Goal: Task Accomplishment & Management: Manage account settings

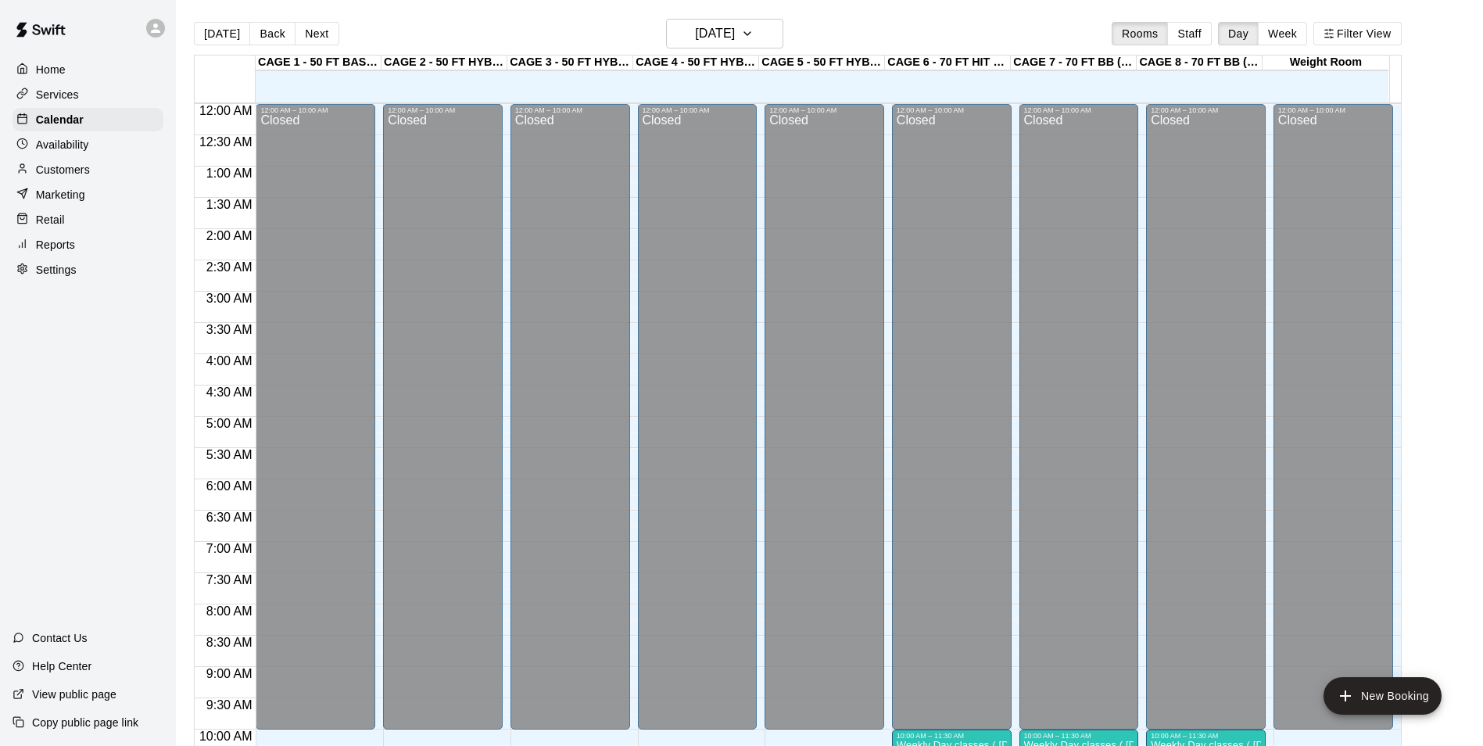
scroll to position [664, 0]
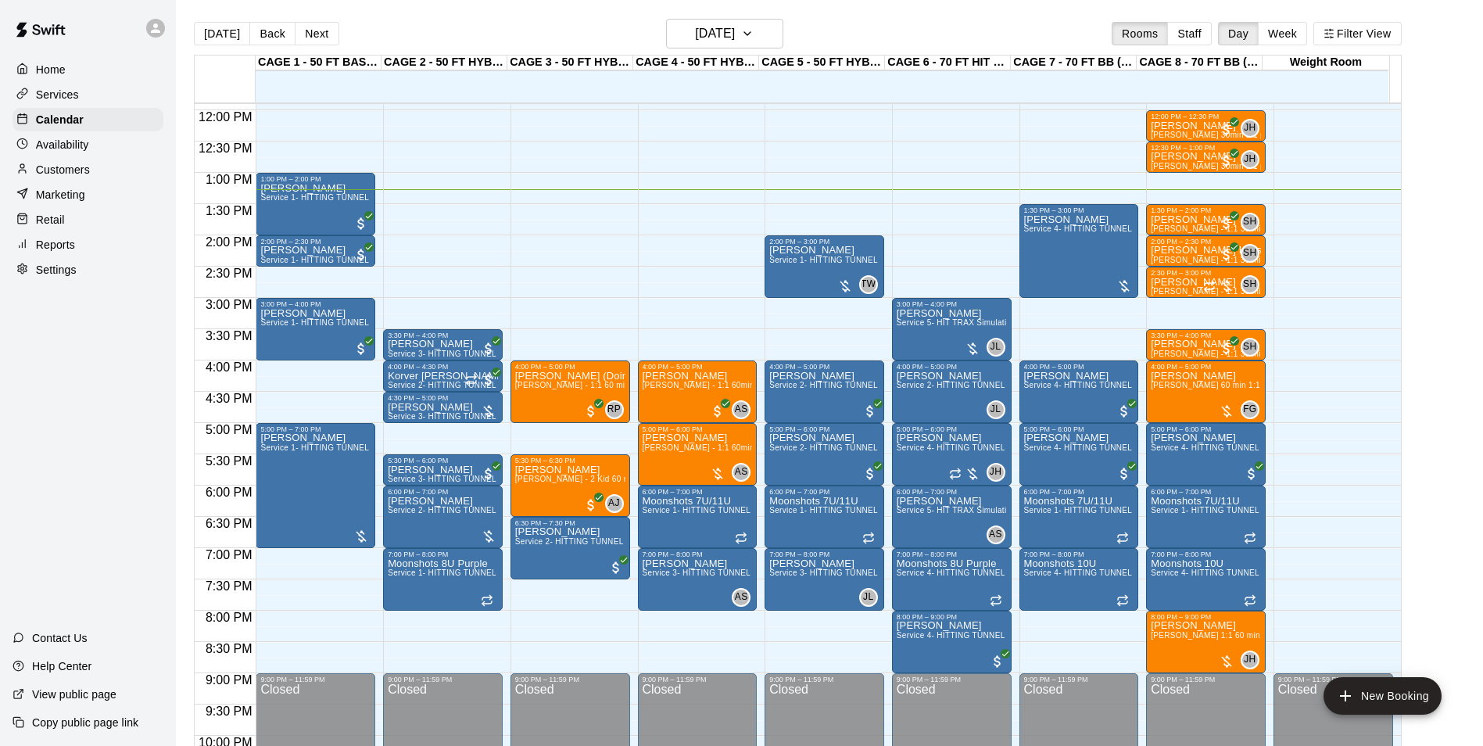
scroll to position [716, 0]
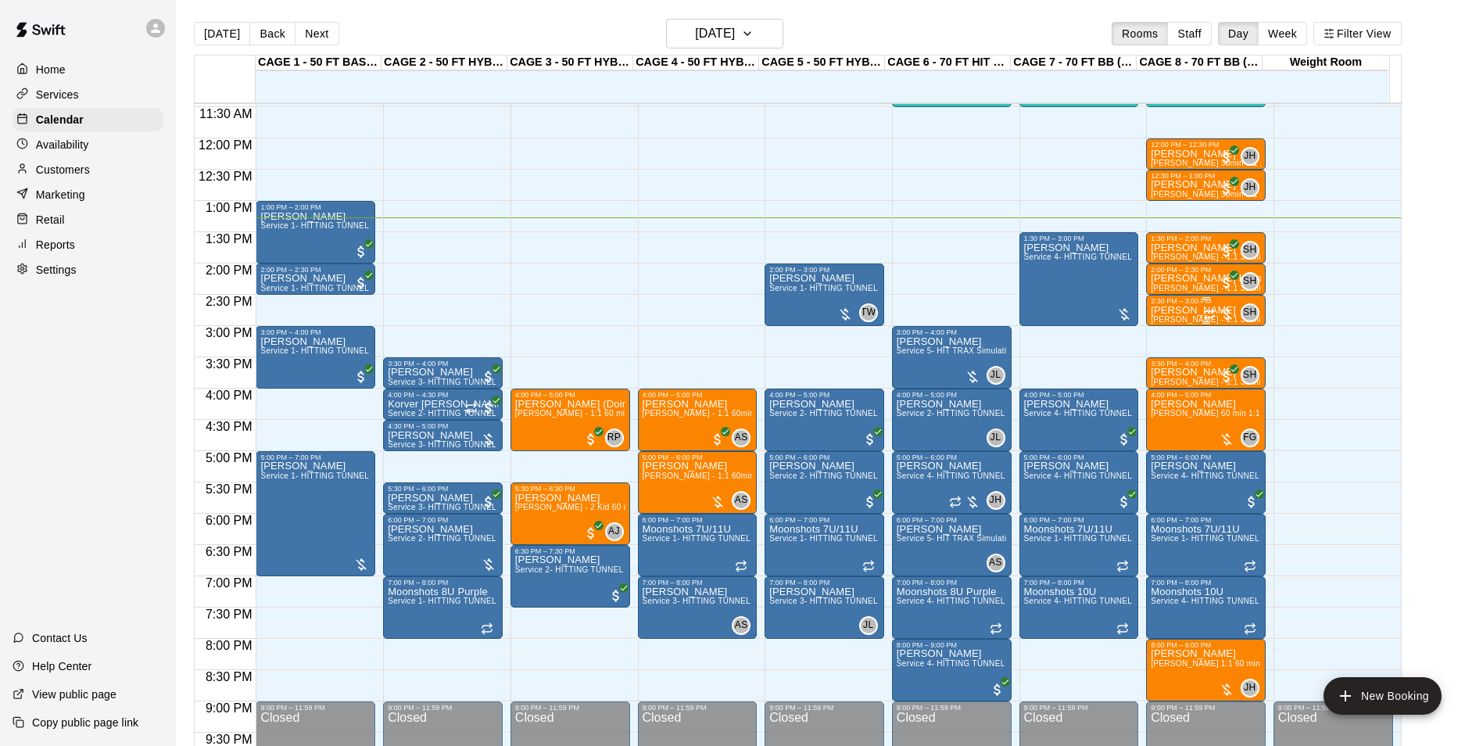
click at [1183, 310] on p "[PERSON_NAME]" at bounding box center [1206, 310] width 110 height 0
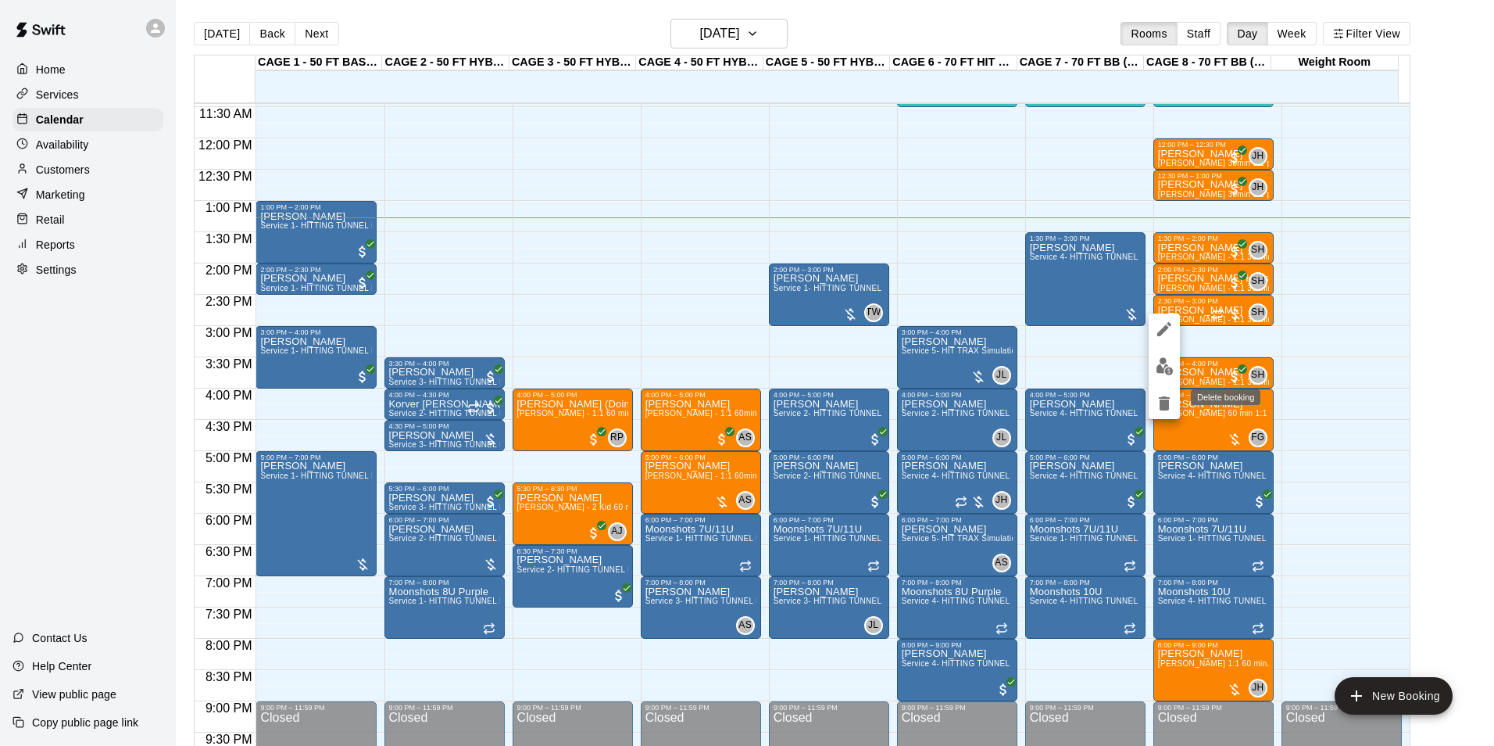
click at [1159, 406] on icon "delete" at bounding box center [1164, 403] width 19 height 19
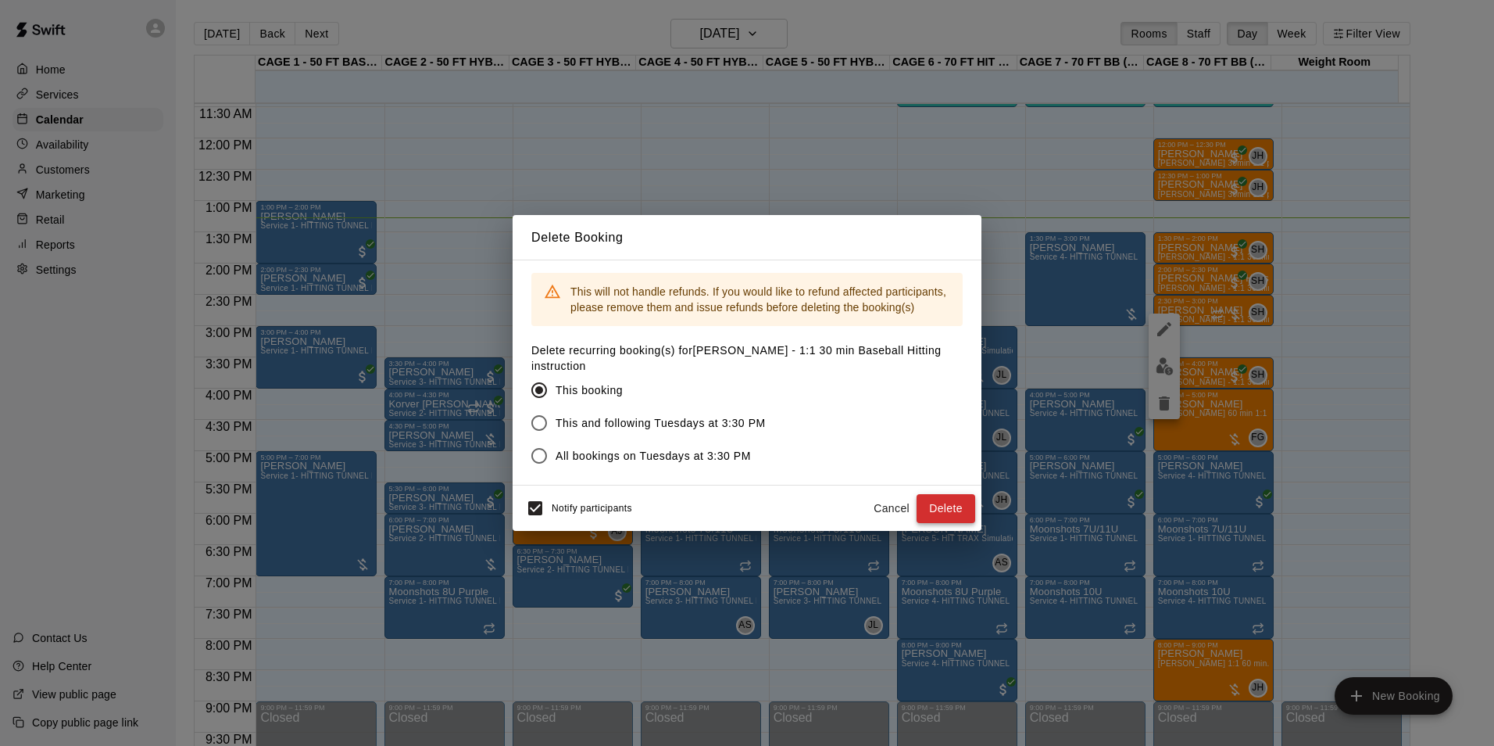
click at [961, 499] on button "Delete" at bounding box center [946, 508] width 59 height 29
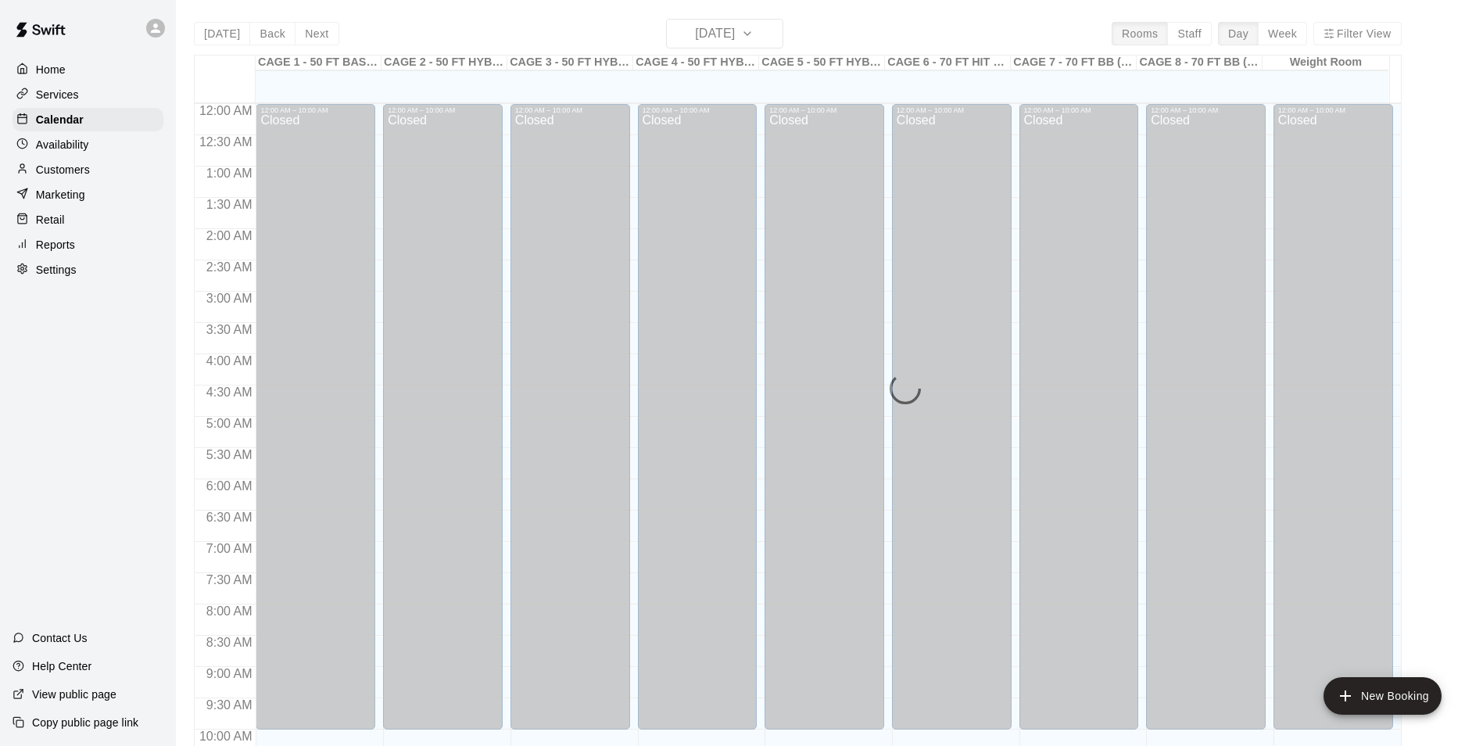
scroll to position [794, 0]
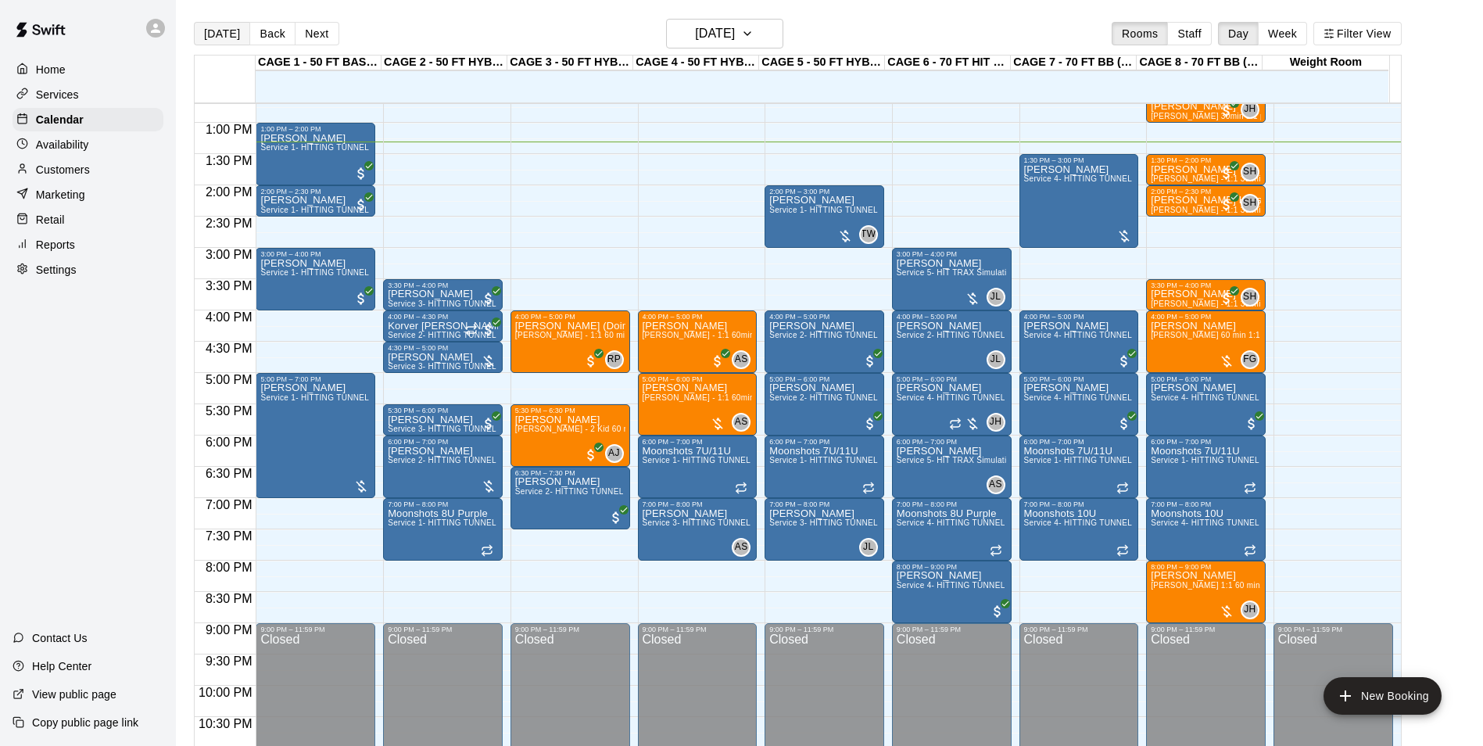
click at [234, 26] on button "[DATE]" at bounding box center [222, 33] width 56 height 23
click at [214, 31] on button "[DATE]" at bounding box center [222, 33] width 56 height 23
click at [220, 30] on button "Today" at bounding box center [222, 33] width 56 height 23
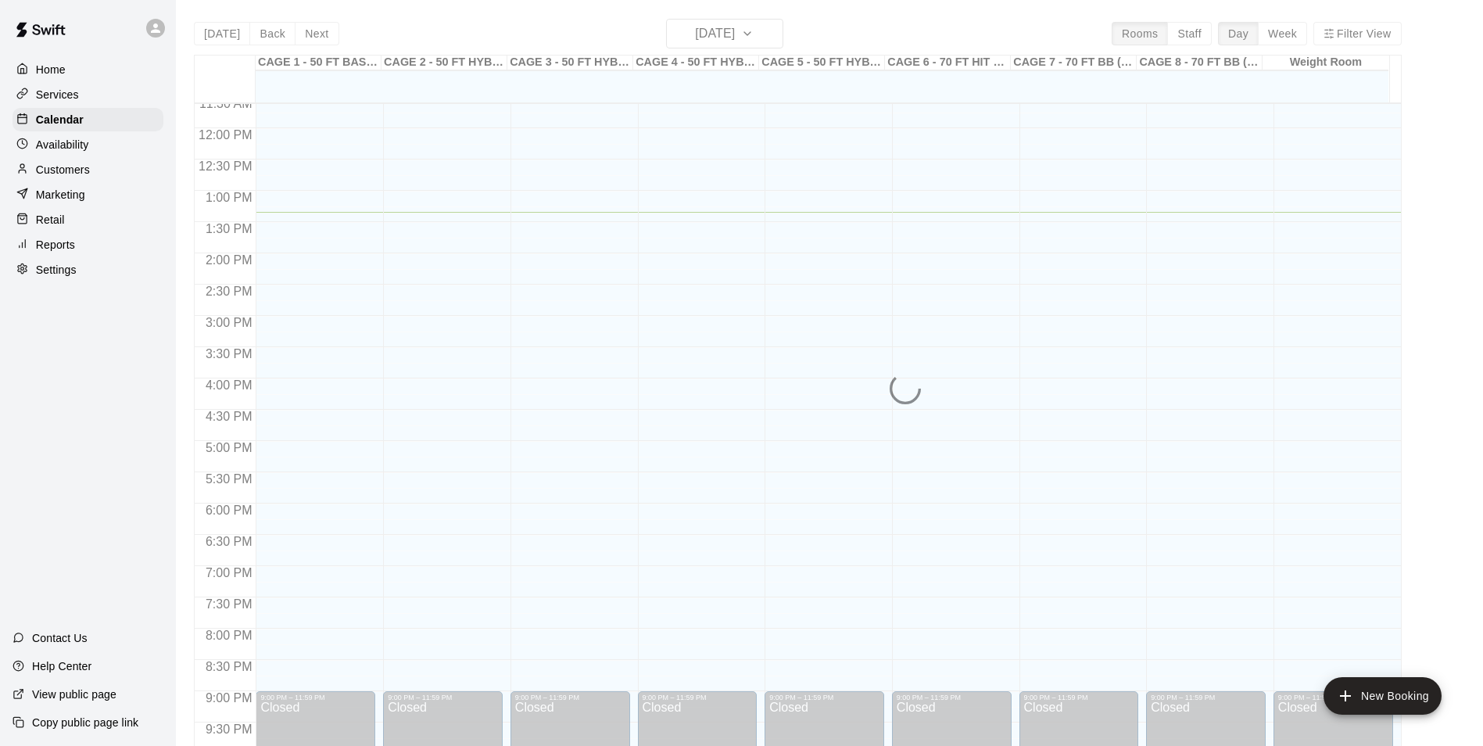
scroll to position [716, 0]
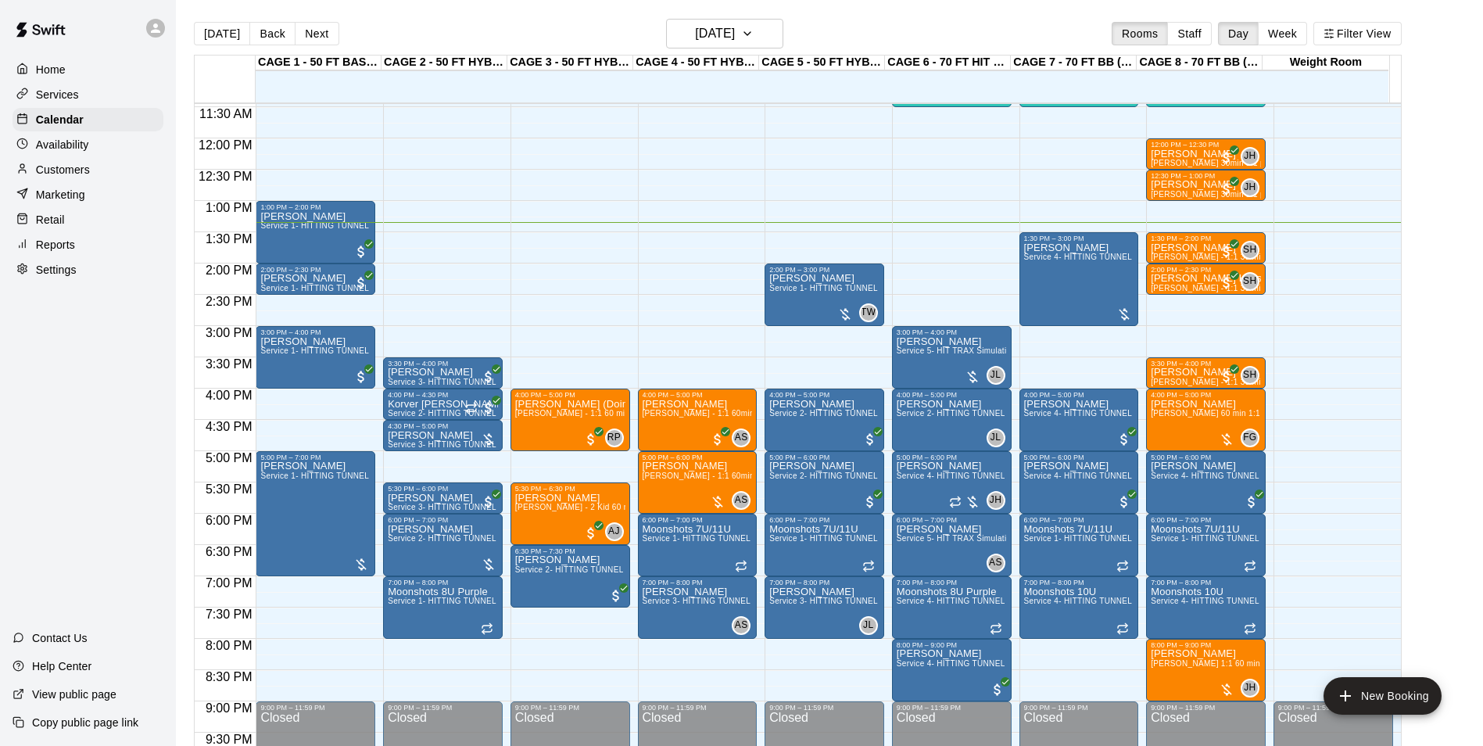
click at [187, 31] on div "[DATE] Back [DATE][DATE] Rooms Staff Day Week Filter View CAGE 1 - 50 FT BASEBA…" at bounding box center [797, 392] width 1231 height 746
click at [215, 29] on button "[DATE]" at bounding box center [222, 33] width 56 height 23
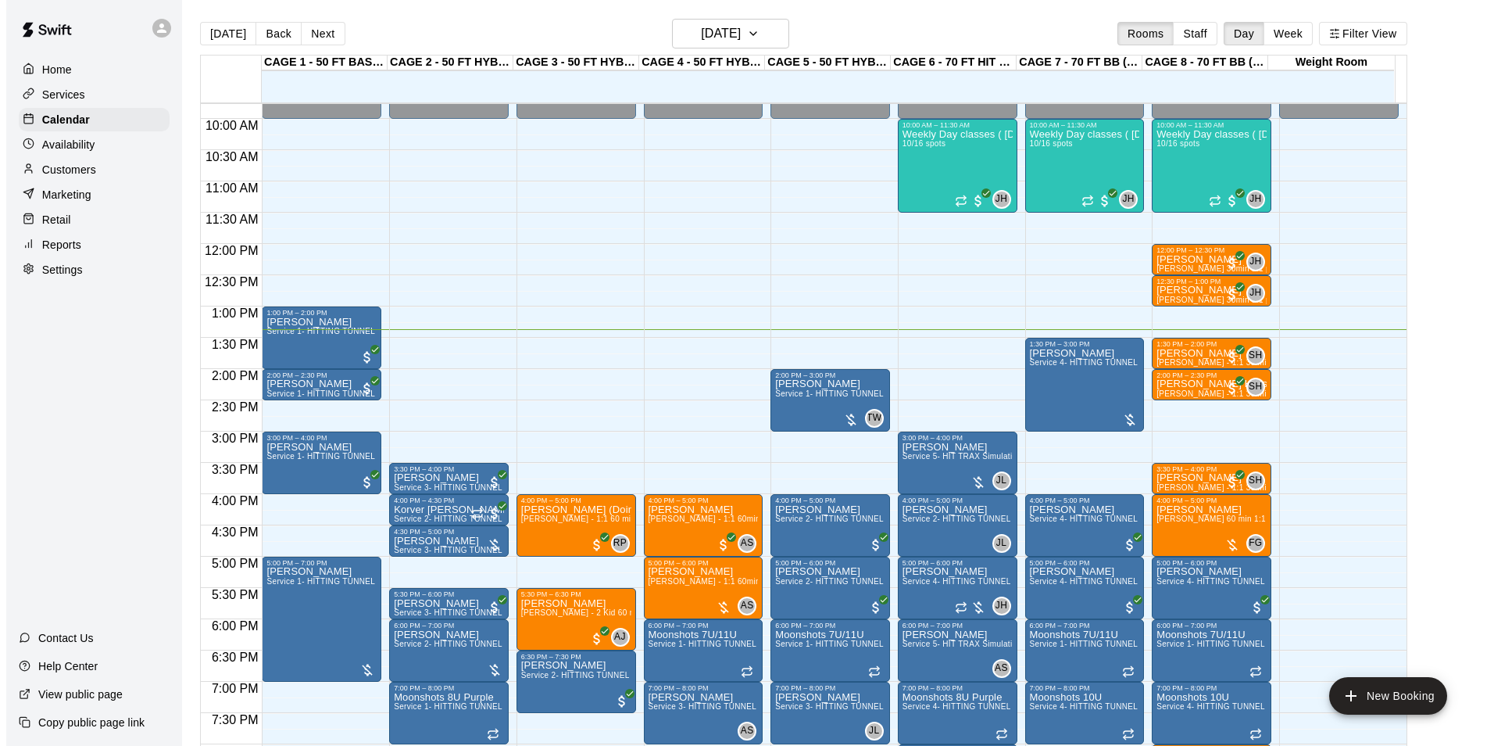
scroll to position [481, 0]
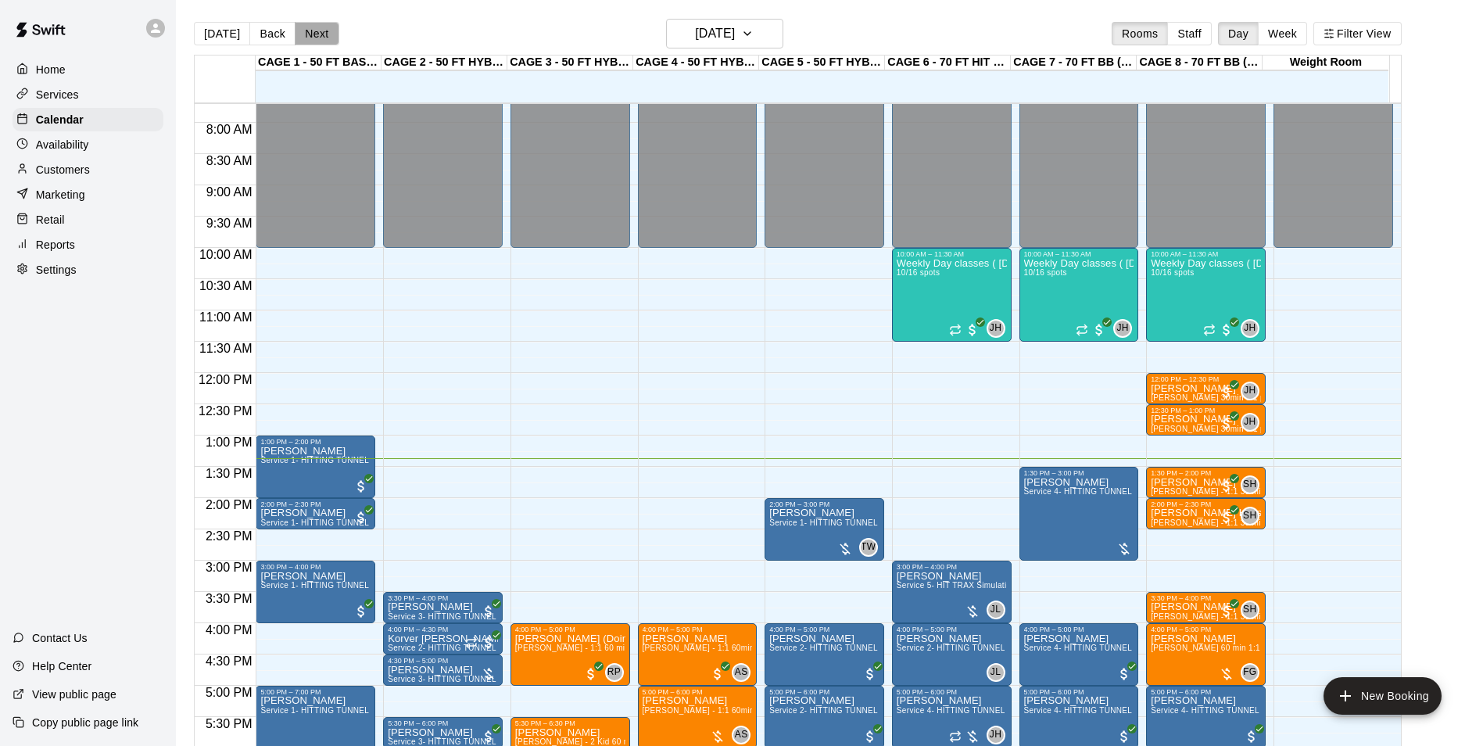
click at [296, 23] on button "Next" at bounding box center [317, 33] width 44 height 23
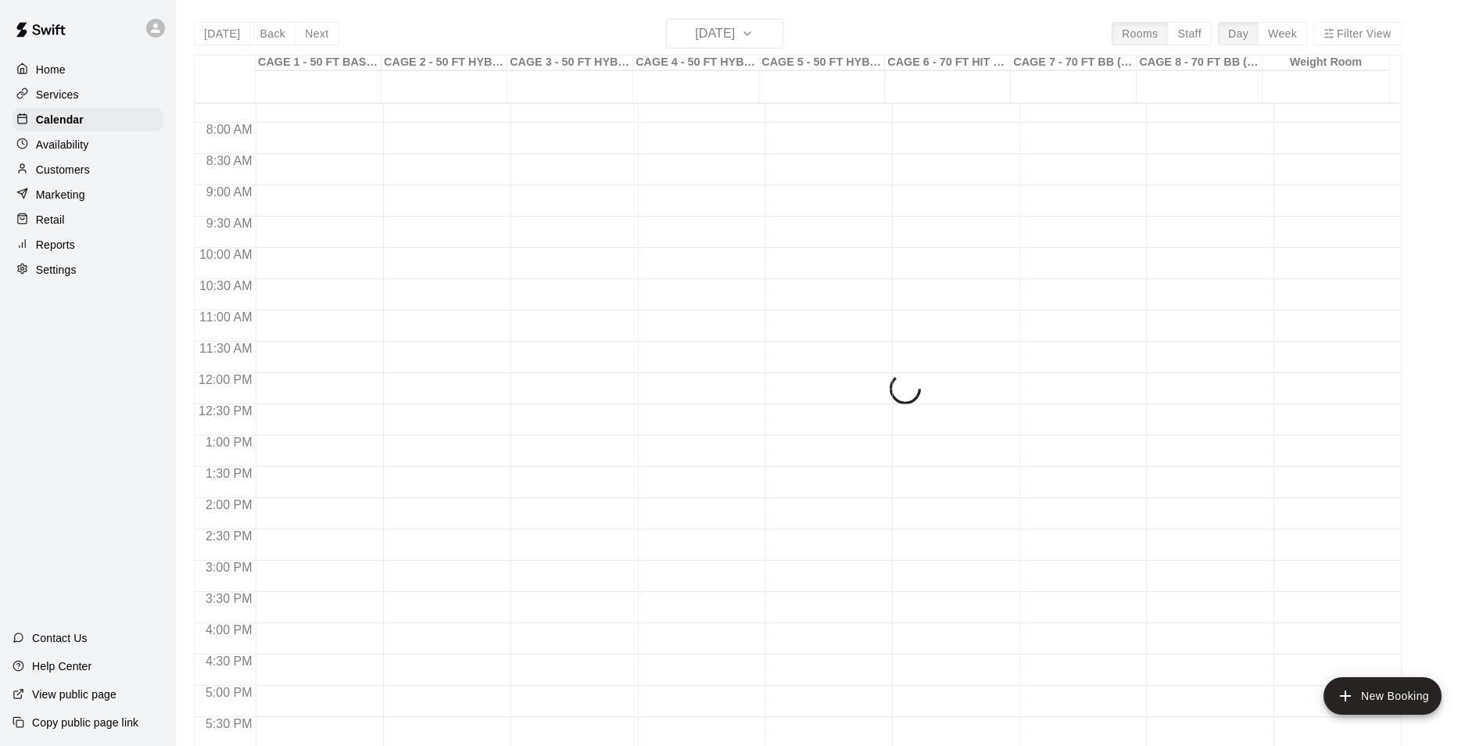
click at [306, 26] on div "Today Back Next Thursday Sep 18 Rooms Staff Day Week Filter View CAGE 1 - 50 FT…" at bounding box center [798, 392] width 1208 height 746
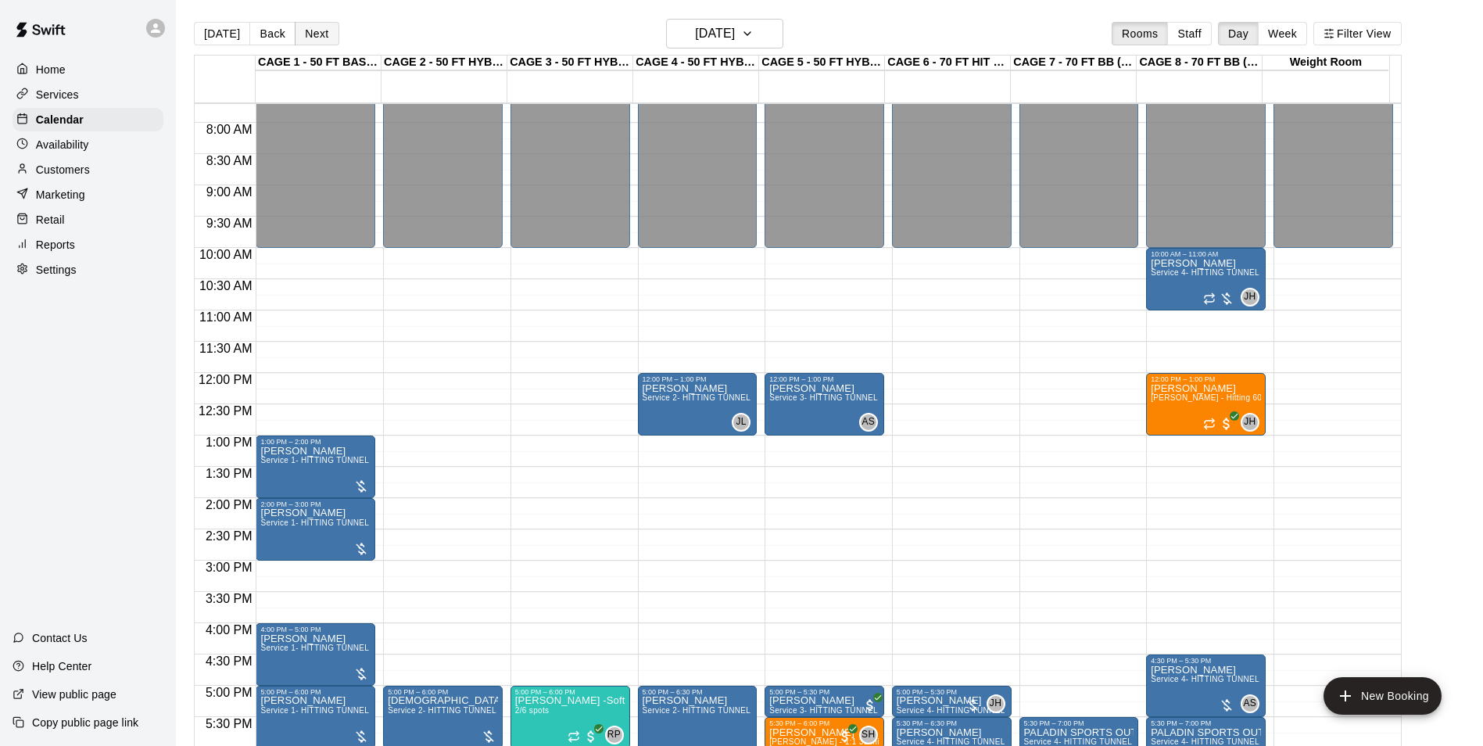
click at [310, 34] on button "Next" at bounding box center [317, 33] width 44 height 23
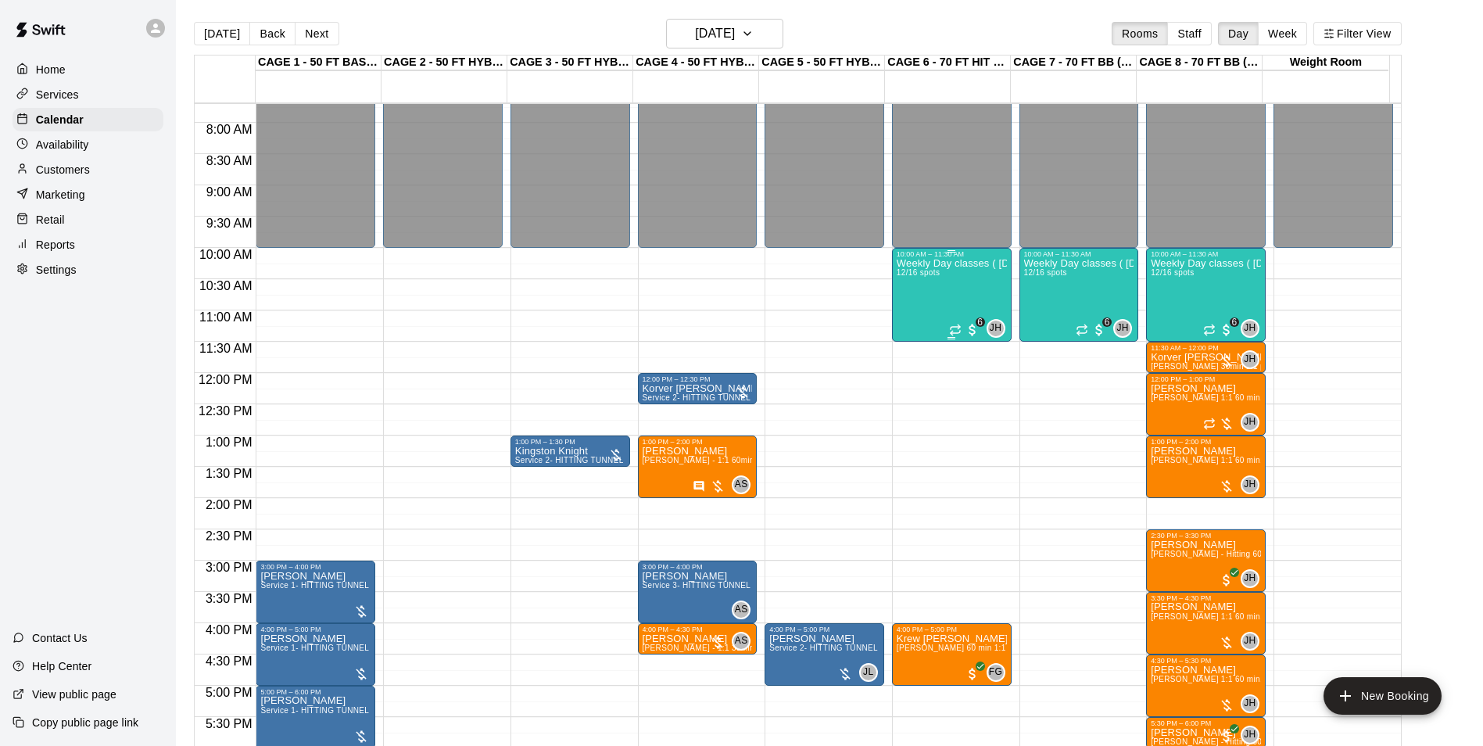
click at [932, 304] on div "Weekly Day classes ( Monday,Wednesday,Friday ) 10:00-11:30 ( monthly packages a…" at bounding box center [952, 631] width 110 height 746
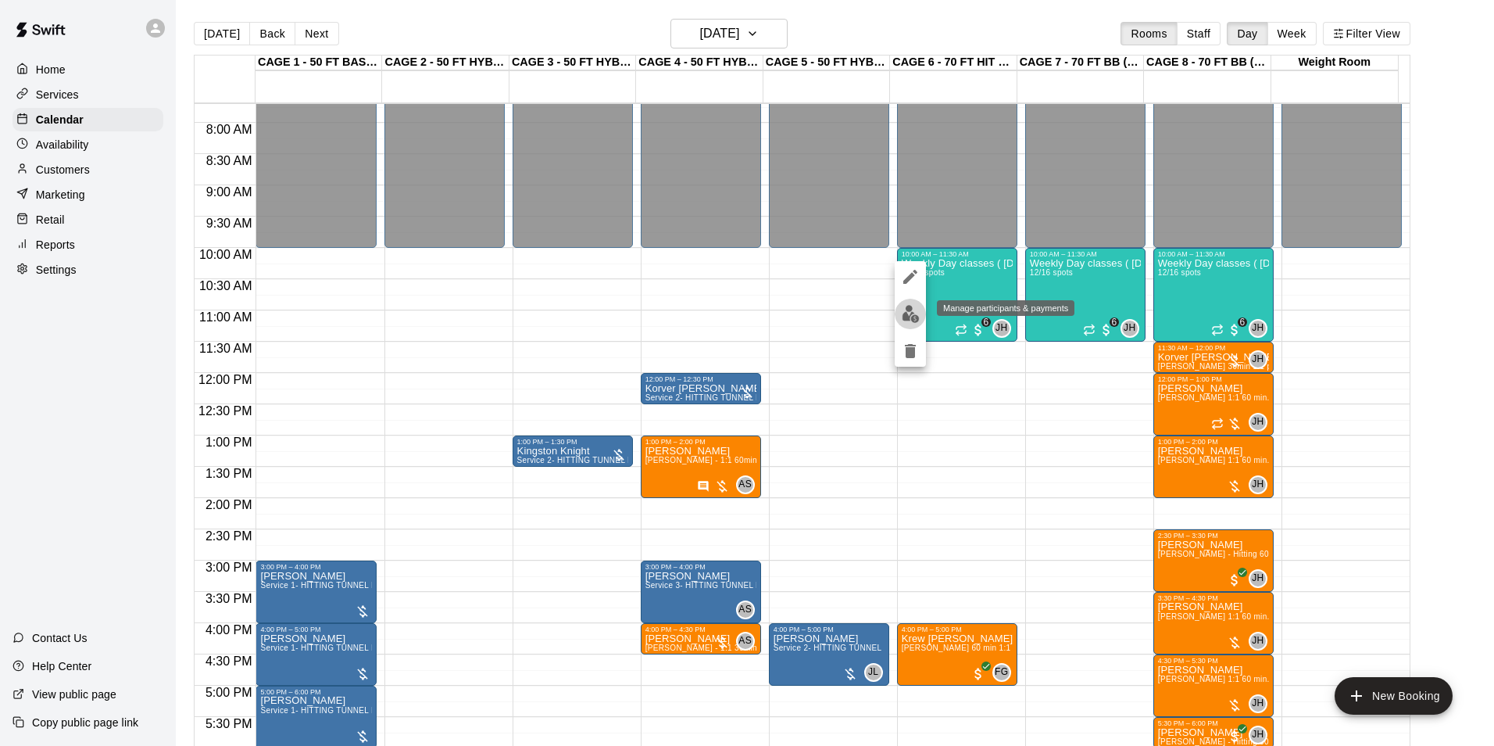
click at [907, 317] on img "edit" at bounding box center [911, 314] width 18 height 18
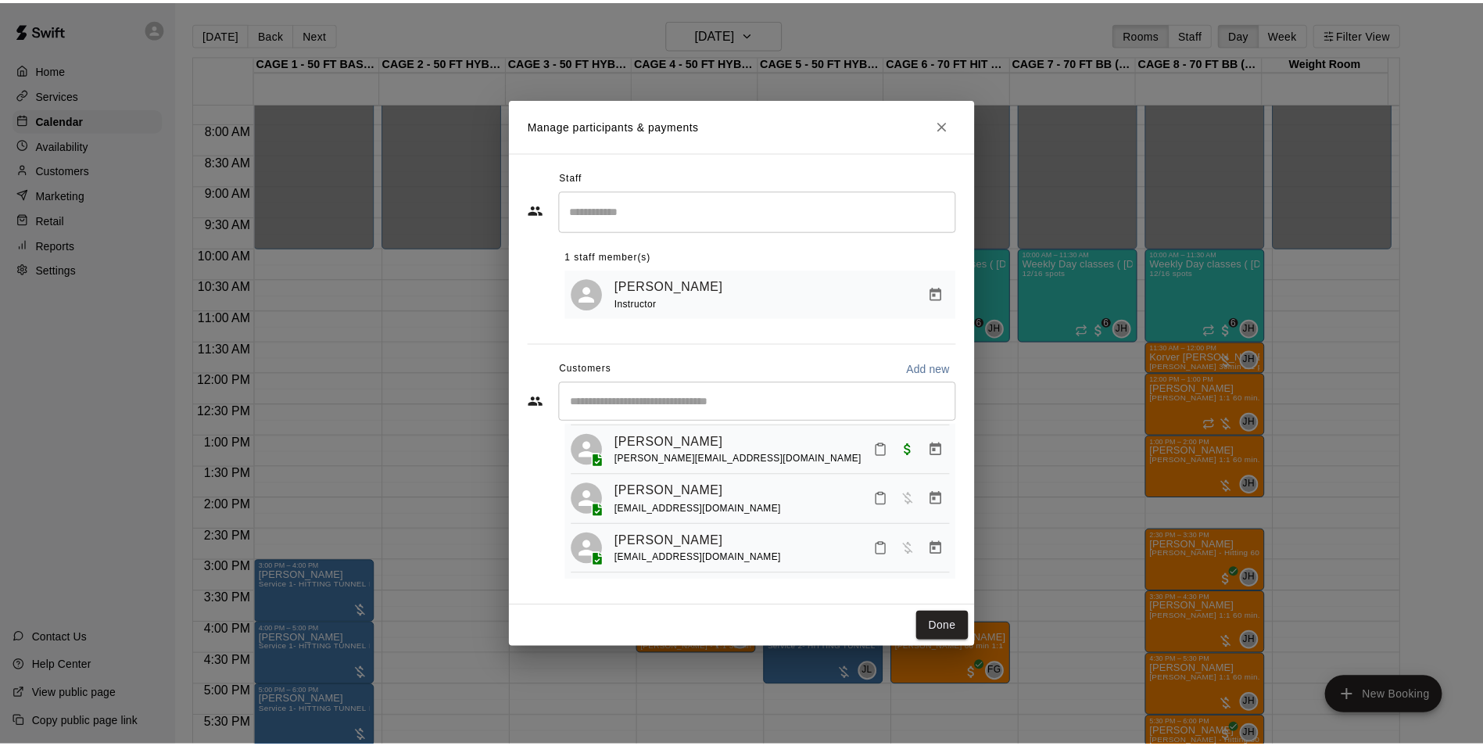
scroll to position [511, 0]
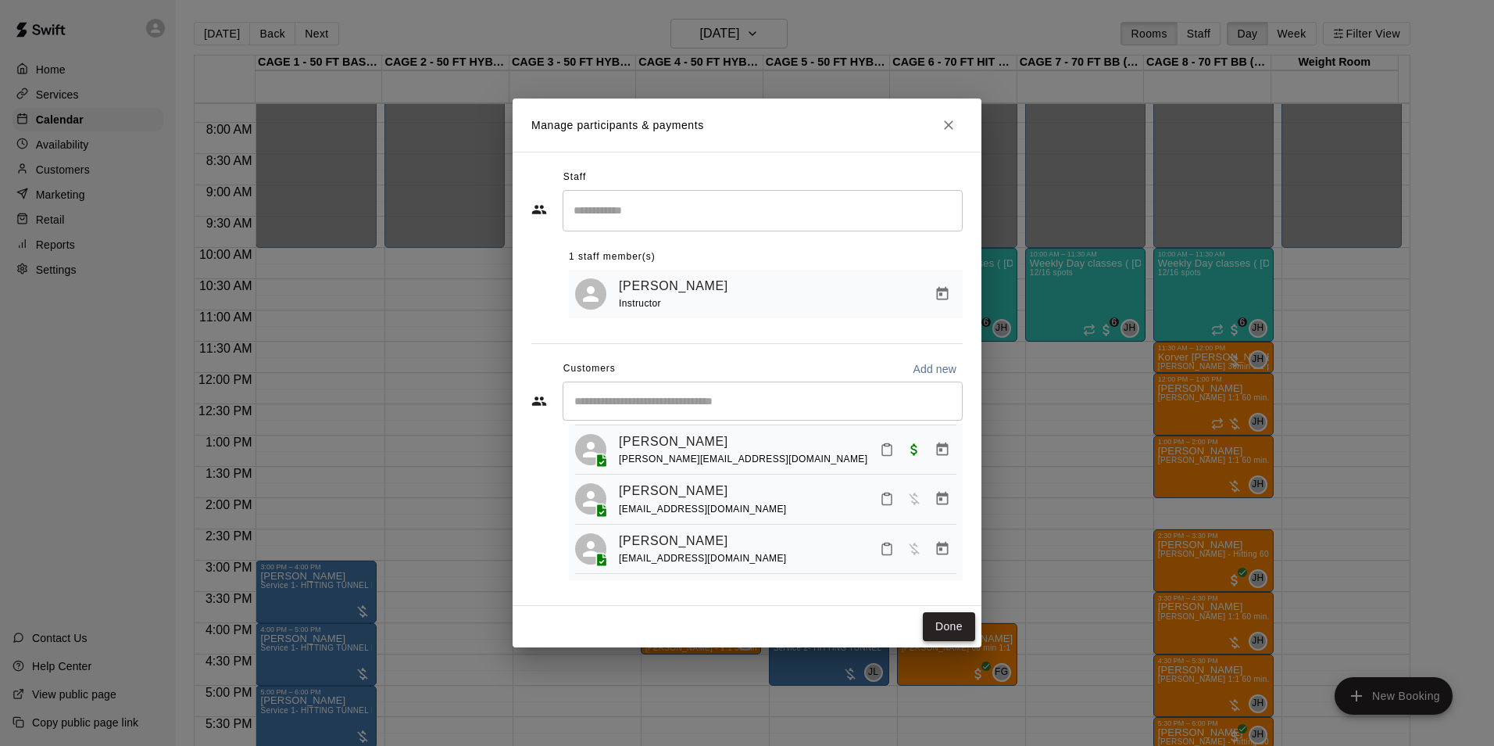
click at [924, 638] on button "Done" at bounding box center [949, 626] width 52 height 29
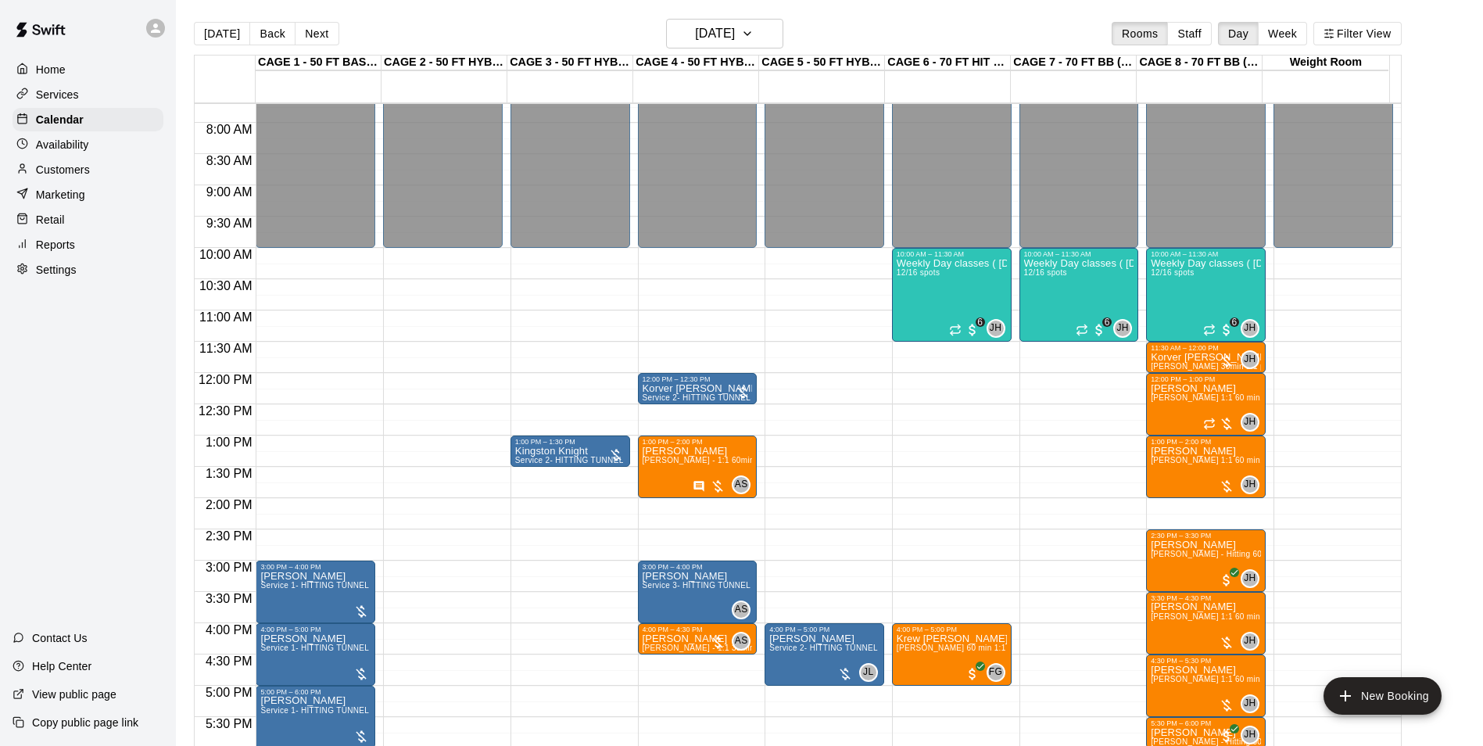
click at [235, 48] on div "Today Back Next Friday Sep 19 Rooms Staff Day Week Filter View" at bounding box center [798, 37] width 1208 height 36
click at [231, 42] on button "[DATE]" at bounding box center [222, 33] width 56 height 23
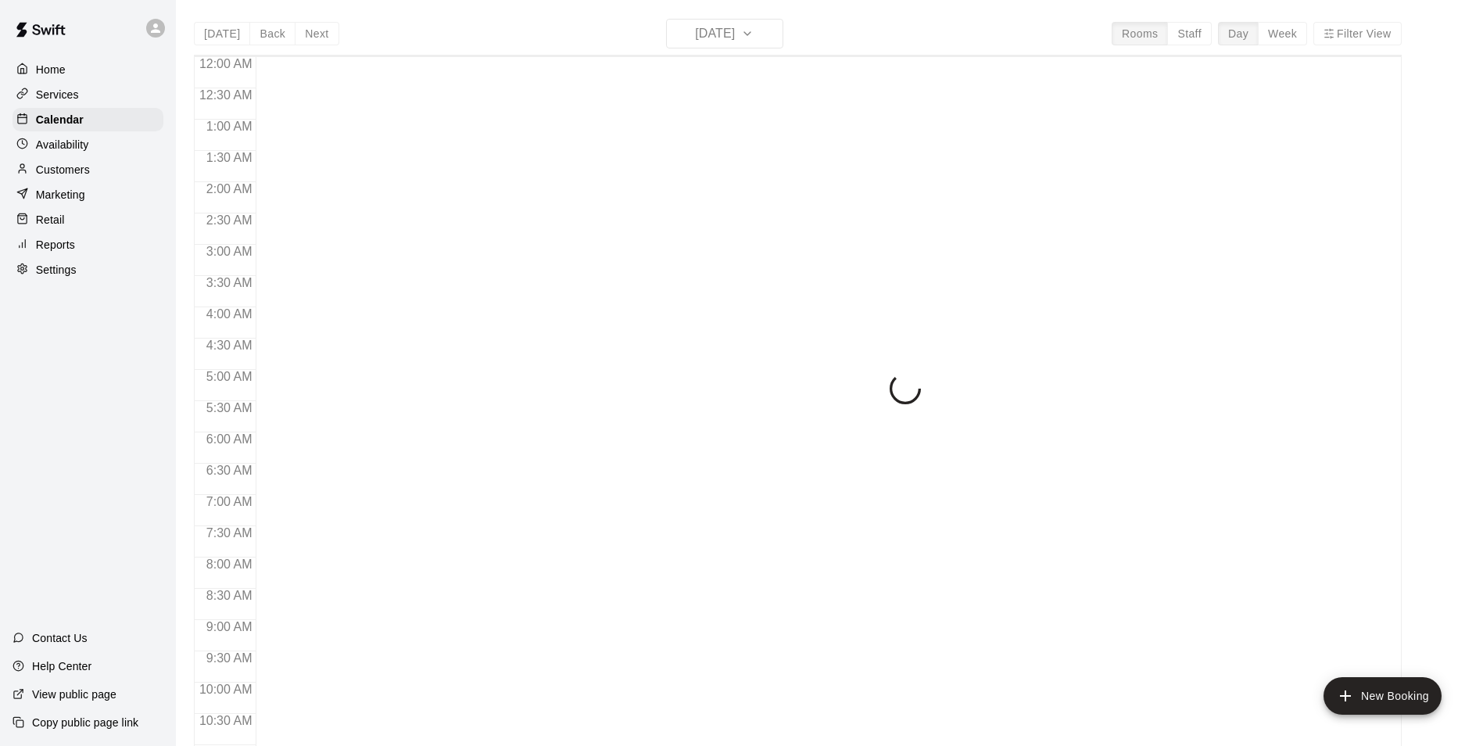
scroll to position [794, 0]
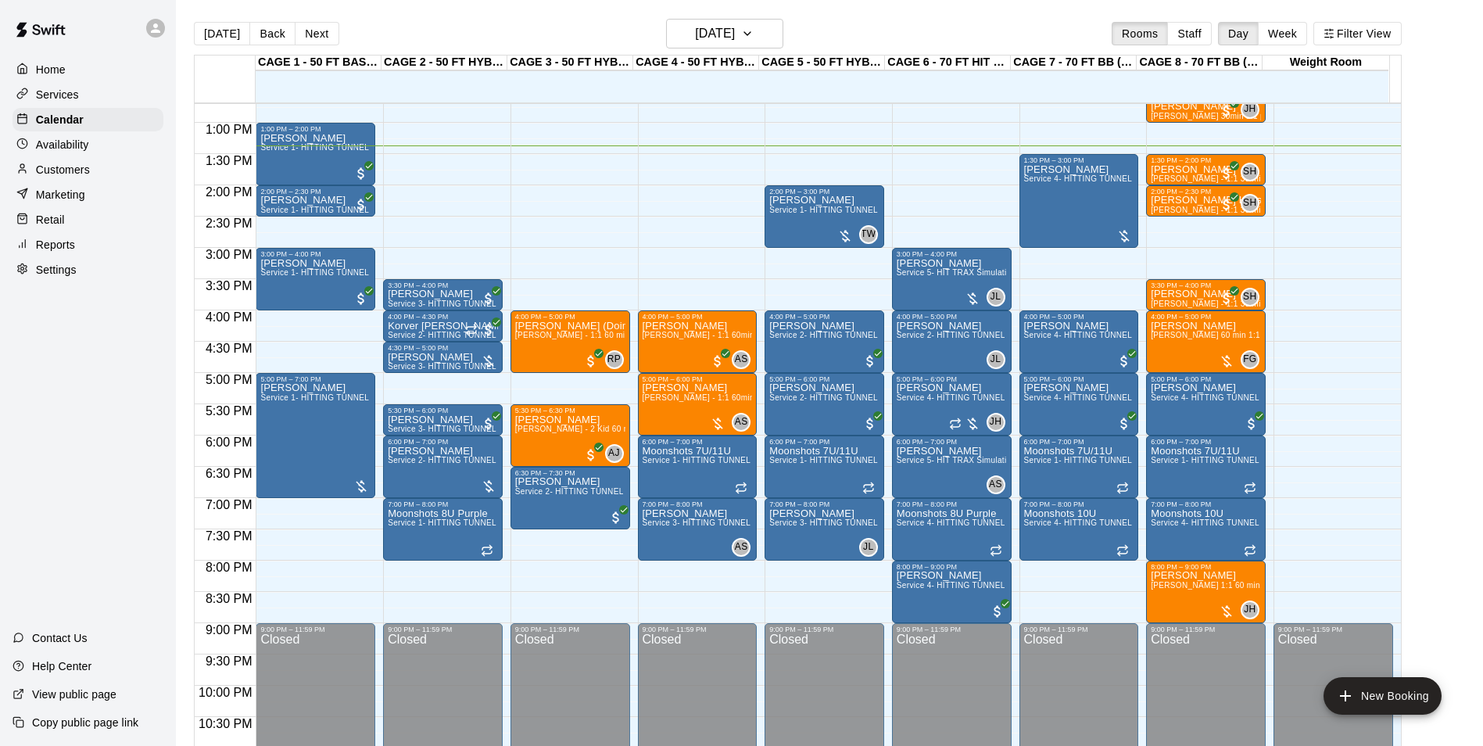
click at [149, 165] on div "Customers" at bounding box center [88, 169] width 151 height 23
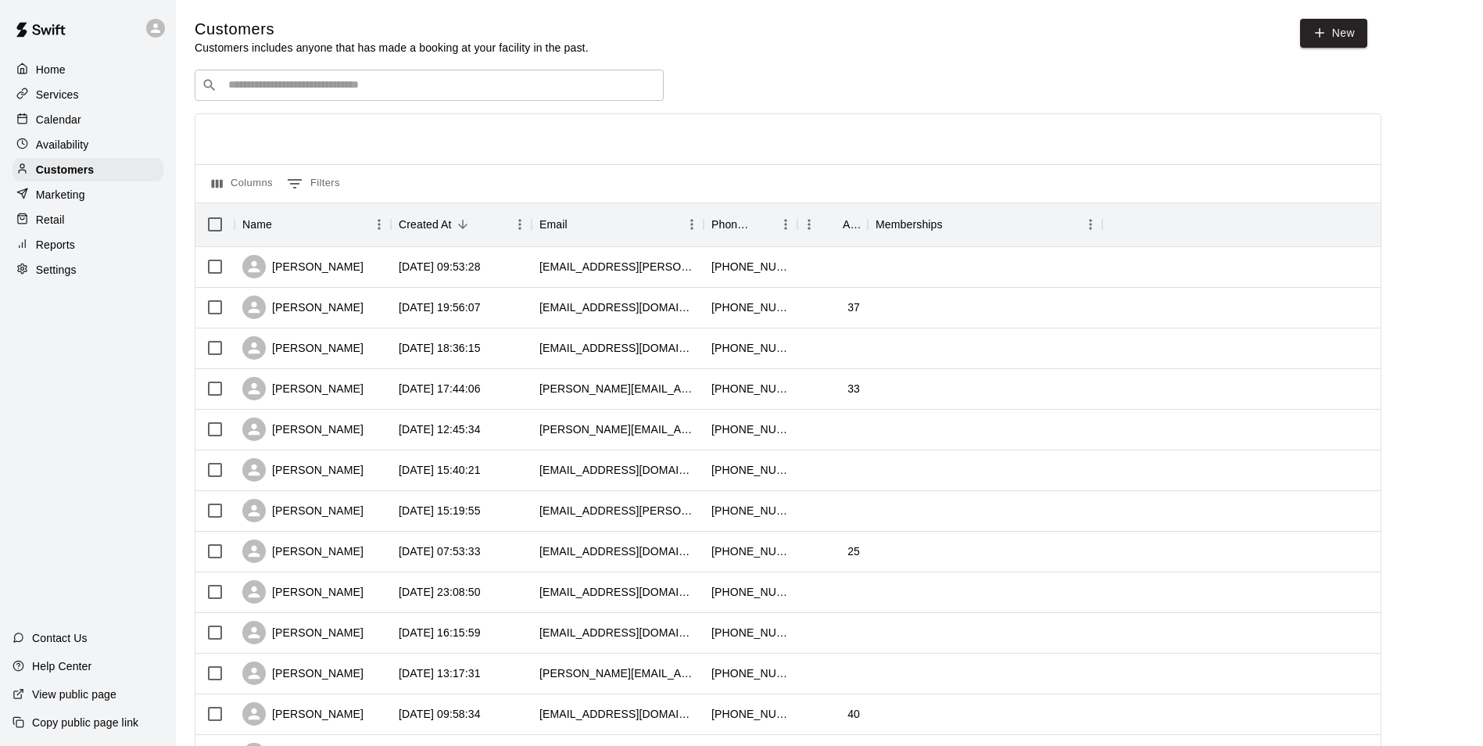
click at [614, 76] on div "​ ​" at bounding box center [429, 85] width 469 height 31
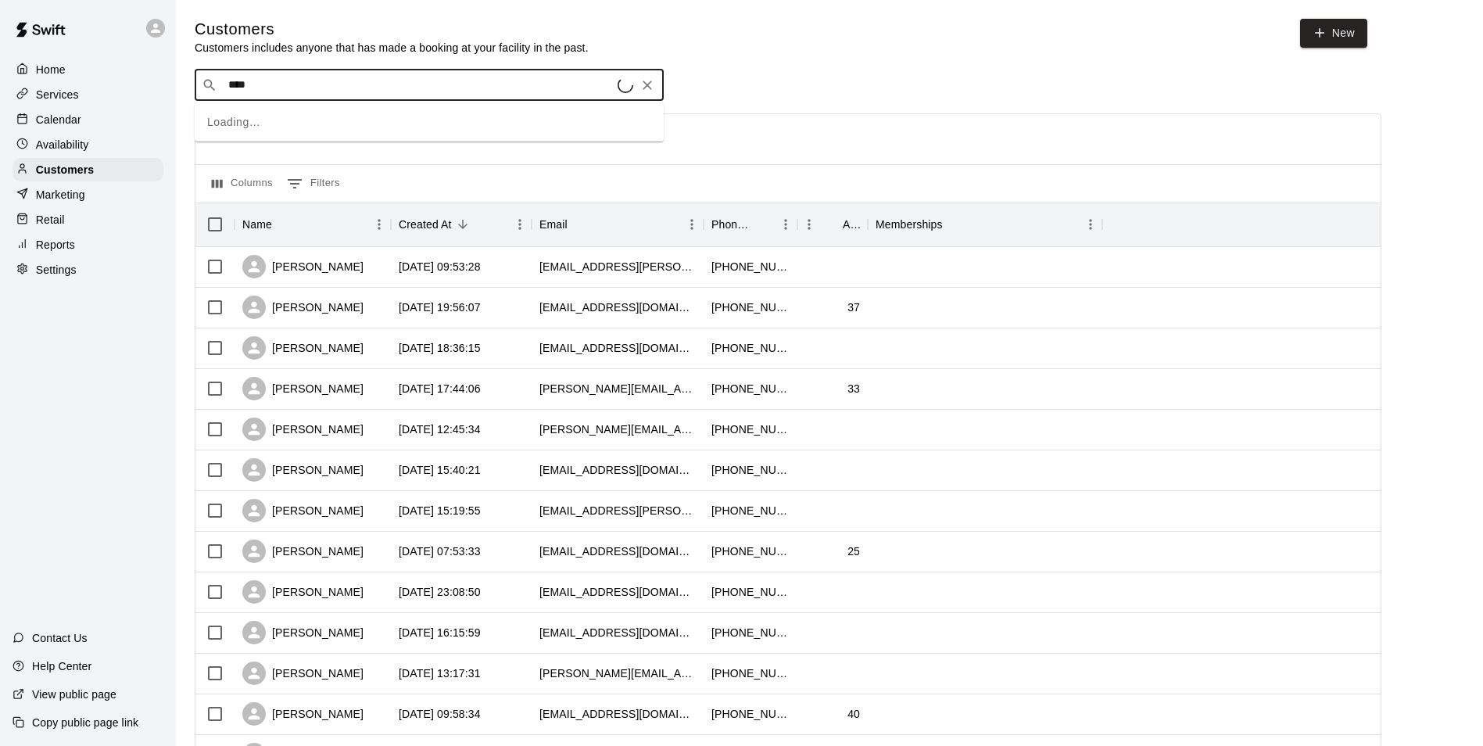
type input "*****"
click at [342, 127] on div "Francisco Curiel 1365curiel@gmail.com" at bounding box center [444, 129] width 413 height 34
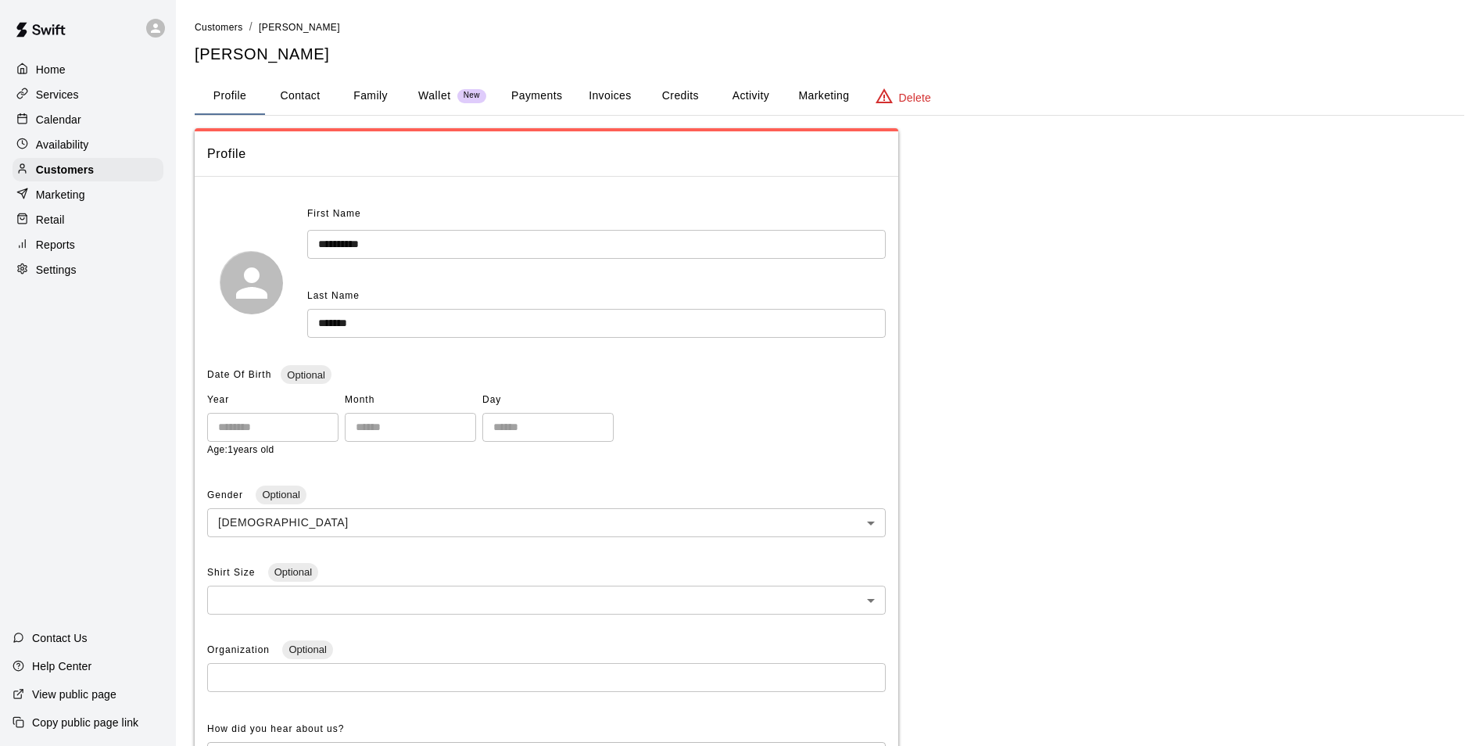
click at [385, 108] on button "Family" at bounding box center [370, 96] width 70 height 38
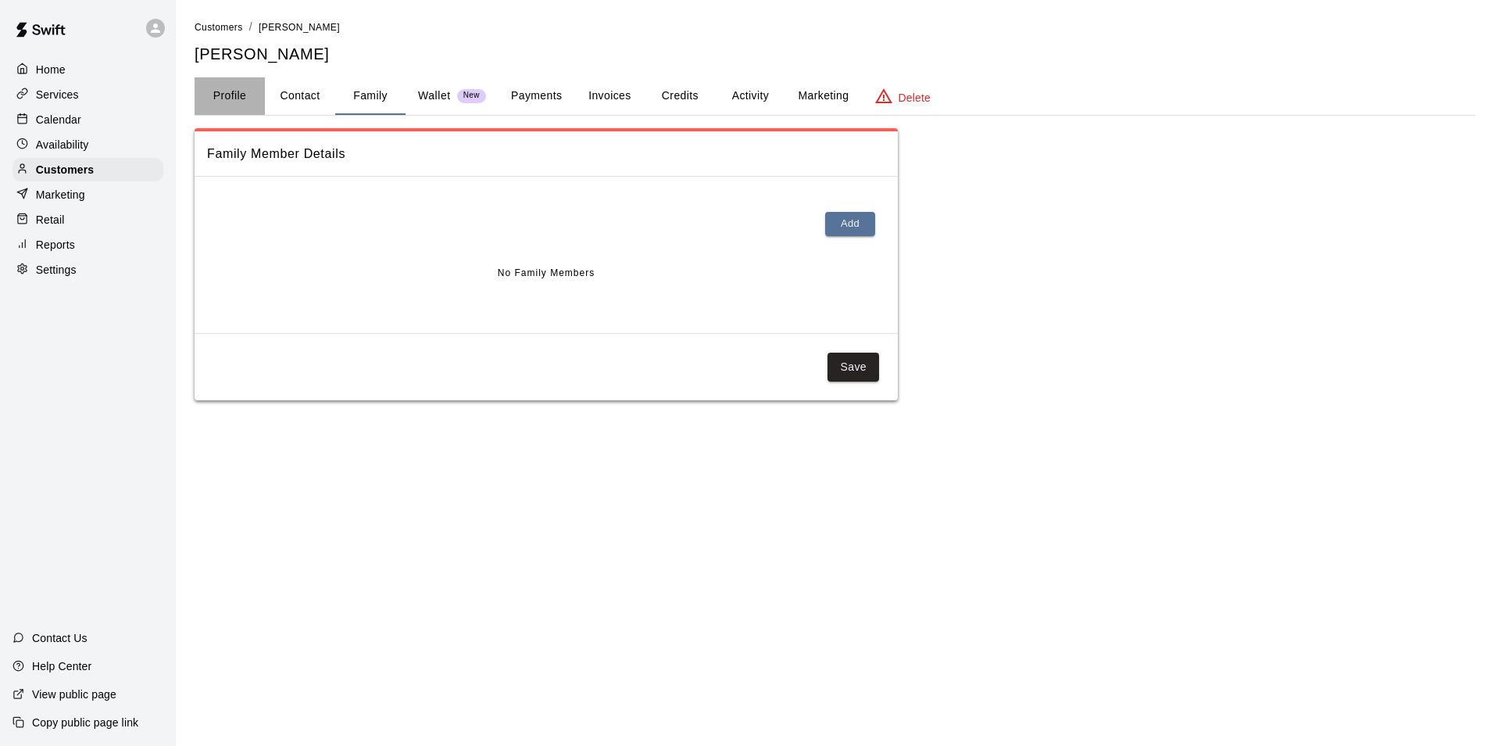
click at [238, 92] on button "Profile" at bounding box center [230, 96] width 70 height 38
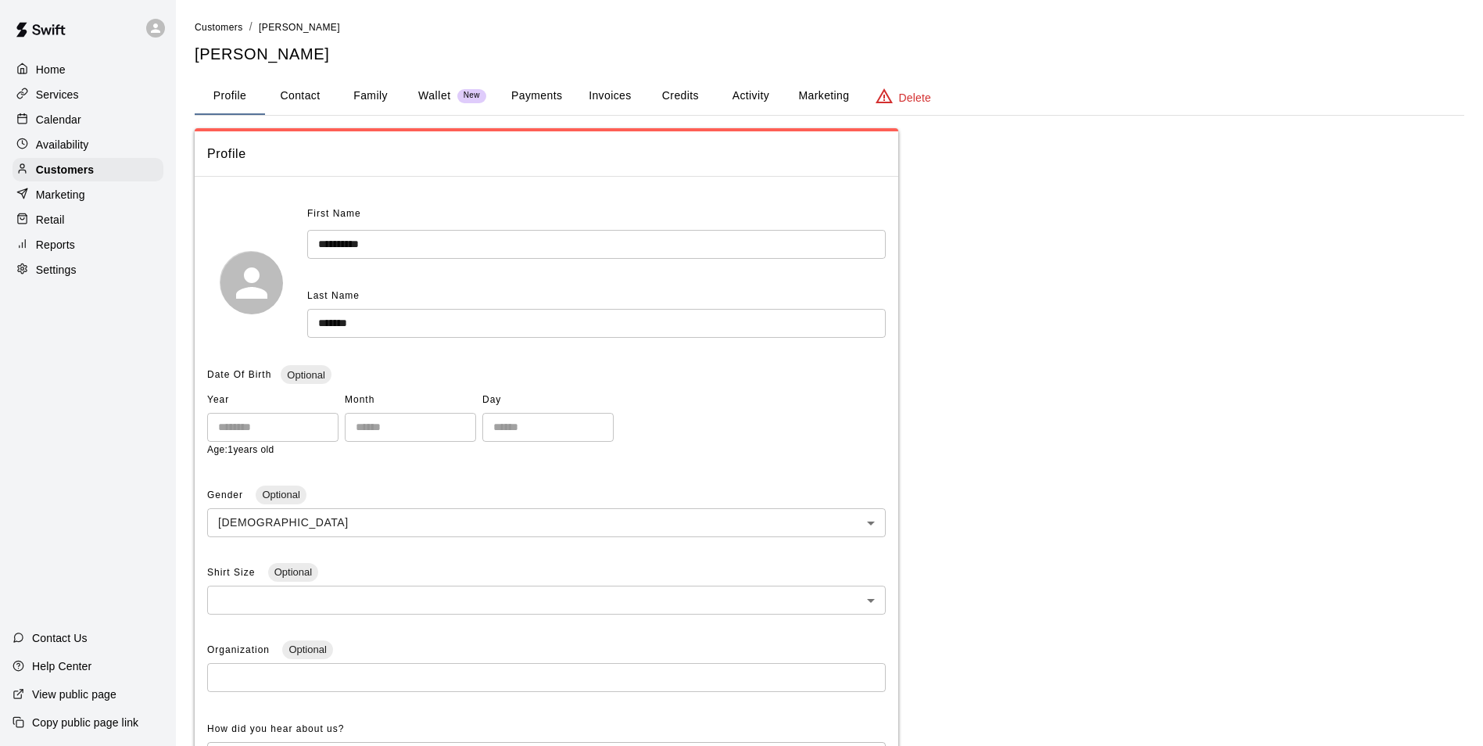
click at [345, 91] on button "Family" at bounding box center [370, 96] width 70 height 38
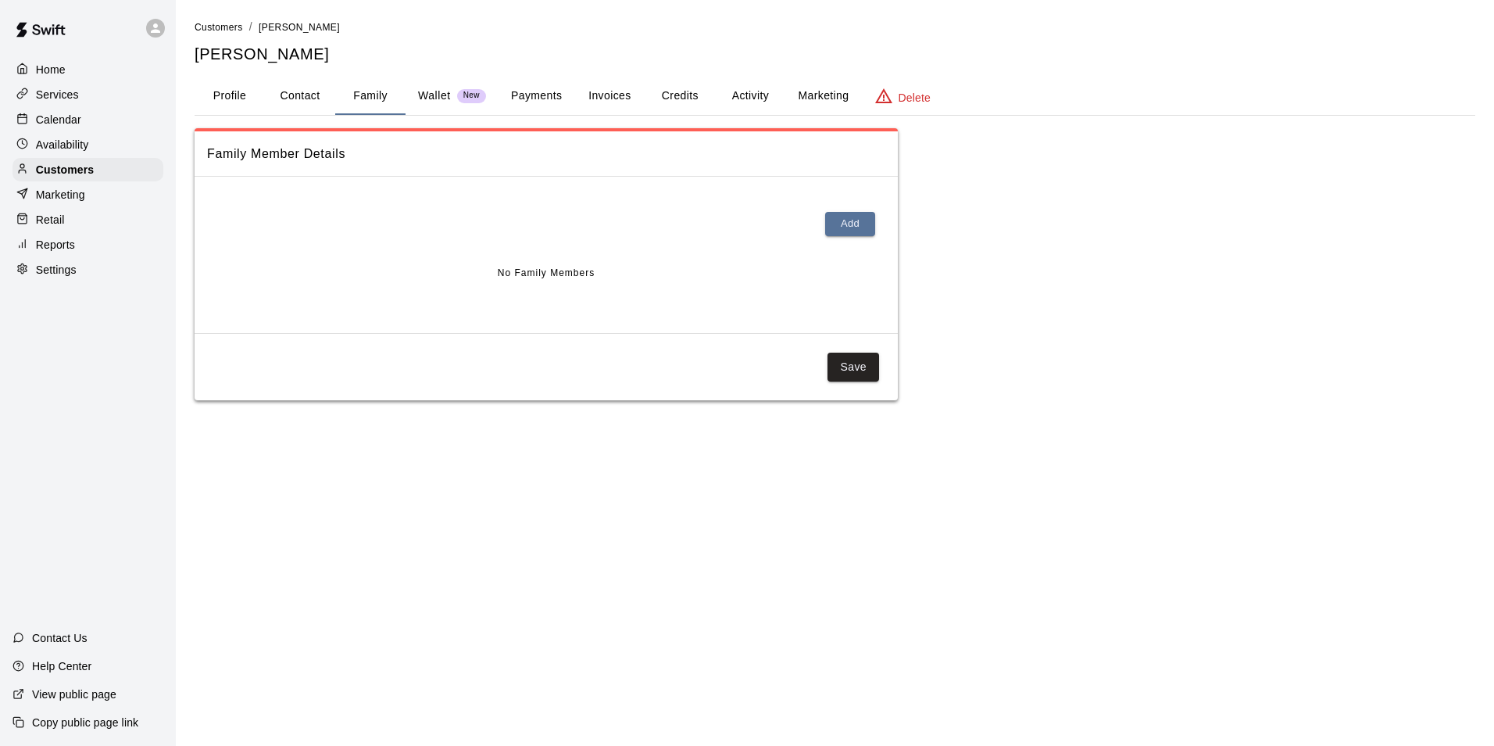
click at [285, 91] on button "Contact" at bounding box center [300, 96] width 70 height 38
select select "**"
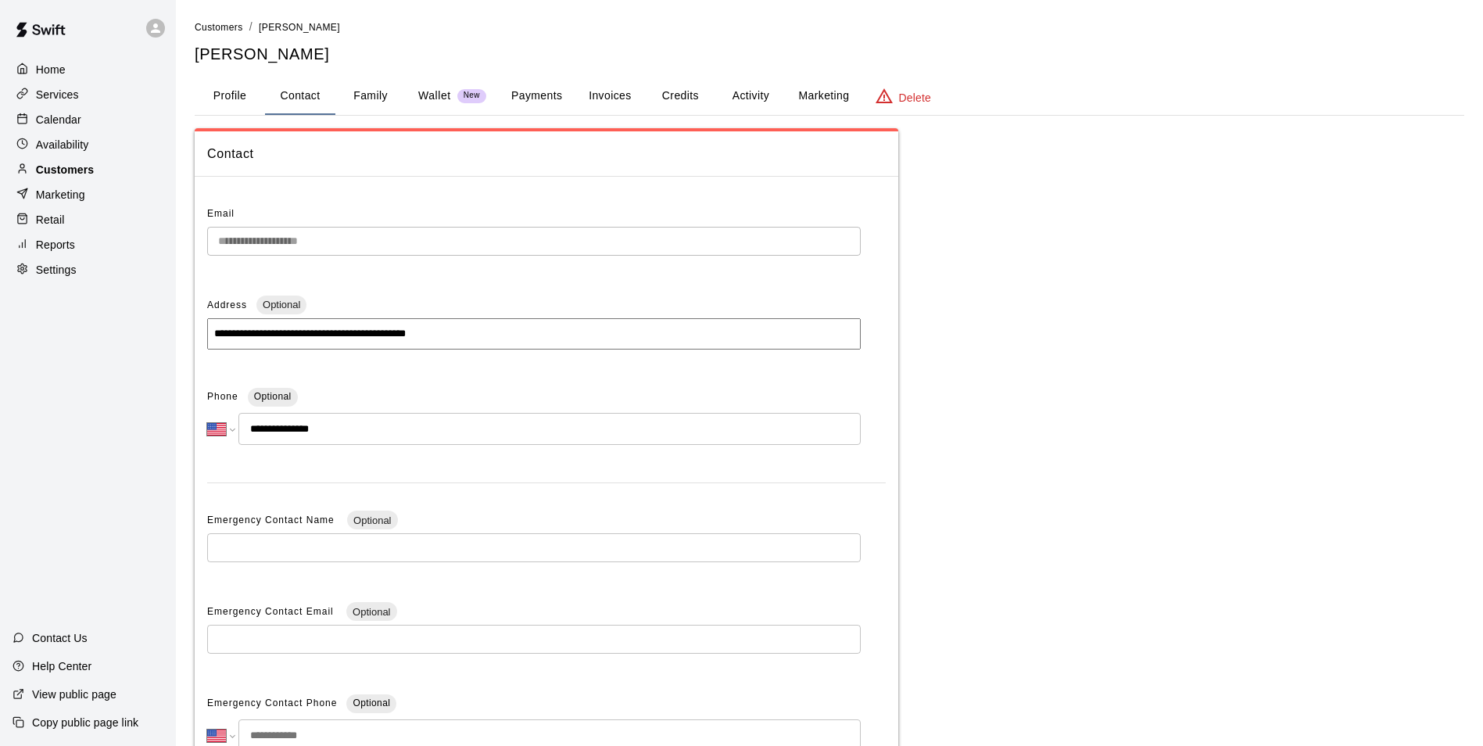
click at [120, 162] on div "Customers" at bounding box center [88, 169] width 151 height 23
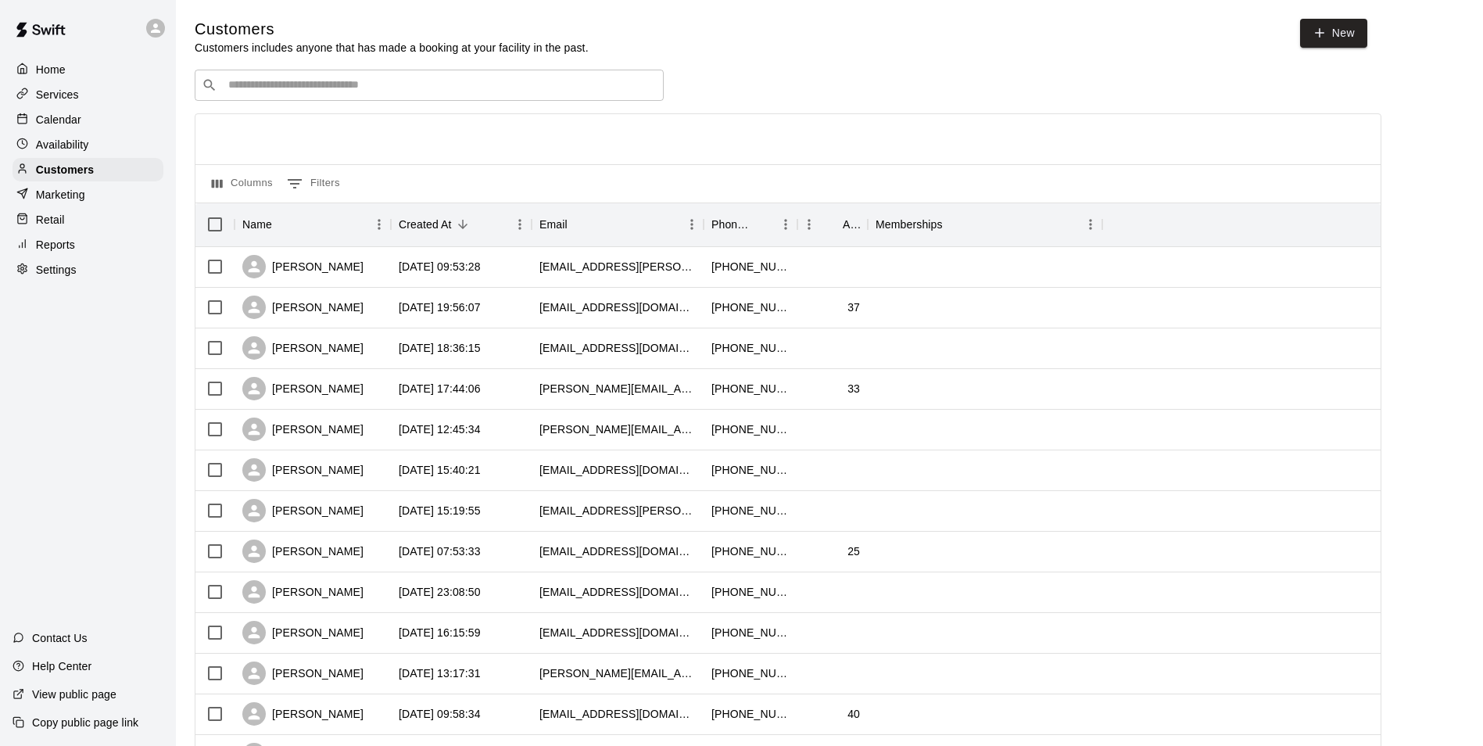
click at [299, 72] on div "​ ​" at bounding box center [429, 85] width 469 height 31
click at [300, 77] on div "​ ​" at bounding box center [429, 85] width 469 height 31
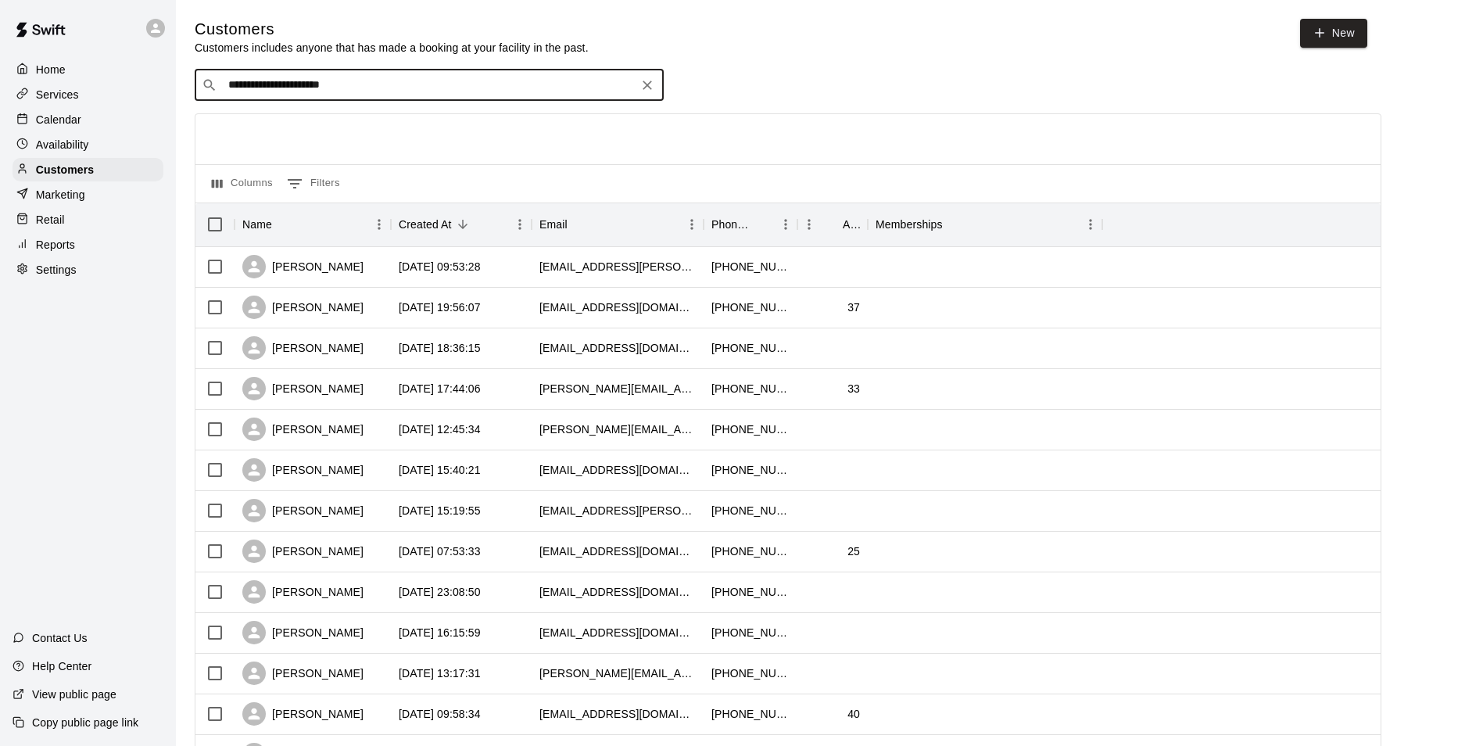
type input "**********"
click at [797, 164] on div at bounding box center [787, 139] width 1185 height 50
drag, startPoint x: 415, startPoint y: 82, endPoint x: 102, endPoint y: 90, distance: 312.8
click at [102, 90] on div "**********" at bounding box center [741, 674] width 1483 height 1349
click at [640, 95] on button "Clear" at bounding box center [647, 85] width 22 height 22
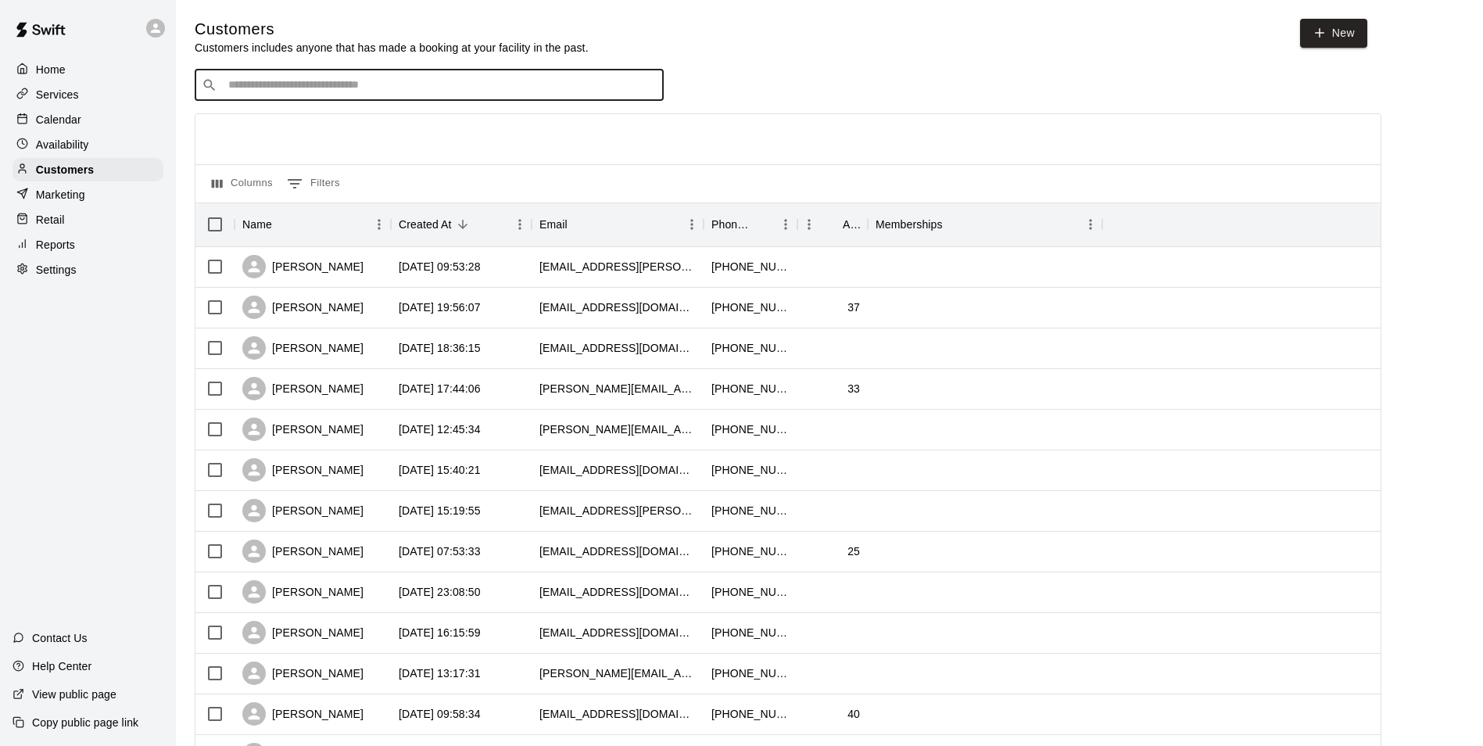
click at [714, 70] on div "Customers Customers includes anyone that has made a booking at your facility in…" at bounding box center [829, 662] width 1269 height 1287
click at [312, 74] on div "​ ​" at bounding box center [429, 85] width 469 height 31
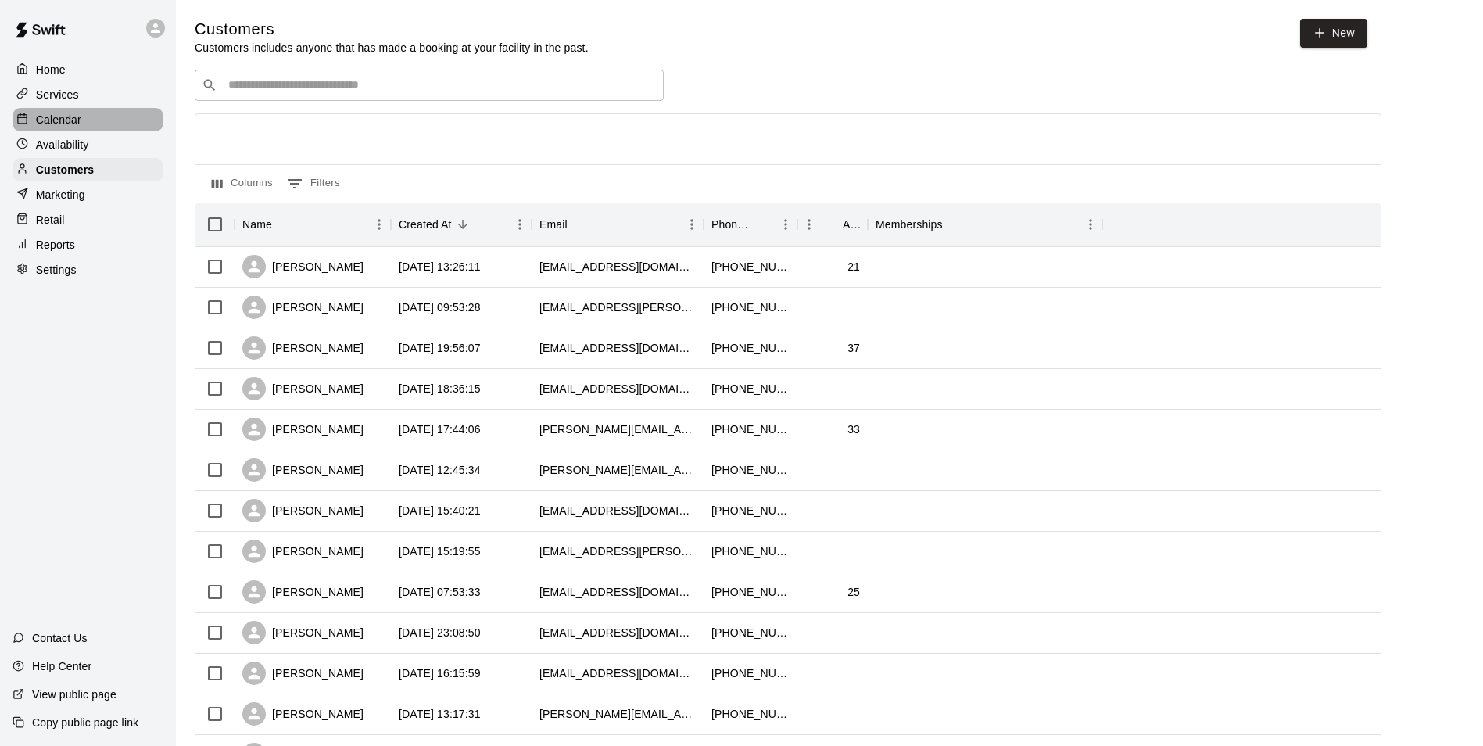
click at [120, 125] on div "Calendar" at bounding box center [88, 119] width 151 height 23
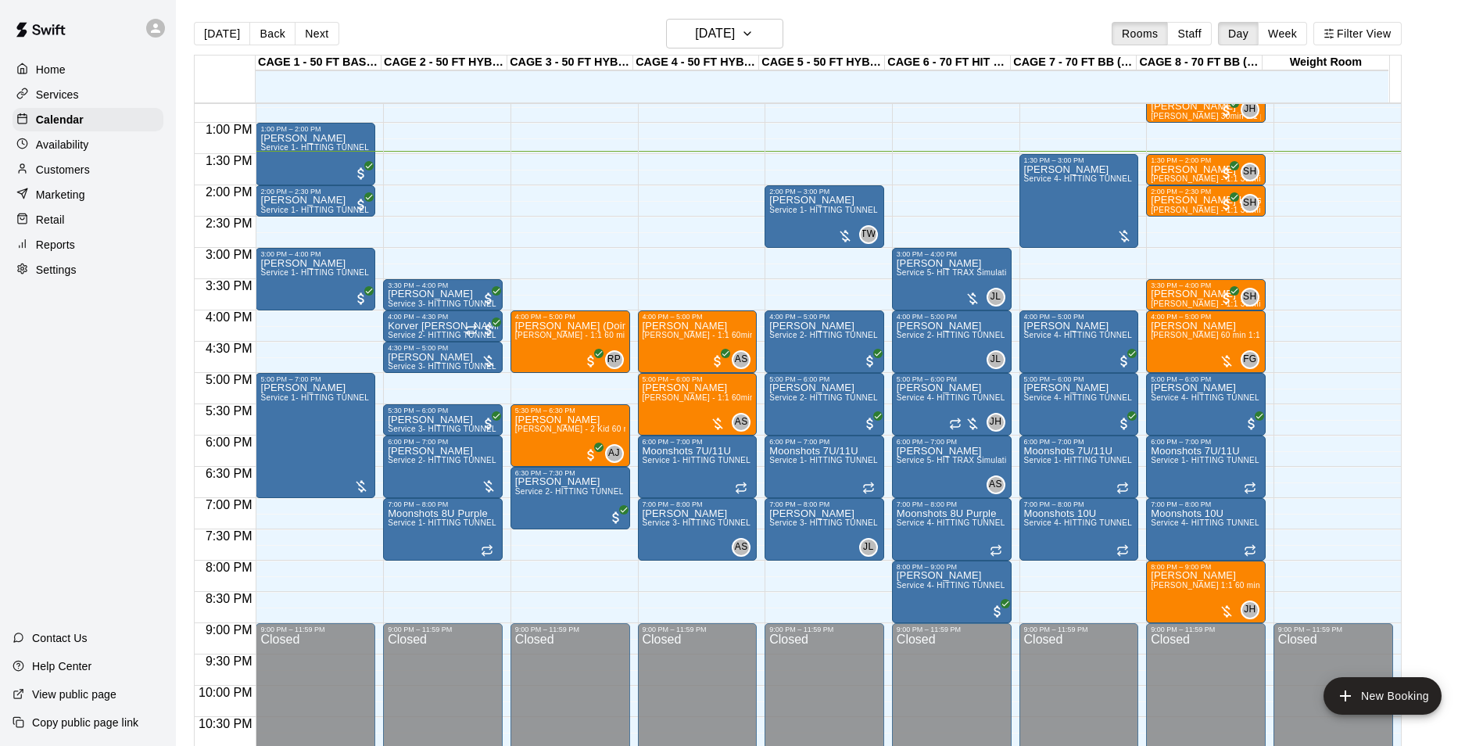
scroll to position [716, 0]
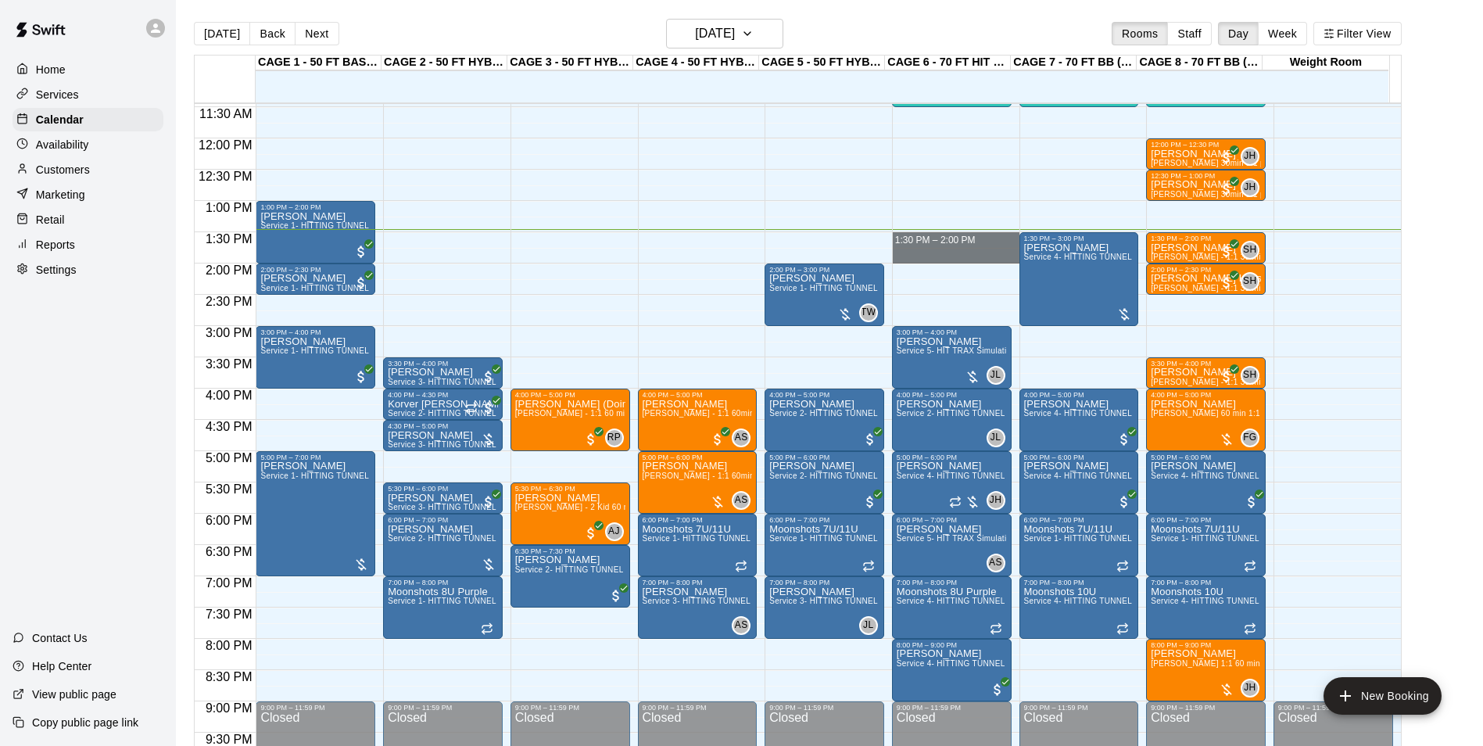
drag, startPoint x: 956, startPoint y: 234, endPoint x: 968, endPoint y: 247, distance: 17.7
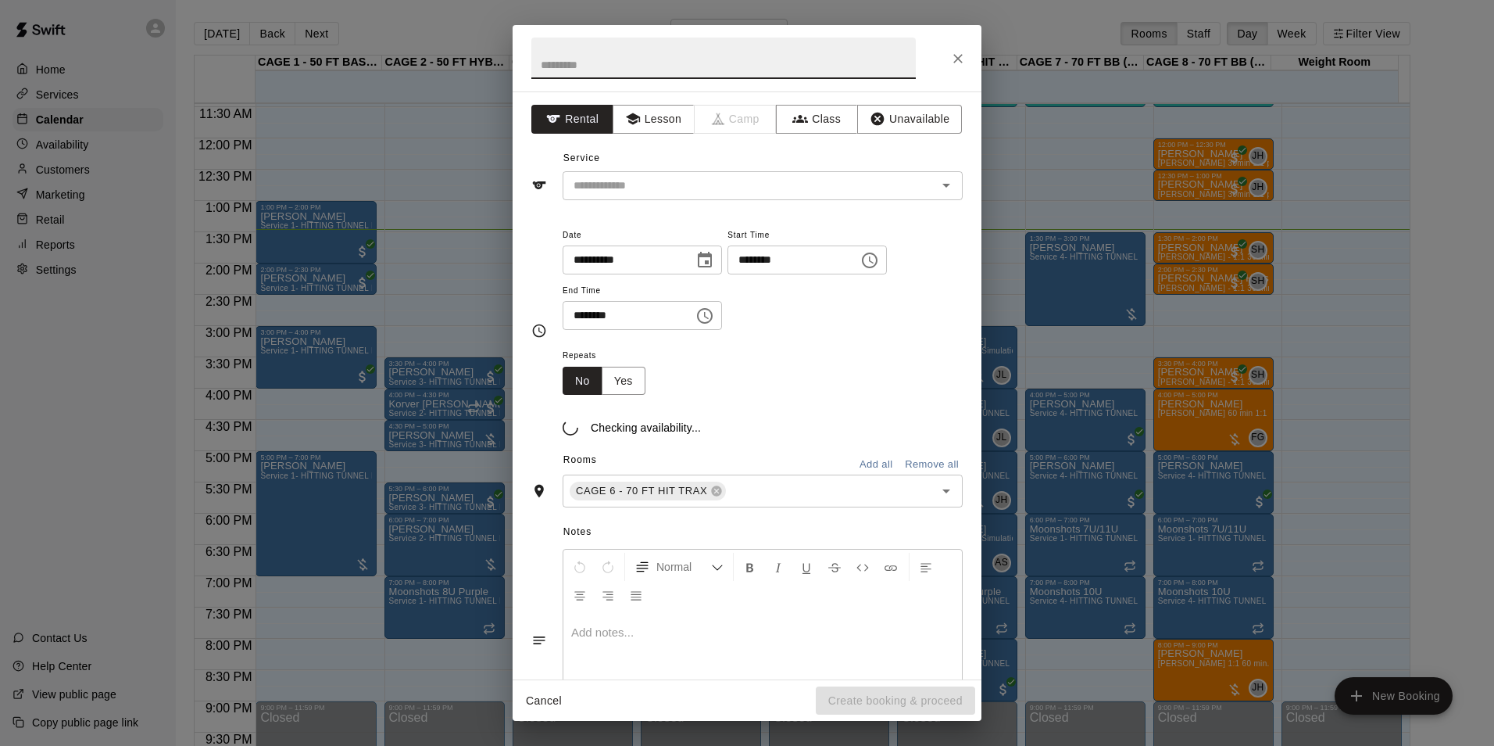
click at [950, 63] on icon "Close" at bounding box center [958, 59] width 16 height 16
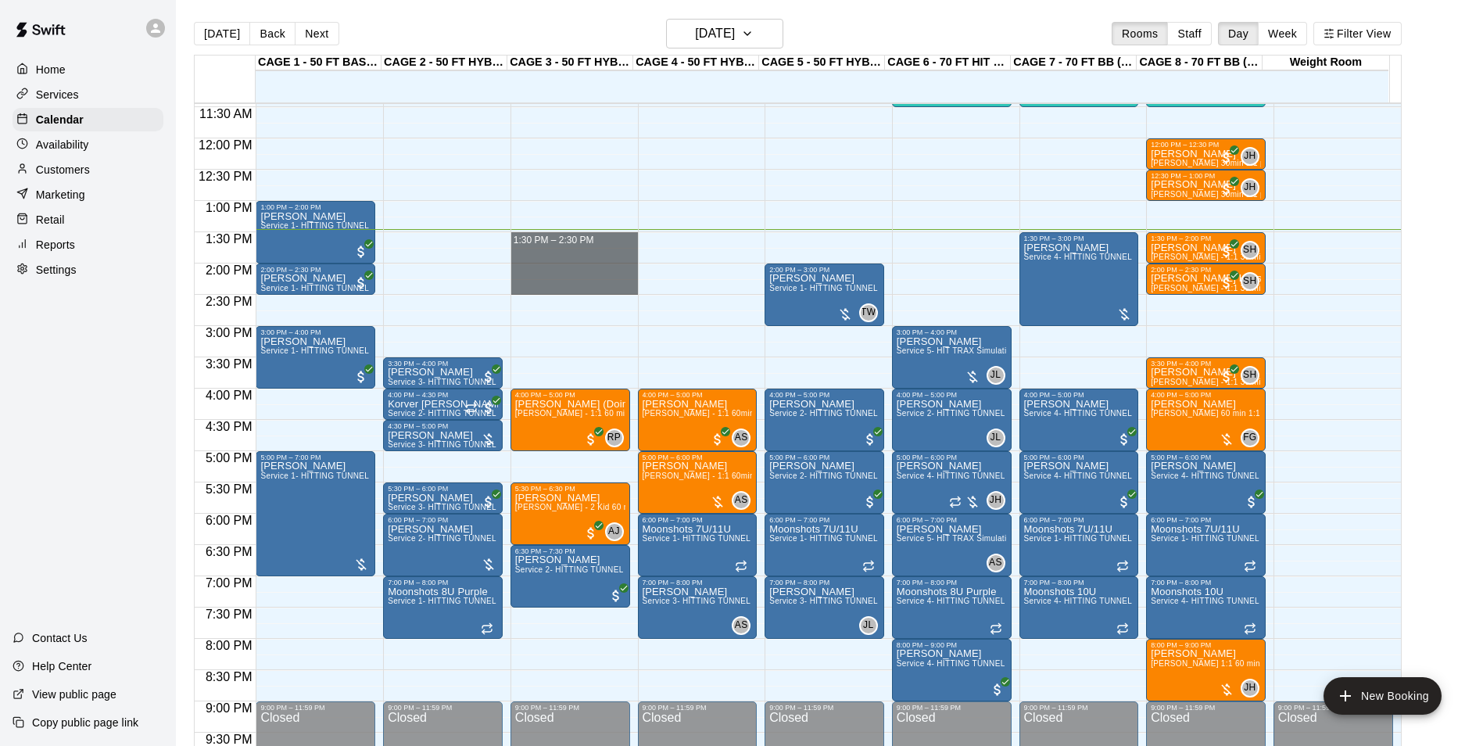
drag, startPoint x: 592, startPoint y: 234, endPoint x: 589, endPoint y: 285, distance: 50.1
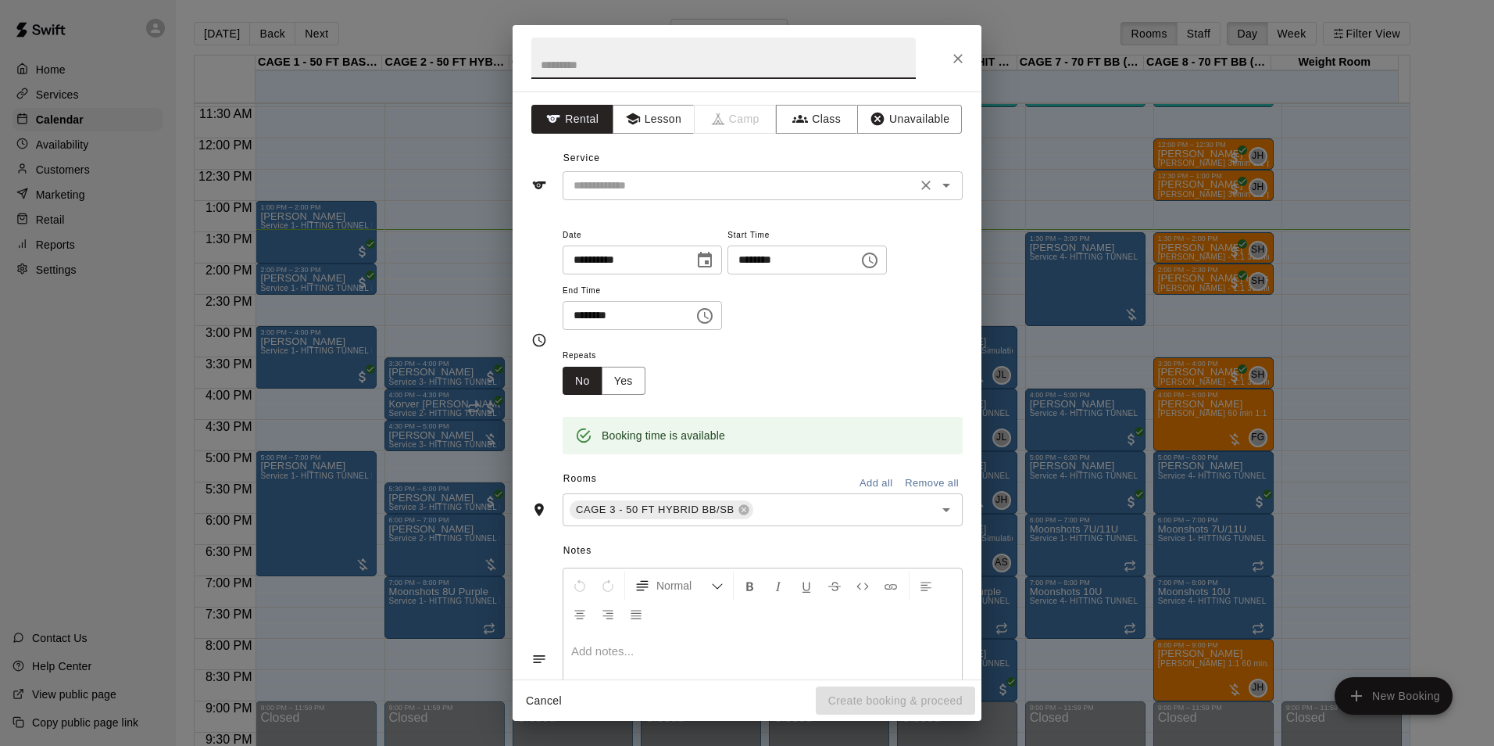
click at [643, 184] on input "text" at bounding box center [739, 186] width 345 height 20
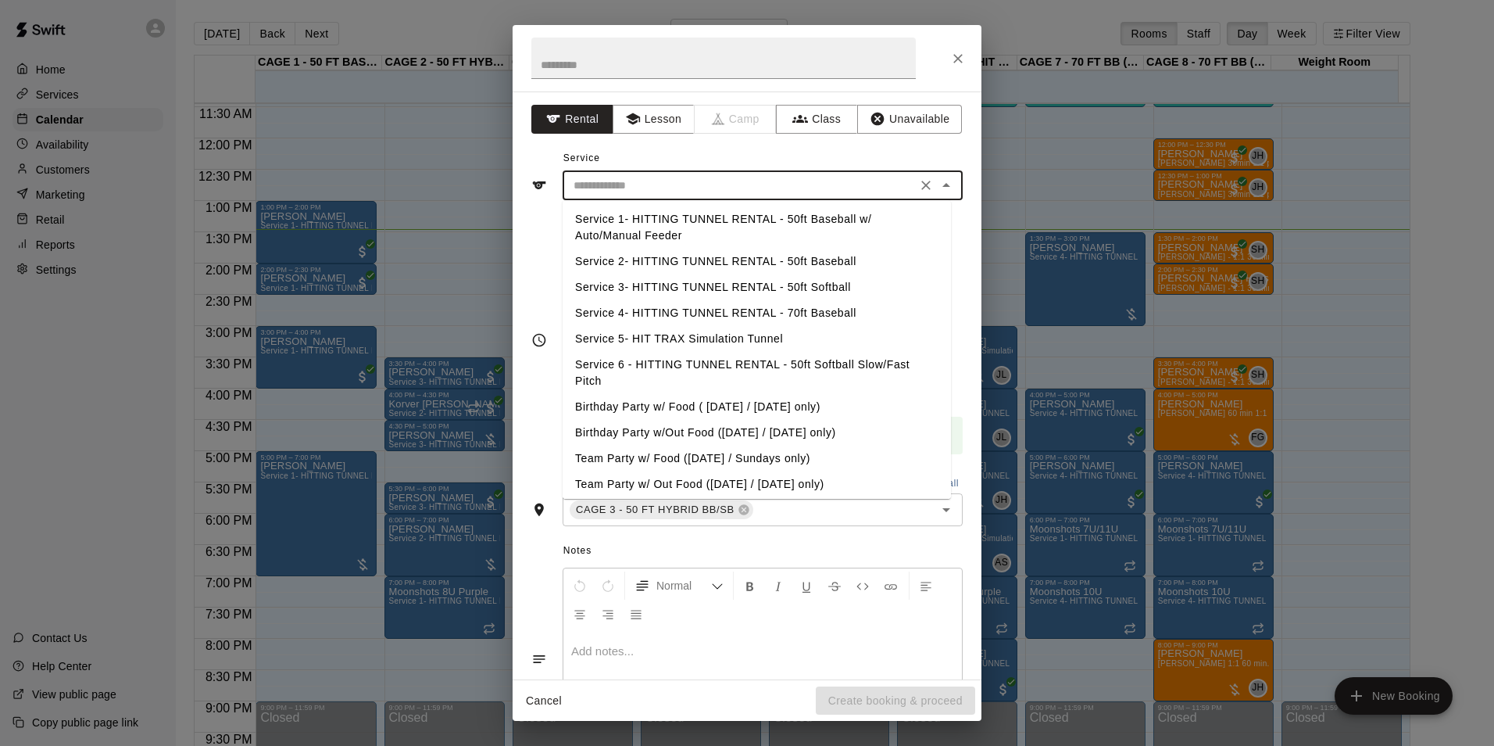
click at [774, 258] on li "Service 2- HITTING TUNNEL RENTAL - 50ft Baseball" at bounding box center [757, 262] width 388 height 26
type input "**********"
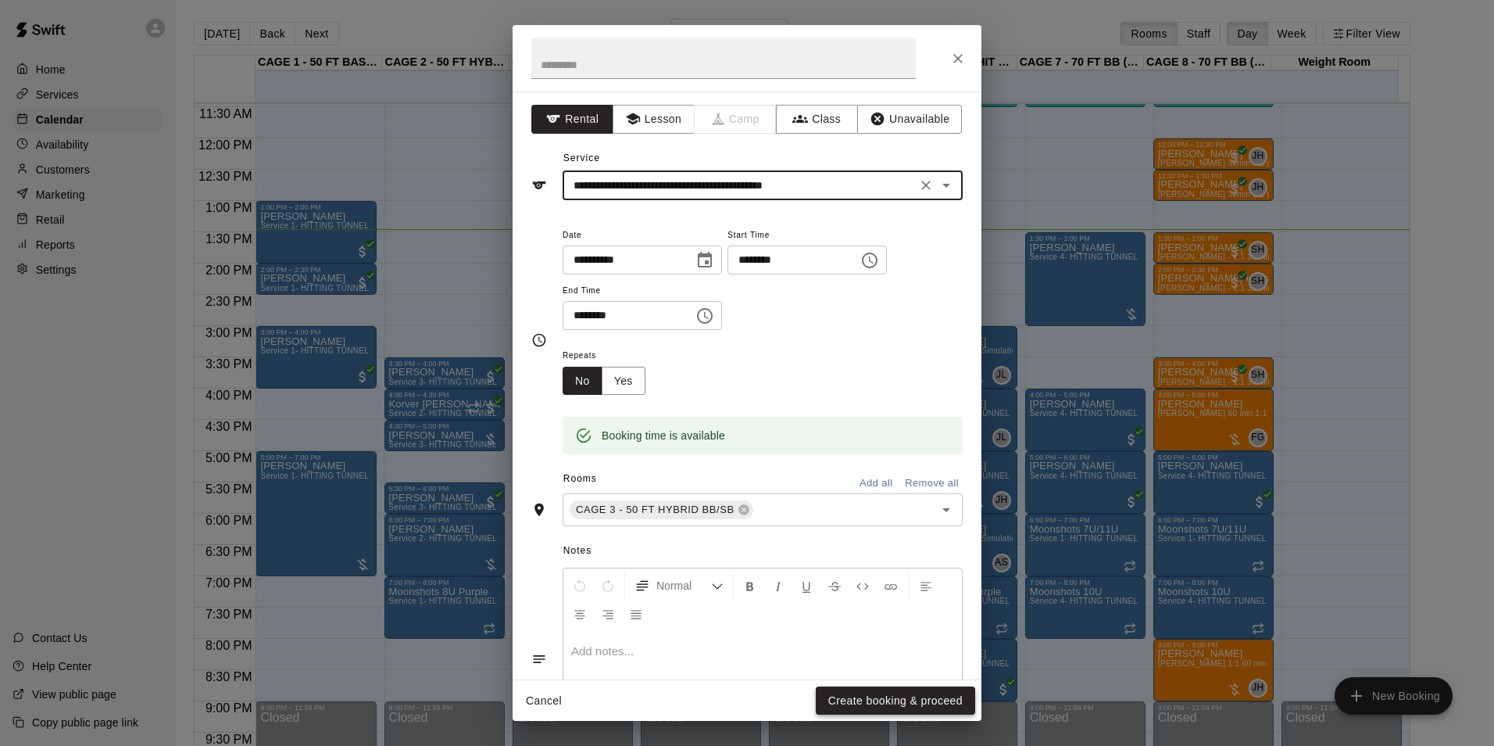
click at [858, 704] on button "Create booking & proceed" at bounding box center [895, 700] width 159 height 29
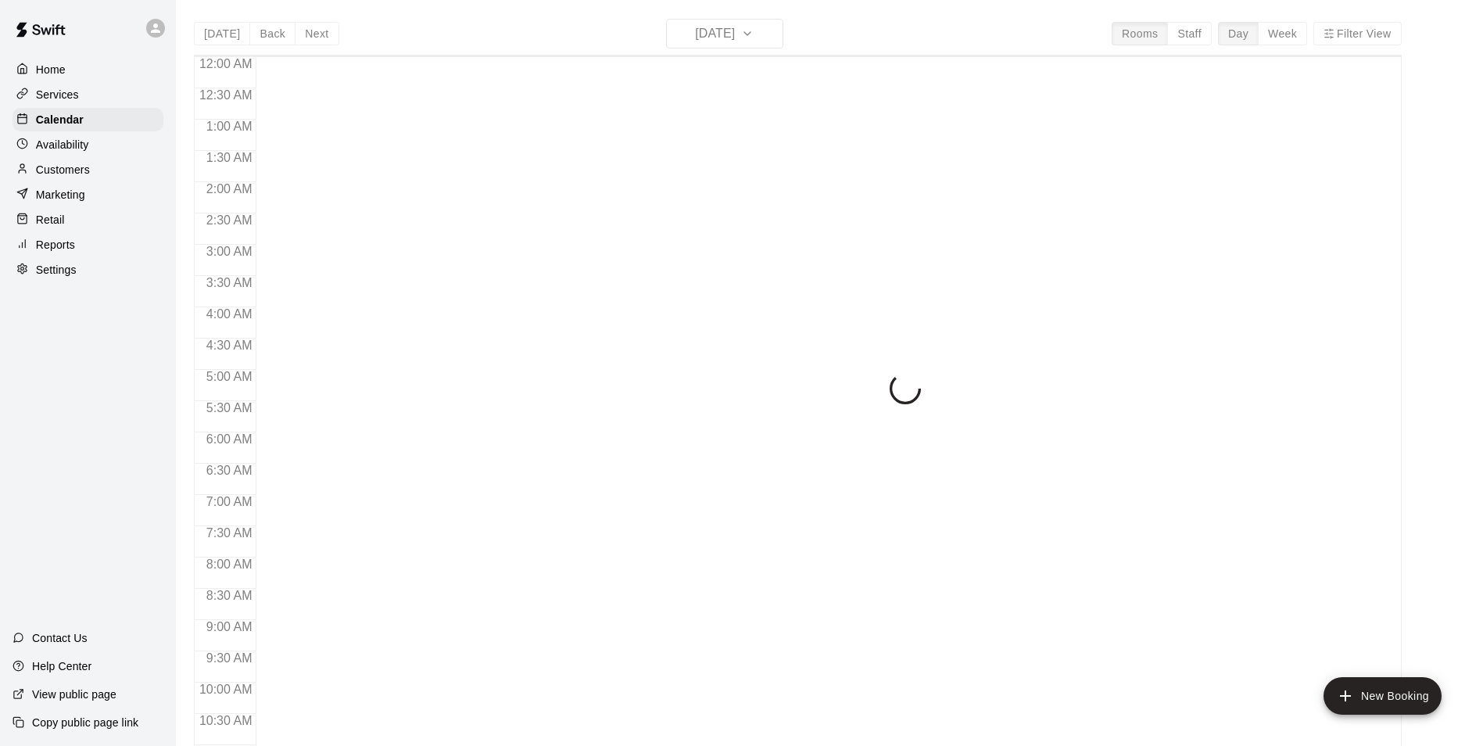
scroll to position [794, 0]
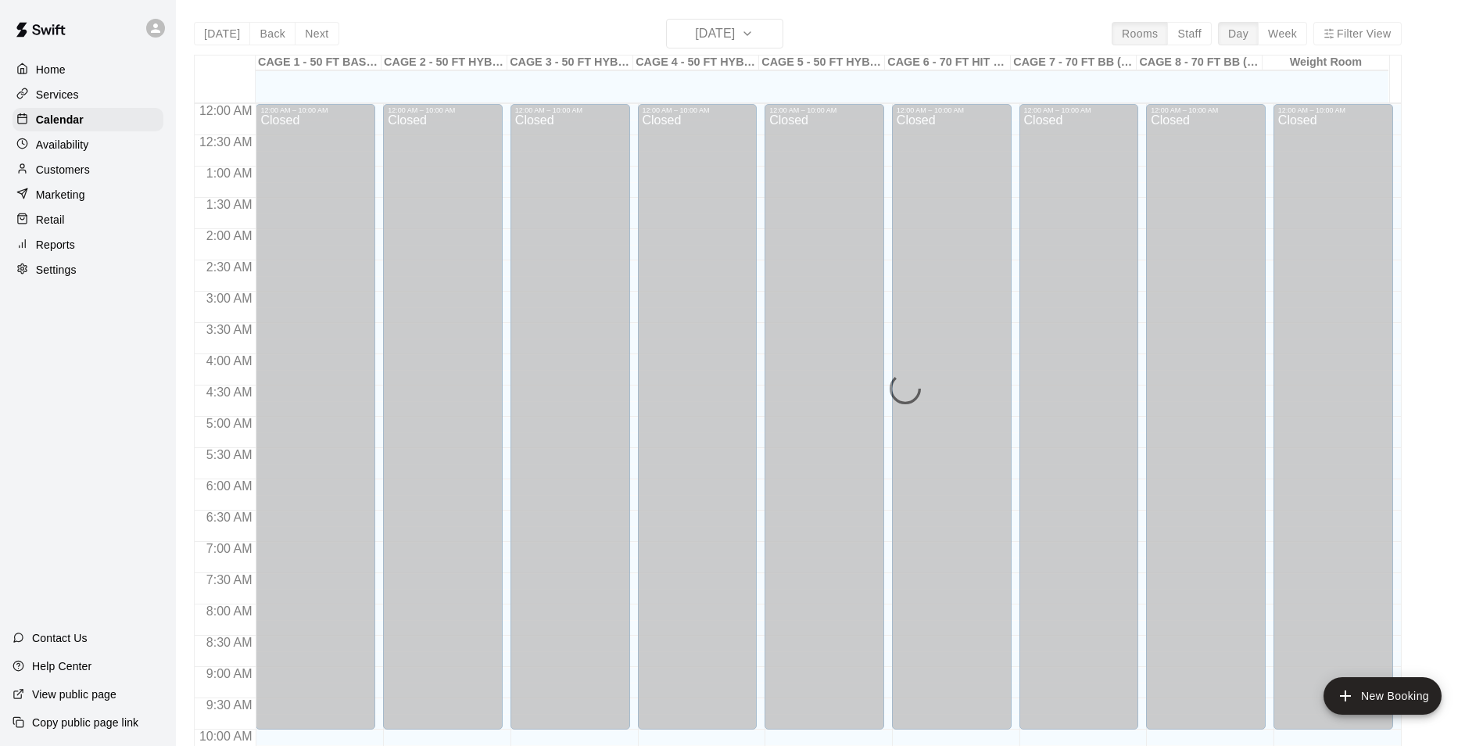
scroll to position [794, 0]
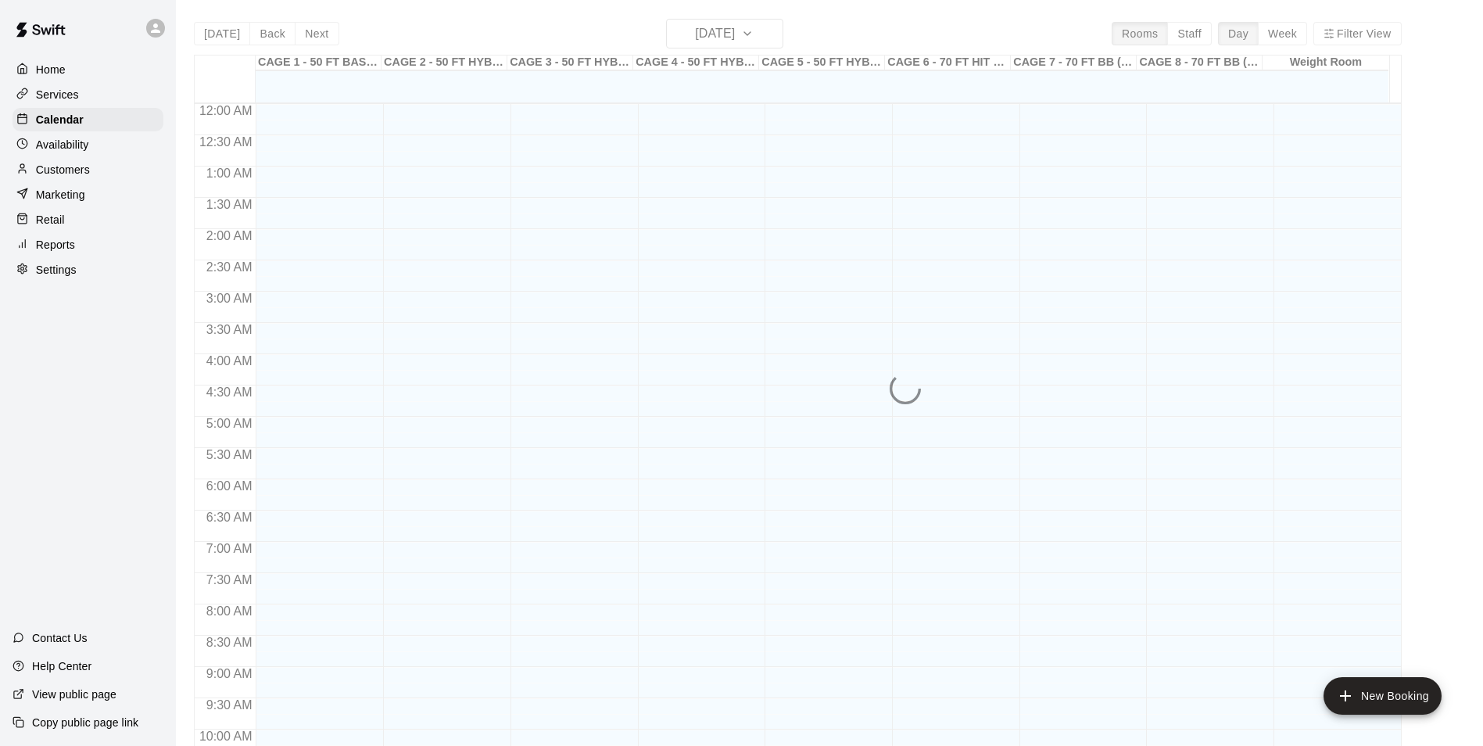
scroll to position [794, 0]
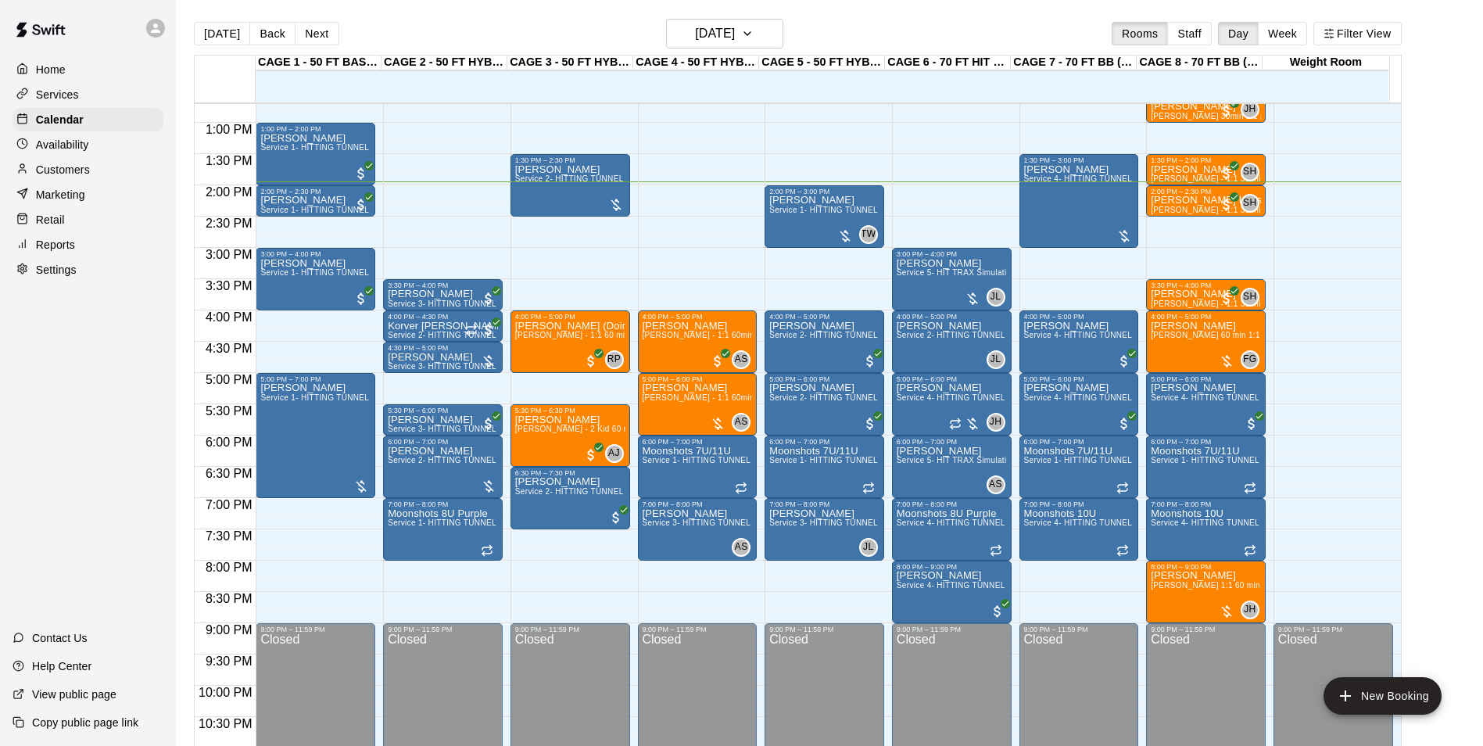
click at [1413, 89] on div "[DATE] Back [DATE][DATE] Rooms Staff Day Week Filter View CAGE 1 - 50 FT BASEBA…" at bounding box center [797, 392] width 1231 height 746
click at [222, 34] on button "[DATE]" at bounding box center [222, 33] width 56 height 23
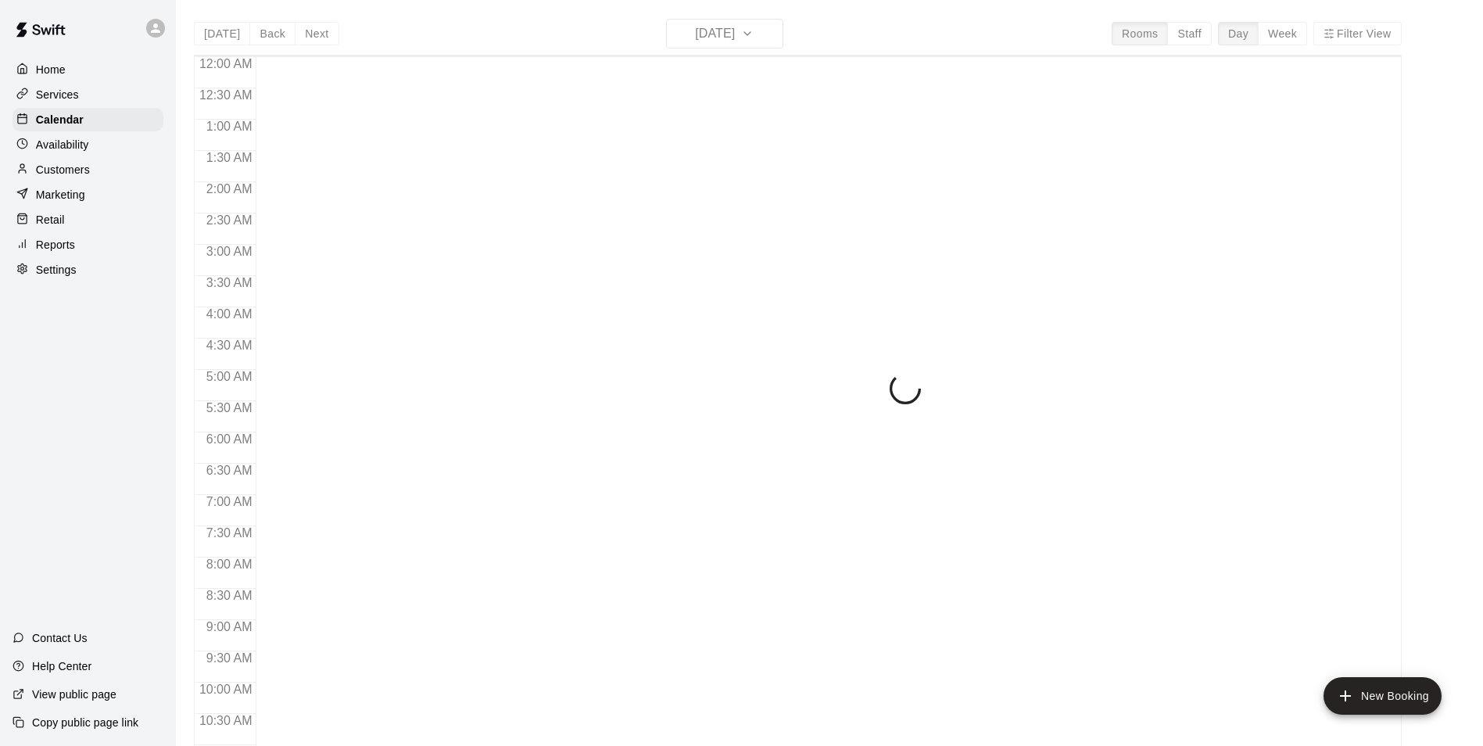
scroll to position [794, 0]
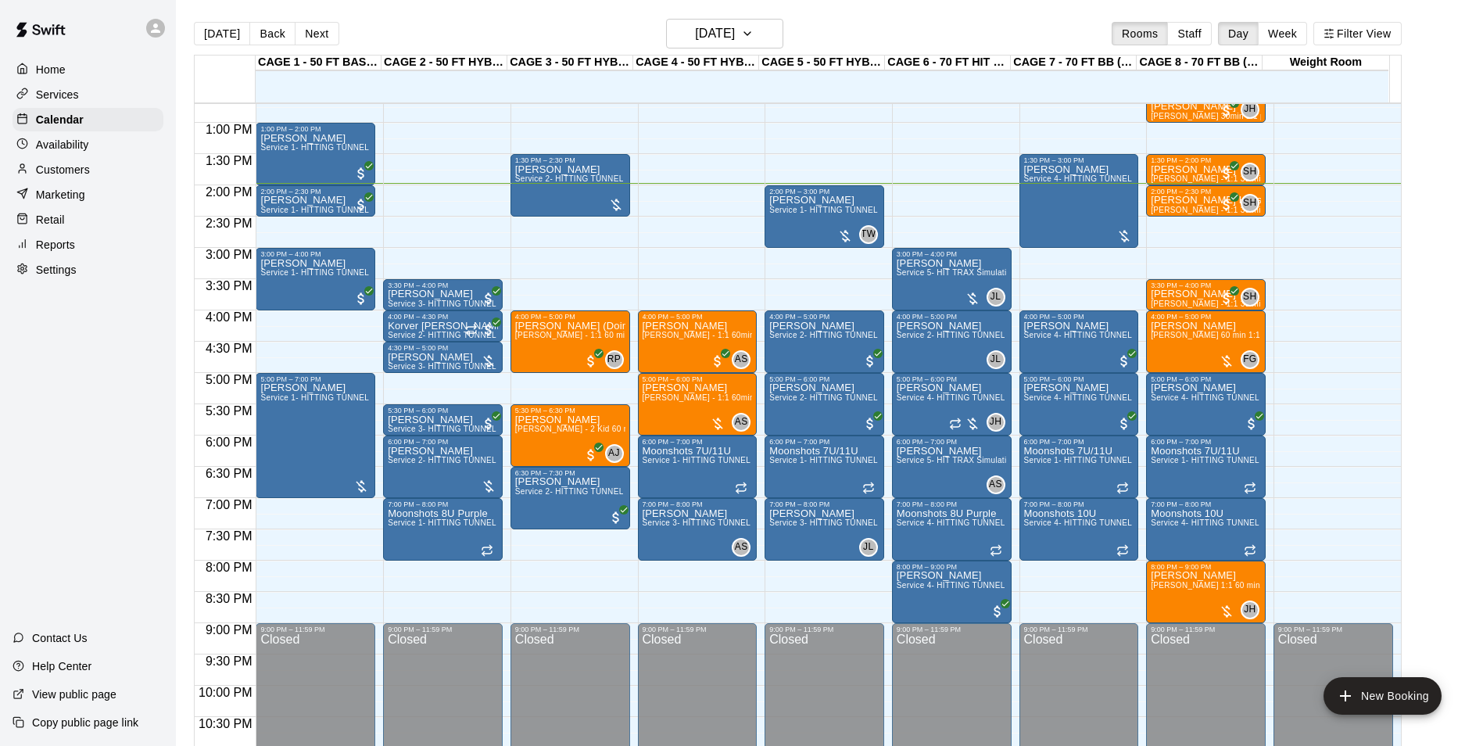
click at [553, 22] on div "[DATE] Back [DATE][DATE] Rooms Staff Day Week Filter View" at bounding box center [798, 37] width 1208 height 36
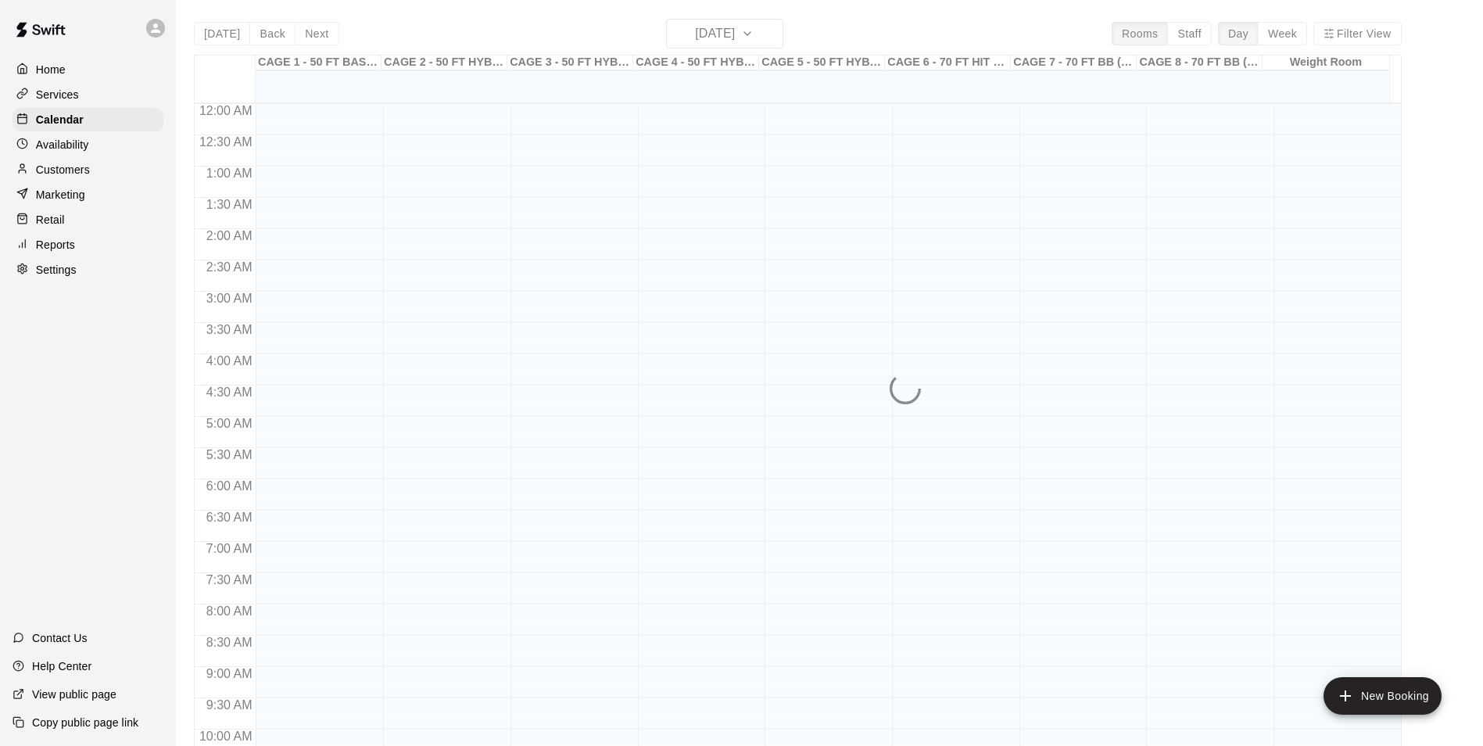
scroll to position [794, 0]
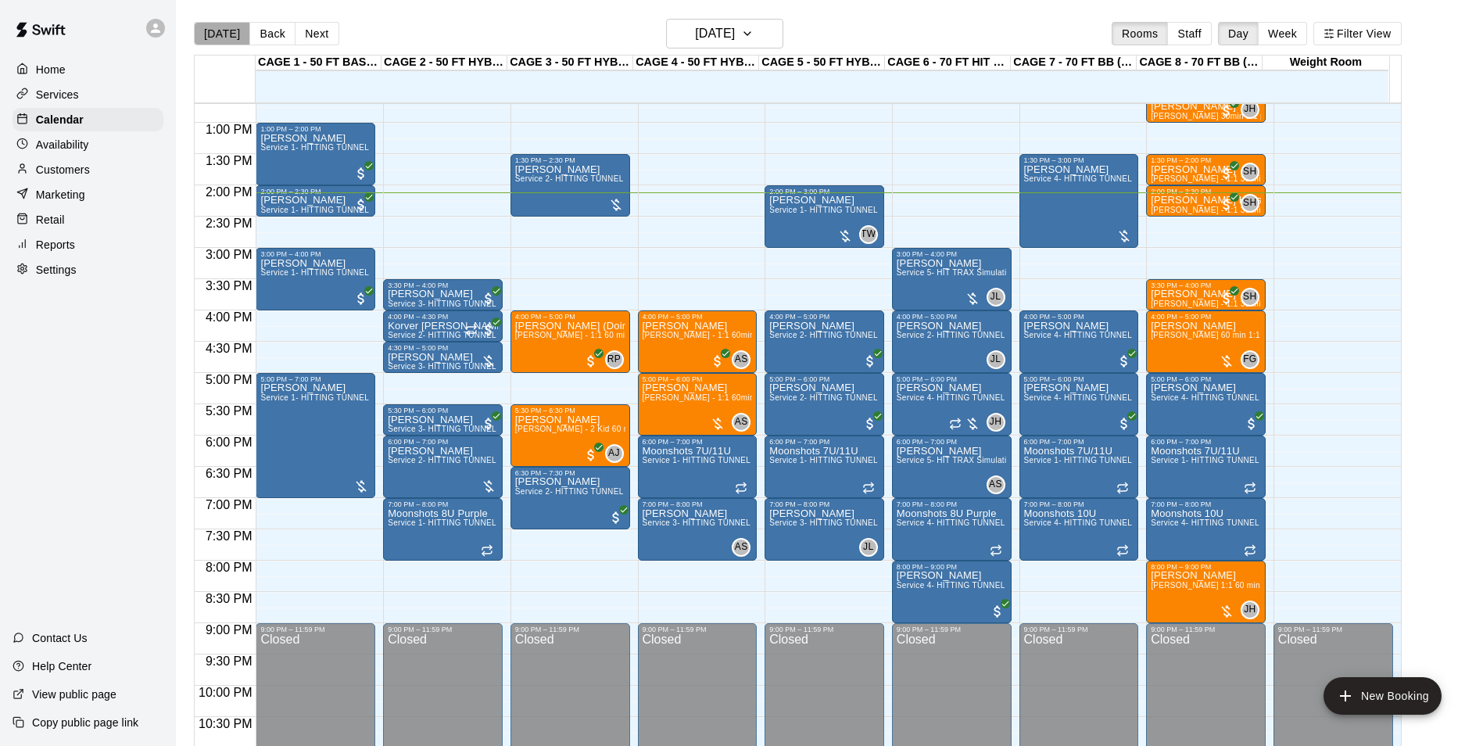
click at [226, 23] on button "[DATE]" at bounding box center [222, 33] width 56 height 23
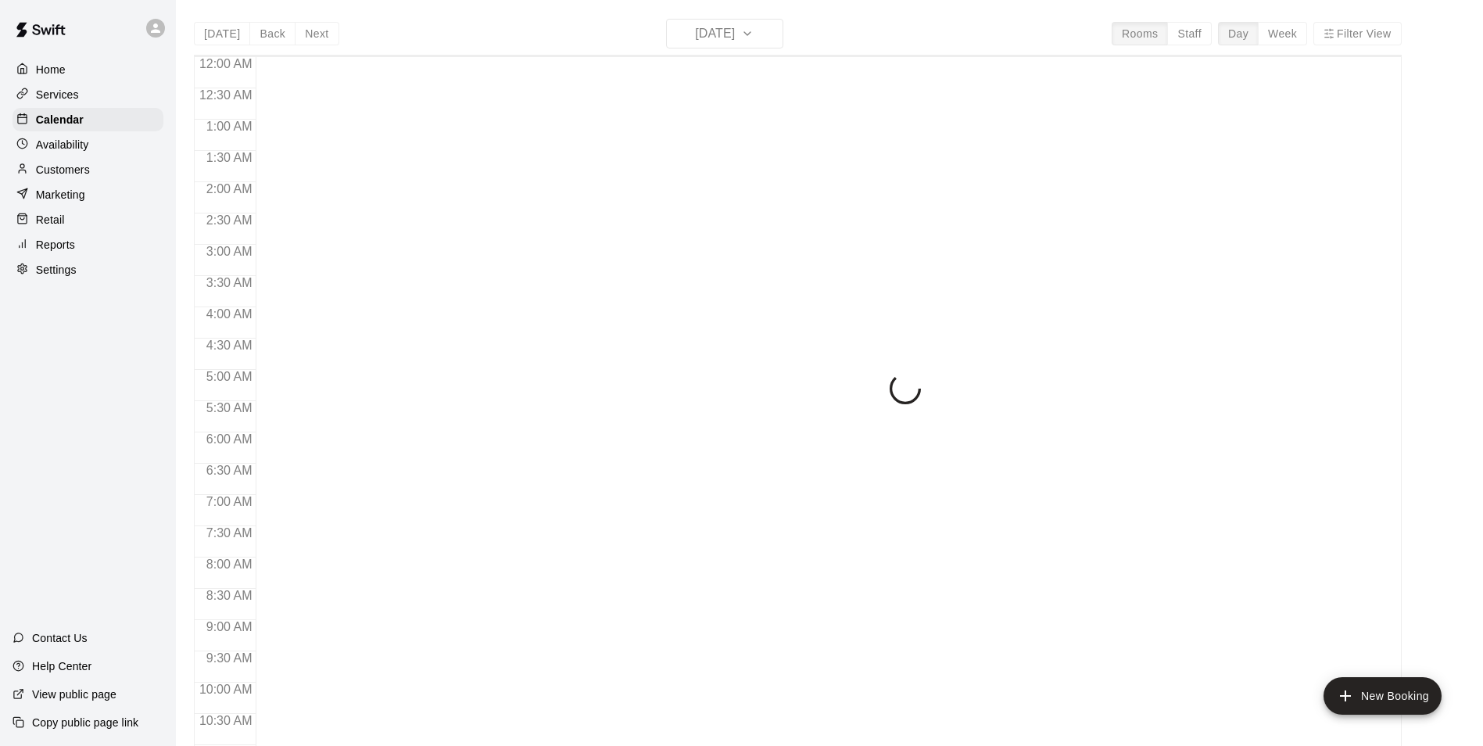
scroll to position [794, 0]
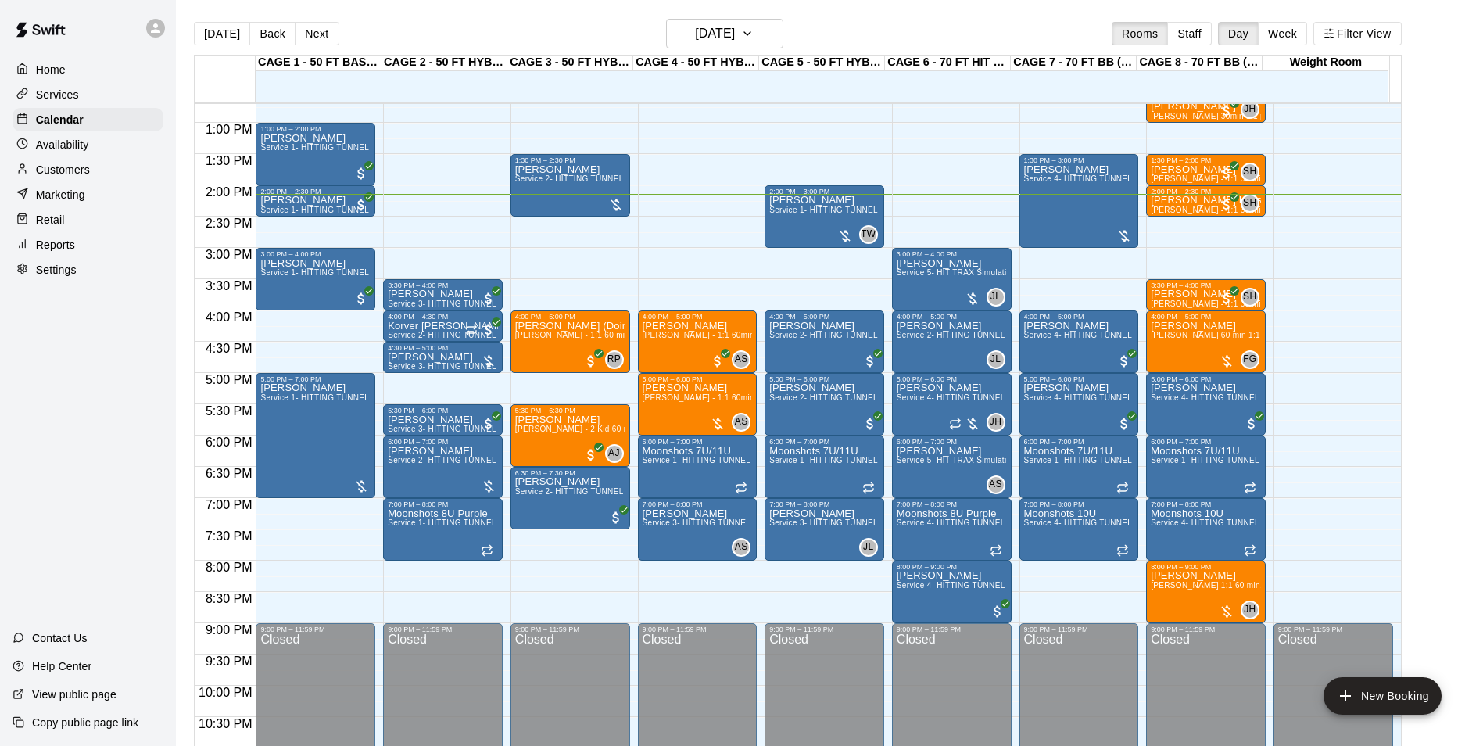
click at [101, 249] on div "Reports" at bounding box center [88, 244] width 151 height 23
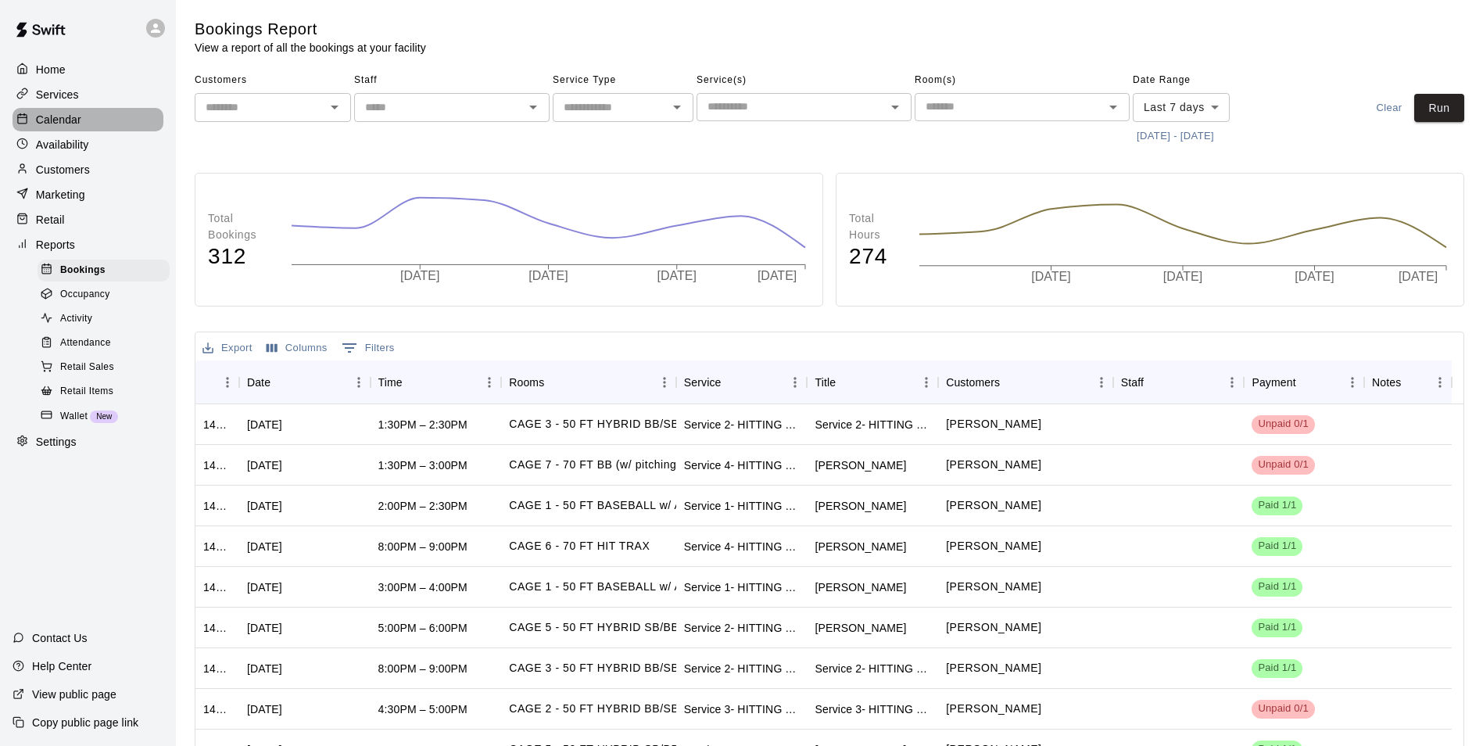
click at [73, 130] on div "Calendar" at bounding box center [88, 119] width 151 height 23
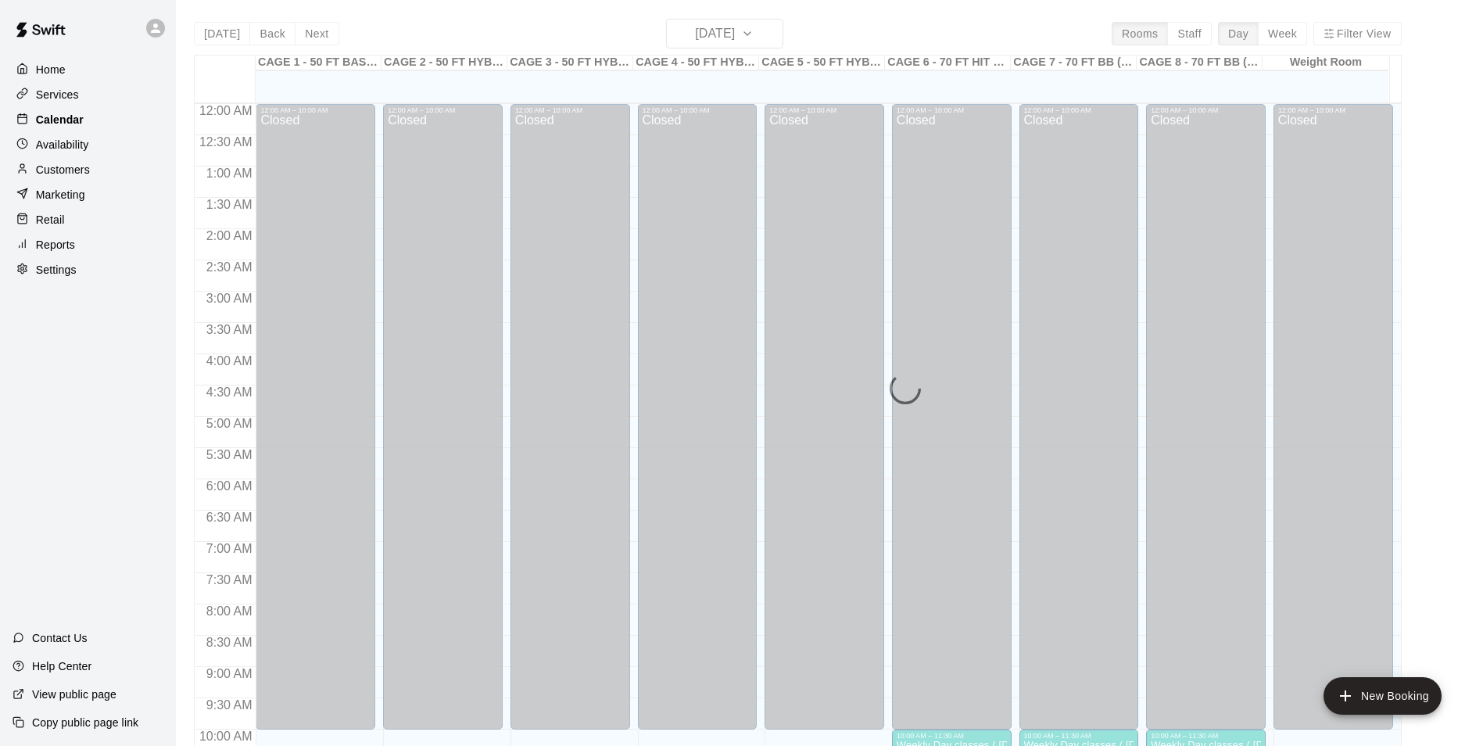
scroll to position [794, 0]
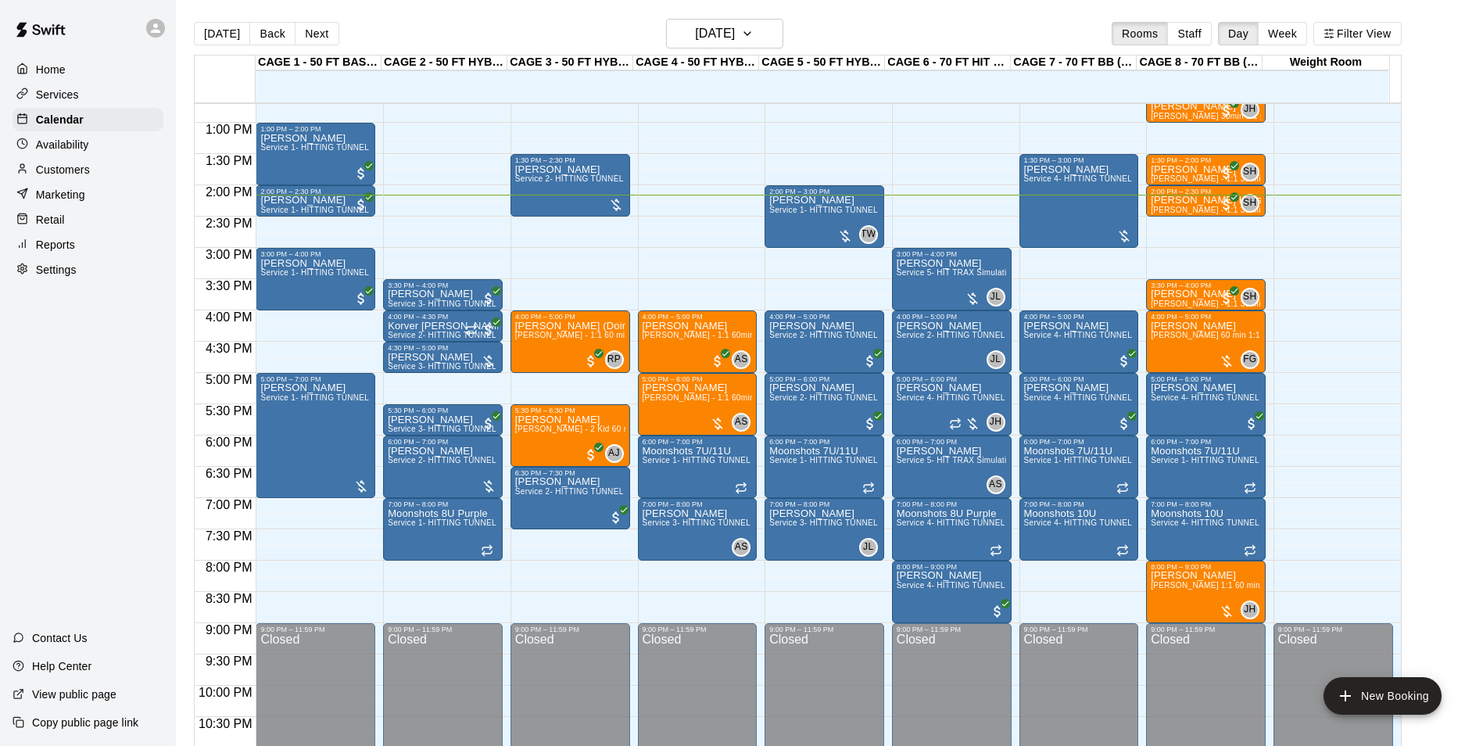
click at [107, 256] on div "Reports" at bounding box center [88, 244] width 151 height 23
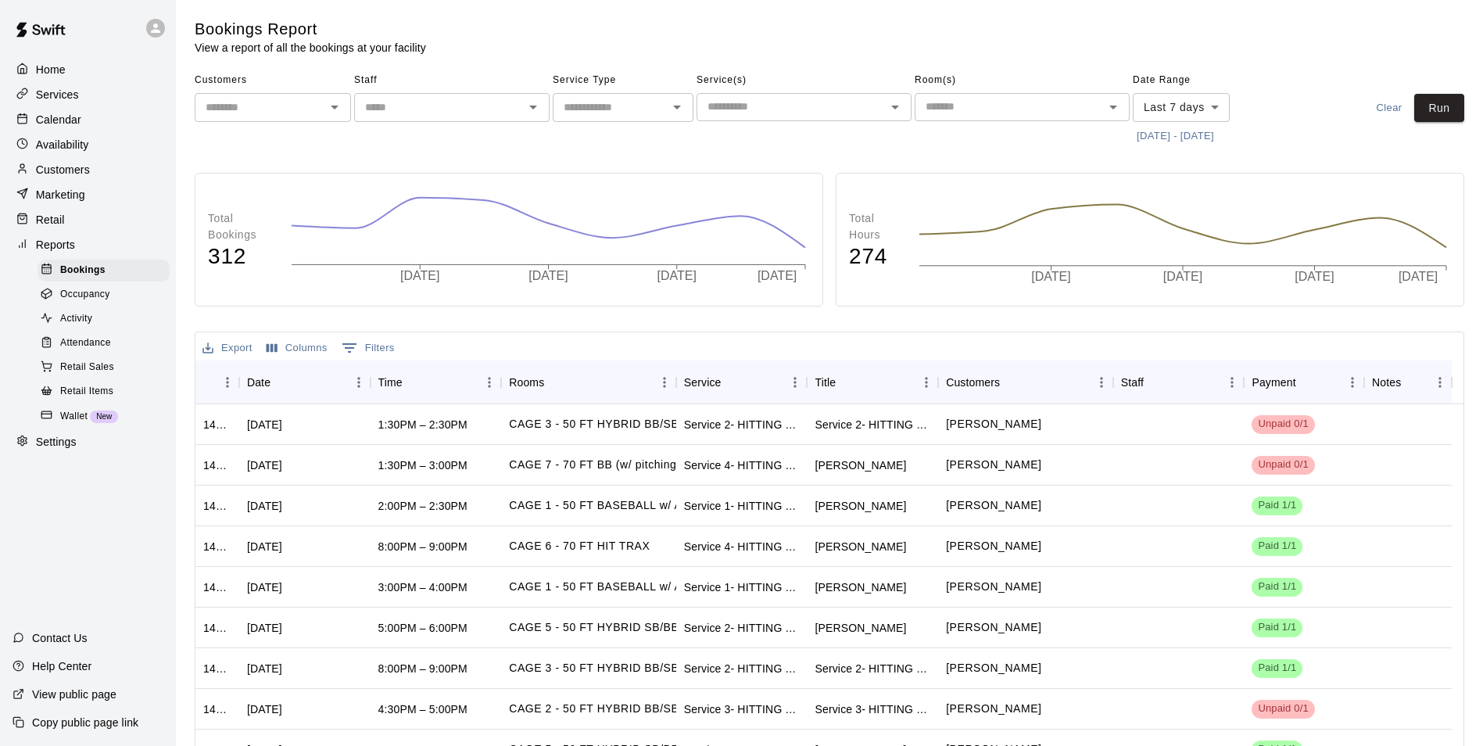
click at [101, 120] on div "Calendar" at bounding box center [88, 119] width 151 height 23
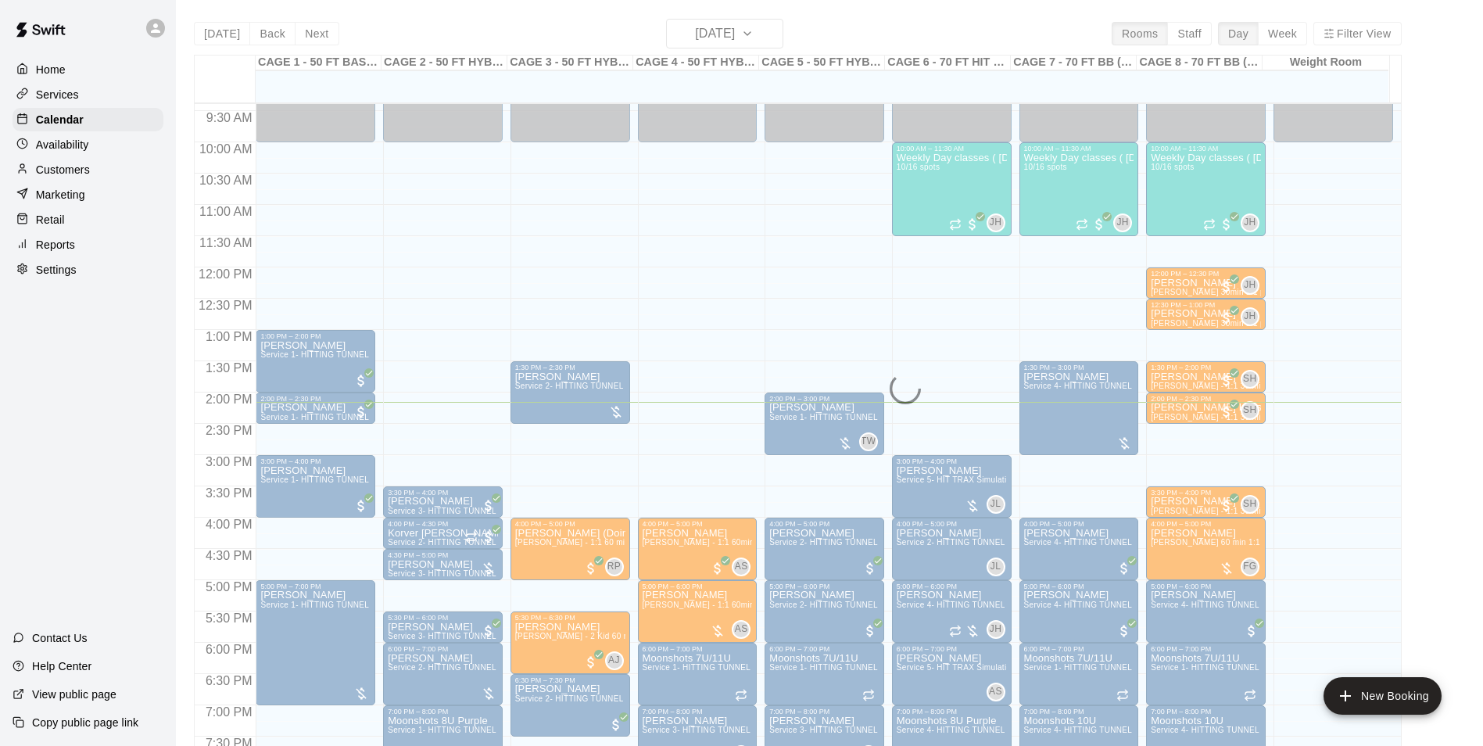
scroll to position [560, 0]
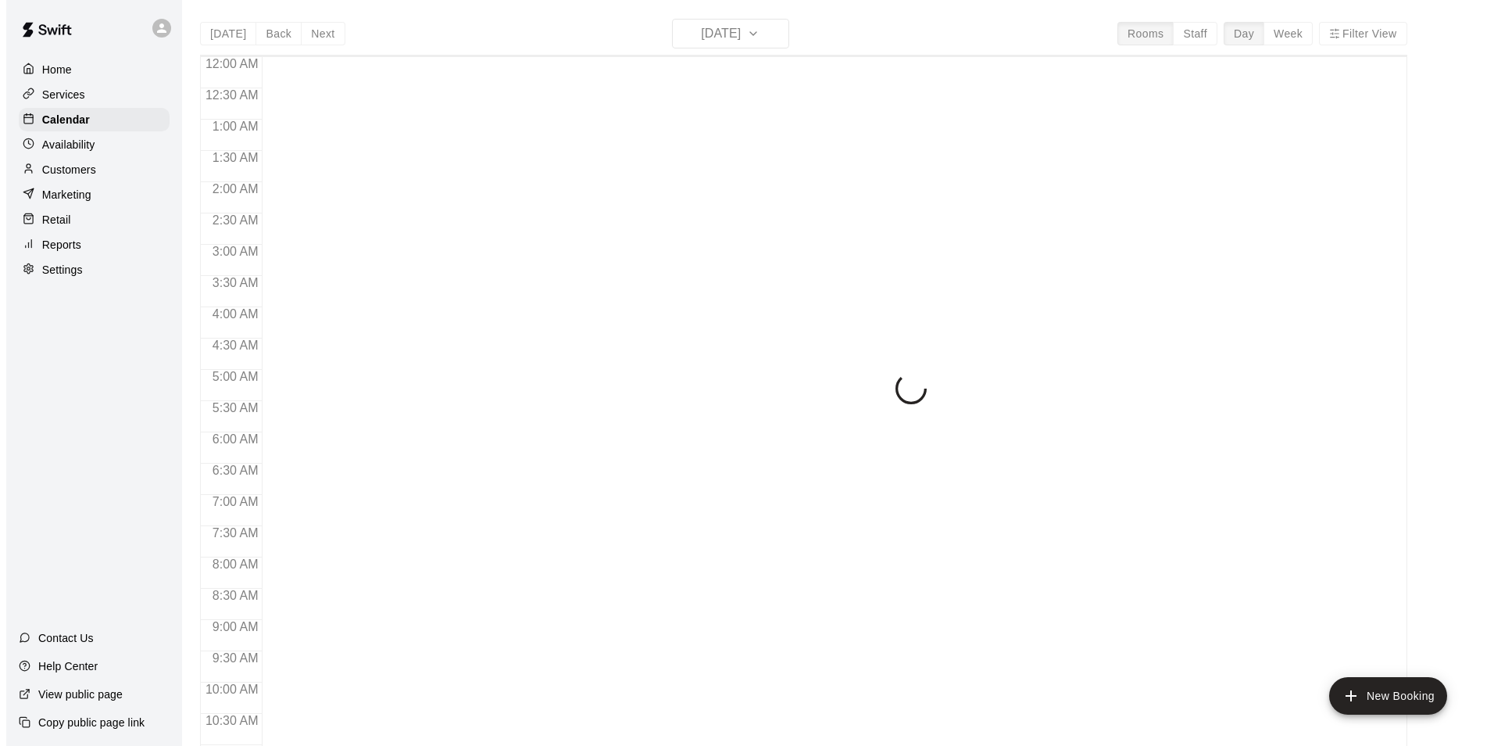
scroll to position [794, 0]
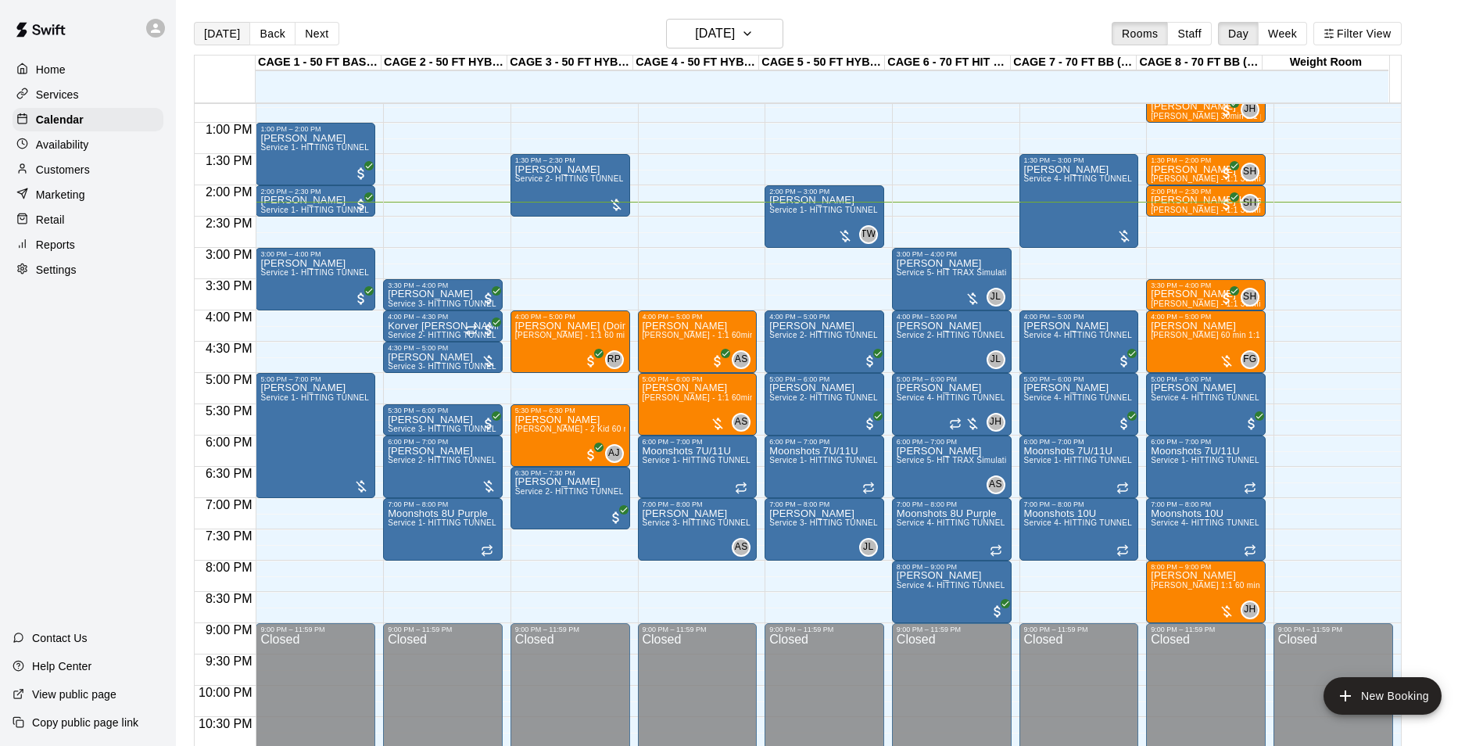
click at [206, 28] on button "[DATE]" at bounding box center [222, 33] width 56 height 23
drag, startPoint x: 349, startPoint y: 501, endPoint x: 350, endPoint y: 553, distance: 52.4
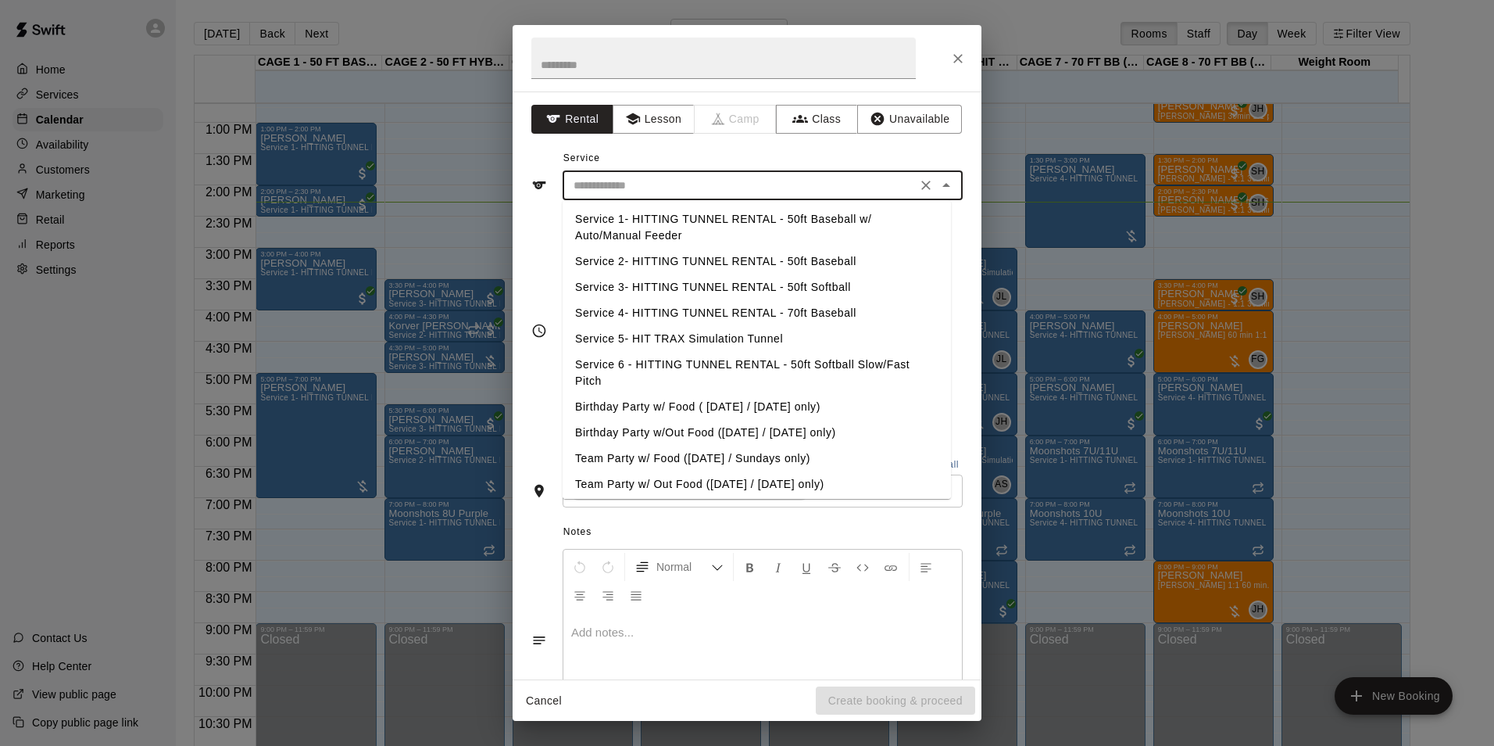
click at [714, 193] on input "text" at bounding box center [739, 186] width 345 height 20
click at [756, 226] on li "Service 1- HITTING TUNNEL RENTAL - 50ft Baseball w/ Auto/Manual Feeder" at bounding box center [757, 227] width 388 height 42
type input "**********"
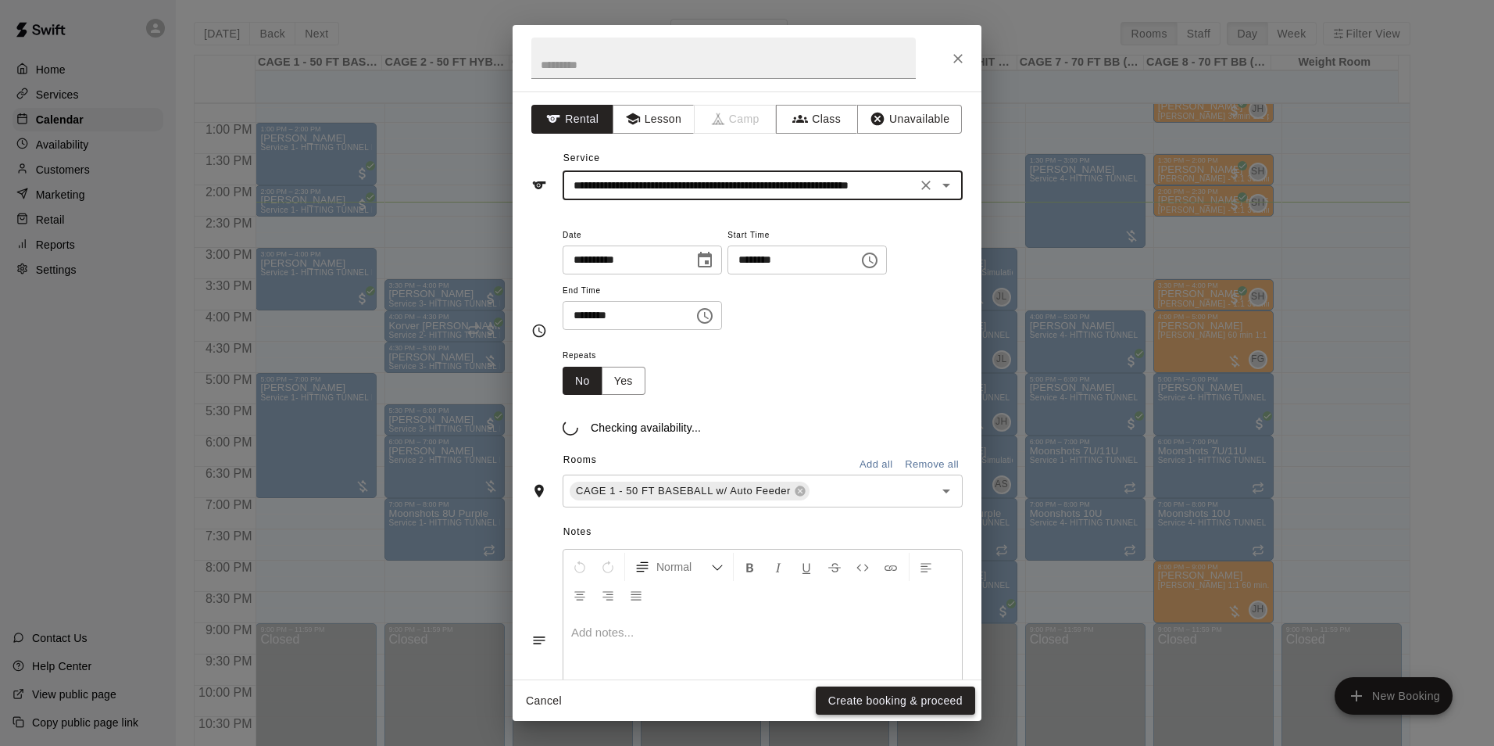
click at [860, 702] on button "Create booking & proceed" at bounding box center [895, 700] width 159 height 29
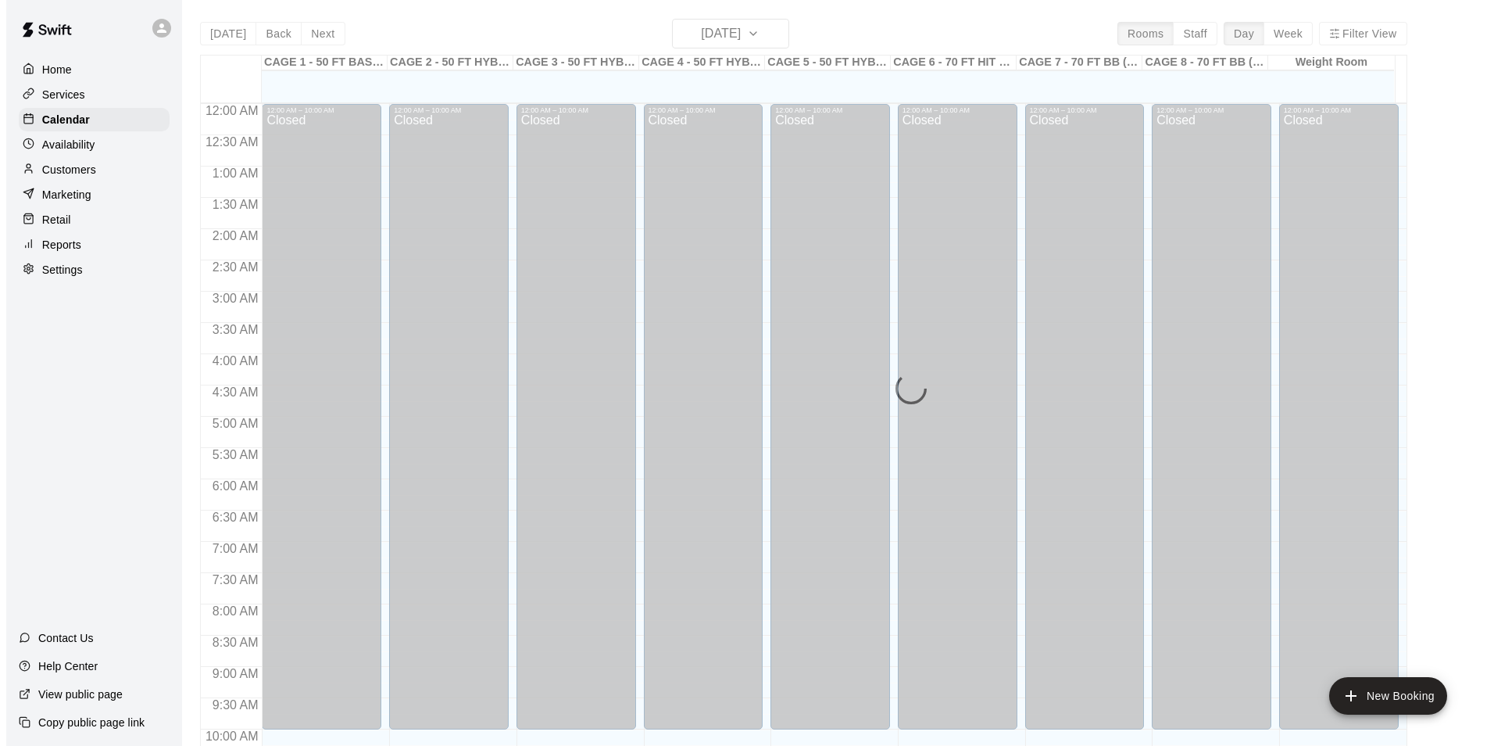
scroll to position [794, 0]
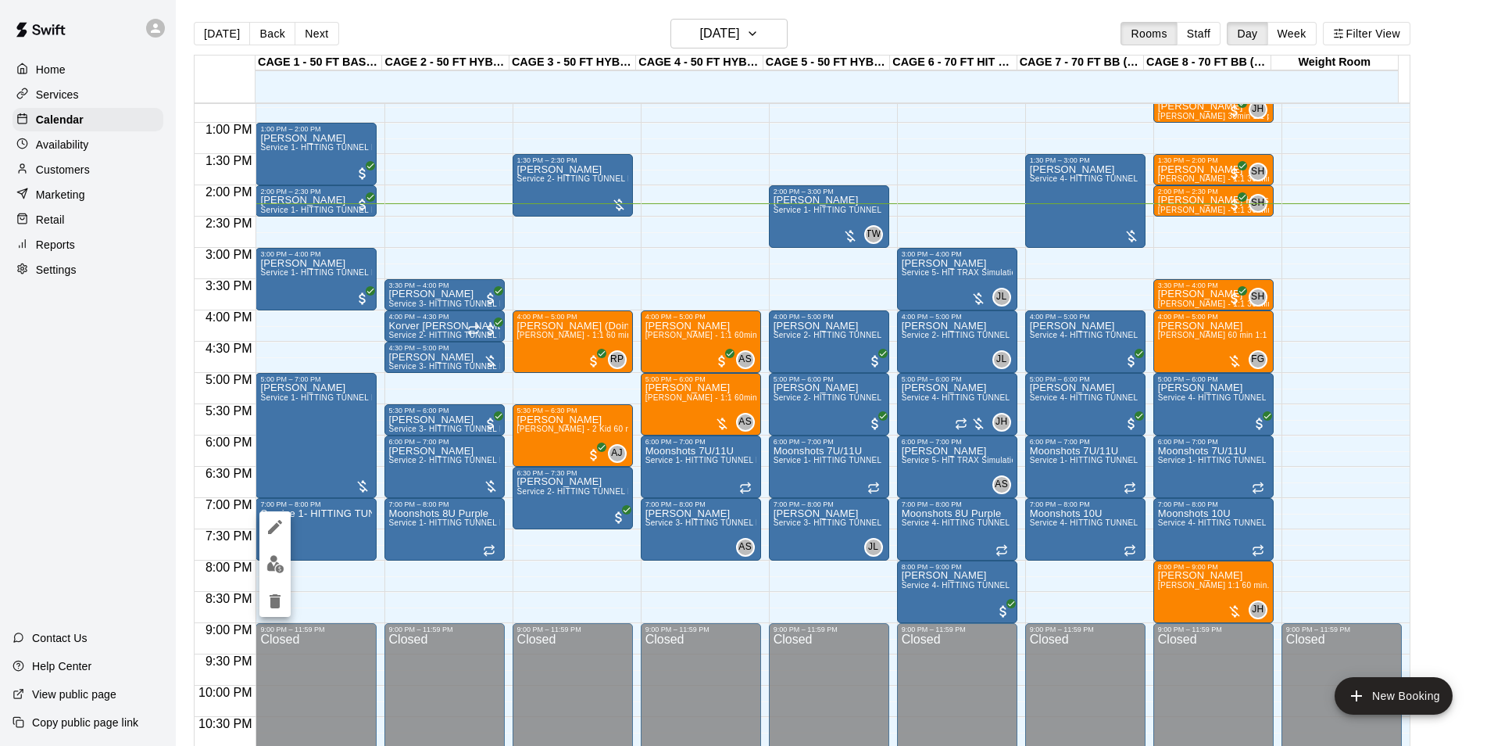
click at [274, 557] on img "edit" at bounding box center [276, 564] width 18 height 18
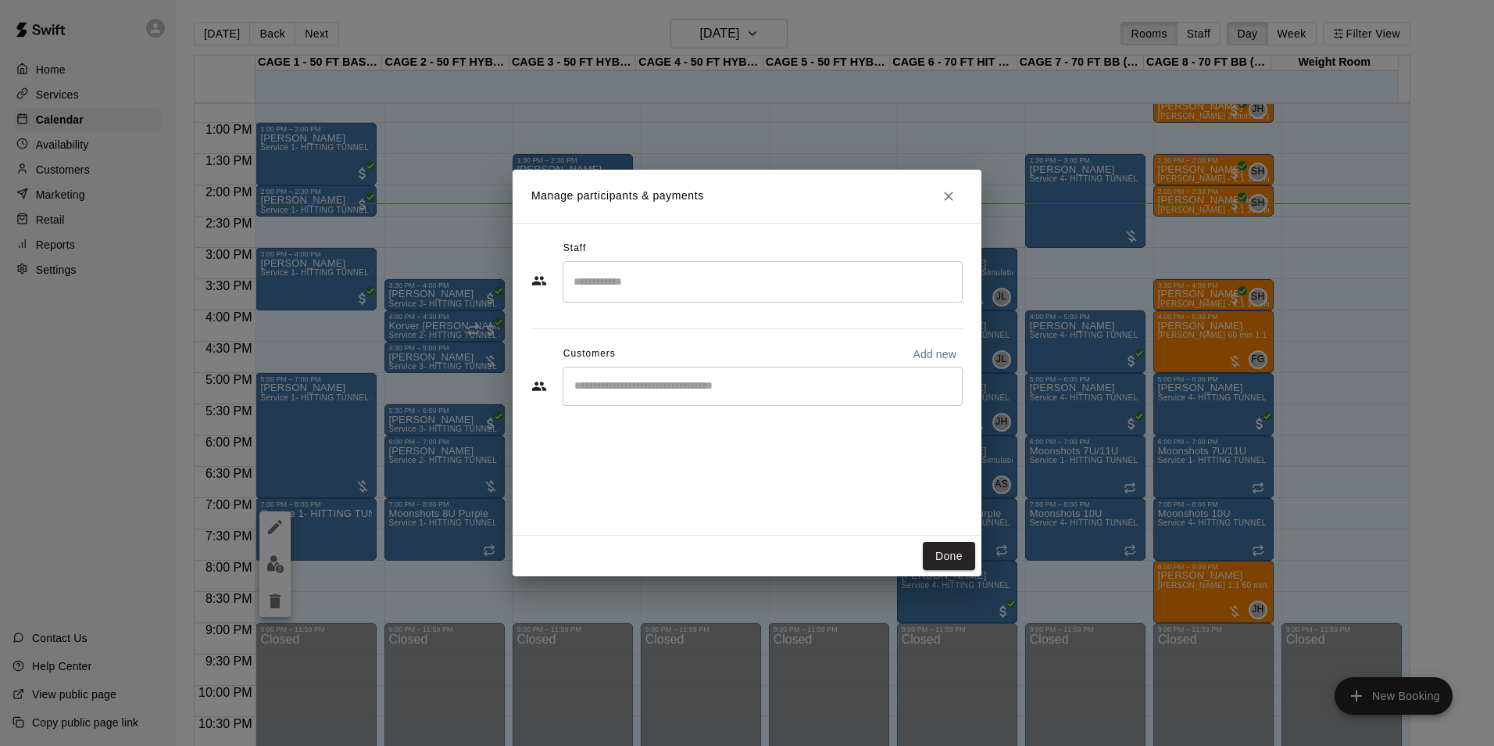
click at [683, 396] on div "​" at bounding box center [763, 386] width 400 height 39
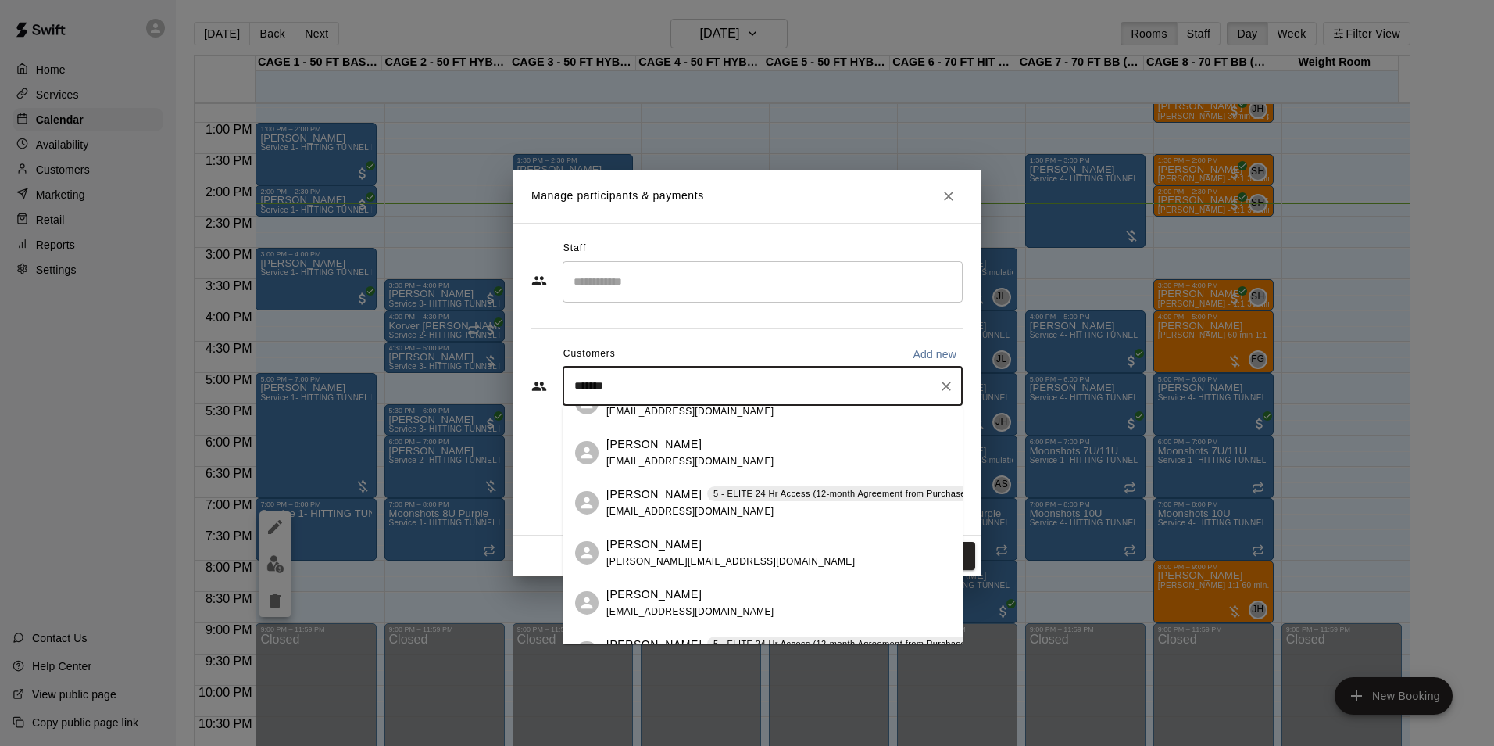
scroll to position [0, 0]
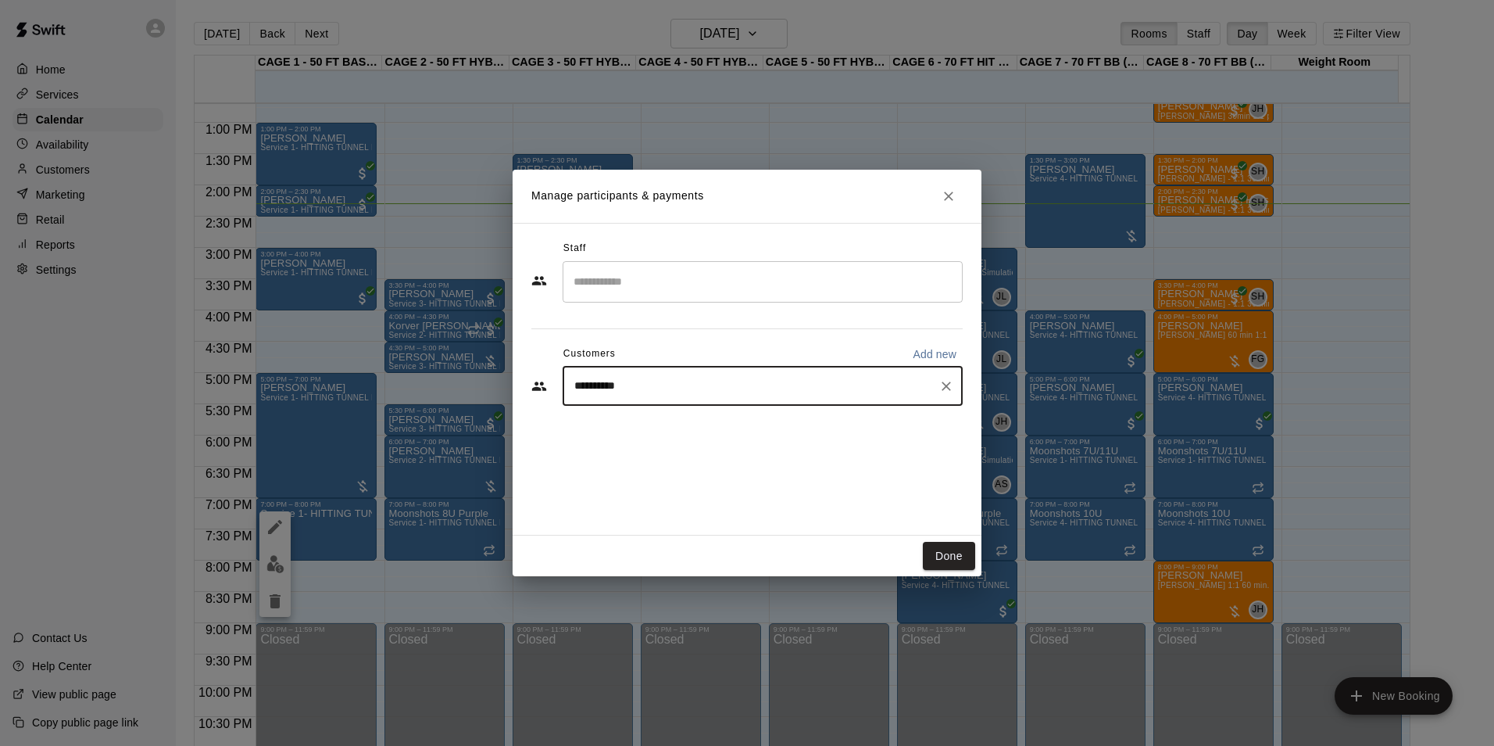
drag, startPoint x: 764, startPoint y: 386, endPoint x: 452, endPoint y: 380, distance: 311.9
click at [452, 380] on div "**********" at bounding box center [747, 373] width 1494 height 746
type input "**********"
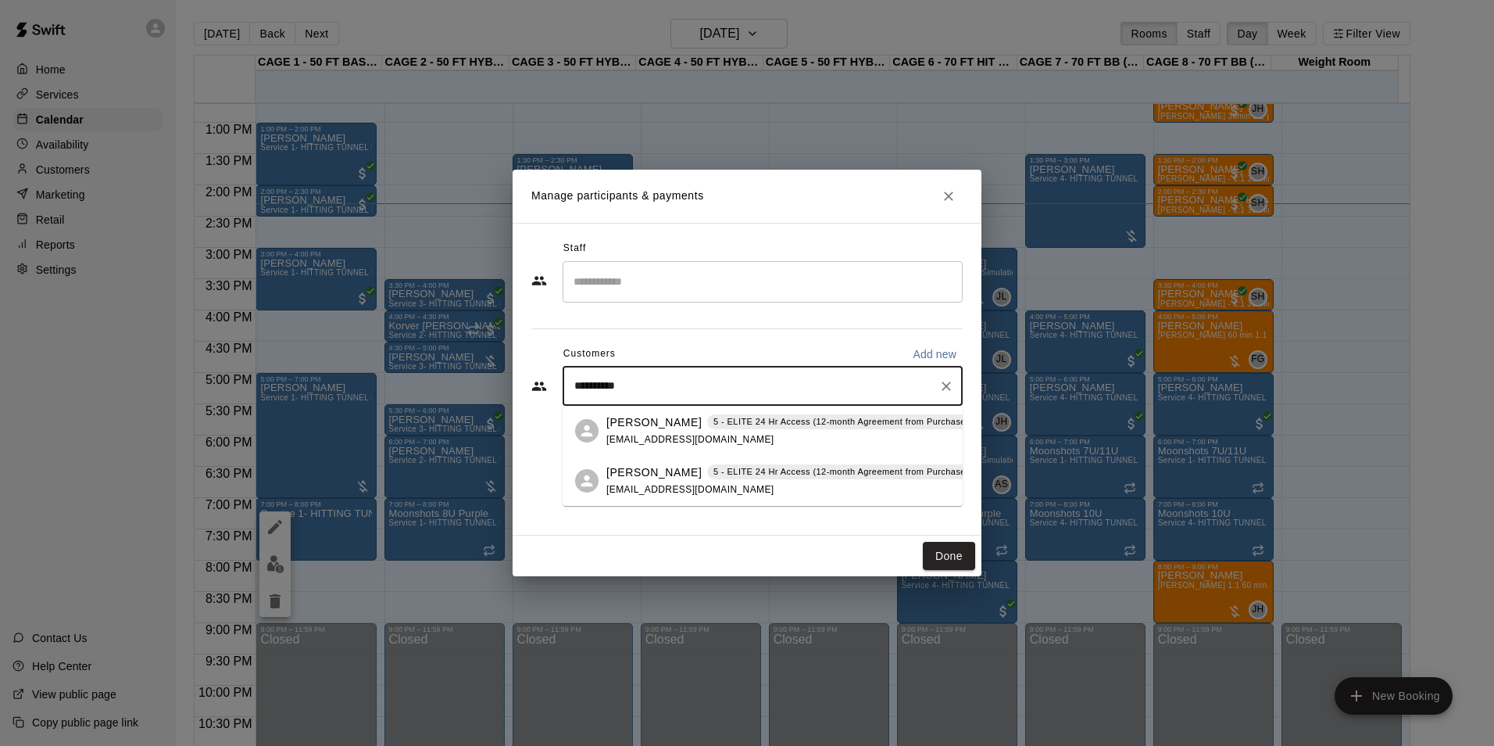
click at [609, 434] on span "jbbrown39@yahoo.com" at bounding box center [691, 439] width 168 height 11
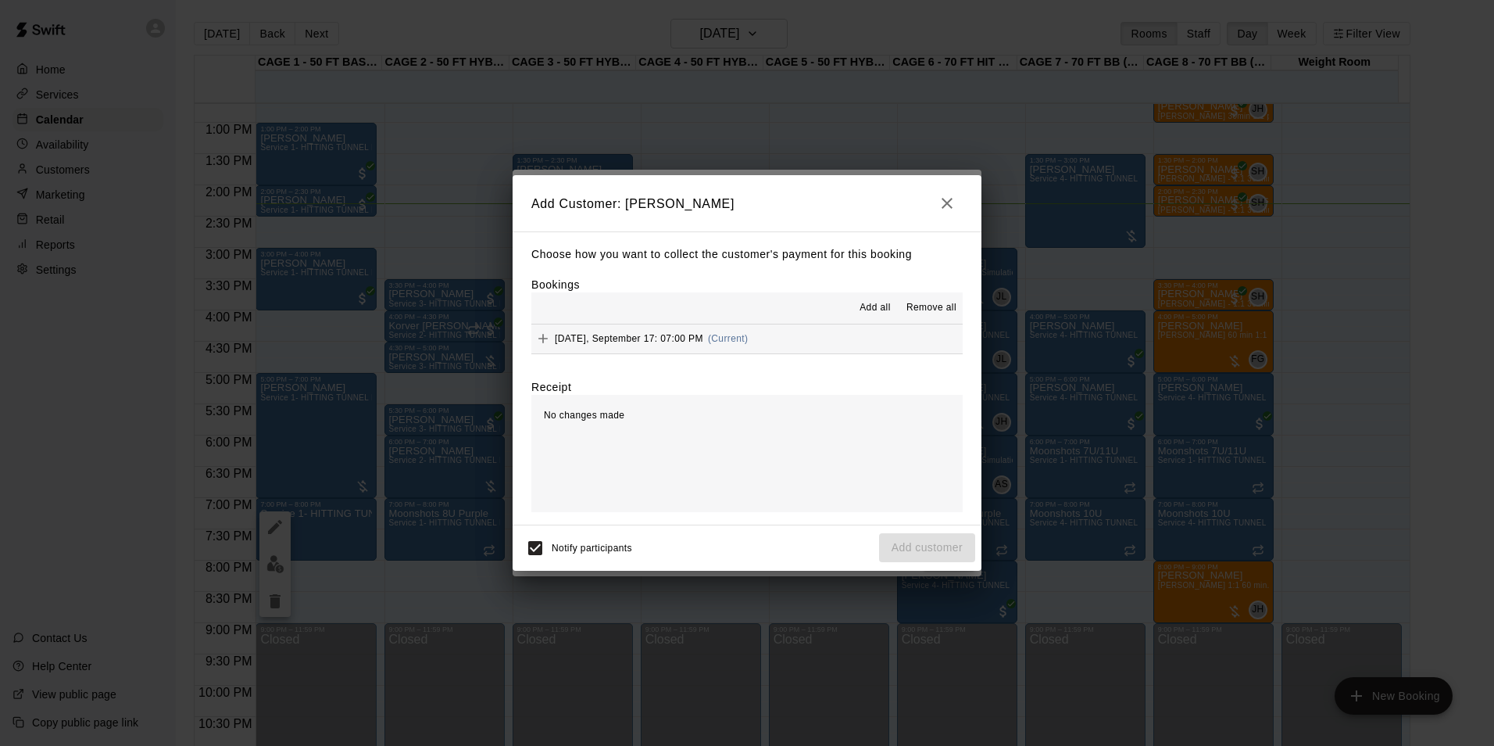
click at [734, 346] on div "Wednesday, September 17: 07:00 PM (Current)" at bounding box center [640, 338] width 217 height 23
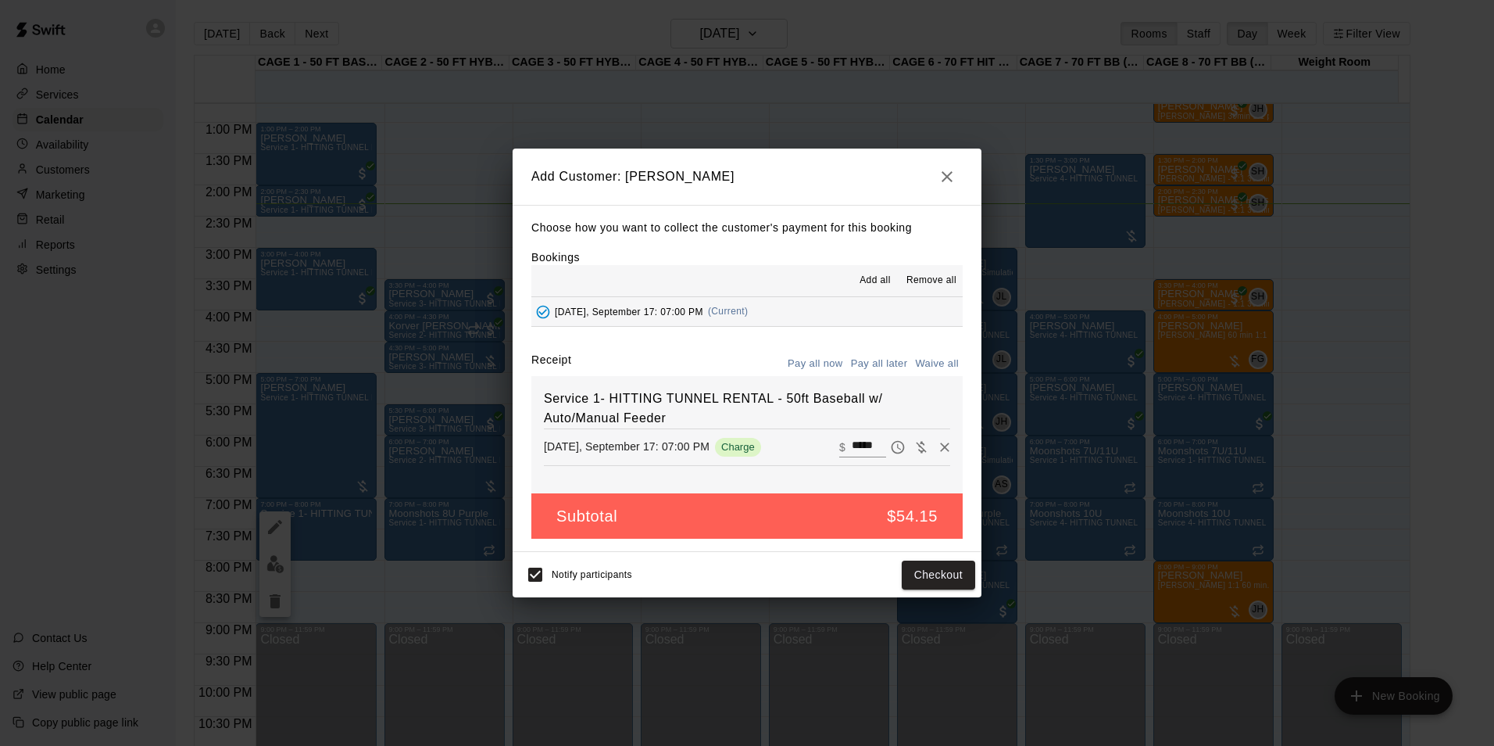
click at [864, 368] on button "Pay all later" at bounding box center [879, 364] width 65 height 24
click at [926, 570] on button "Add customer" at bounding box center [927, 574] width 96 height 29
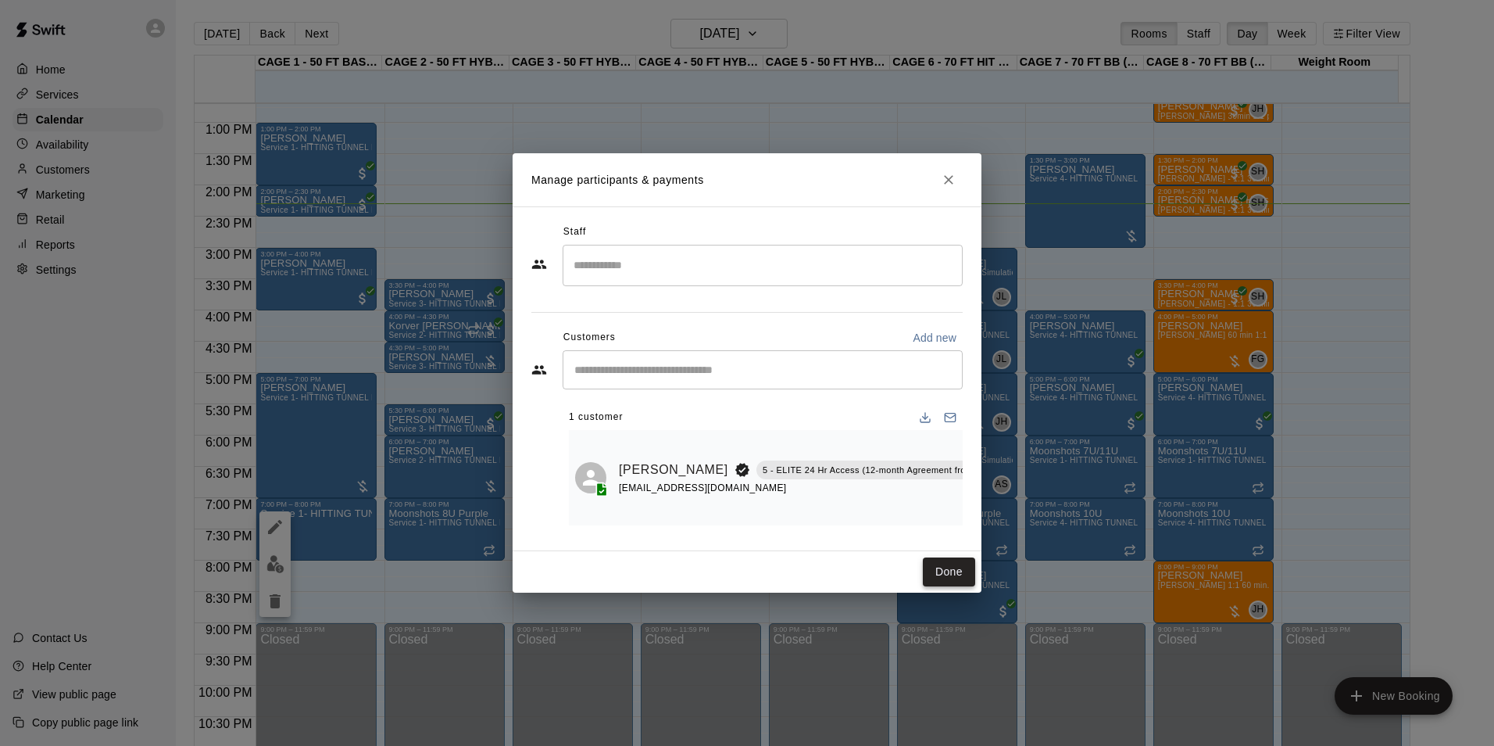
click at [949, 565] on button "Done" at bounding box center [949, 571] width 52 height 29
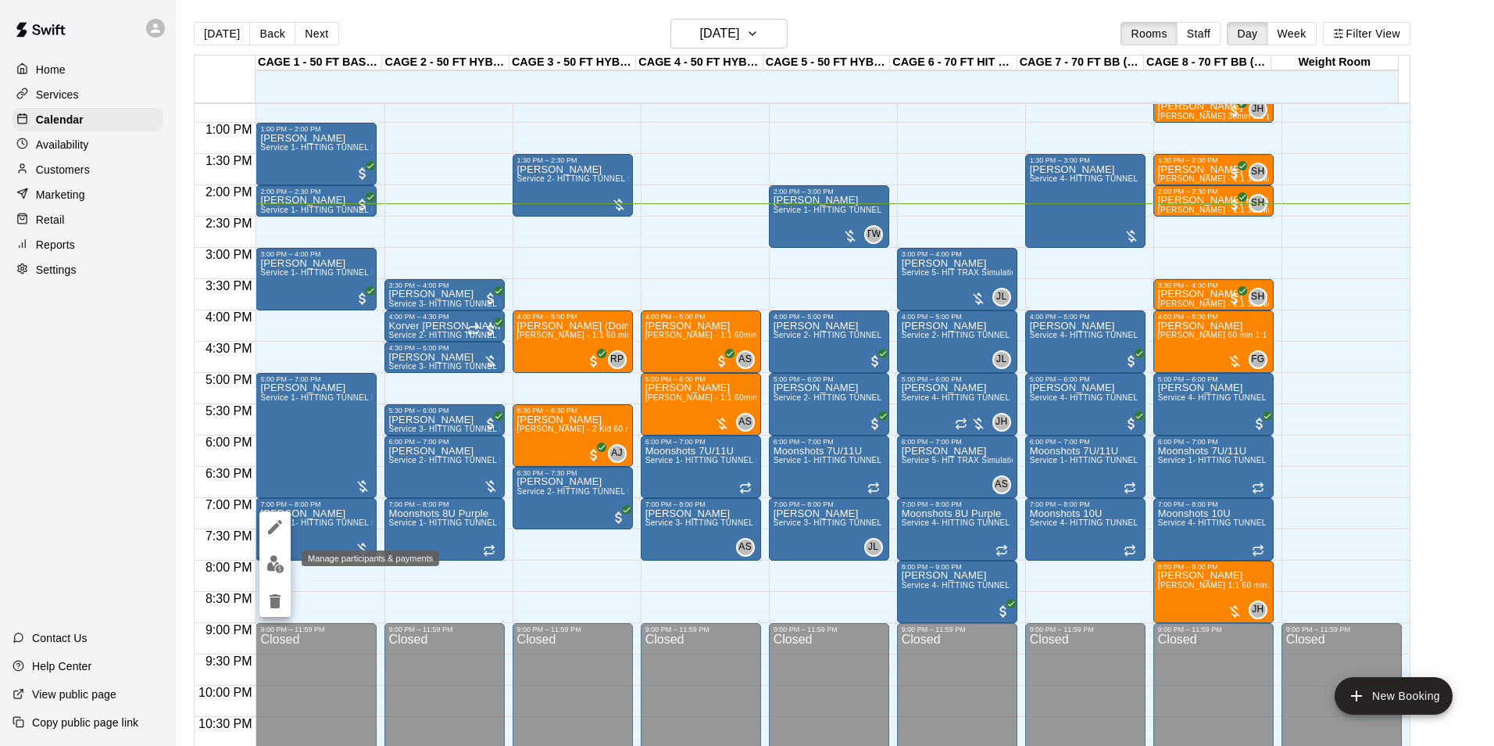
click at [273, 557] on img "edit" at bounding box center [276, 564] width 18 height 18
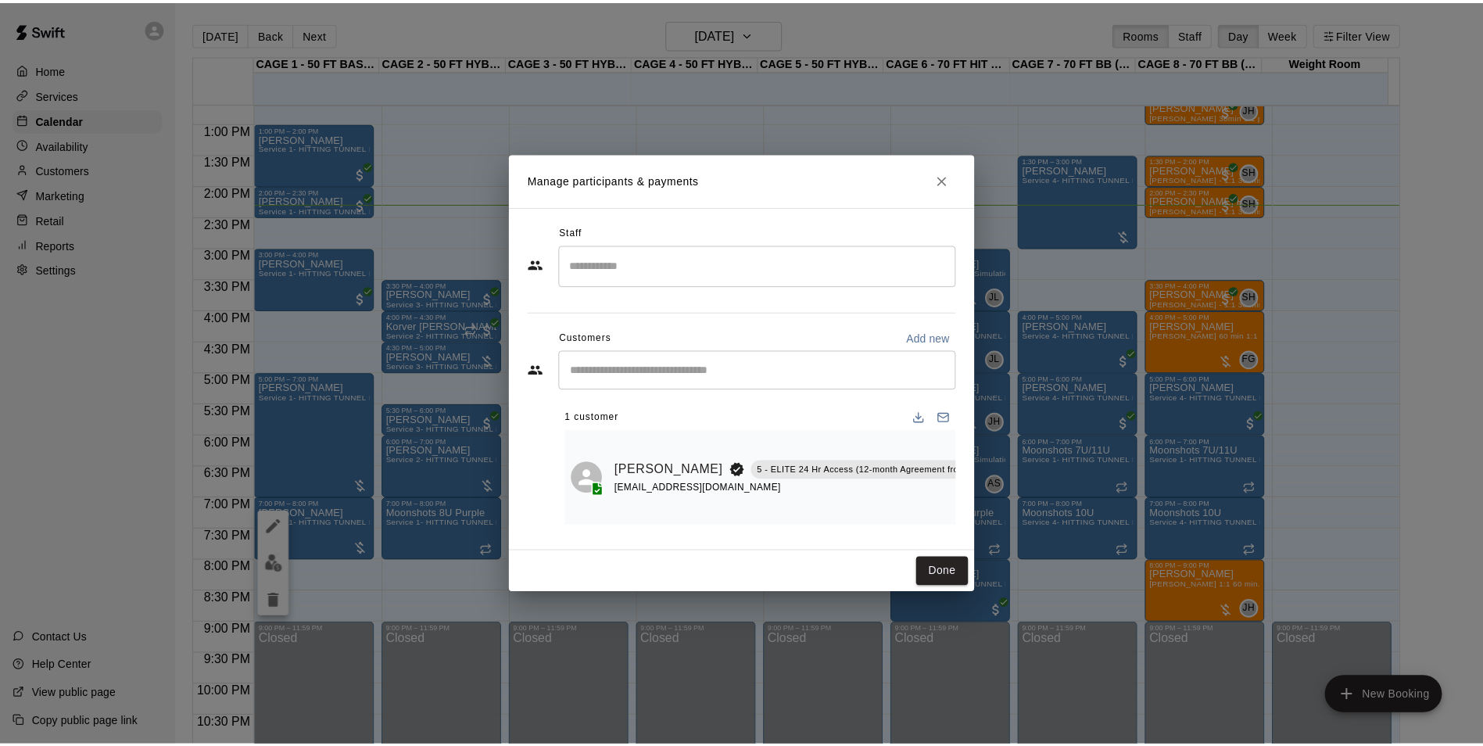
scroll to position [0, 38]
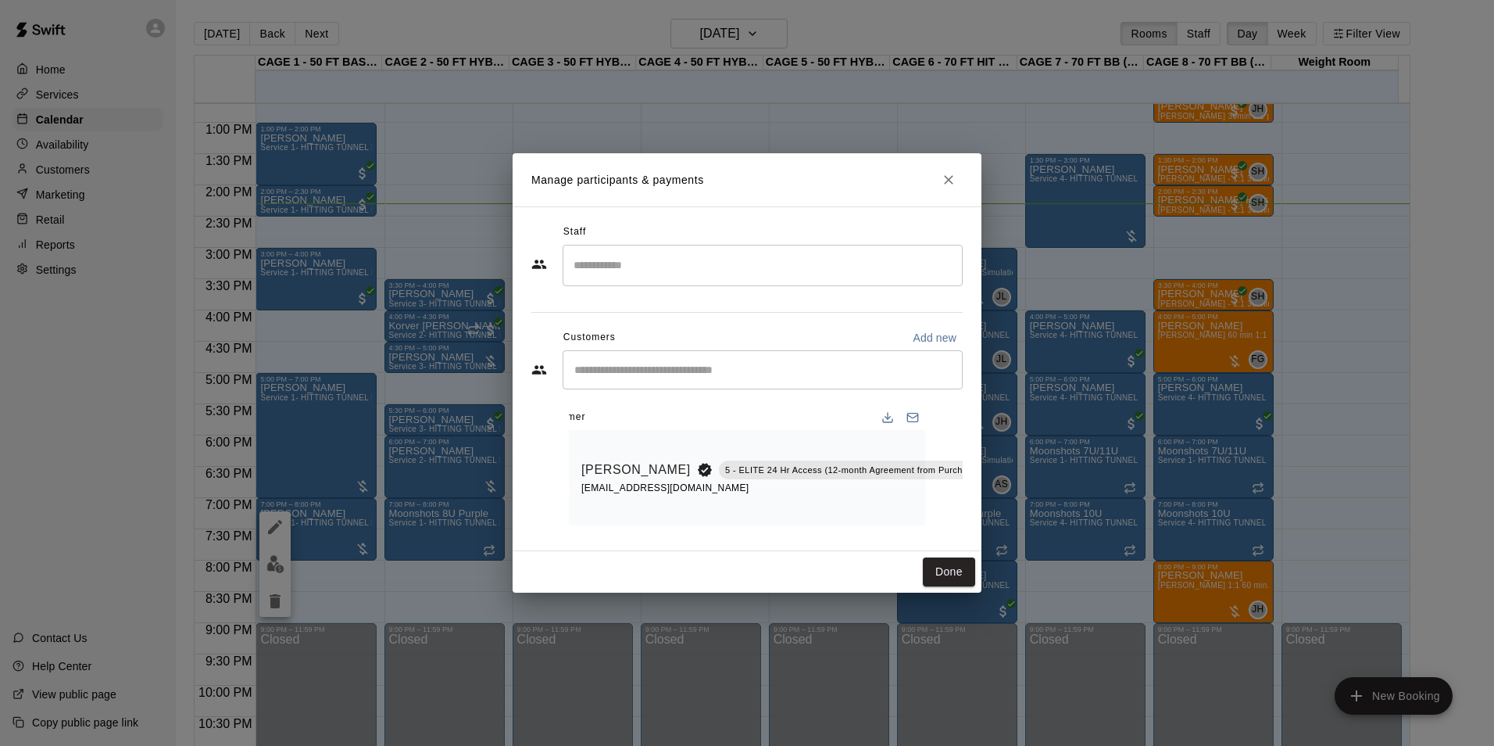
click at [965, 499] on div "Staff ​ Customers Add new ​ 1 customer Jack Brown 5 - ELITE 24 Hr Access (12-mo…" at bounding box center [747, 378] width 469 height 345
click at [1018, 498] on icon "Manage bookings & payment" at bounding box center [1024, 504] width 12 height 13
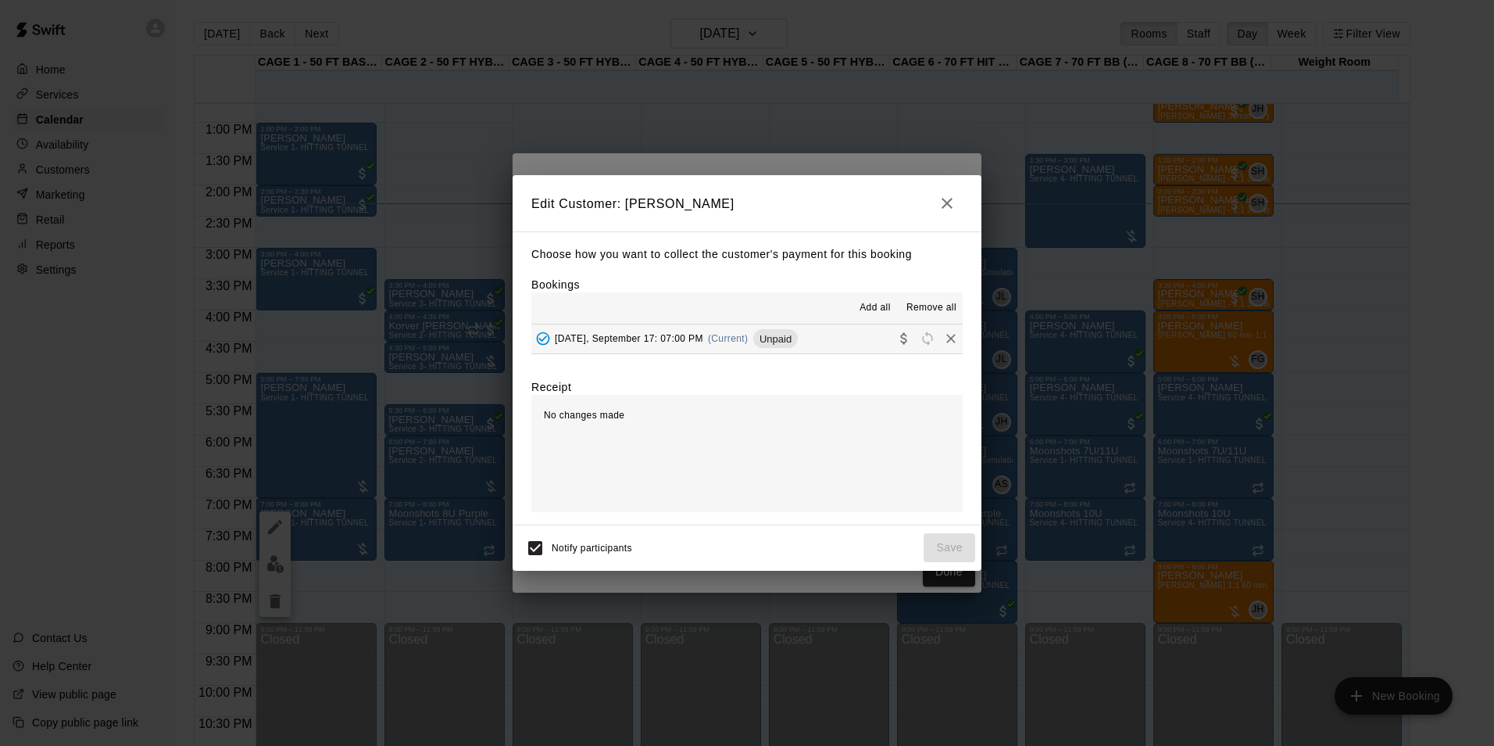
click at [821, 352] on button "Wednesday, September 17: 07:00 PM (Current) Unpaid" at bounding box center [747, 338] width 431 height 29
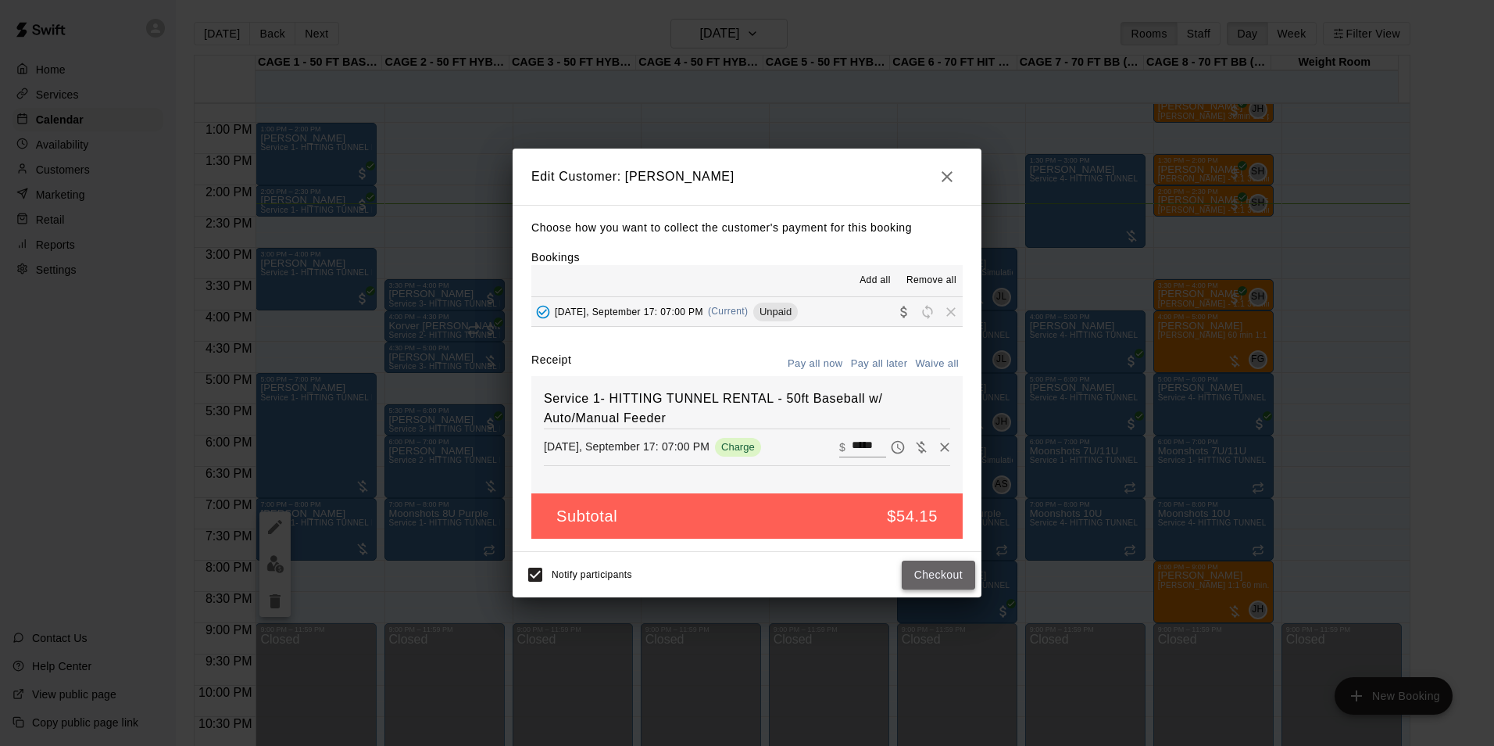
click at [942, 564] on button "Checkout" at bounding box center [938, 574] width 73 height 29
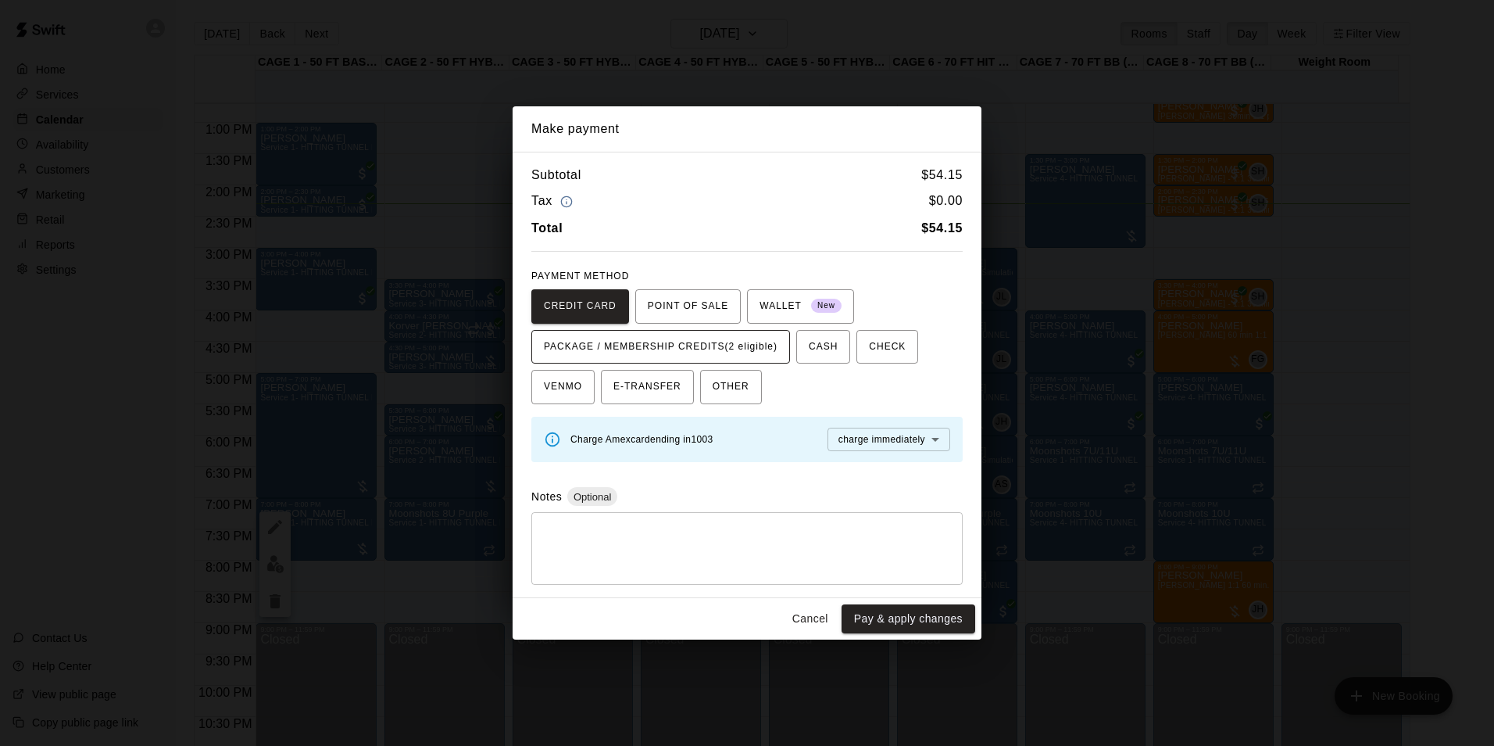
click at [717, 349] on span "PACKAGE / MEMBERSHIP CREDITS (2 eligible)" at bounding box center [661, 347] width 234 height 25
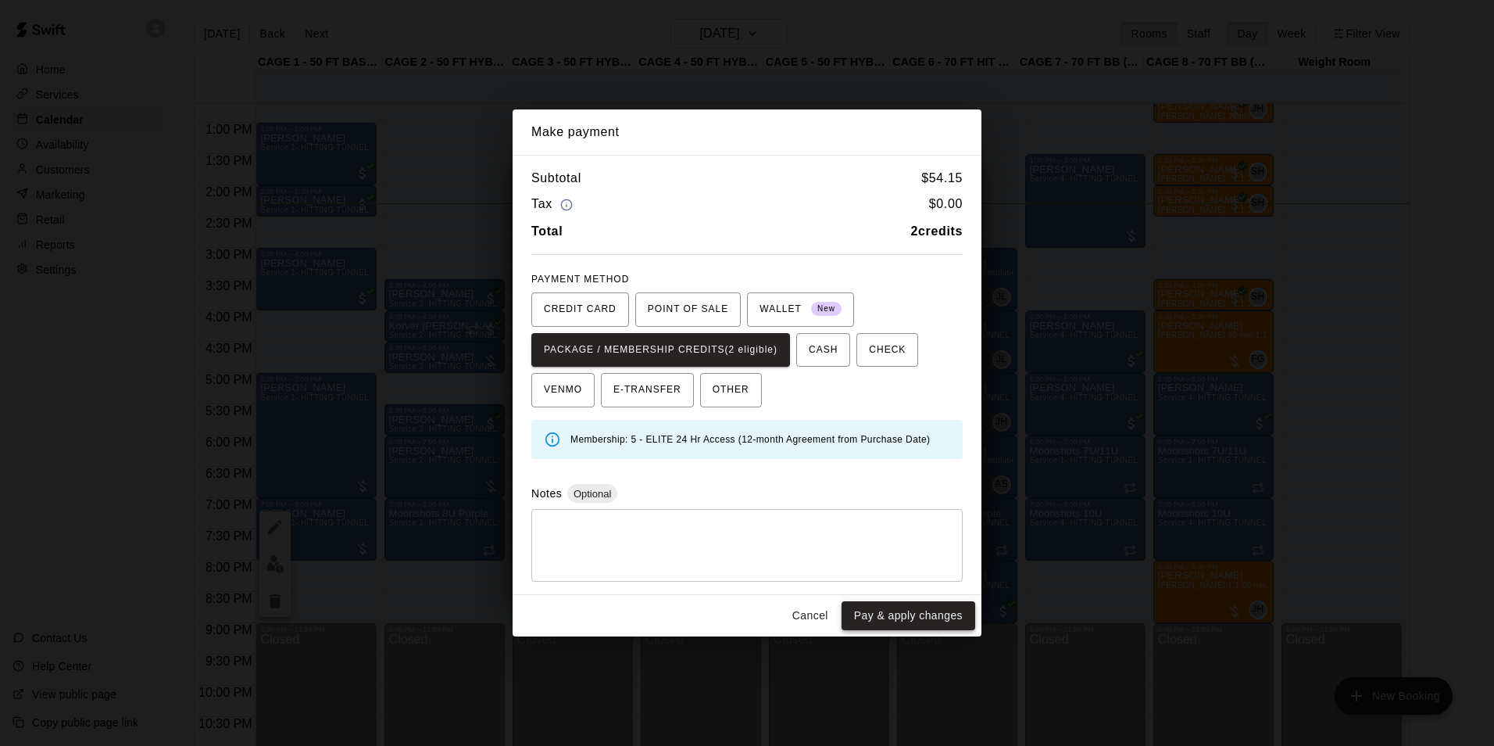
click at [861, 612] on button "Pay & apply changes" at bounding box center [909, 615] width 134 height 29
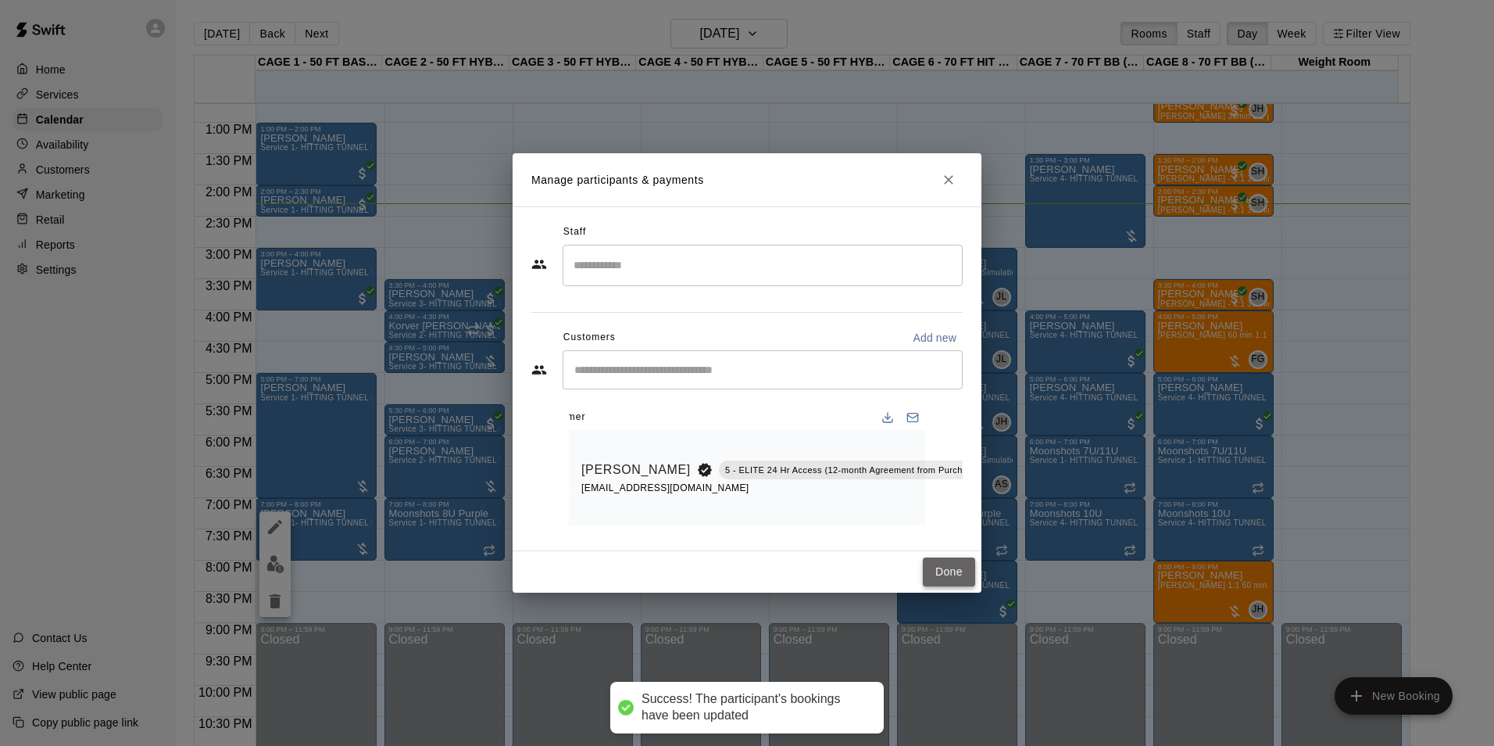
click at [926, 585] on button "Done" at bounding box center [949, 571] width 52 height 29
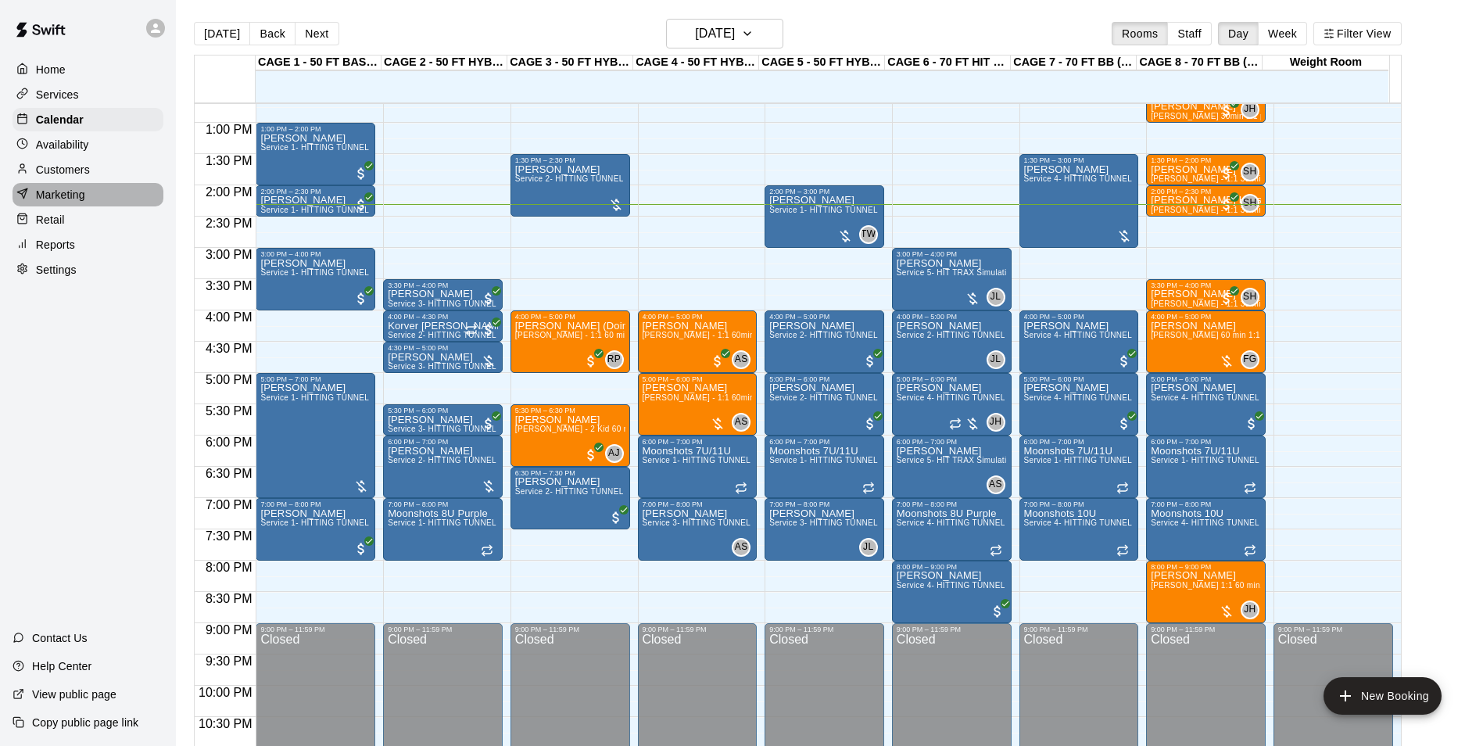
click at [73, 202] on p "Marketing" at bounding box center [60, 195] width 49 height 16
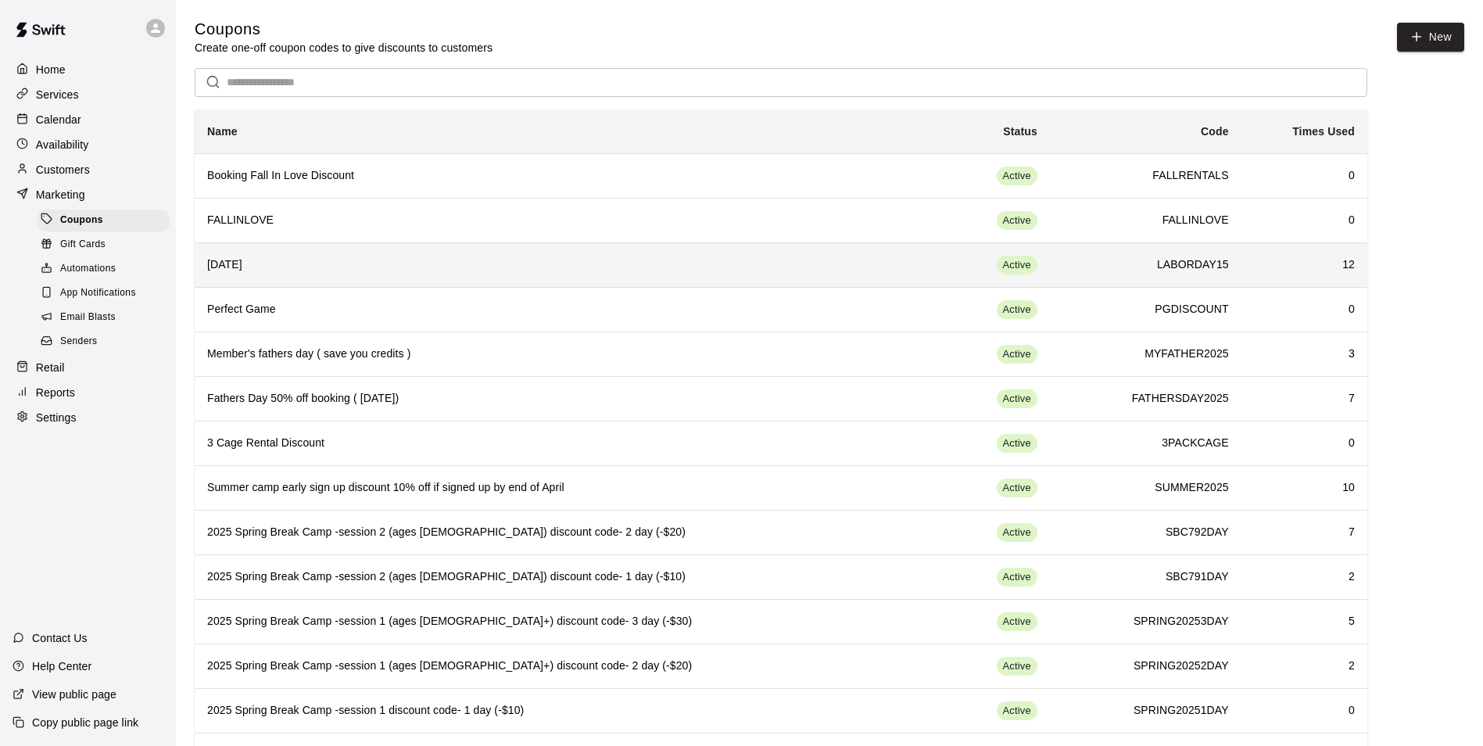
click at [930, 267] on td "Active" at bounding box center [990, 264] width 120 height 45
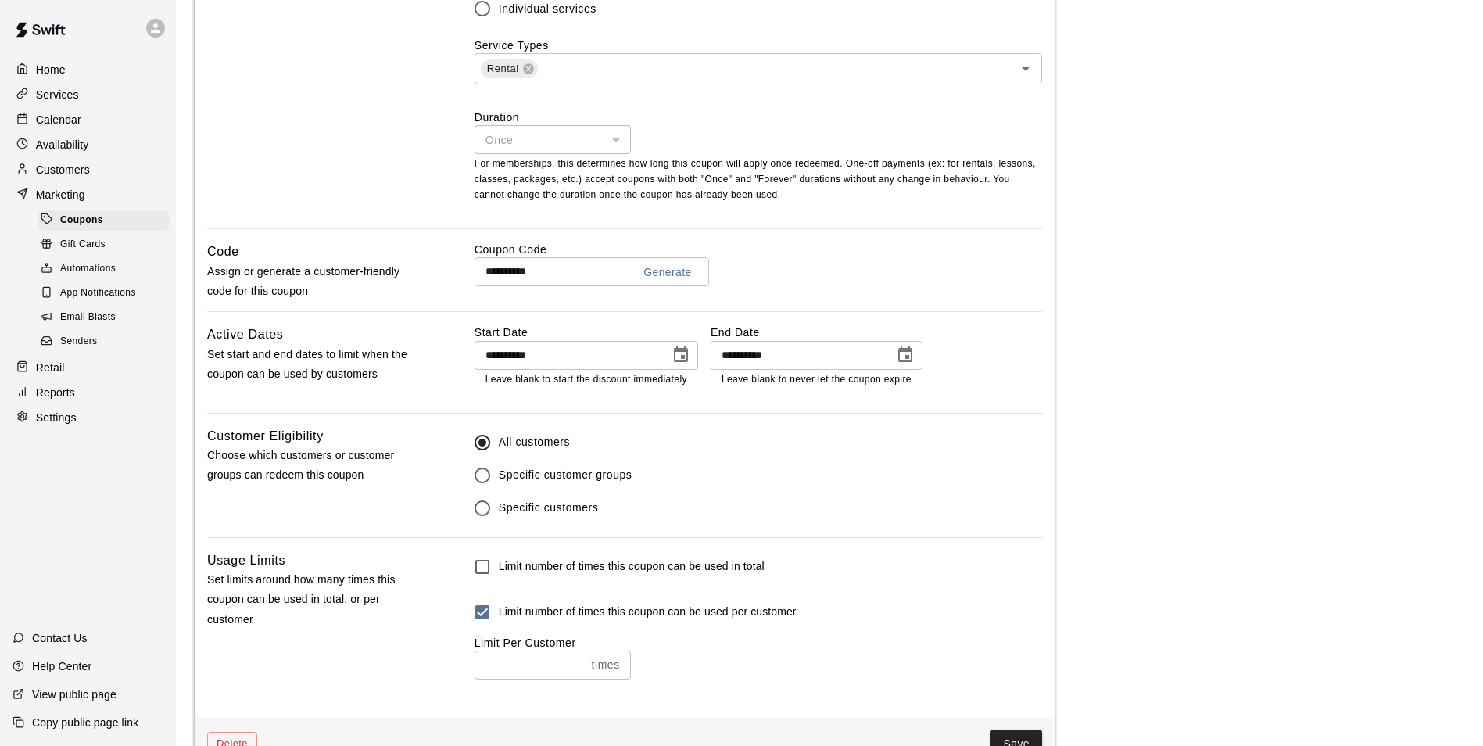
scroll to position [1172, 0]
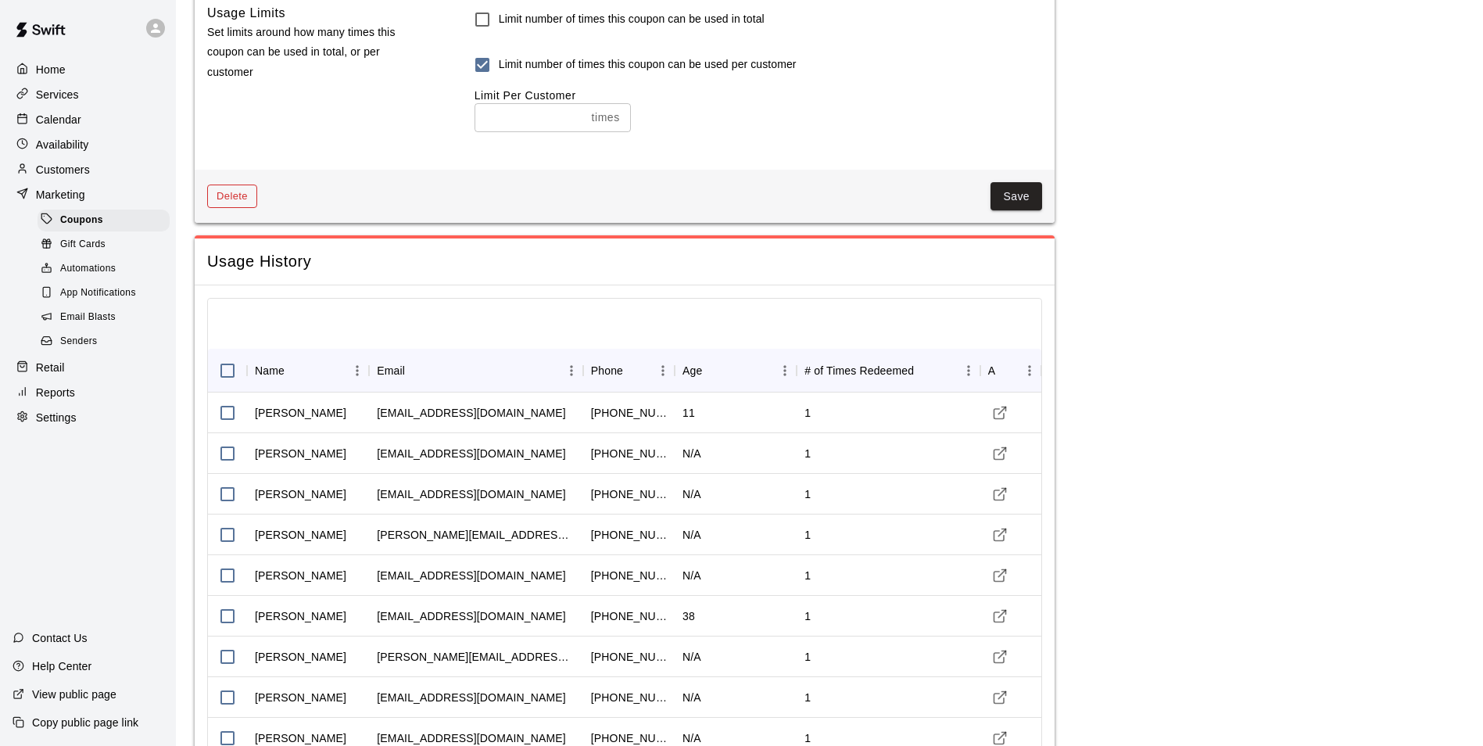
click at [234, 197] on button "Delete" at bounding box center [232, 196] width 50 height 24
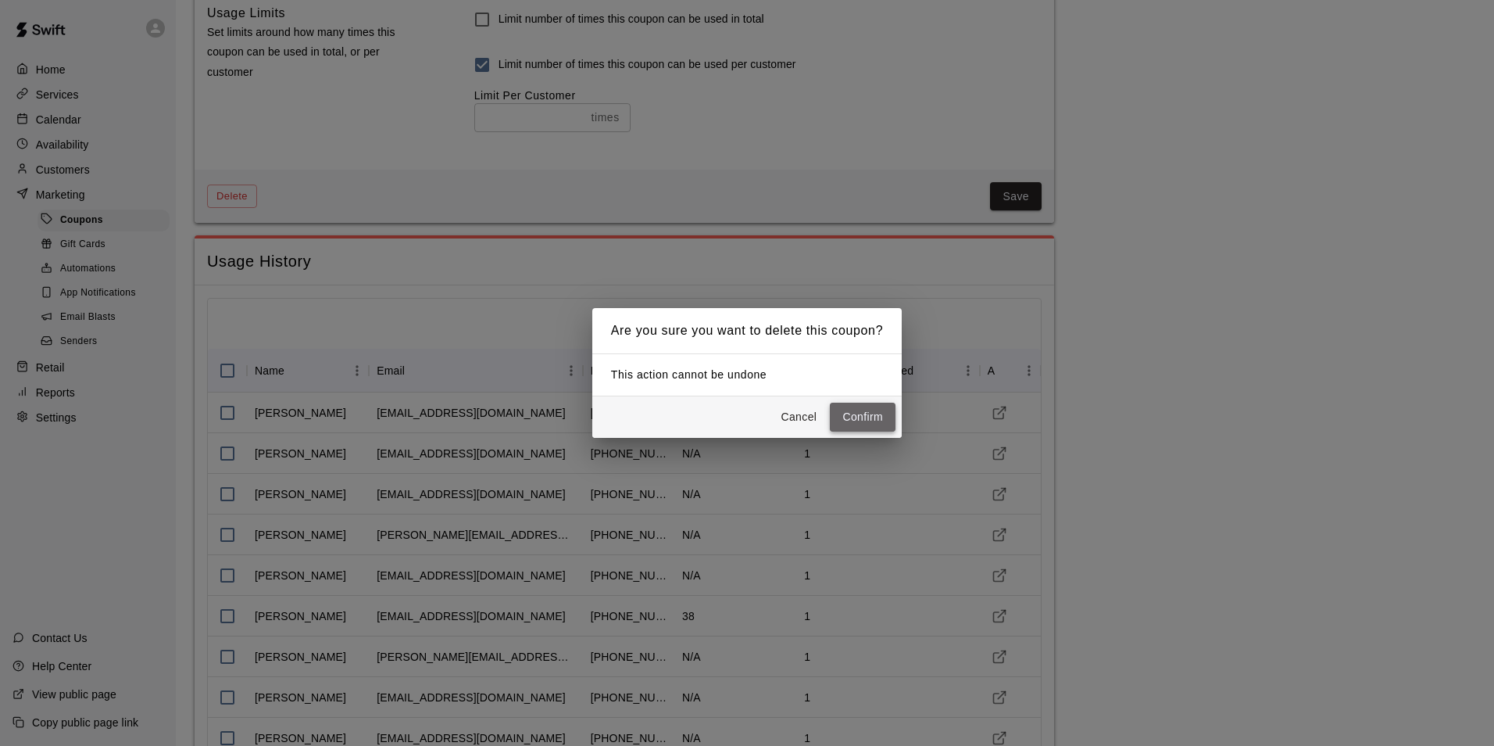
click at [862, 408] on button "Confirm" at bounding box center [863, 417] width 66 height 29
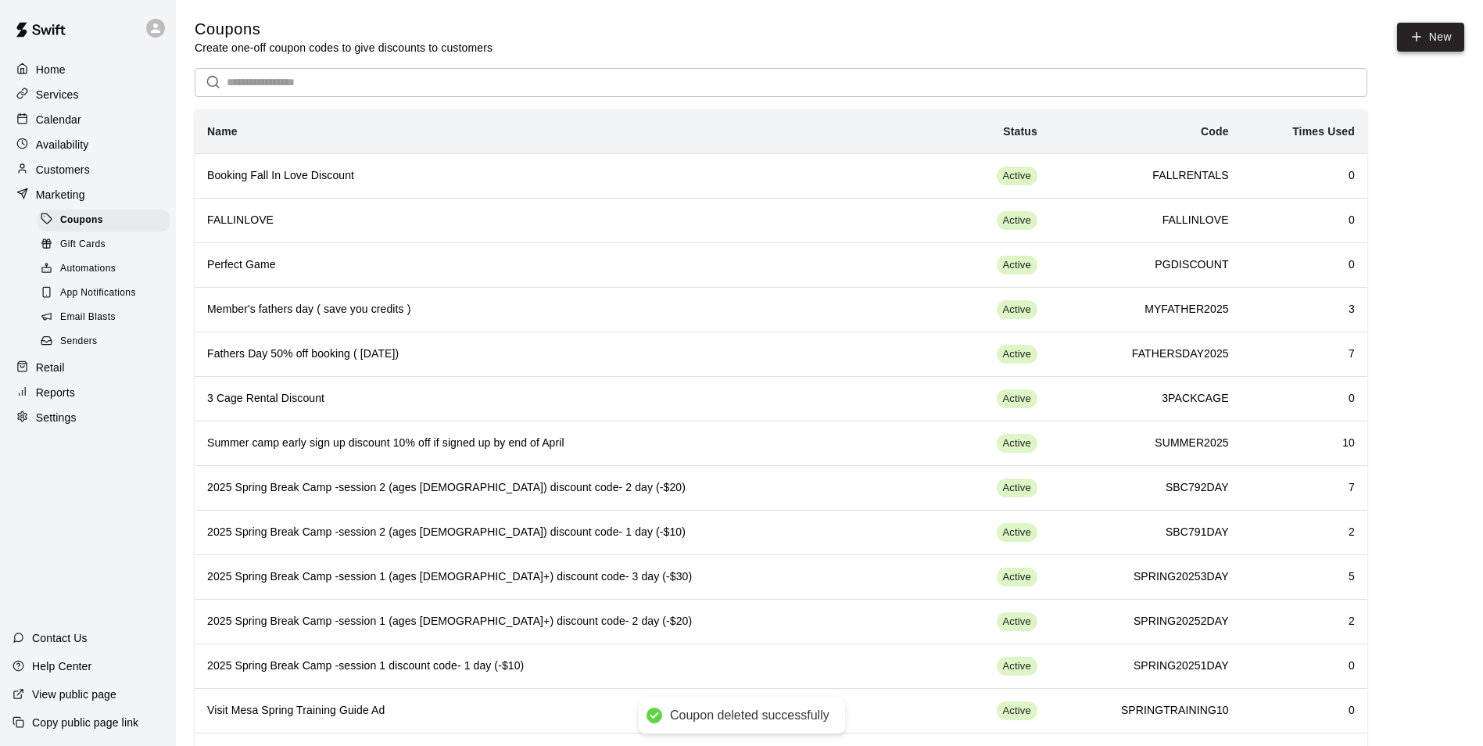
click at [1448, 43] on button "New" at bounding box center [1430, 37] width 67 height 29
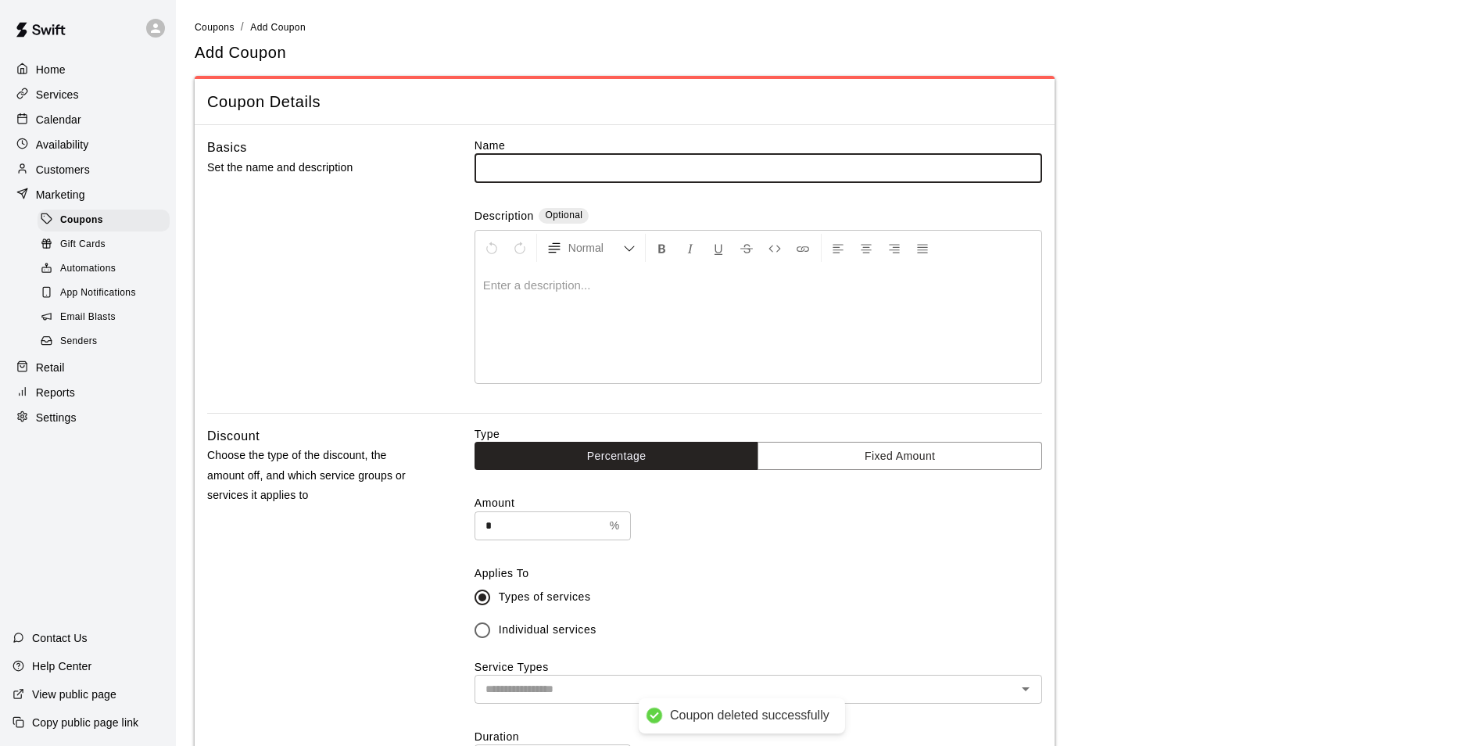
click at [732, 177] on input "text" at bounding box center [757, 167] width 567 height 29
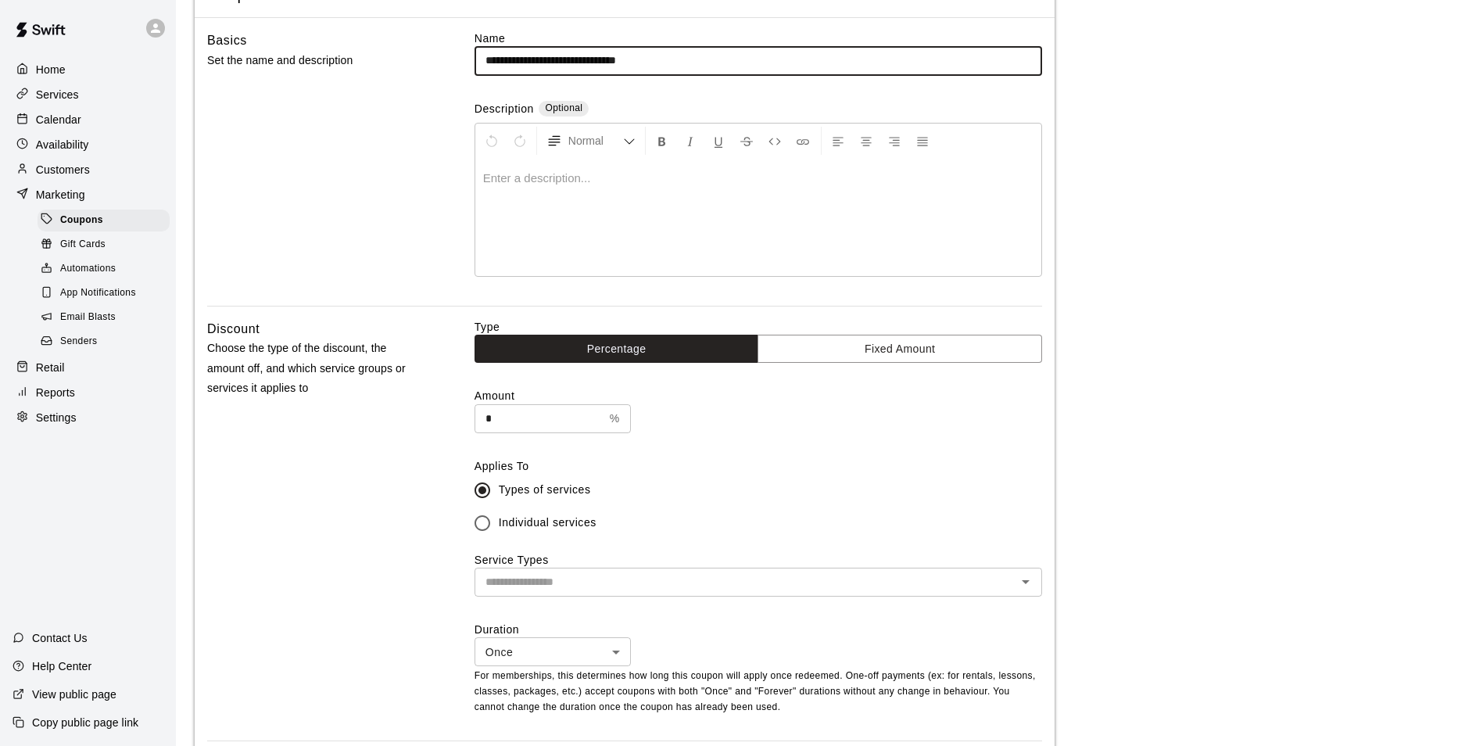
scroll to position [234, 0]
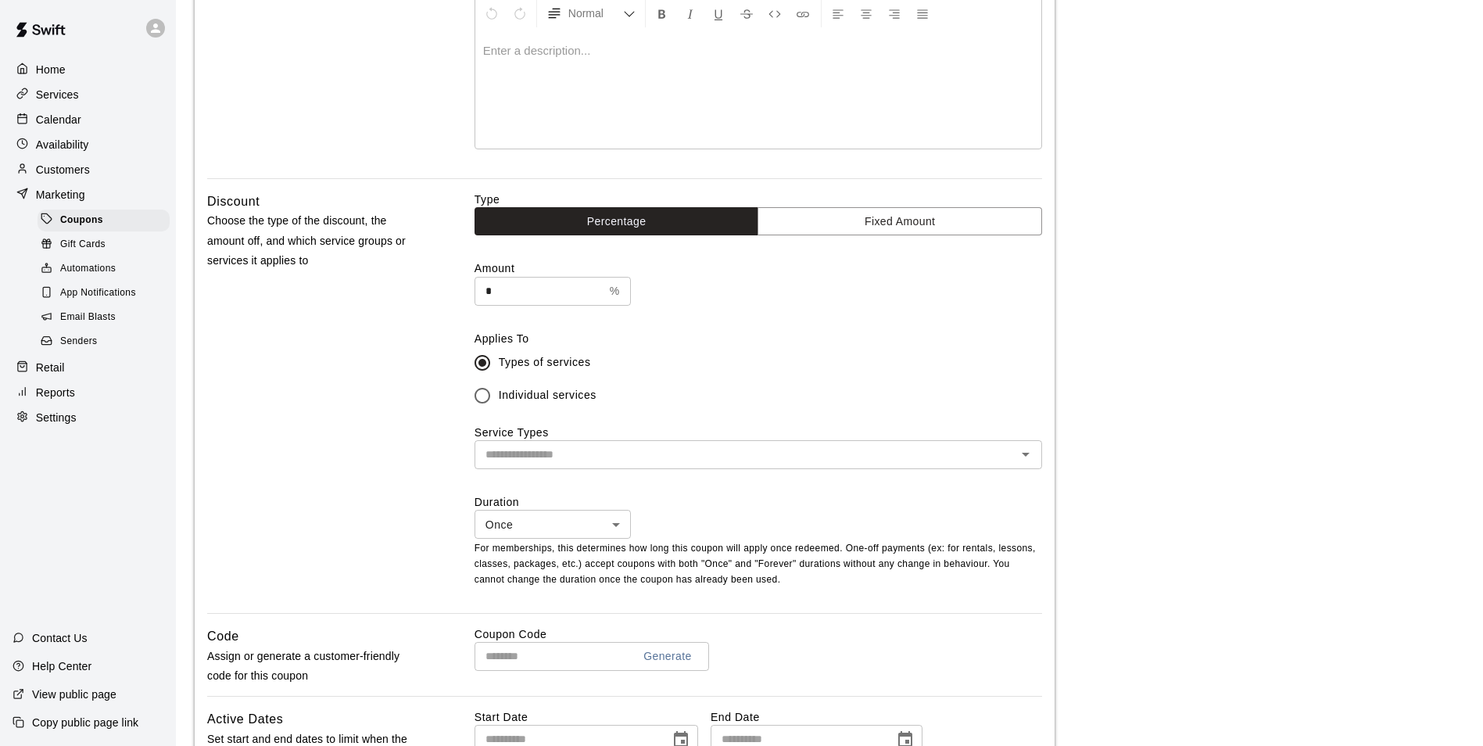
type input "**********"
click at [539, 288] on input "*" at bounding box center [538, 291] width 129 height 29
type input "**"
click at [586, 462] on input "text" at bounding box center [745, 455] width 532 height 20
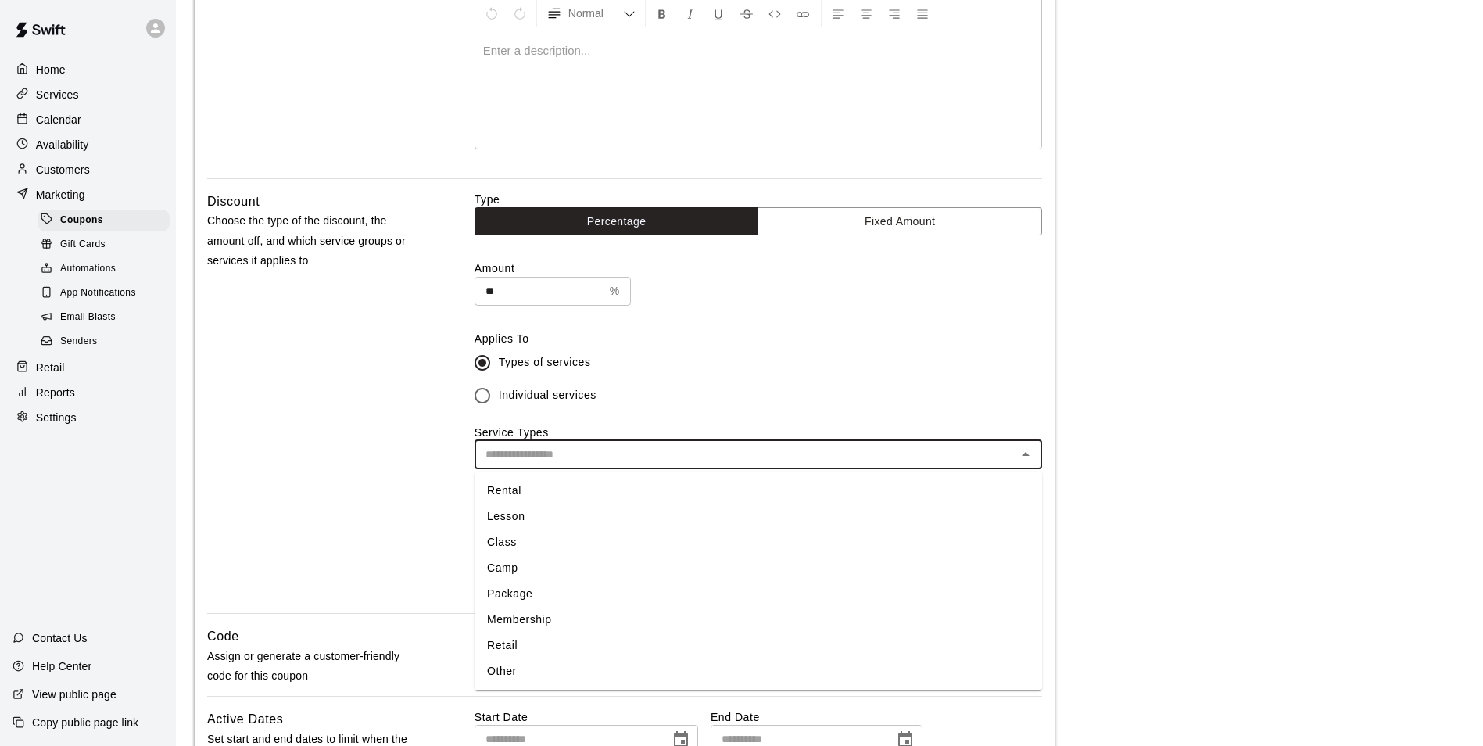
click at [540, 568] on li "Camp" at bounding box center [757, 568] width 567 height 26
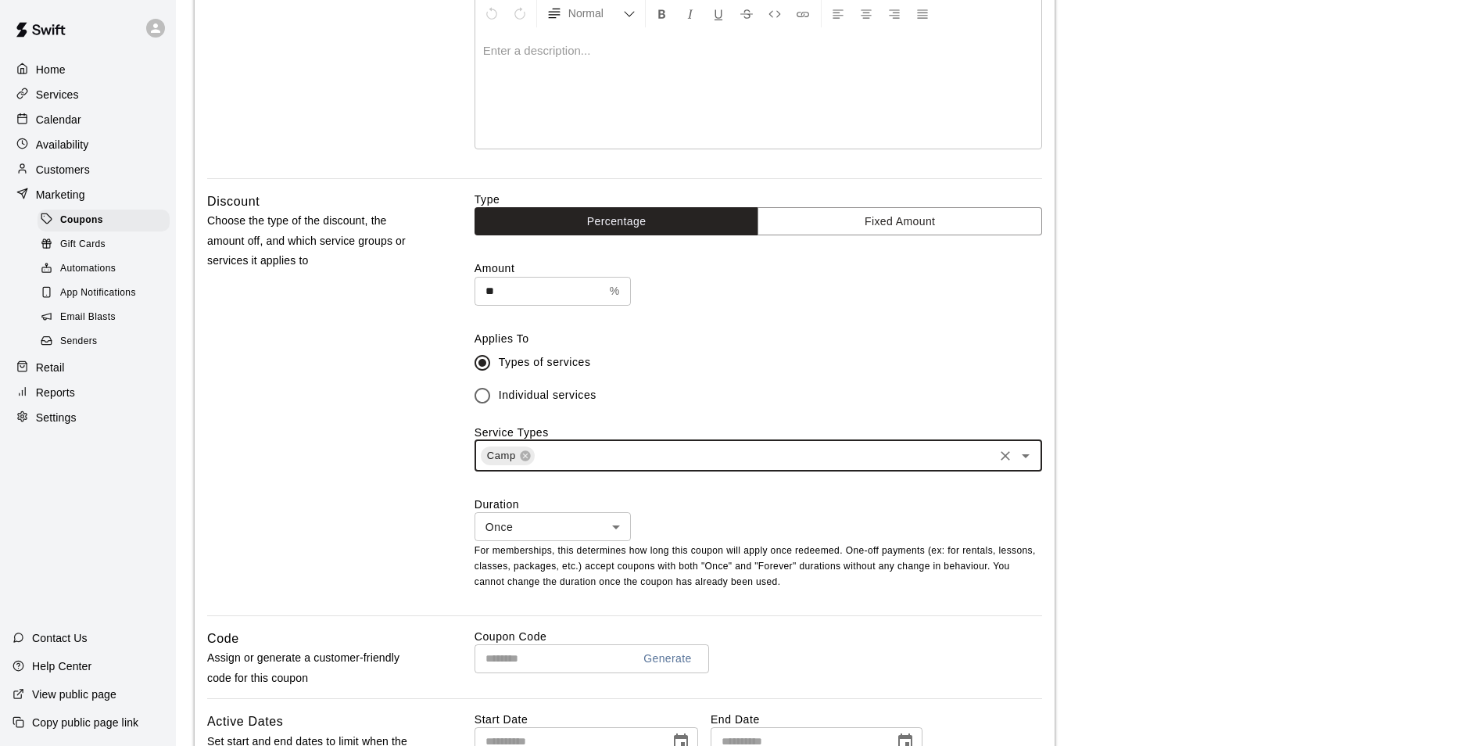
click at [425, 542] on div "Discount Choose the type of the discount, the amount off, and which service gro…" at bounding box center [624, 404] width 835 height 424
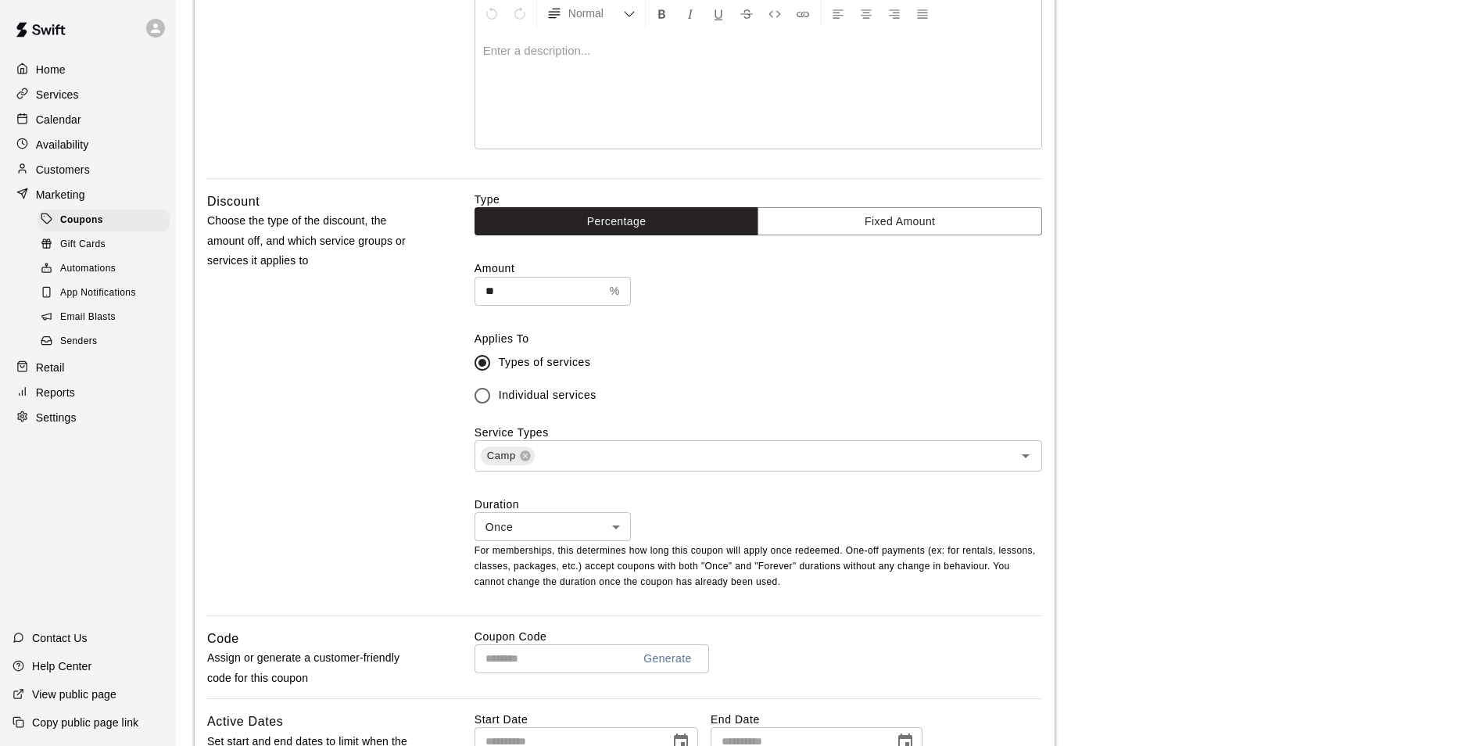
click at [626, 539] on body "**********" at bounding box center [741, 445] width 1483 height 1359
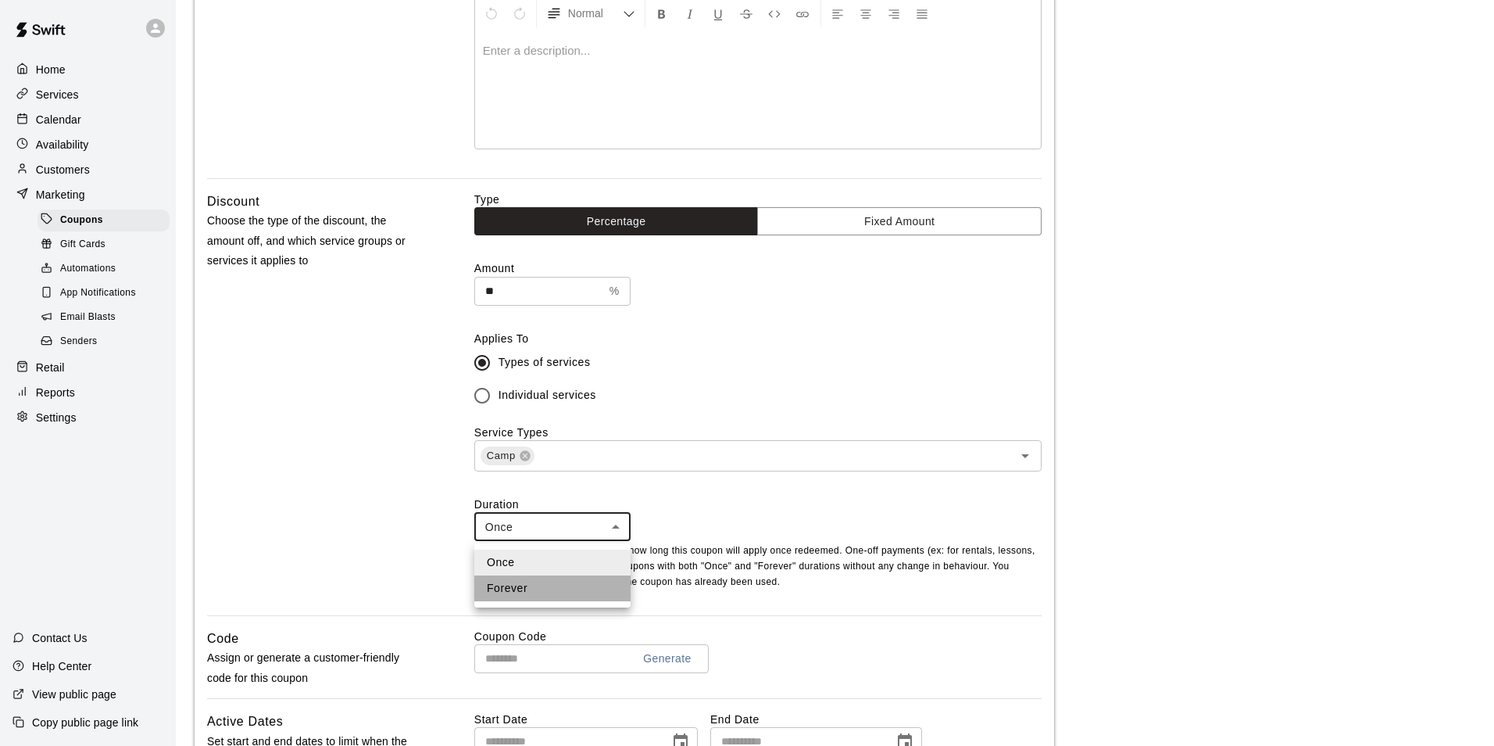
click at [586, 585] on li "Forever" at bounding box center [552, 588] width 156 height 26
type input "*******"
click at [743, 523] on div "Forever ******* ​" at bounding box center [757, 526] width 567 height 29
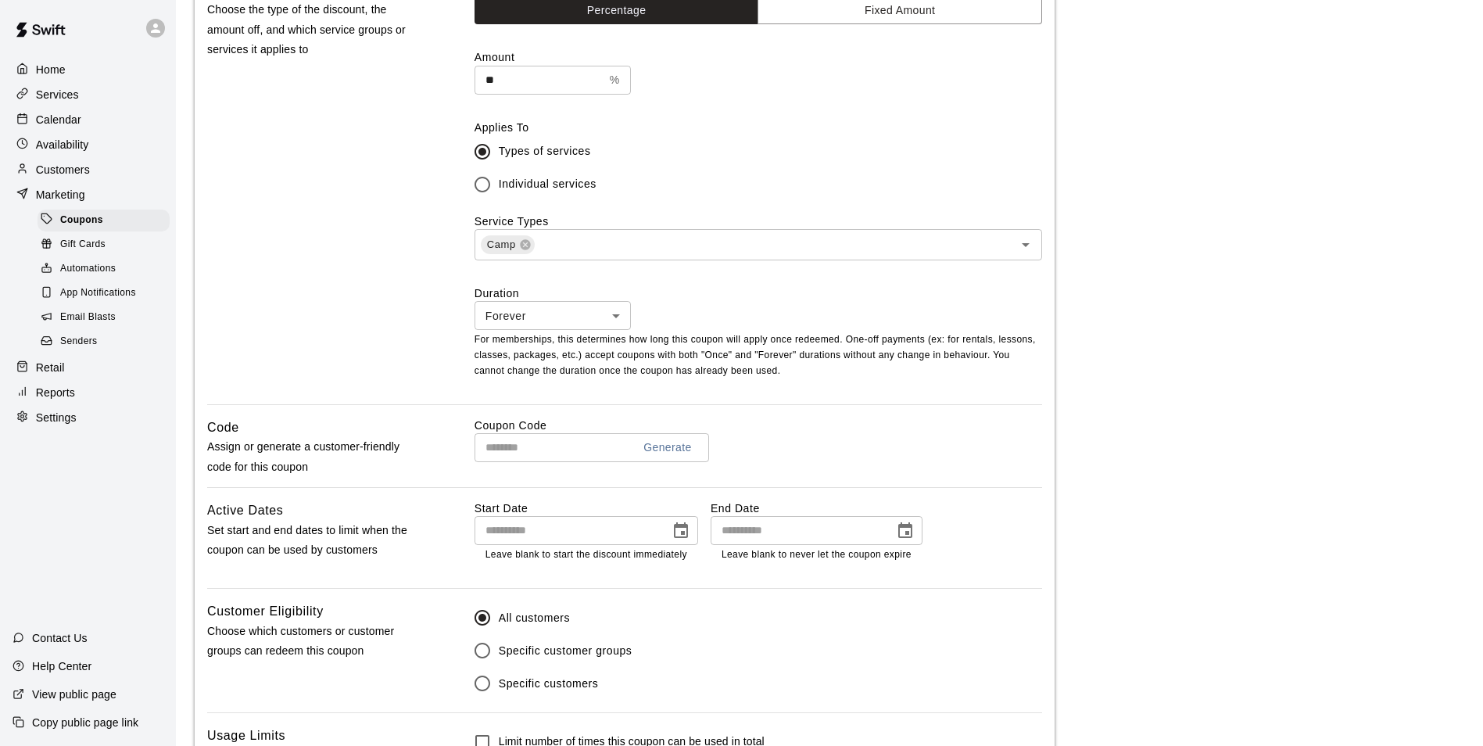
scroll to position [469, 0]
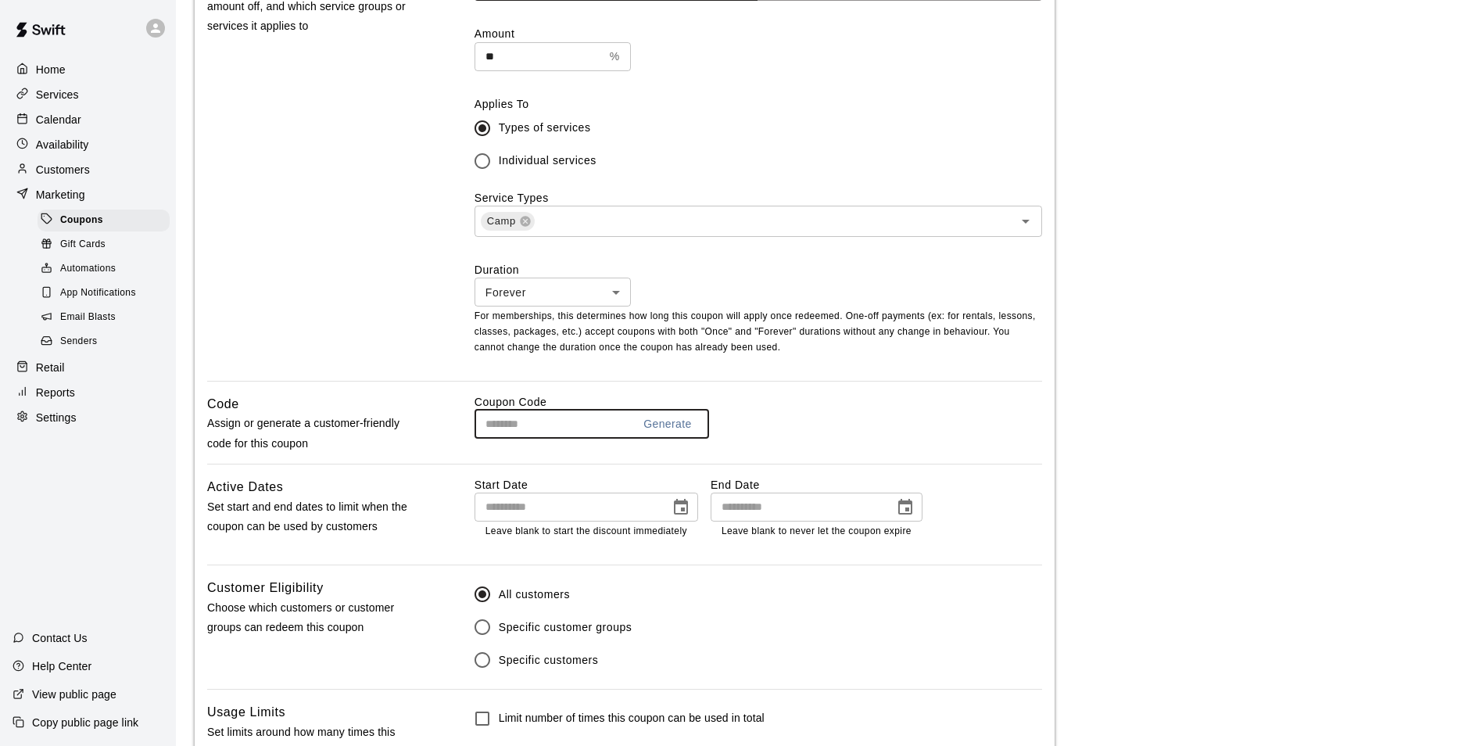
click at [535, 427] on input "text" at bounding box center [546, 424] width 145 height 29
type input "******"
click at [687, 506] on icon "Choose date" at bounding box center [681, 507] width 14 height 16
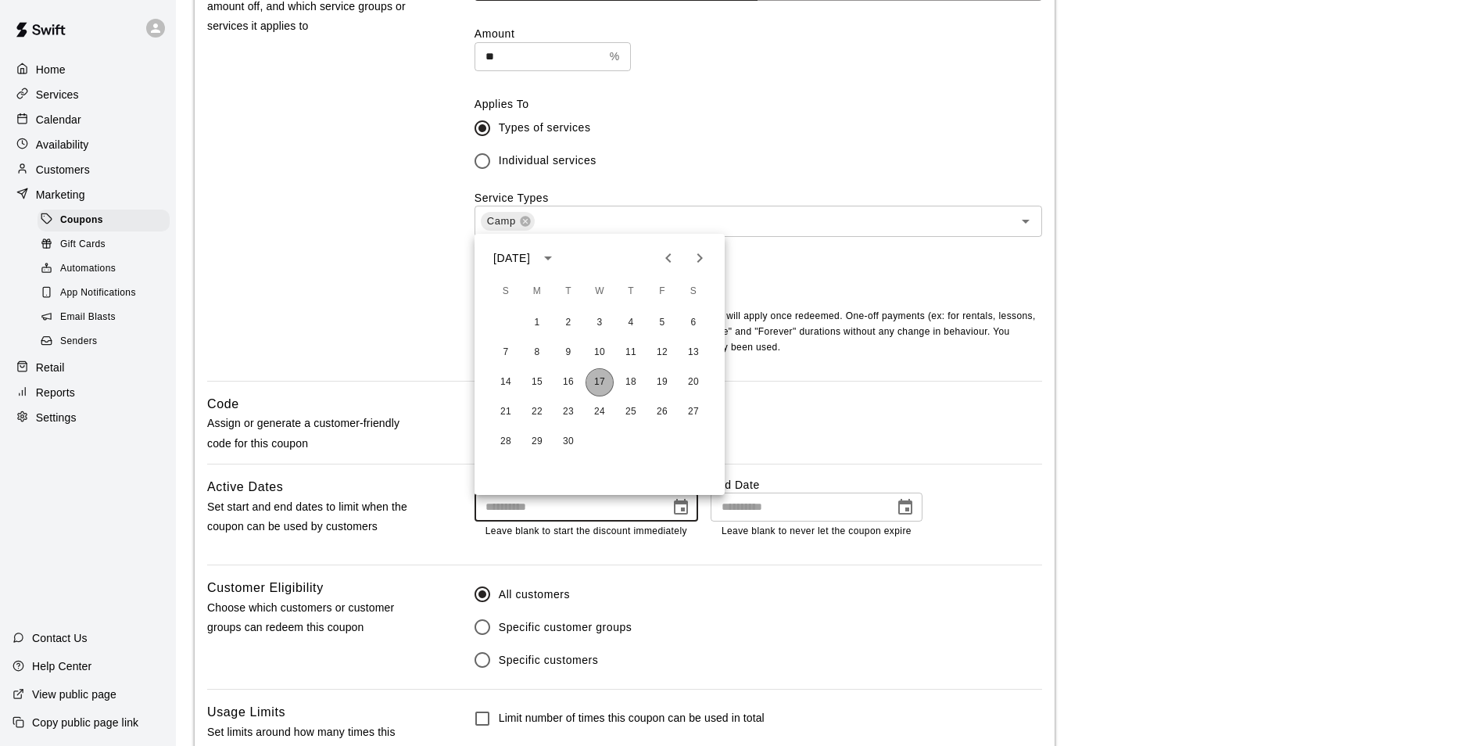
click at [600, 380] on button "17" at bounding box center [599, 382] width 28 height 28
type input "**********"
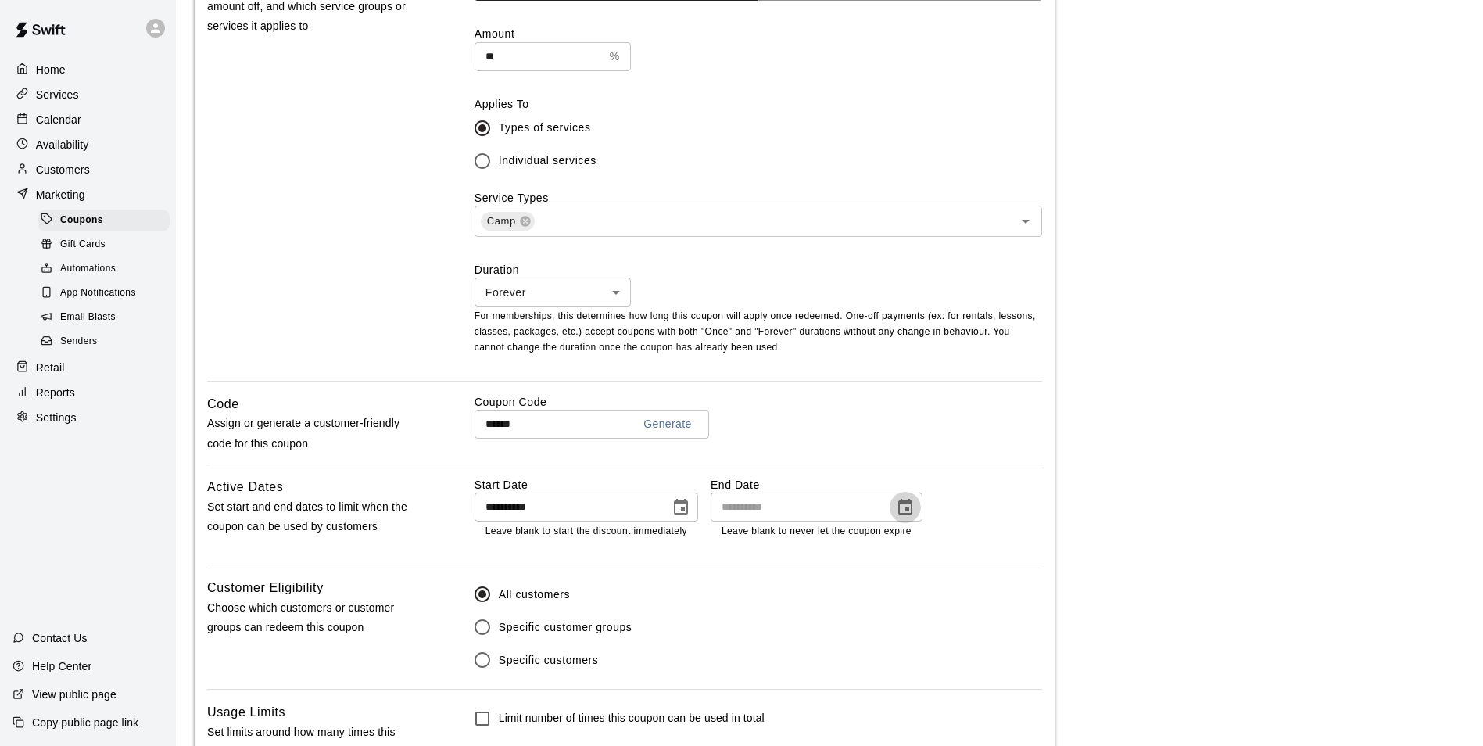
click at [901, 502] on icon "Choose date" at bounding box center [905, 507] width 19 height 19
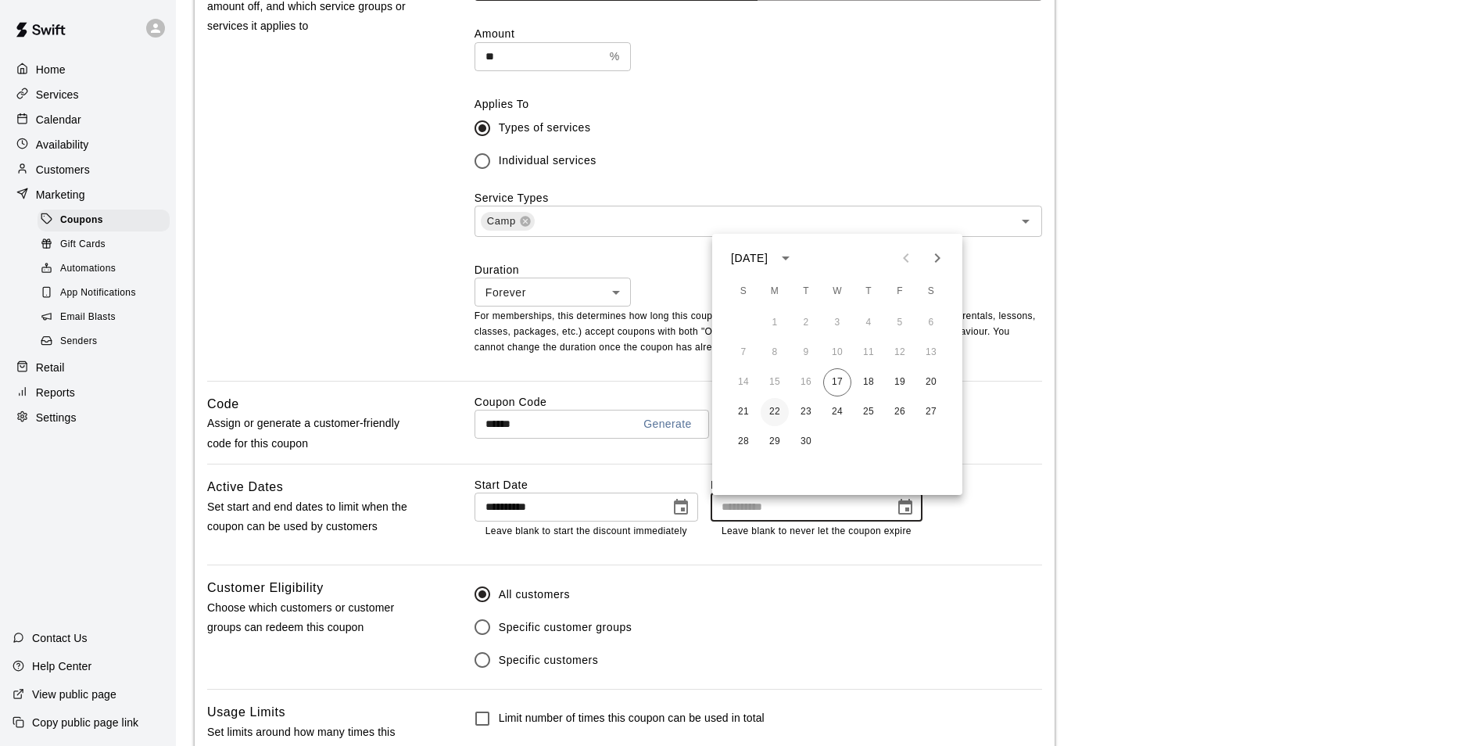
click at [771, 409] on button "22" at bounding box center [775, 412] width 28 height 28
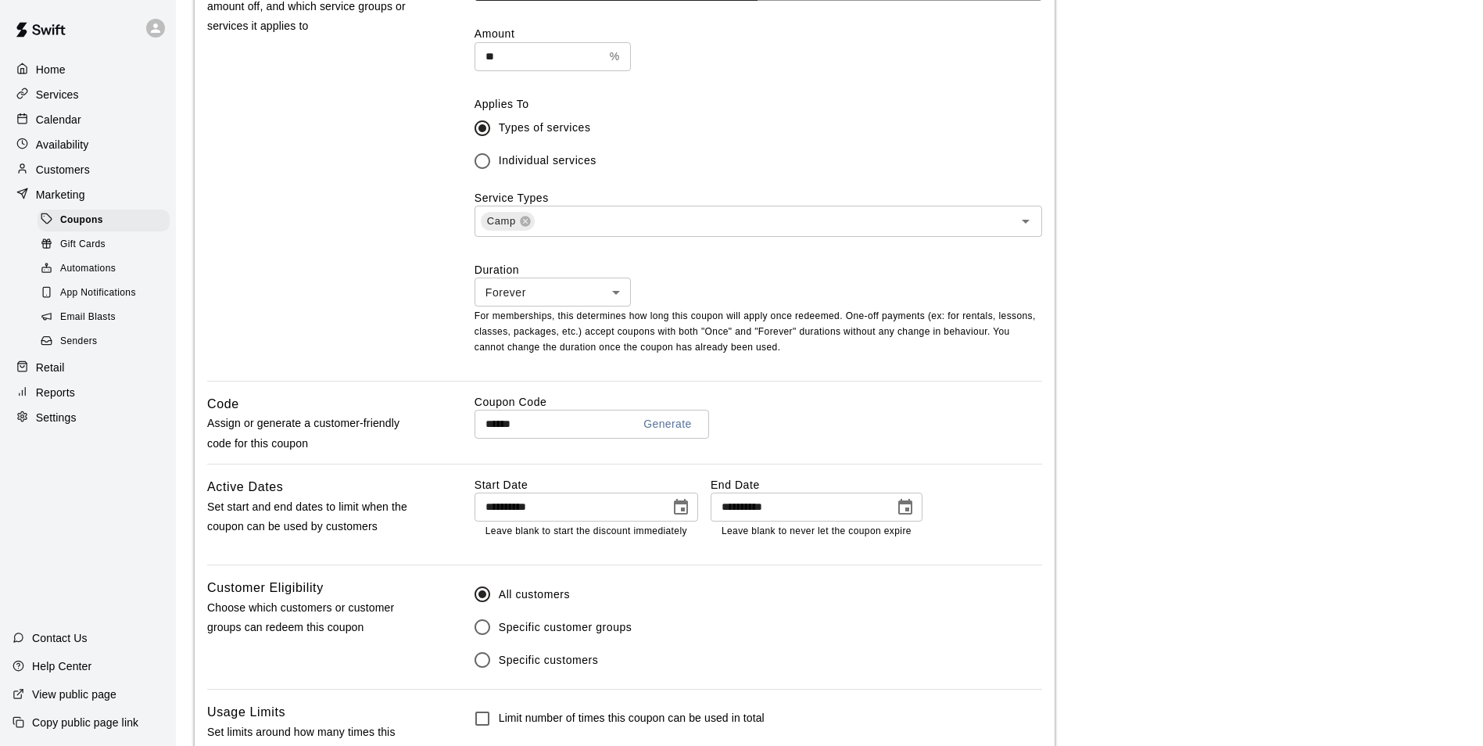
type input "**********"
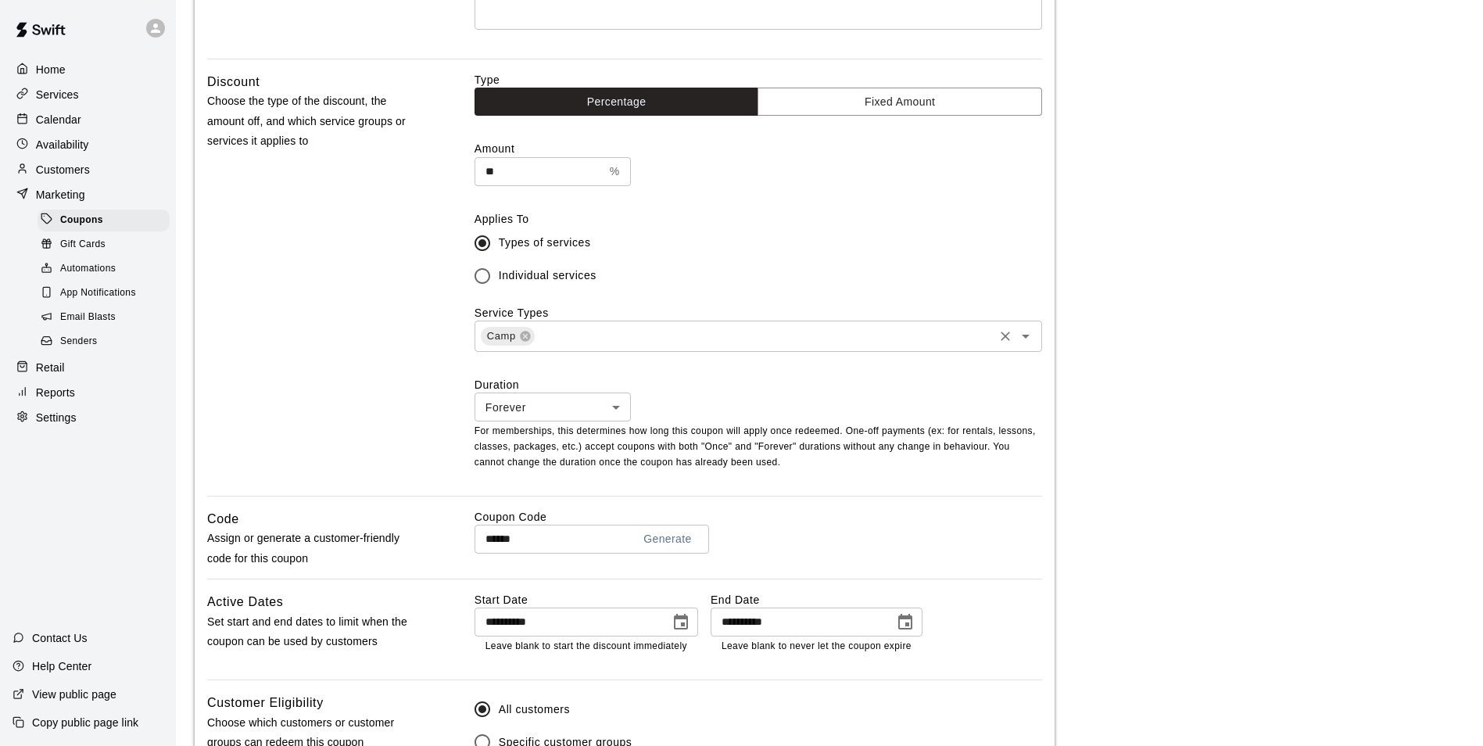
scroll to position [391, 0]
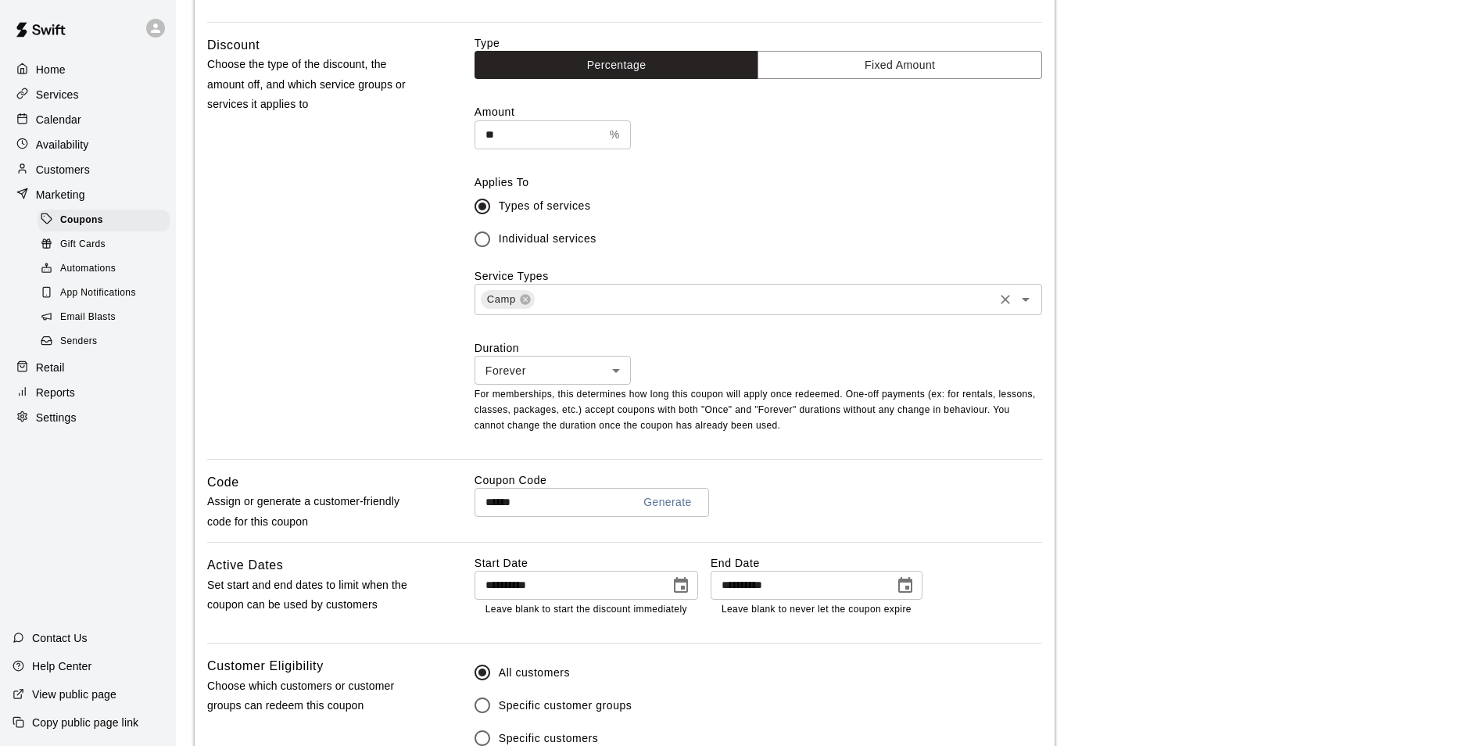
click at [614, 301] on input "text" at bounding box center [763, 299] width 455 height 20
click at [529, 244] on span "Individual services" at bounding box center [548, 239] width 98 height 16
click at [529, 298] on input "text" at bounding box center [745, 298] width 532 height 20
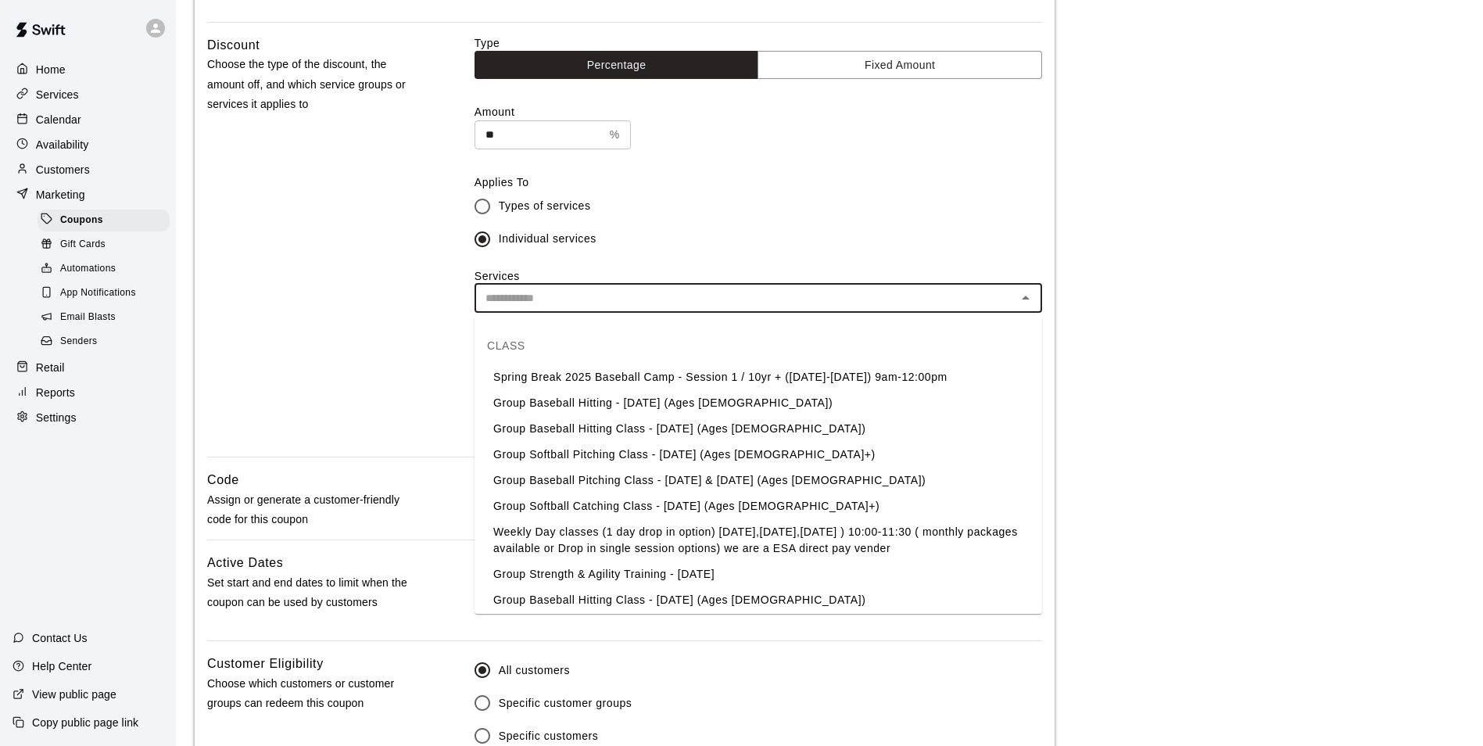
scroll to position [2658, 0]
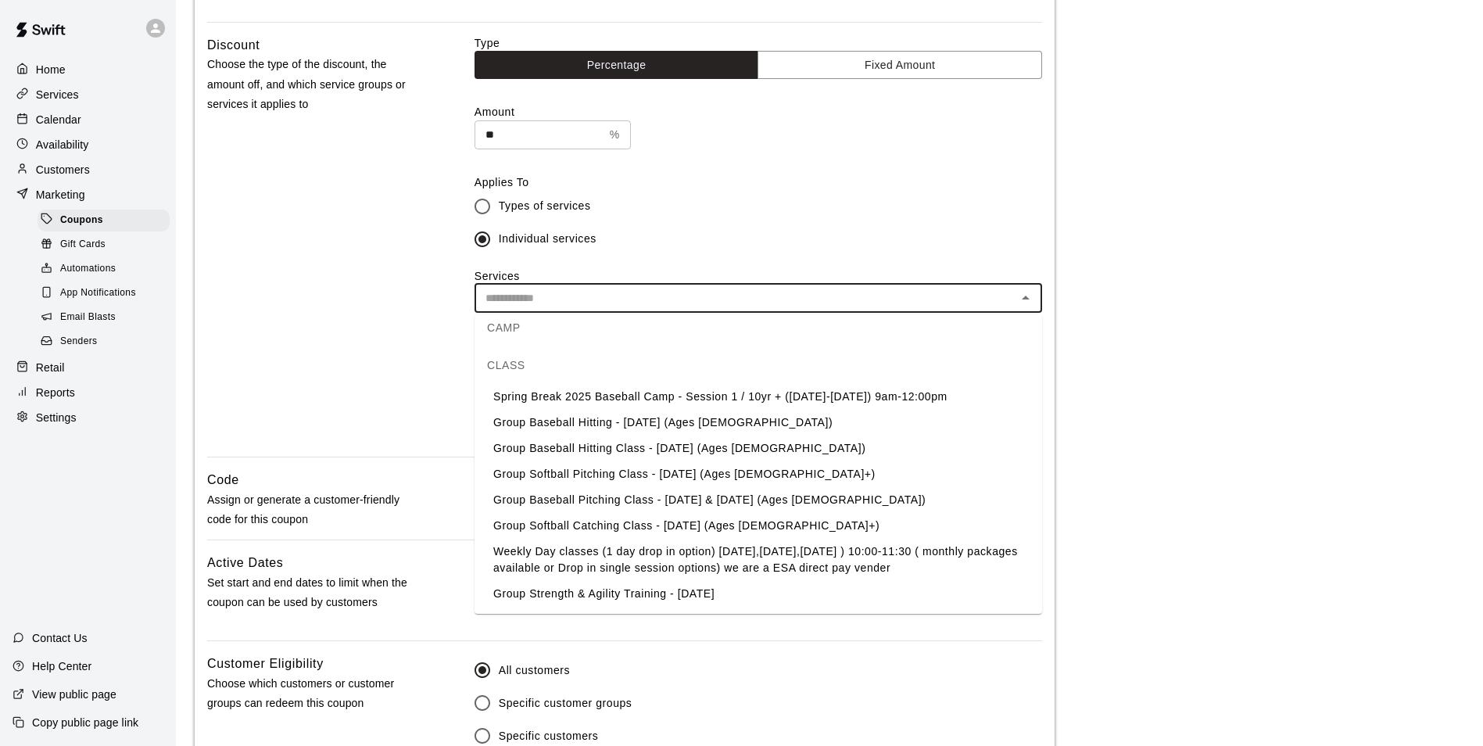
click at [606, 391] on li "Spring Break 2025 Baseball Camp - Session 1 / 10yr + (March 17-19th) 9am-12:00pm" at bounding box center [757, 397] width 567 height 26
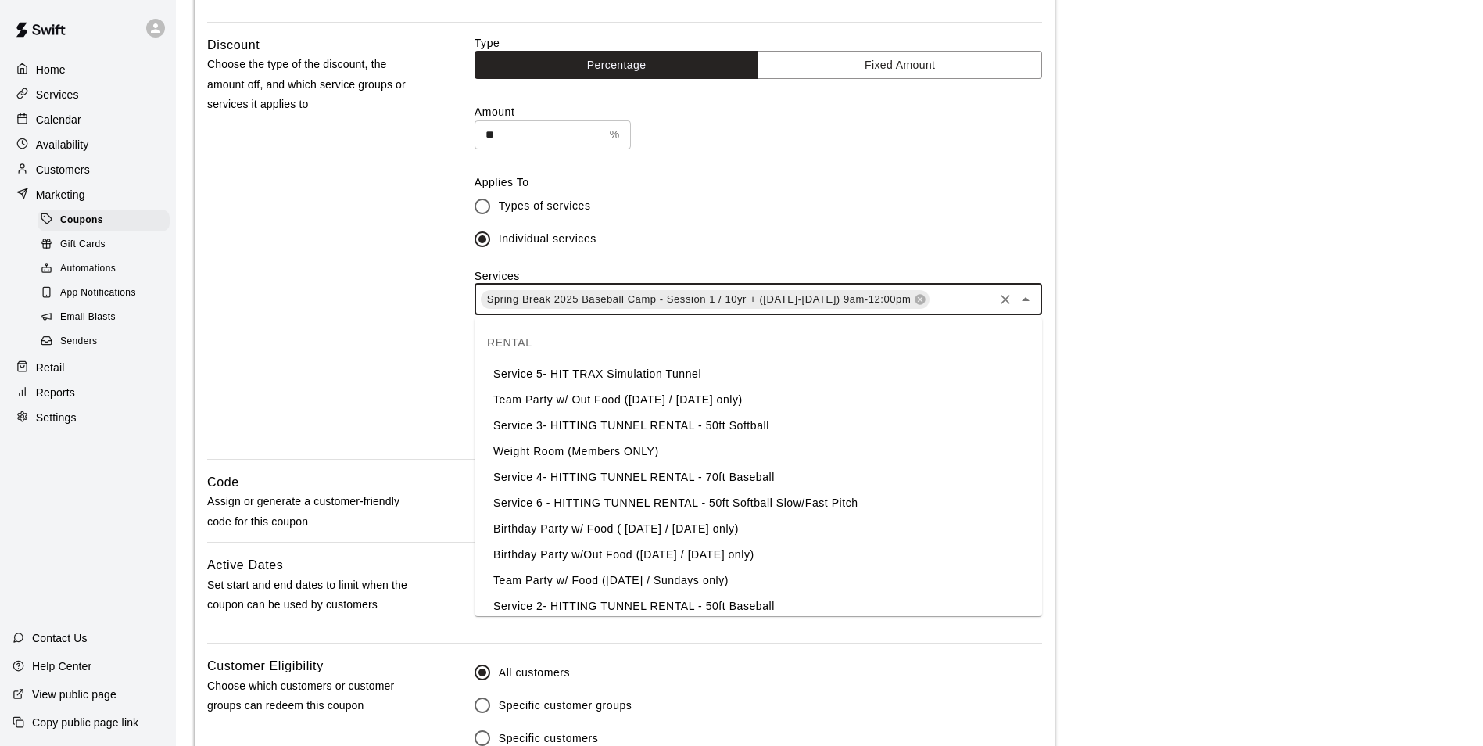
click at [945, 302] on input "text" at bounding box center [961, 299] width 60 height 20
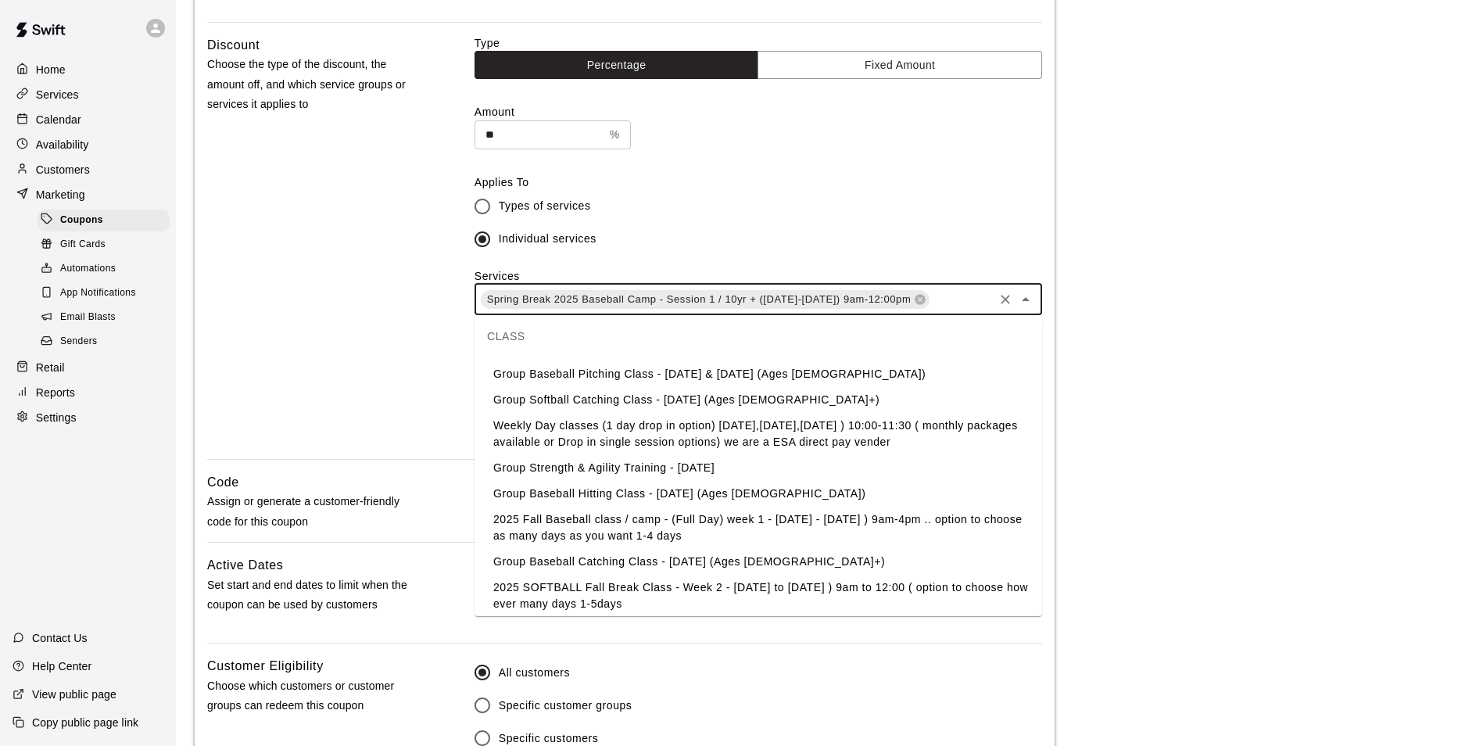
scroll to position [2814, 0]
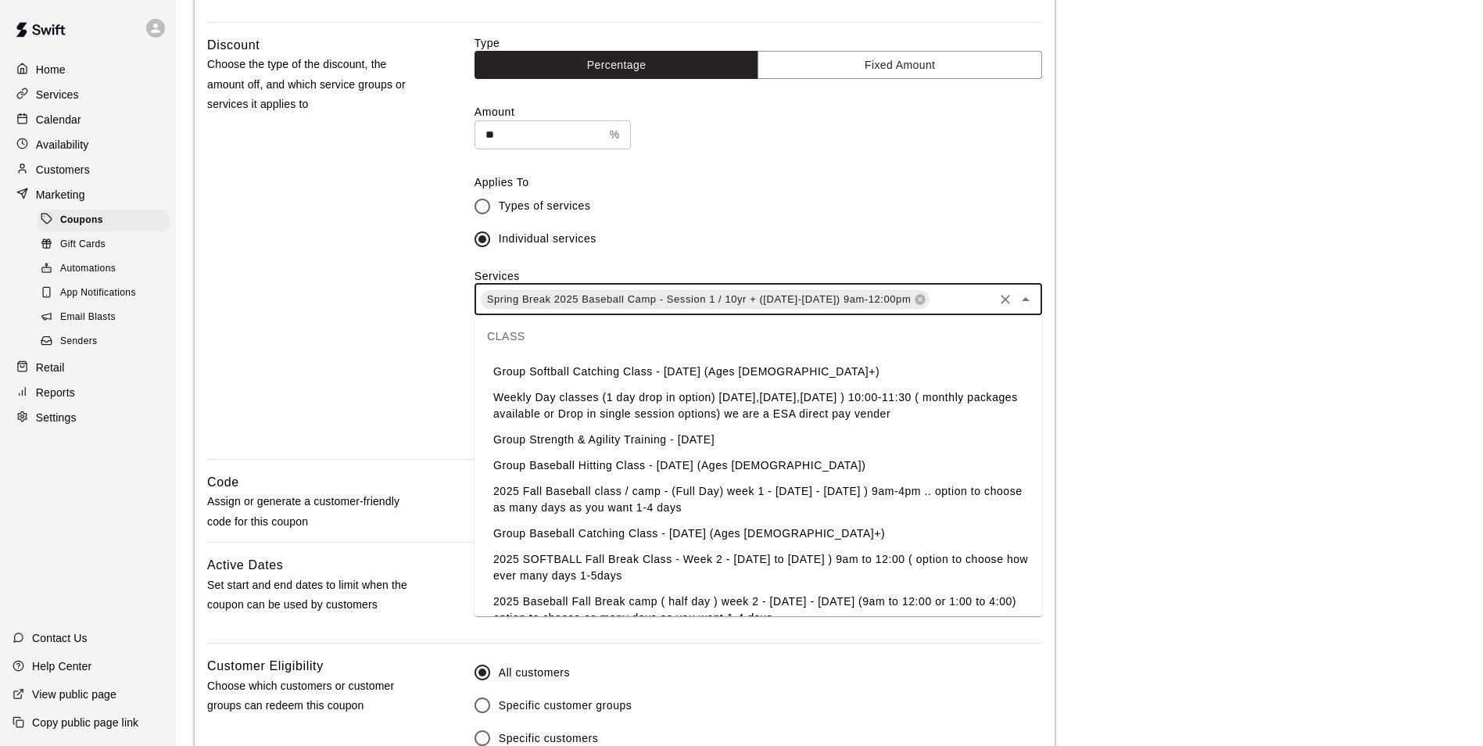
click at [738, 500] on li "2025 Fall Baseball class / camp - (Full Day) week 1 - Sept 29th - Oct. 2nd ) 9a…" at bounding box center [757, 499] width 567 height 42
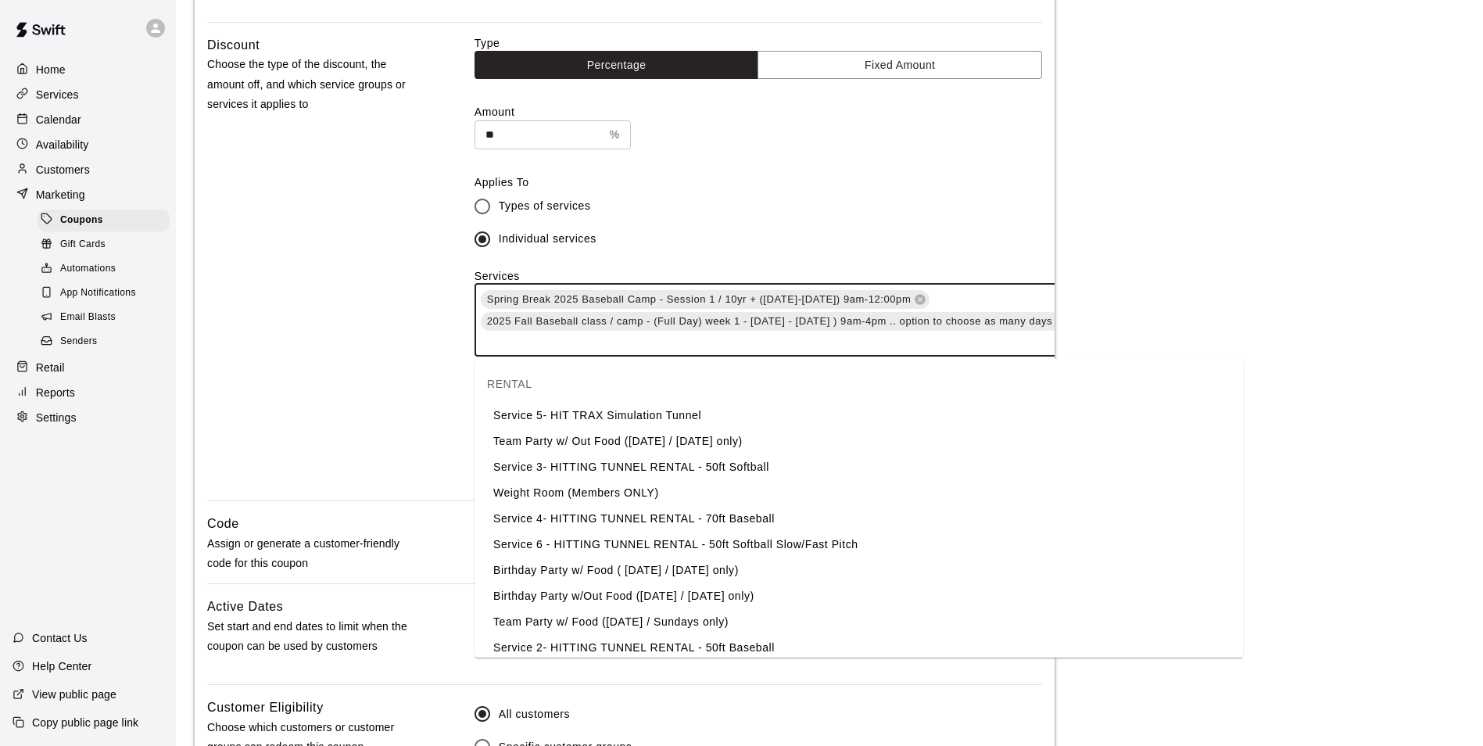
click at [985, 352] on input "text" at bounding box center [830, 342] width 702 height 20
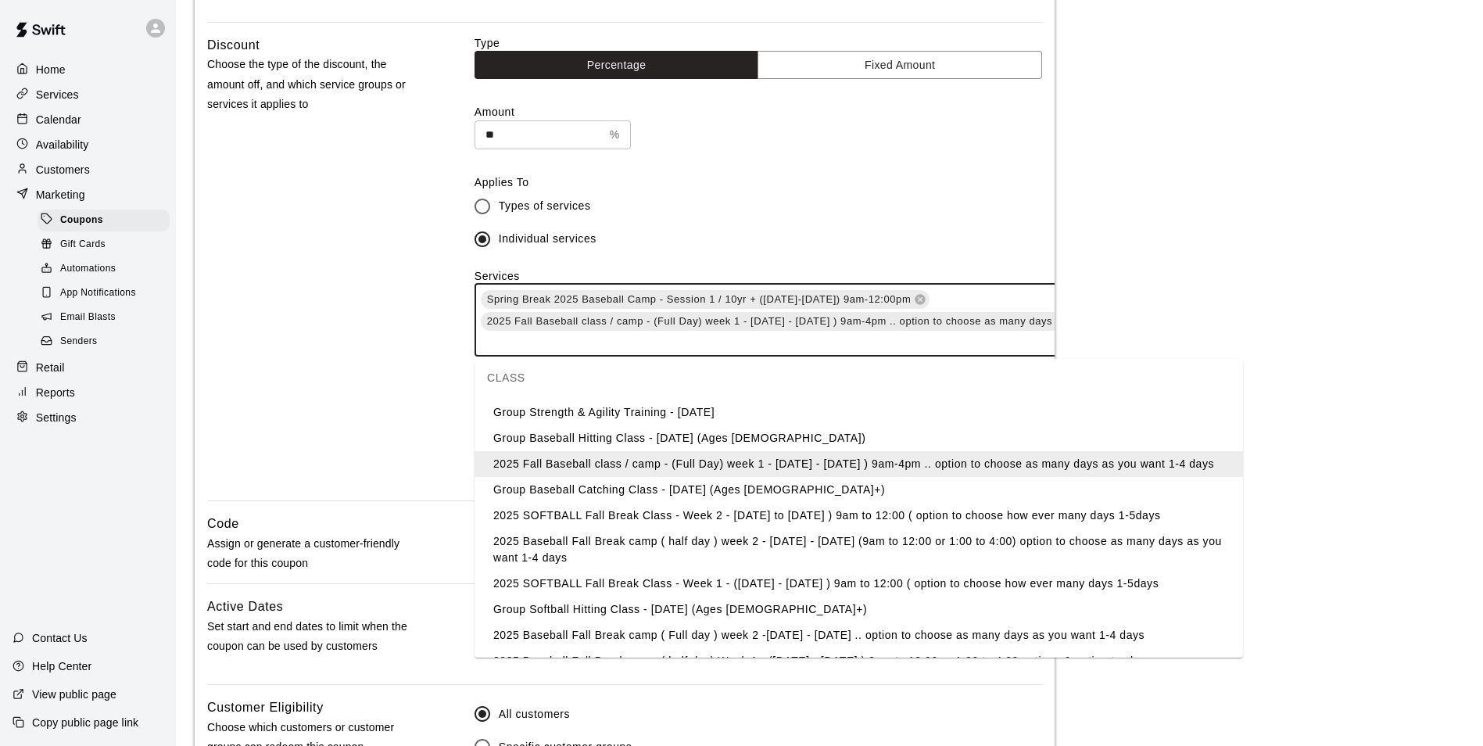
scroll to position [2892, 0]
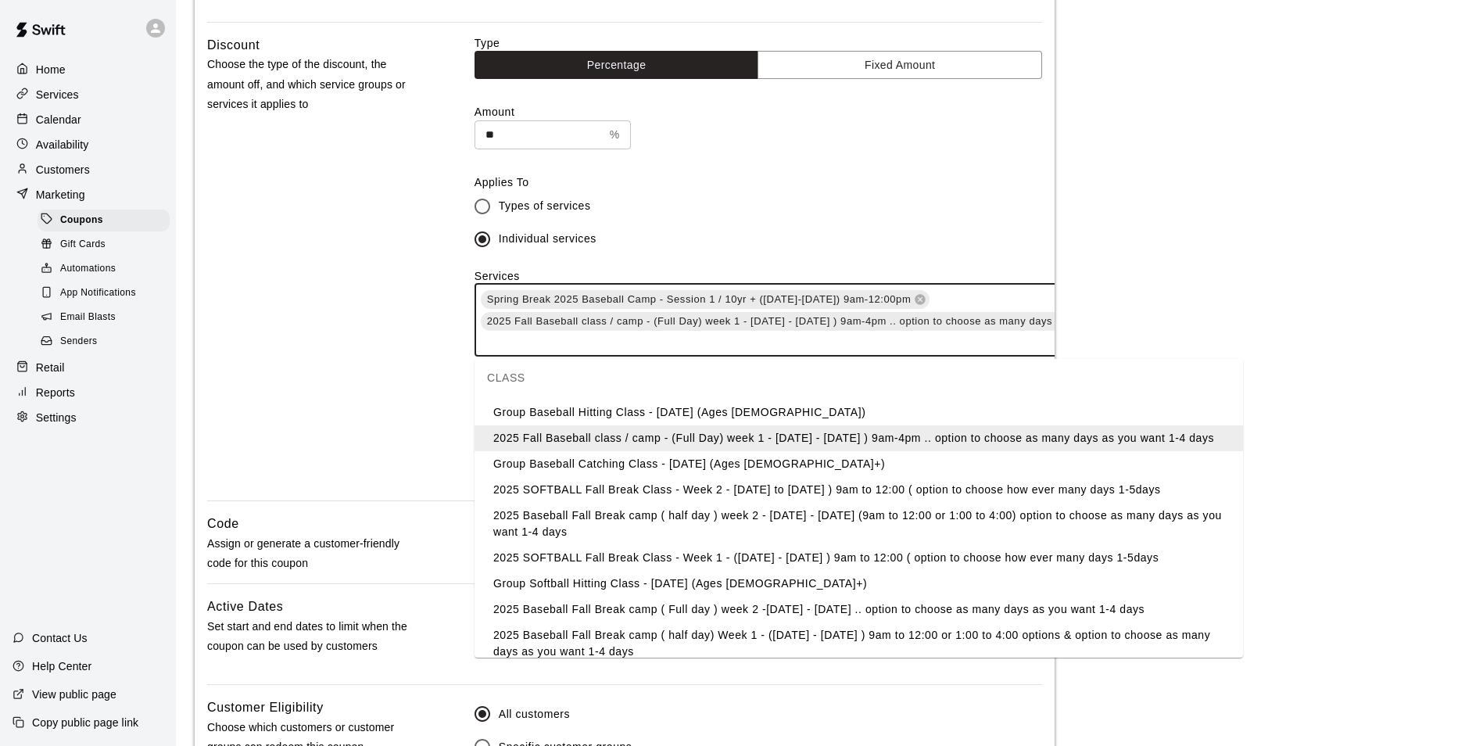
click at [784, 503] on li "2025 SOFTBALL Fall Break Class - Week 2 - October 6th to October 10th ) 9am to …" at bounding box center [858, 490] width 768 height 26
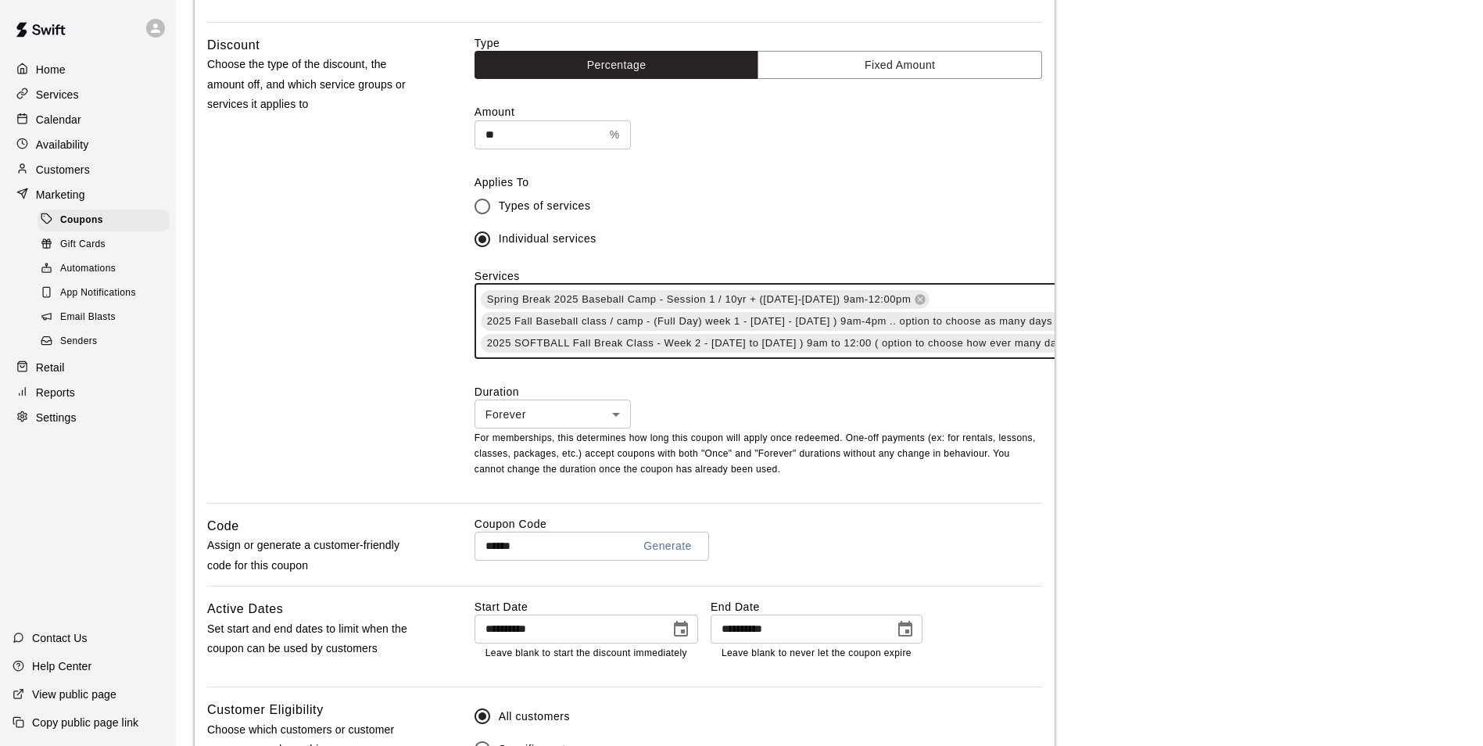
click at [850, 359] on div "Spring Break 2025 Baseball Camp - Session 1 / 10yr + (March 17-19th) 9am-12:00p…" at bounding box center [852, 321] width 757 height 75
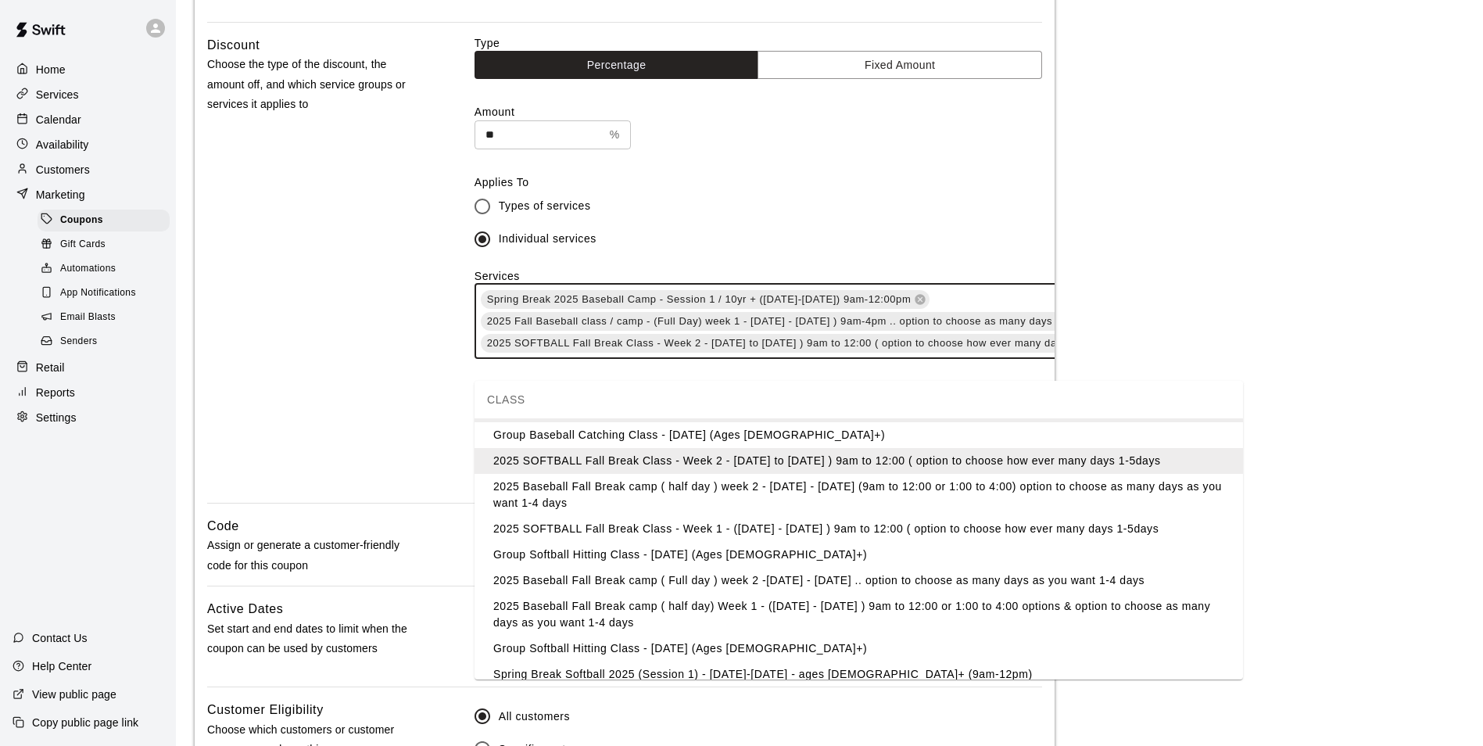
scroll to position [2970, 0]
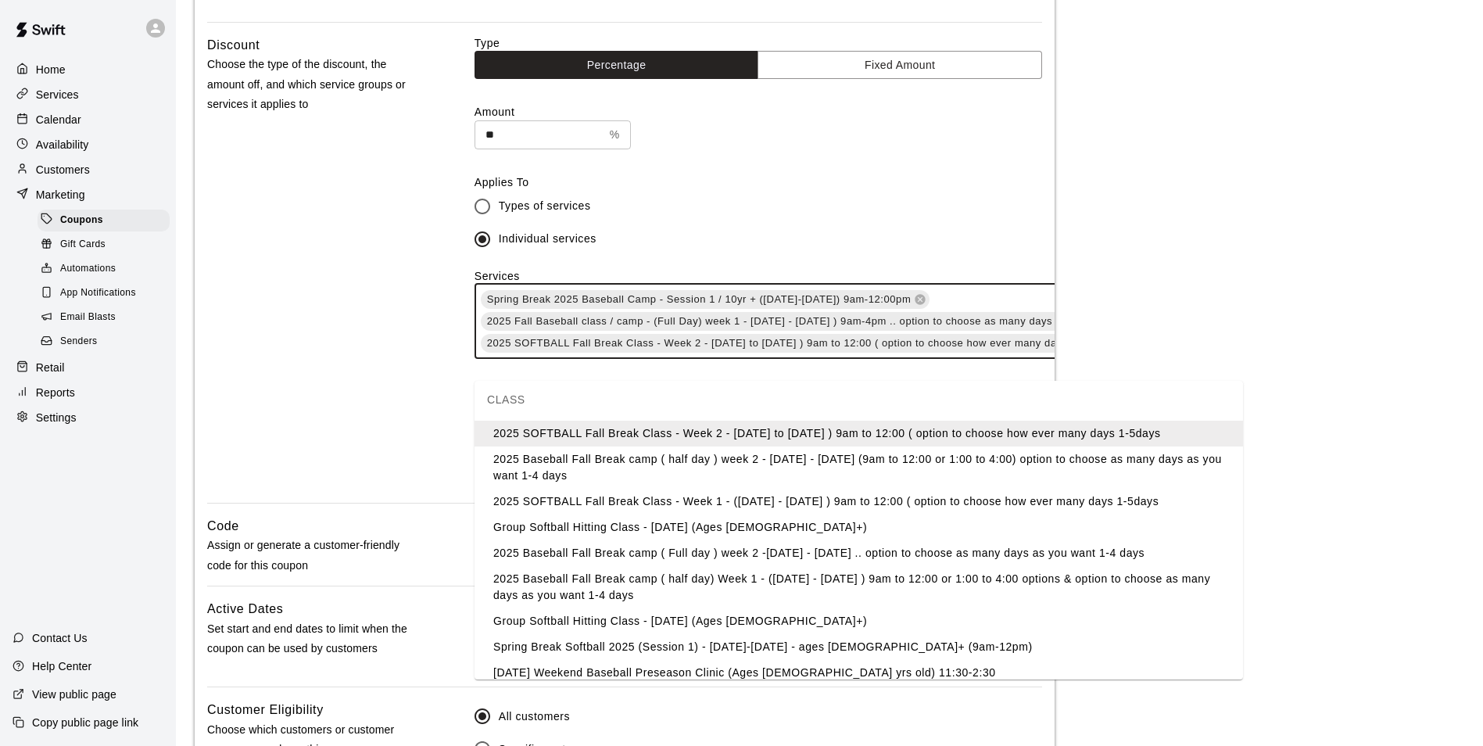
click at [668, 477] on li "2025 Baseball Fall Break camp ( half day ) week 2 - October 6th - Oct. 9th (9am…" at bounding box center [858, 467] width 768 height 42
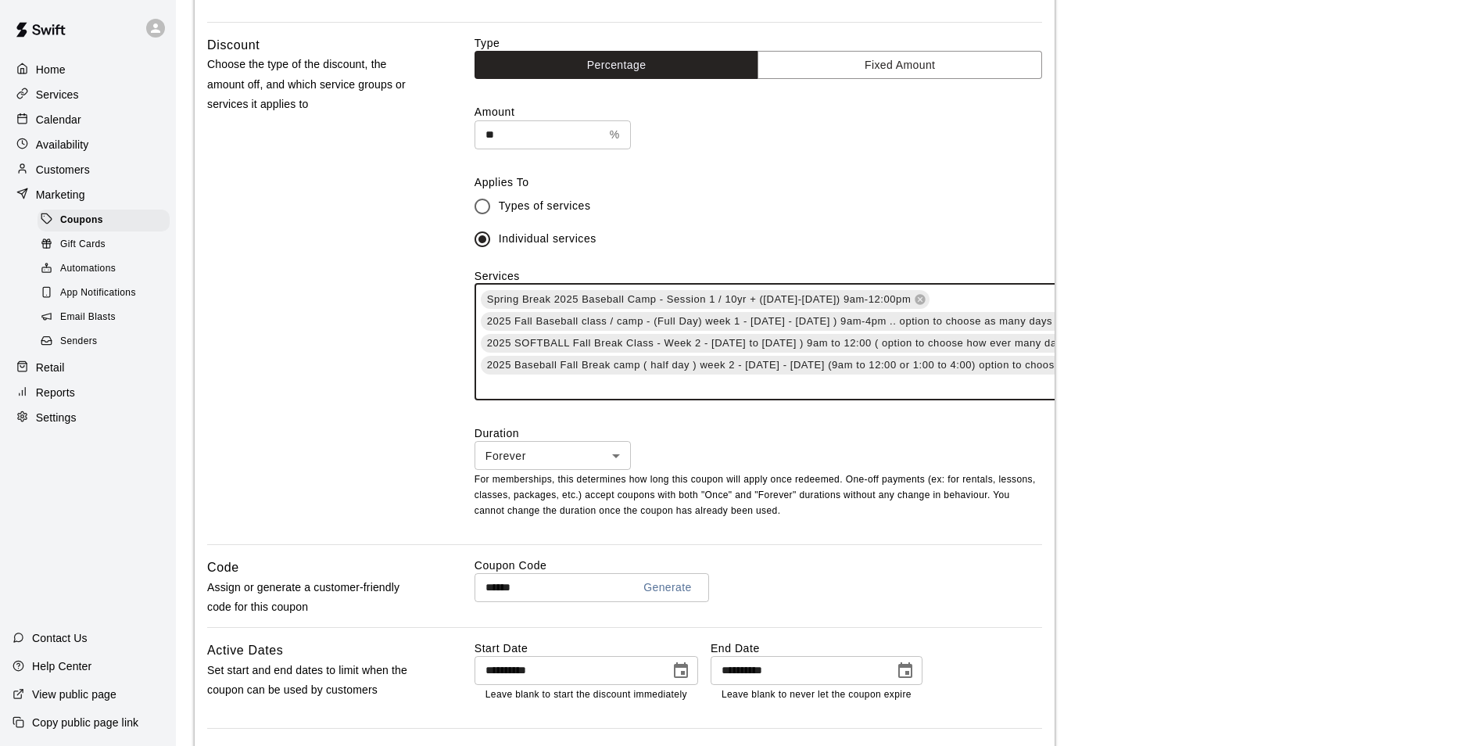
click at [653, 385] on input "text" at bounding box center [869, 386] width 781 height 20
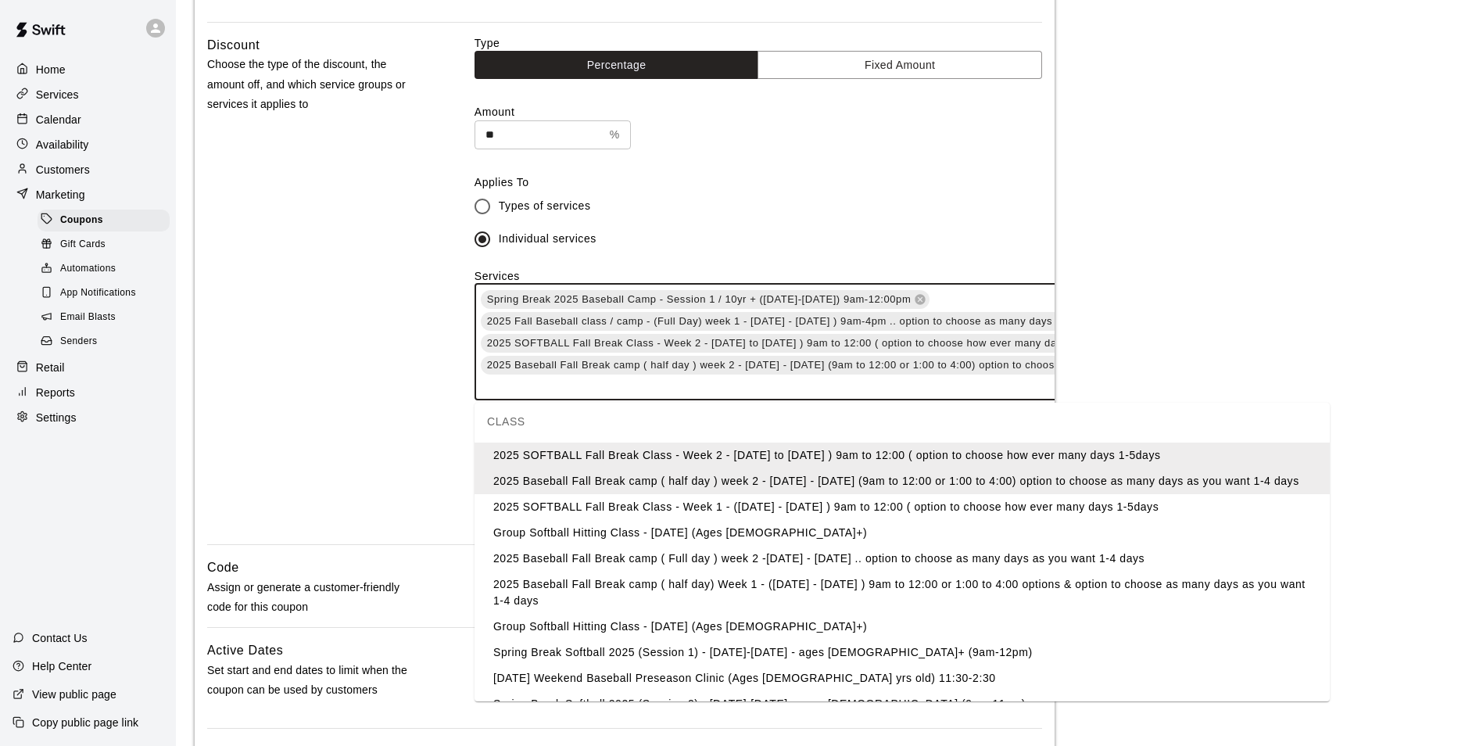
click at [771, 520] on li "2025 SOFTBALL Fall Break Class - Week 1 - (Sept 29th - Oct. 3rd ) 9am to 12:00 …" at bounding box center [901, 507] width 855 height 26
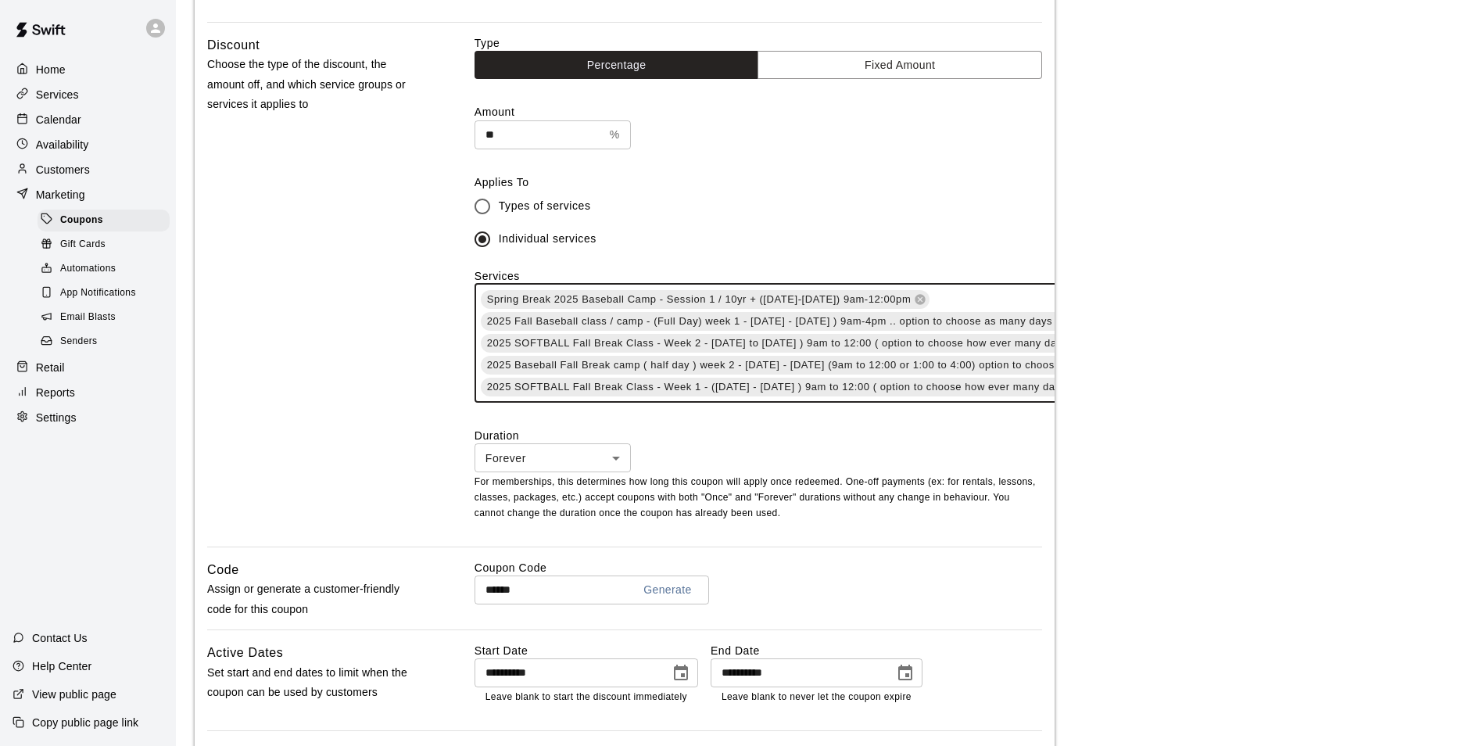
click at [896, 395] on span "2025 SOFTBALL Fall Break Class - Week 1 - (Sept 29th - Oct. 3rd ) 9am to 12:00 …" at bounding box center [798, 387] width 634 height 16
click at [993, 316] on span "2025 Fall Baseball class / camp - (Full Day) week 1 - Sept 29th - Oct. 2nd ) 9a…" at bounding box center [824, 321] width 686 height 16
click at [990, 302] on div "Spring Break 2025 Baseball Camp - Session 1 / 10yr + (March 17-19th) 9am-12:00p…" at bounding box center [892, 343] width 836 height 119
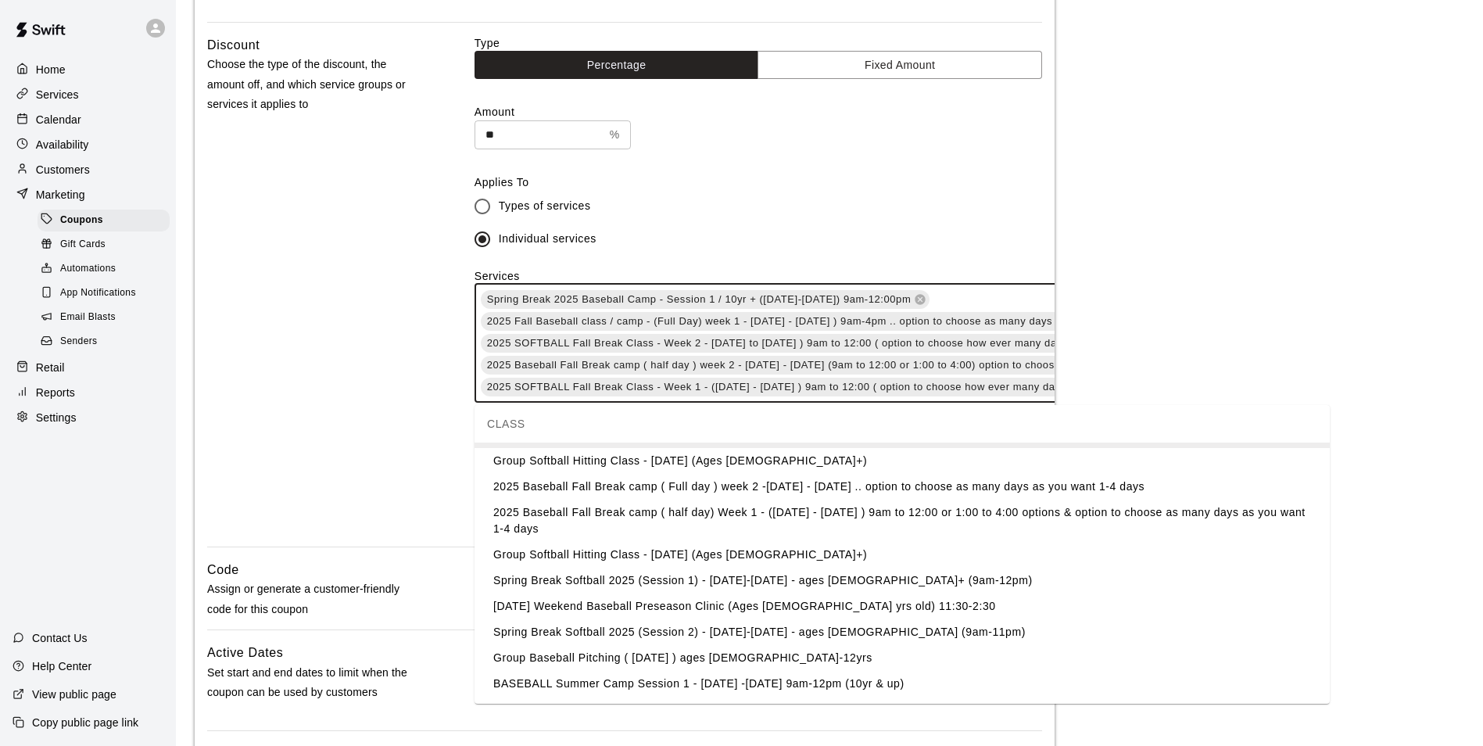
scroll to position [3048, 0]
click at [651, 496] on li "2025 Baseball Fall Break camp ( Full day ) week 2 -October 6th - Oct. 9th .. op…" at bounding box center [901, 483] width 855 height 26
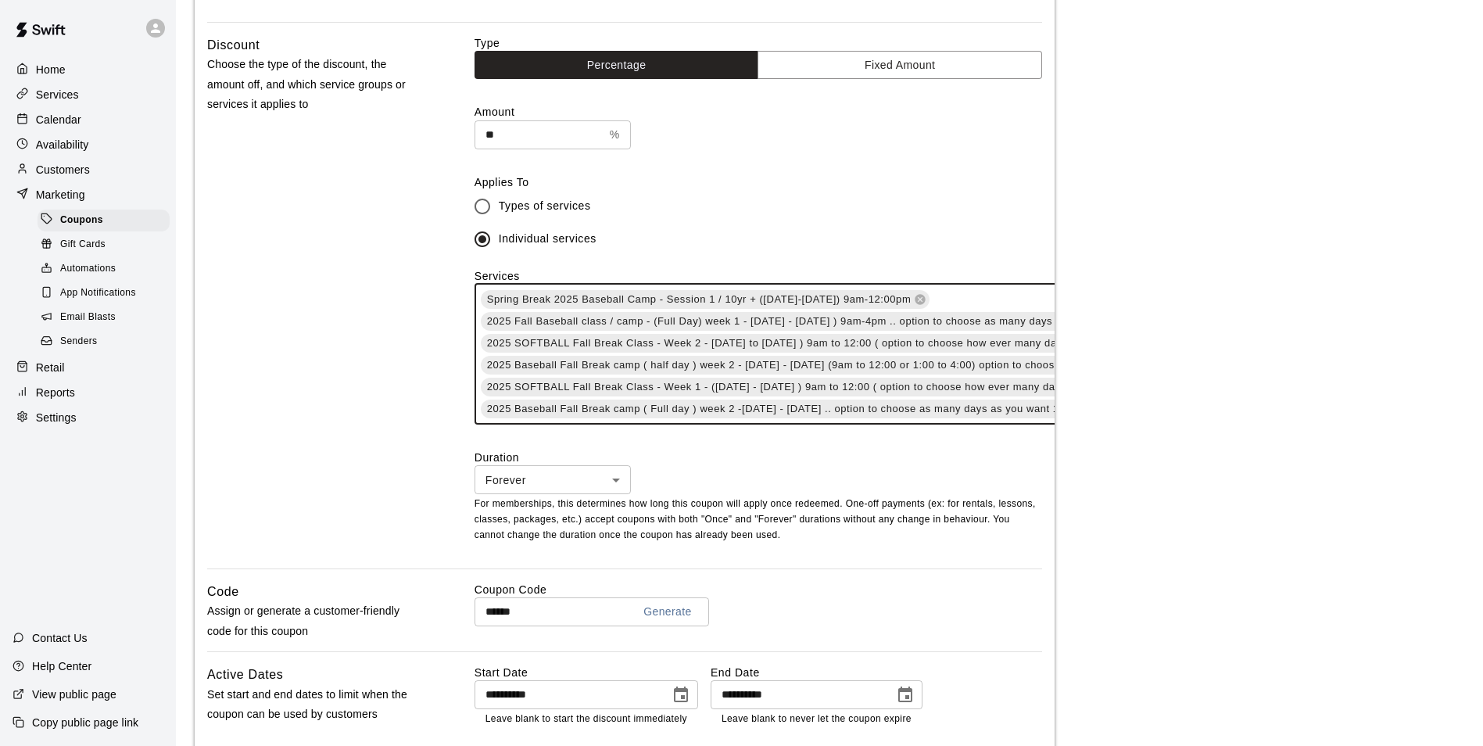
click at [998, 306] on div "Spring Break 2025 Baseball Camp - Session 1 / 10yr + (March 17-19th) 9am-12:00p…" at bounding box center [892, 354] width 836 height 141
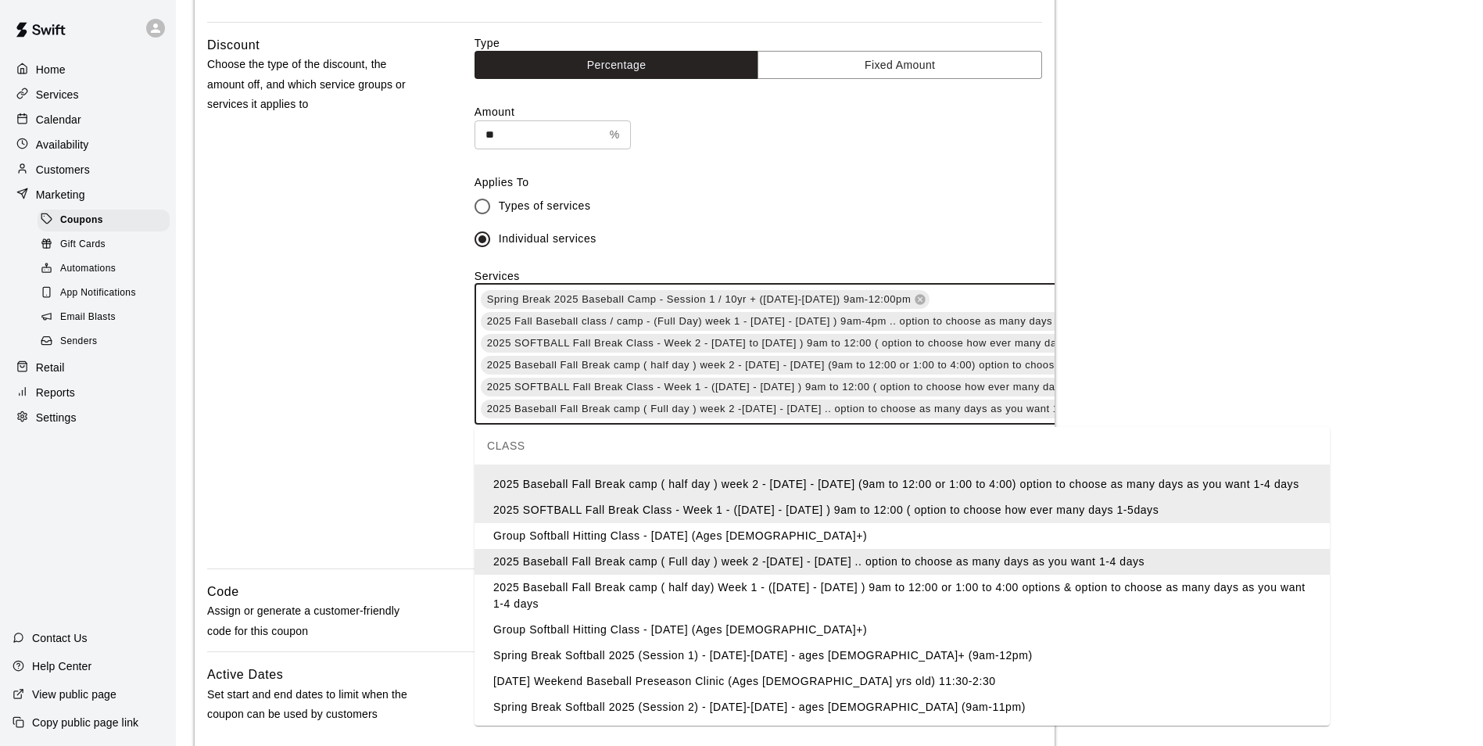
scroll to position [2970, 0]
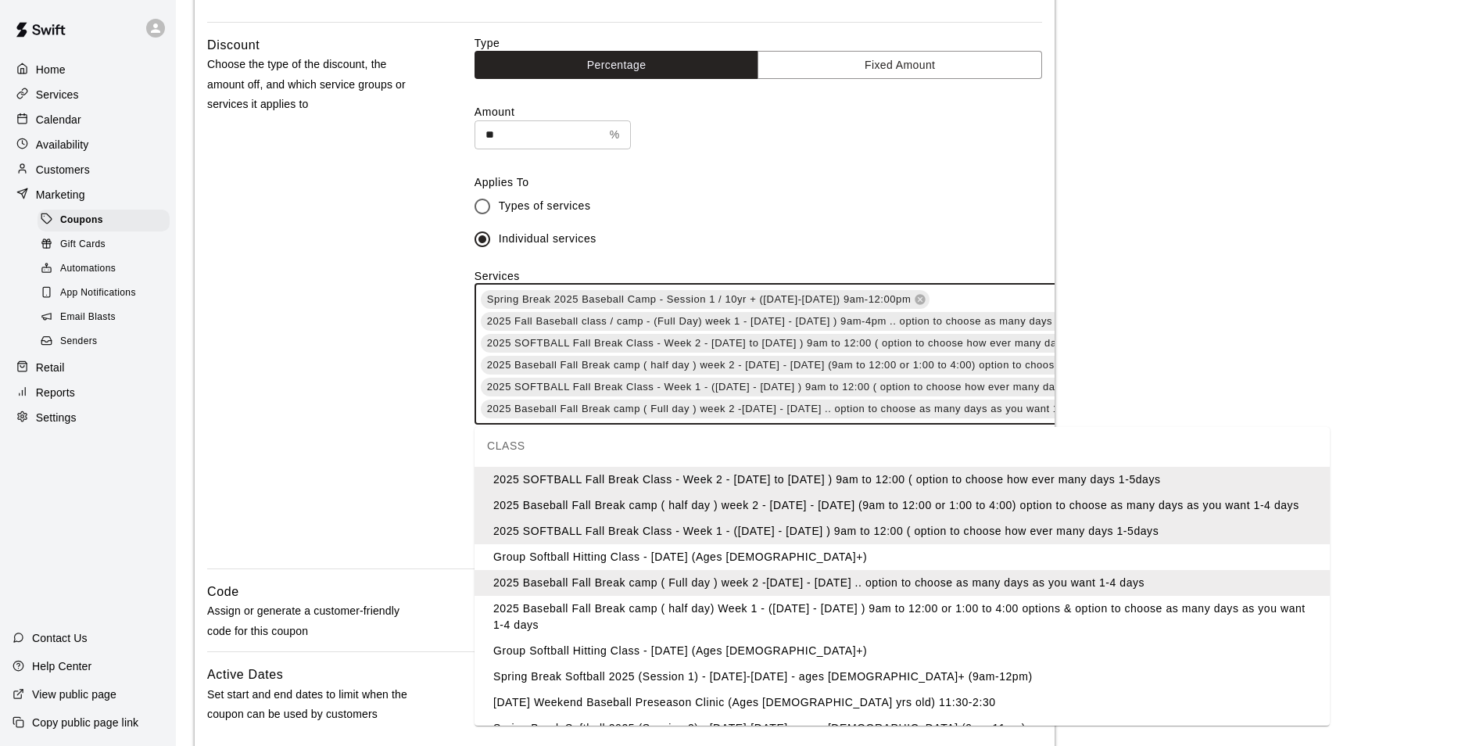
click at [824, 635] on li "2025 Baseball Fall Break camp ( half day) Week 1 - (Sept 29th - Oct. 2nd ) 9am …" at bounding box center [901, 617] width 855 height 42
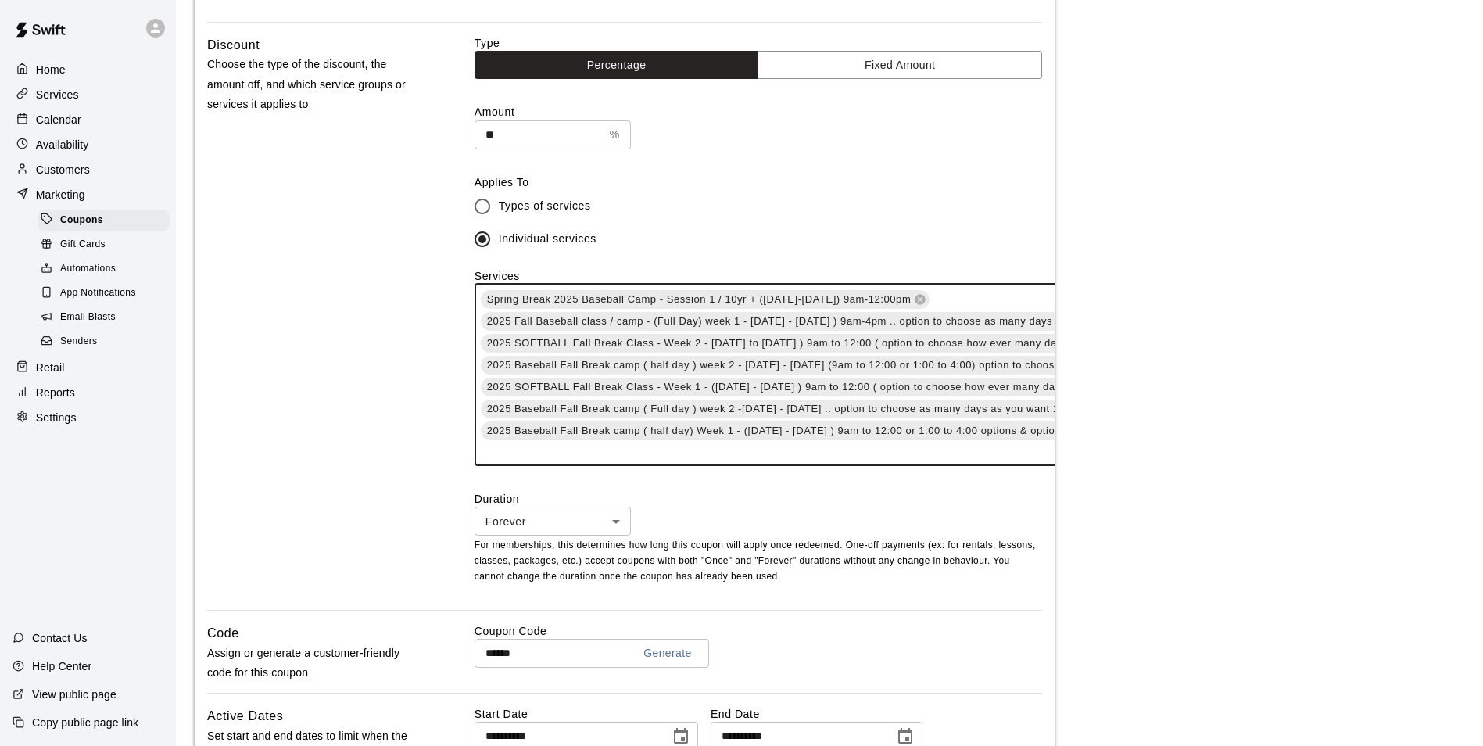
click at [968, 306] on div "Spring Break 2025 Baseball Camp - Session 1 / 10yr + (March 17-19th) 9am-12:00p…" at bounding box center [918, 375] width 888 height 182
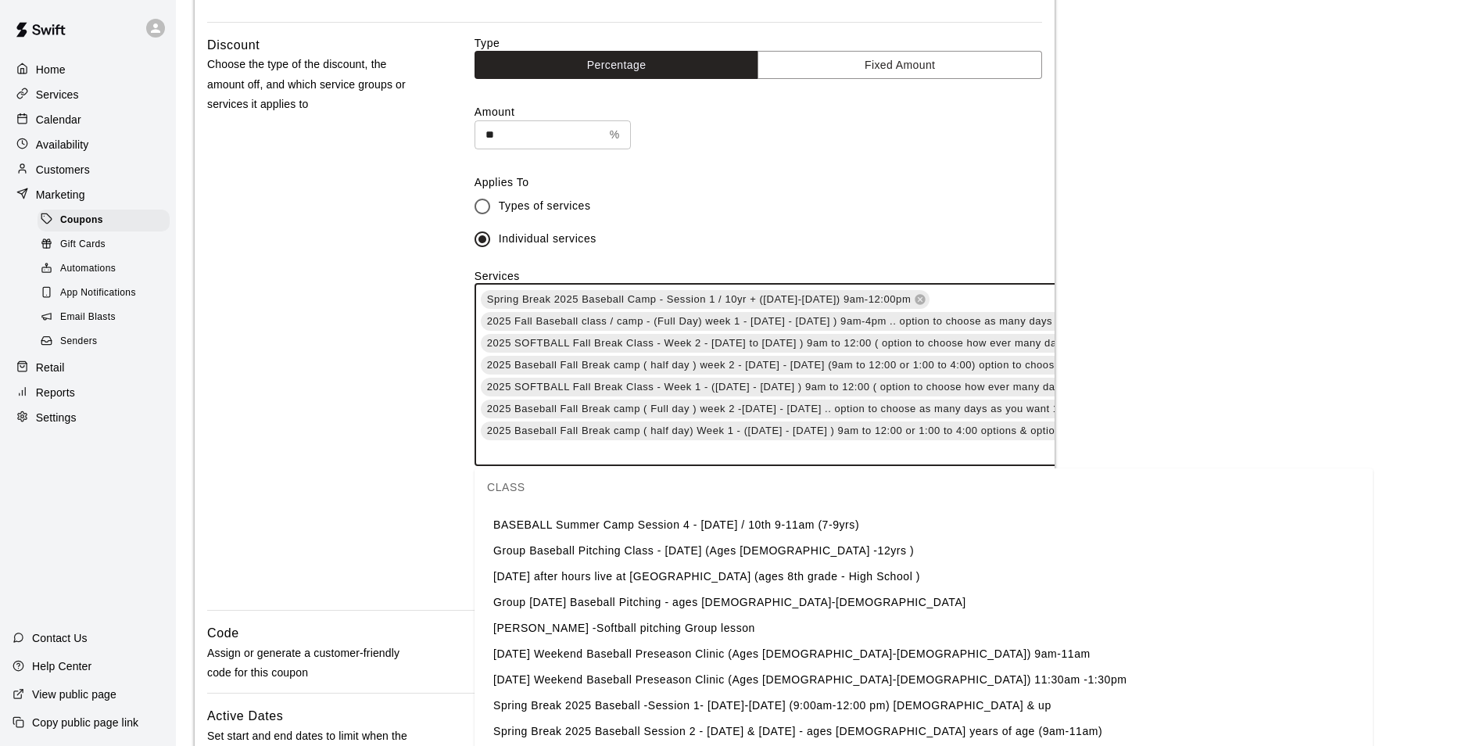
scroll to position [3596, 0]
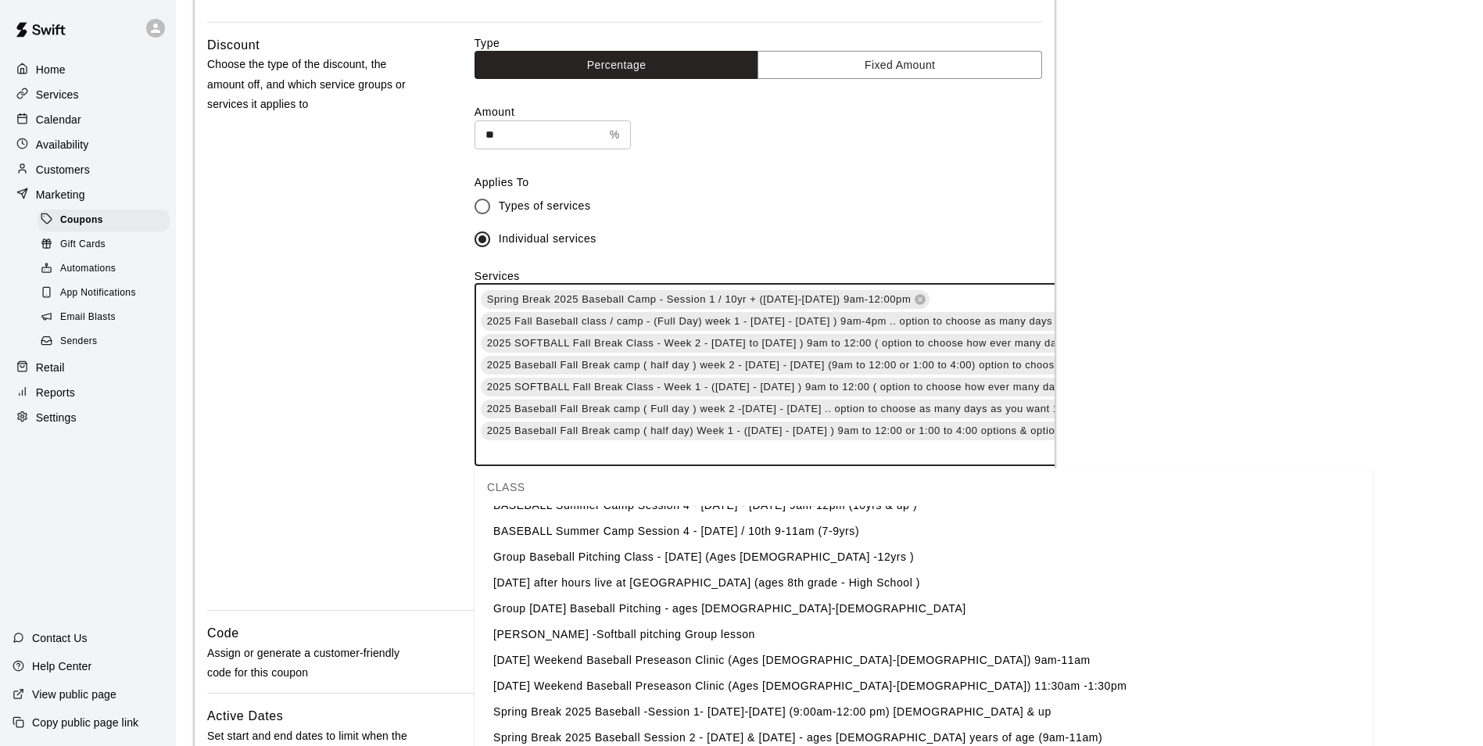
click at [240, 472] on div "Discount Choose the type of the discount, the amount off, and which service gro…" at bounding box center [315, 322] width 217 height 575
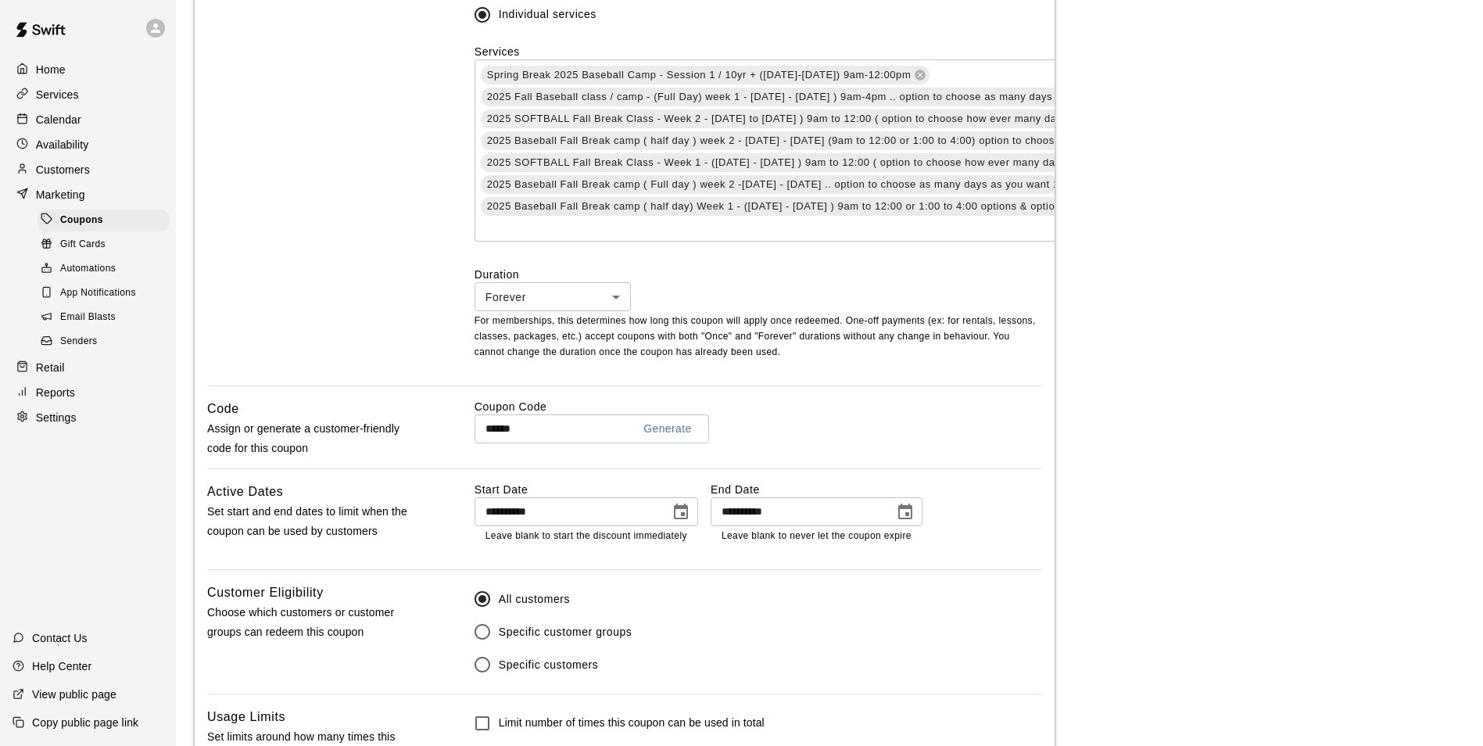
scroll to position [767, 0]
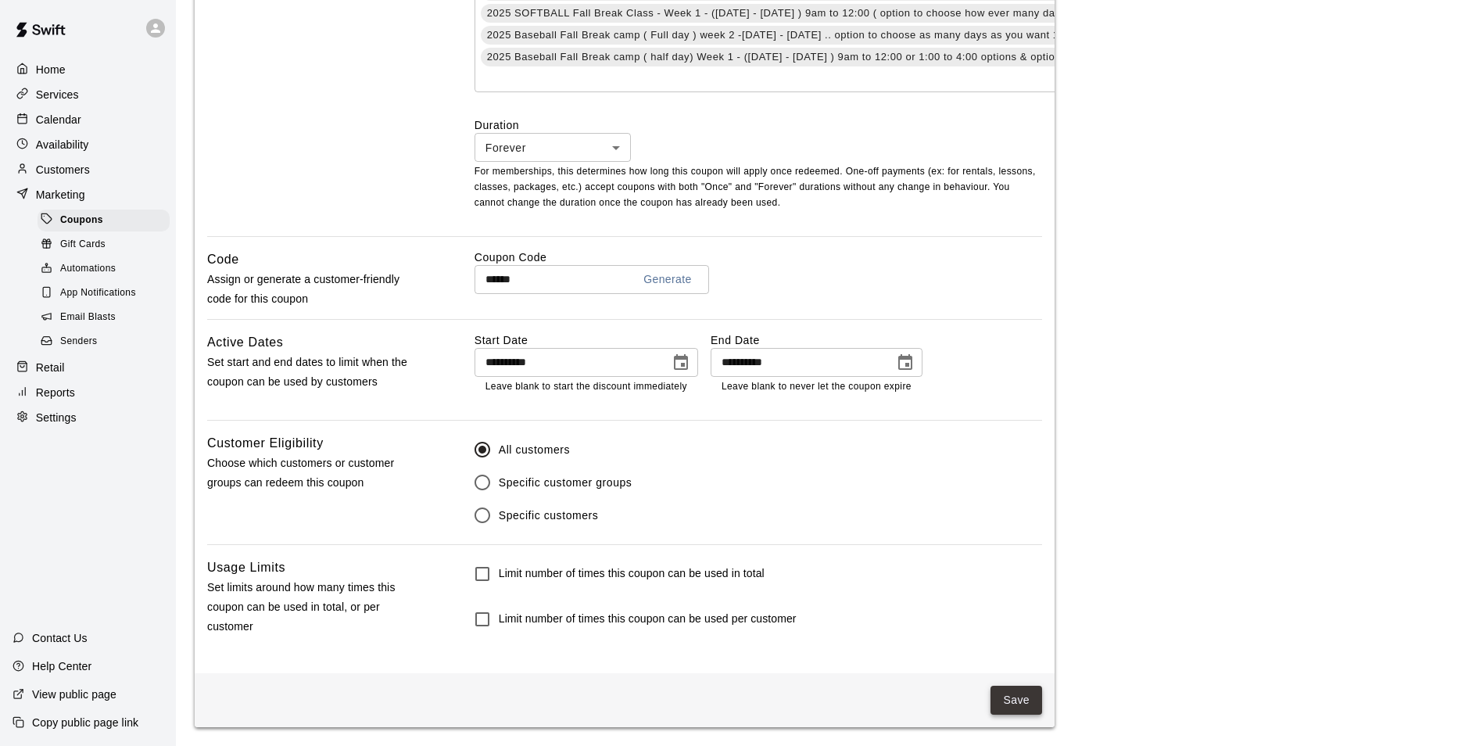
click at [1014, 698] on button "Save" at bounding box center [1016, 699] width 52 height 29
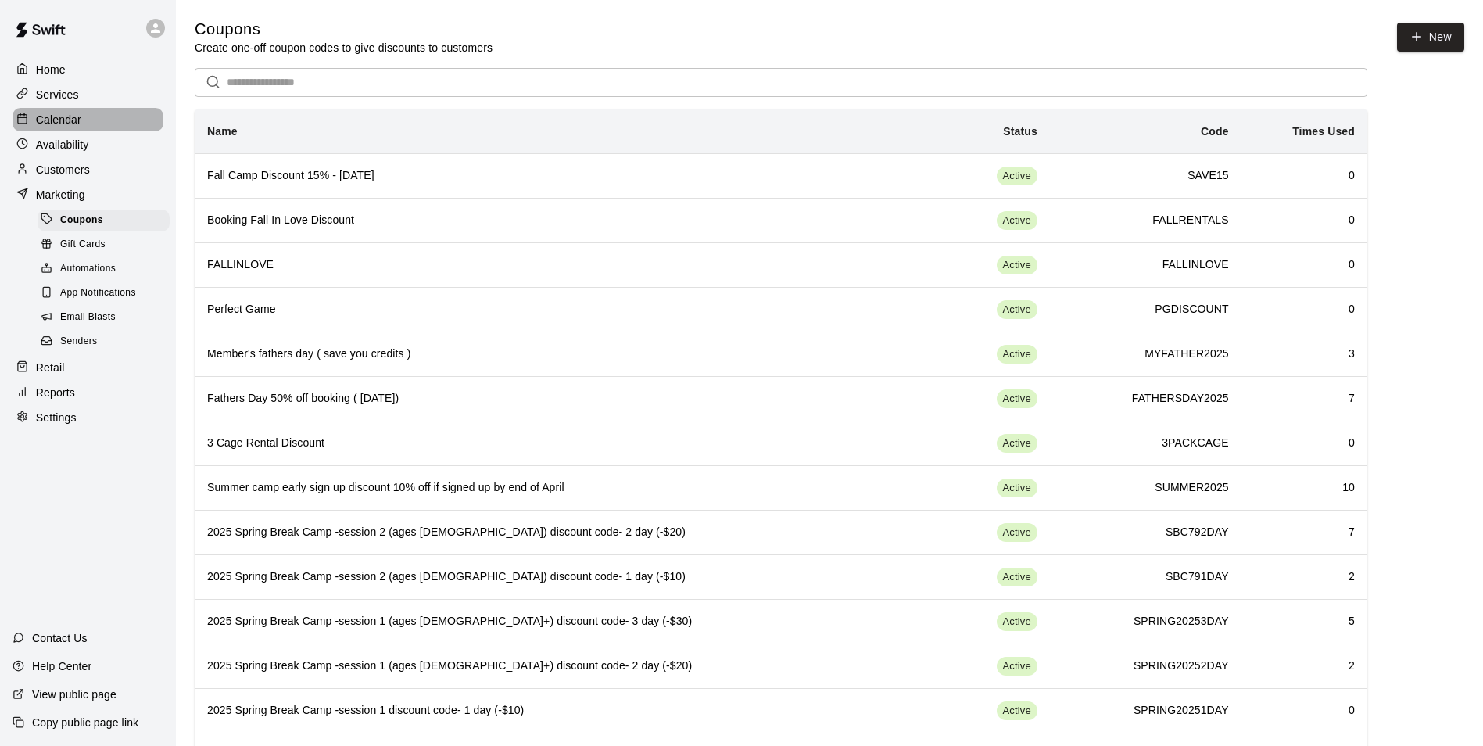
click at [107, 115] on div "Calendar" at bounding box center [88, 119] width 151 height 23
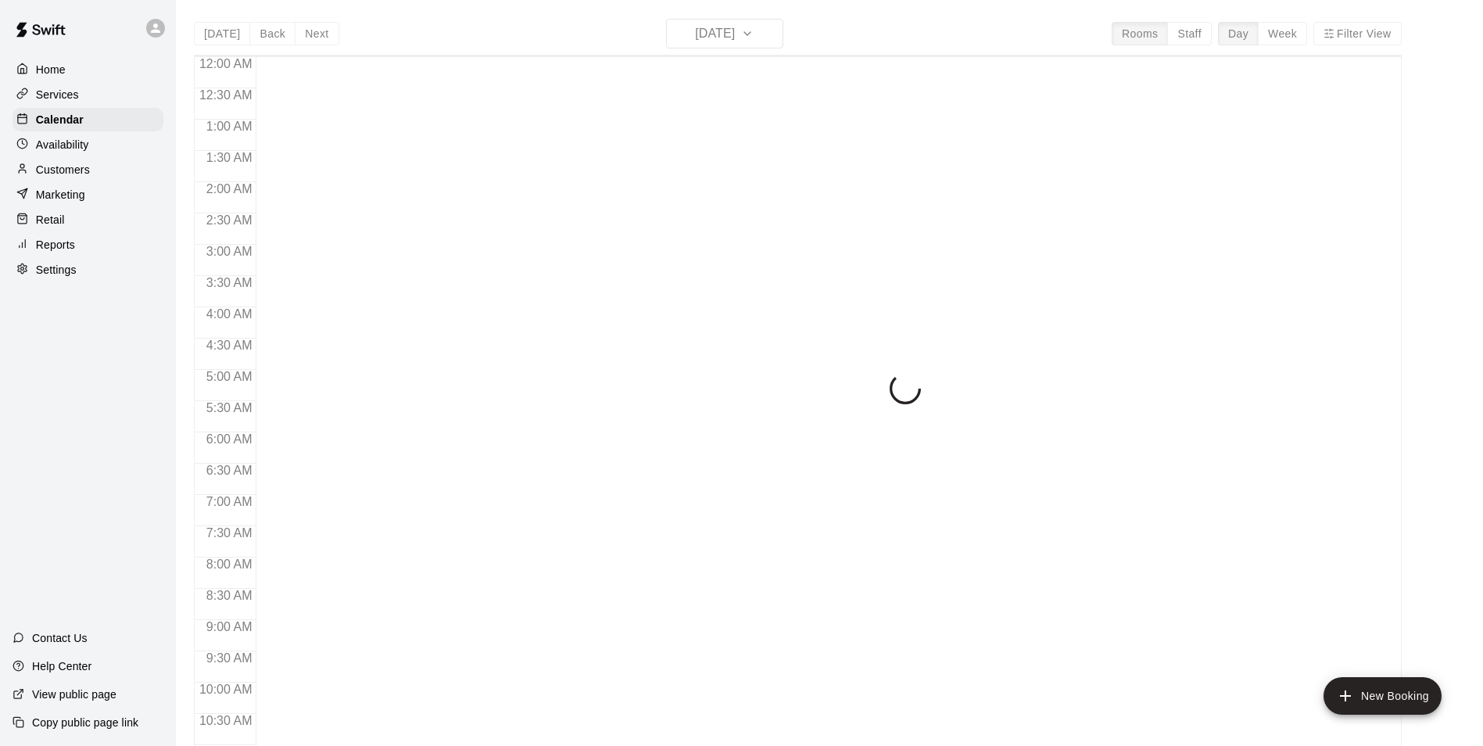
scroll to position [794, 0]
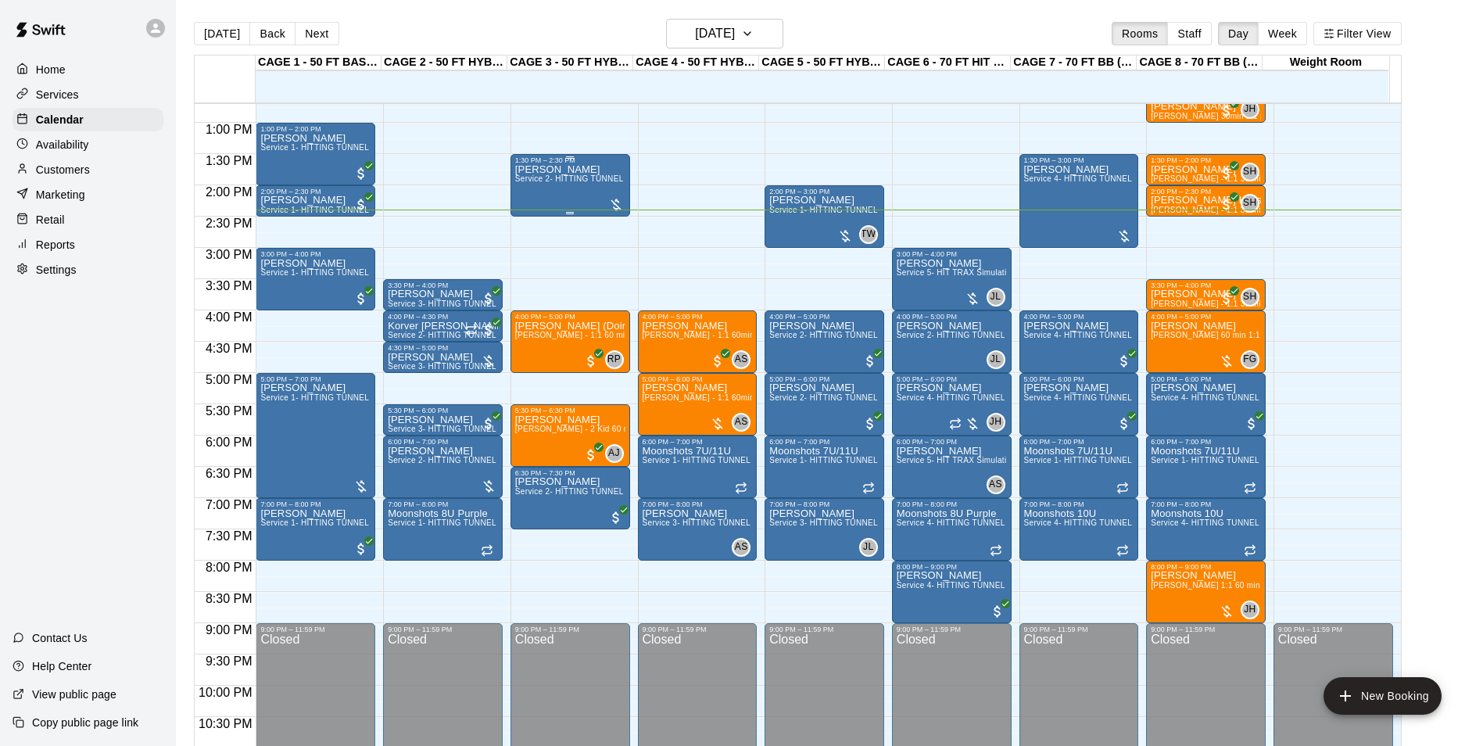
click at [595, 172] on div "Damian Curiel Service 2- HITTING TUNNEL RENTAL - 50ft Baseball" at bounding box center [570, 537] width 110 height 746
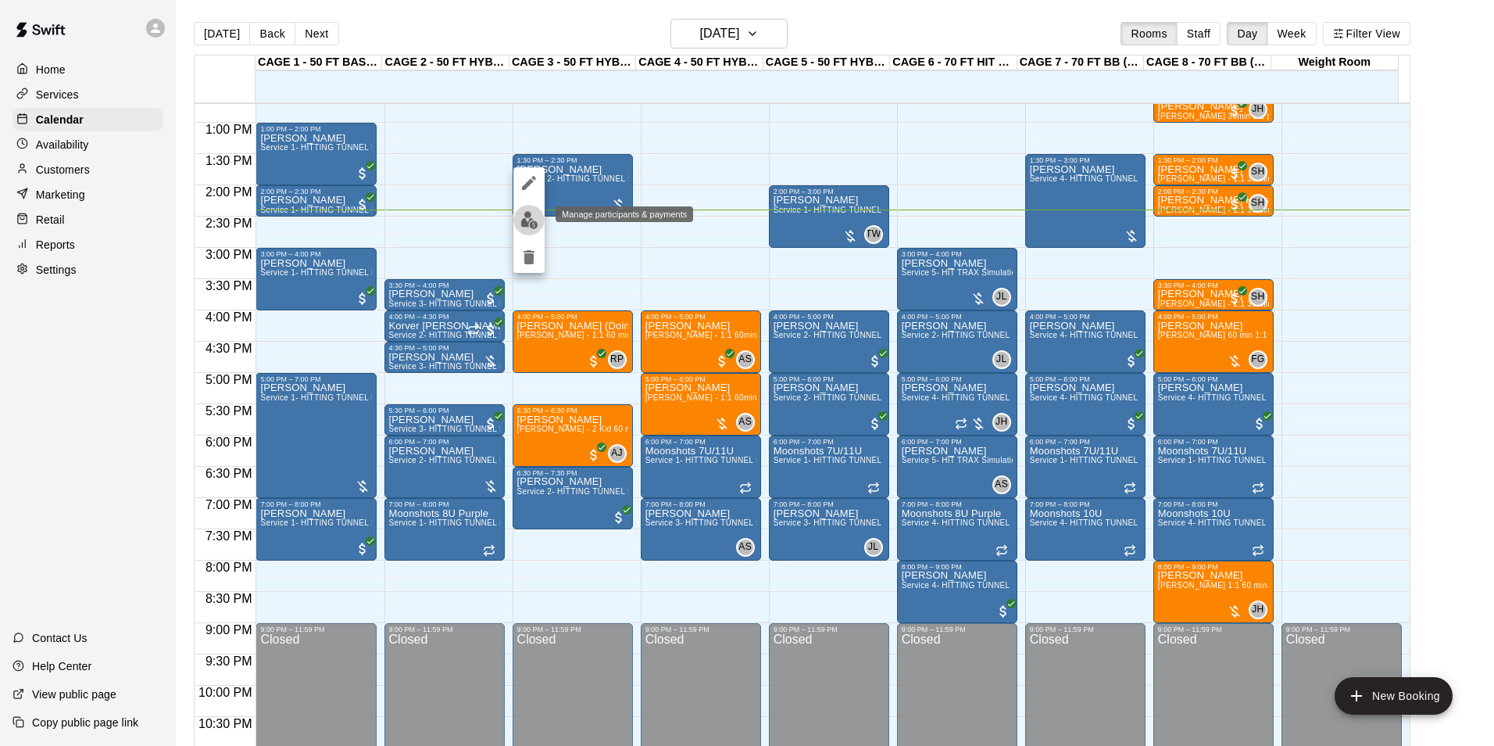
click at [521, 217] on img "edit" at bounding box center [530, 220] width 18 height 18
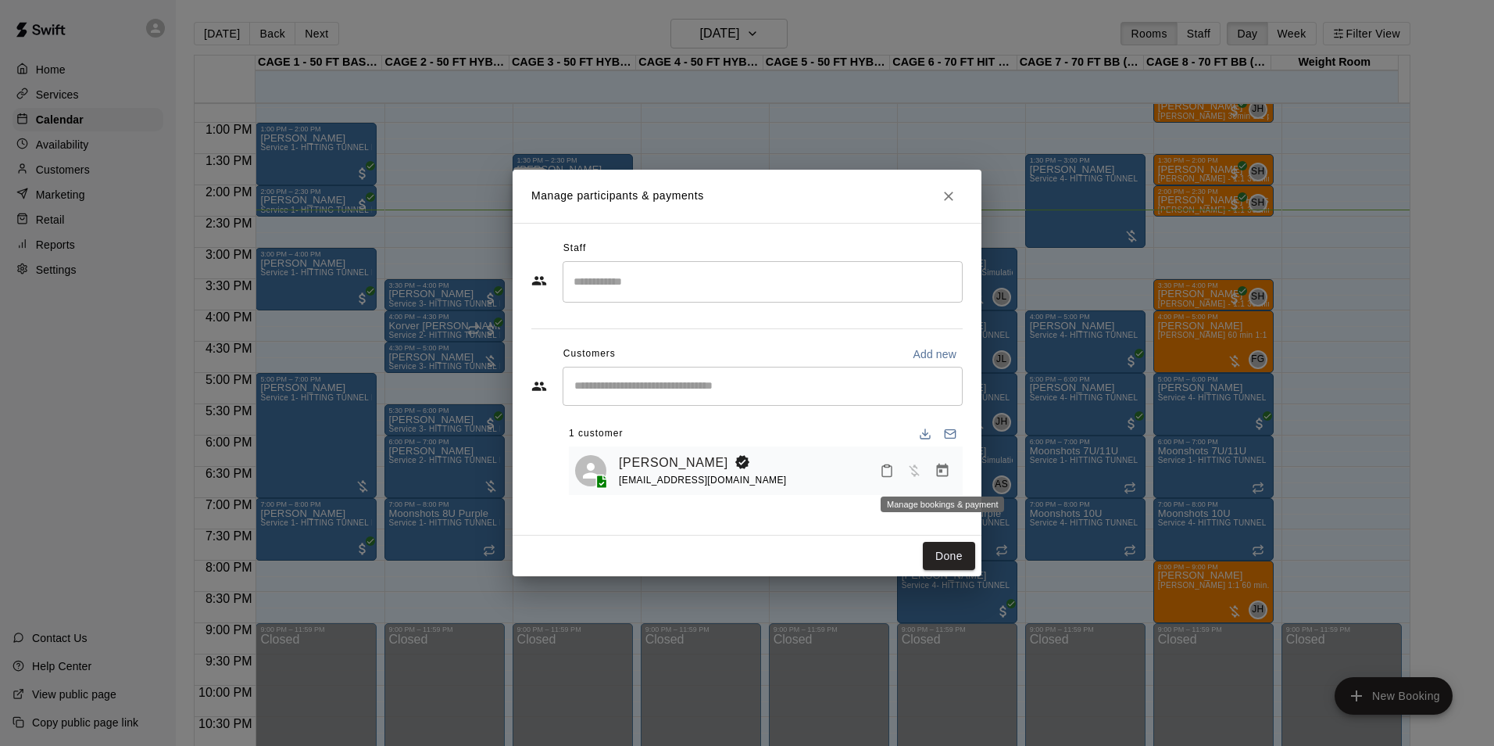
click at [937, 466] on icon "Manage bookings & payment" at bounding box center [943, 471] width 16 height 16
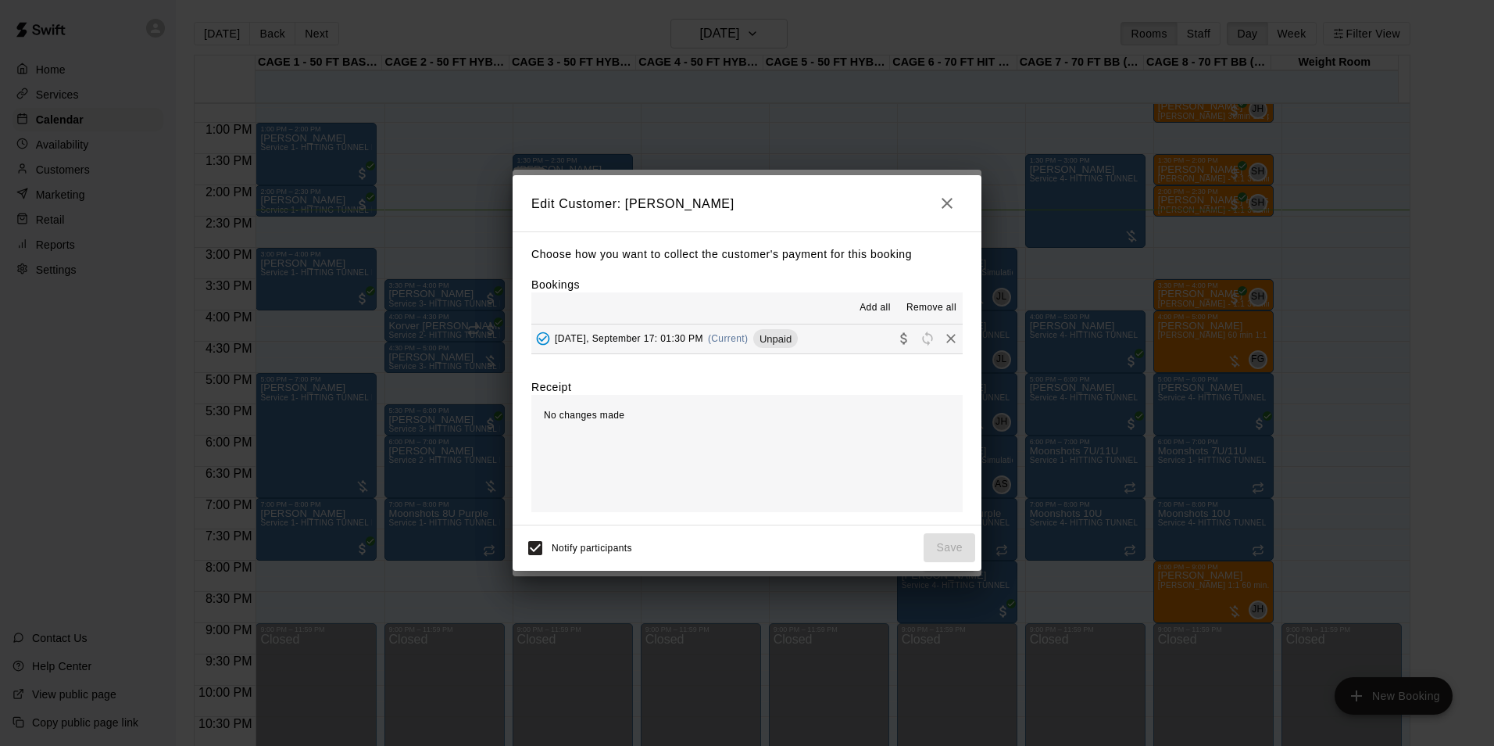
click at [798, 339] on span "Unpaid" at bounding box center [775, 339] width 45 height 12
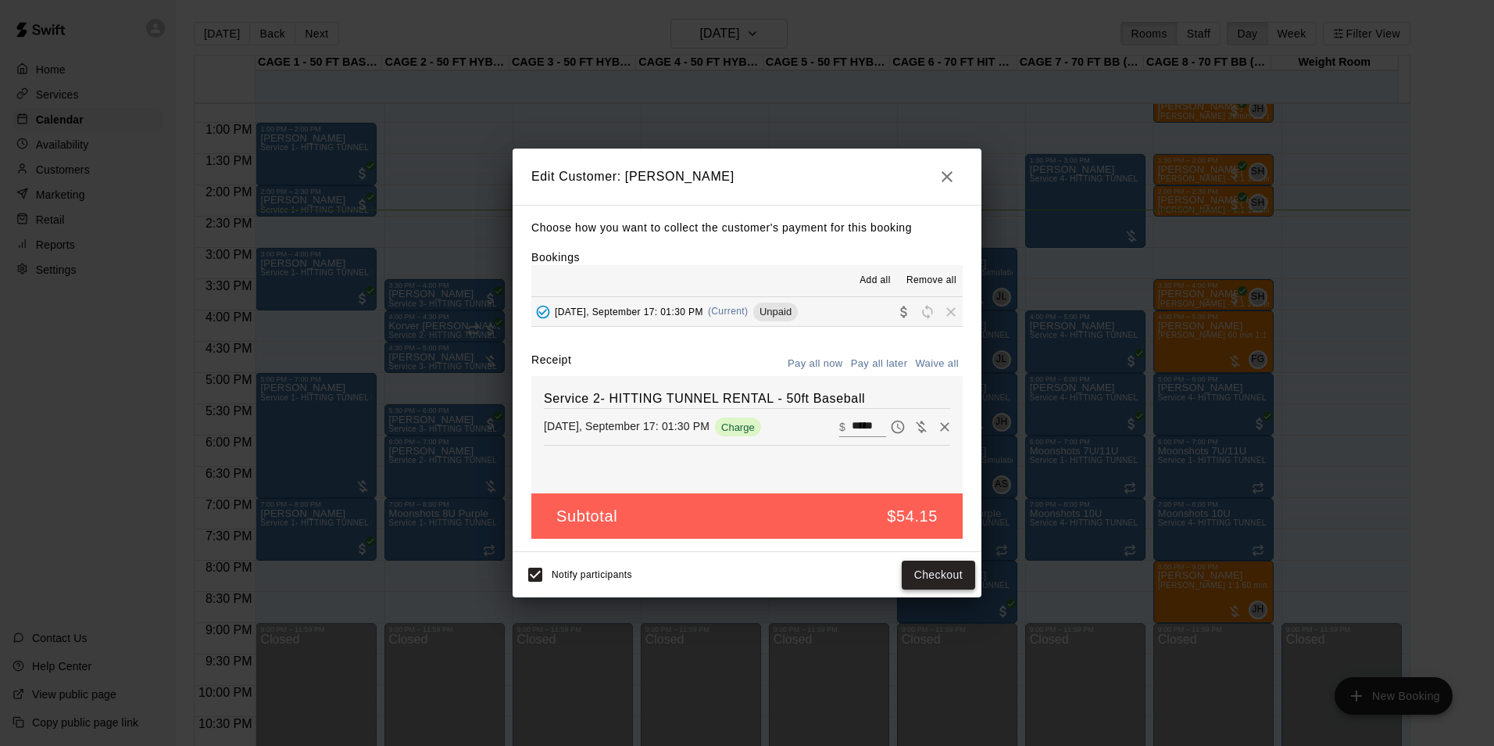
click at [931, 574] on button "Checkout" at bounding box center [938, 574] width 73 height 29
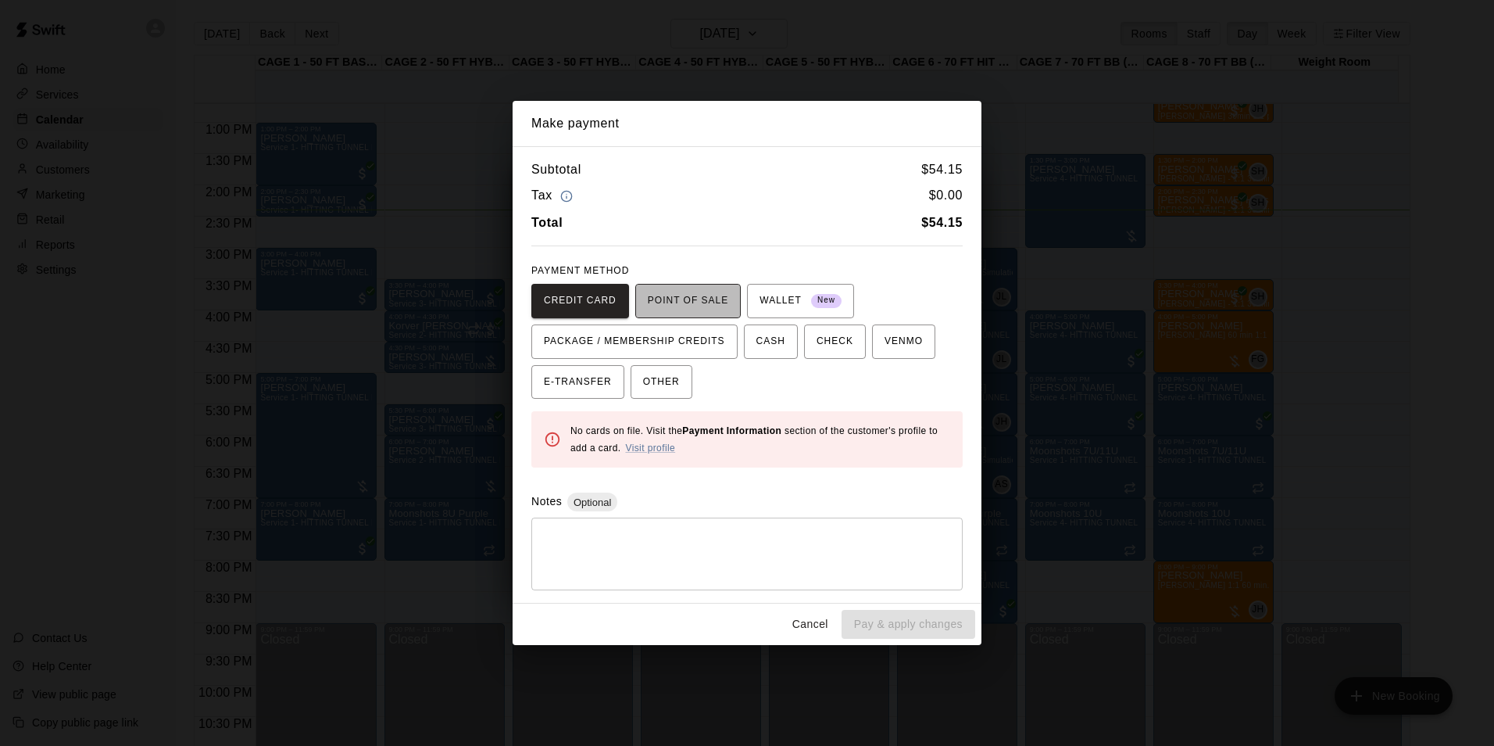
click at [693, 296] on span "POINT OF SALE" at bounding box center [688, 300] width 81 height 25
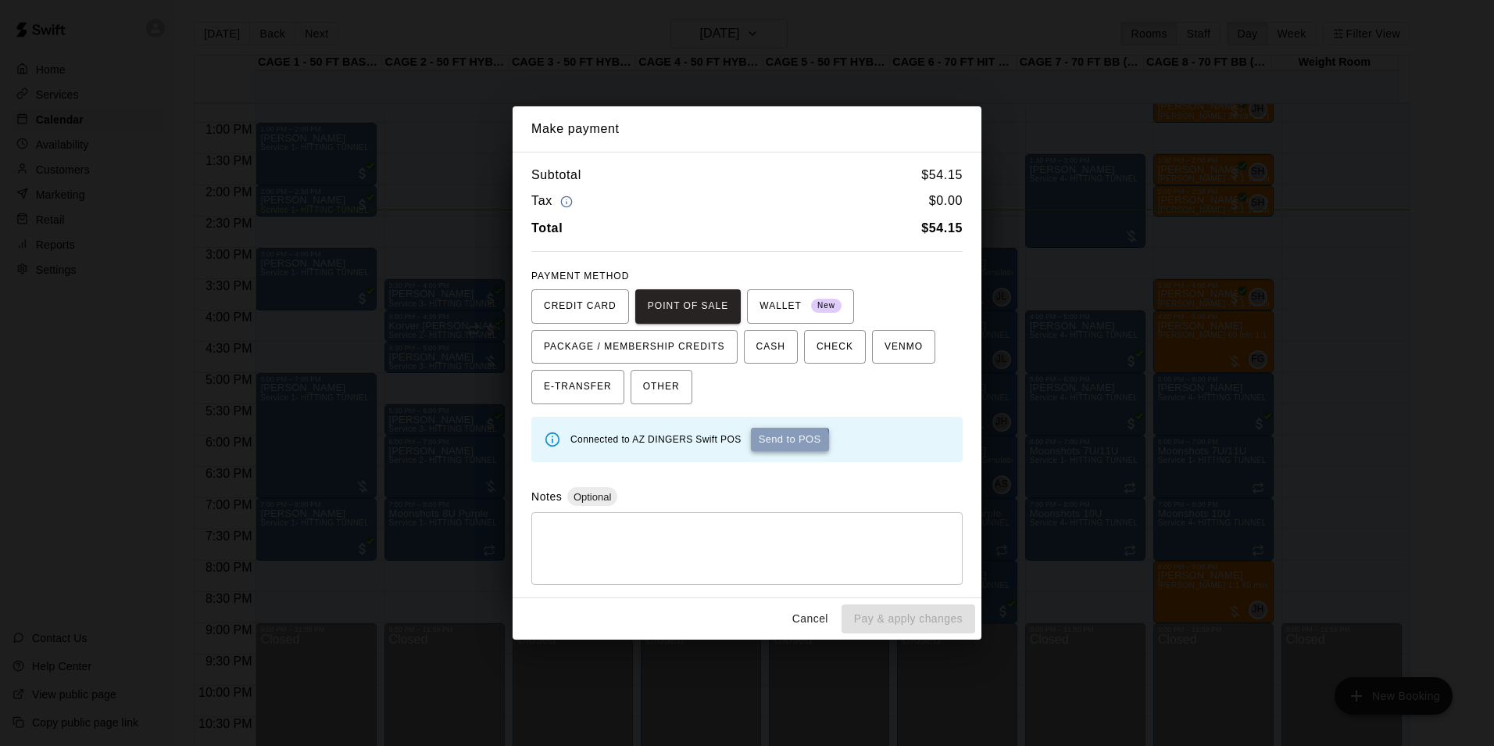
click at [775, 446] on button "Send to POS" at bounding box center [790, 439] width 78 height 23
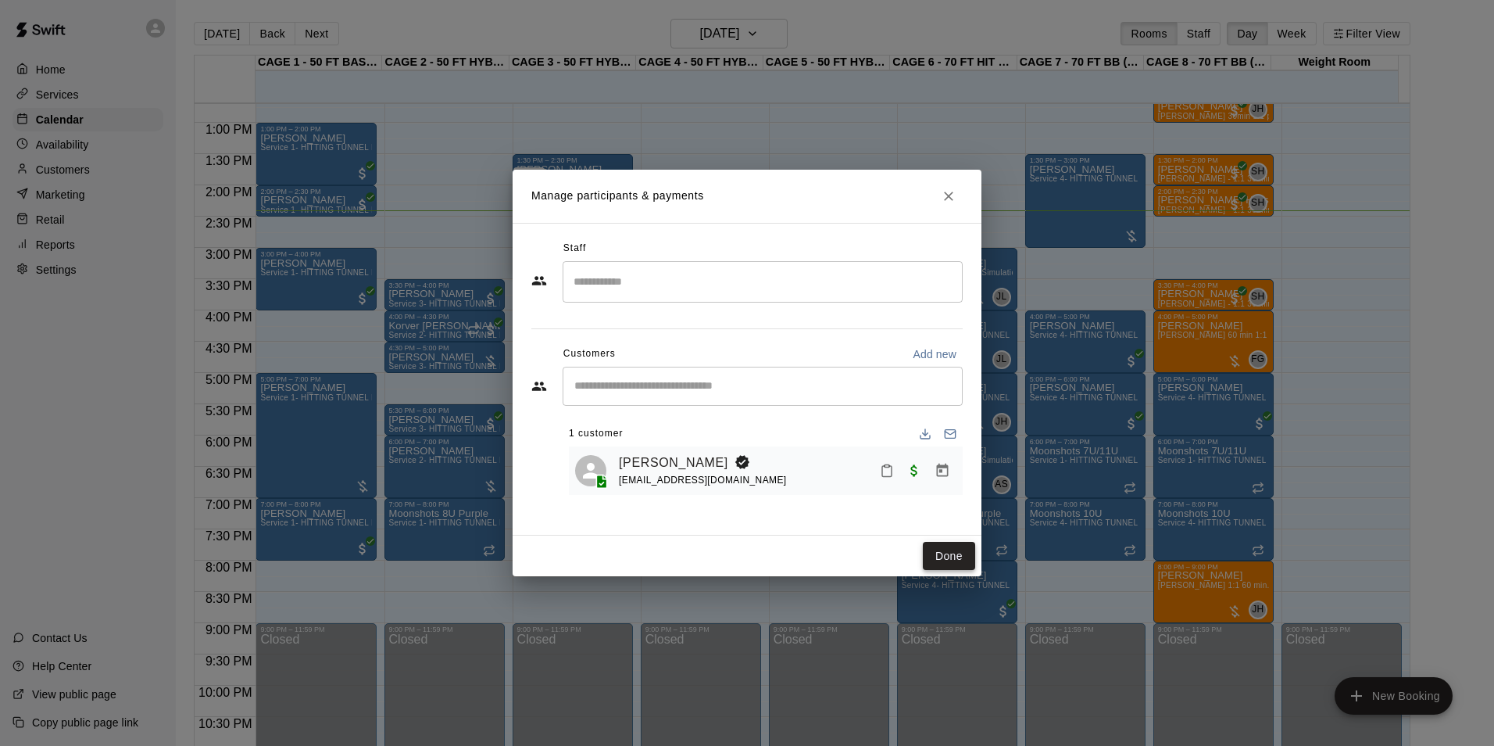
click at [941, 555] on button "Done" at bounding box center [949, 556] width 52 height 29
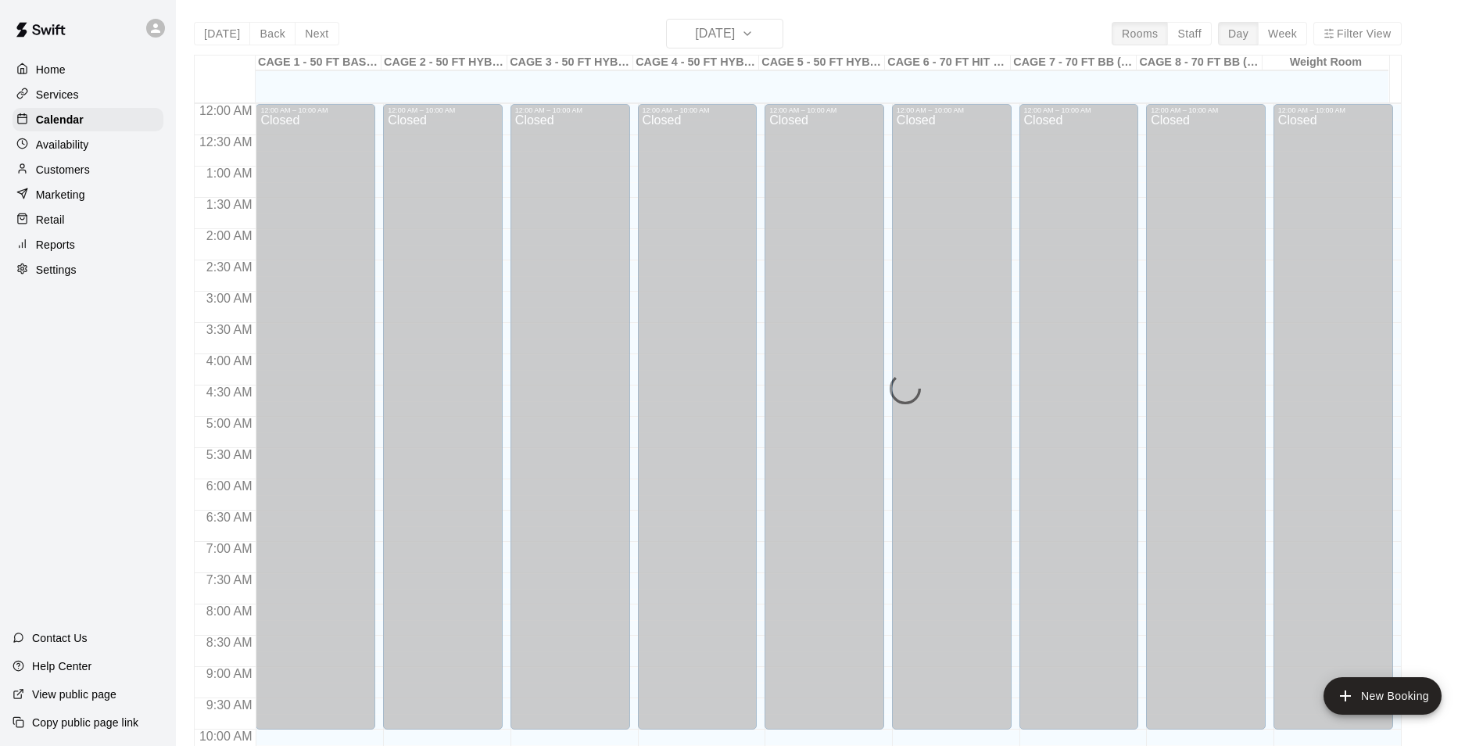
scroll to position [794, 0]
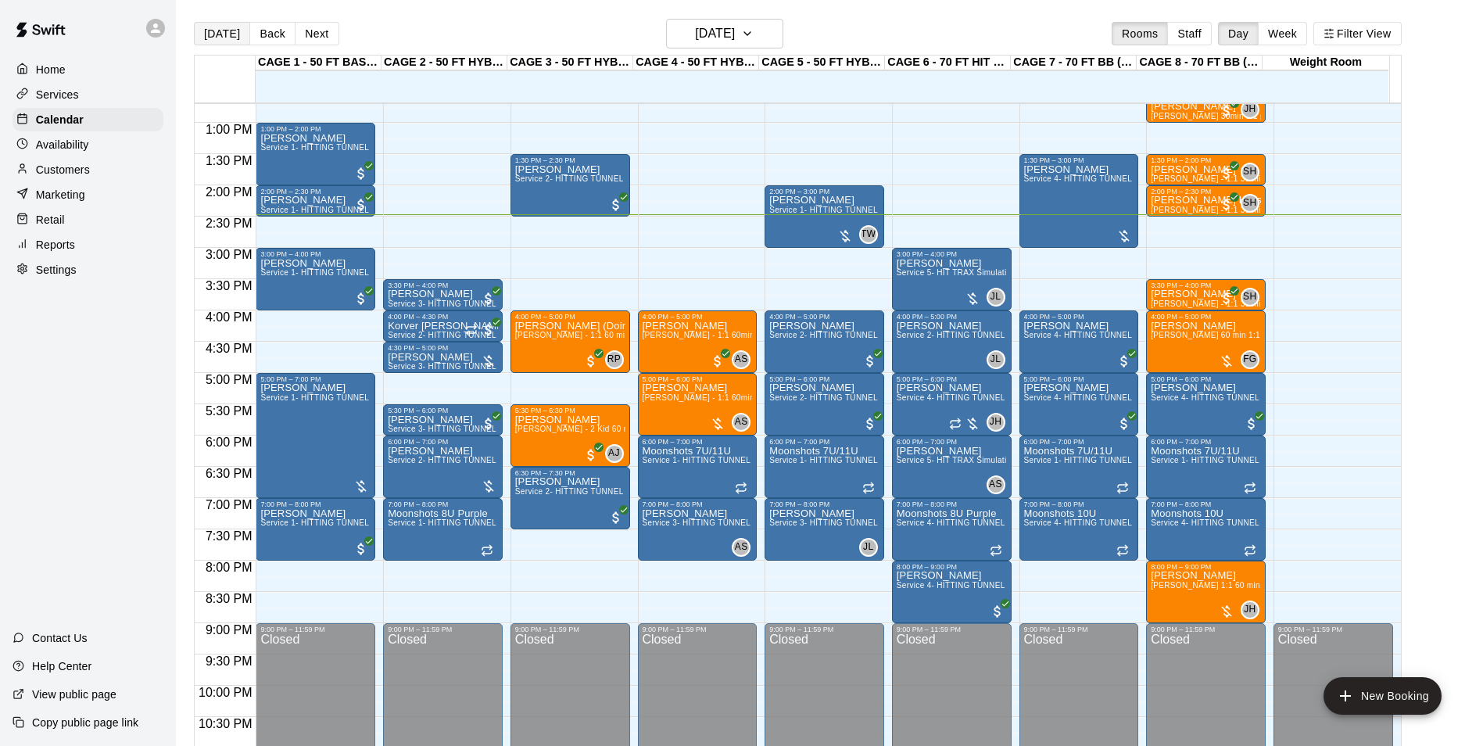
click at [227, 38] on button "[DATE]" at bounding box center [222, 33] width 56 height 23
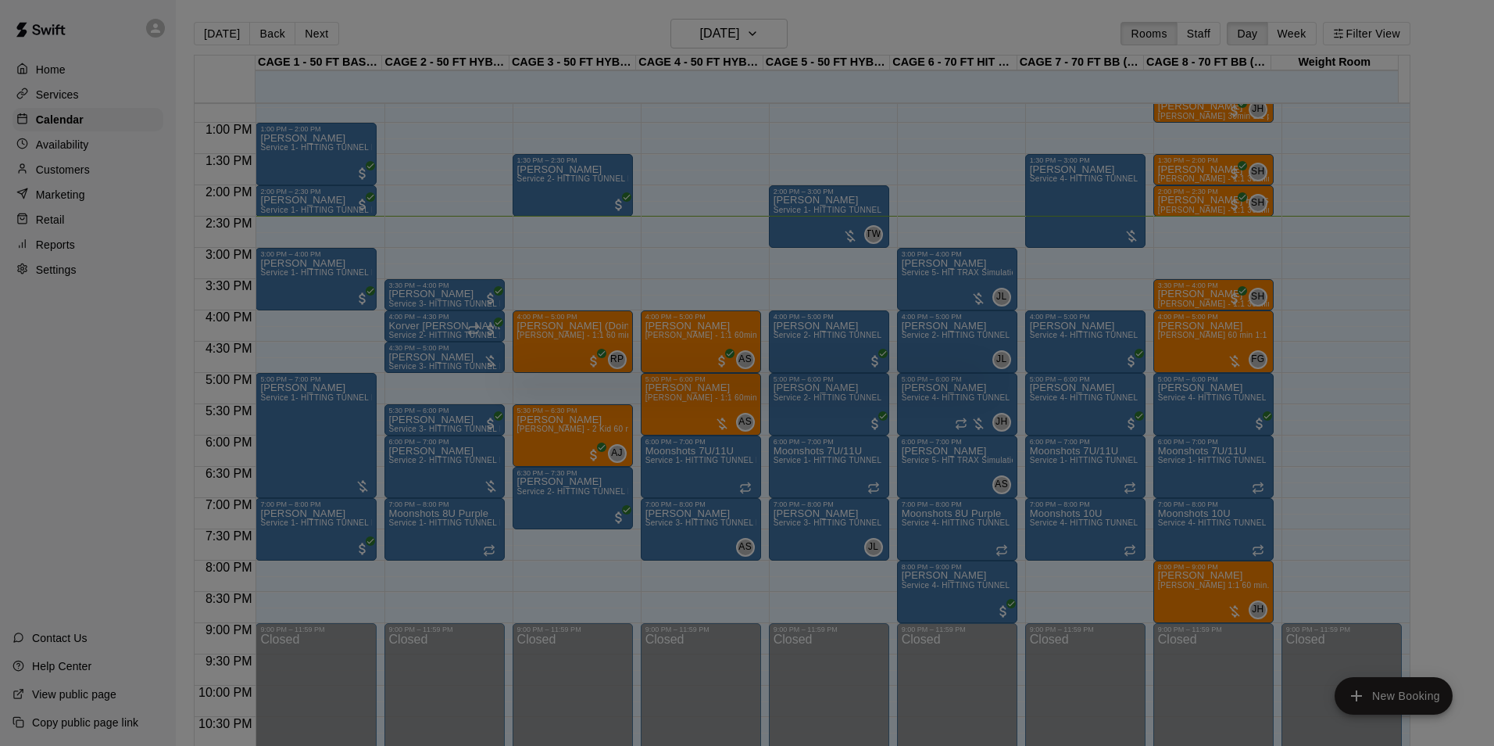
click at [782, 299] on div at bounding box center [747, 373] width 1494 height 746
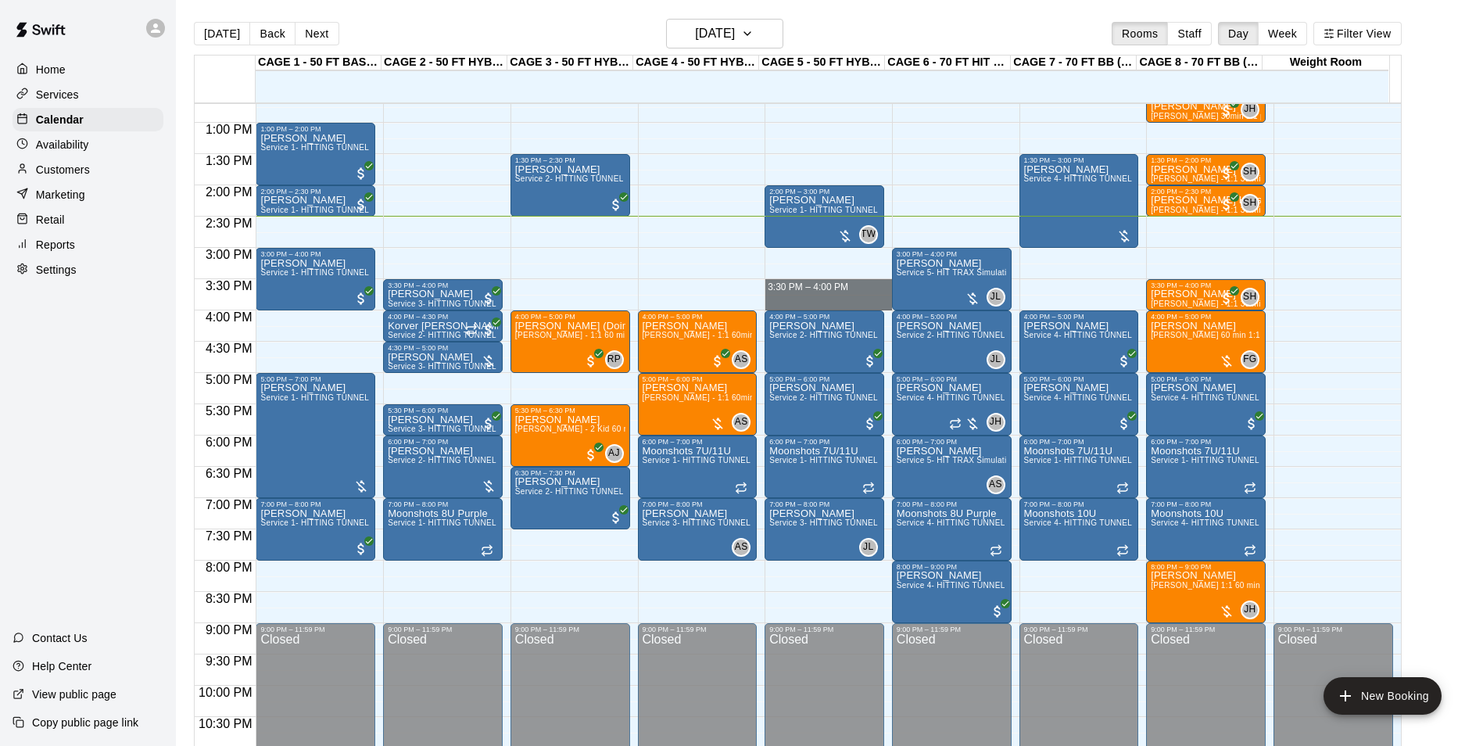
drag, startPoint x: 810, startPoint y: 283, endPoint x: 810, endPoint y: 299, distance: 15.6
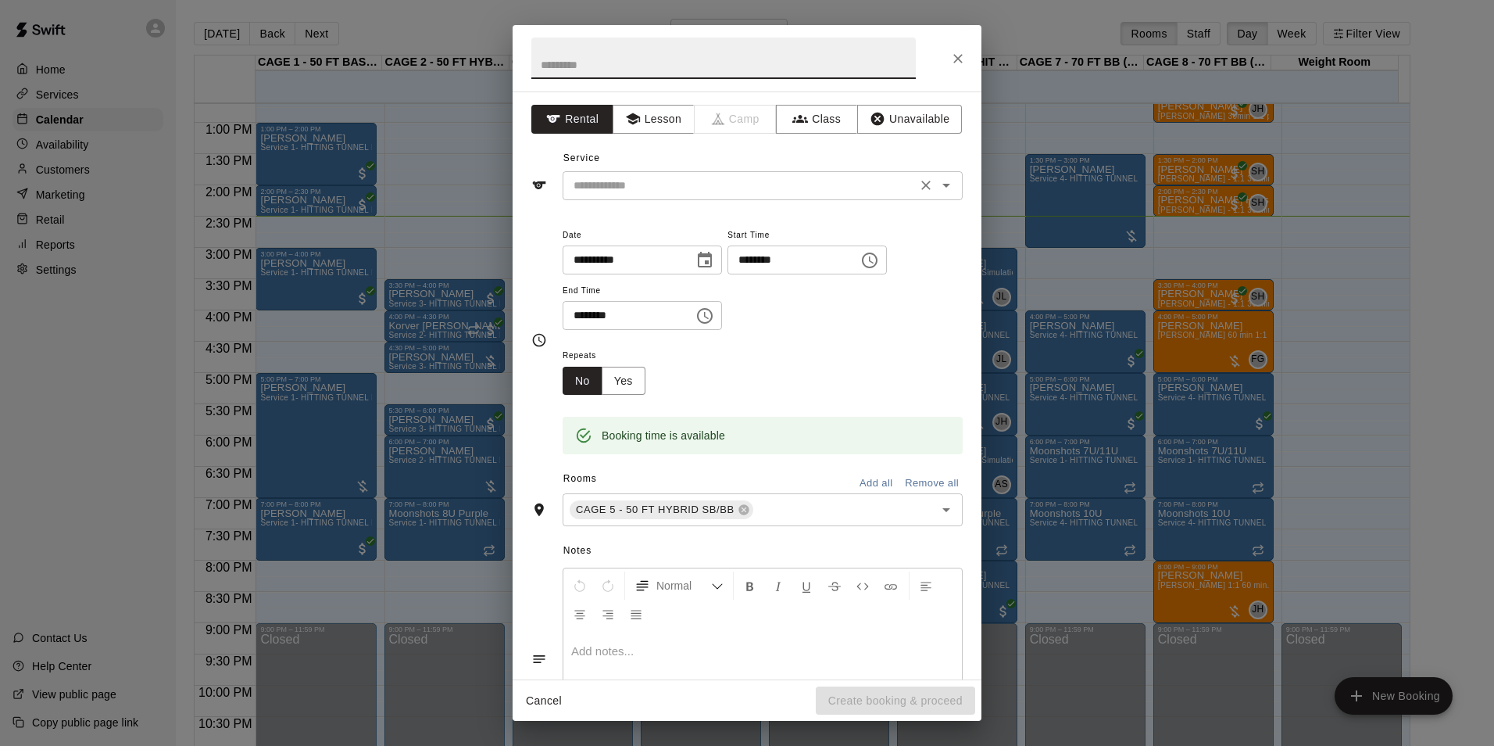
click at [752, 198] on div "​" at bounding box center [763, 185] width 400 height 29
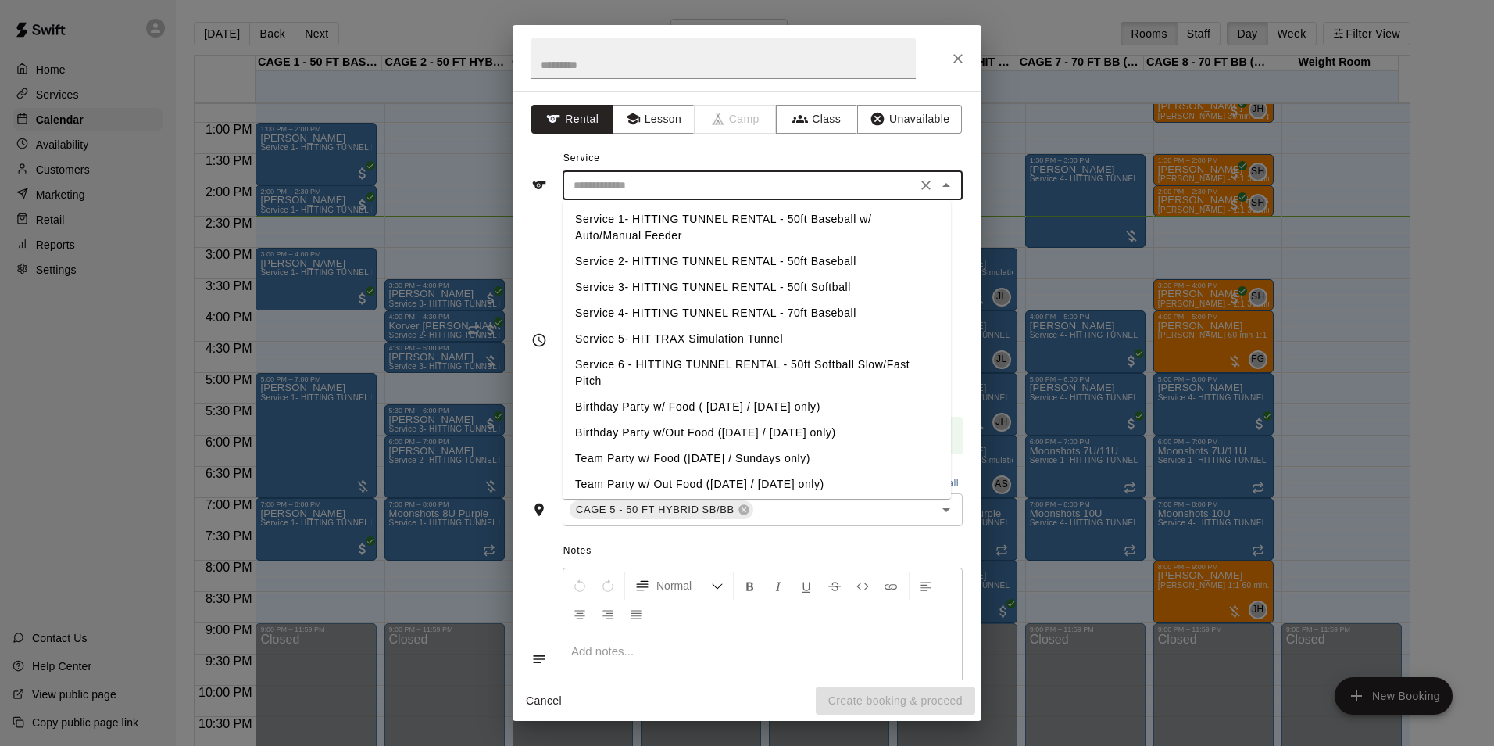
click at [770, 262] on li "Service 2- HITTING TUNNEL RENTAL - 50ft Baseball" at bounding box center [757, 262] width 388 height 26
type input "**********"
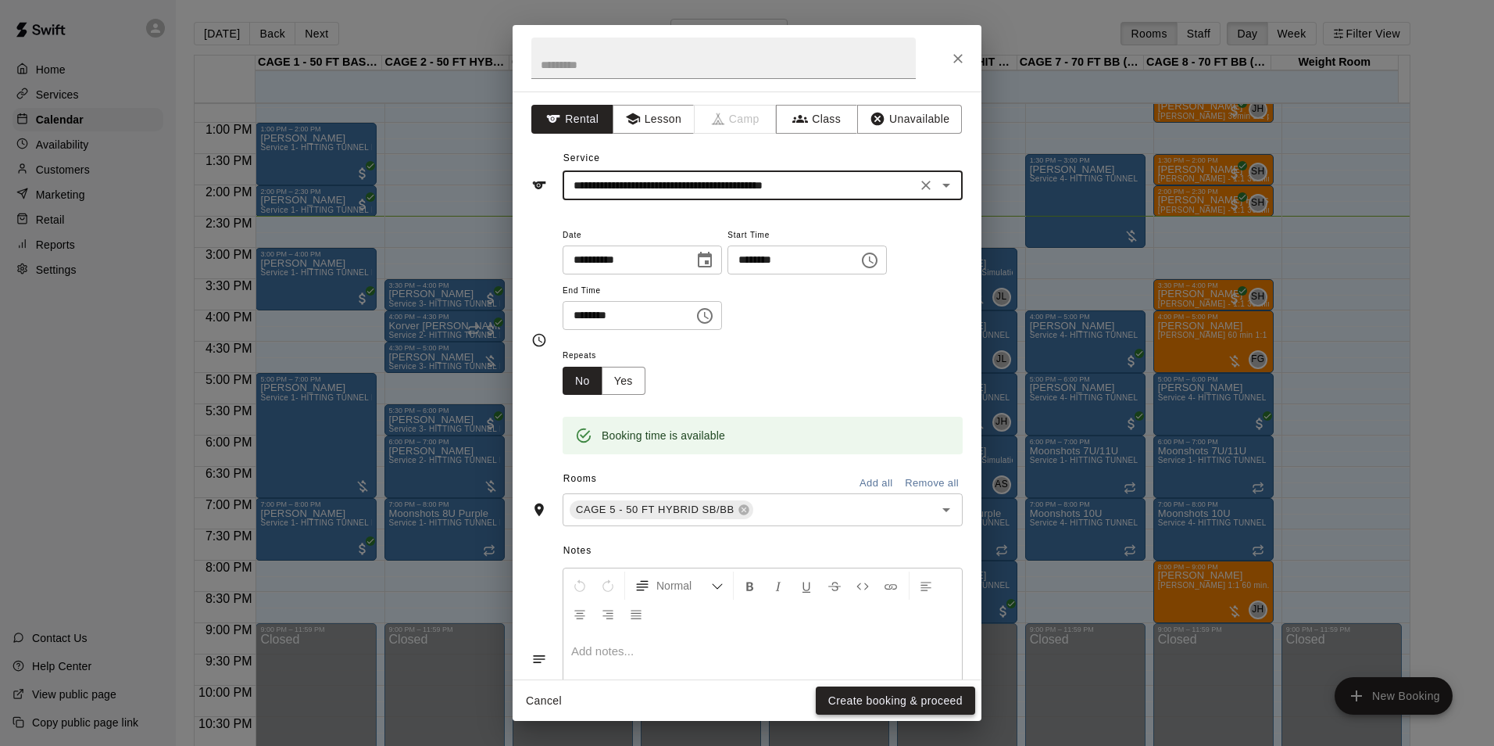
click at [871, 690] on button "Create booking & proceed" at bounding box center [895, 700] width 159 height 29
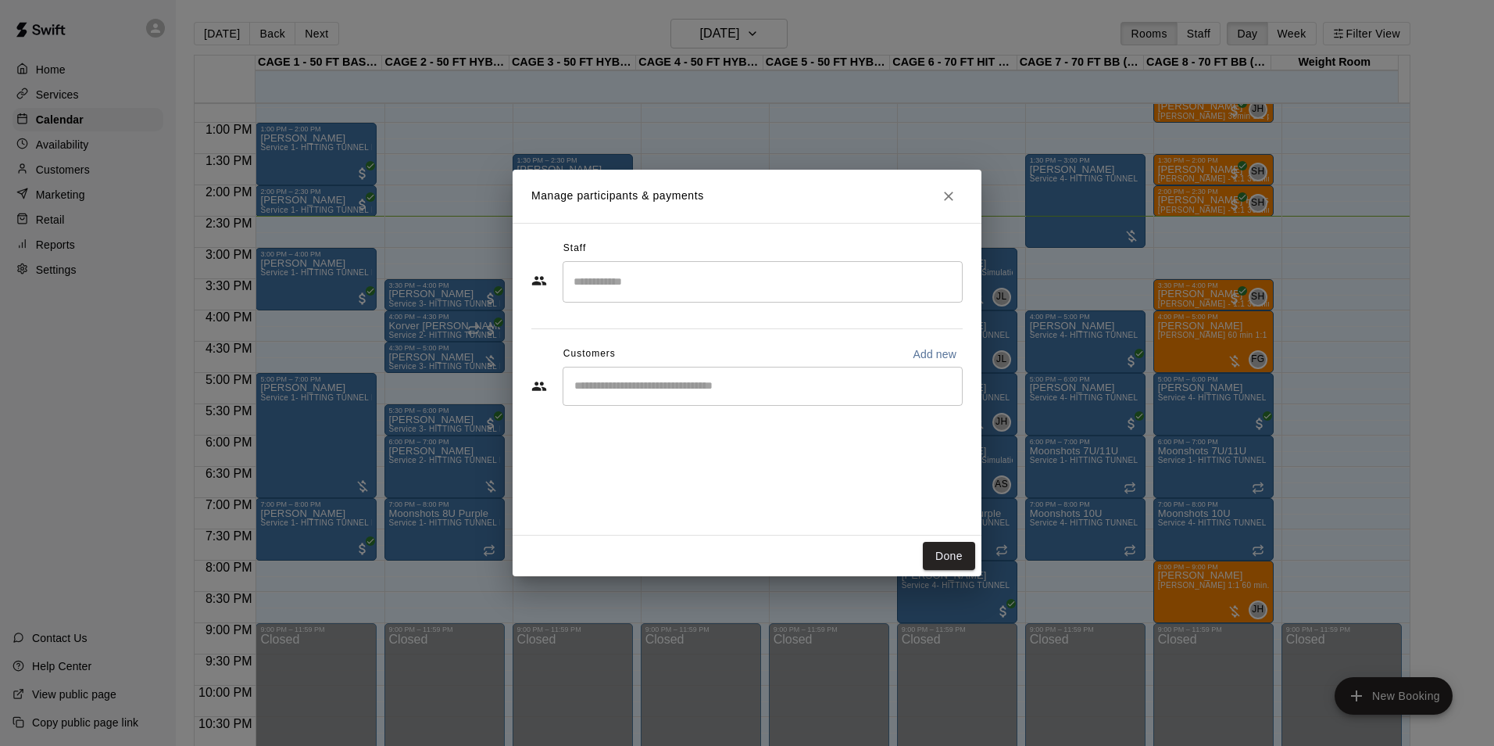
click at [769, 386] on input "Start typing to search customers..." at bounding box center [763, 386] width 386 height 16
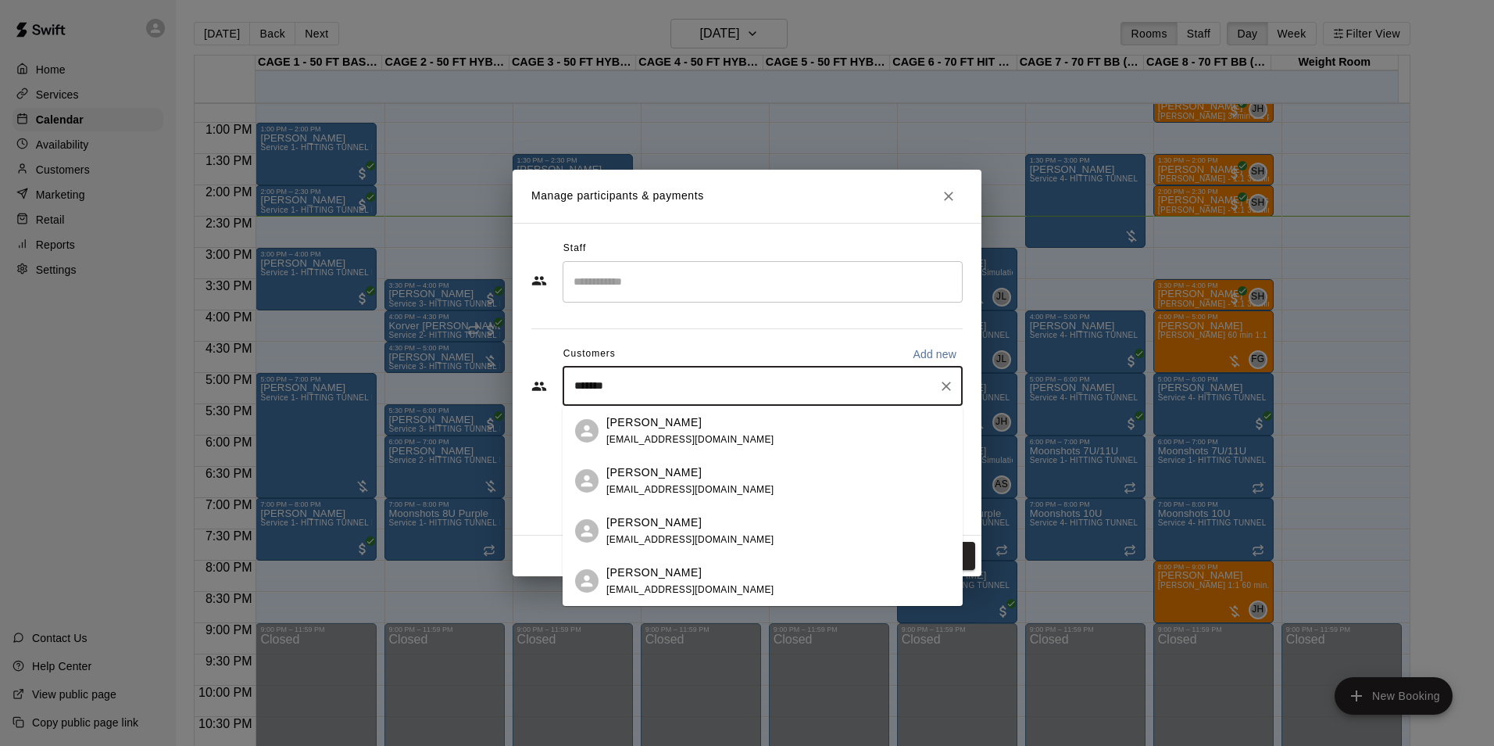
type input "********"
click at [764, 572] on div "[PERSON_NAME] [EMAIL_ADDRESS][DOMAIN_NAME]" at bounding box center [779, 581] width 344 height 34
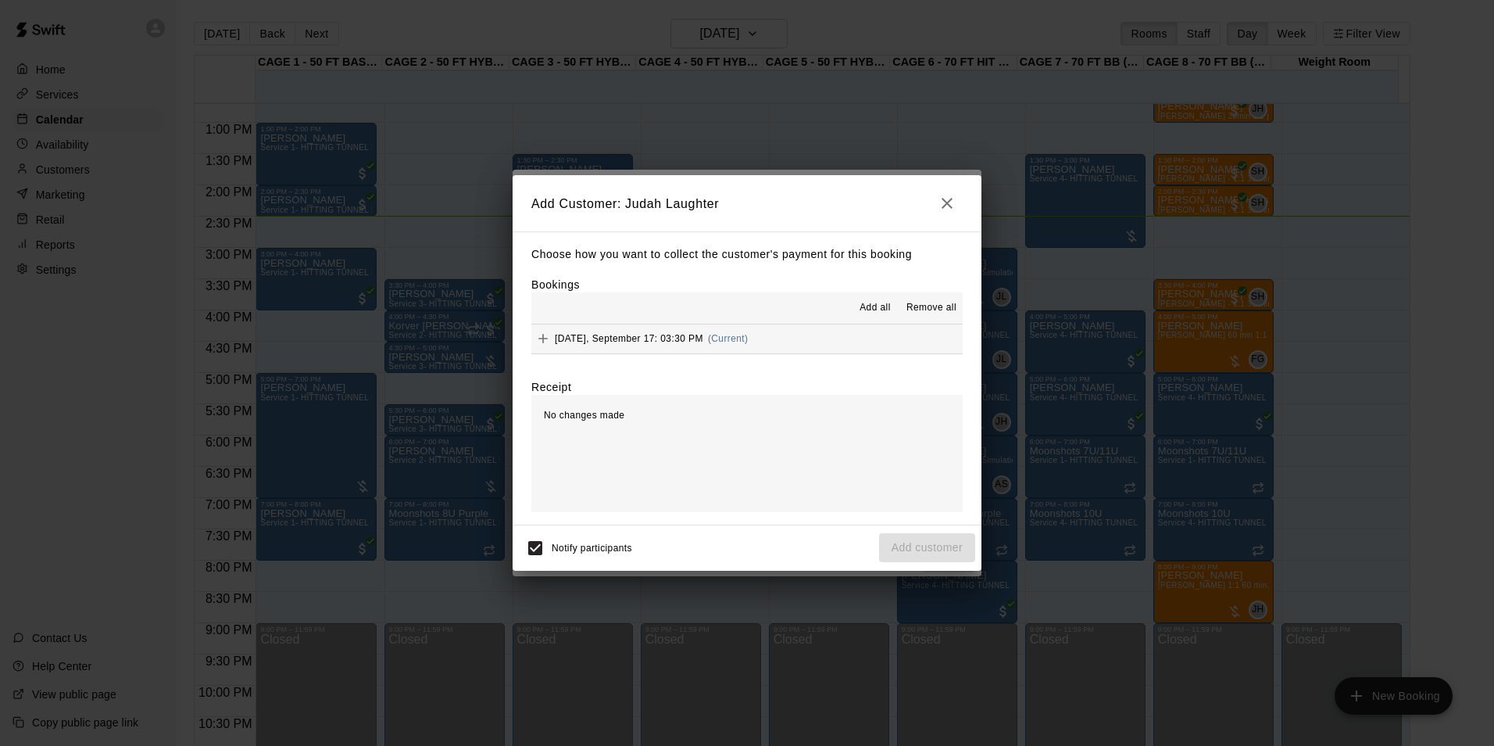
click at [722, 345] on div "[DATE], September 17: 03:30 PM (Current)" at bounding box center [640, 338] width 217 height 23
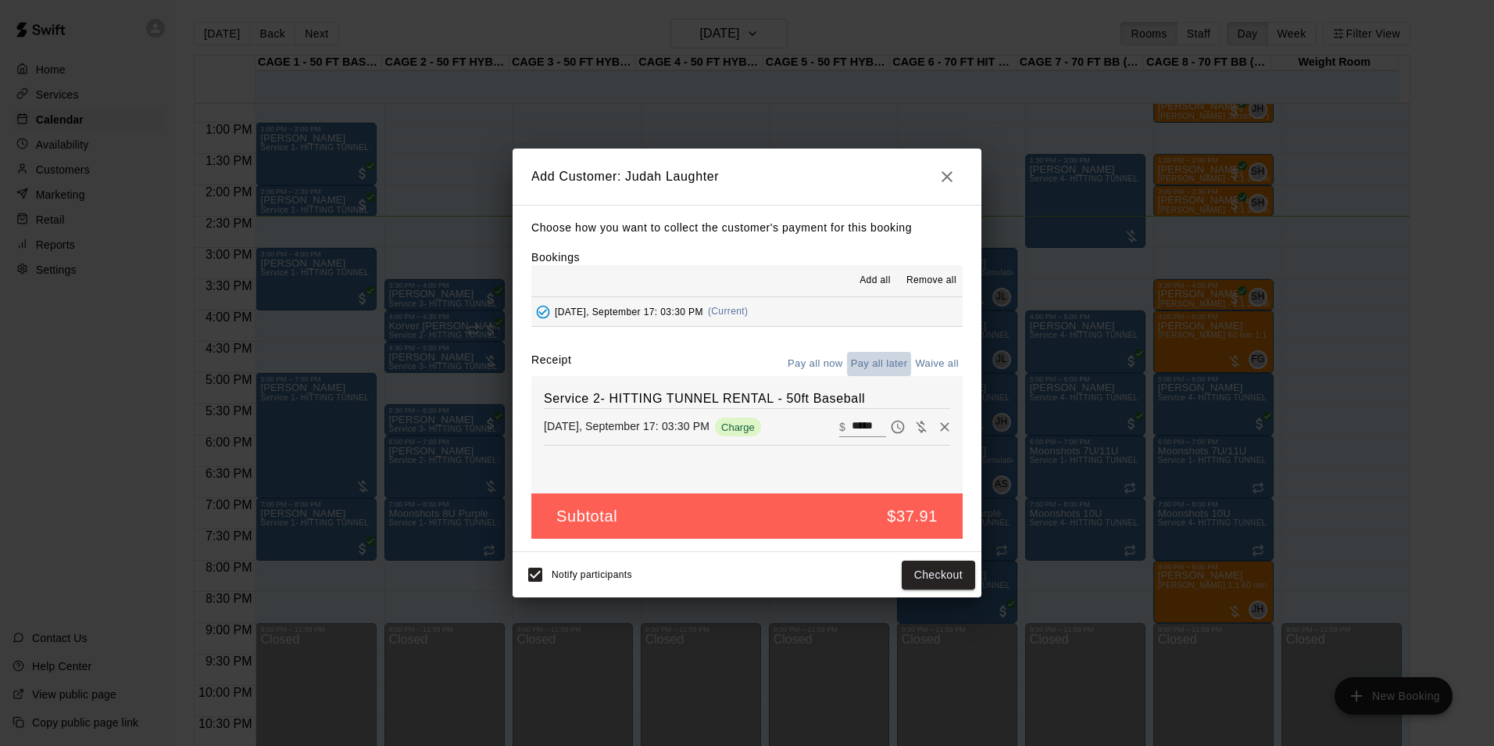
click at [891, 367] on button "Pay all later" at bounding box center [879, 364] width 65 height 24
click at [888, 569] on button "Add customer" at bounding box center [927, 574] width 96 height 29
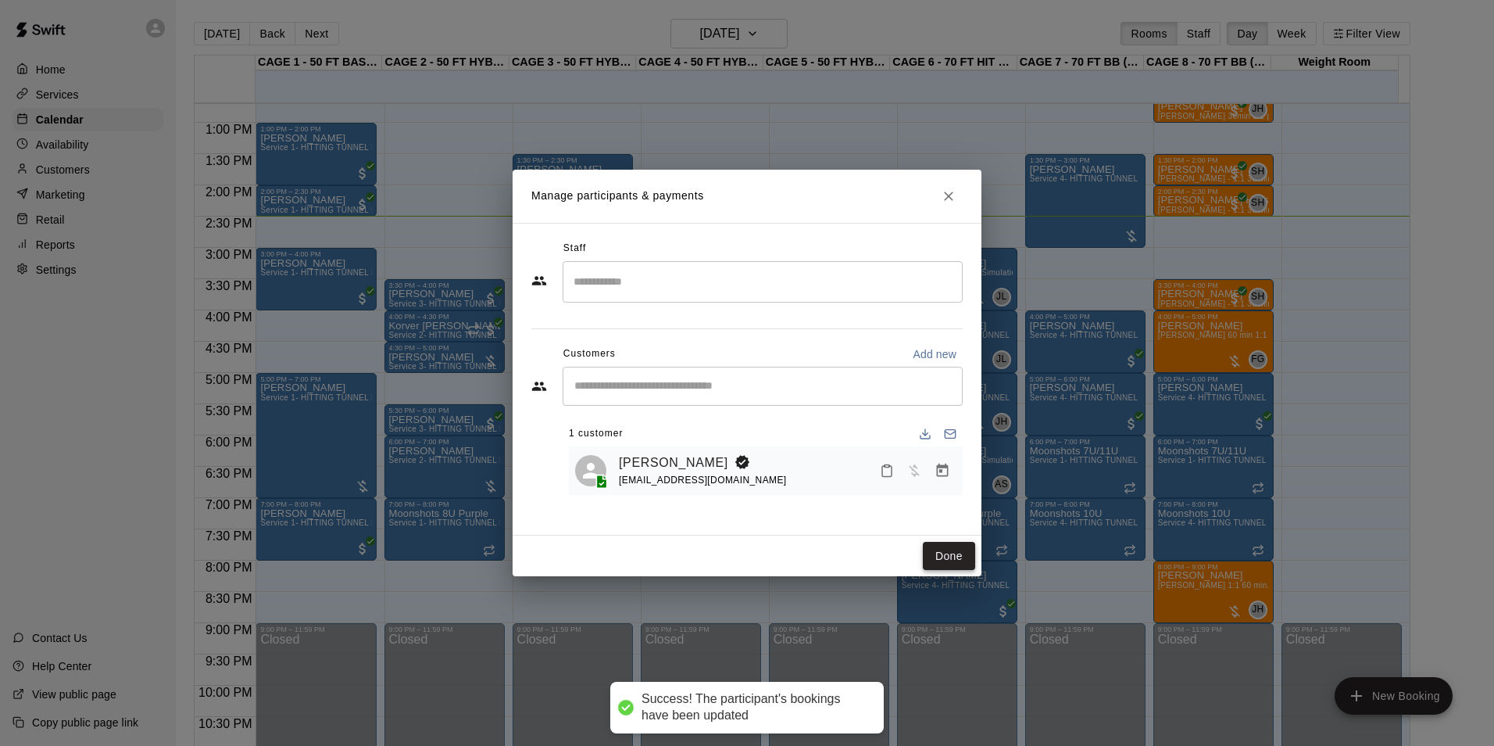
click at [961, 553] on button "Done" at bounding box center [949, 556] width 52 height 29
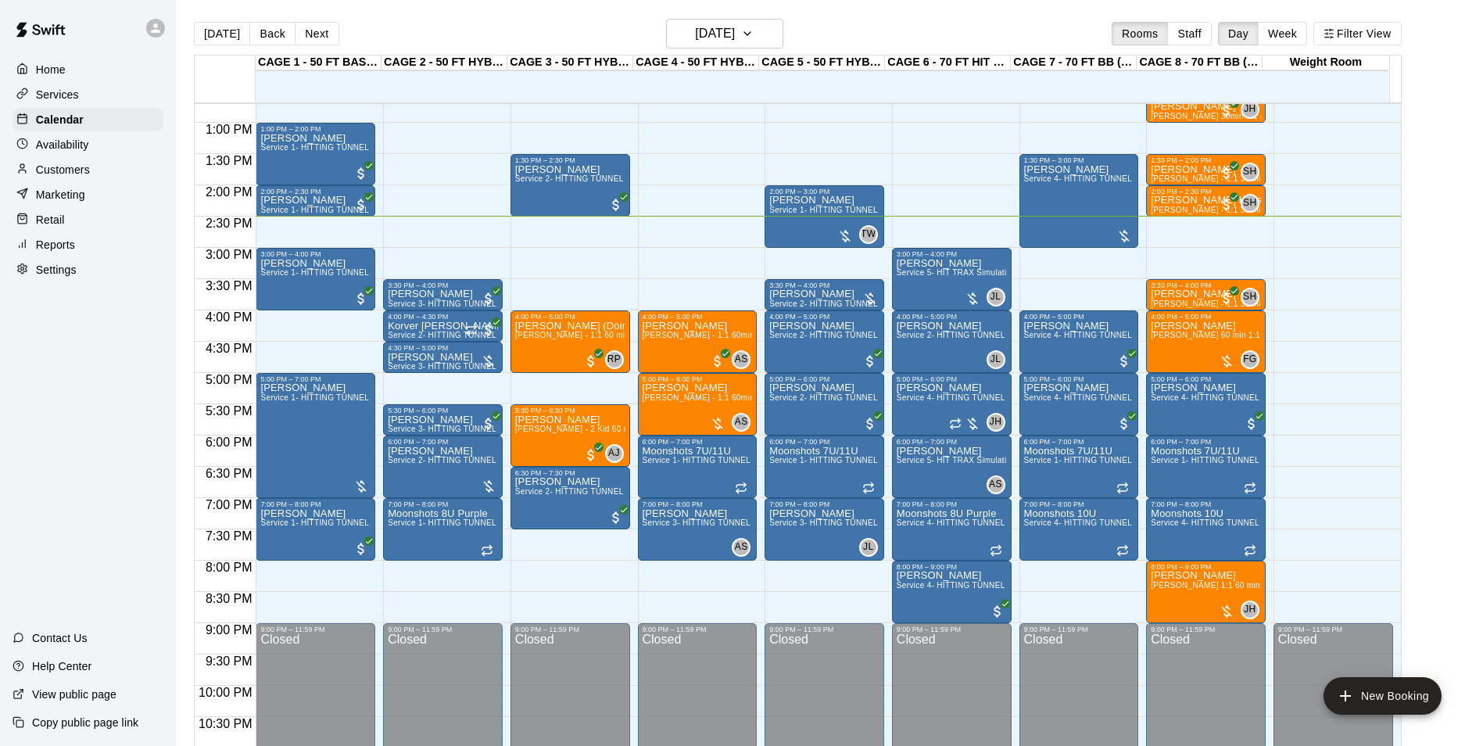
click at [353, 27] on div "[DATE] Back [DATE][DATE] Rooms Staff Day Week Filter View" at bounding box center [798, 37] width 1208 height 36
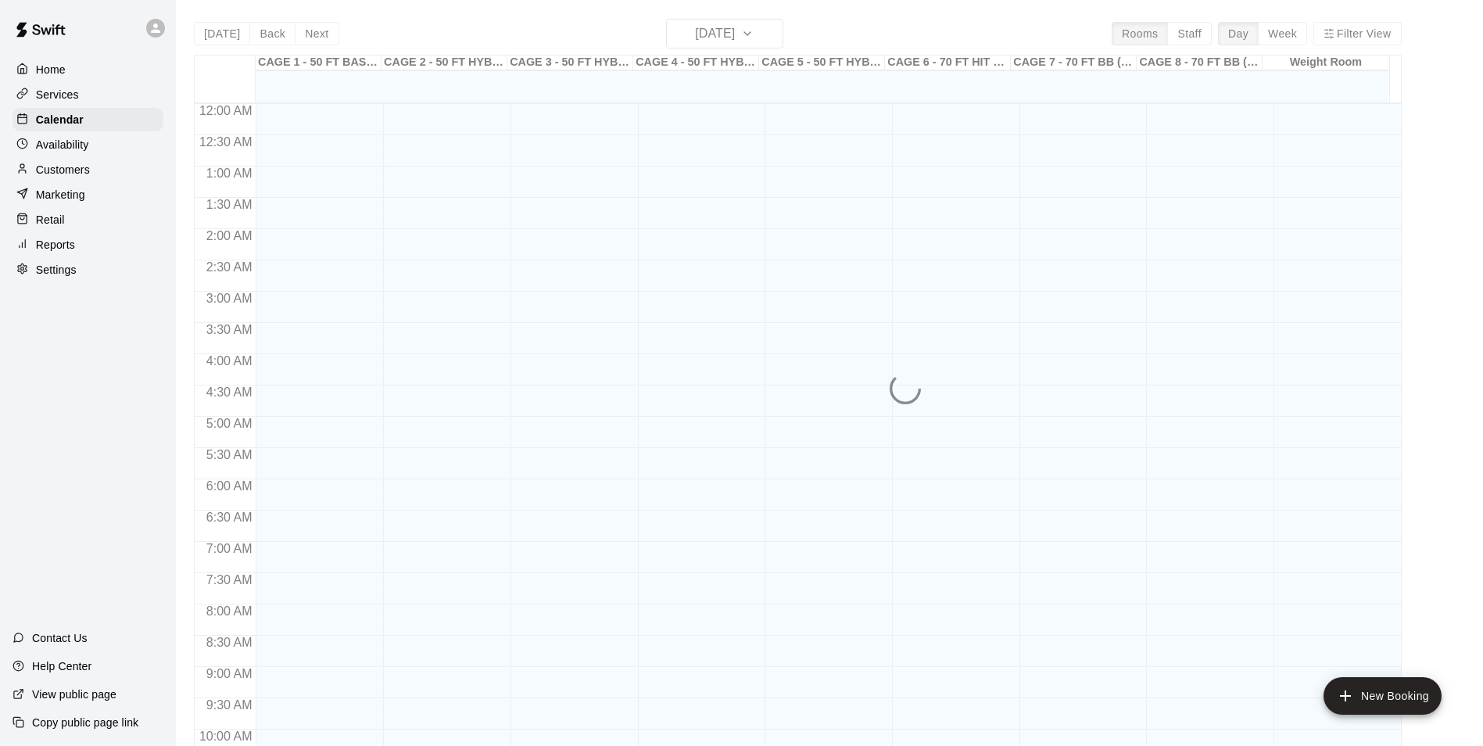
scroll to position [794, 0]
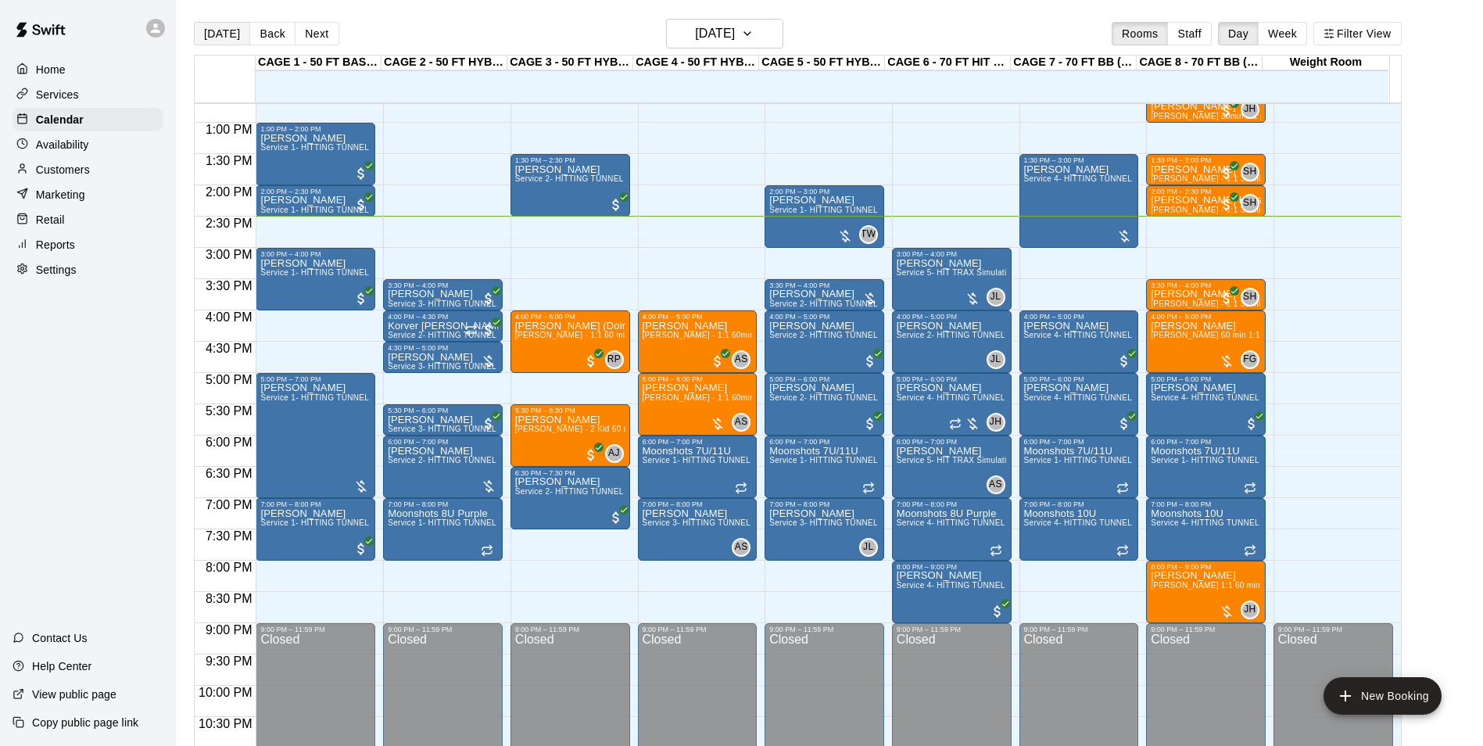
click at [233, 27] on button "[DATE]" at bounding box center [222, 33] width 56 height 23
click at [312, 44] on button "Next" at bounding box center [317, 33] width 44 height 23
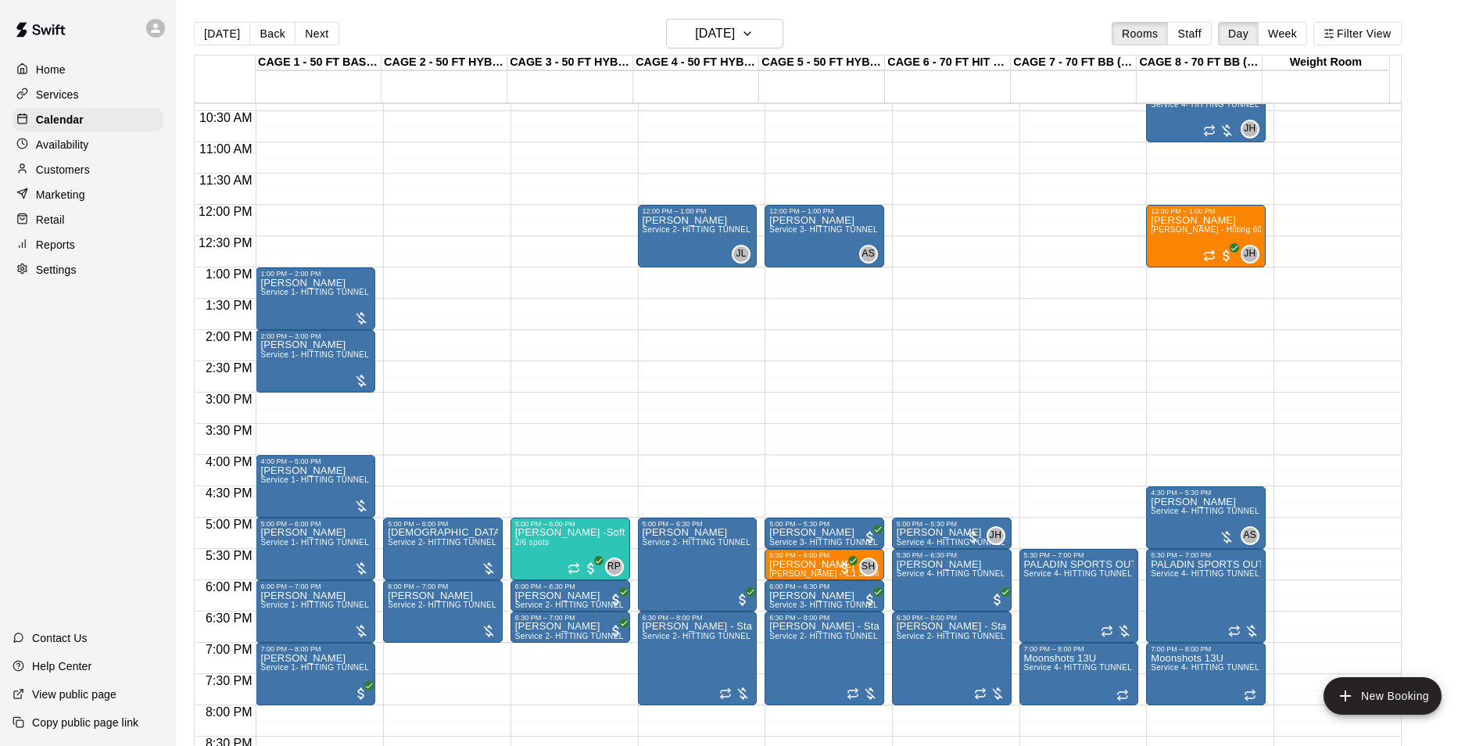
scroll to position [560, 0]
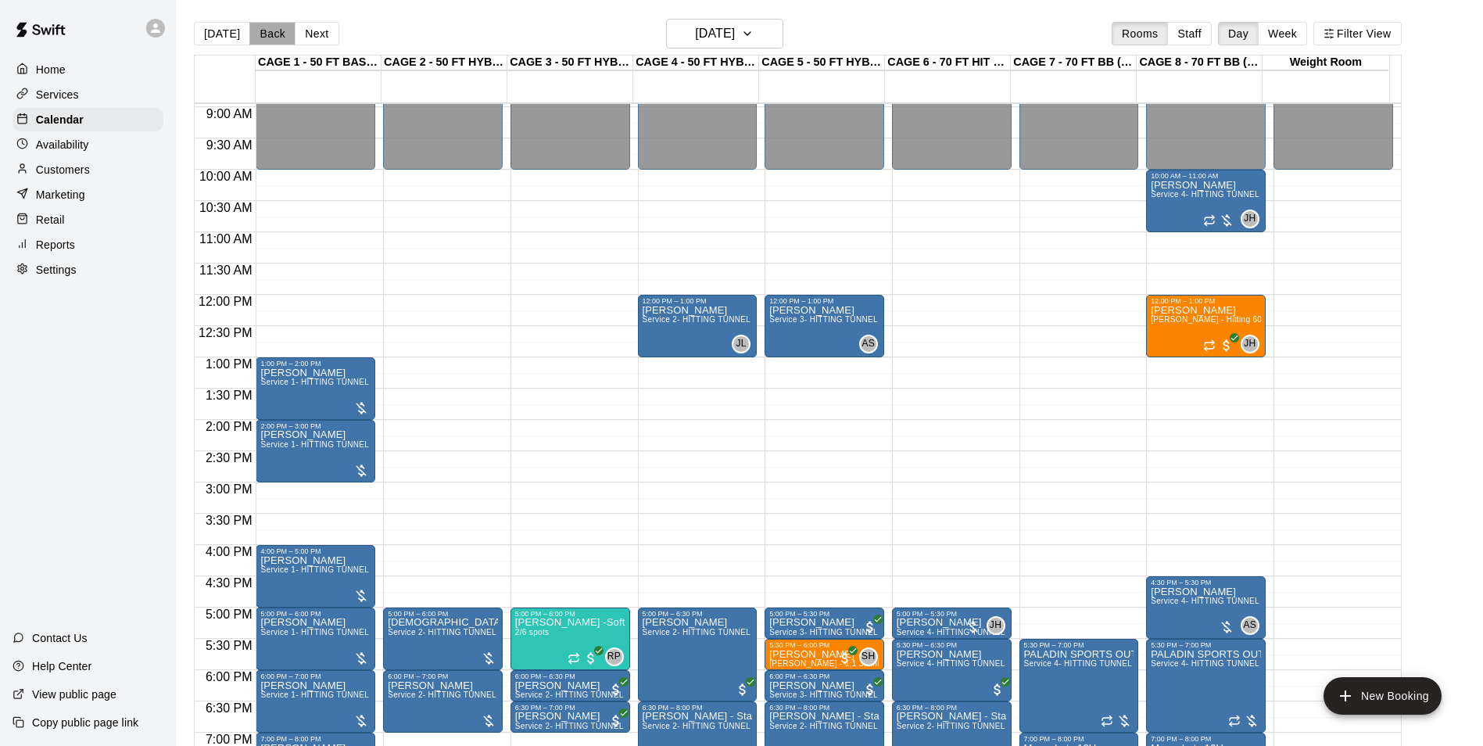
click at [263, 29] on button "Back" at bounding box center [272, 33] width 46 height 23
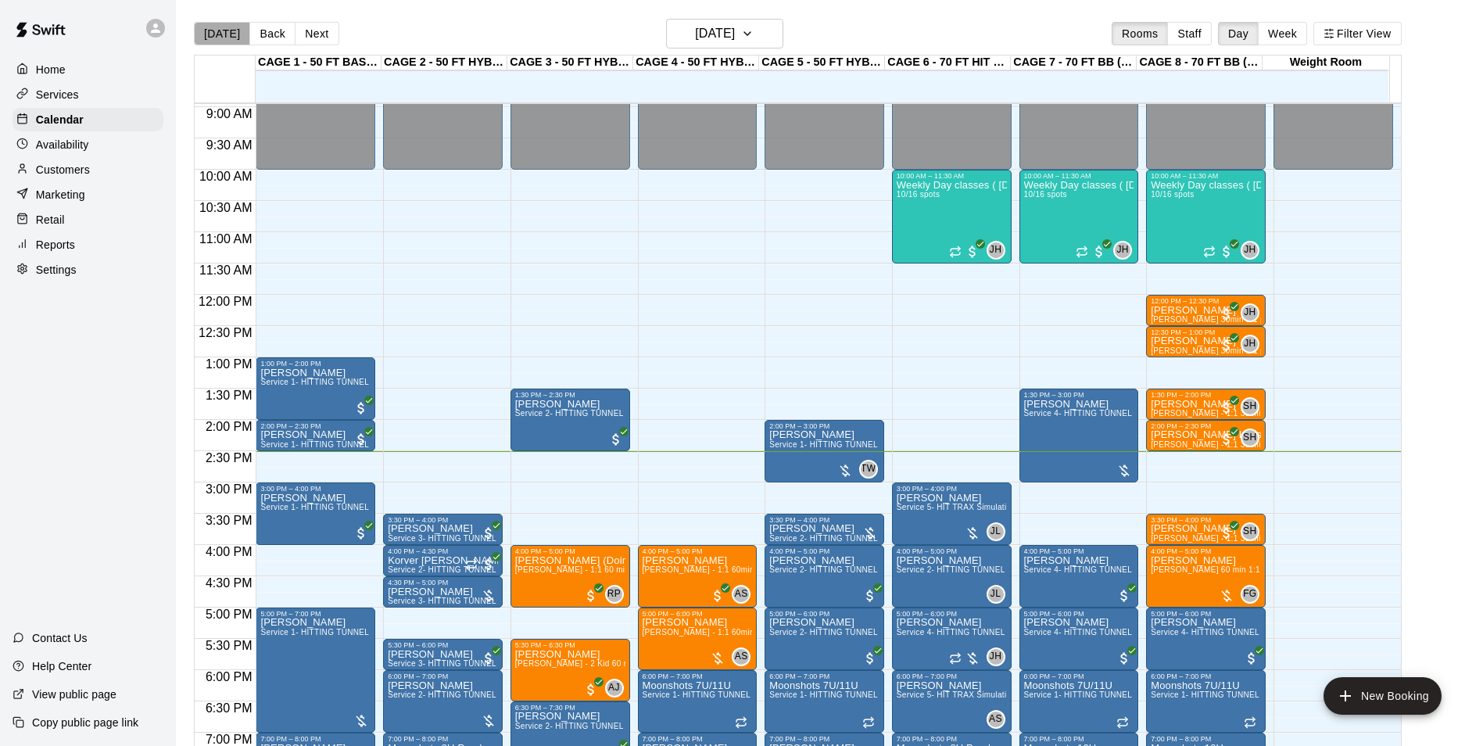
click at [234, 38] on button "[DATE]" at bounding box center [222, 33] width 56 height 23
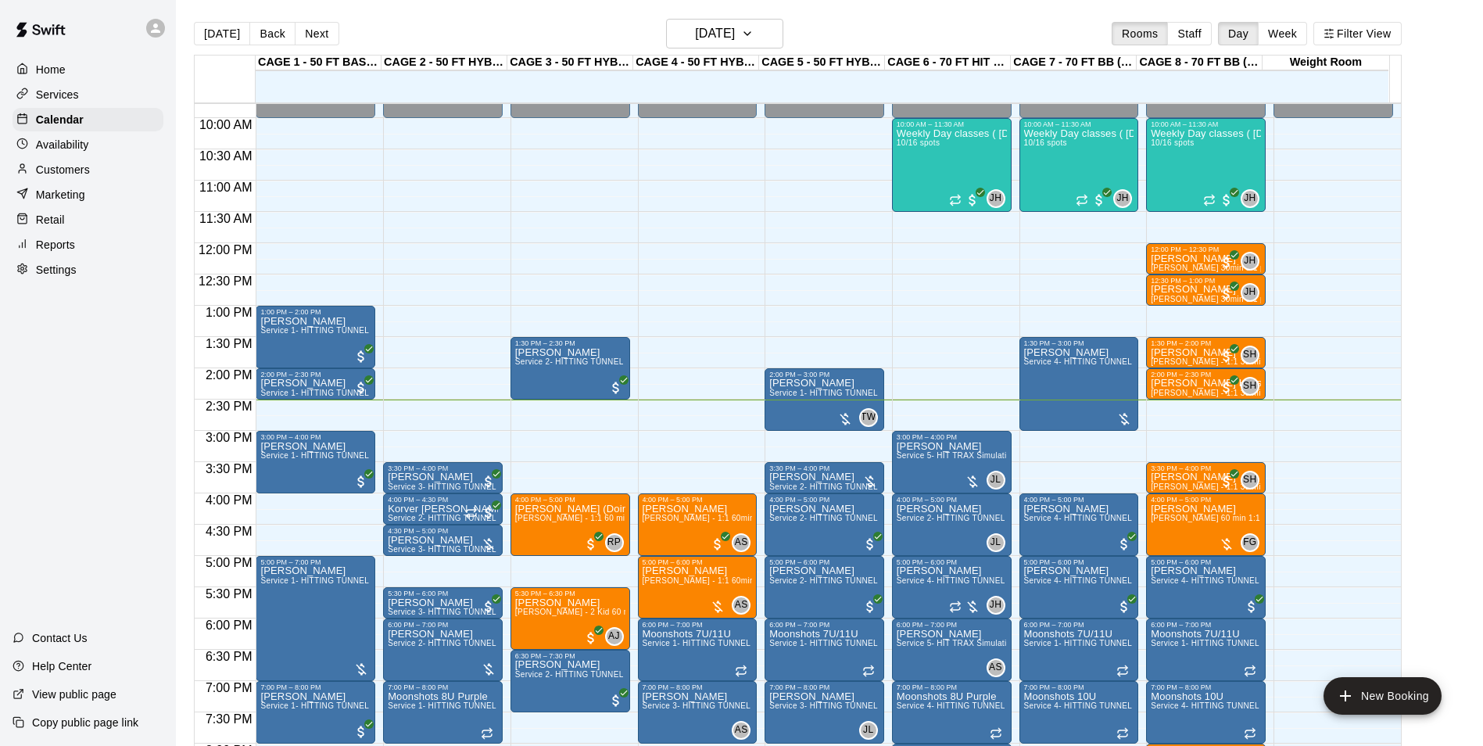
scroll to position [638, 0]
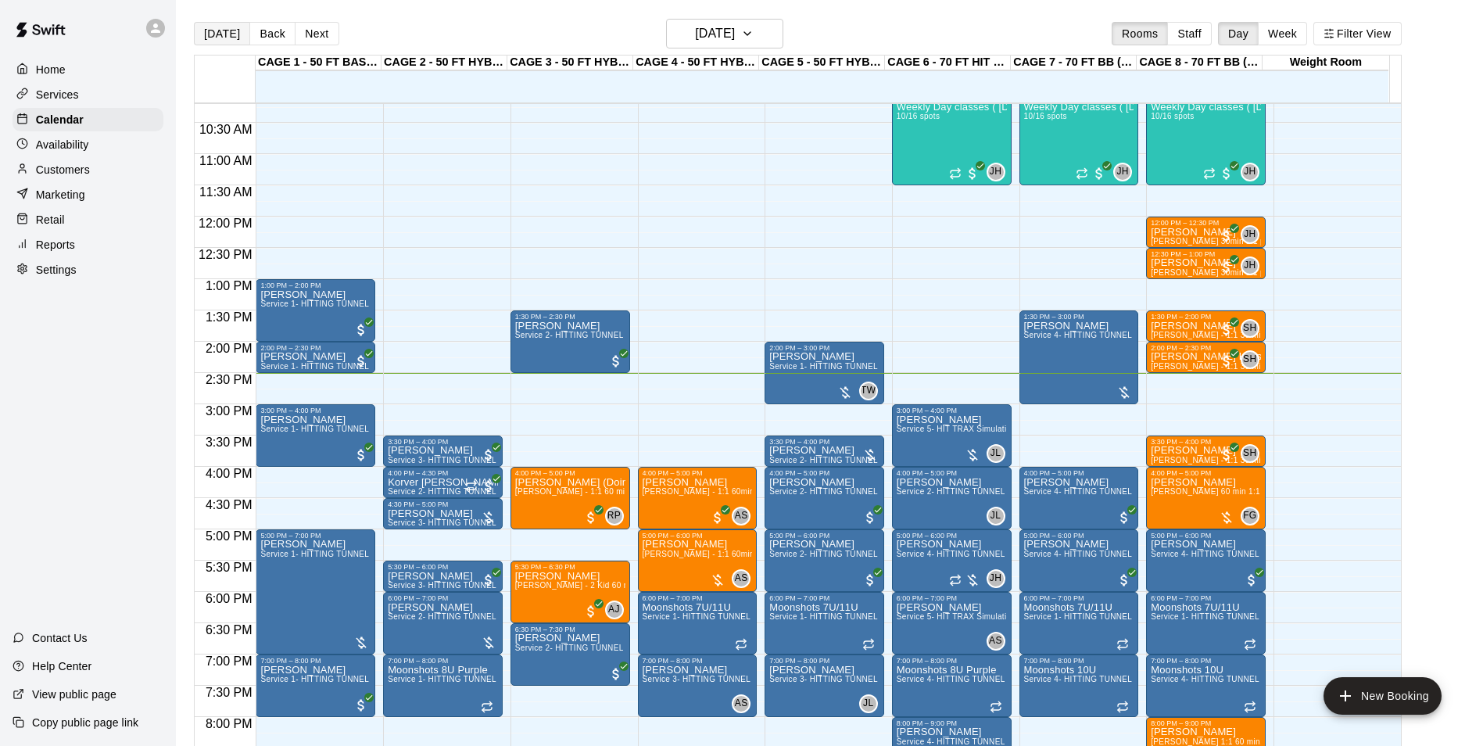
click at [198, 27] on button "[DATE]" at bounding box center [222, 33] width 56 height 23
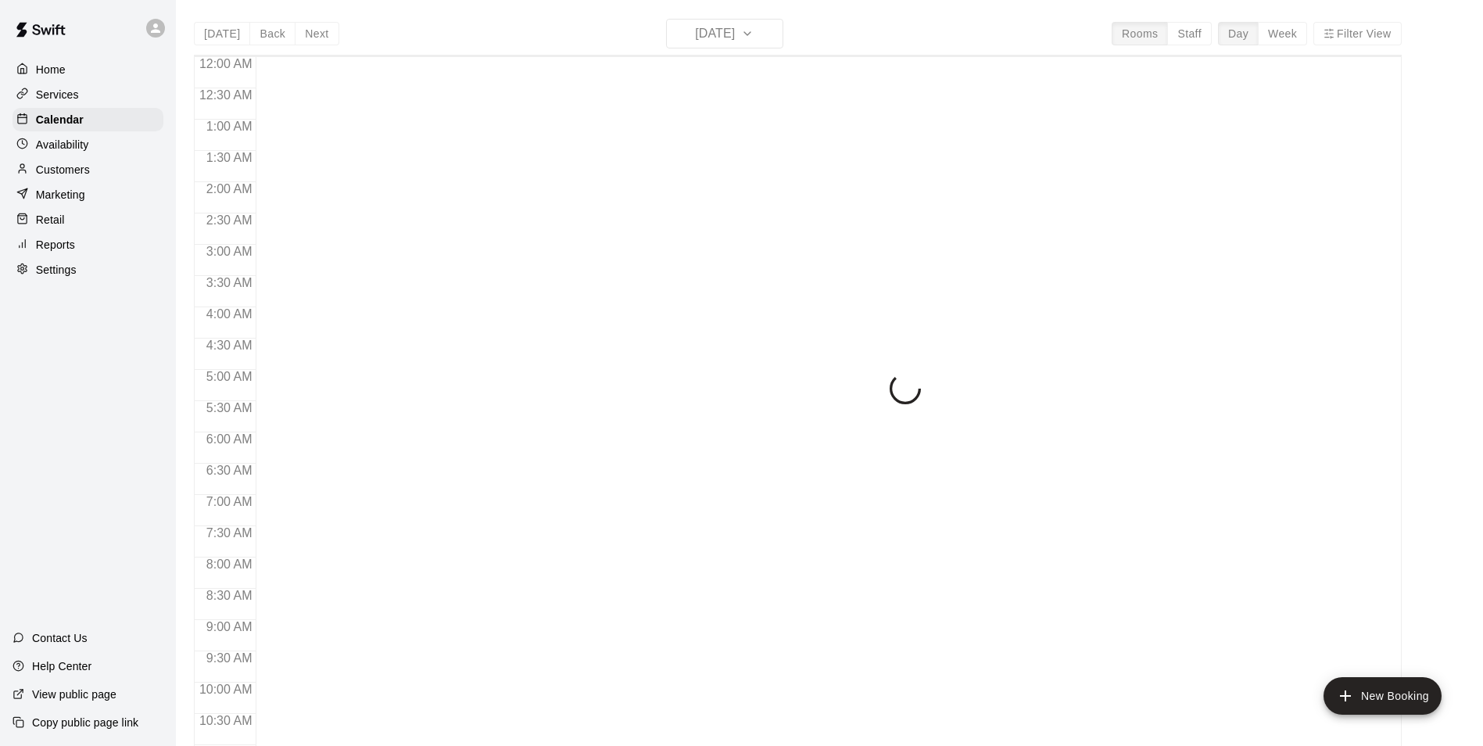
scroll to position [794, 0]
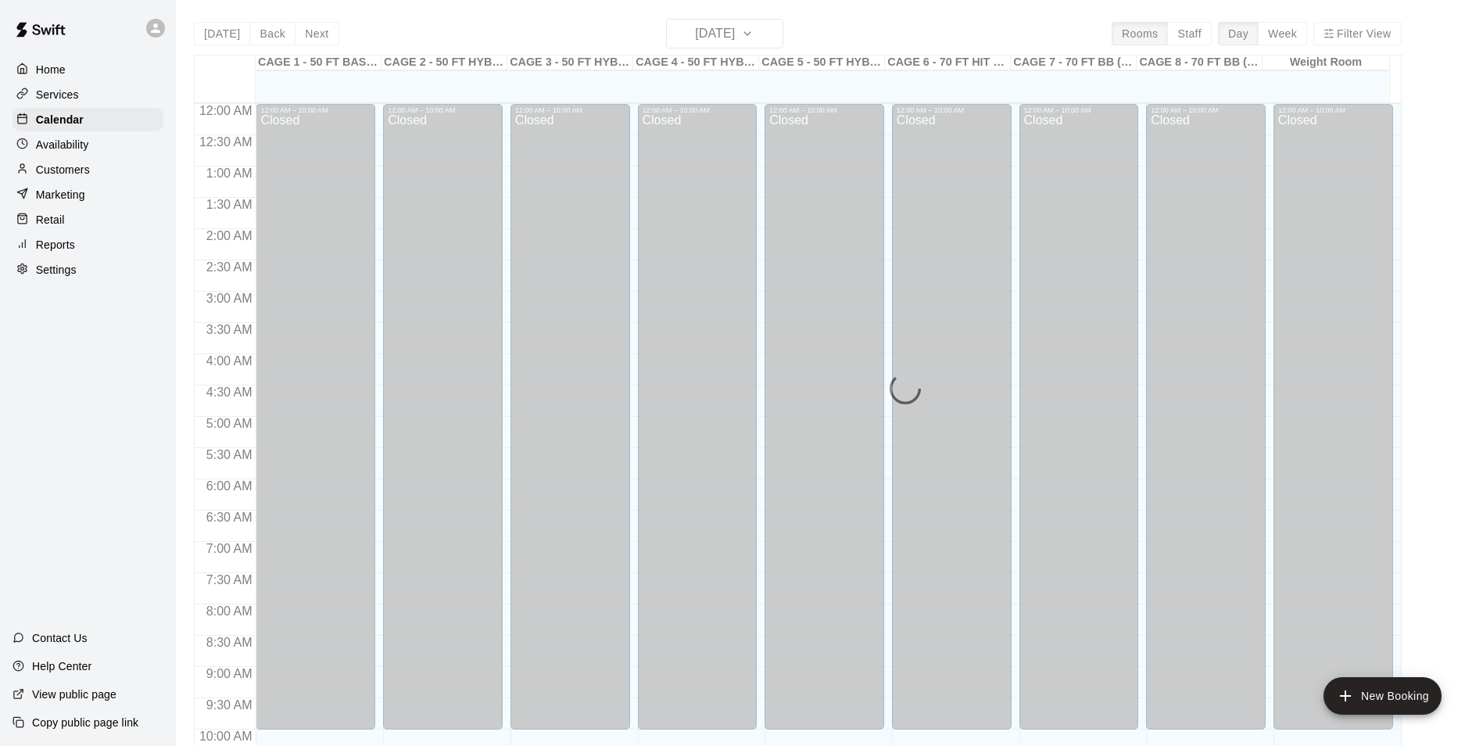
scroll to position [794, 0]
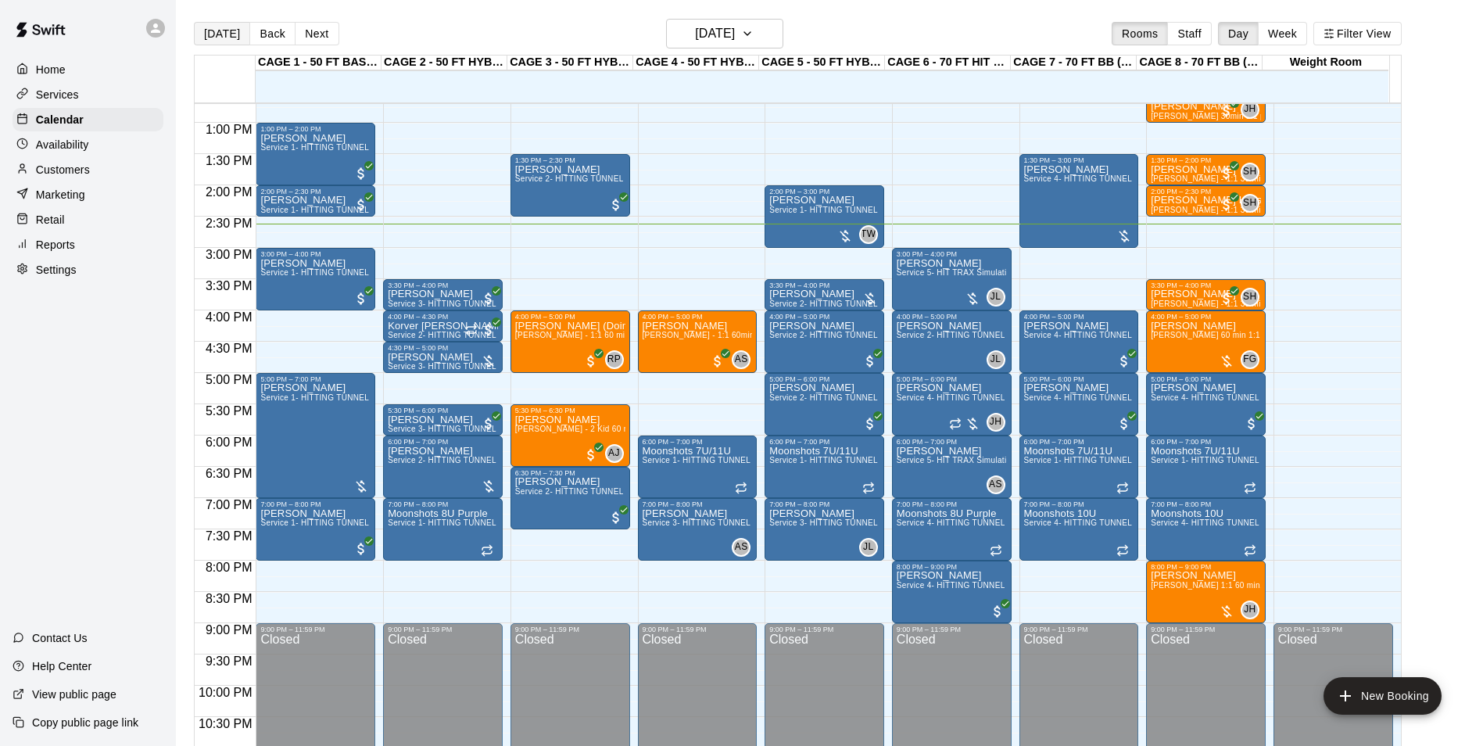
click at [206, 33] on button "[DATE]" at bounding box center [222, 33] width 56 height 23
click at [1064, 183] on span "Service 4- HITTING TUNNEL RENTAL - 70ft Baseball" at bounding box center [1123, 178] width 199 height 9
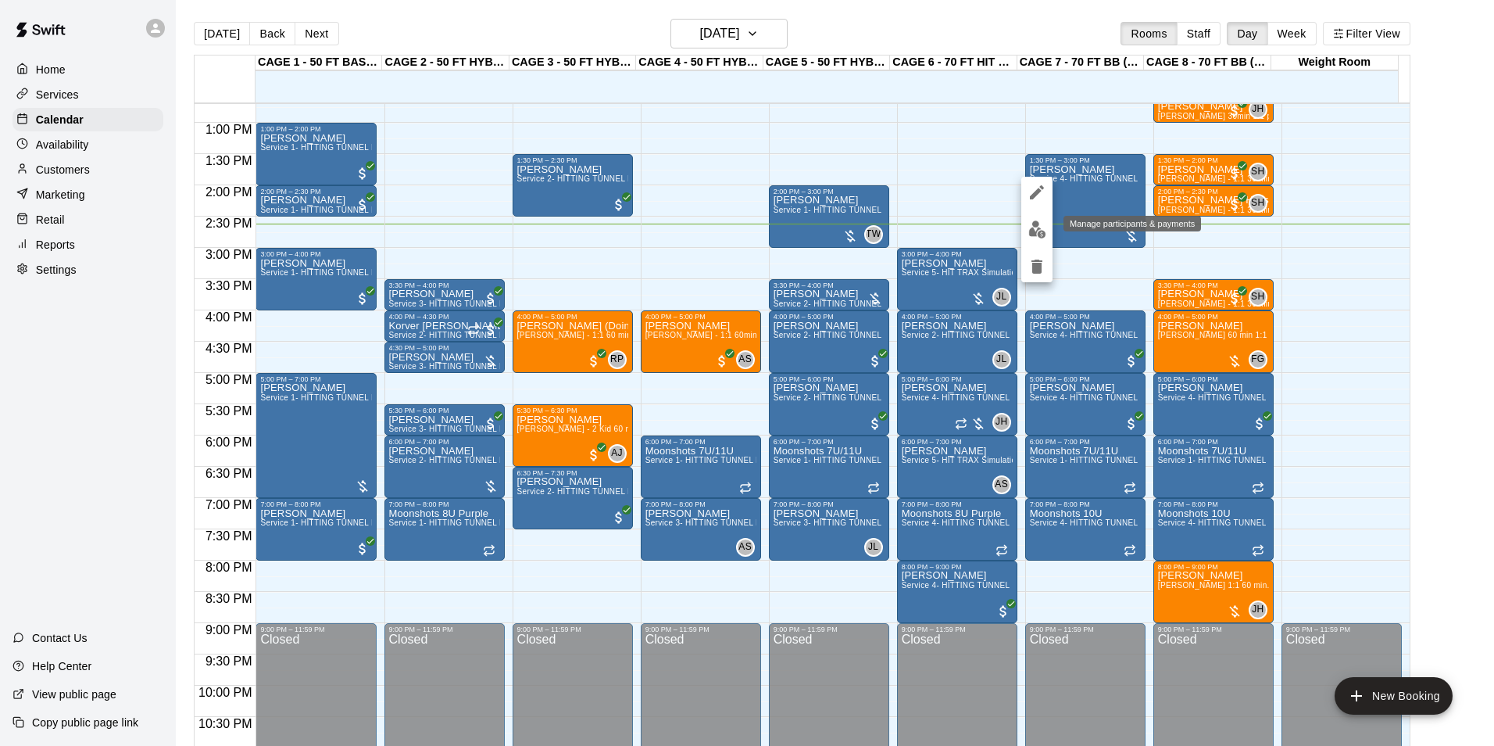
click at [1029, 233] on img "edit" at bounding box center [1038, 229] width 18 height 18
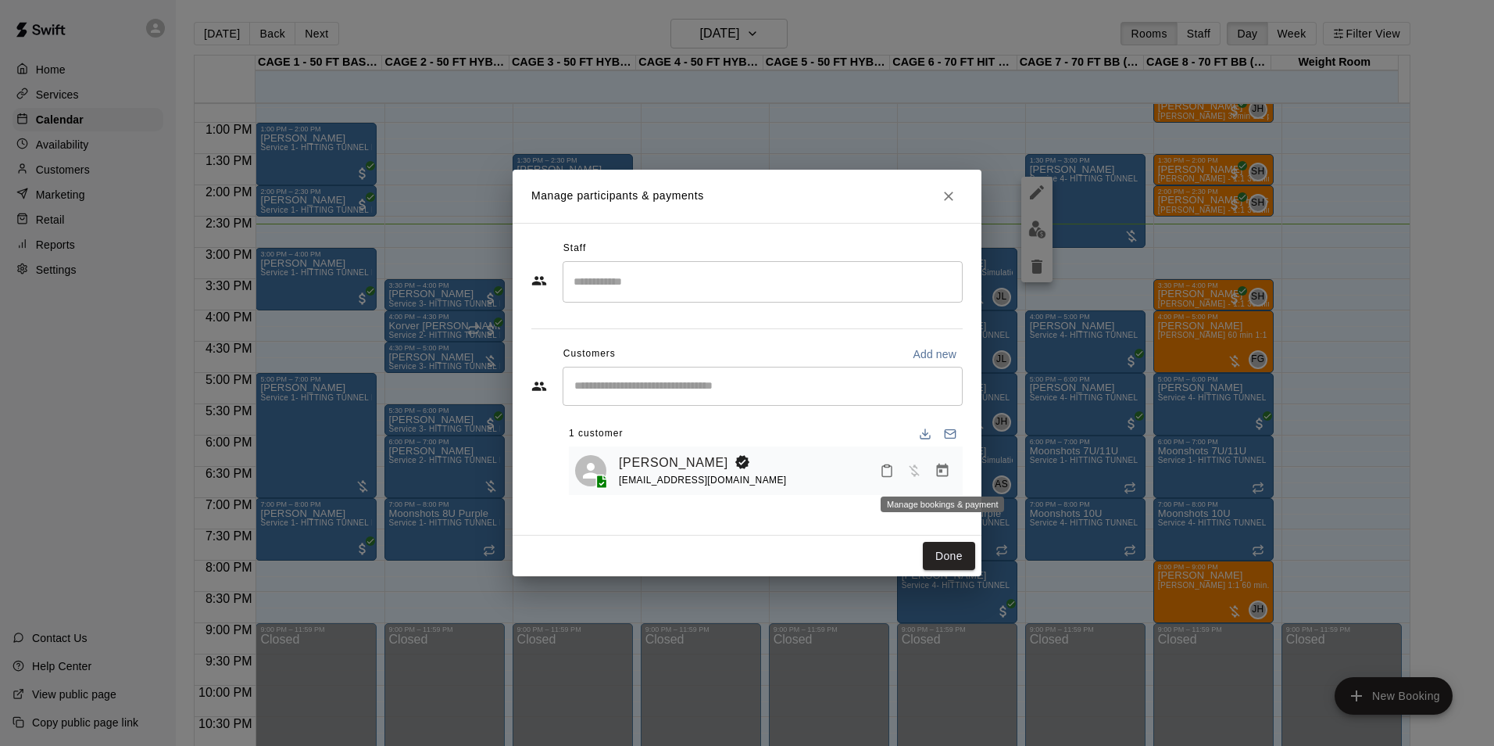
click at [932, 466] on button "Manage bookings & payment" at bounding box center [943, 470] width 28 height 28
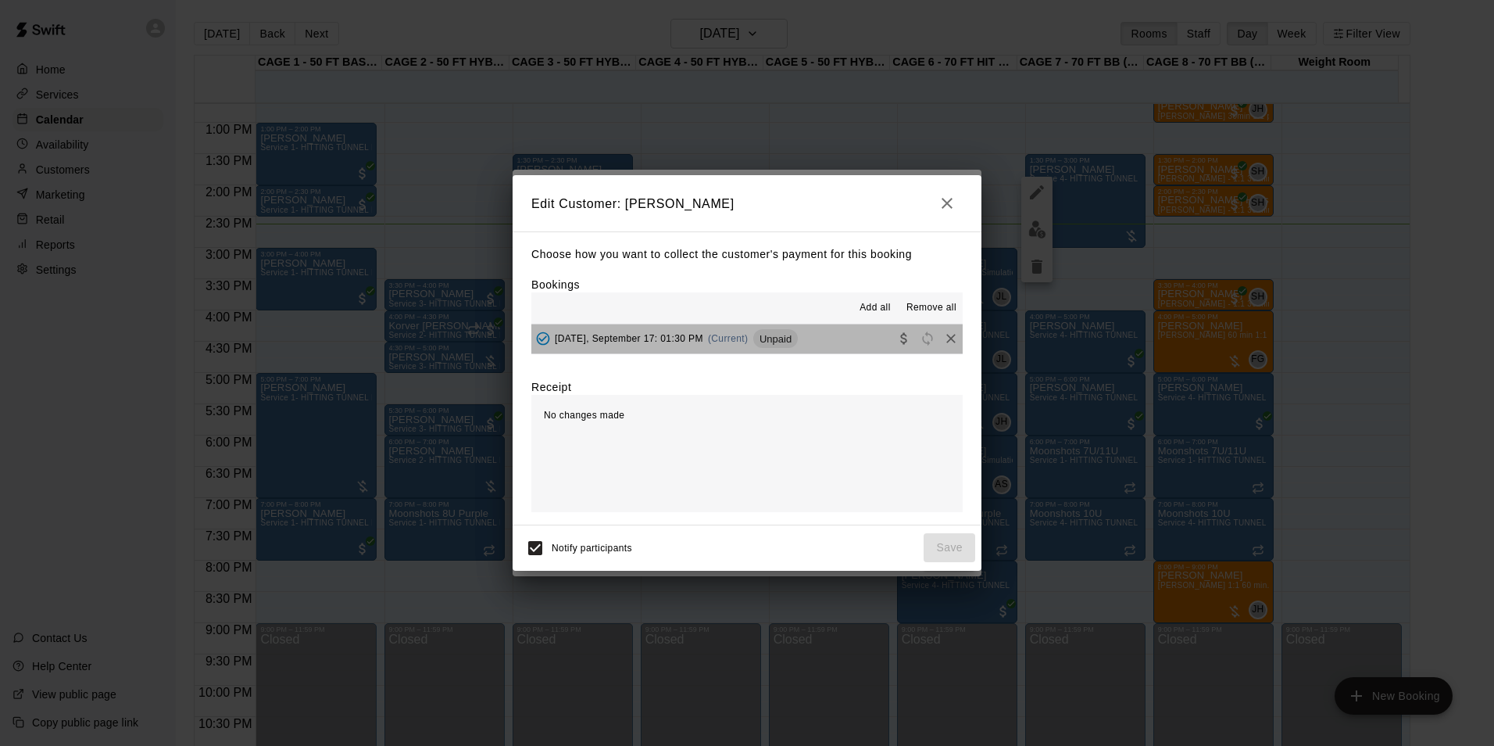
click at [870, 334] on button "[DATE], September 17: 01:30 PM (Current) Unpaid" at bounding box center [747, 338] width 431 height 29
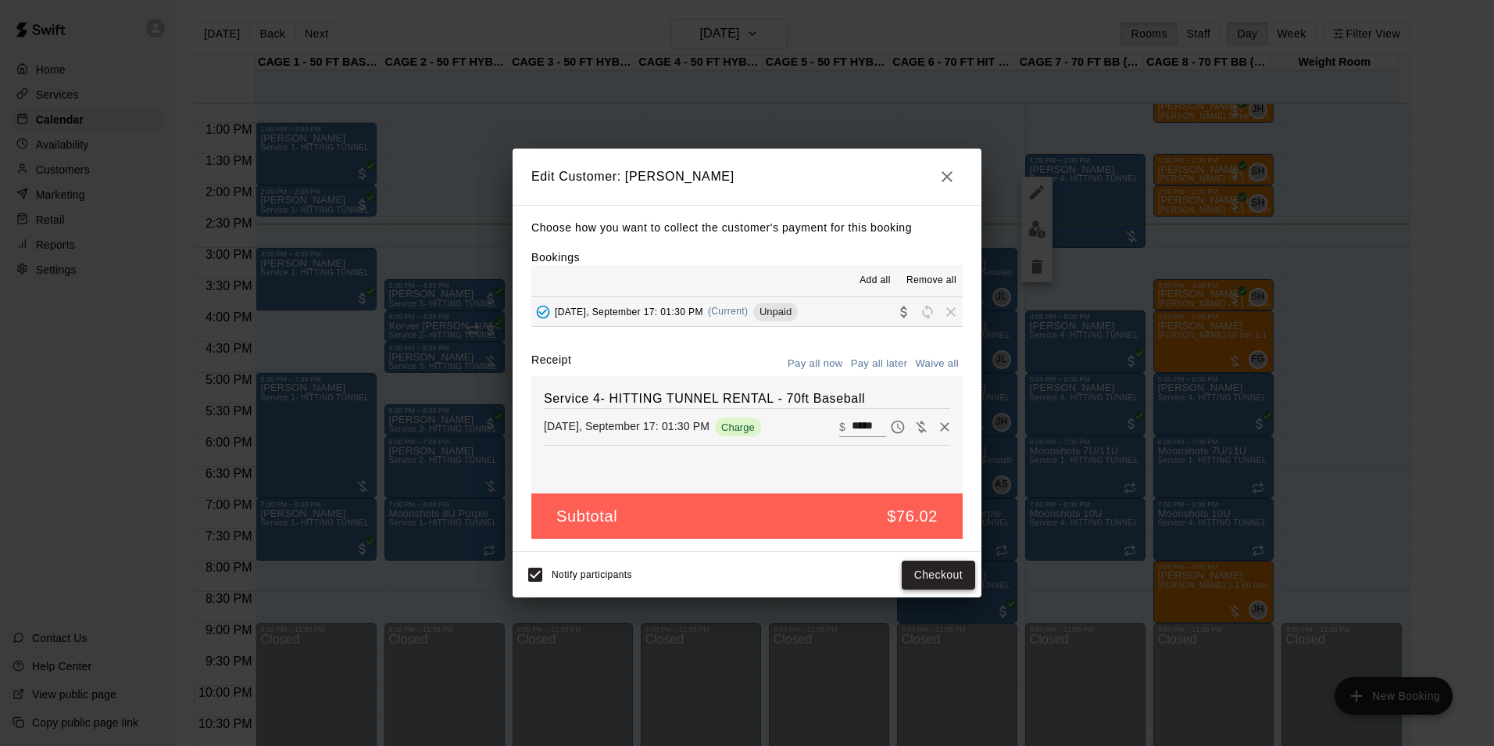
click at [931, 572] on button "Checkout" at bounding box center [938, 574] width 73 height 29
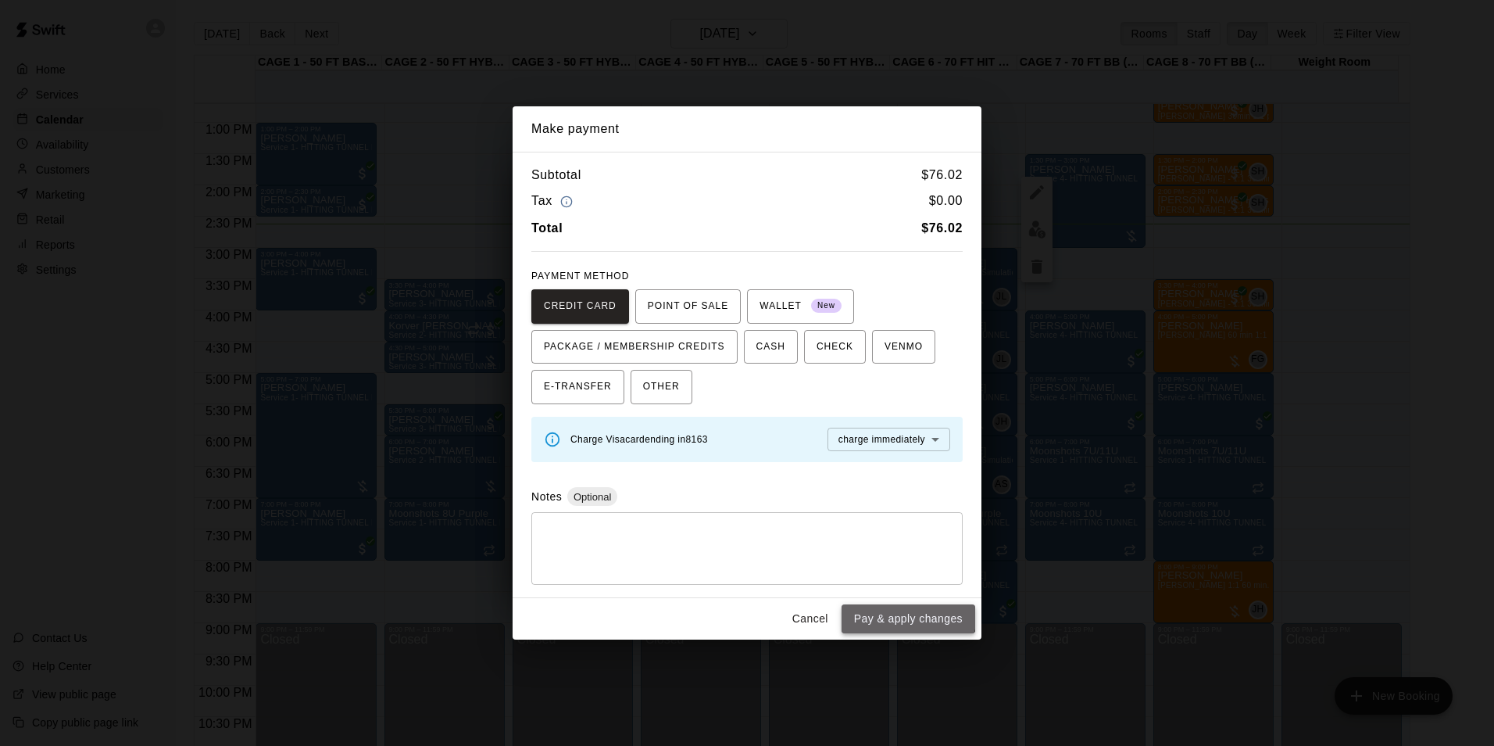
click at [894, 607] on button "Pay & apply changes" at bounding box center [909, 618] width 134 height 29
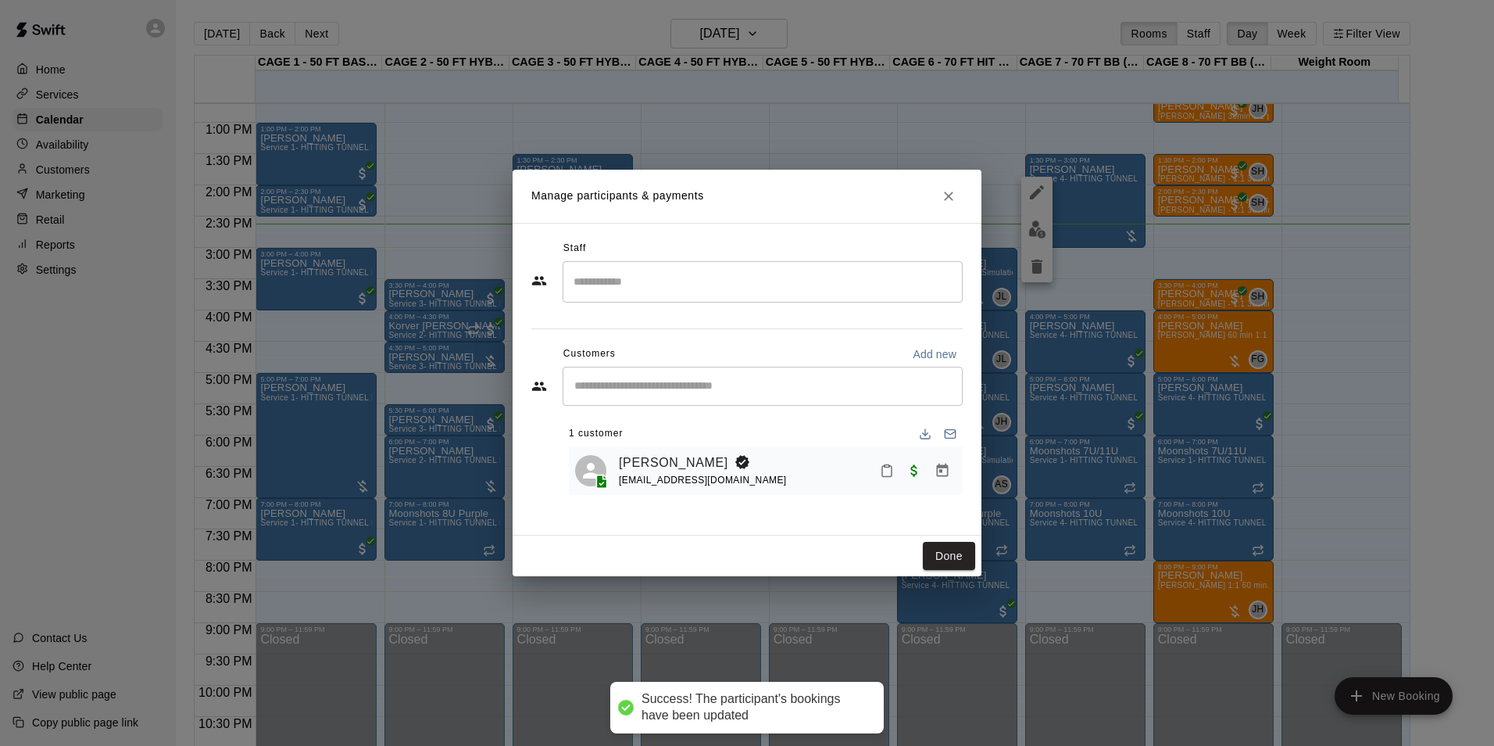
click at [920, 556] on div "Done" at bounding box center [747, 555] width 469 height 41
click at [936, 553] on button "Done" at bounding box center [949, 556] width 52 height 29
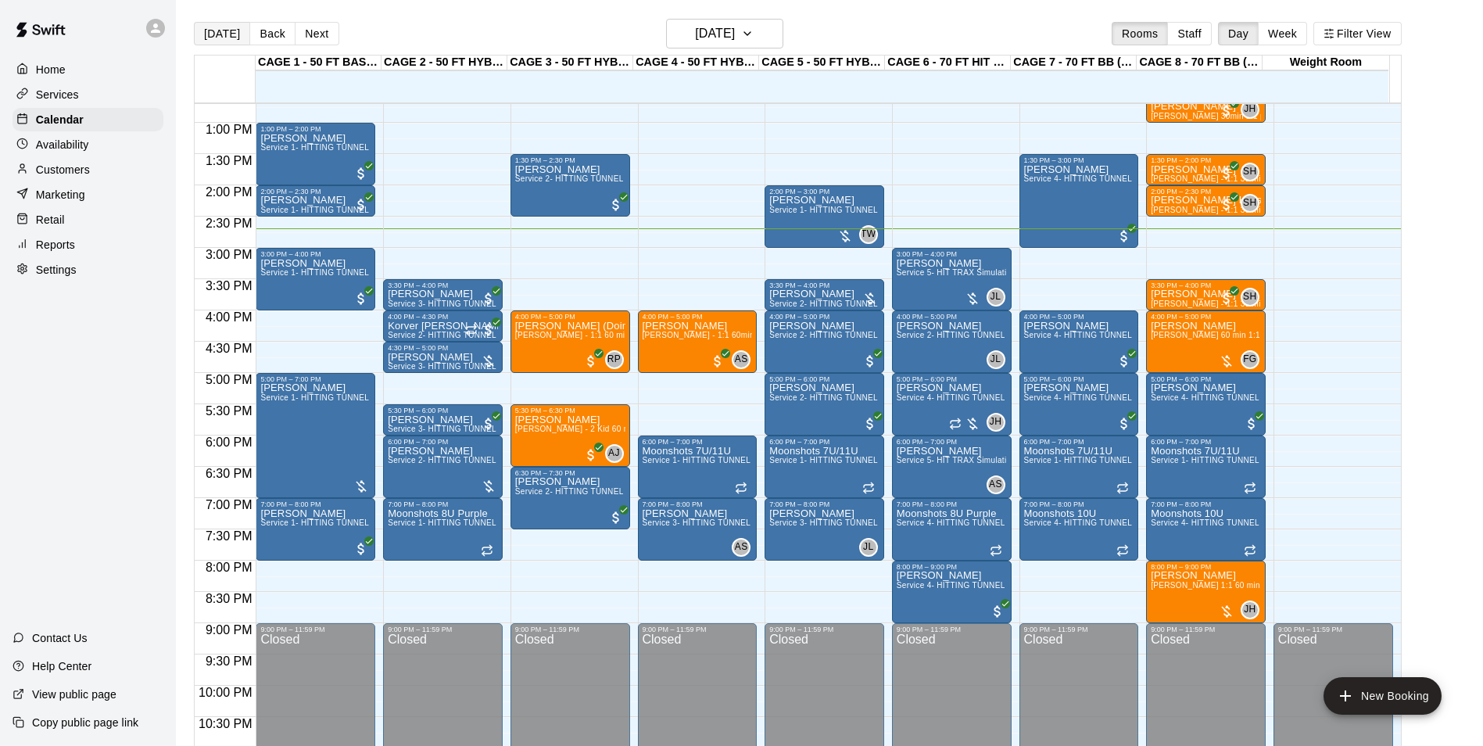
click at [234, 40] on button "[DATE]" at bounding box center [222, 33] width 56 height 23
click at [279, 33] on button "Back" at bounding box center [272, 33] width 46 height 23
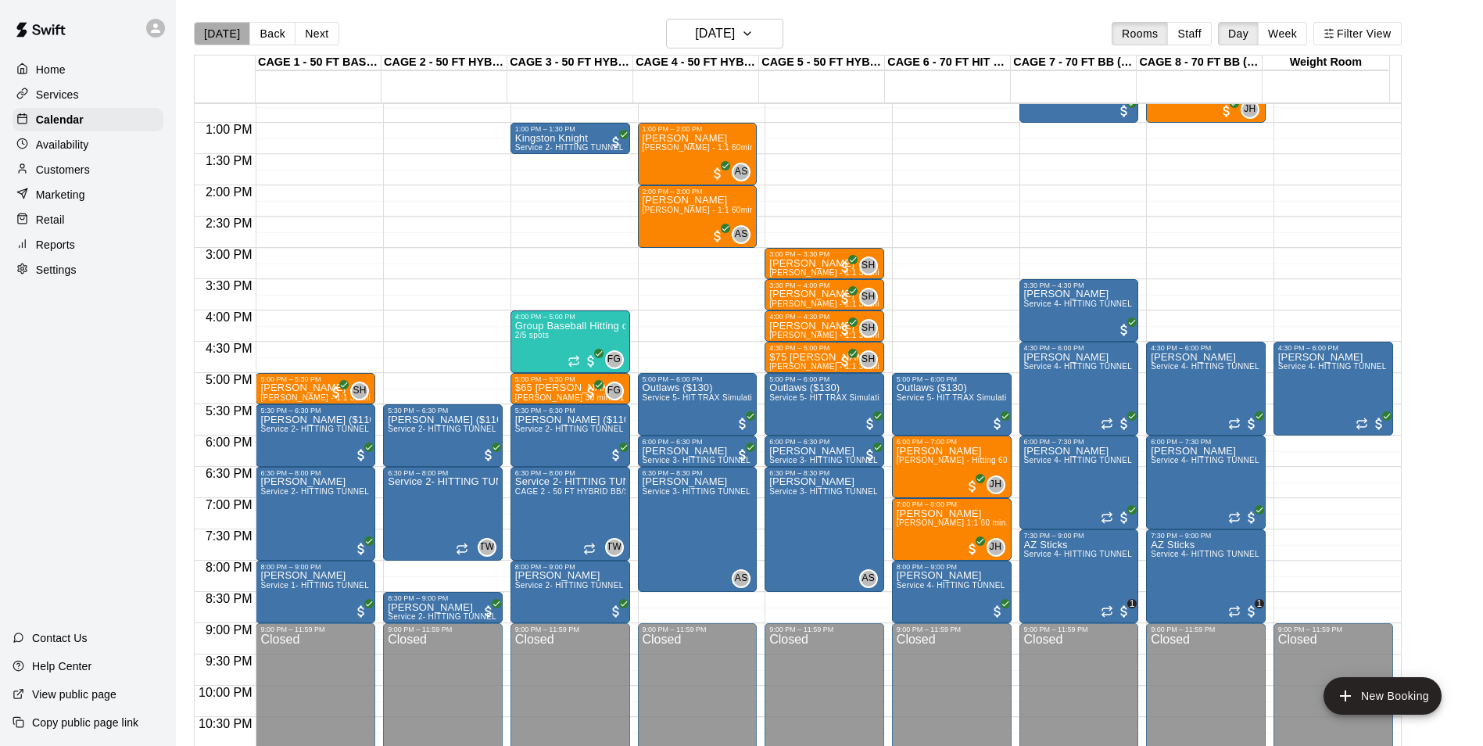
click at [227, 33] on button "[DATE]" at bounding box center [222, 33] width 56 height 23
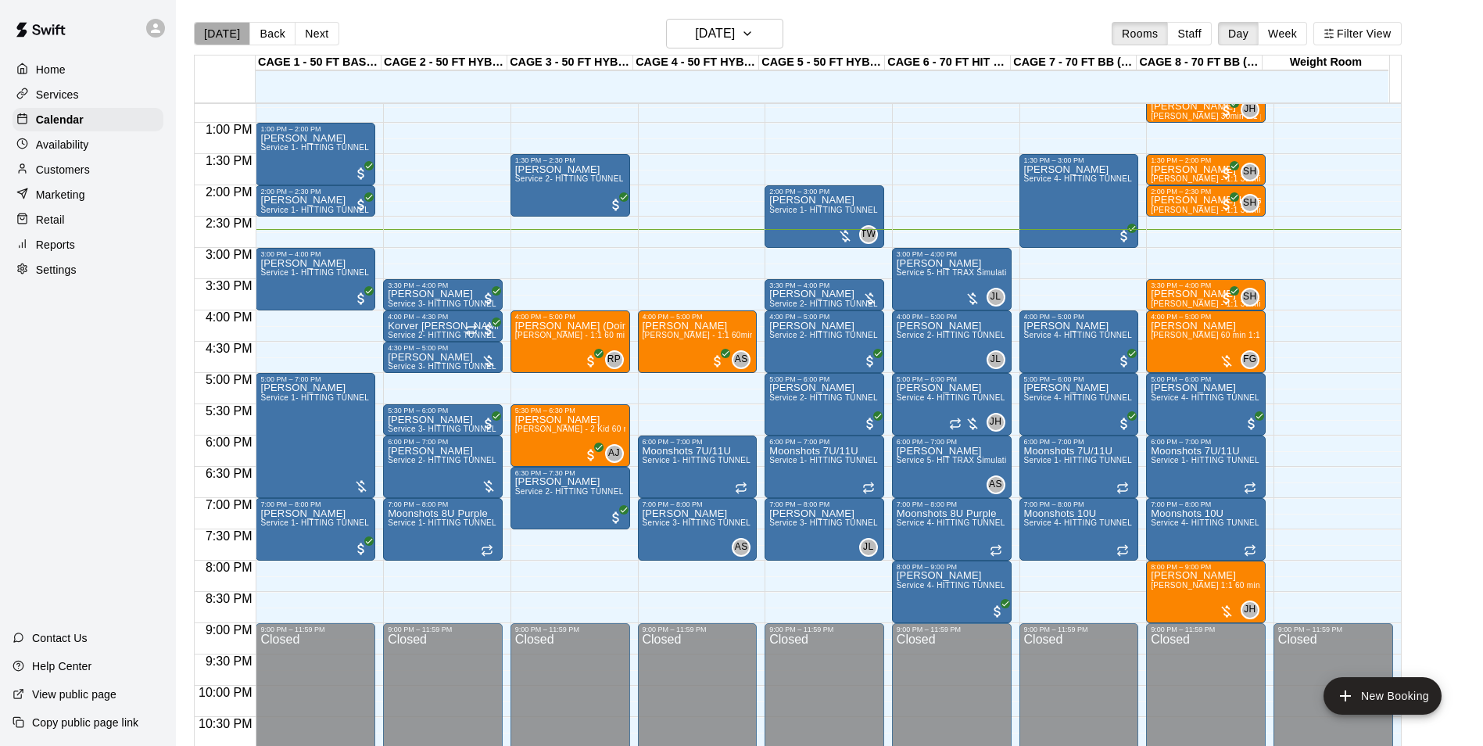
click at [237, 34] on button "[DATE]" at bounding box center [222, 33] width 56 height 23
click at [432, 359] on div "[PERSON_NAME] Service 3- HITTING TUNNEL RENTAL - 50ft Softball" at bounding box center [443, 725] width 110 height 746
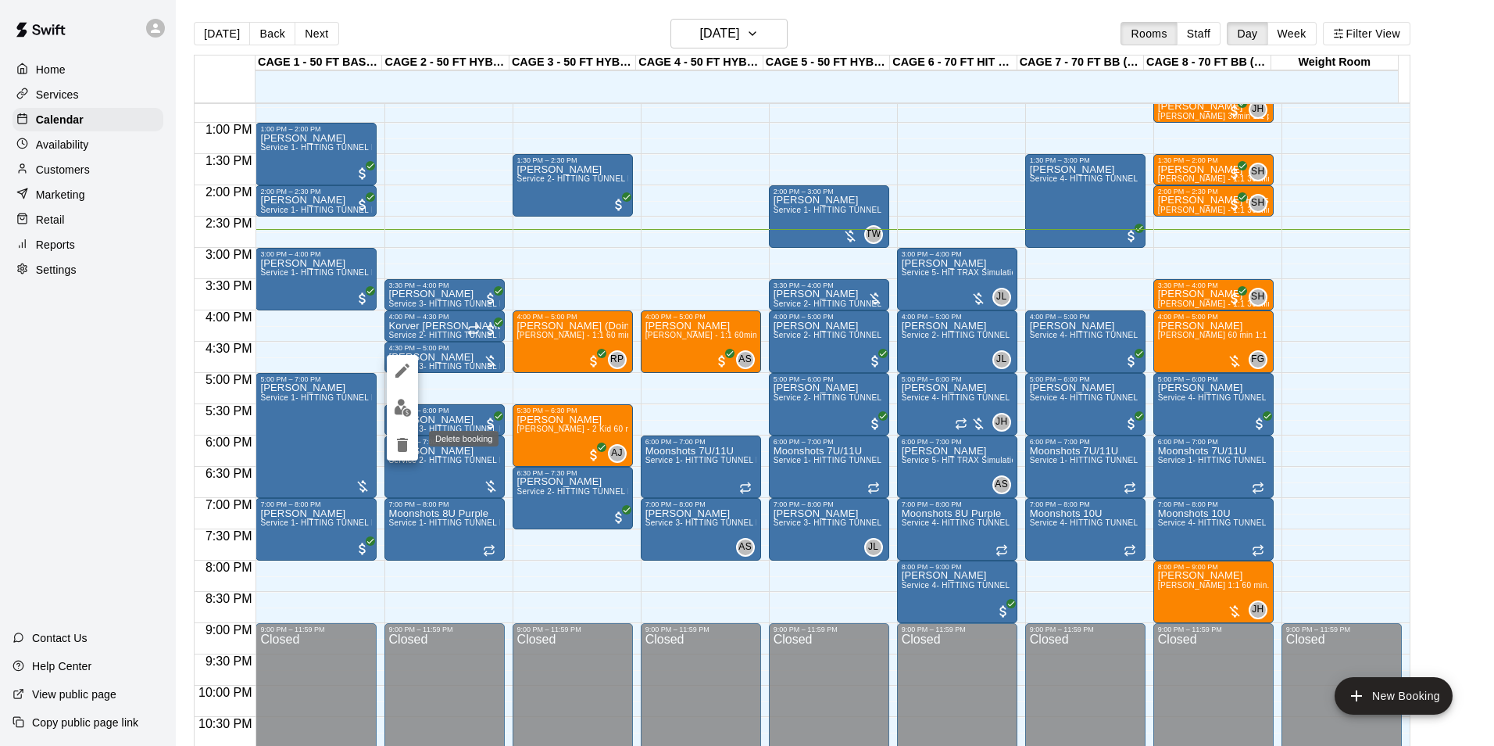
click at [403, 445] on icon "delete" at bounding box center [402, 445] width 11 height 14
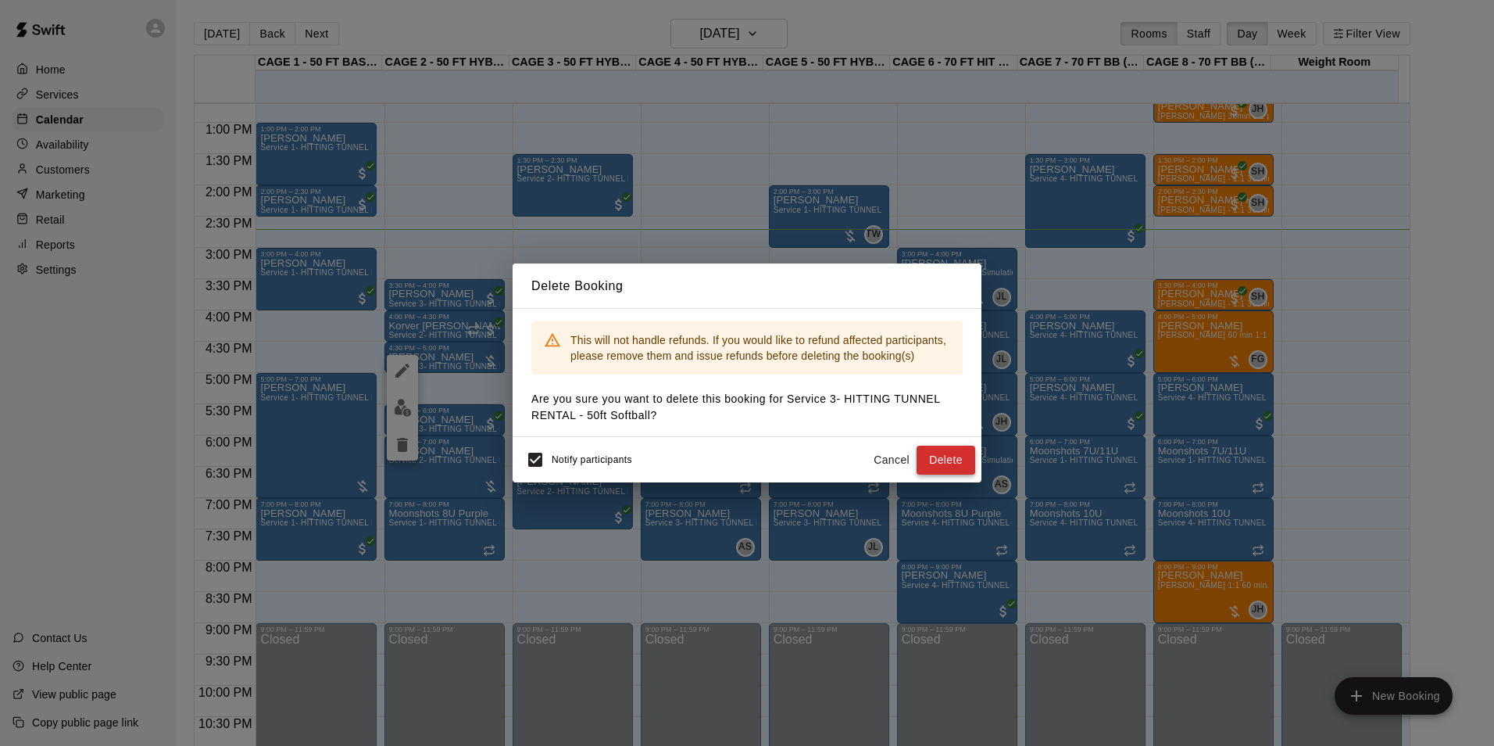
click at [929, 451] on button "Delete" at bounding box center [946, 460] width 59 height 29
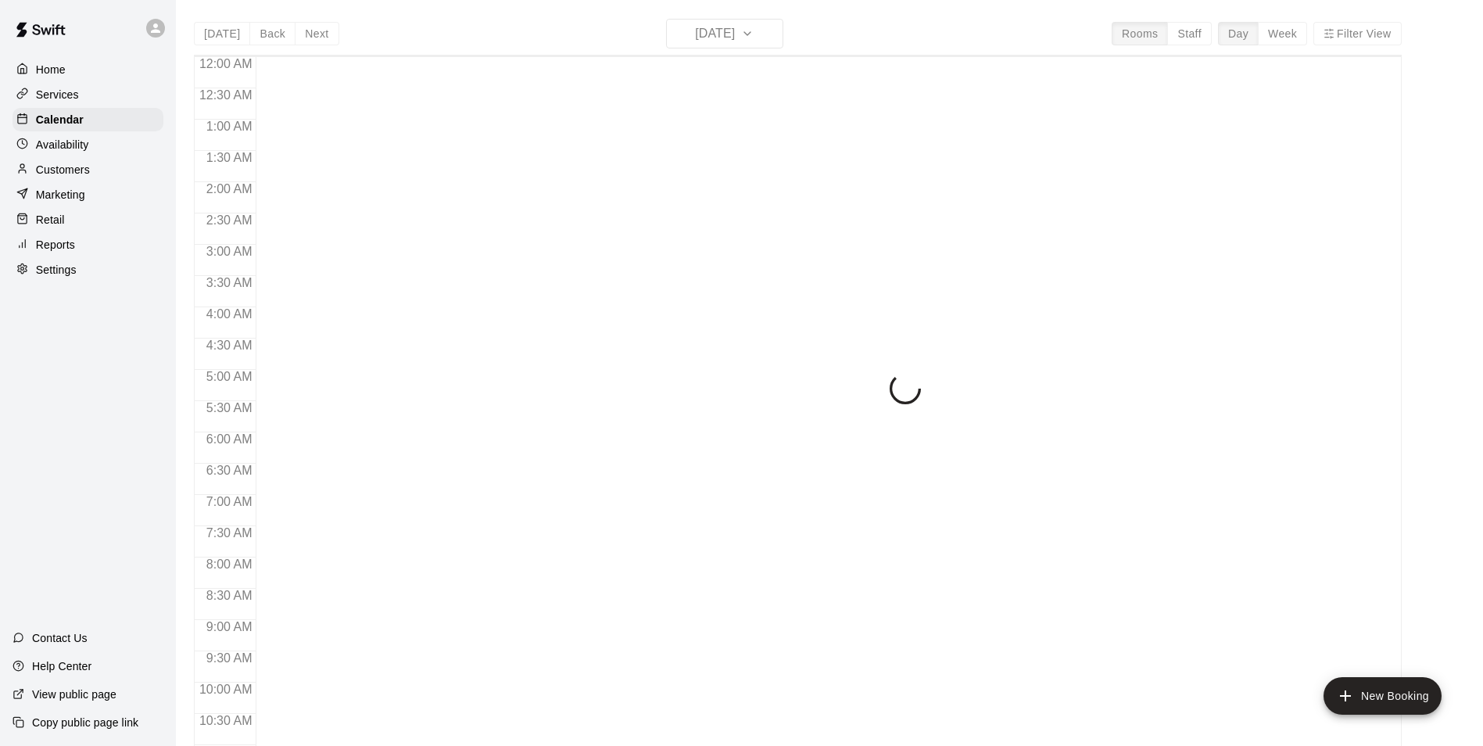
scroll to position [794, 0]
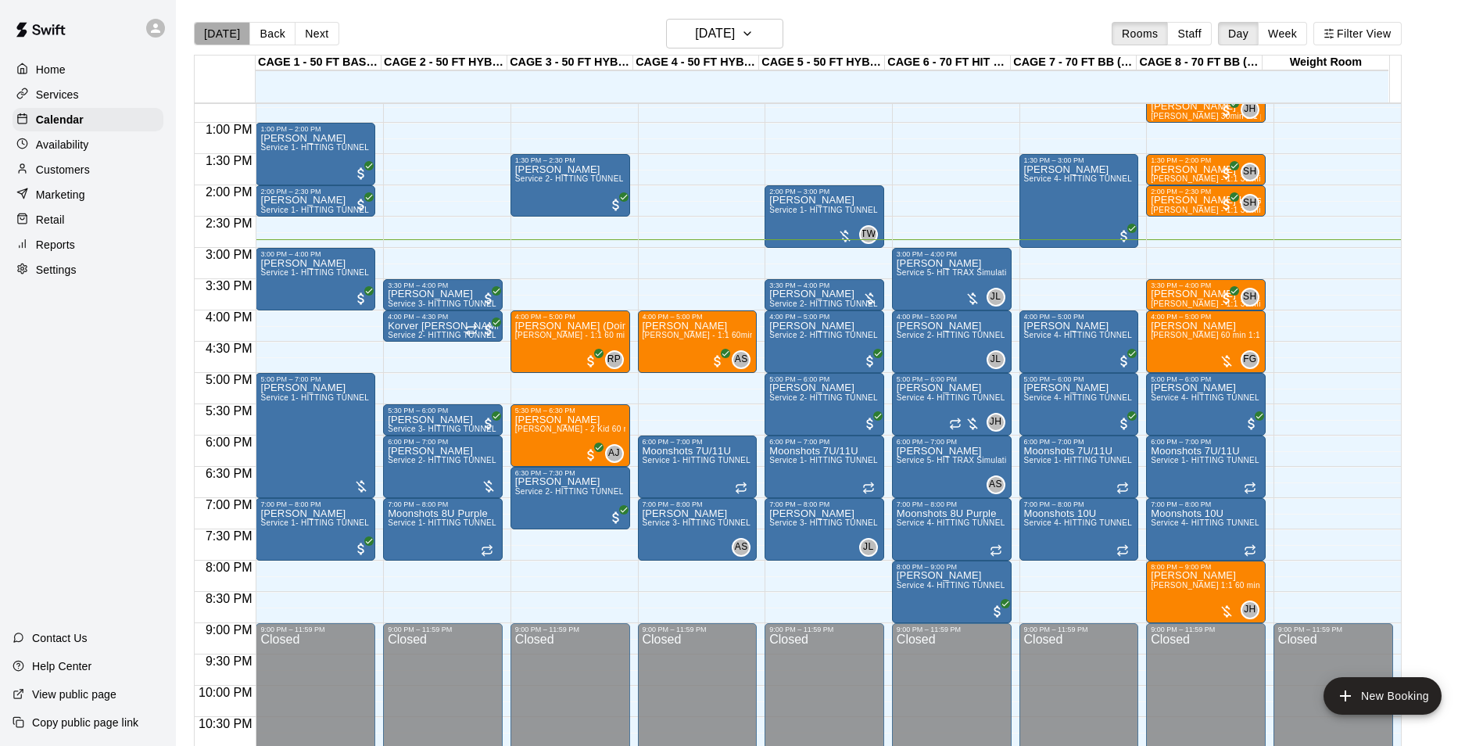
click at [234, 32] on button "[DATE]" at bounding box center [222, 33] width 56 height 23
click at [202, 33] on button "[DATE]" at bounding box center [222, 33] width 56 height 23
click at [961, 276] on span "Service 5- HIT TRAX Simulation Tunnel" at bounding box center [970, 272] width 147 height 9
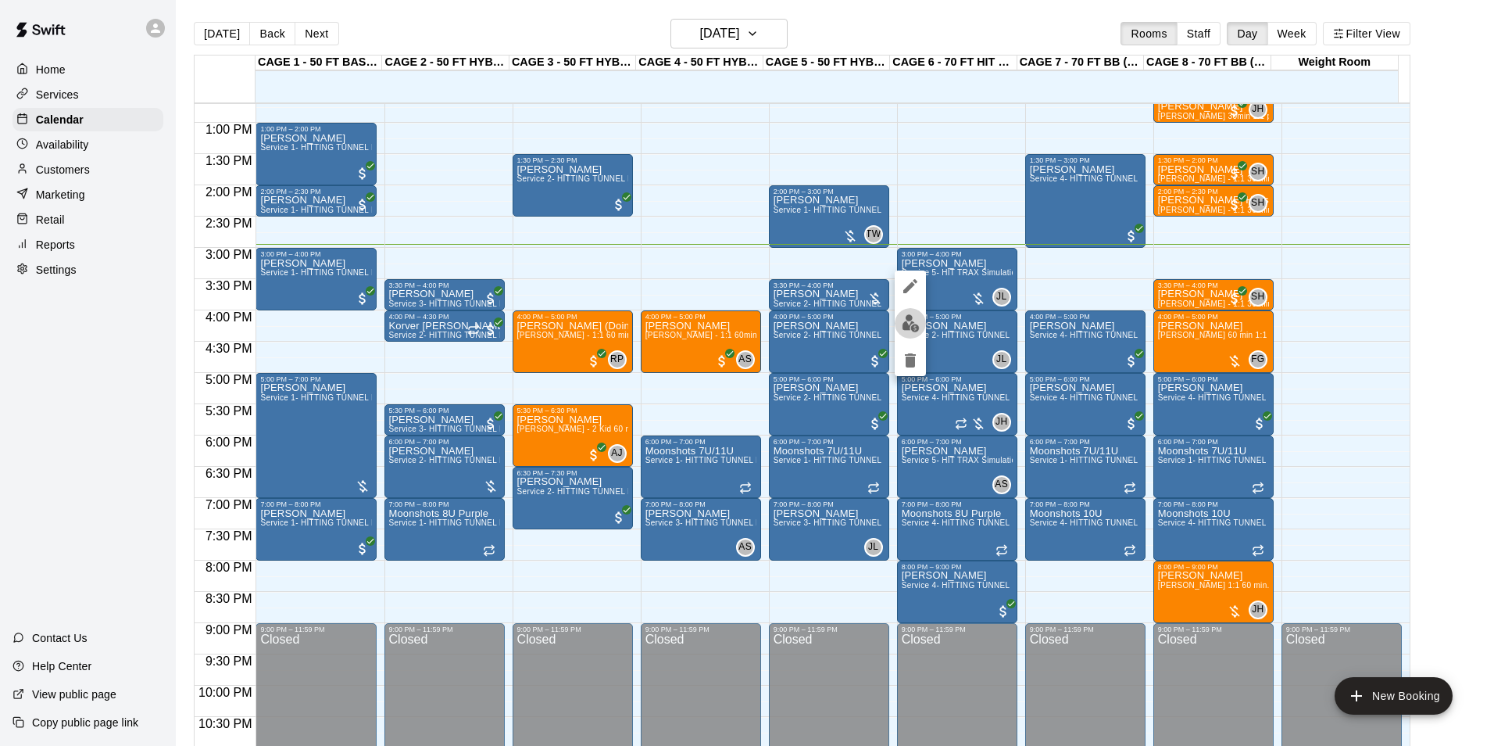
click at [914, 308] on button "edit" at bounding box center [910, 323] width 31 height 30
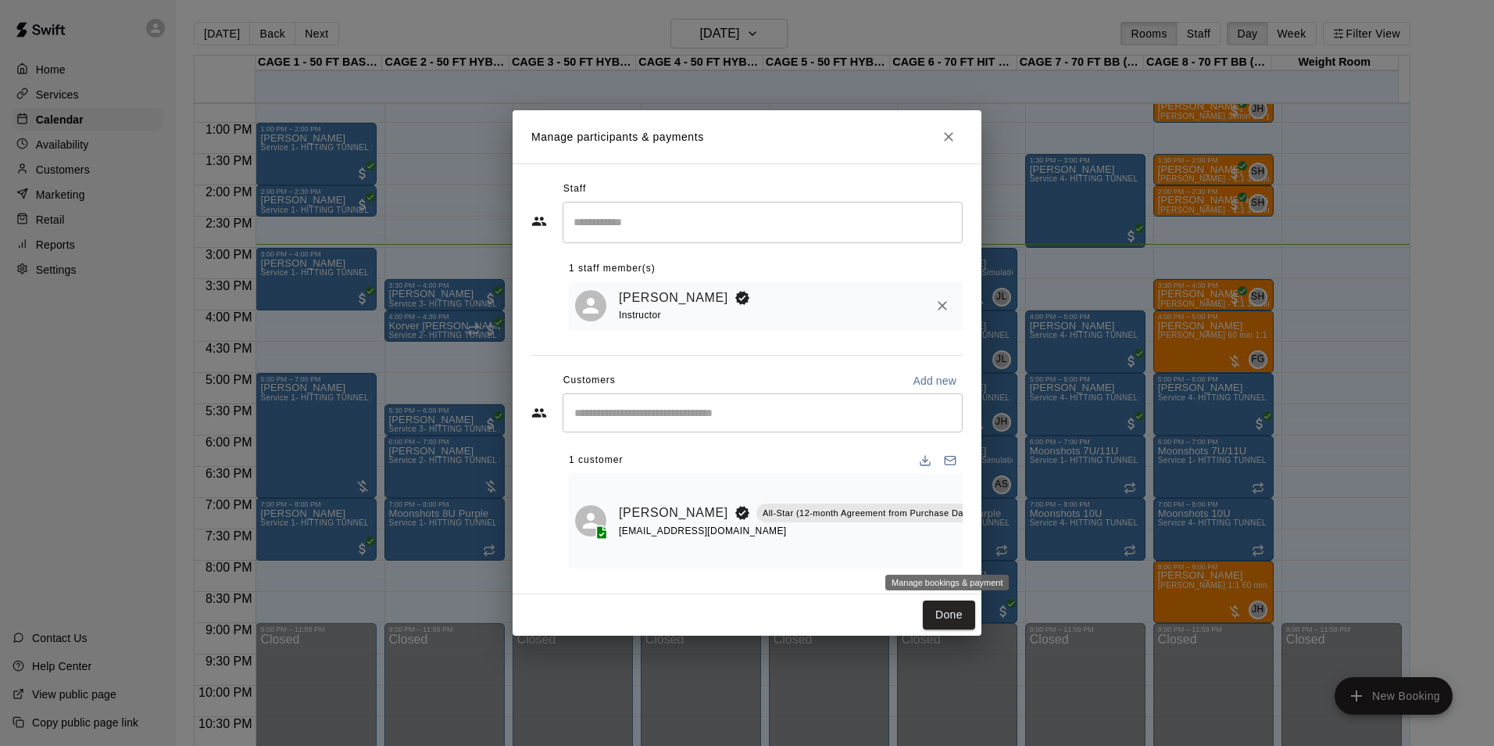
click at [1015, 544] on icon "Manage bookings & payment" at bounding box center [1021, 547] width 12 height 13
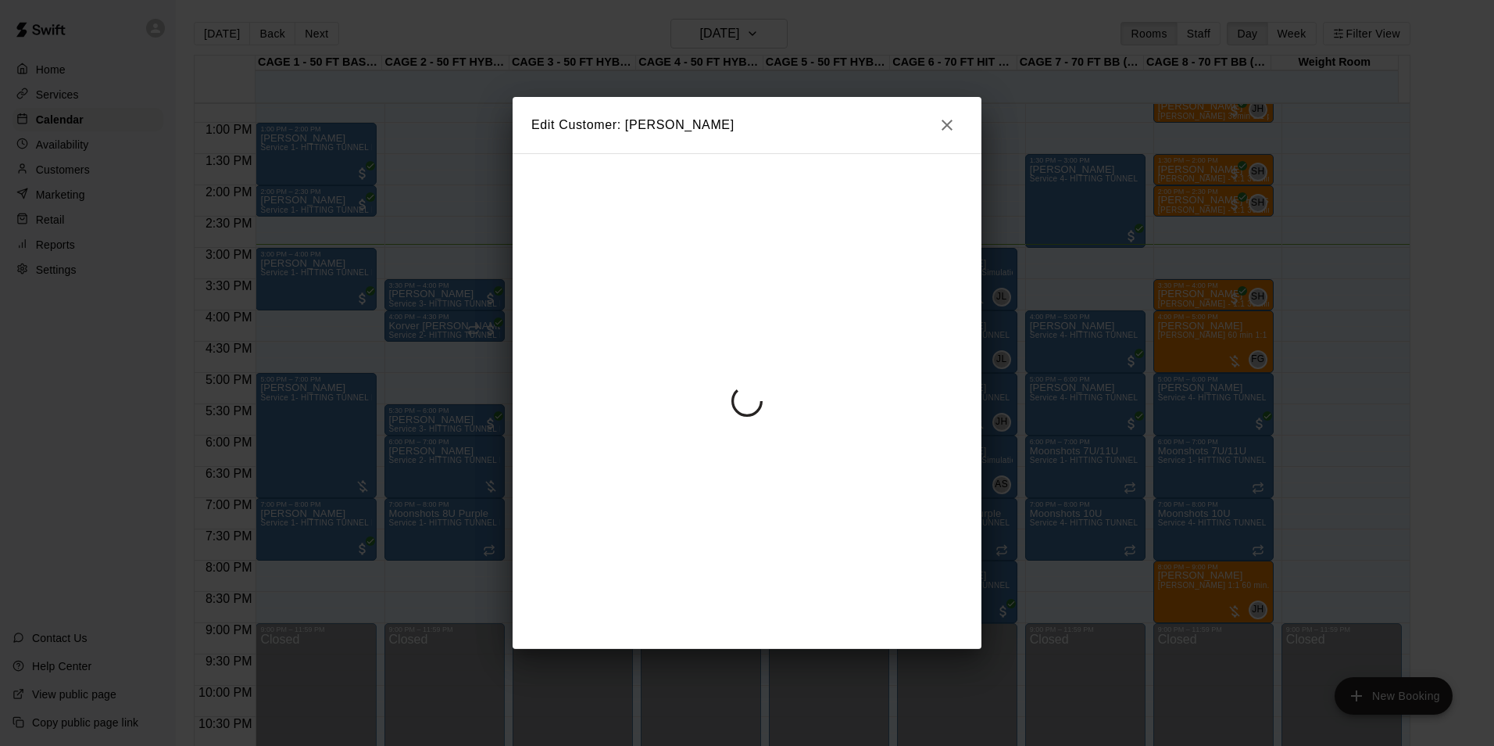
click at [954, 125] on icon "button" at bounding box center [947, 125] width 19 height 19
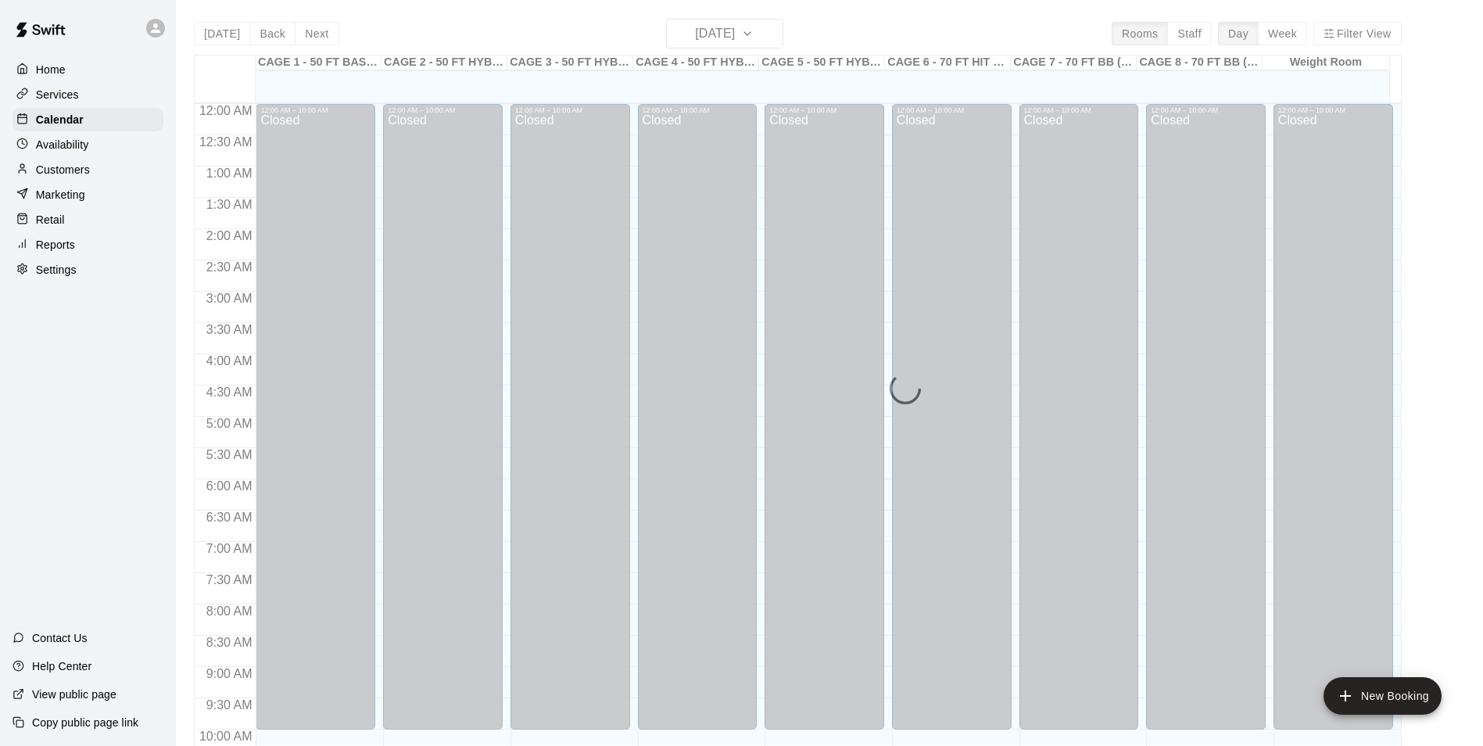
scroll to position [794, 0]
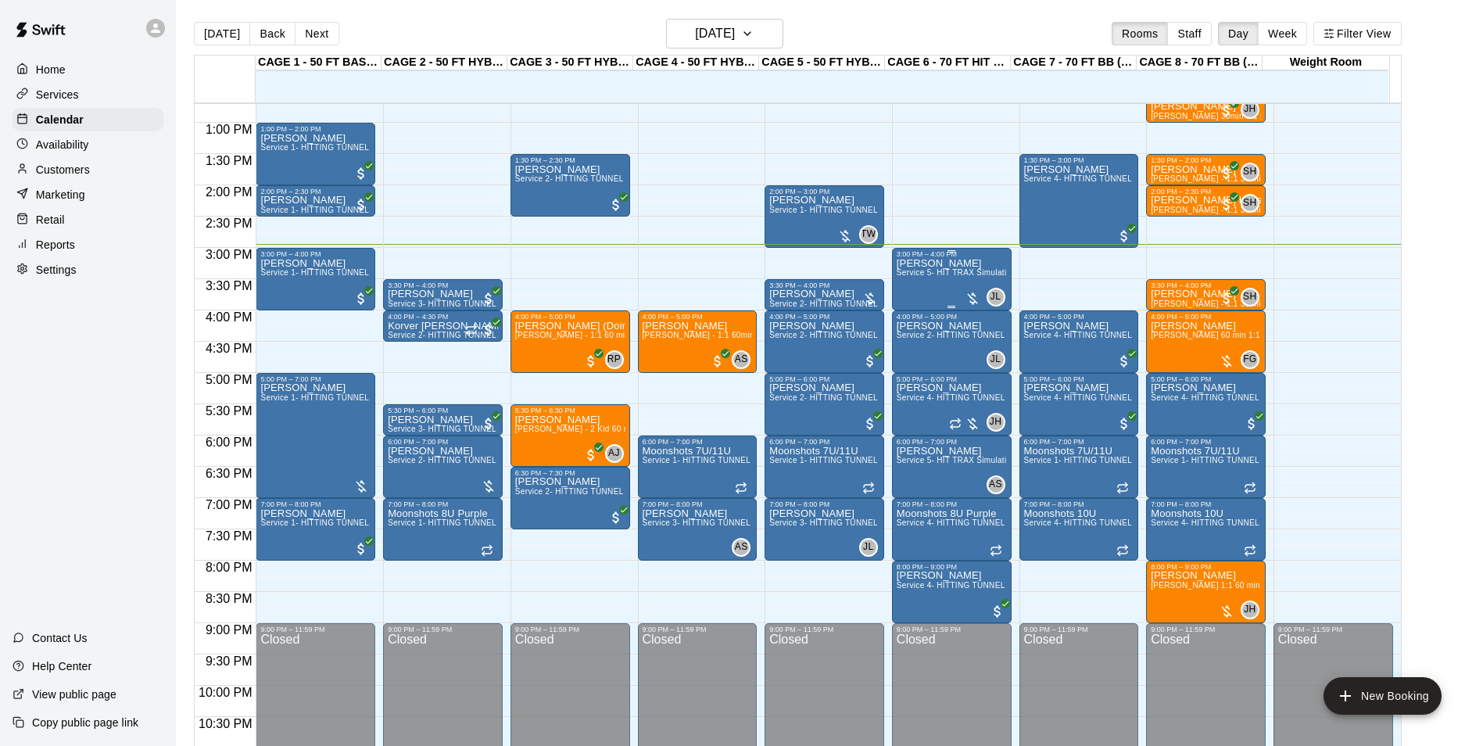
click at [924, 281] on div "[PERSON_NAME] Service 5- HIT TRAX Simulation Tunnel" at bounding box center [952, 631] width 110 height 746
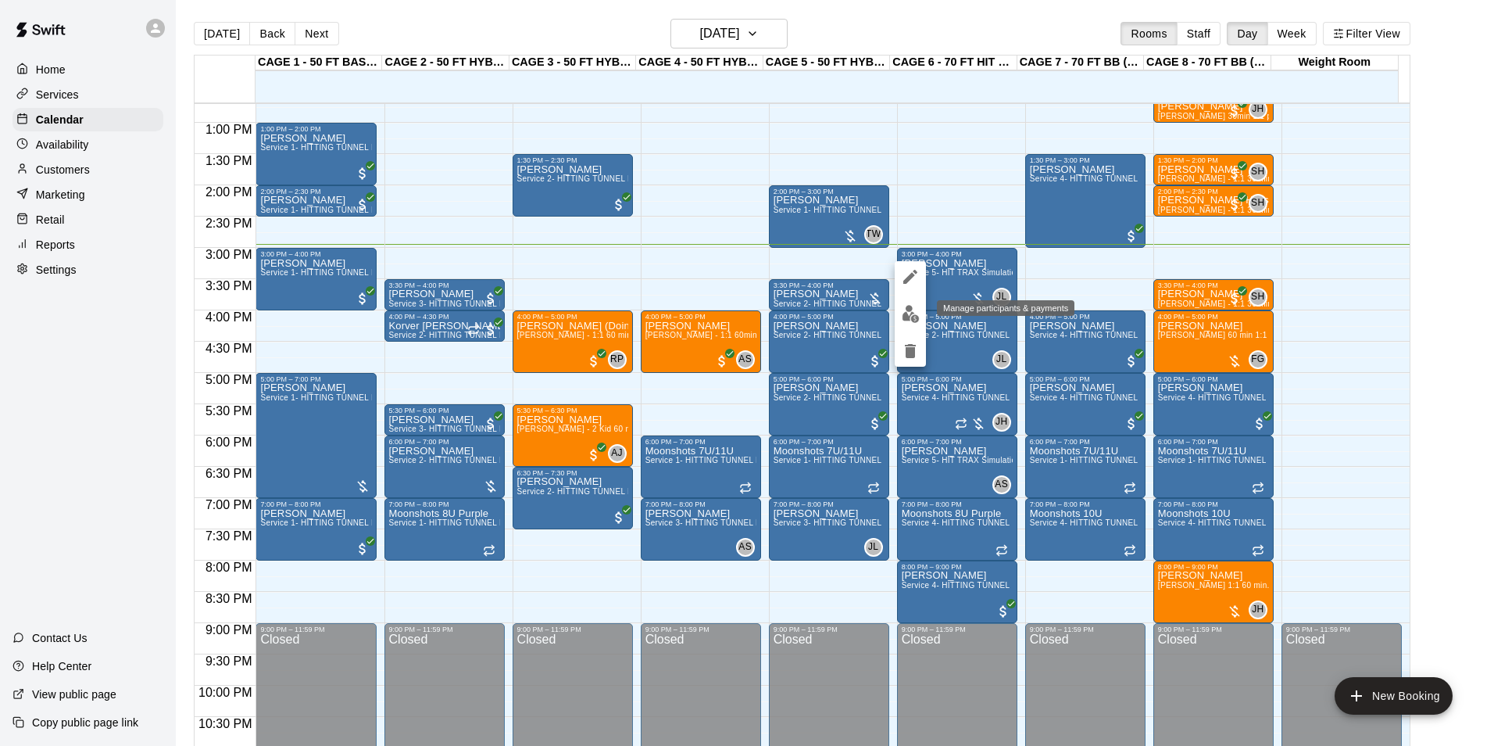
click at [906, 303] on button "edit" at bounding box center [910, 314] width 31 height 30
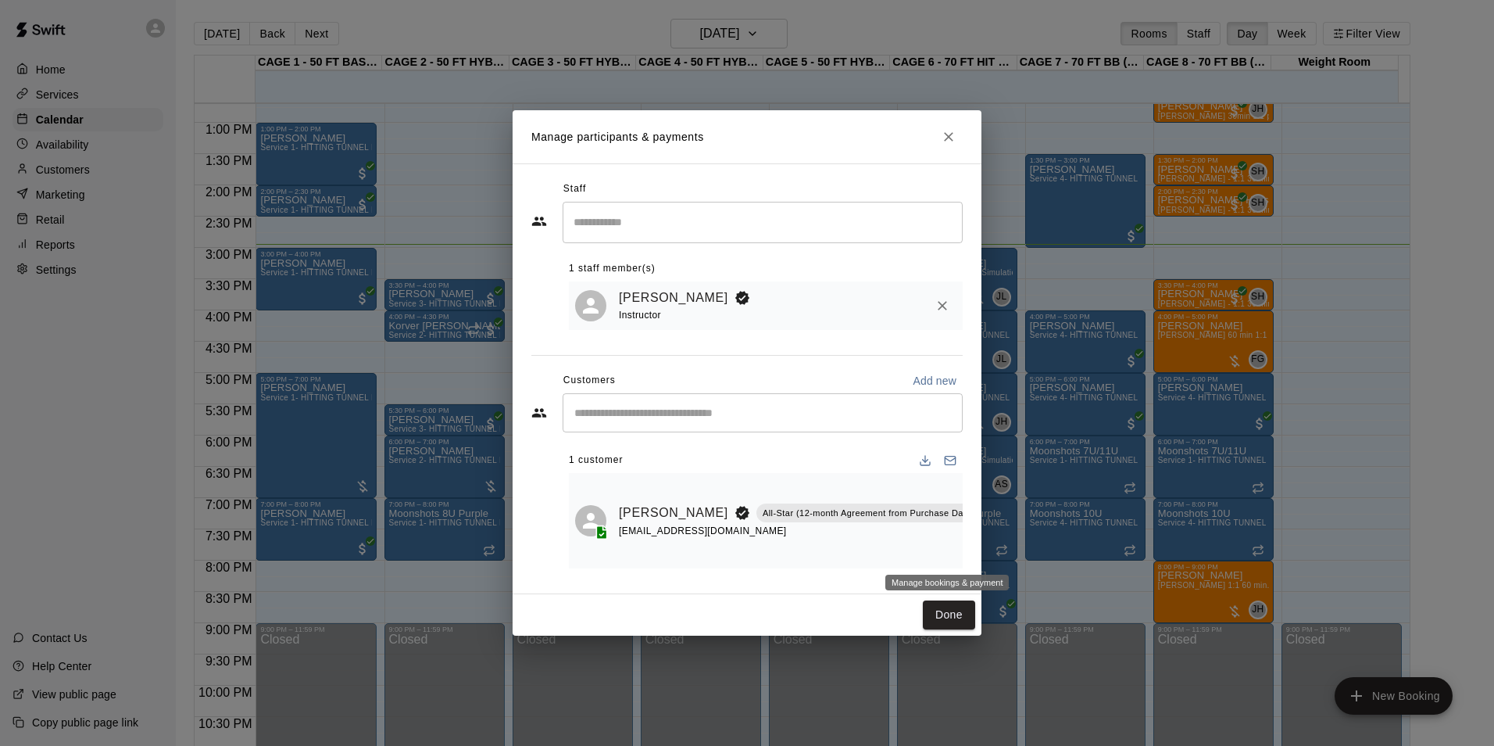
click at [1015, 550] on icon "Manage bookings & payment" at bounding box center [1021, 547] width 12 height 13
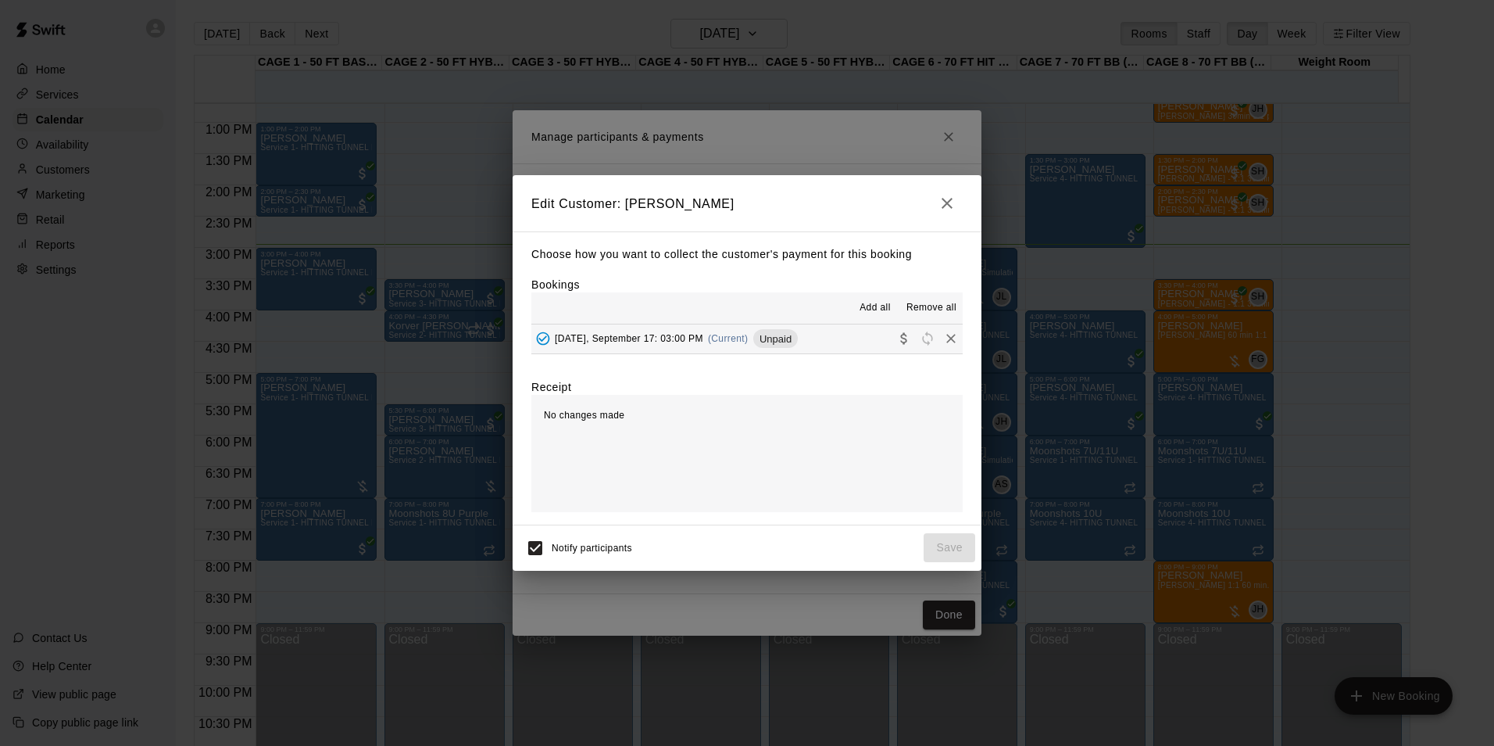
click at [875, 338] on button "[DATE], September 17: 03:00 PM (Current) Unpaid" at bounding box center [747, 338] width 431 height 29
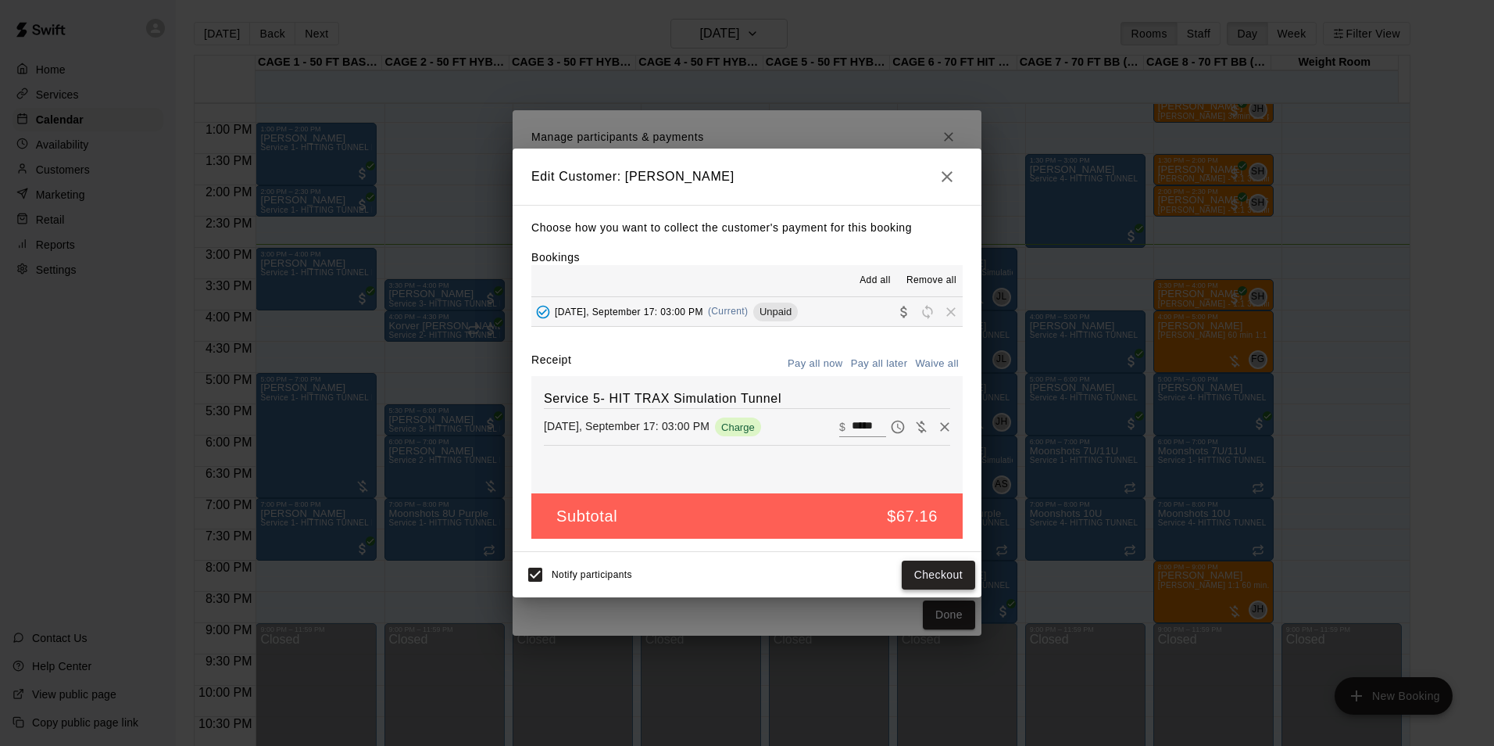
click at [924, 573] on button "Checkout" at bounding box center [938, 574] width 73 height 29
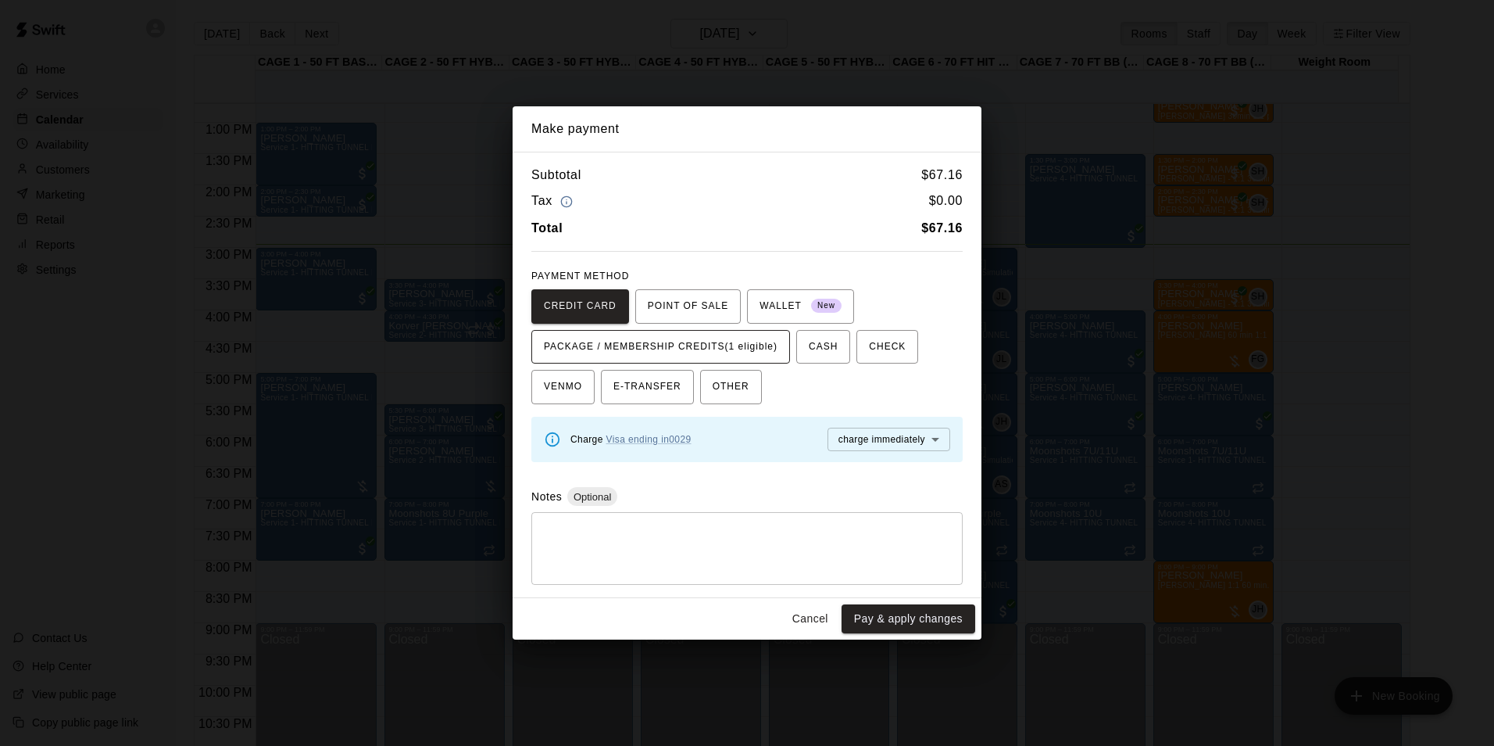
drag, startPoint x: 788, startPoint y: 370, endPoint x: 743, endPoint y: 335, distance: 56.9
click at [787, 370] on div "CREDIT CARD POINT OF SALE WALLET New PACKAGE / MEMBERSHIP CREDITS (1 eligible) …" at bounding box center [747, 347] width 431 height 116
click at [743, 335] on span "PACKAGE / MEMBERSHIP CREDITS (1 eligible)" at bounding box center [661, 347] width 234 height 25
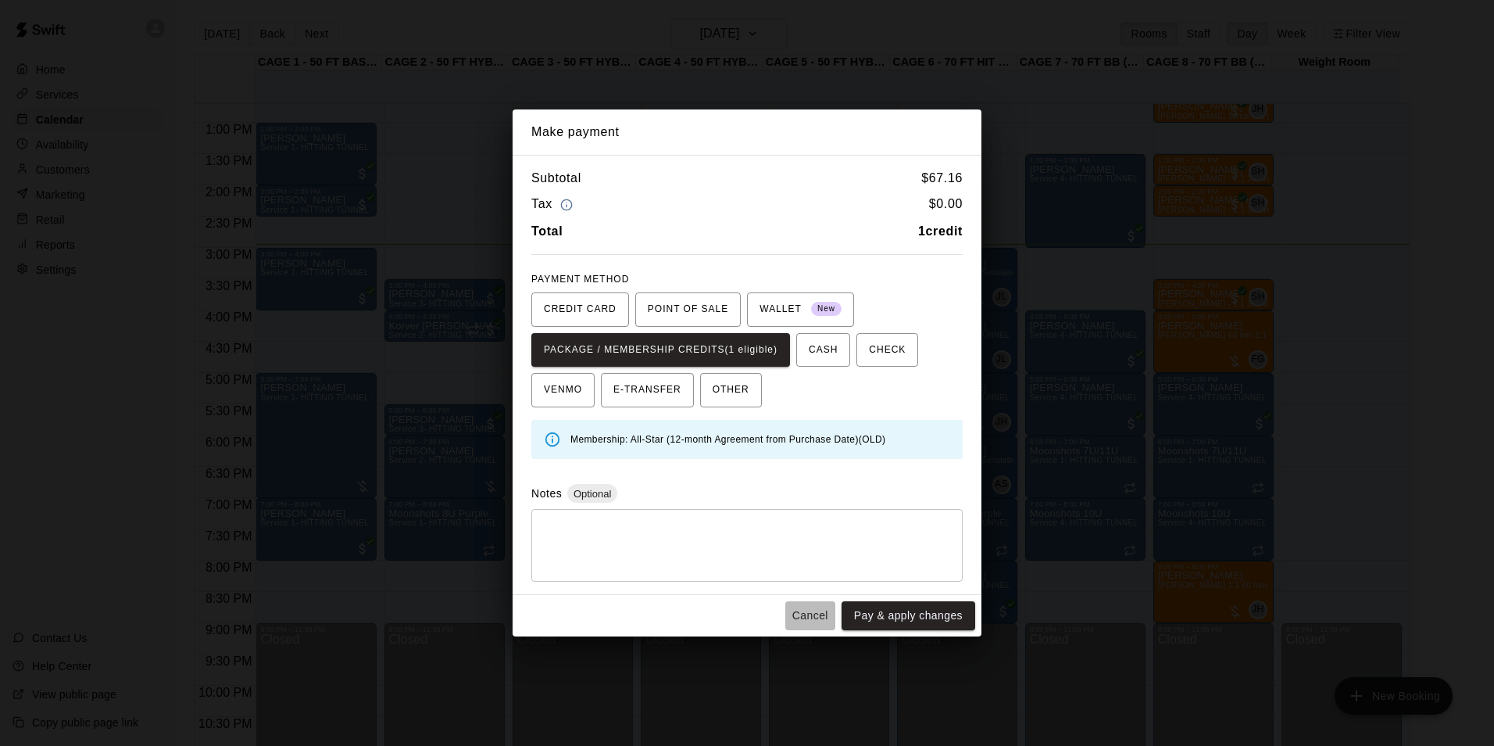
click at [793, 616] on button "Cancel" at bounding box center [811, 615] width 50 height 29
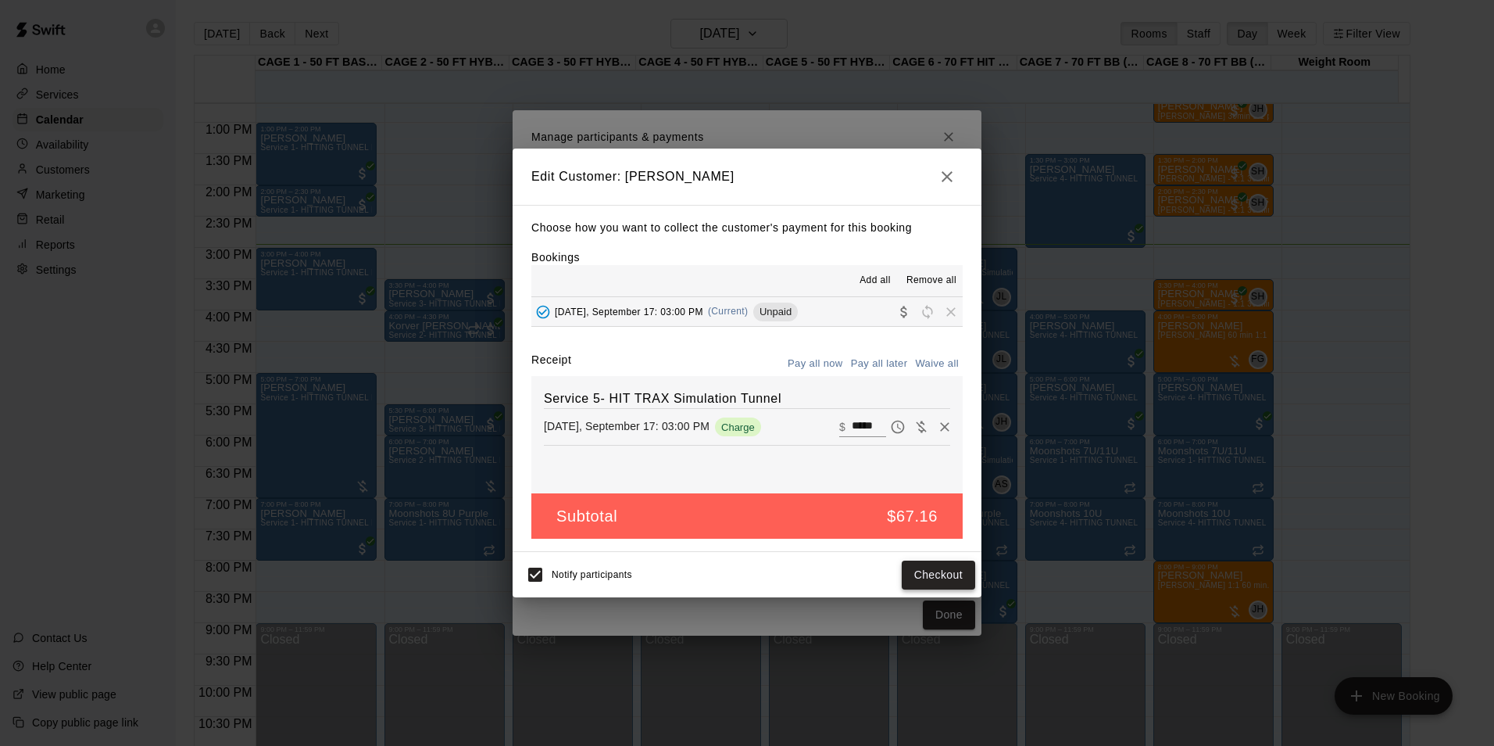
click at [935, 581] on button "Checkout" at bounding box center [938, 574] width 73 height 29
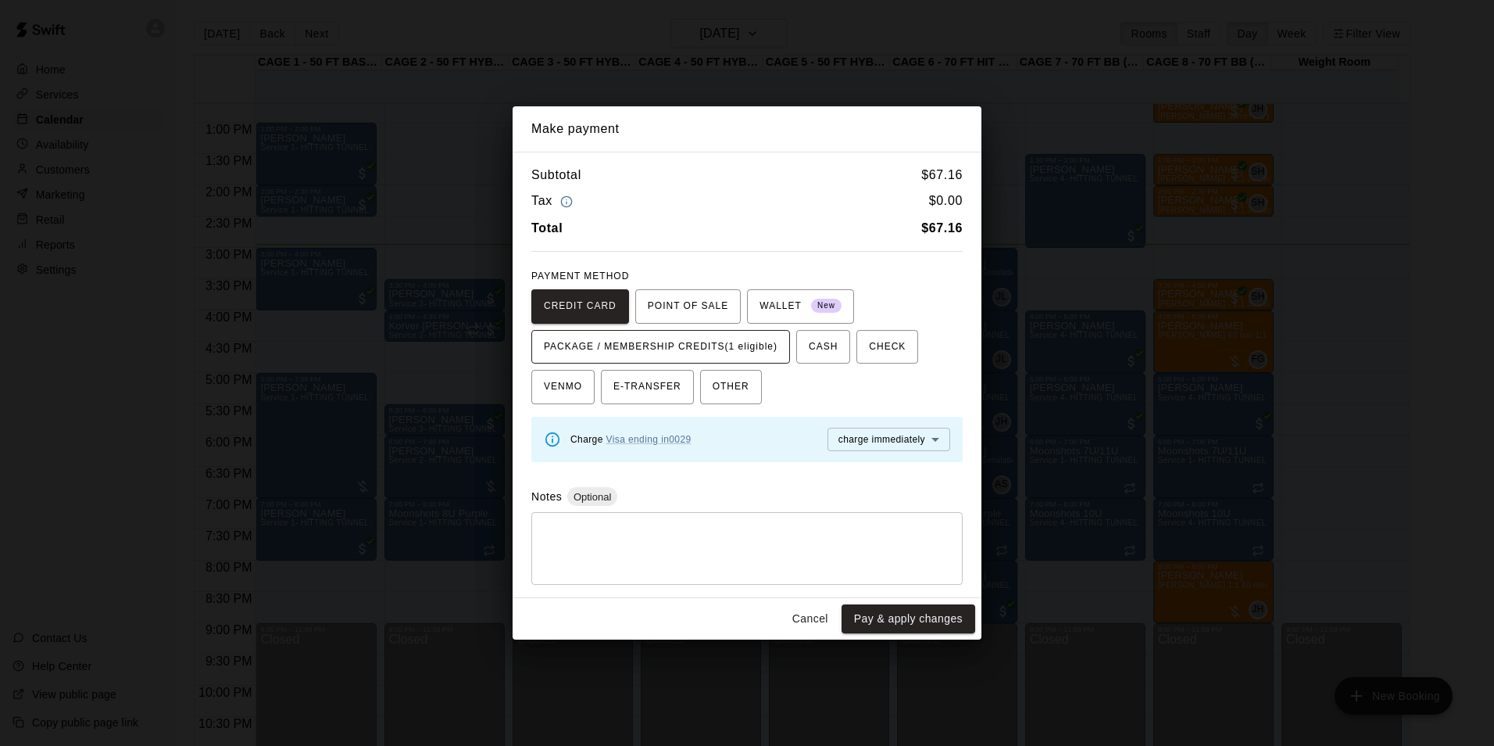
click at [759, 342] on span "PACKAGE / MEMBERSHIP CREDITS (1 eligible)" at bounding box center [661, 347] width 234 height 25
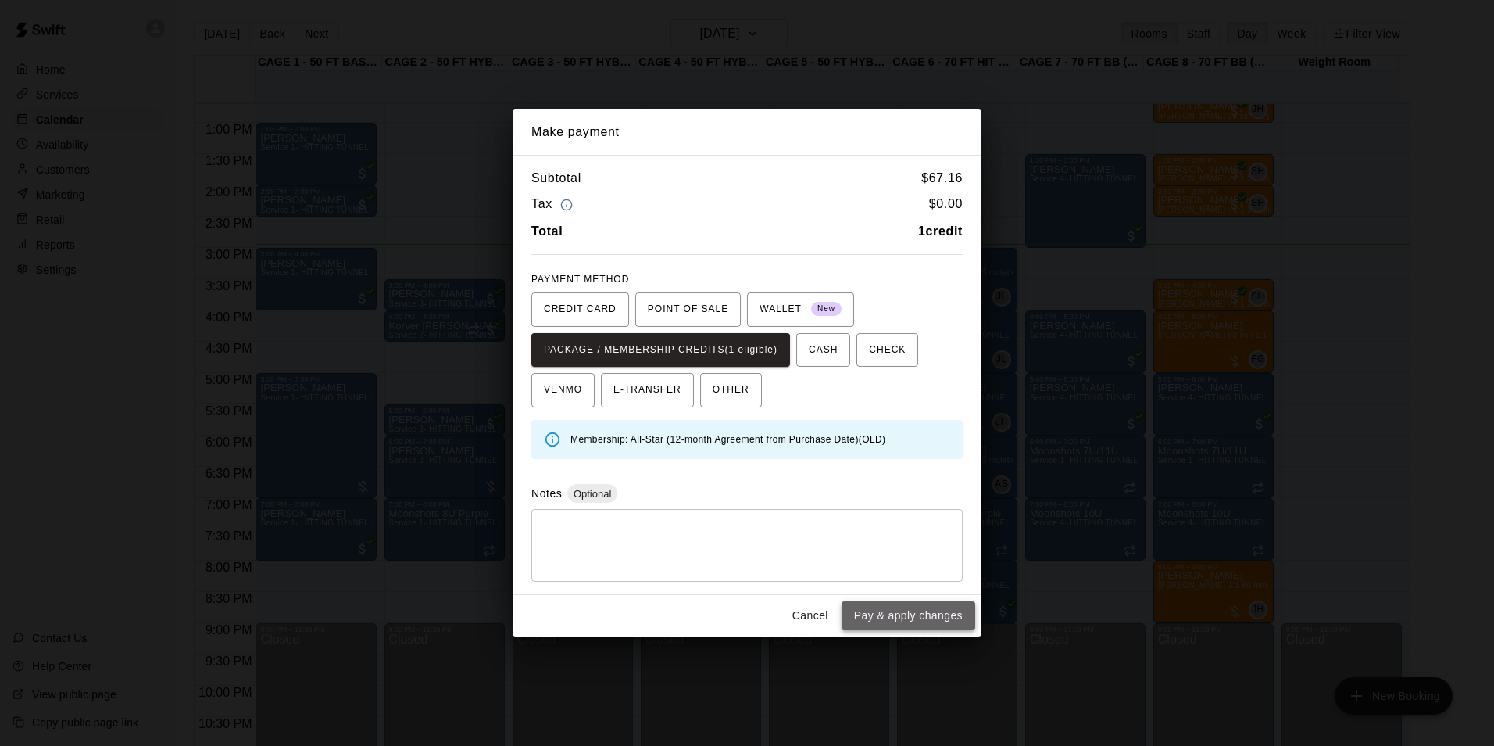
click at [947, 622] on button "Pay & apply changes" at bounding box center [909, 615] width 134 height 29
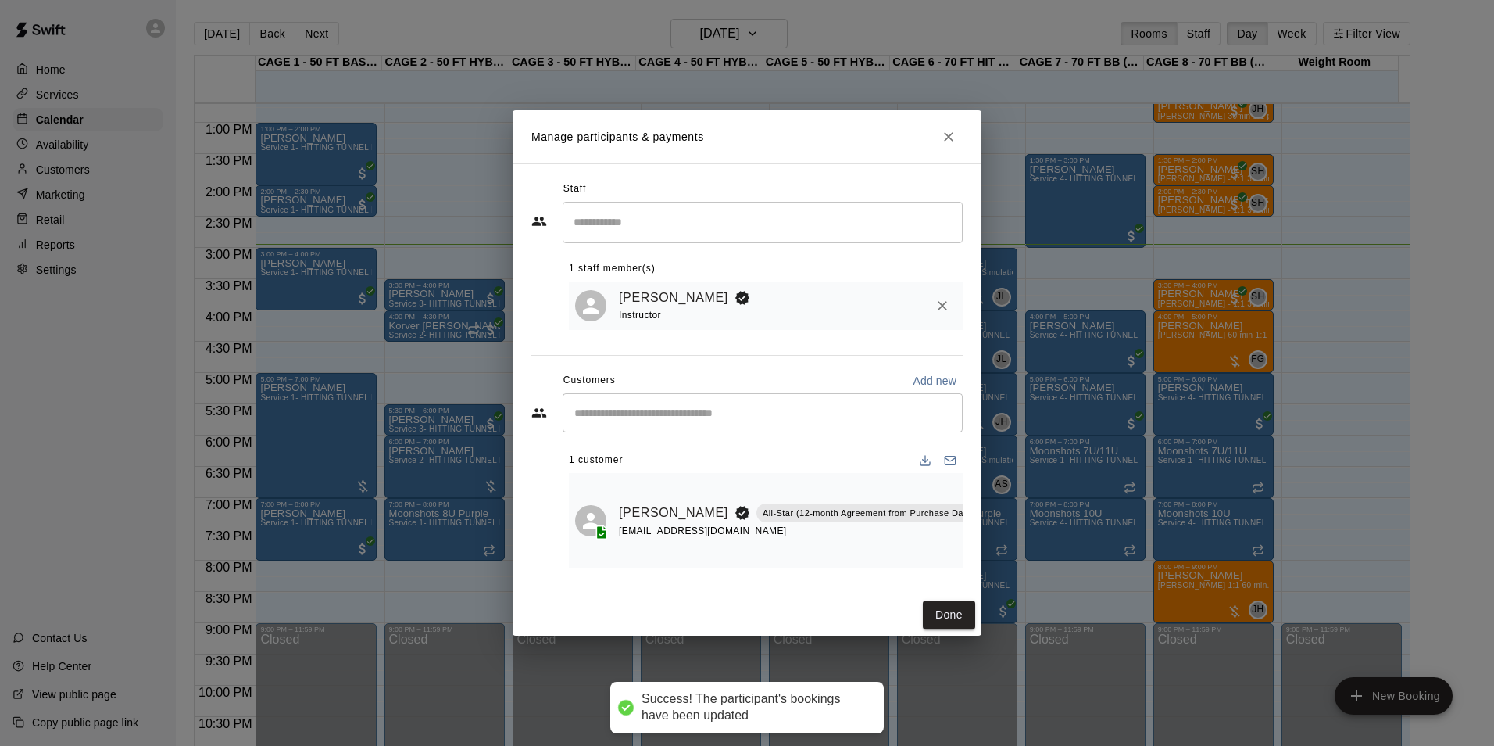
click at [921, 604] on div "Done" at bounding box center [747, 614] width 469 height 41
click at [930, 608] on button "Done" at bounding box center [949, 614] width 52 height 29
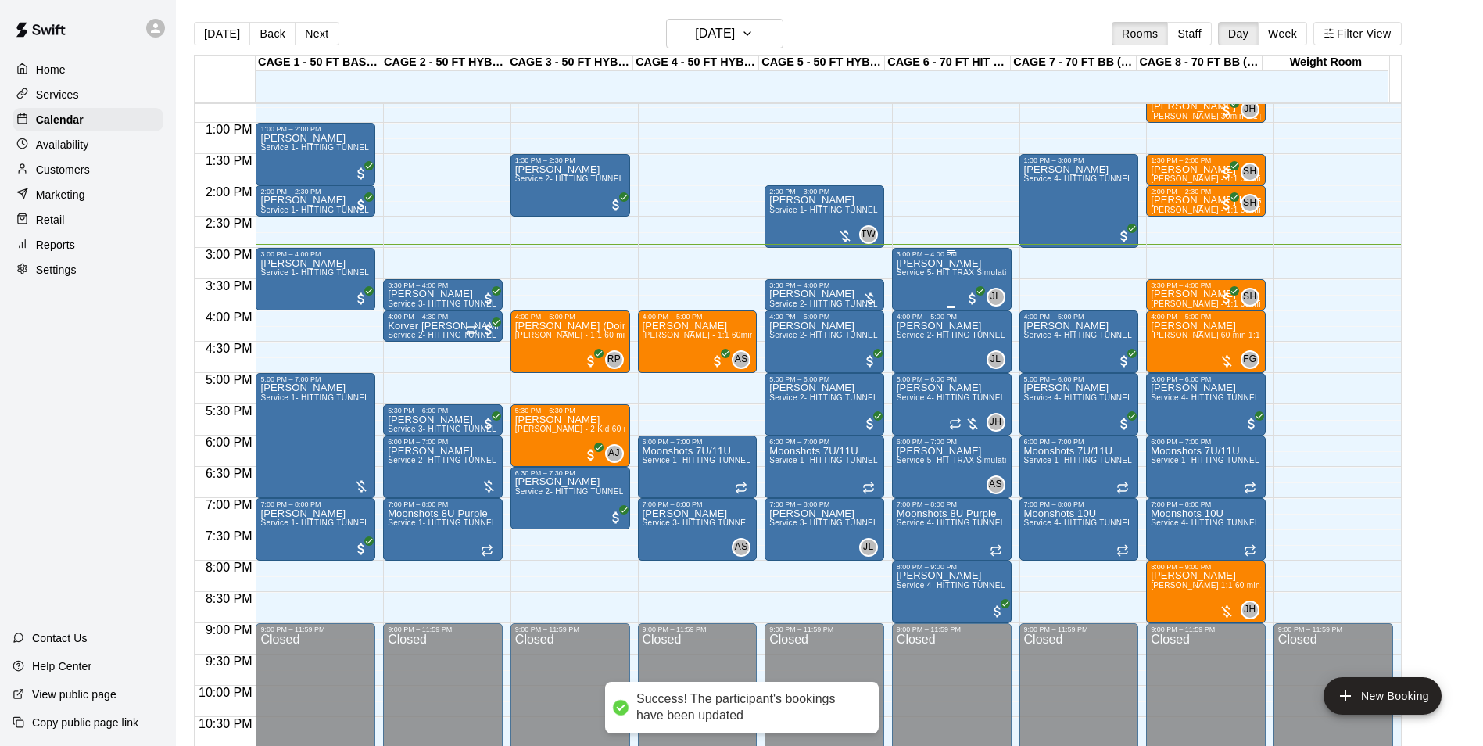
click at [924, 277] on span "Service 5- HIT TRAX Simulation Tunnel" at bounding box center [970, 272] width 147 height 9
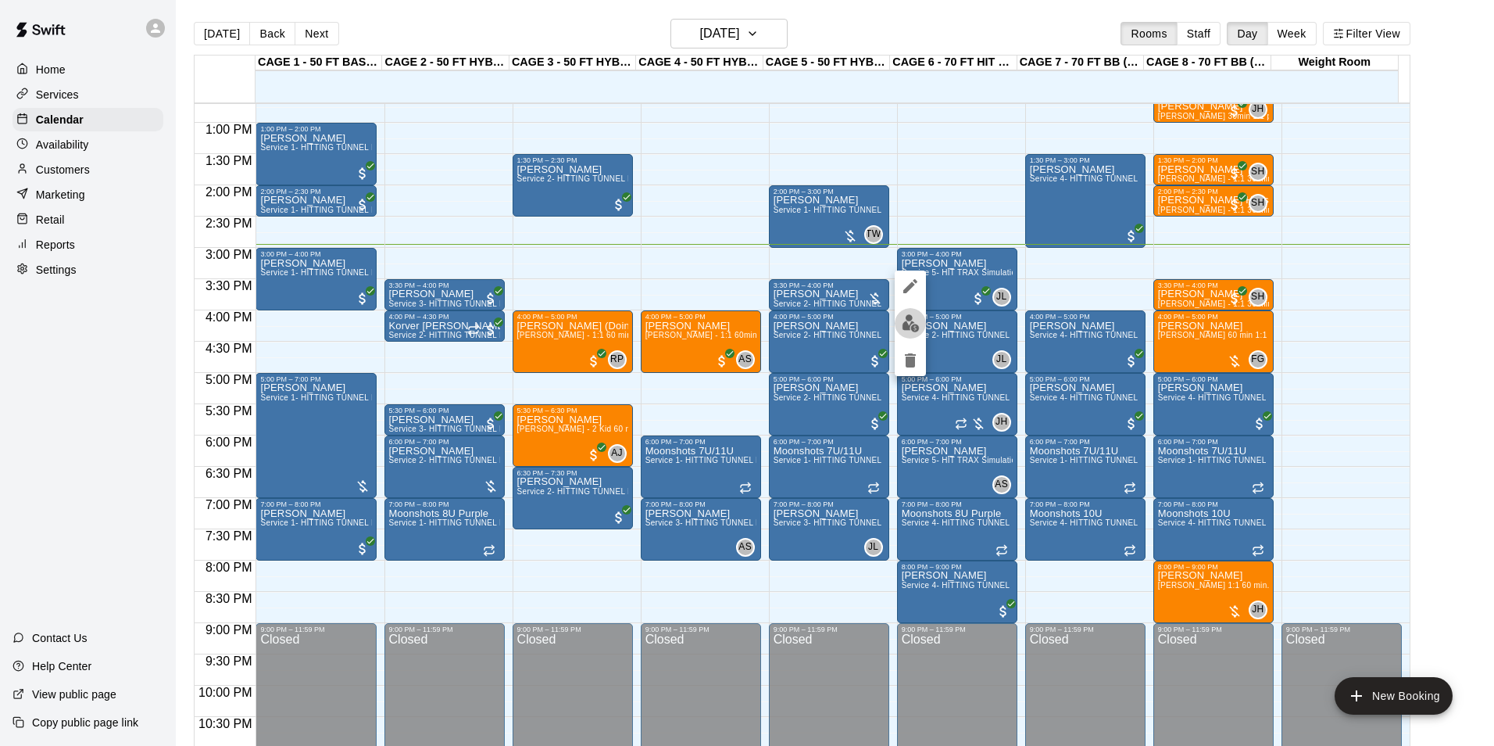
click at [917, 311] on button "edit" at bounding box center [910, 323] width 31 height 30
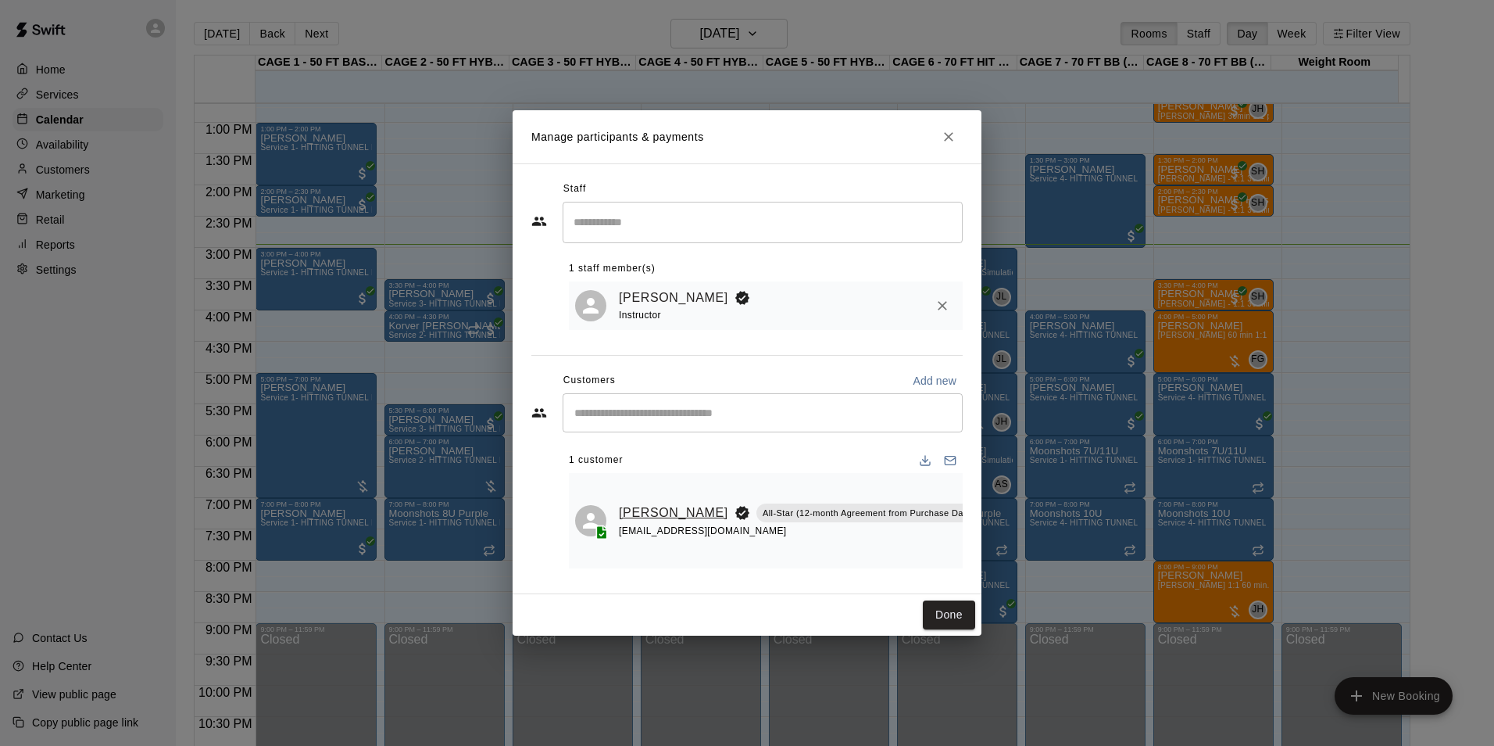
click at [636, 503] on link "Brian Carbis" at bounding box center [673, 513] width 109 height 20
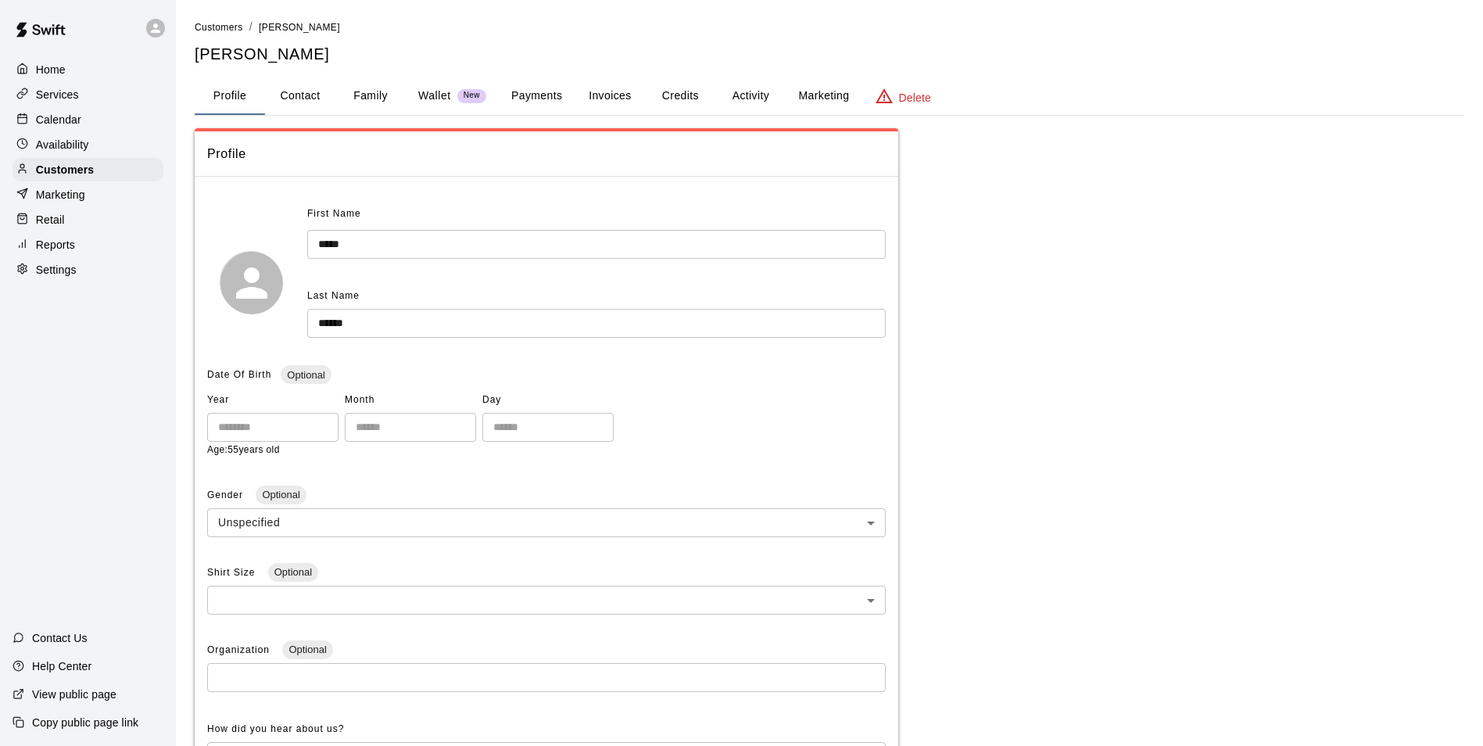
click at [606, 94] on button "Invoices" at bounding box center [610, 96] width 70 height 38
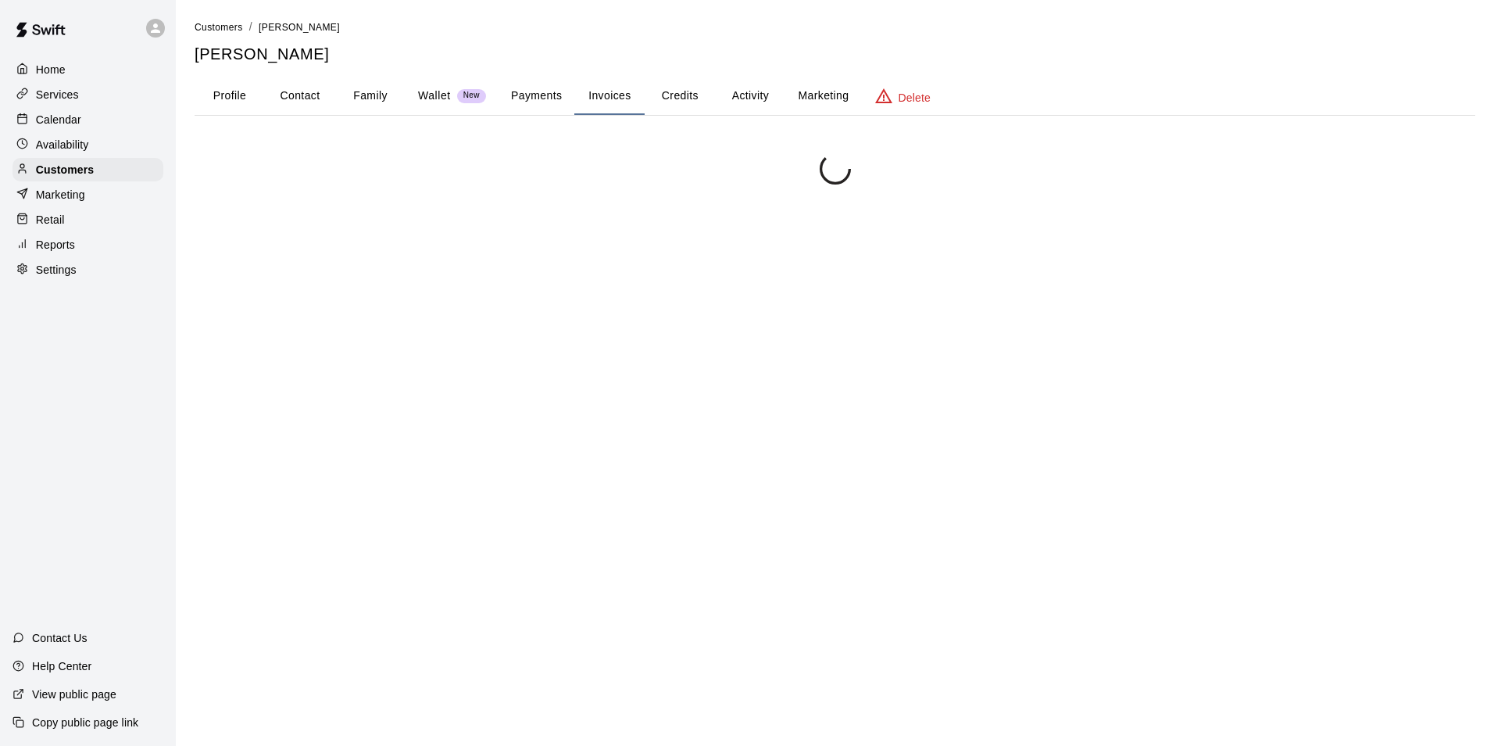
click at [561, 96] on button "Payments" at bounding box center [537, 96] width 76 height 38
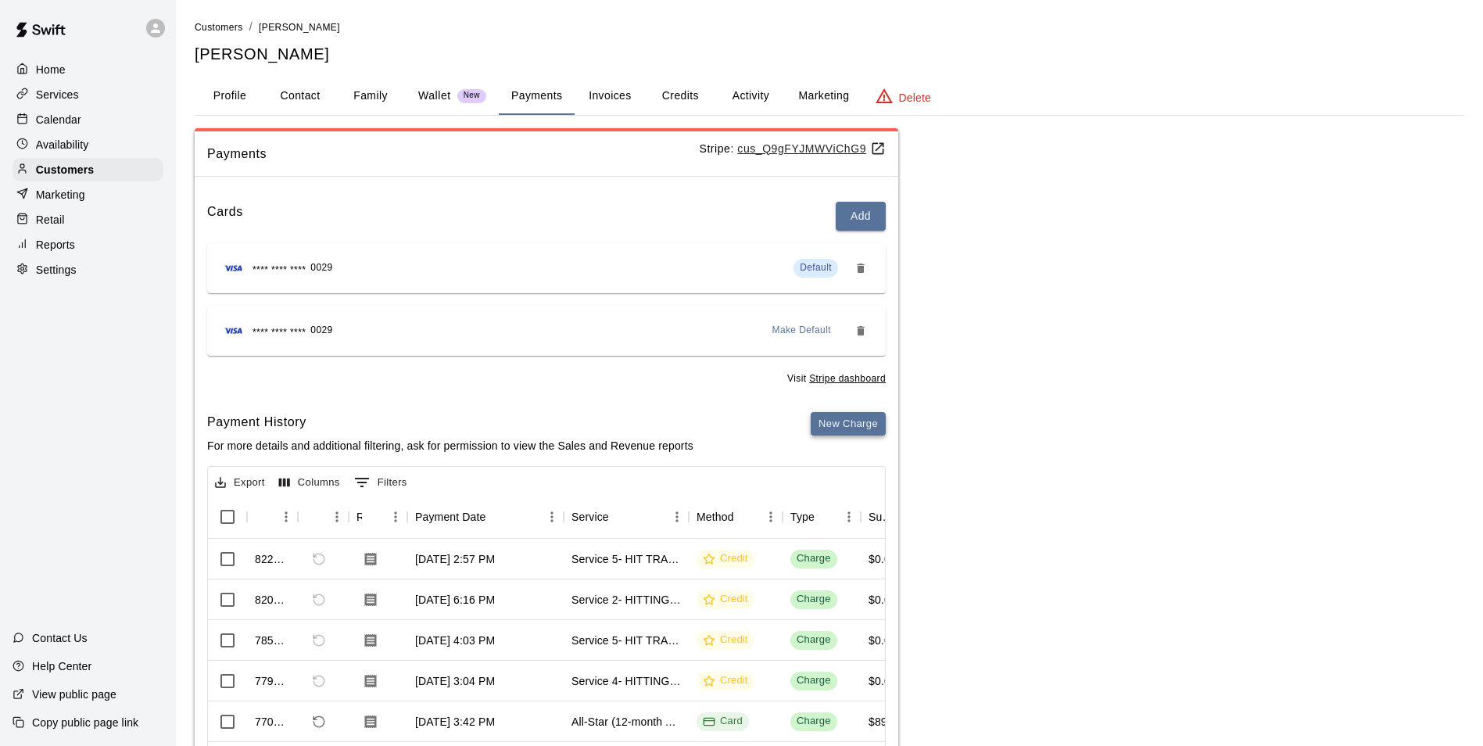
click at [837, 428] on button "New Charge" at bounding box center [848, 424] width 75 height 24
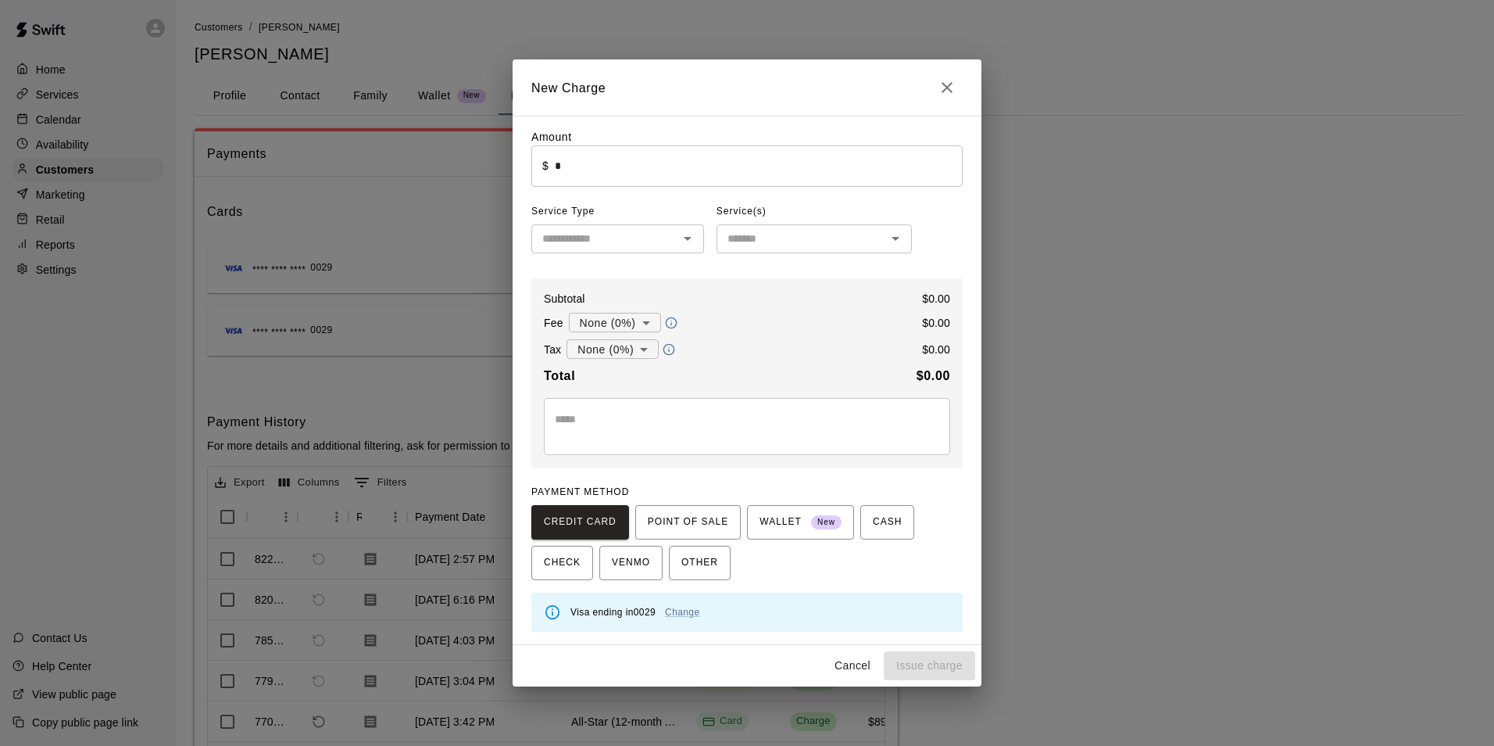
click at [719, 177] on input "*" at bounding box center [759, 165] width 408 height 41
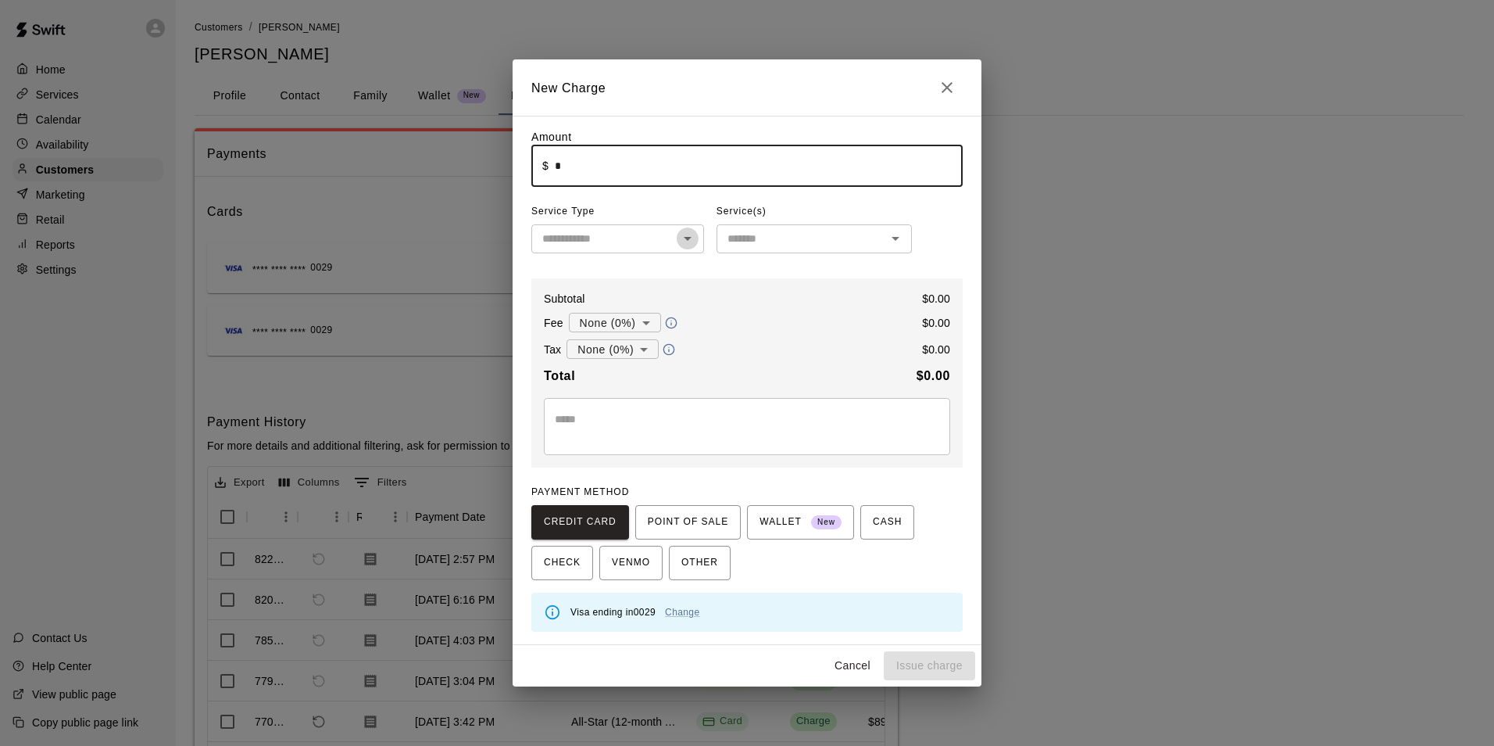
click at [685, 245] on icon "Open" at bounding box center [687, 238] width 19 height 19
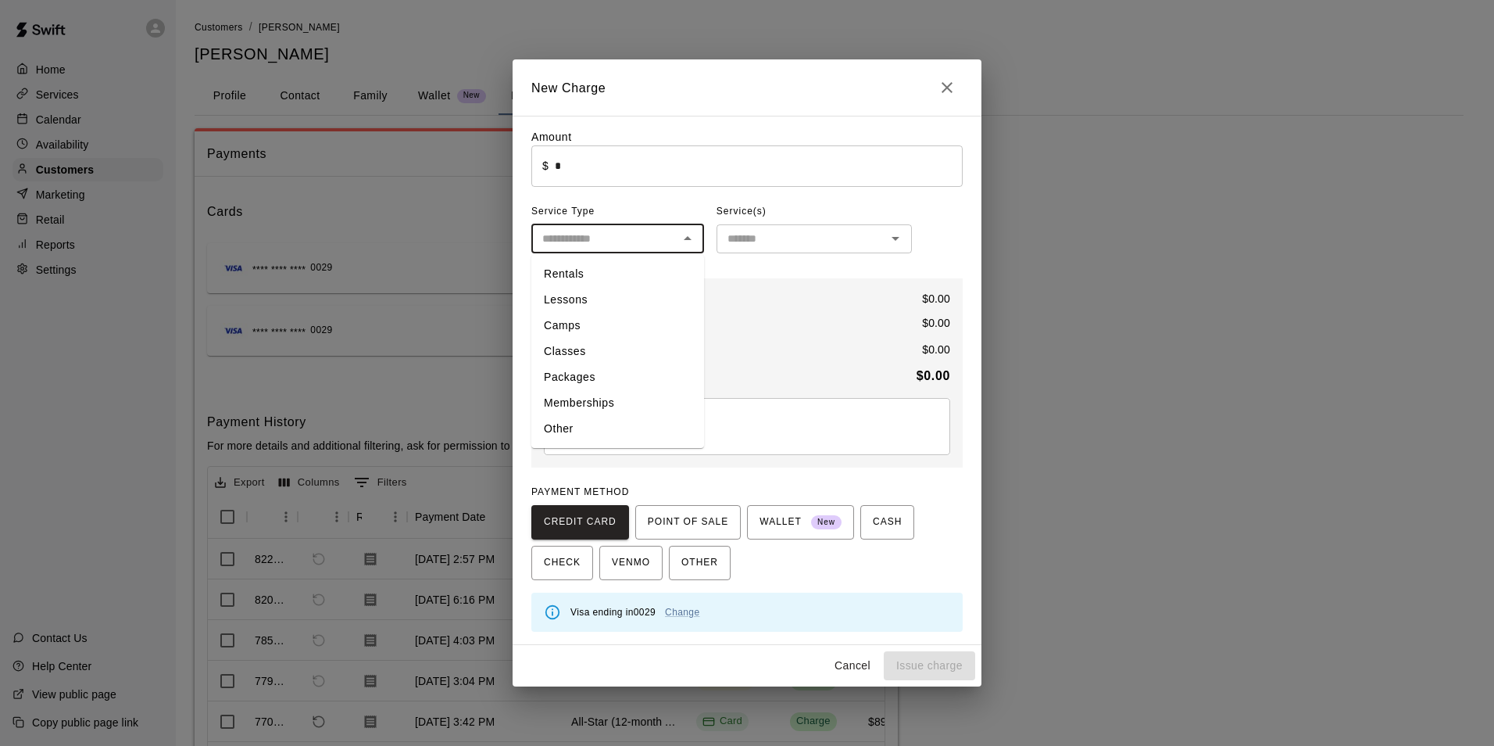
click at [648, 299] on li "Lessons" at bounding box center [618, 300] width 173 height 26
type input "*******"
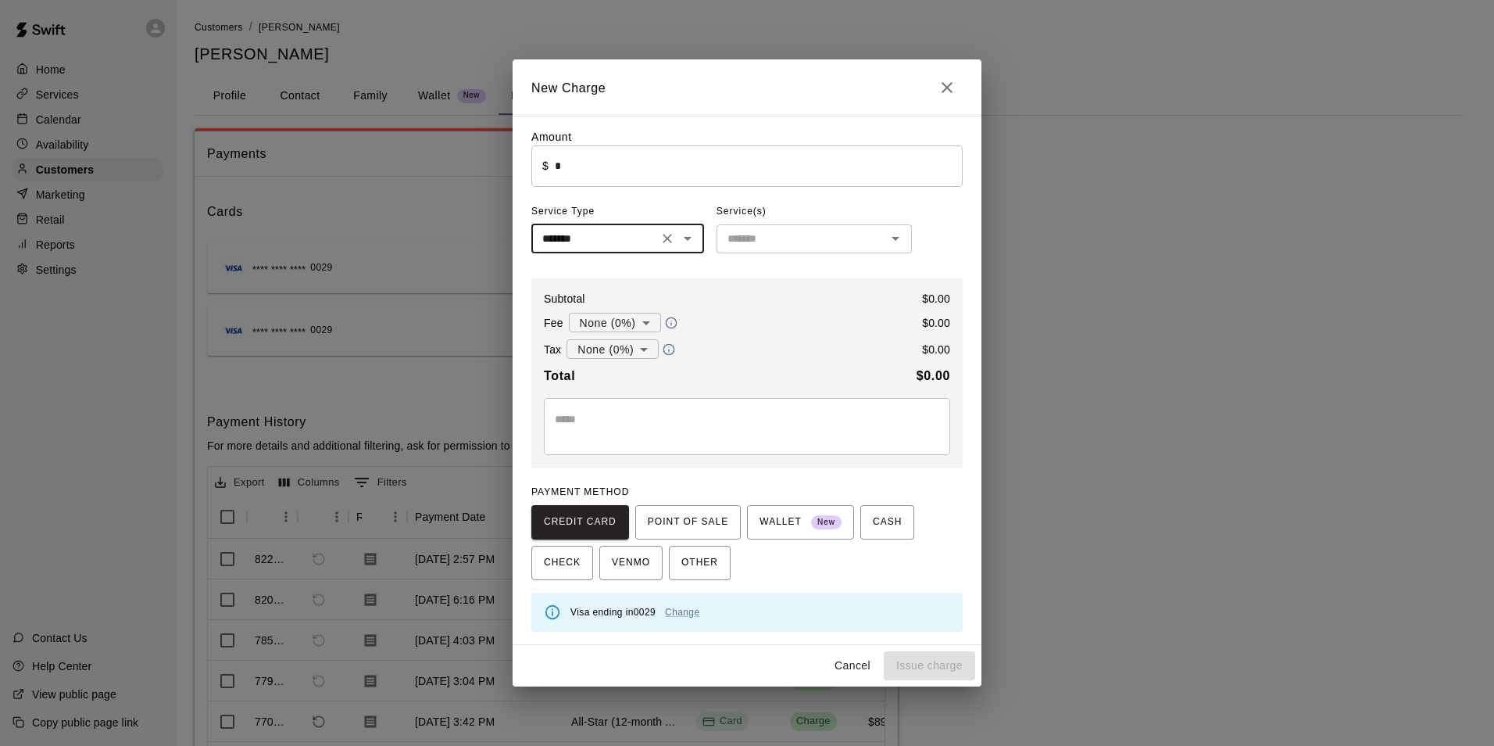
click at [755, 234] on input "text" at bounding box center [801, 239] width 160 height 20
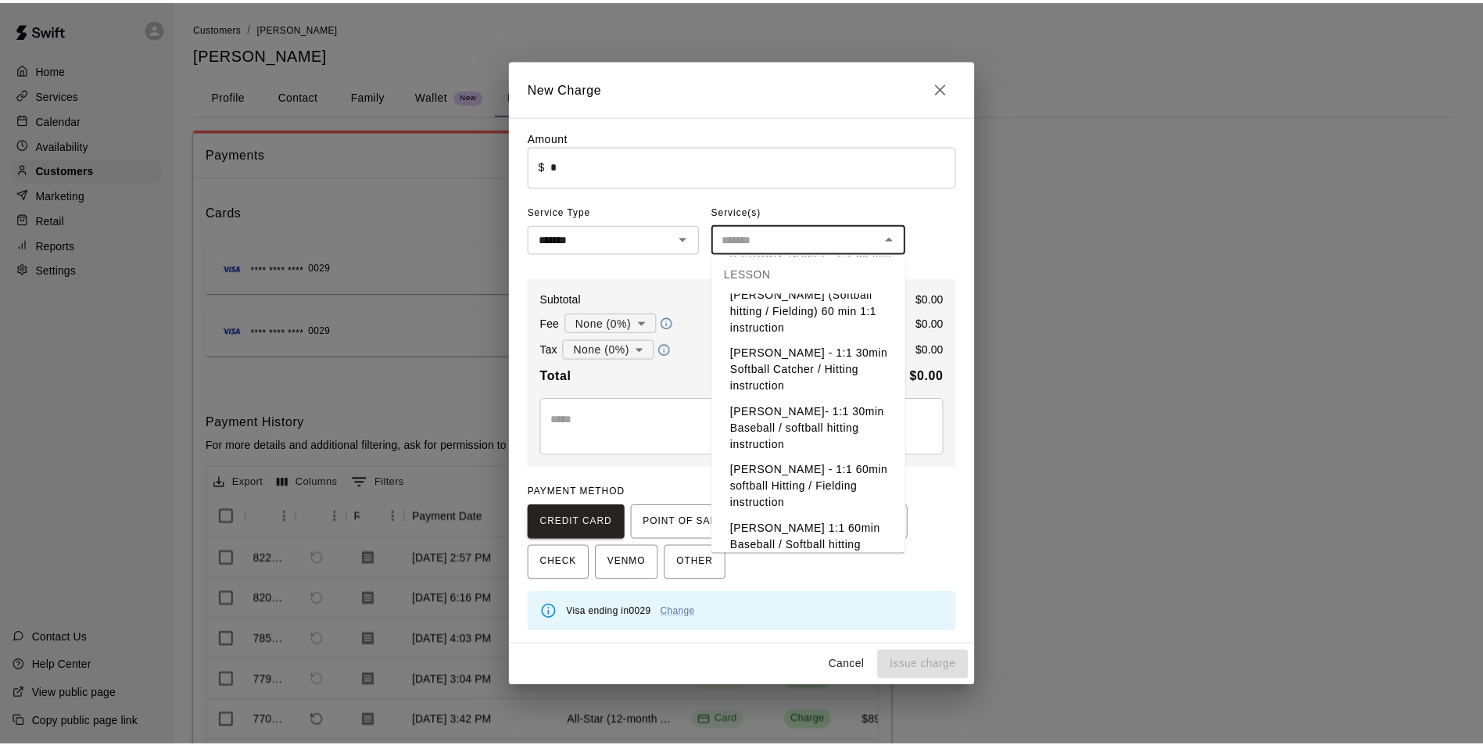
scroll to position [625, 0]
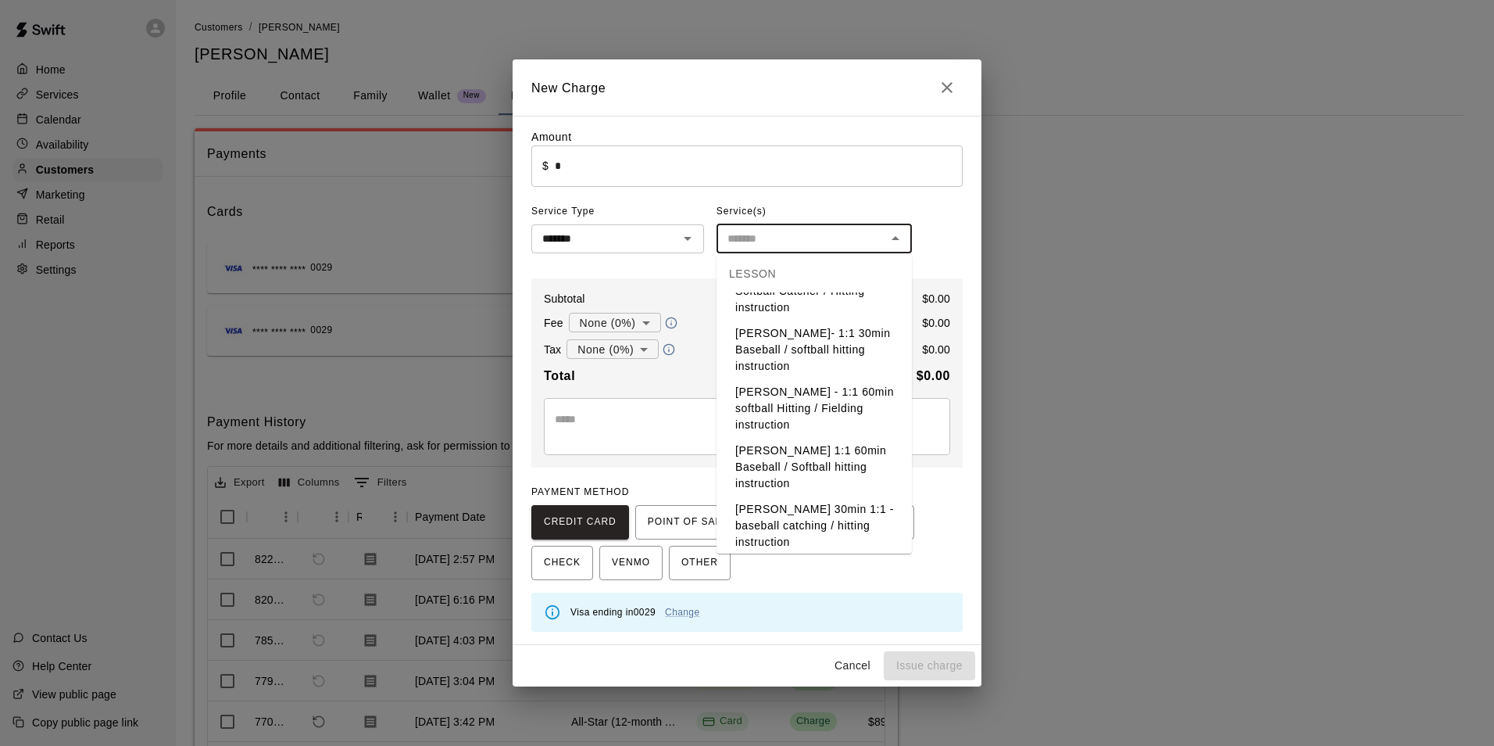
click at [820, 496] on li "Josh Lusby 1:1 60min Baseball / Softball hitting instruction" at bounding box center [814, 467] width 195 height 59
type input "**********"
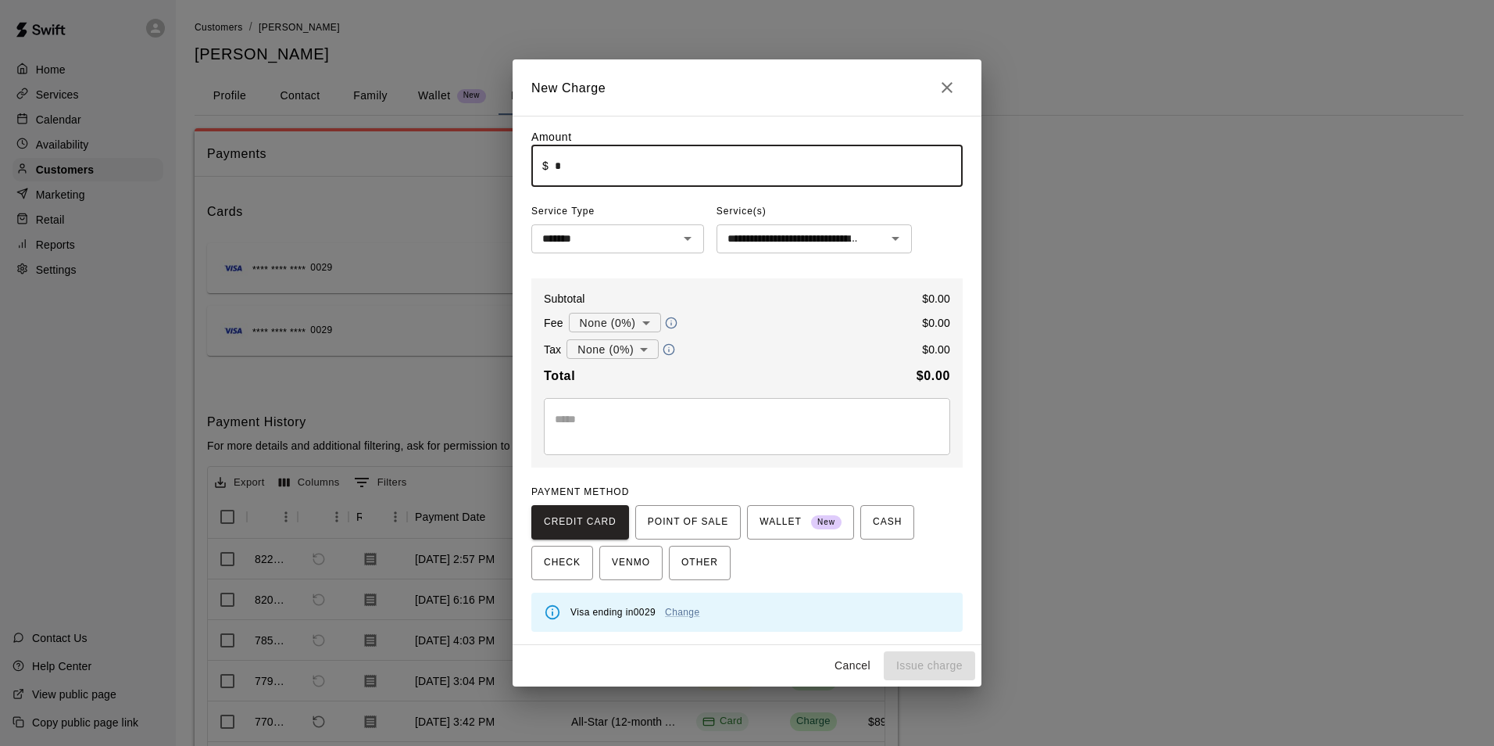
click at [721, 164] on input "*" at bounding box center [759, 165] width 408 height 41
click at [858, 659] on button "Cancel" at bounding box center [853, 665] width 50 height 29
type input "*"
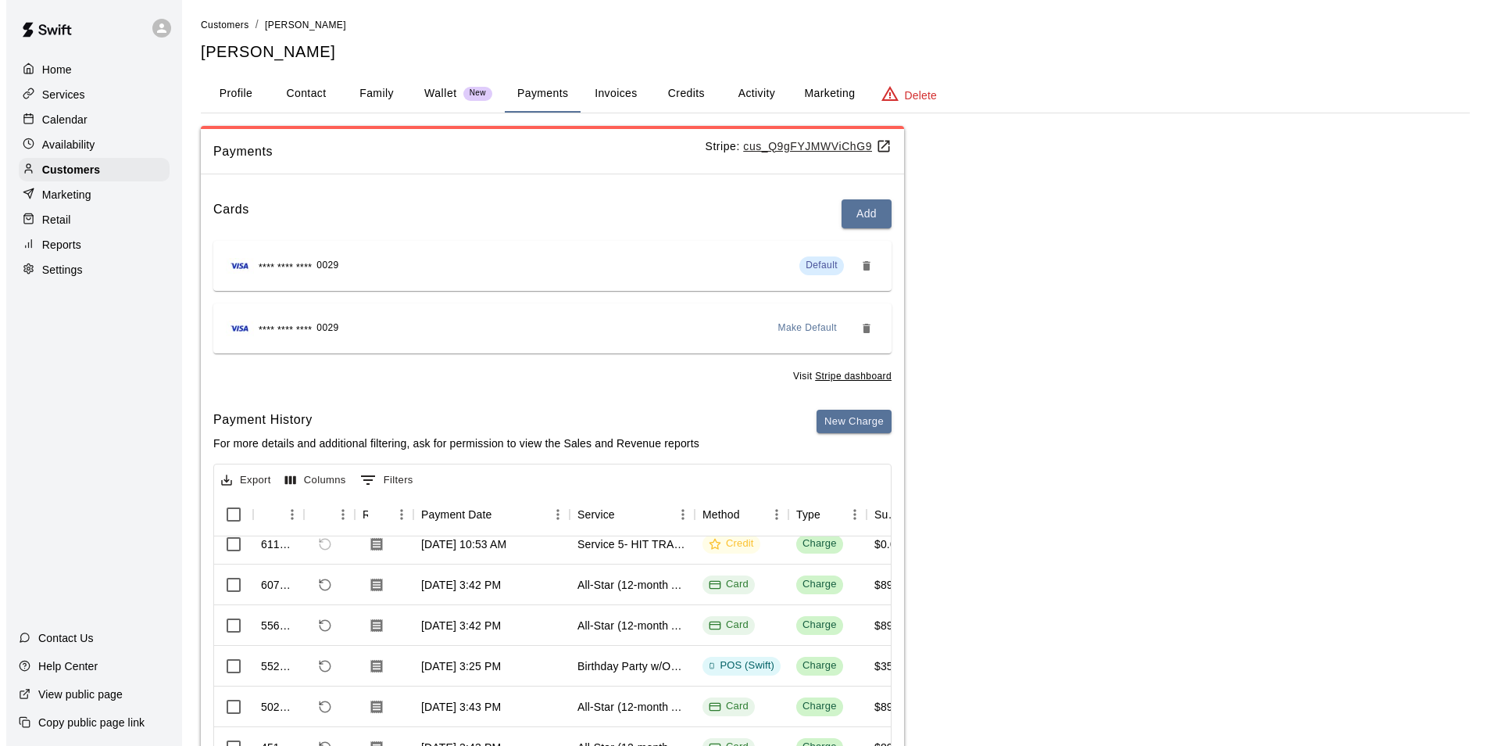
scroll to position [0, 0]
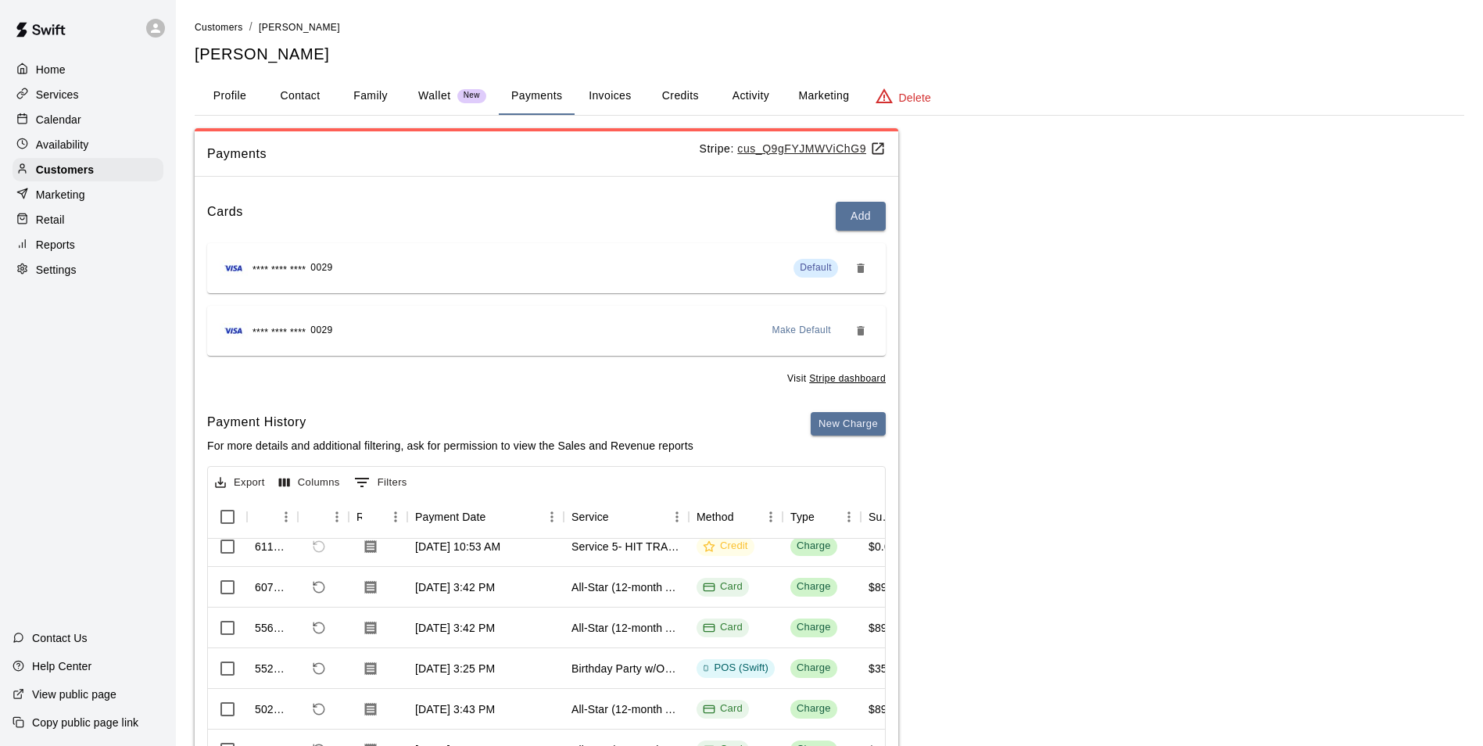
click at [839, 410] on div "Cards Add **** **** **** 0029 Default **** **** **** 0029 Make Default Visit St…" at bounding box center [546, 505] width 703 height 632
click at [835, 430] on button "New Charge" at bounding box center [848, 424] width 75 height 24
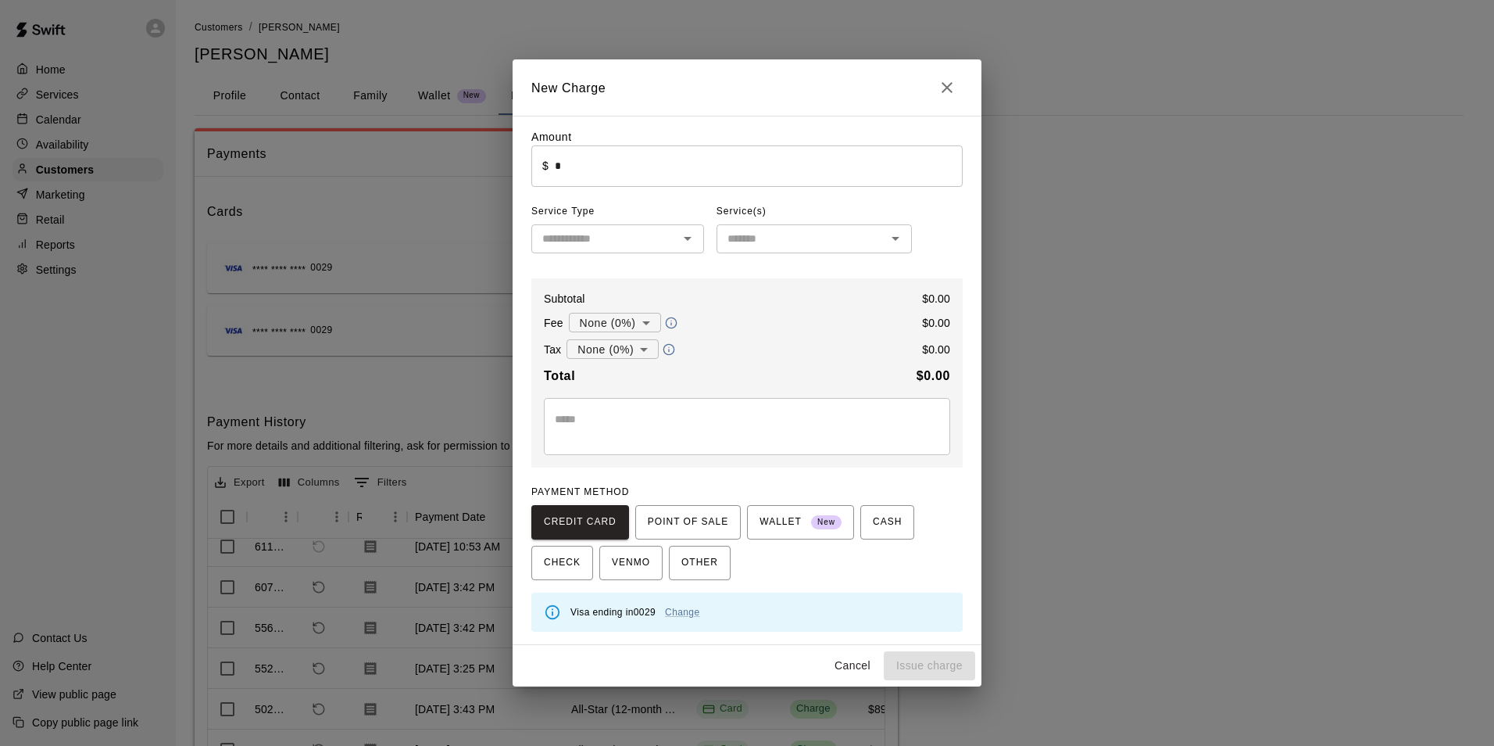
click at [773, 161] on input "*" at bounding box center [759, 165] width 408 height 41
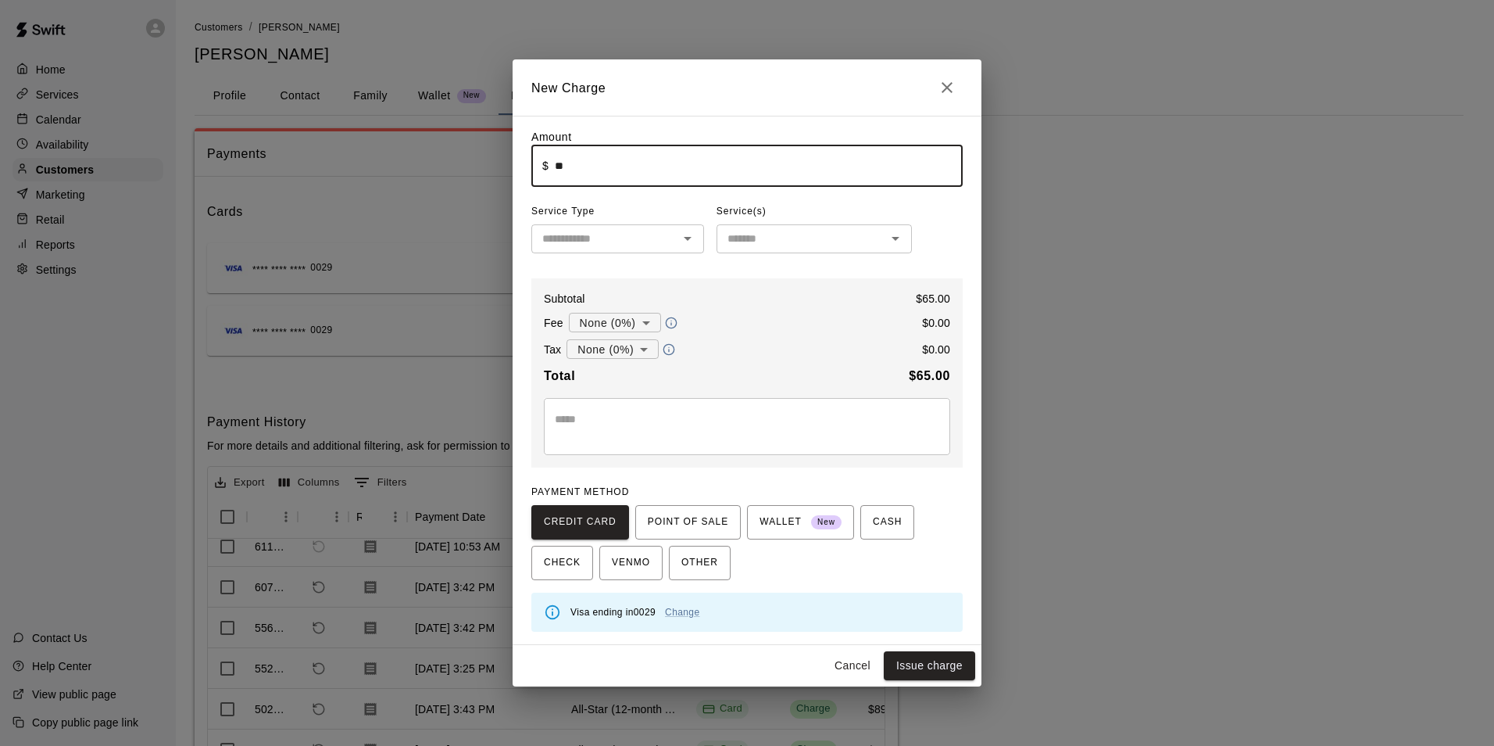
click at [685, 226] on div "​" at bounding box center [618, 238] width 173 height 29
type input "*****"
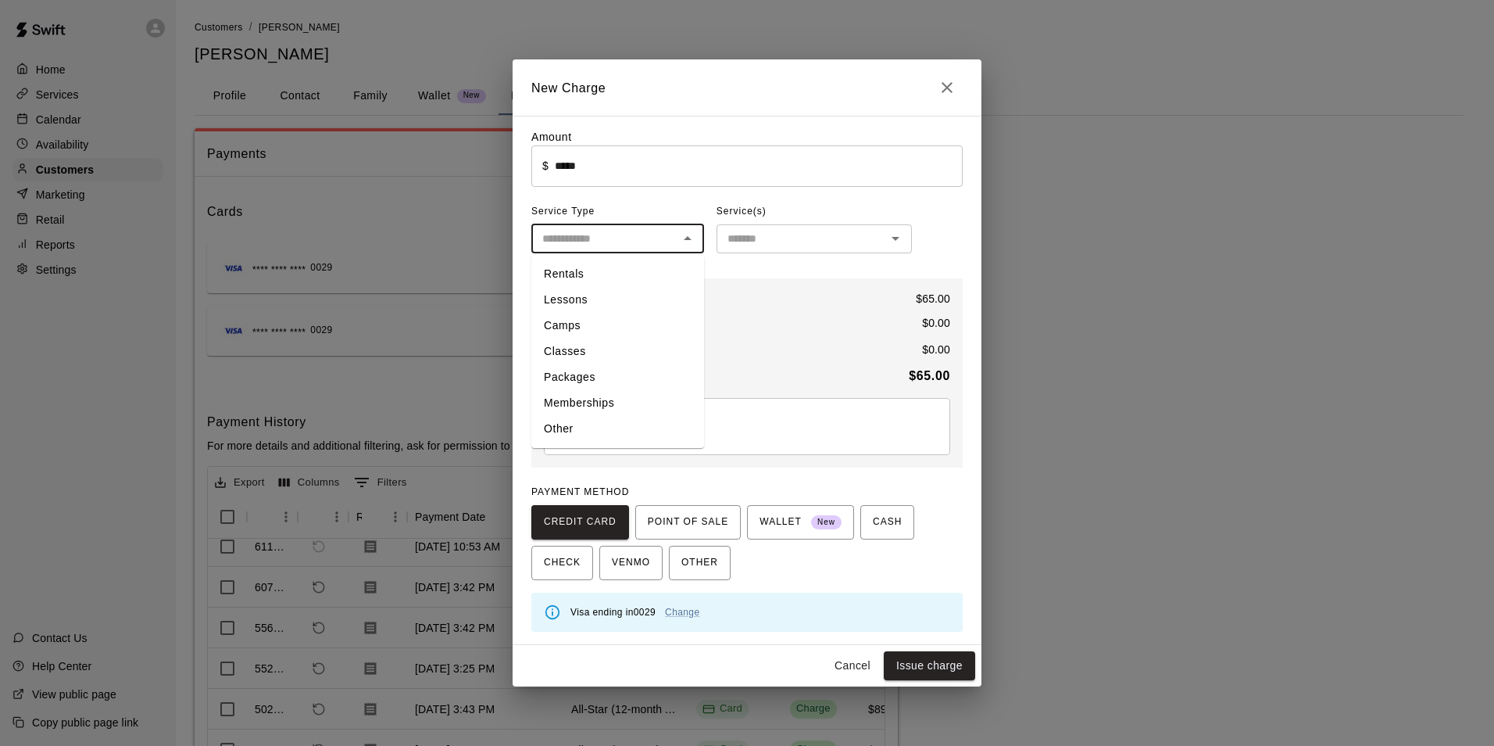
click at [619, 306] on li "Lessons" at bounding box center [618, 300] width 173 height 26
type input "*******"
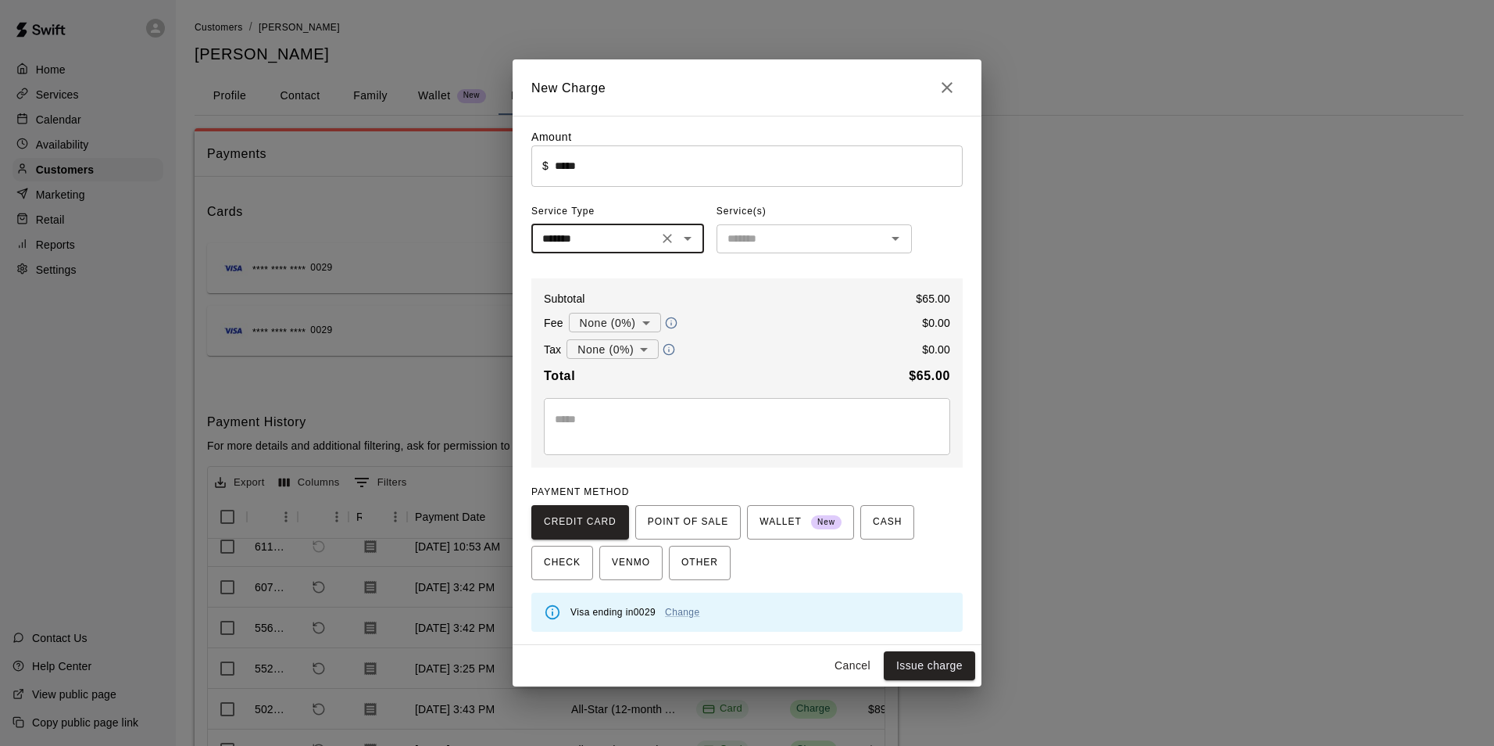
click at [755, 251] on div "​" at bounding box center [814, 238] width 195 height 29
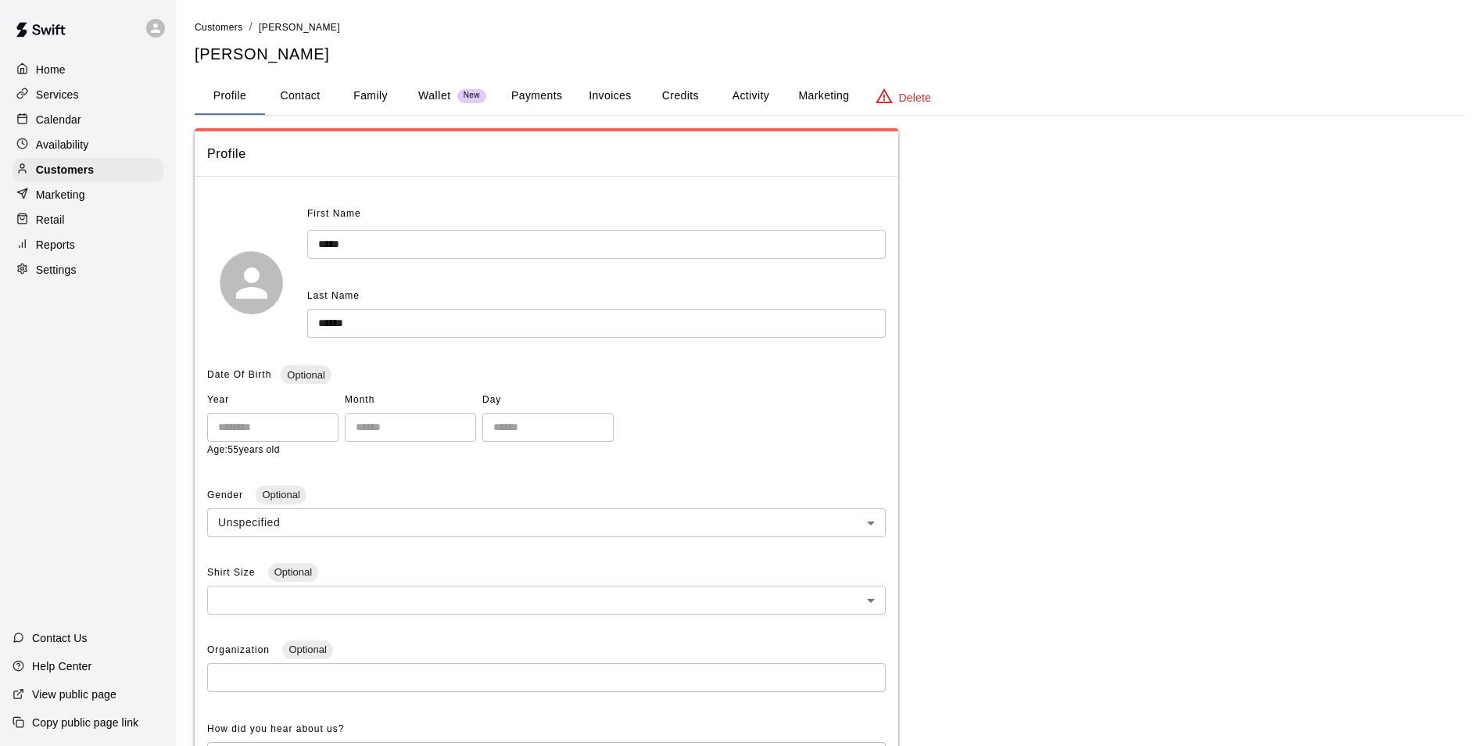
scroll to position [182, 0]
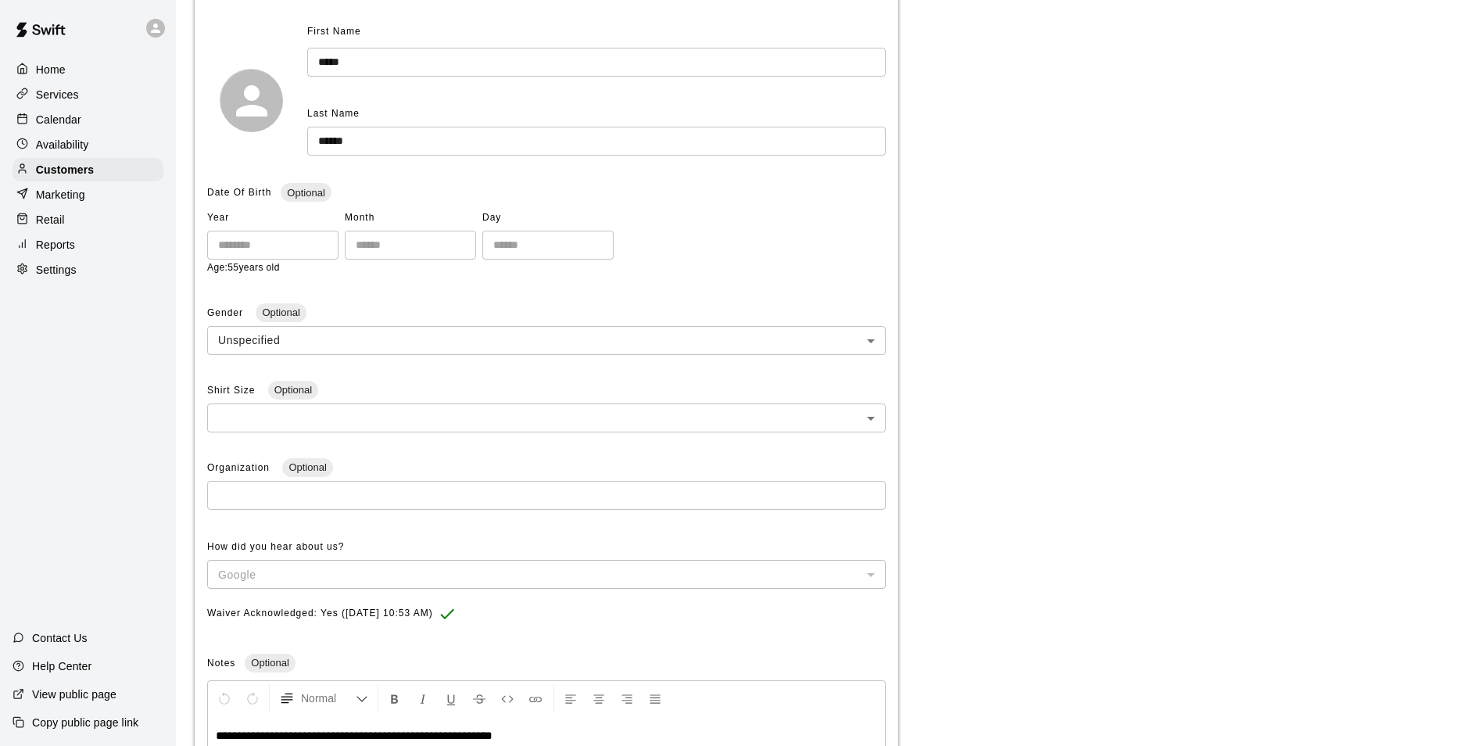
click at [71, 120] on p "Calendar" at bounding box center [58, 120] width 45 height 16
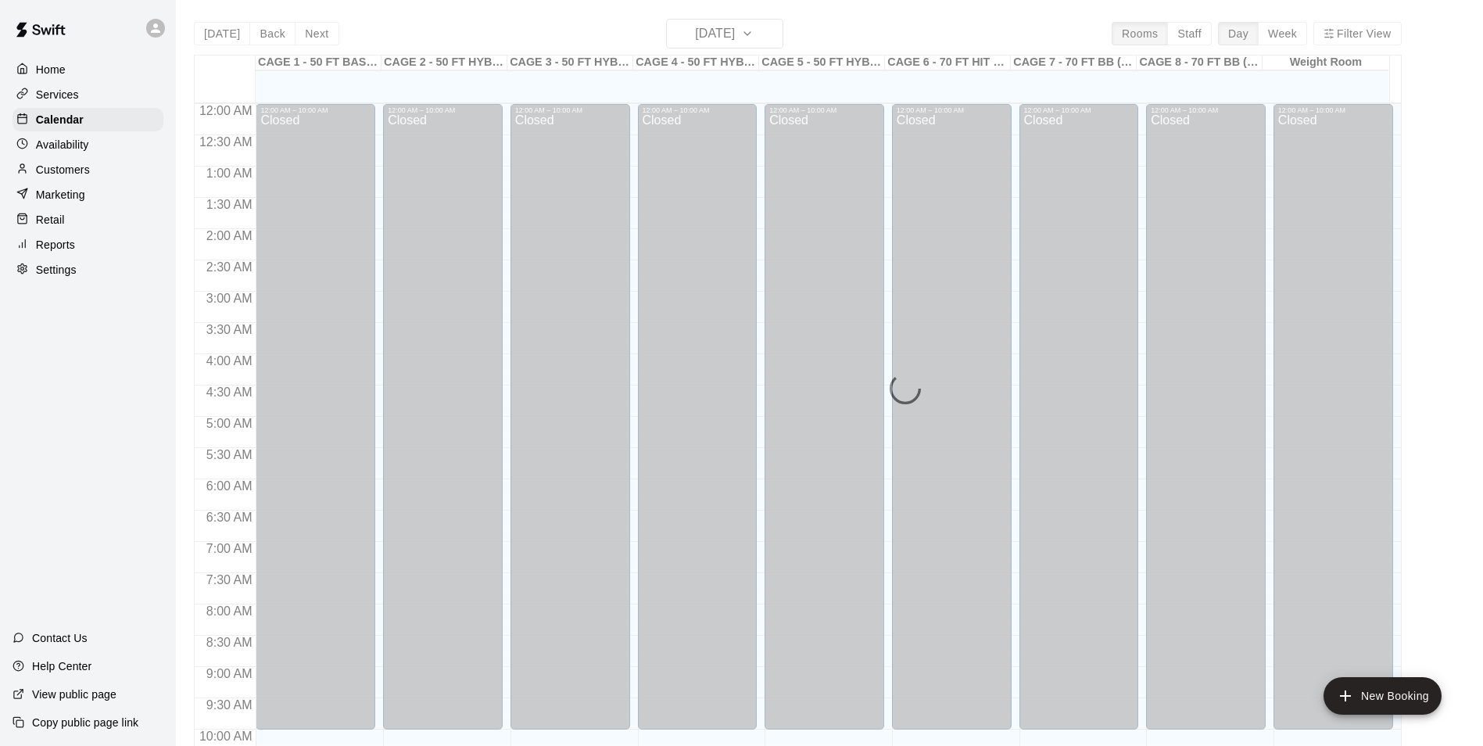
scroll to position [794, 0]
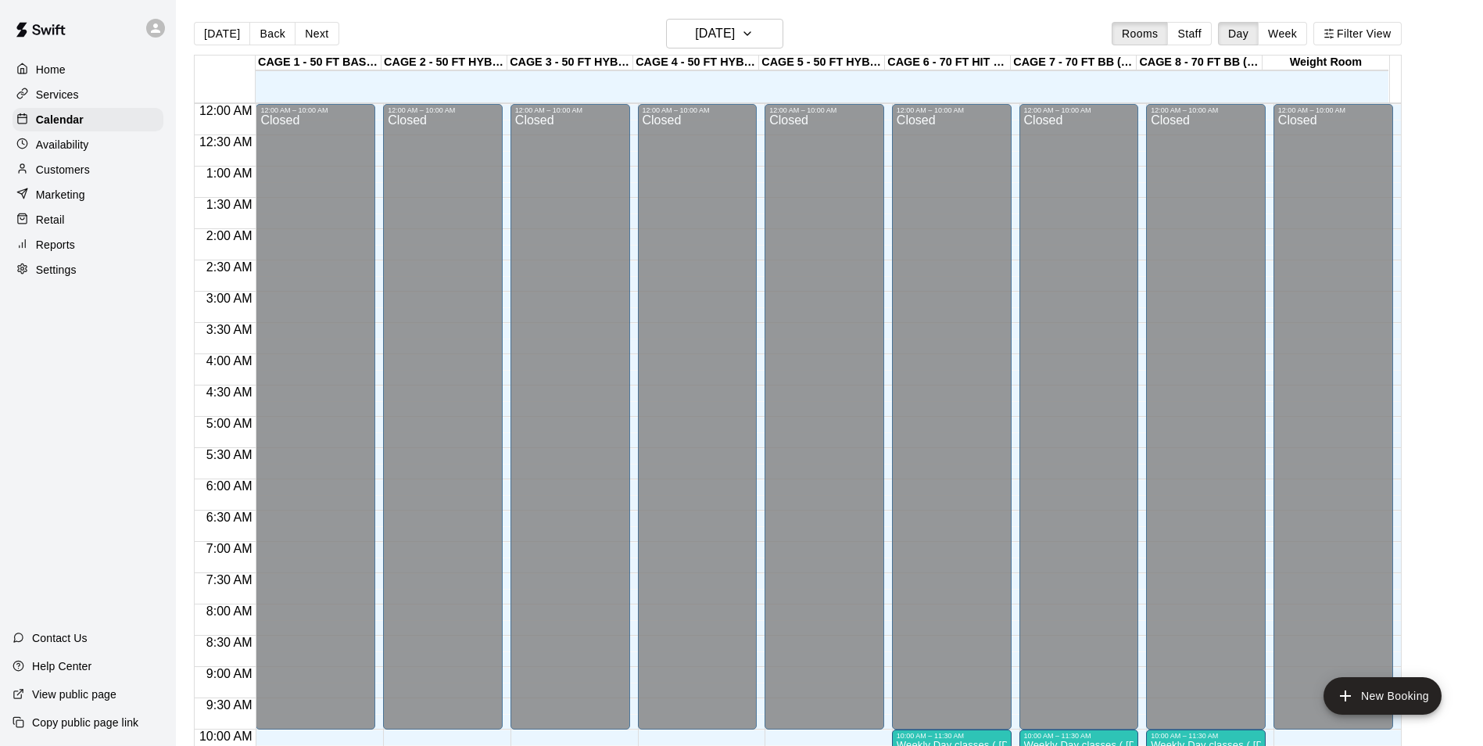
scroll to position [794, 0]
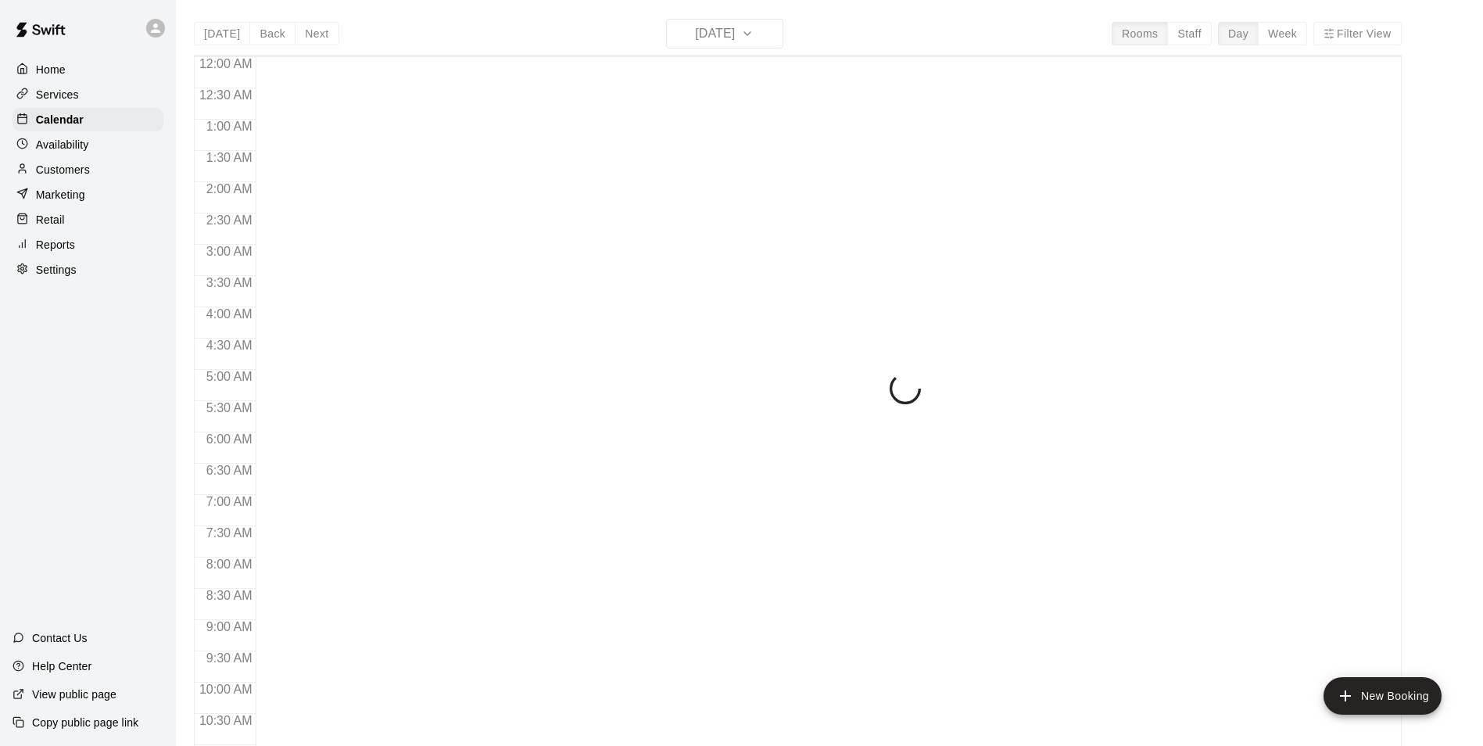
scroll to position [794, 0]
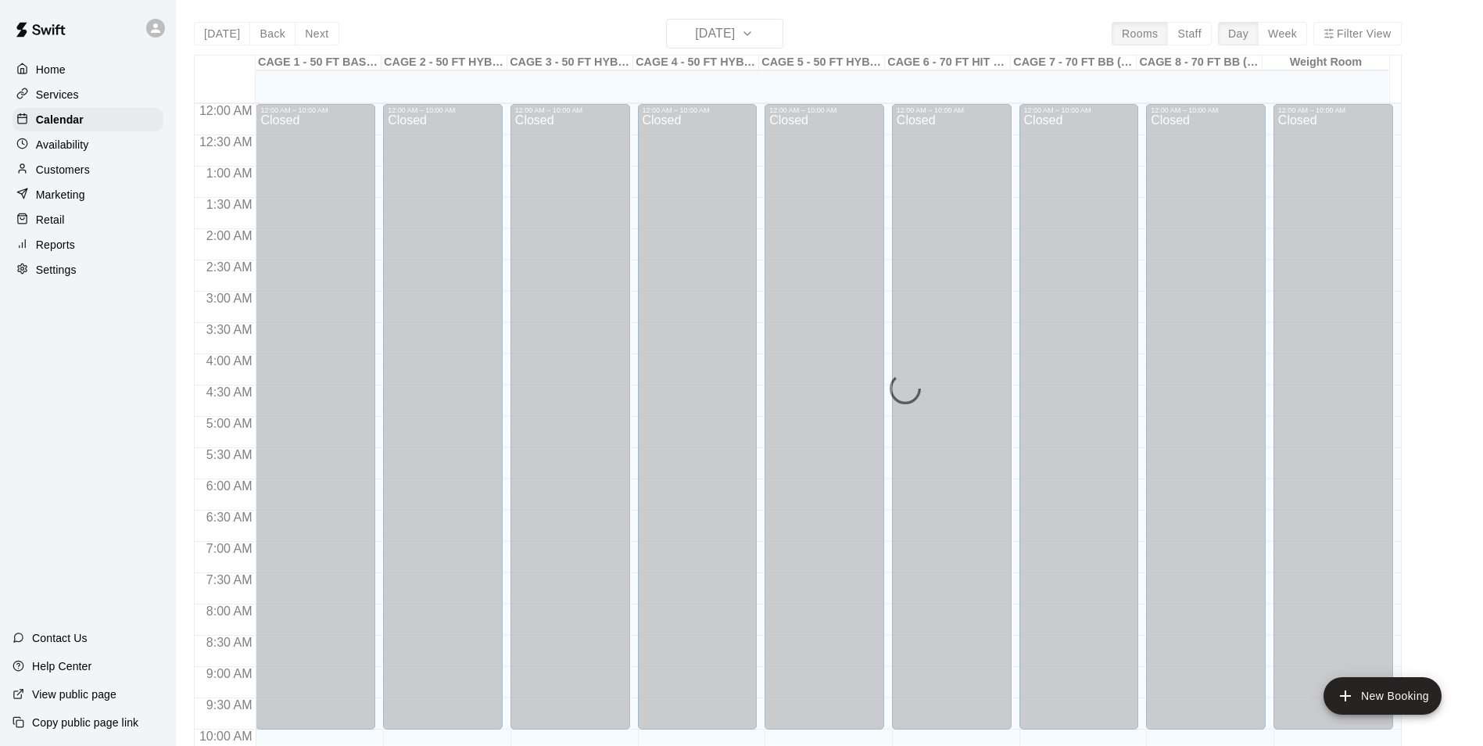
scroll to position [794, 0]
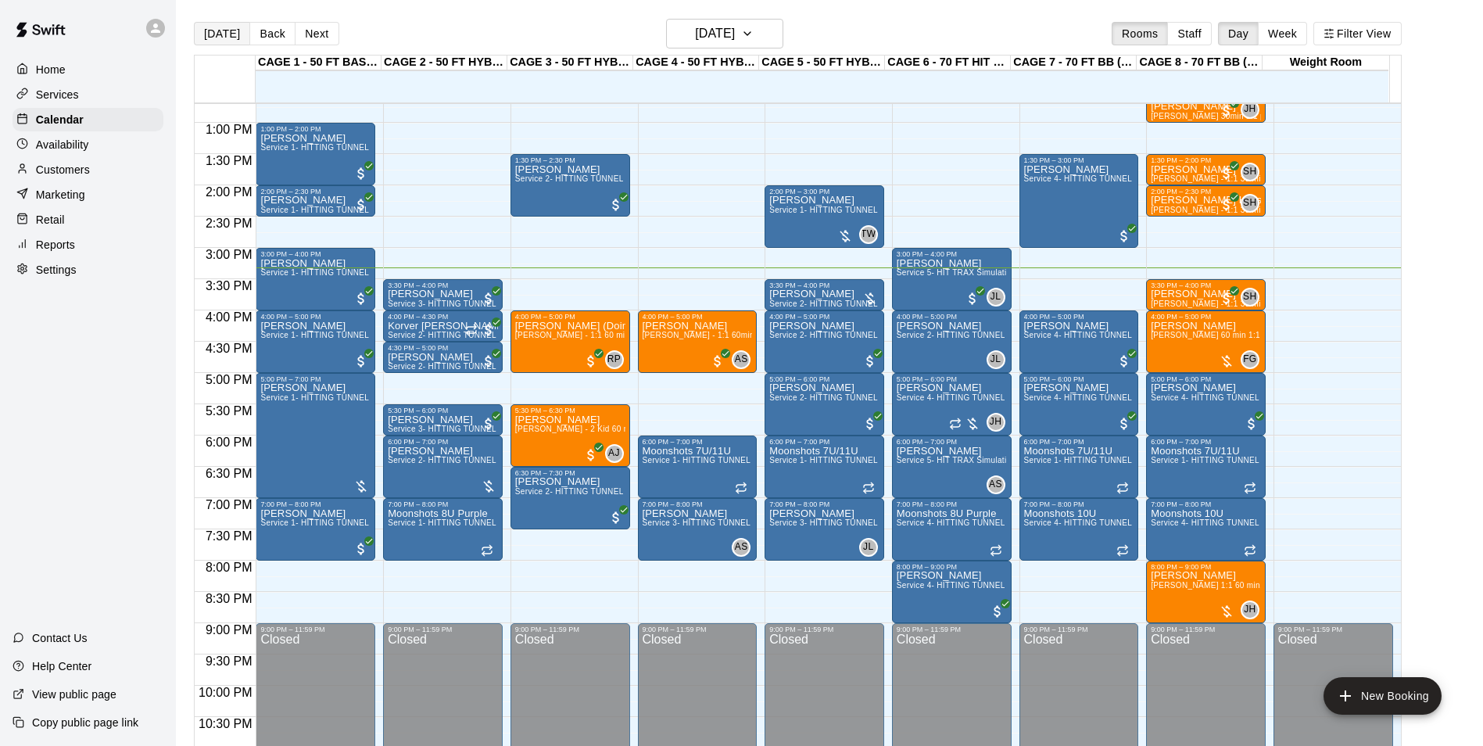
click at [243, 35] on button "[DATE]" at bounding box center [222, 33] width 56 height 23
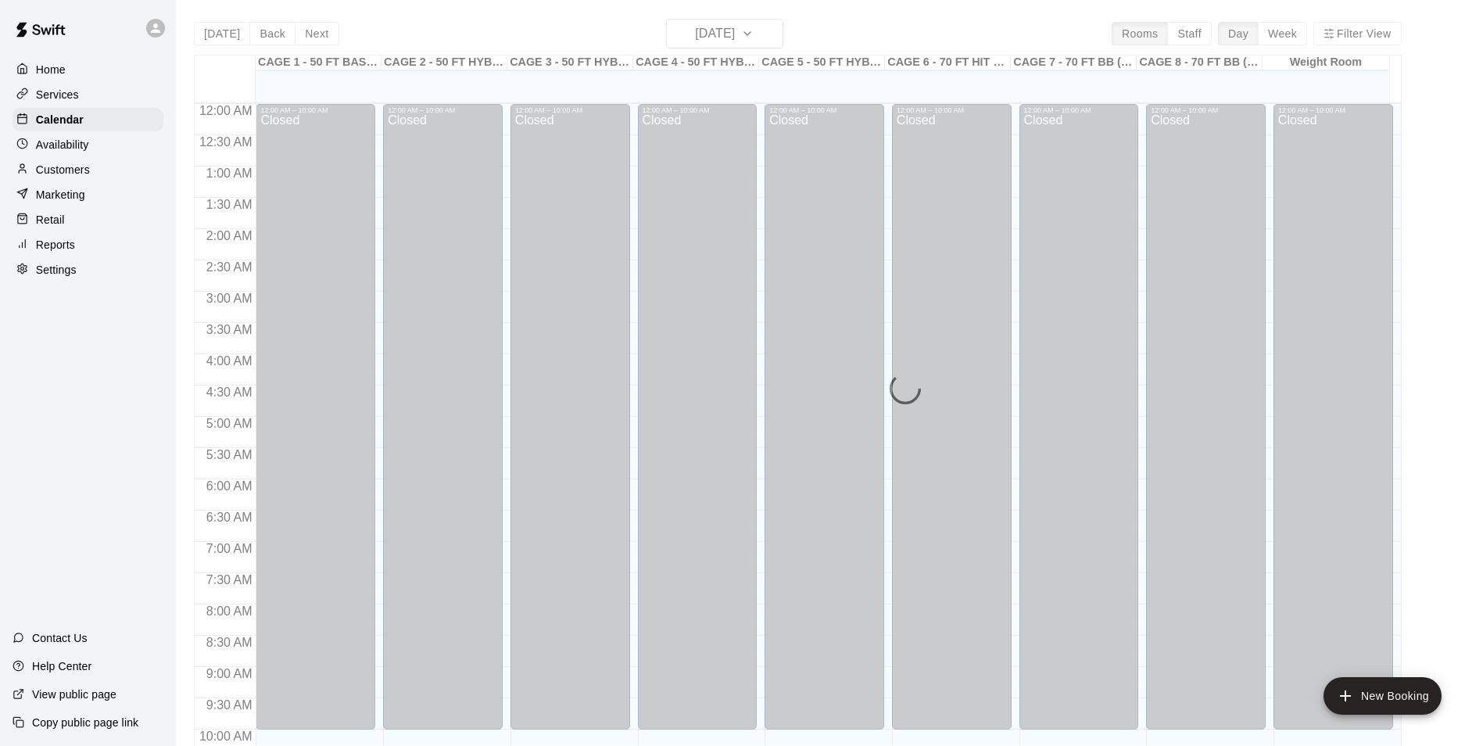
scroll to position [794, 0]
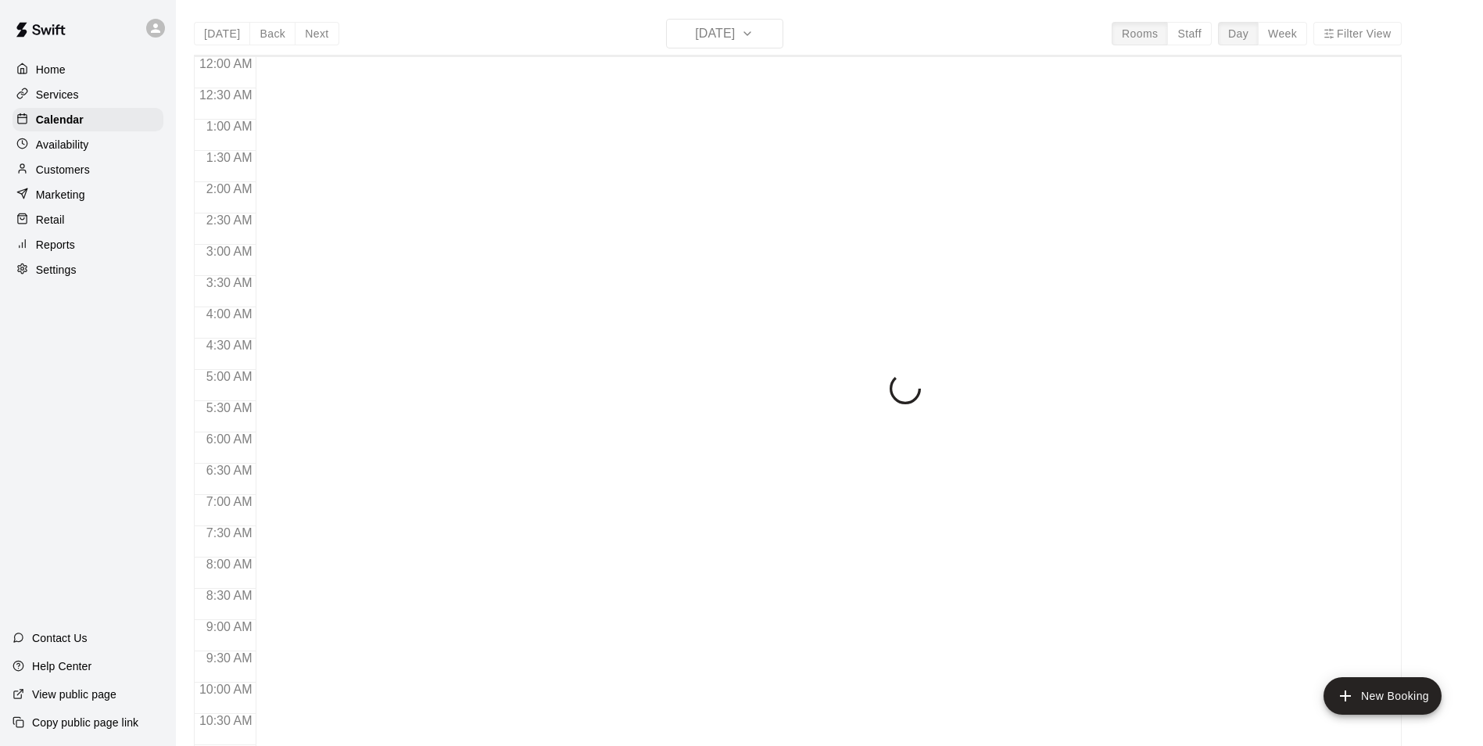
scroll to position [794, 0]
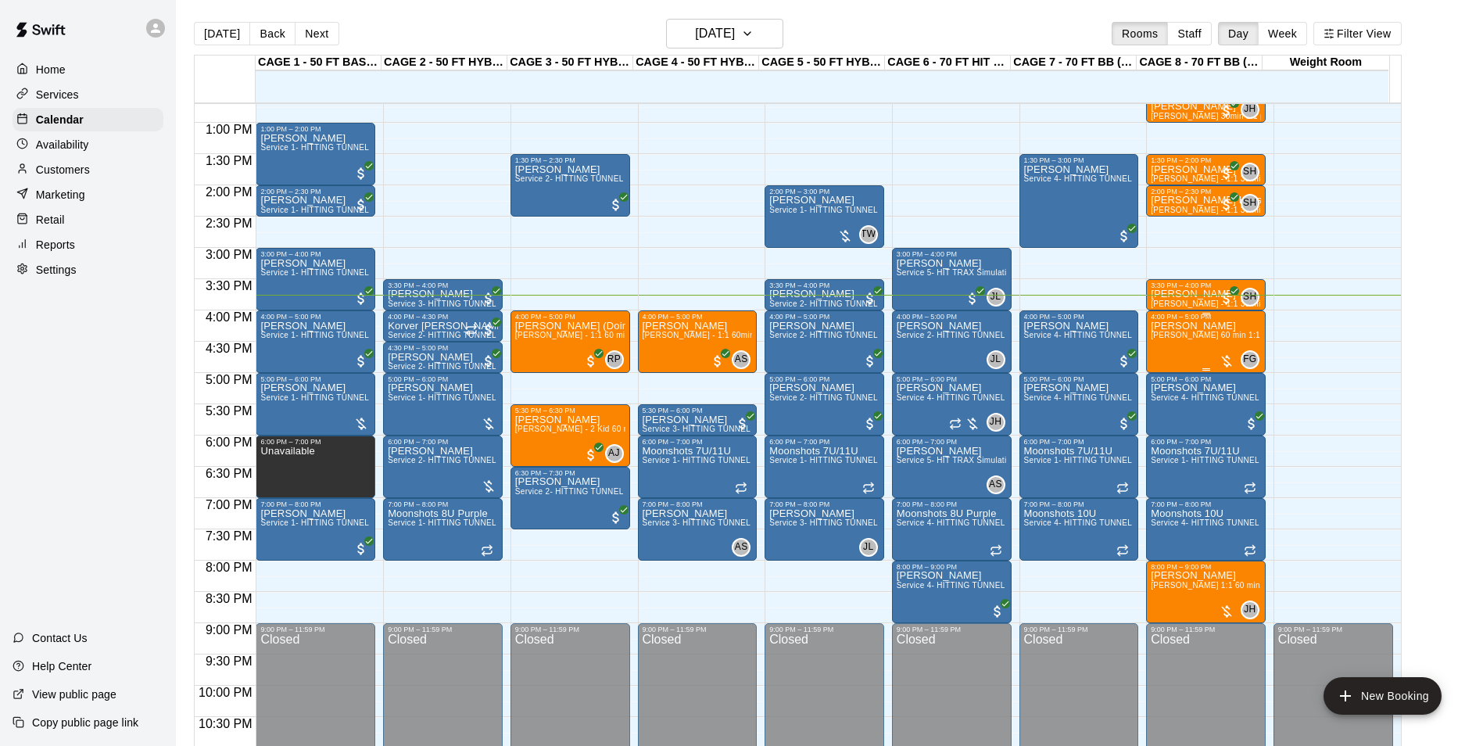
click at [1186, 338] on span "[PERSON_NAME] 60 min 1:1 baseball hitting / fielding / pitching lessons" at bounding box center [1285, 335] width 269 height 9
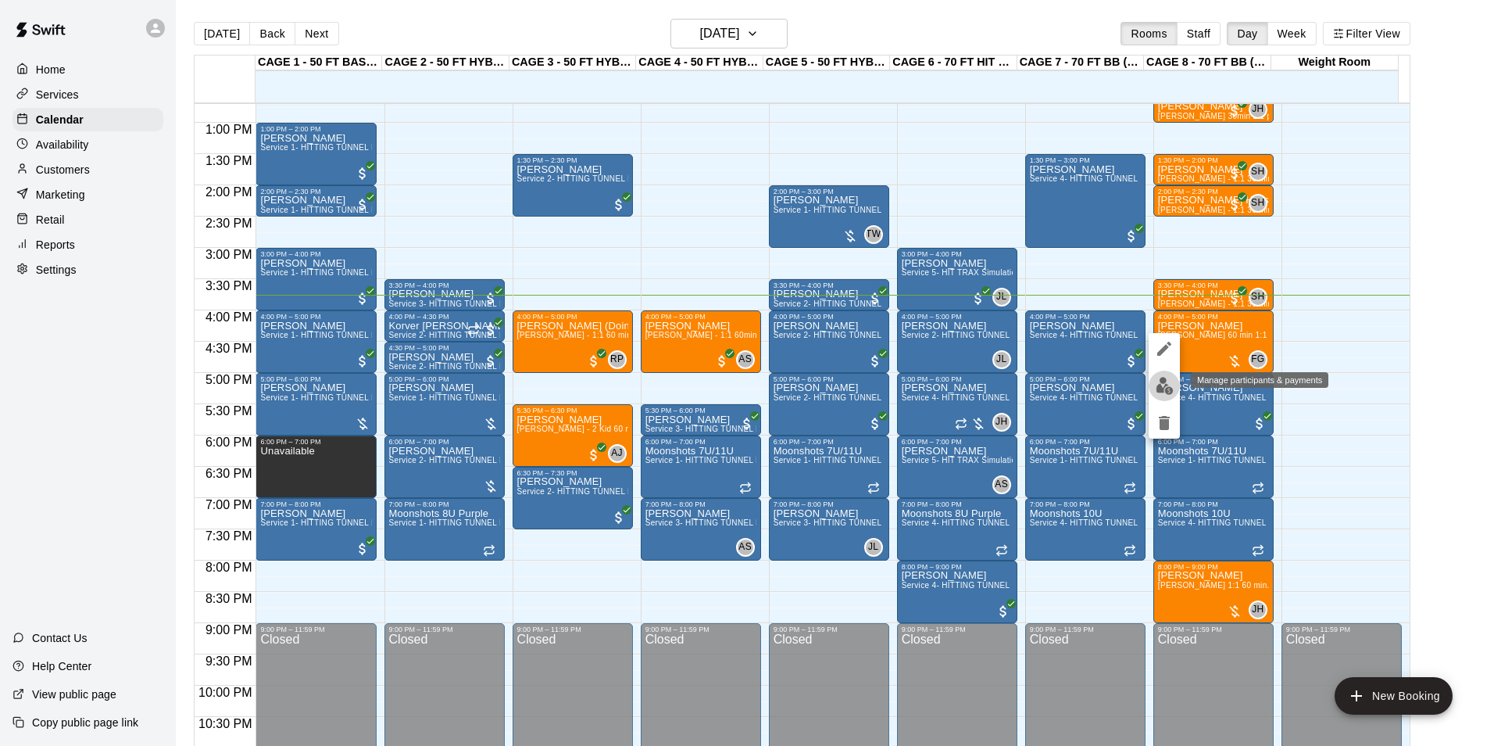
click at [1164, 386] on img "edit" at bounding box center [1165, 386] width 18 height 18
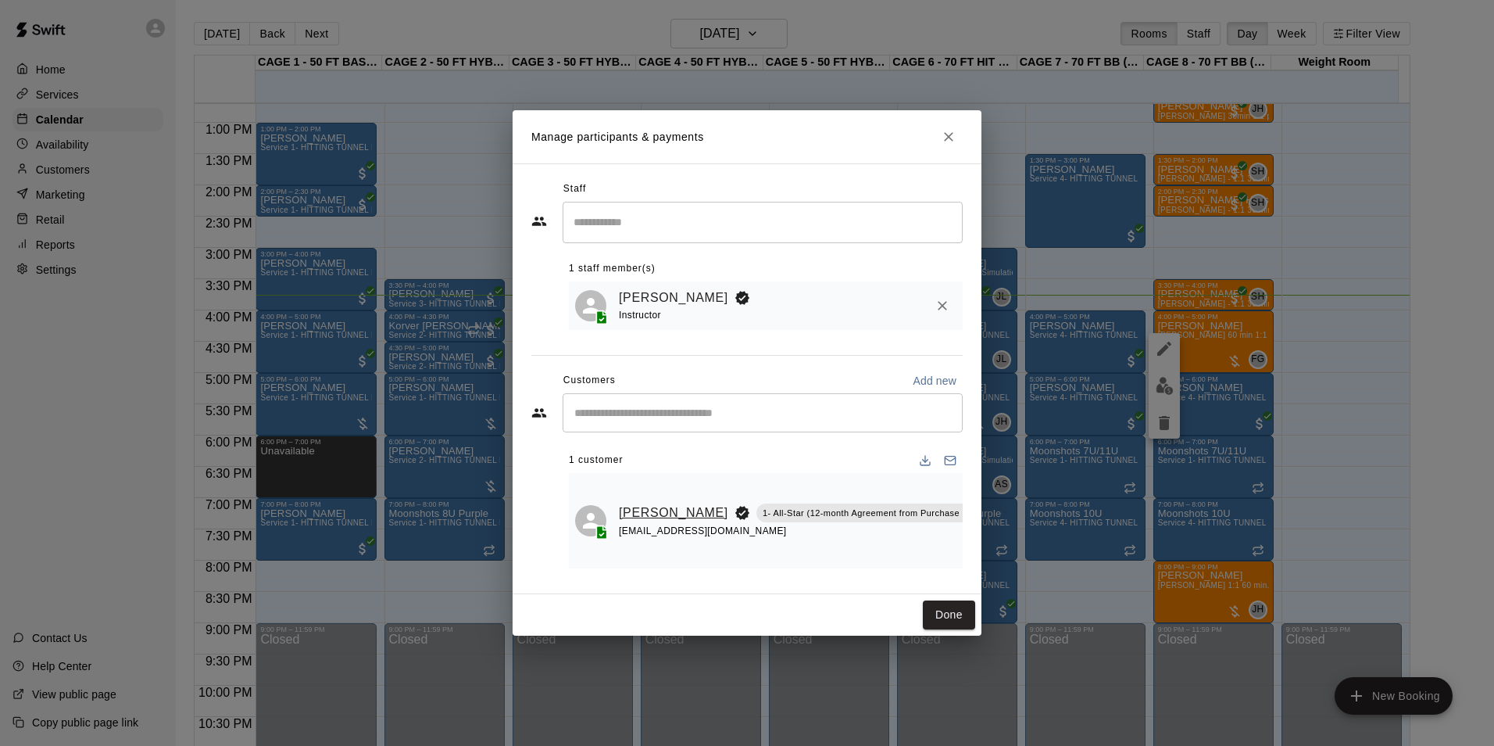
click at [648, 503] on link "[PERSON_NAME]" at bounding box center [673, 513] width 109 height 20
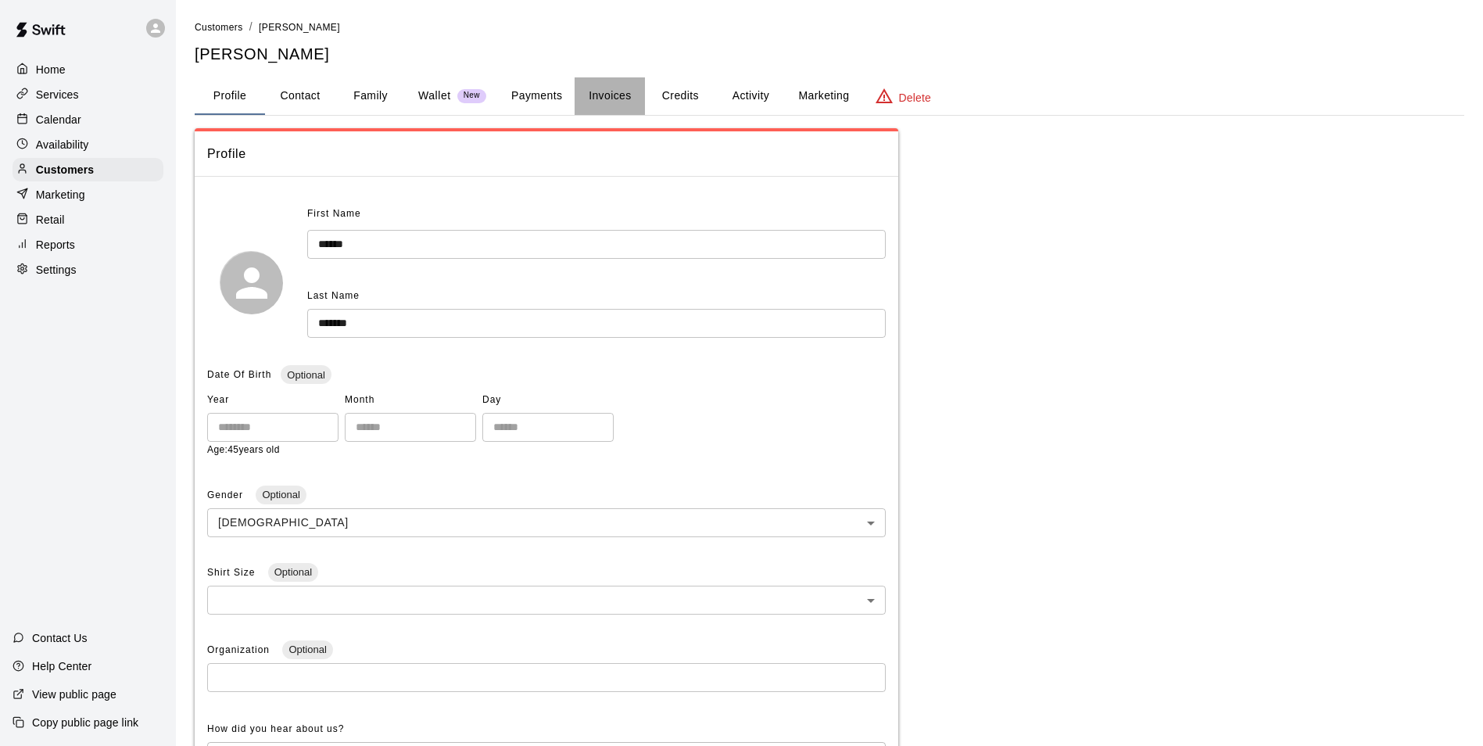
click at [580, 90] on button "Invoices" at bounding box center [610, 96] width 70 height 38
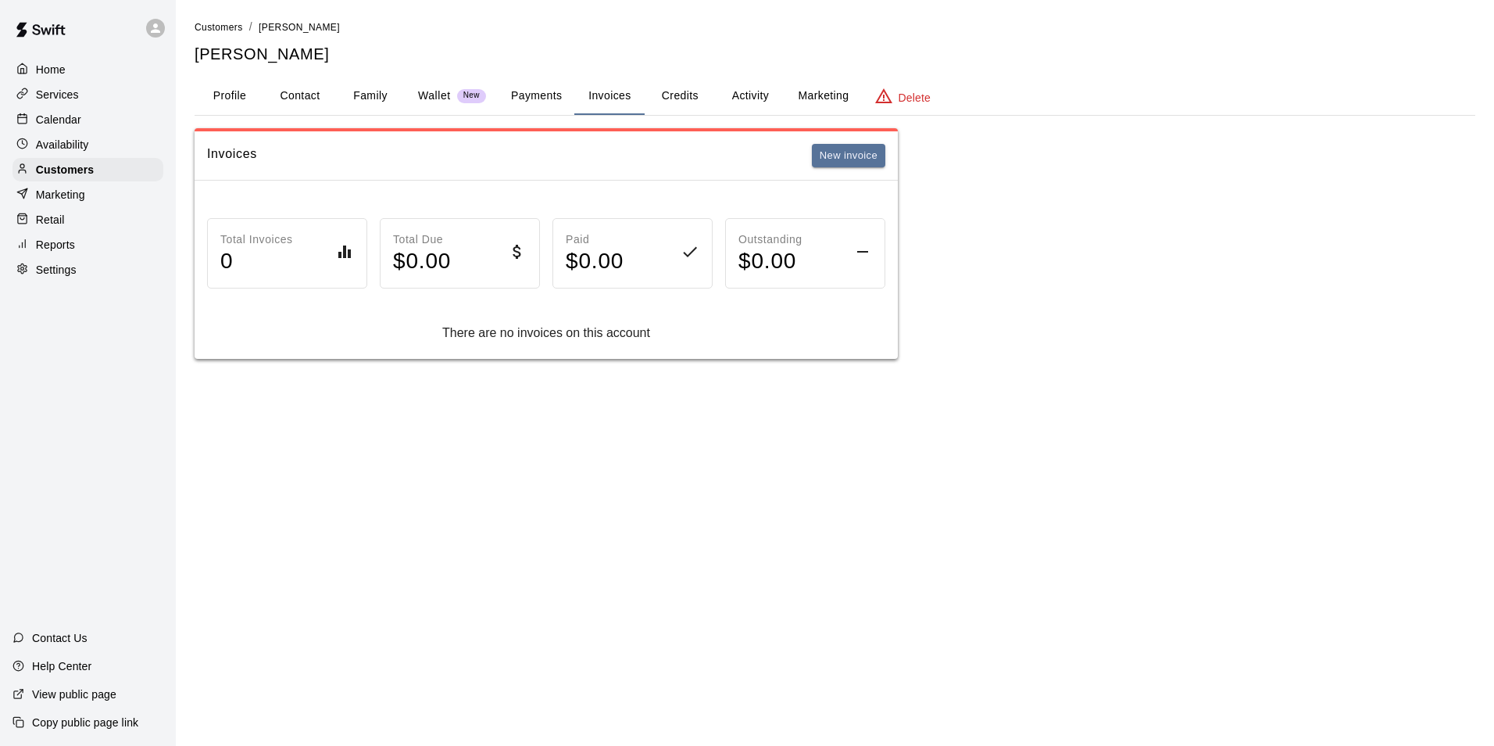
click at [735, 88] on button "Activity" at bounding box center [750, 96] width 70 height 38
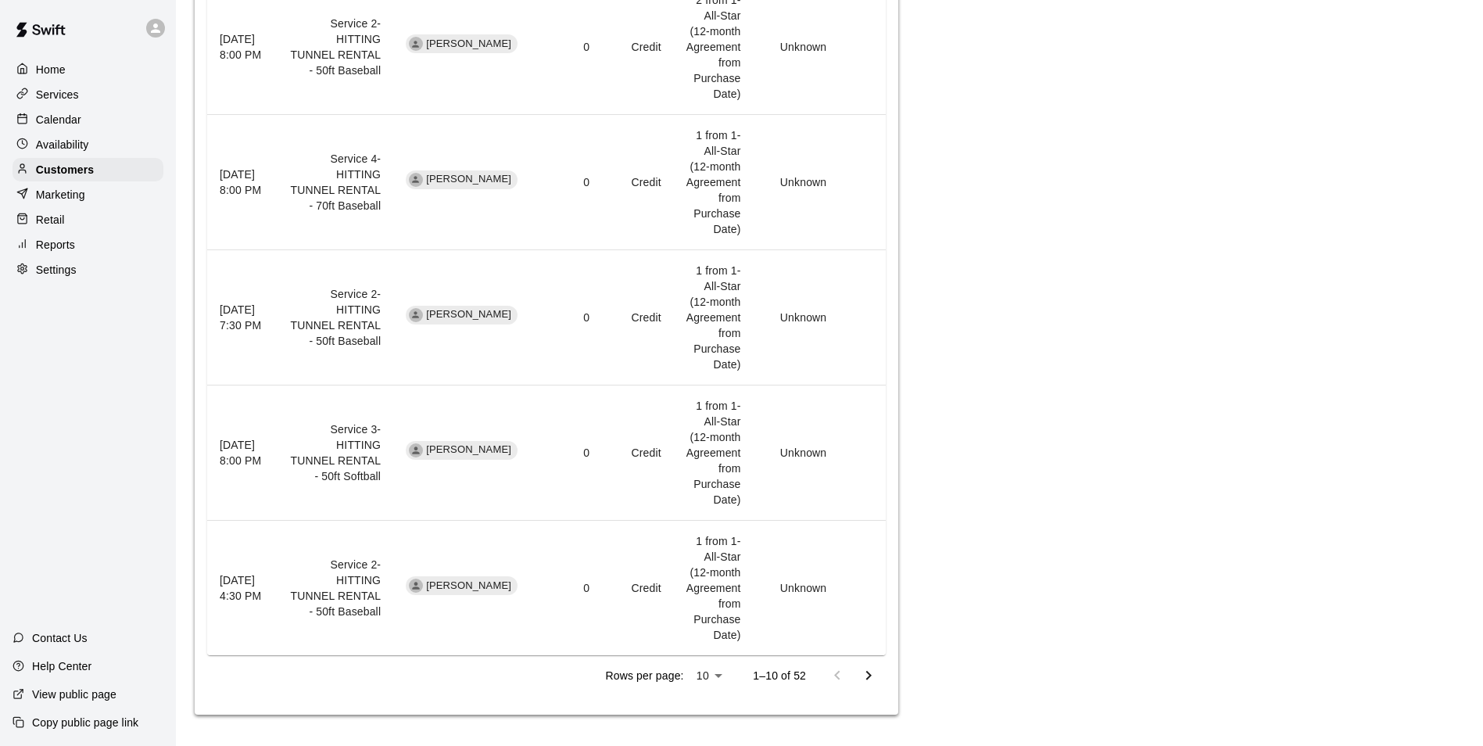
scroll to position [1303, 0]
click at [880, 681] on button "Go to next page" at bounding box center [868, 675] width 31 height 31
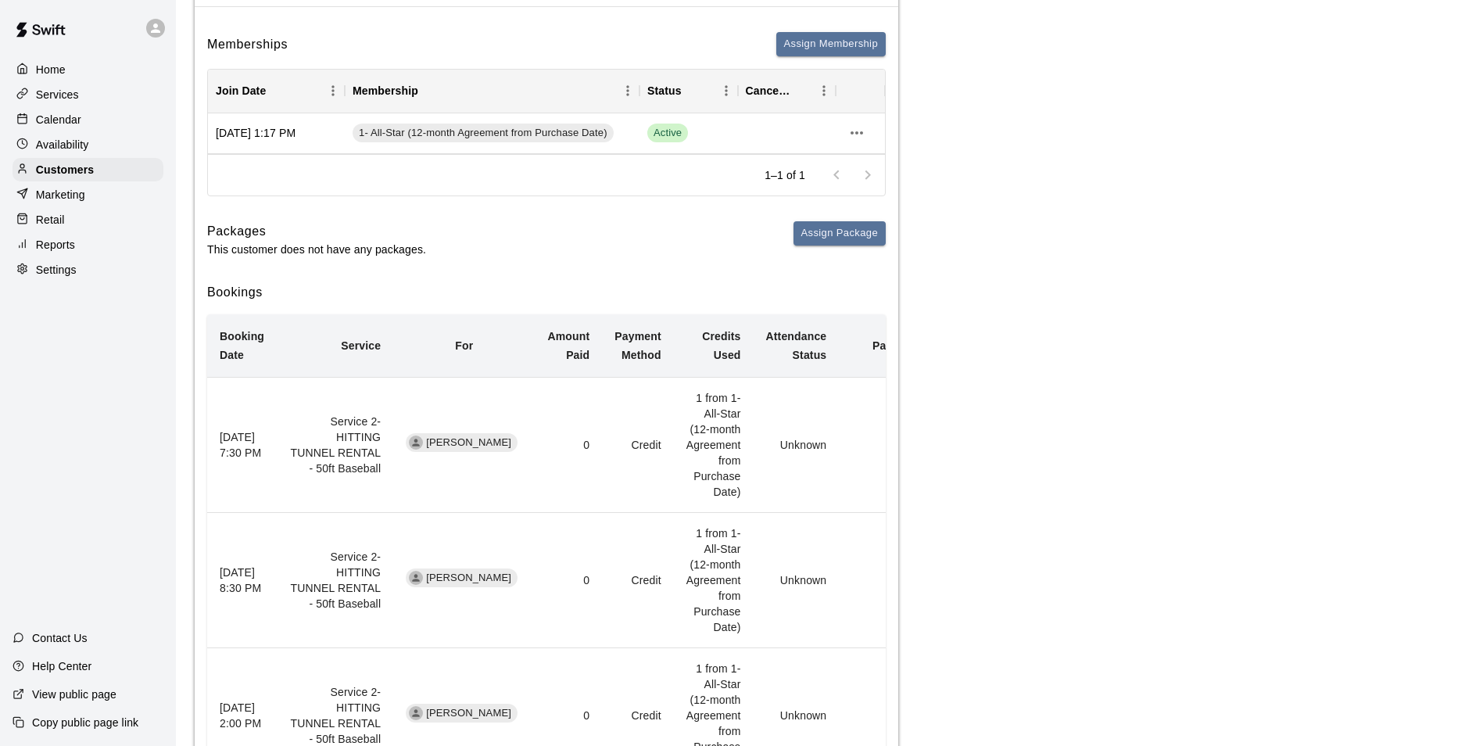
scroll to position [0, 0]
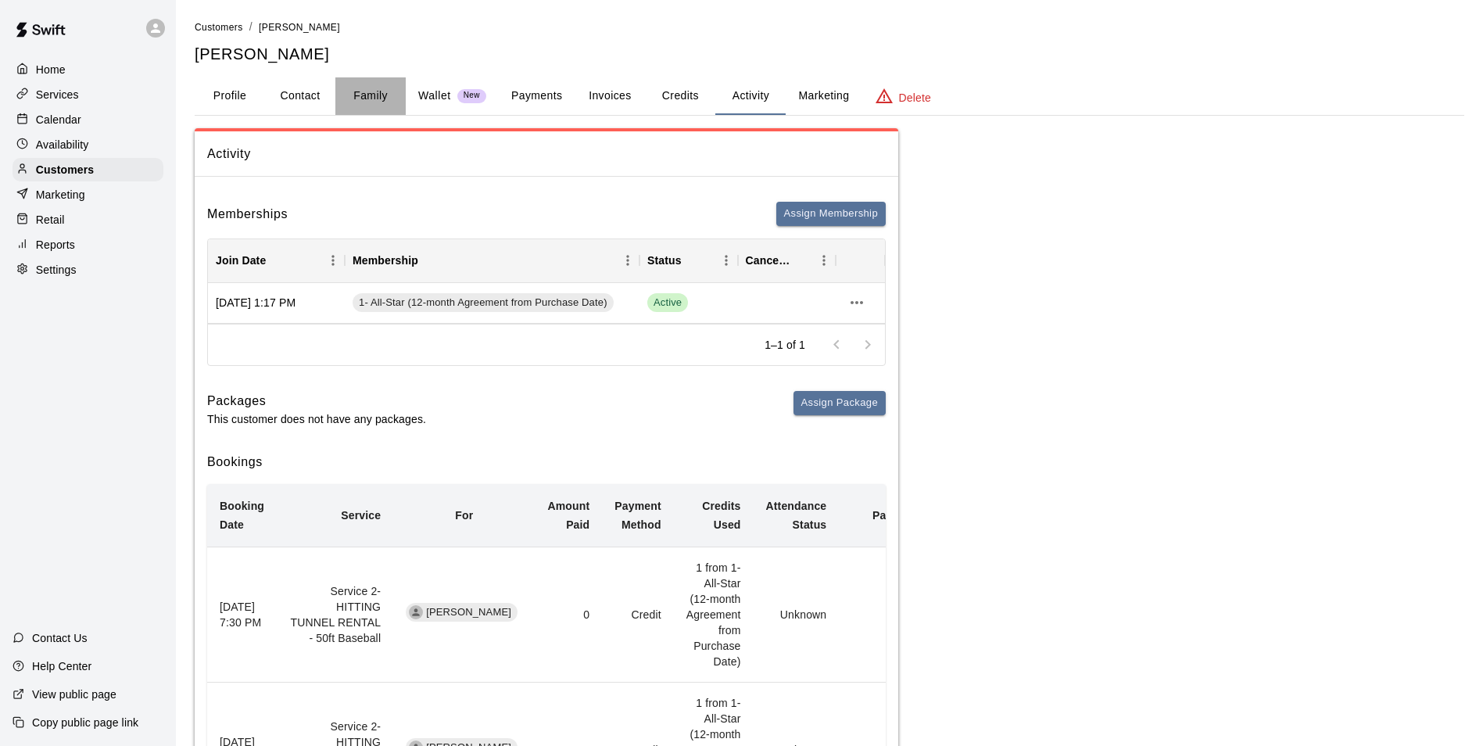
click at [364, 89] on button "Family" at bounding box center [370, 96] width 70 height 38
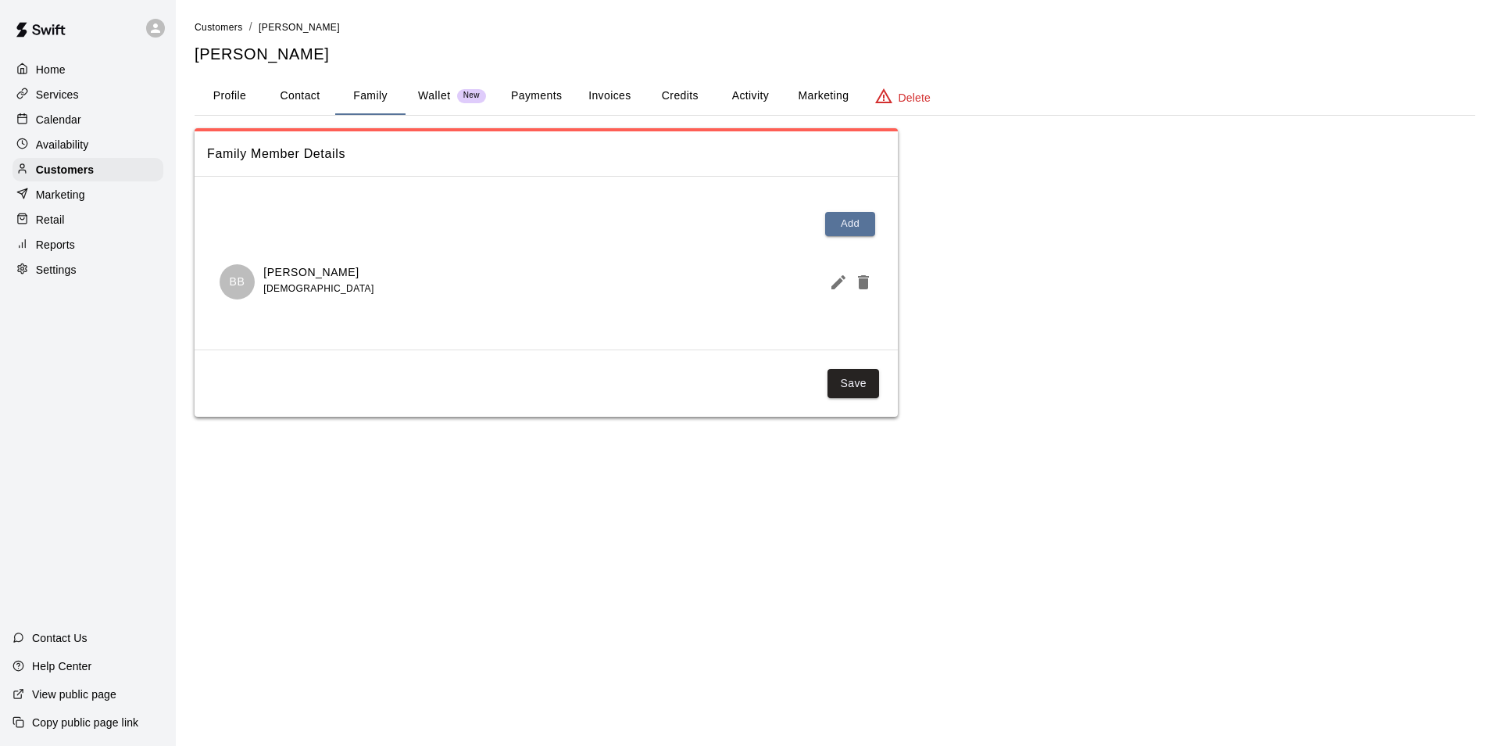
click at [622, 96] on button "Invoices" at bounding box center [610, 96] width 70 height 38
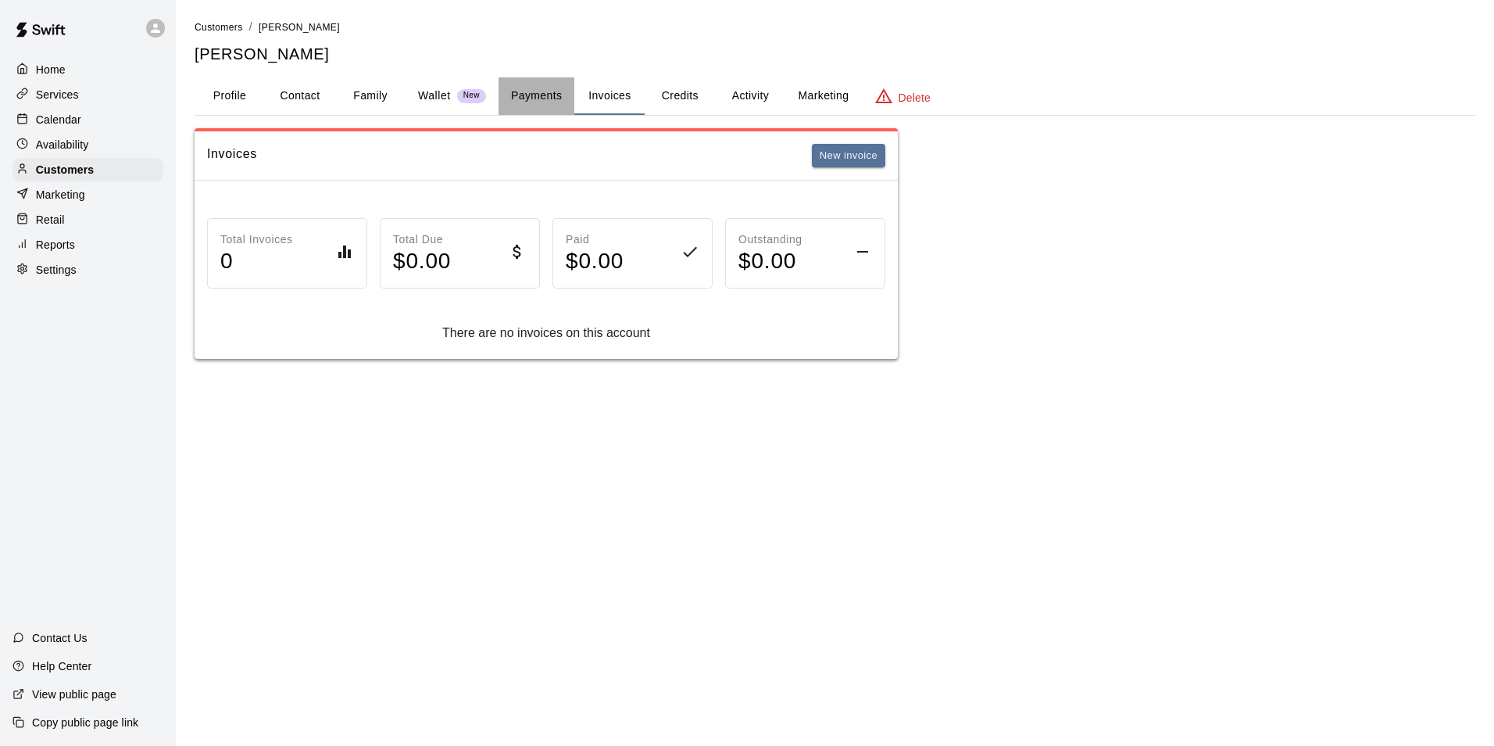
click at [552, 93] on button "Payments" at bounding box center [537, 96] width 76 height 38
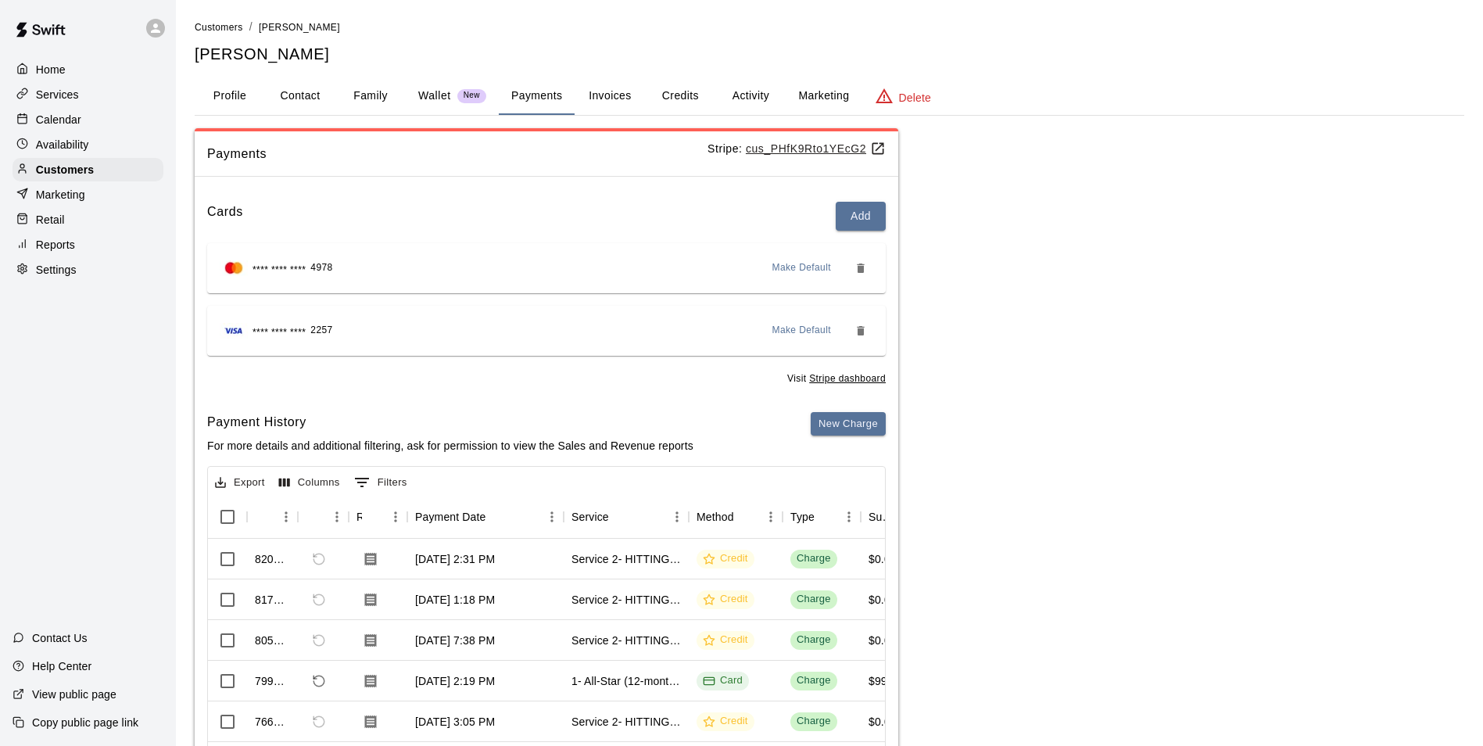
click at [725, 86] on button "Activity" at bounding box center [750, 96] width 70 height 38
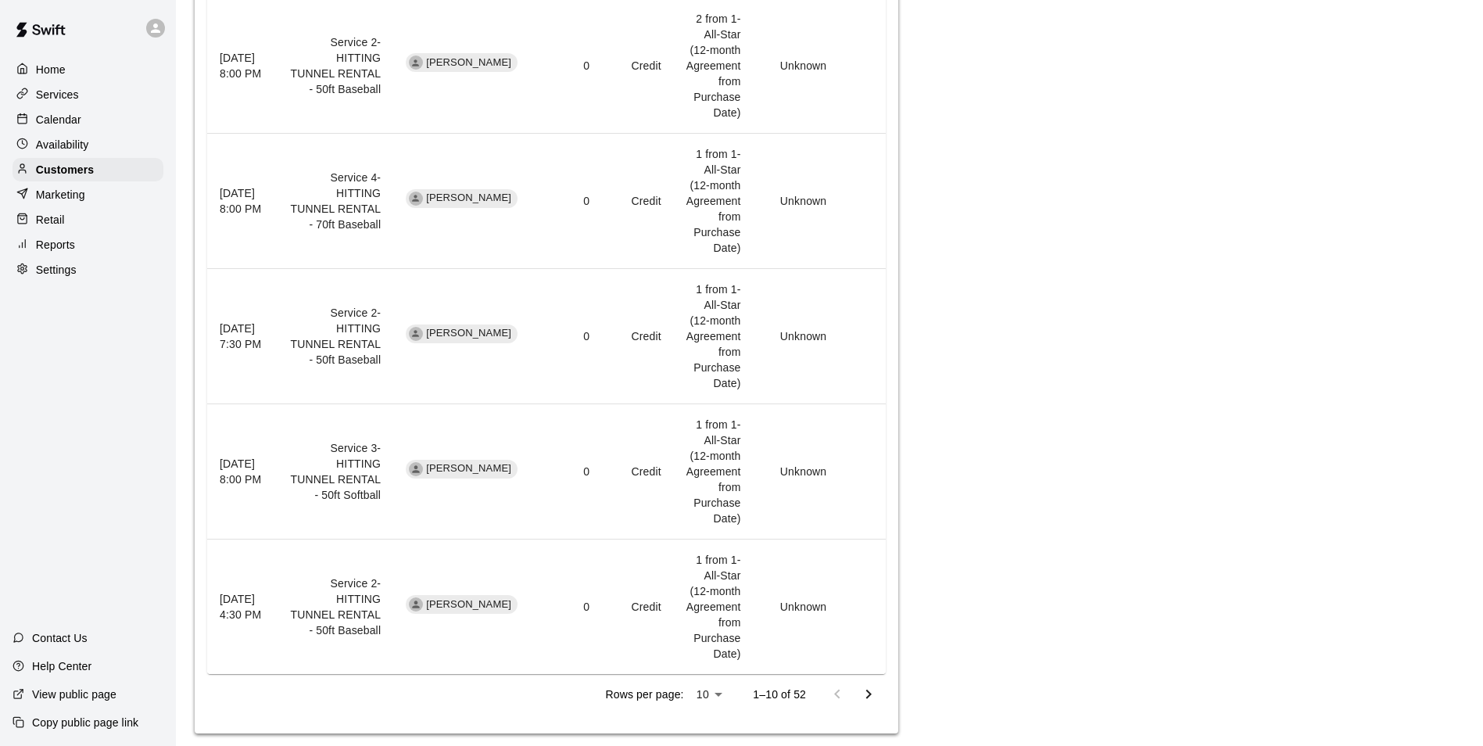
scroll to position [1303, 0]
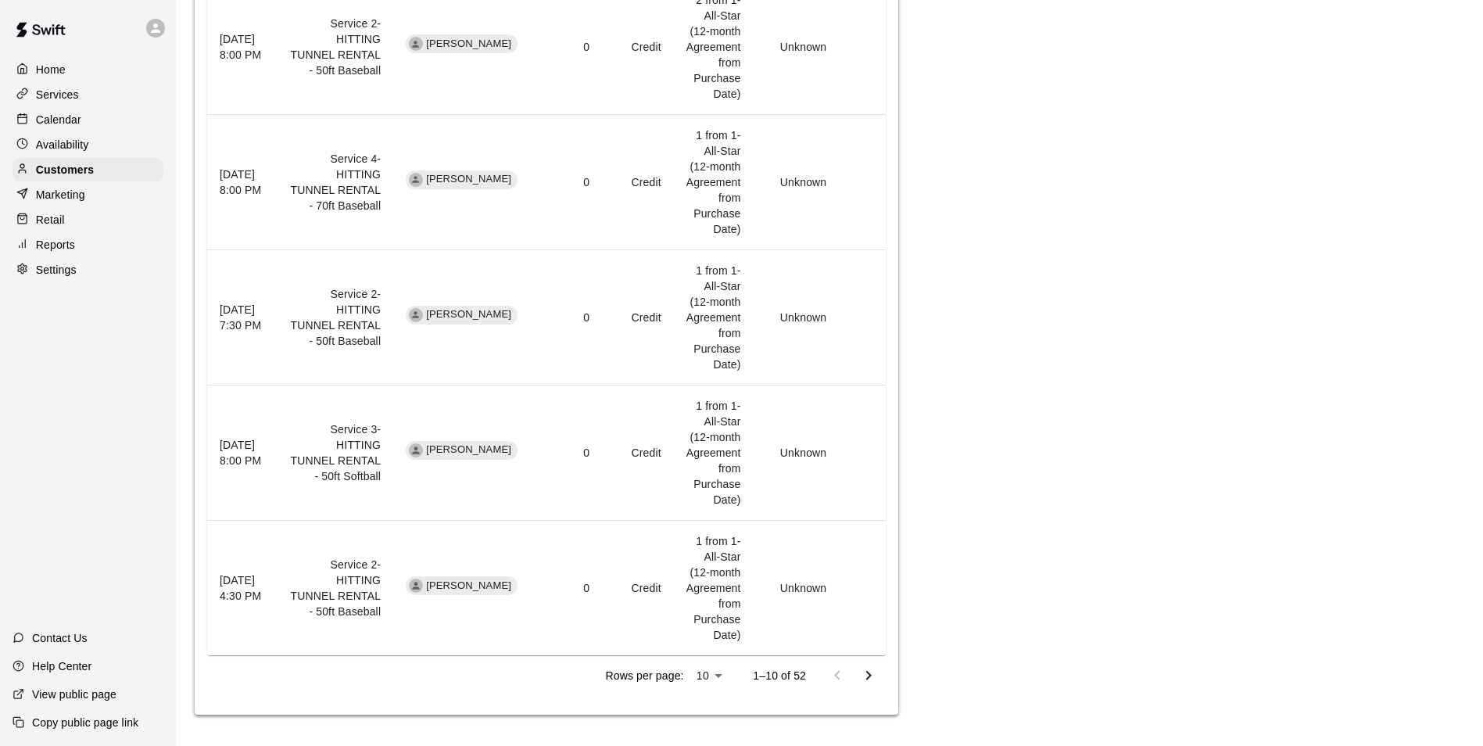
click at [875, 673] on icon "Go to next page" at bounding box center [868, 675] width 19 height 19
click at [867, 673] on icon "Go to next page" at bounding box center [868, 675] width 19 height 19
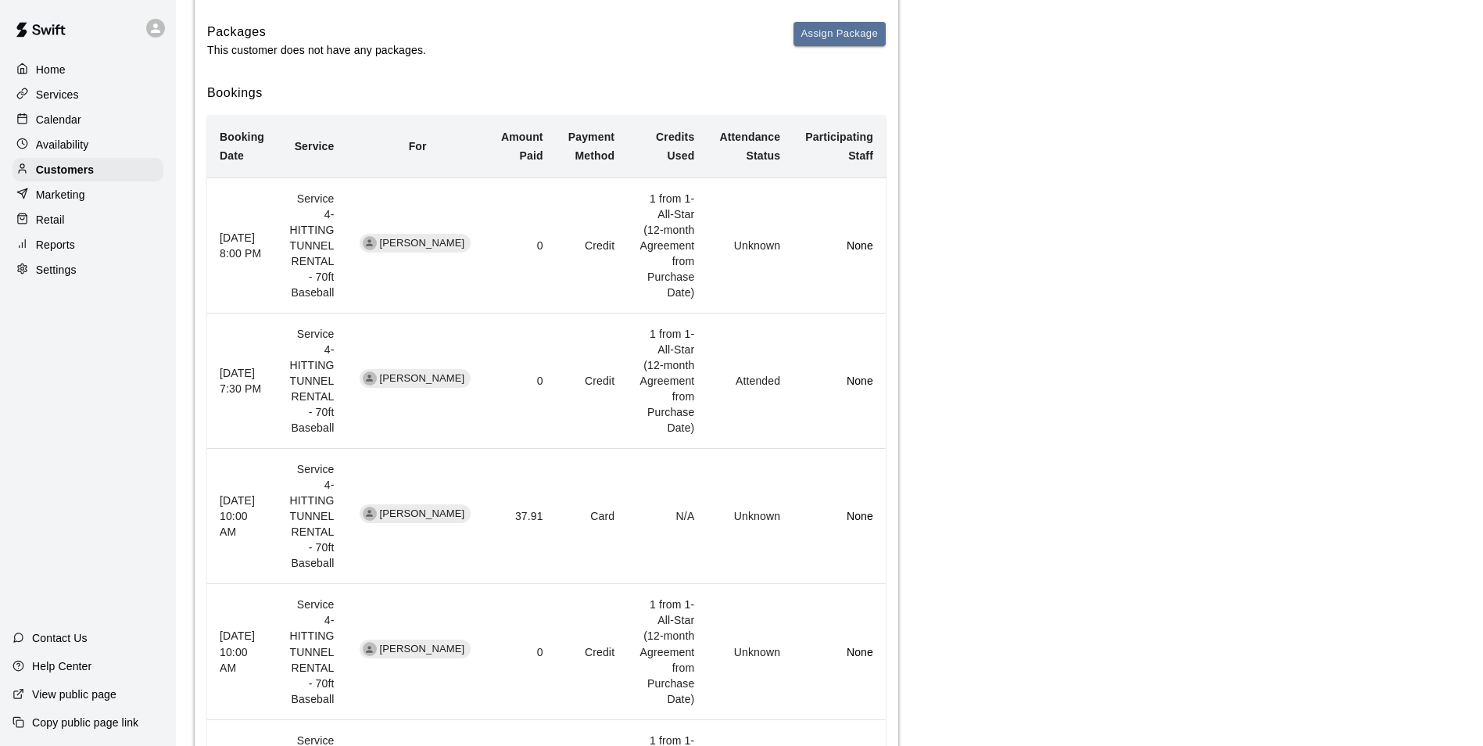
scroll to position [56, 0]
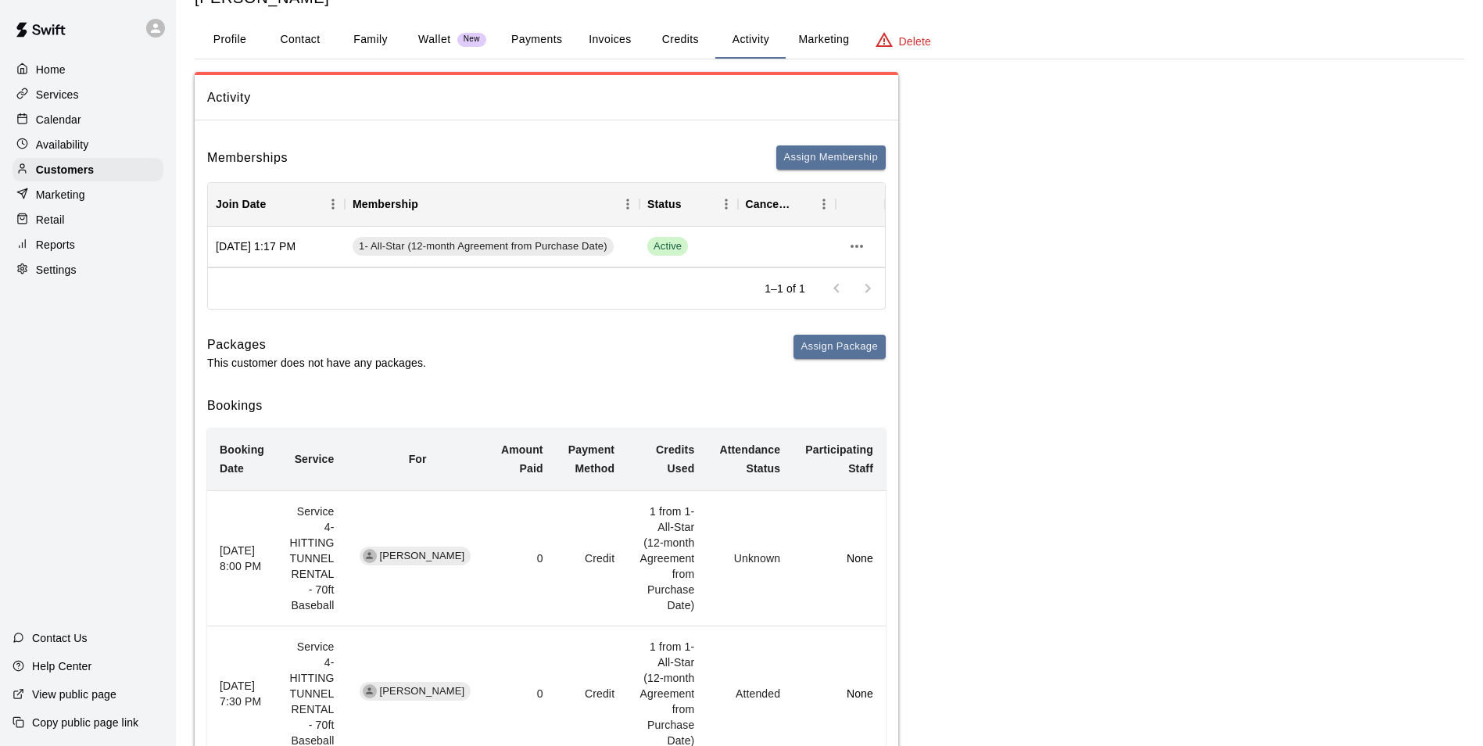
click at [85, 109] on div "Calendar" at bounding box center [88, 119] width 151 height 23
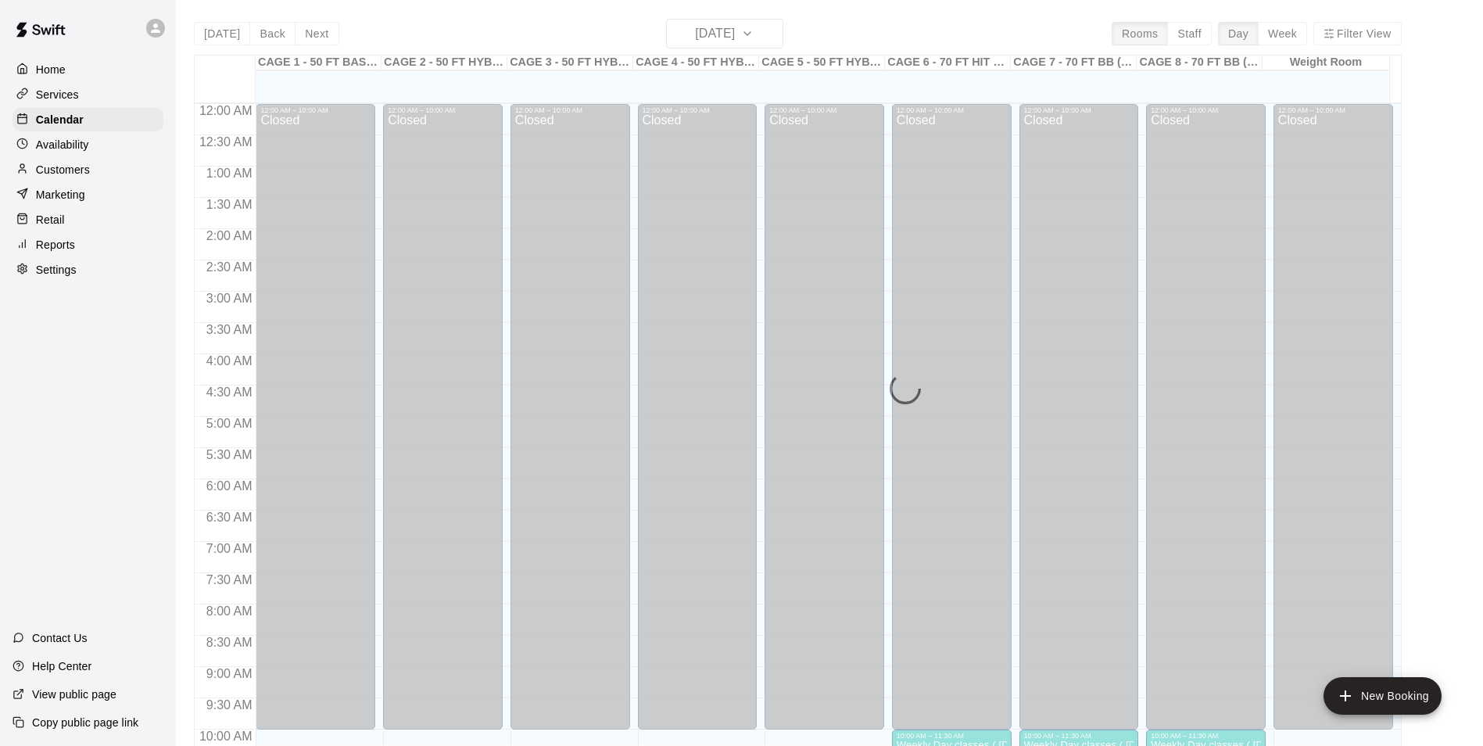
scroll to position [794, 0]
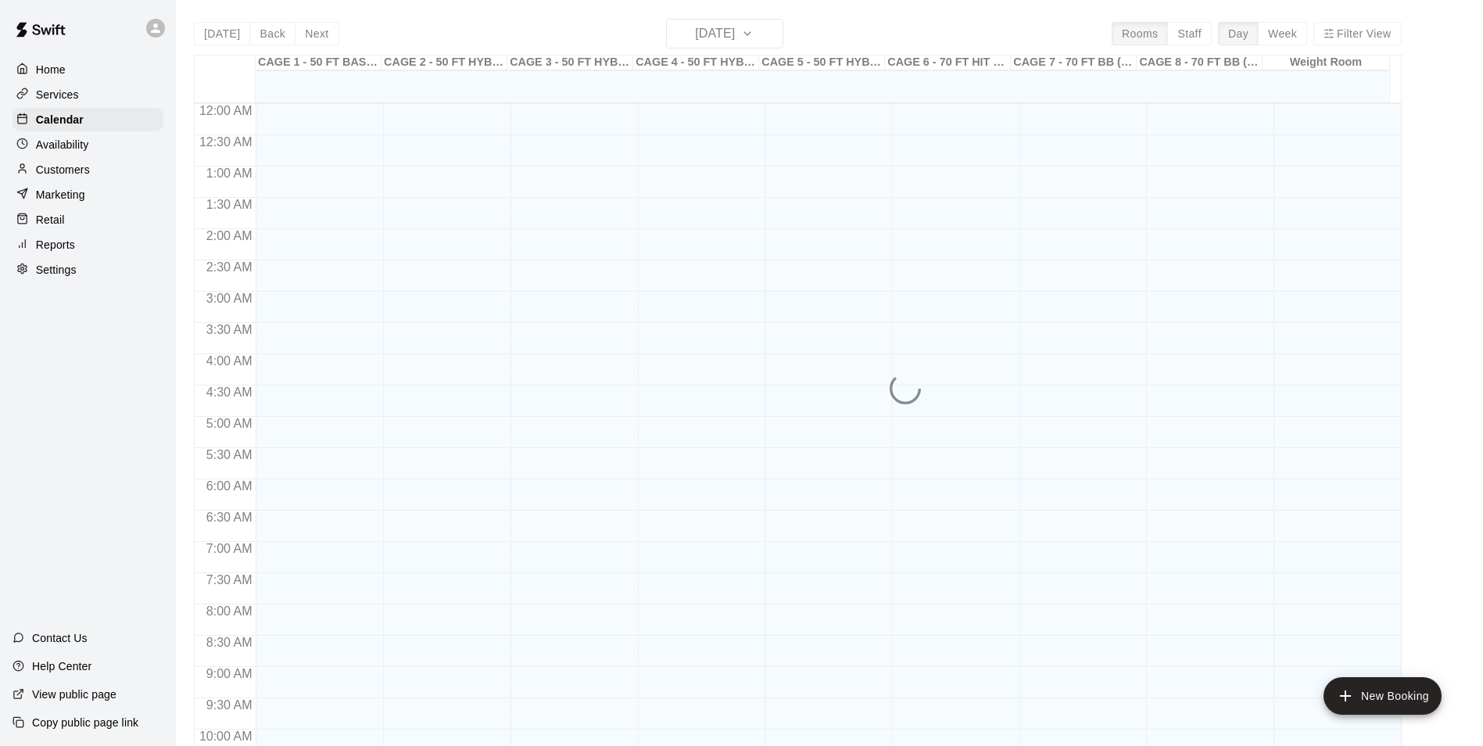
scroll to position [794, 0]
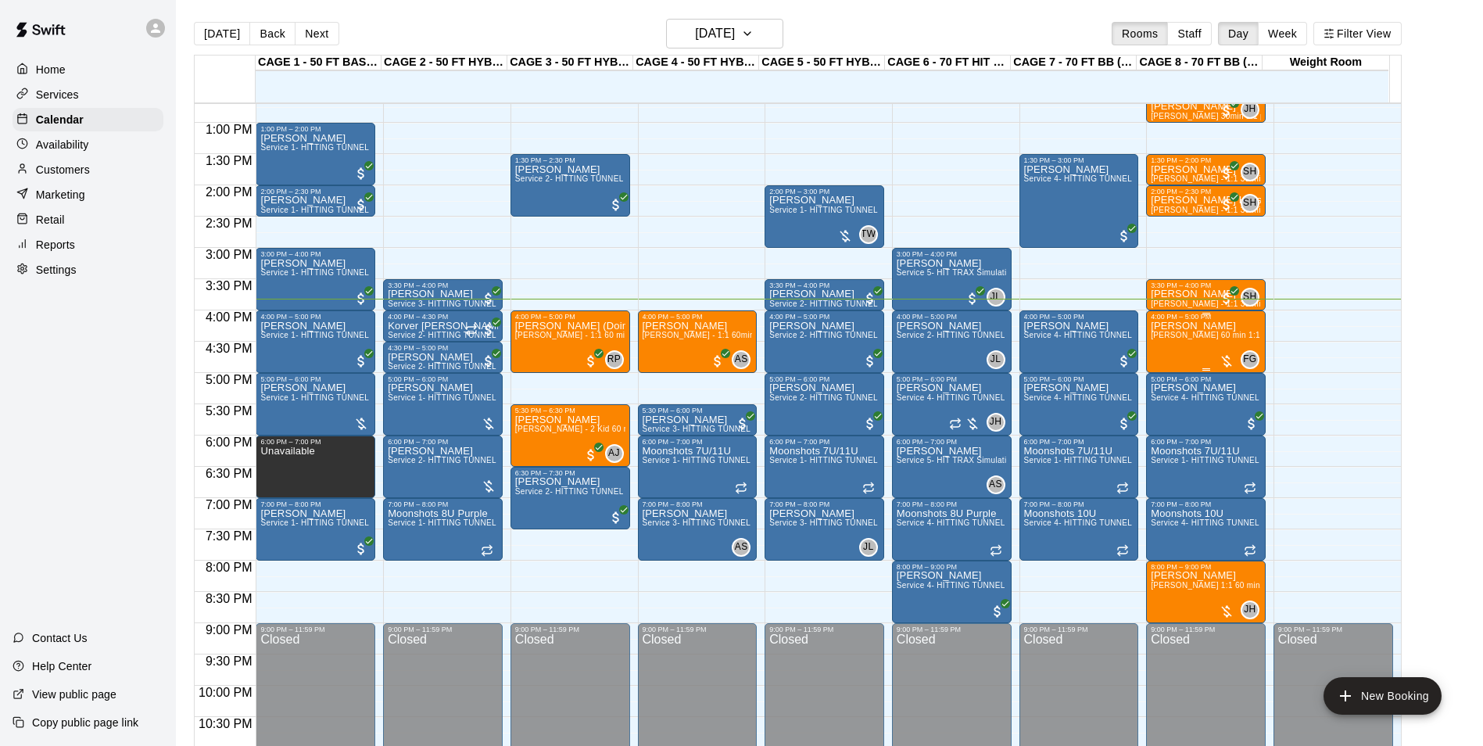
click at [1213, 326] on p "Andrew Bennett" at bounding box center [1206, 326] width 110 height 0
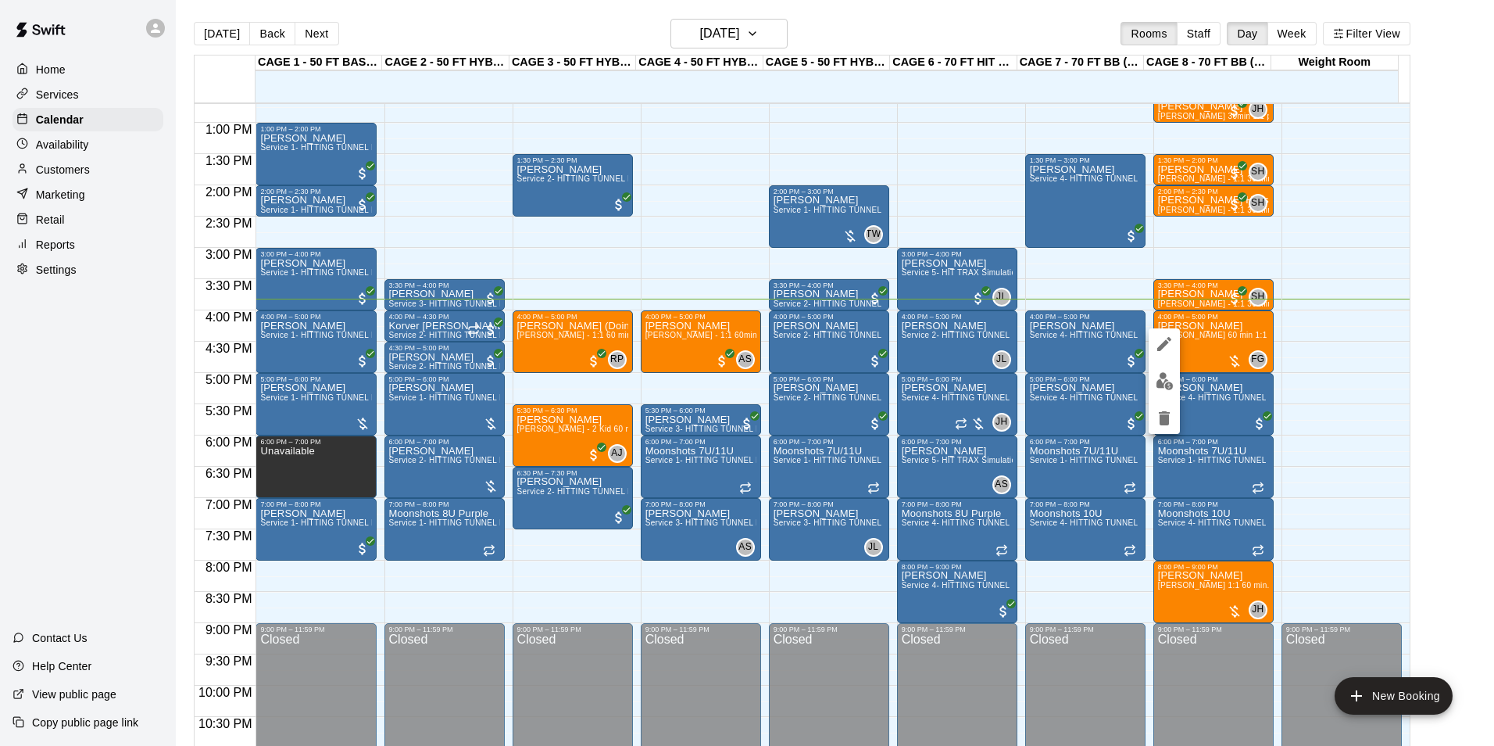
click at [1169, 331] on button "edit" at bounding box center [1164, 343] width 31 height 31
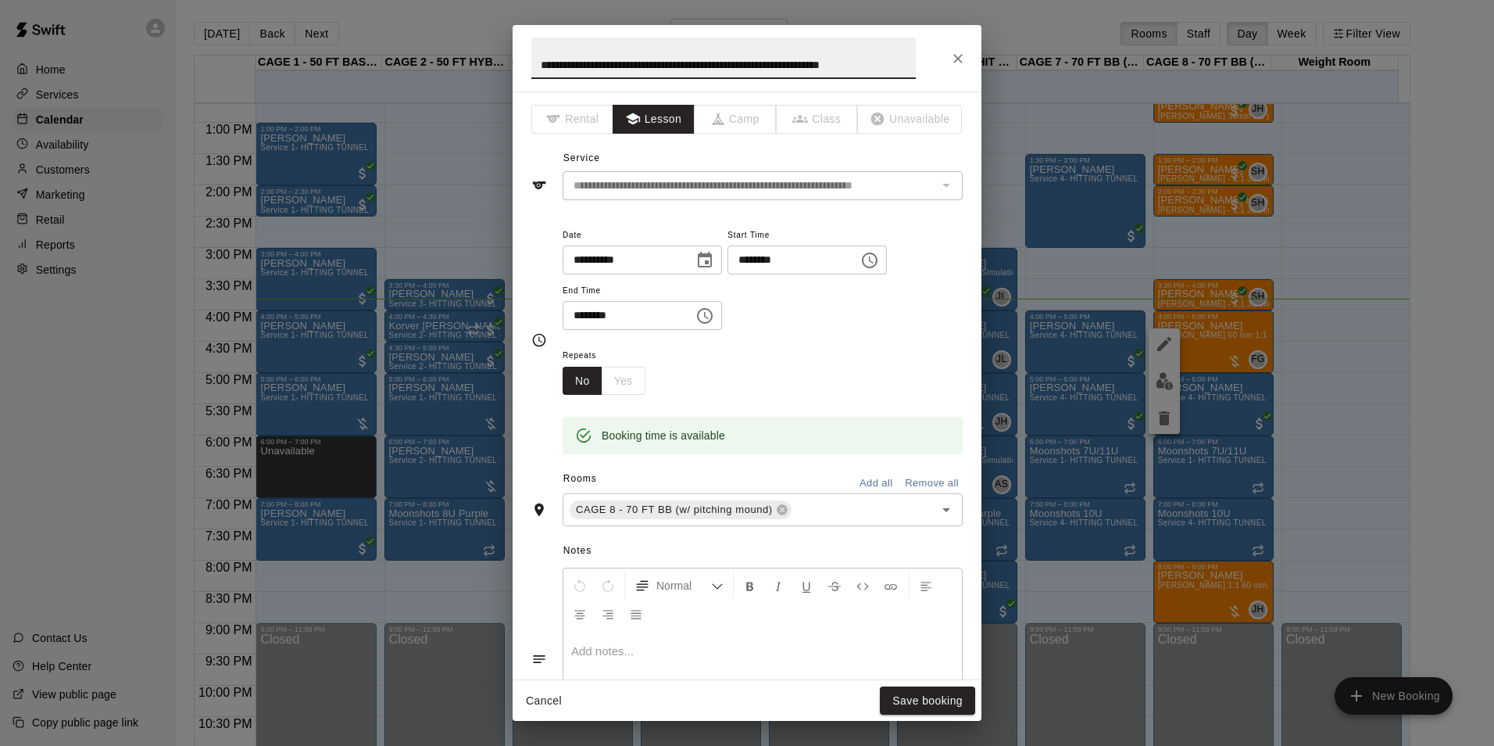
click at [938, 45] on div "**********" at bounding box center [747, 58] width 469 height 66
click at [955, 56] on icon "Close" at bounding box center [958, 59] width 16 height 16
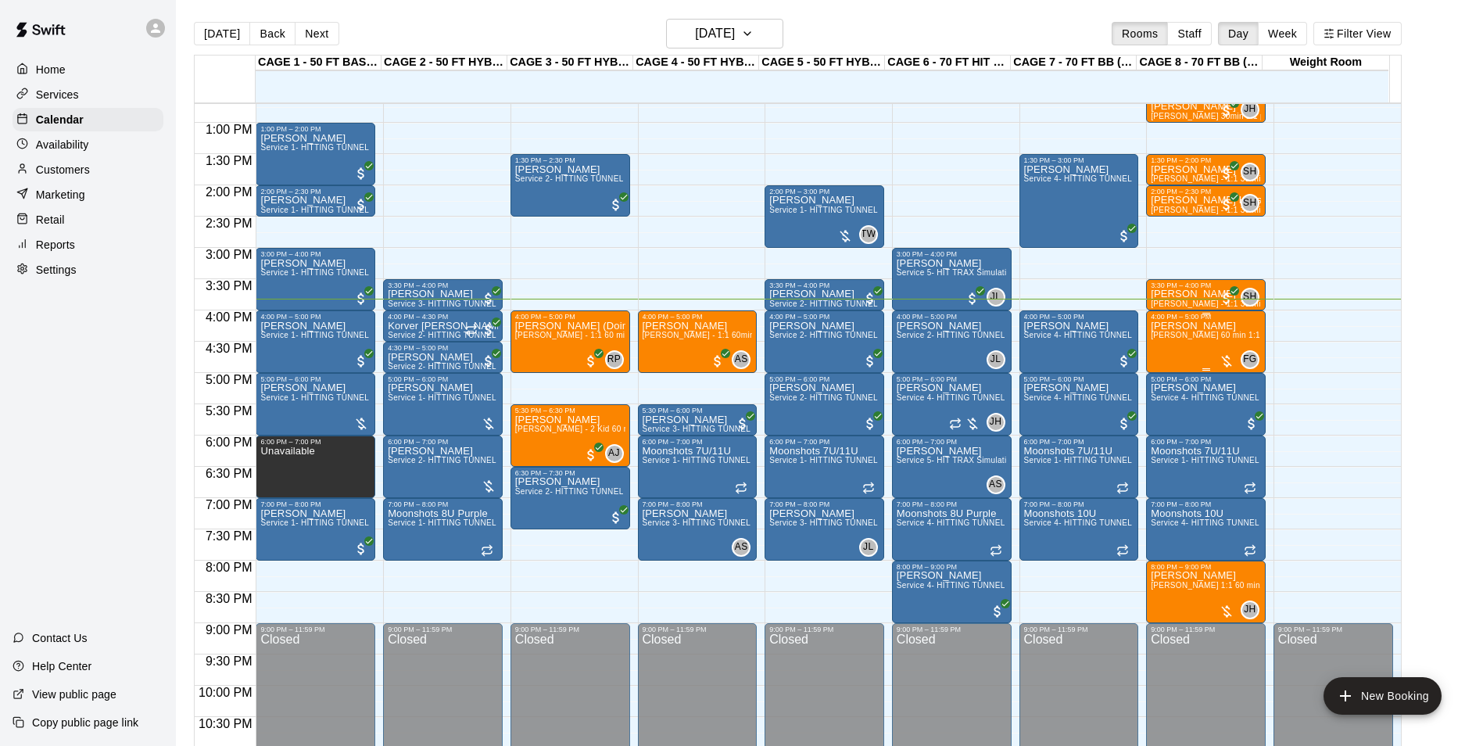
click at [1165, 350] on div "Andrew Bennett Frankie Gulko 60 min 1:1 baseball hitting / fielding / pitching …" at bounding box center [1206, 693] width 110 height 746
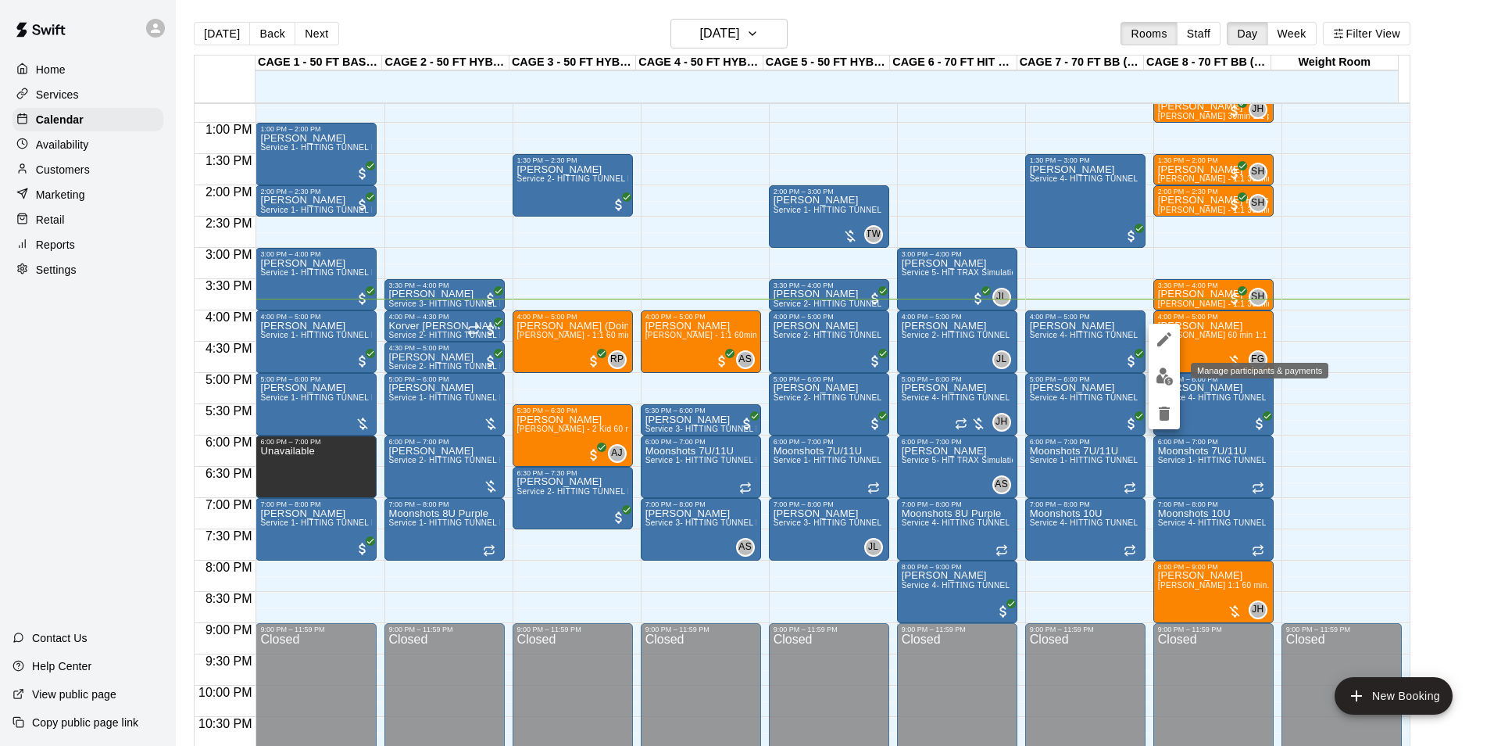
click at [1158, 374] on img "edit" at bounding box center [1165, 376] width 18 height 18
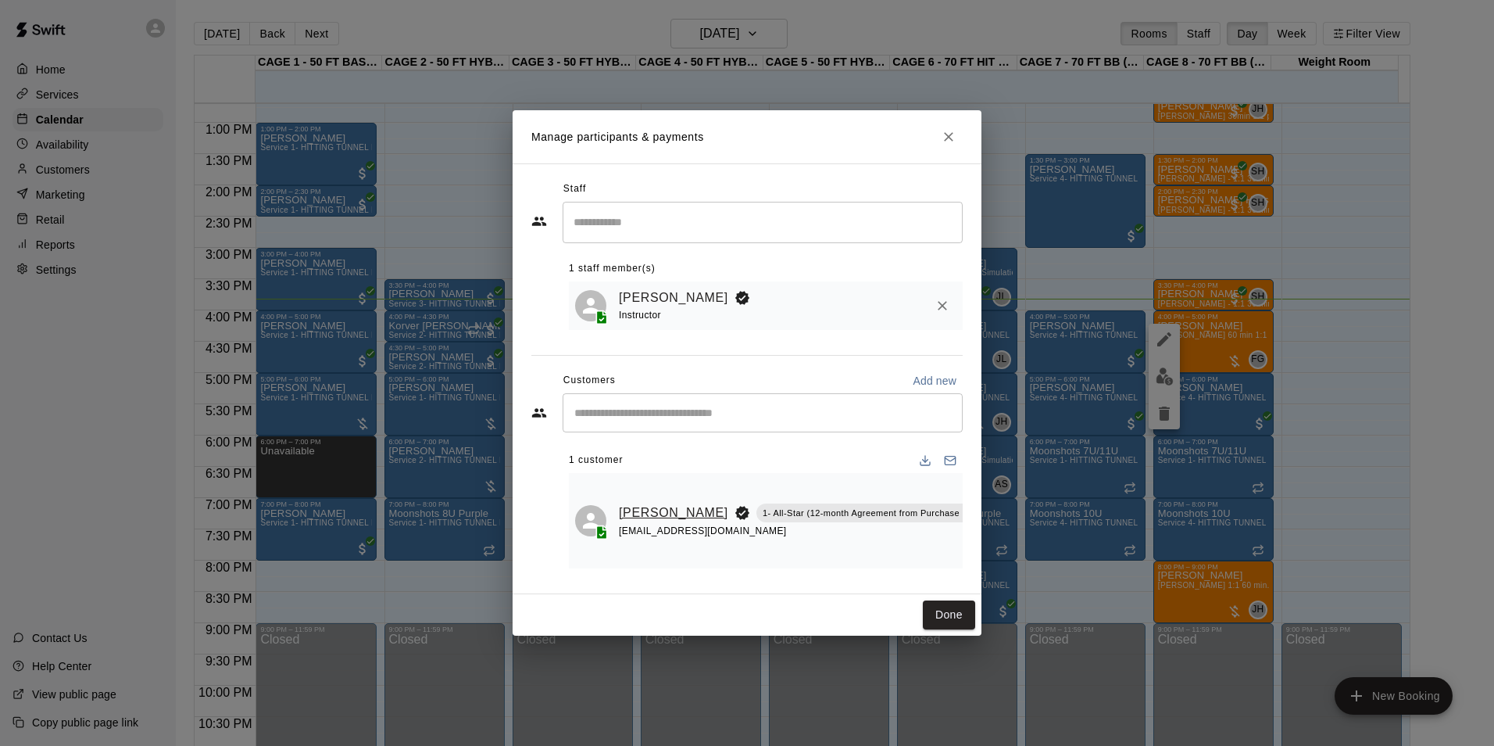
drag, startPoint x: 828, startPoint y: 460, endPoint x: 625, endPoint y: 506, distance: 207.6
click at [625, 506] on link "[PERSON_NAME]" at bounding box center [673, 513] width 109 height 20
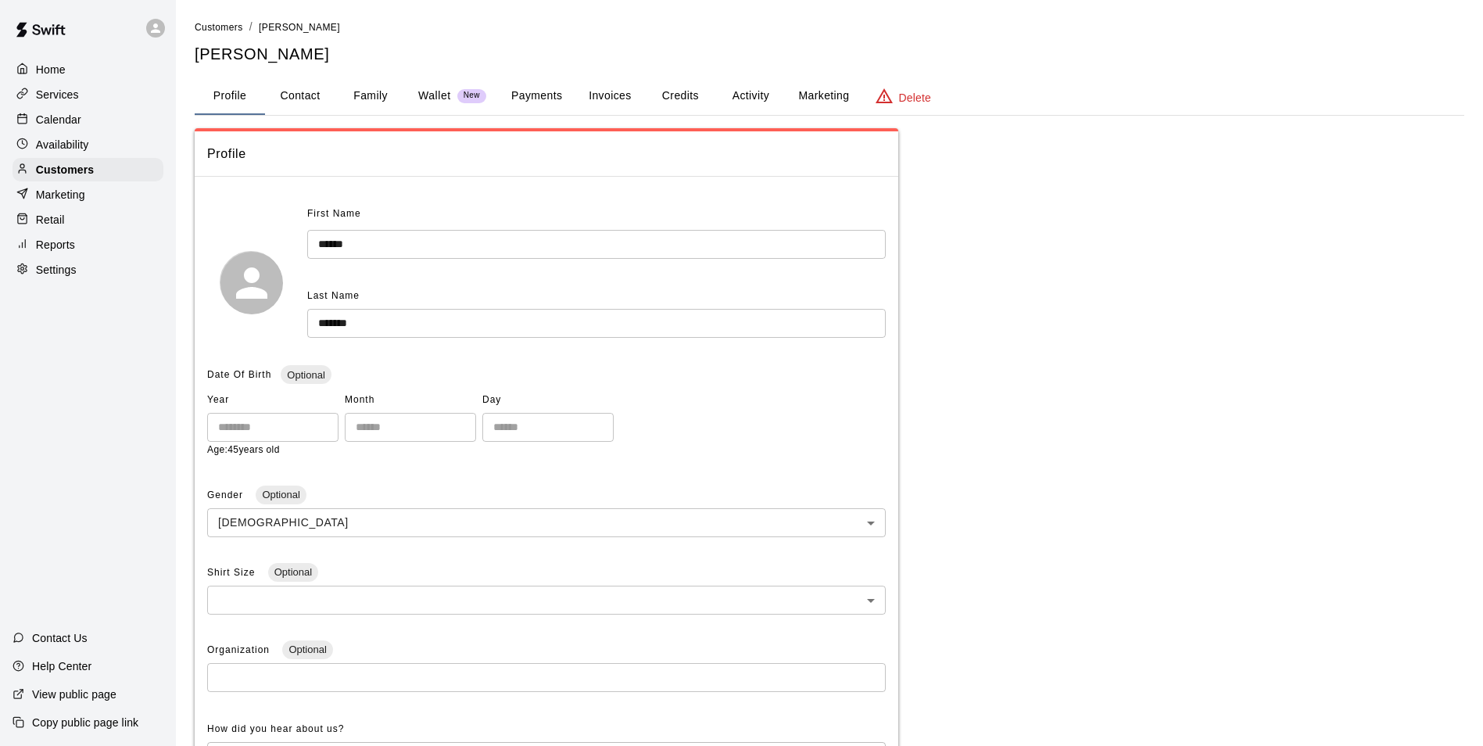
click at [753, 95] on button "Activity" at bounding box center [750, 96] width 70 height 38
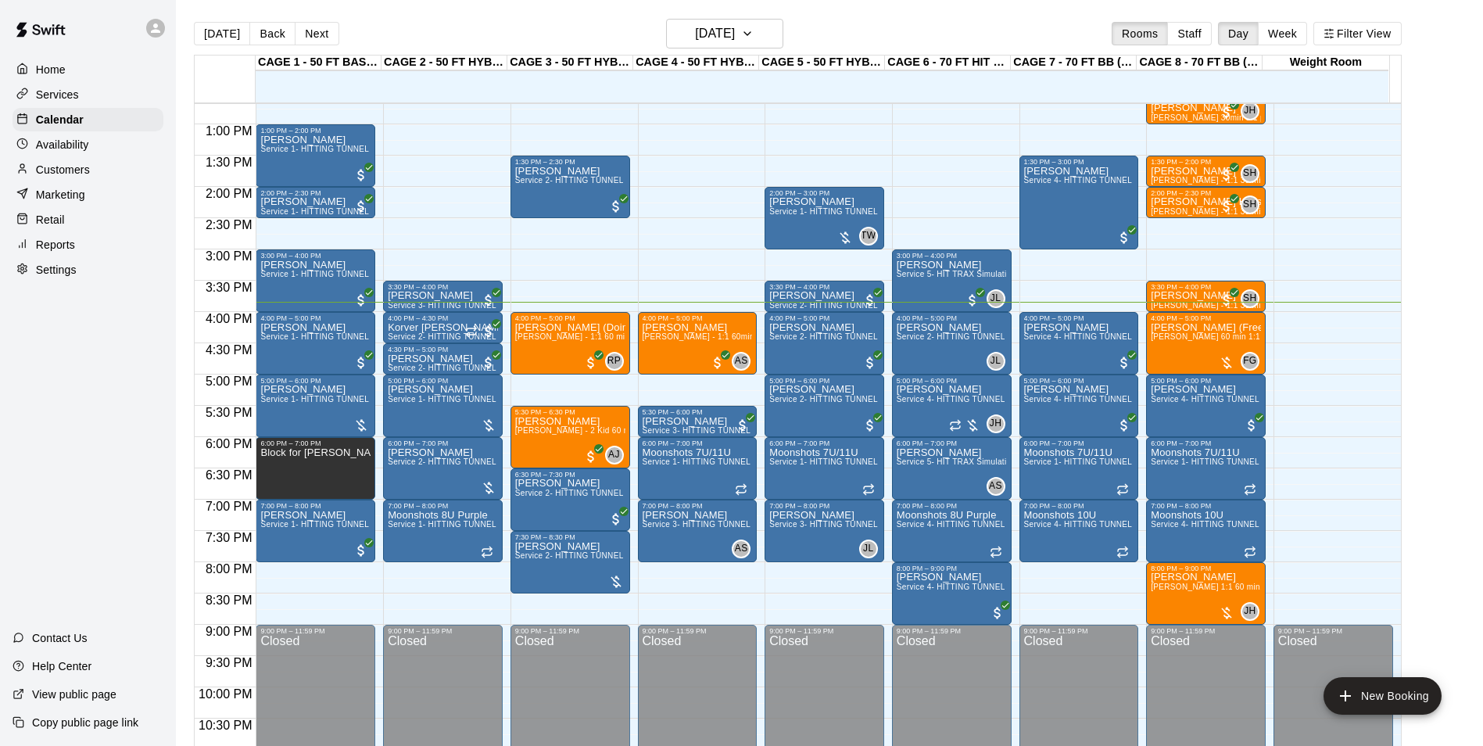
scroll to position [764, 0]
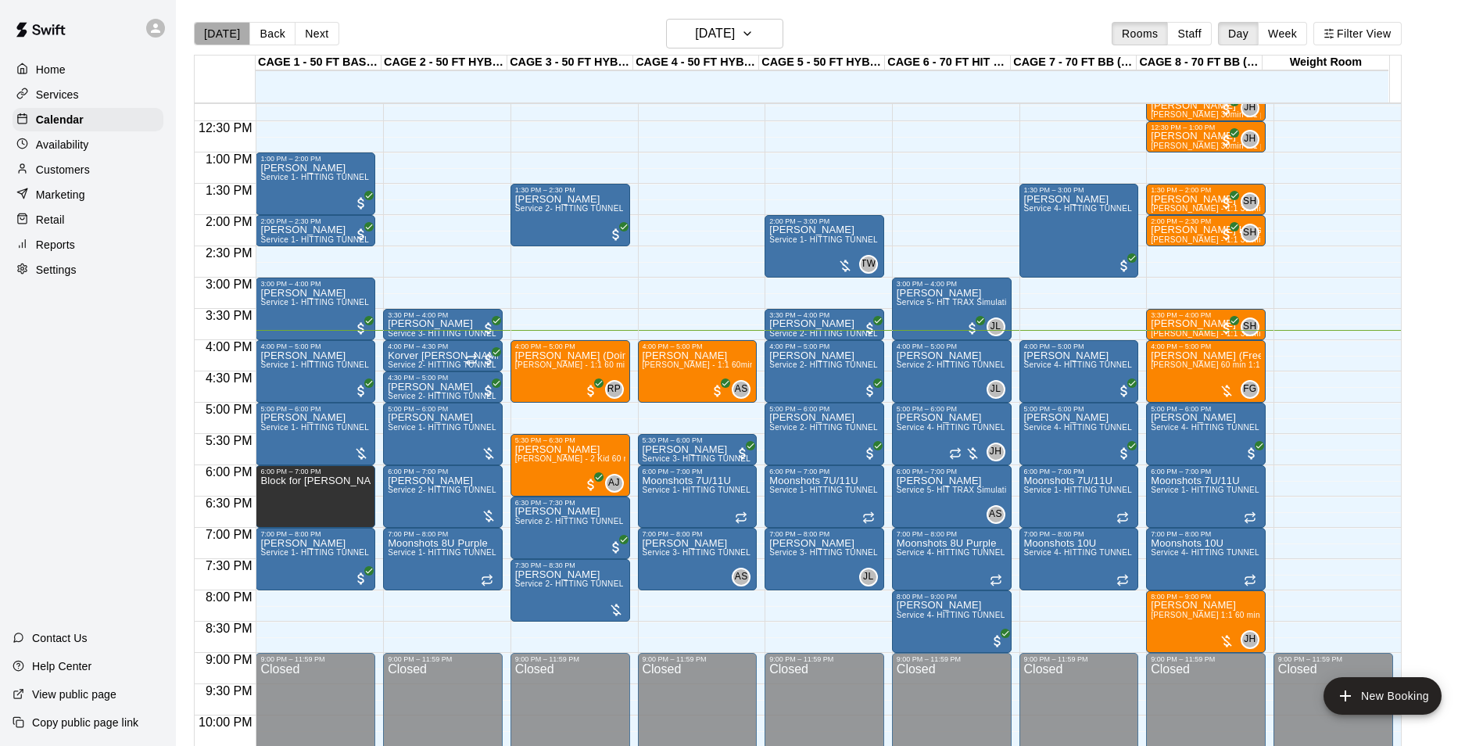
click at [230, 23] on button "[DATE]" at bounding box center [222, 33] width 56 height 23
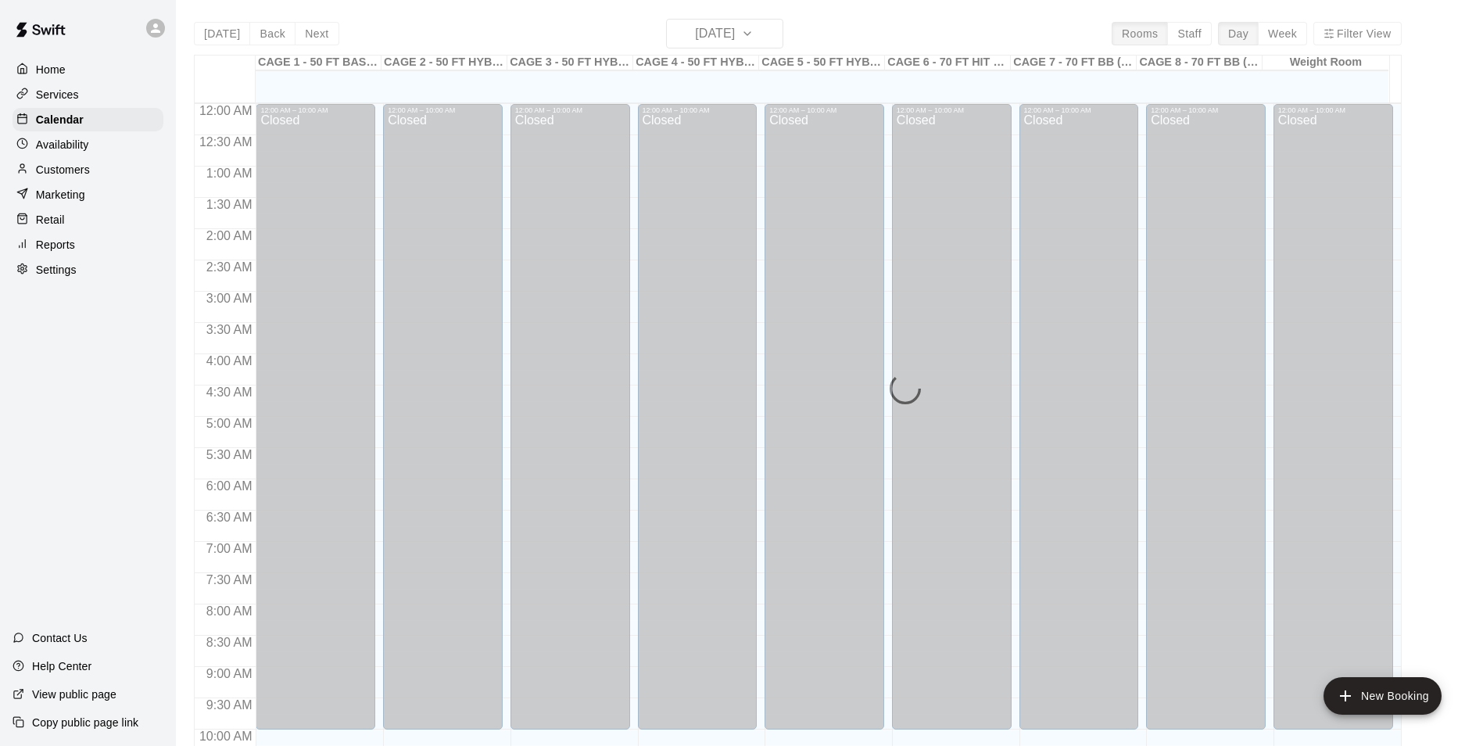
scroll to position [794, 0]
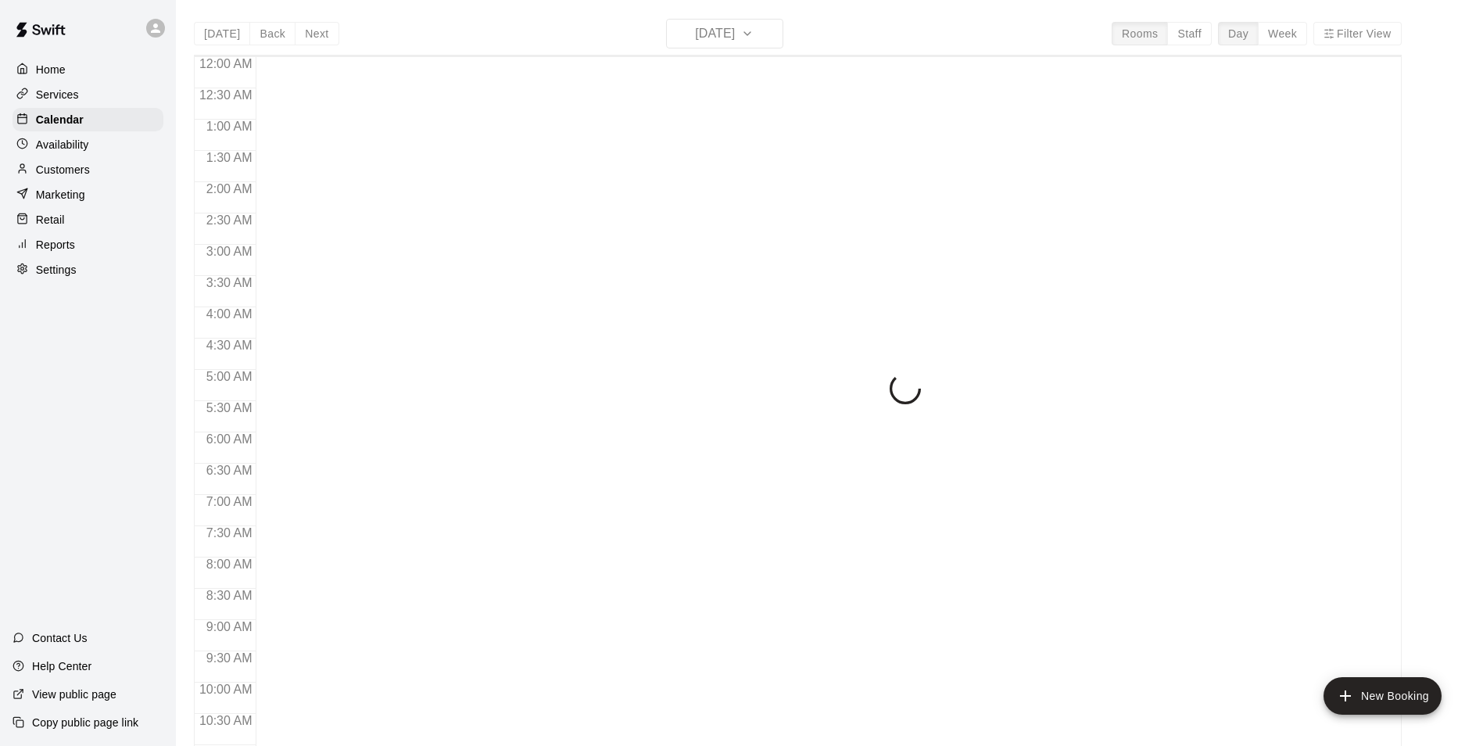
scroll to position [794, 0]
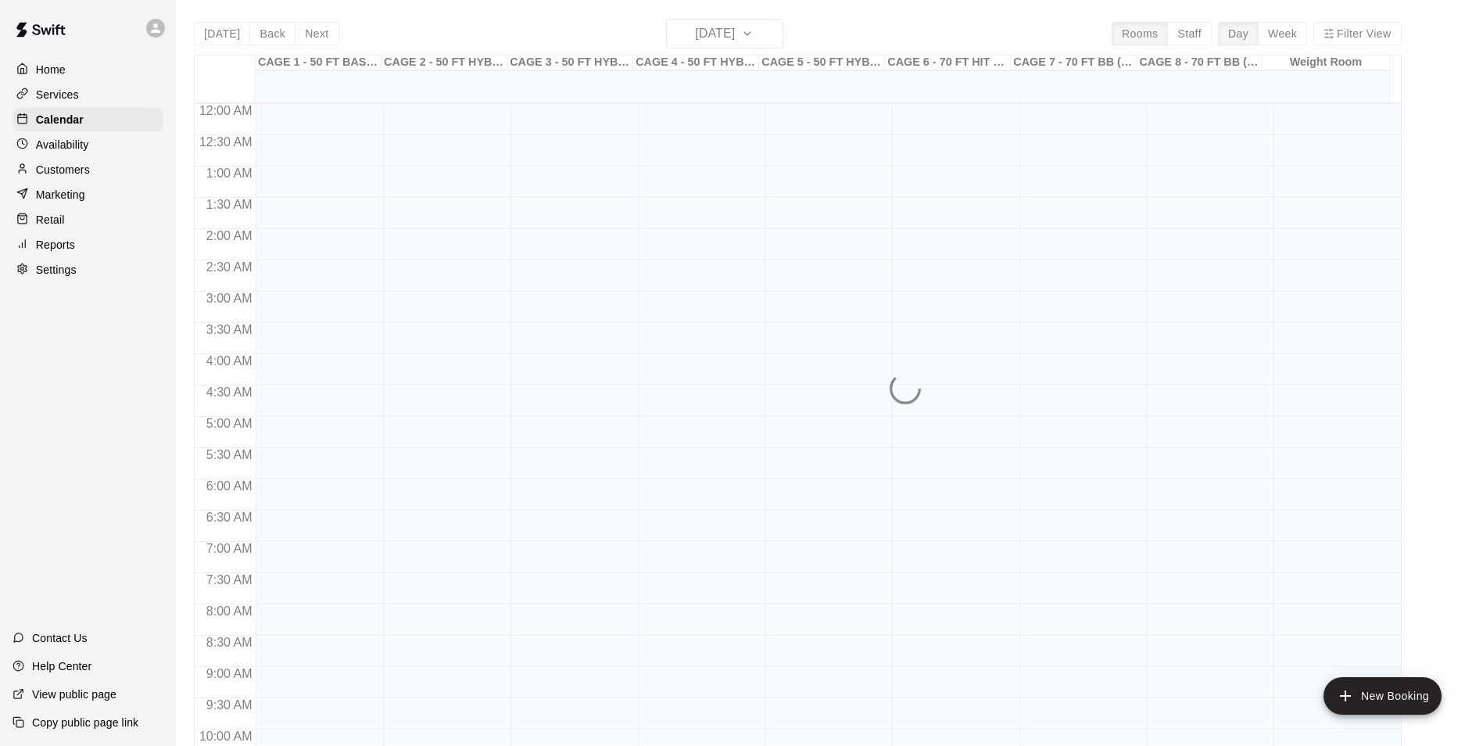
scroll to position [794, 0]
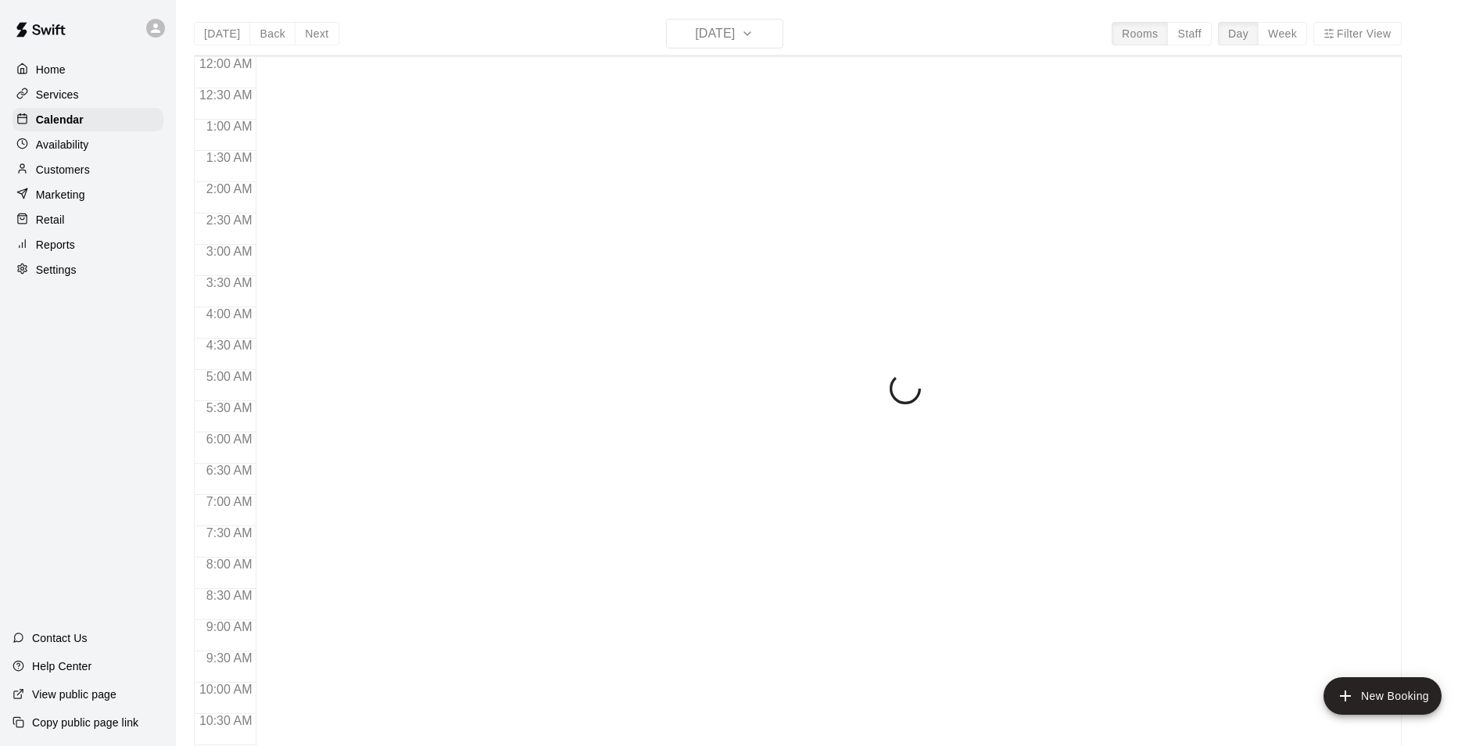
scroll to position [794, 0]
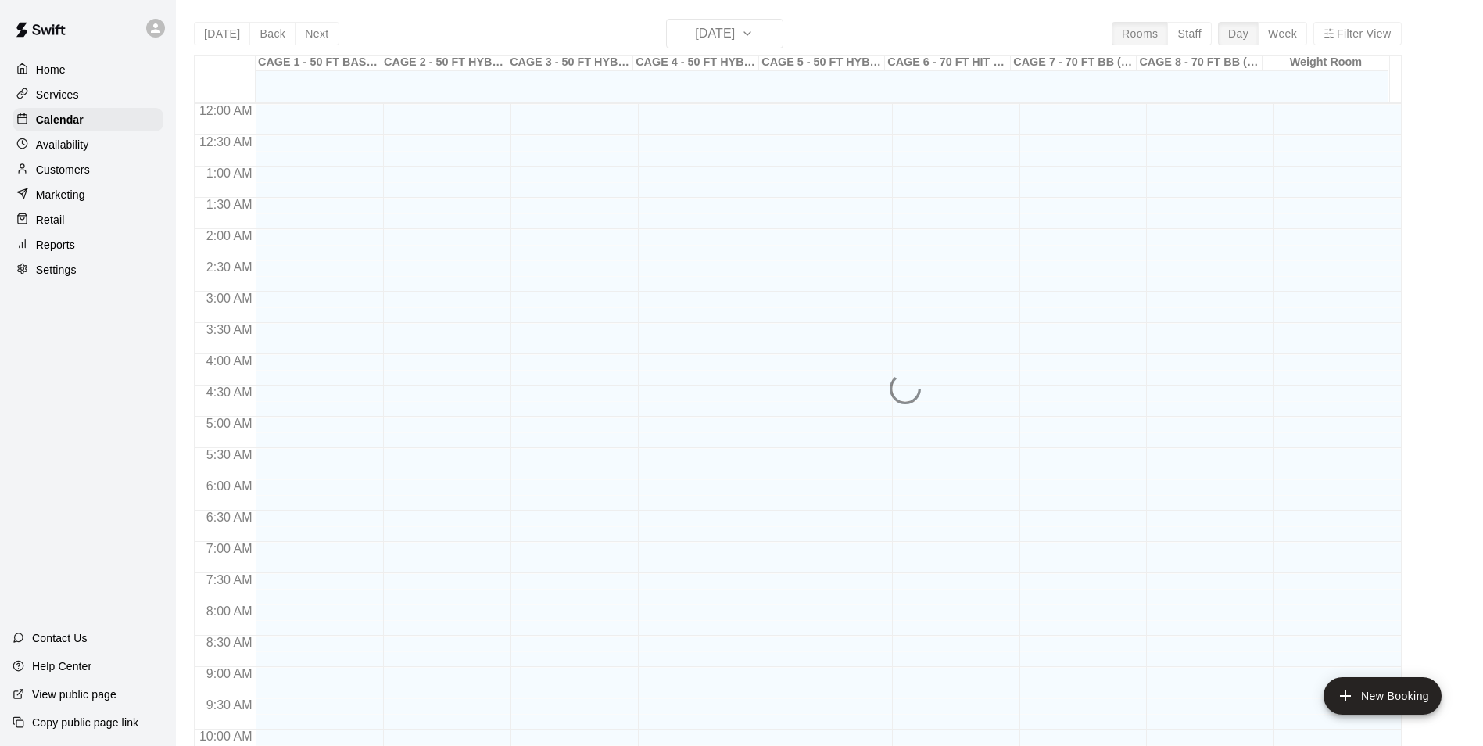
scroll to position [794, 0]
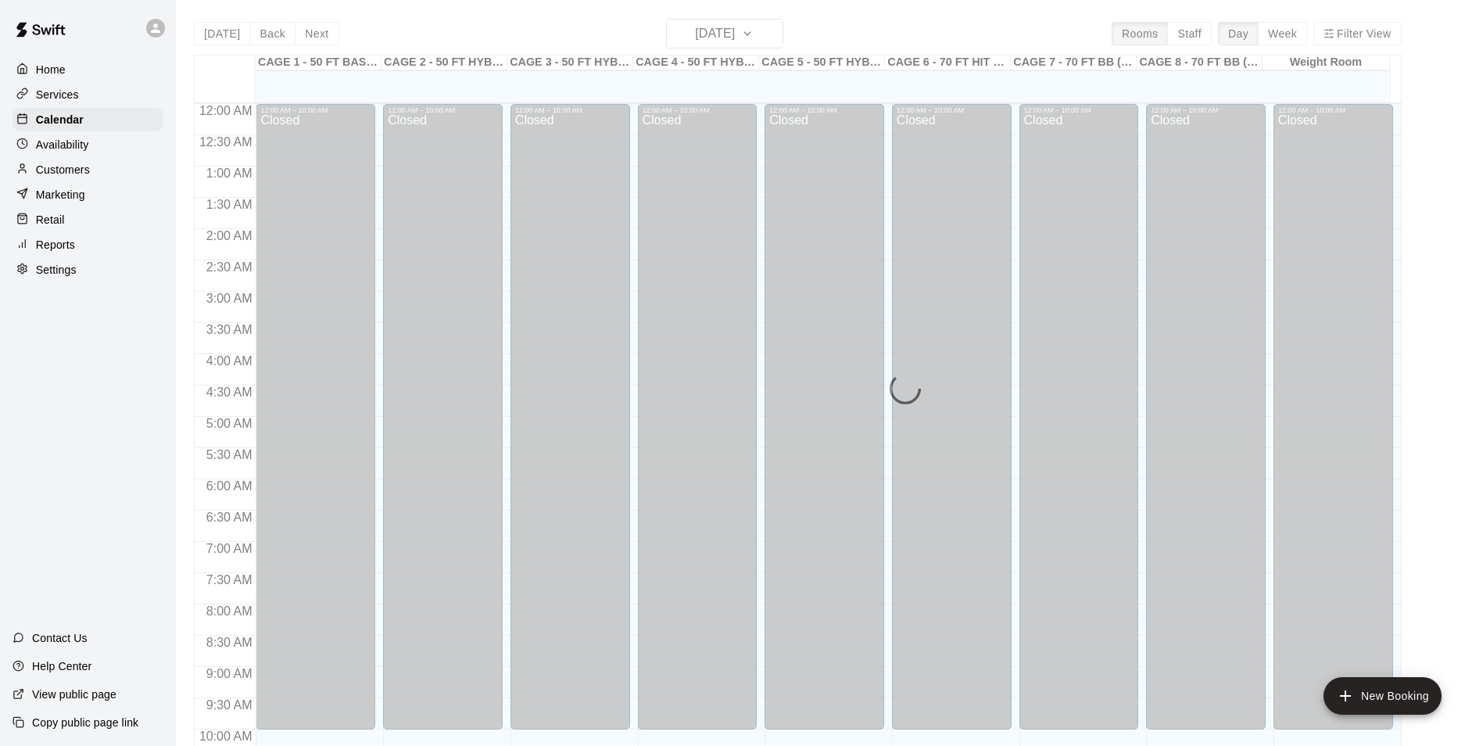
scroll to position [794, 0]
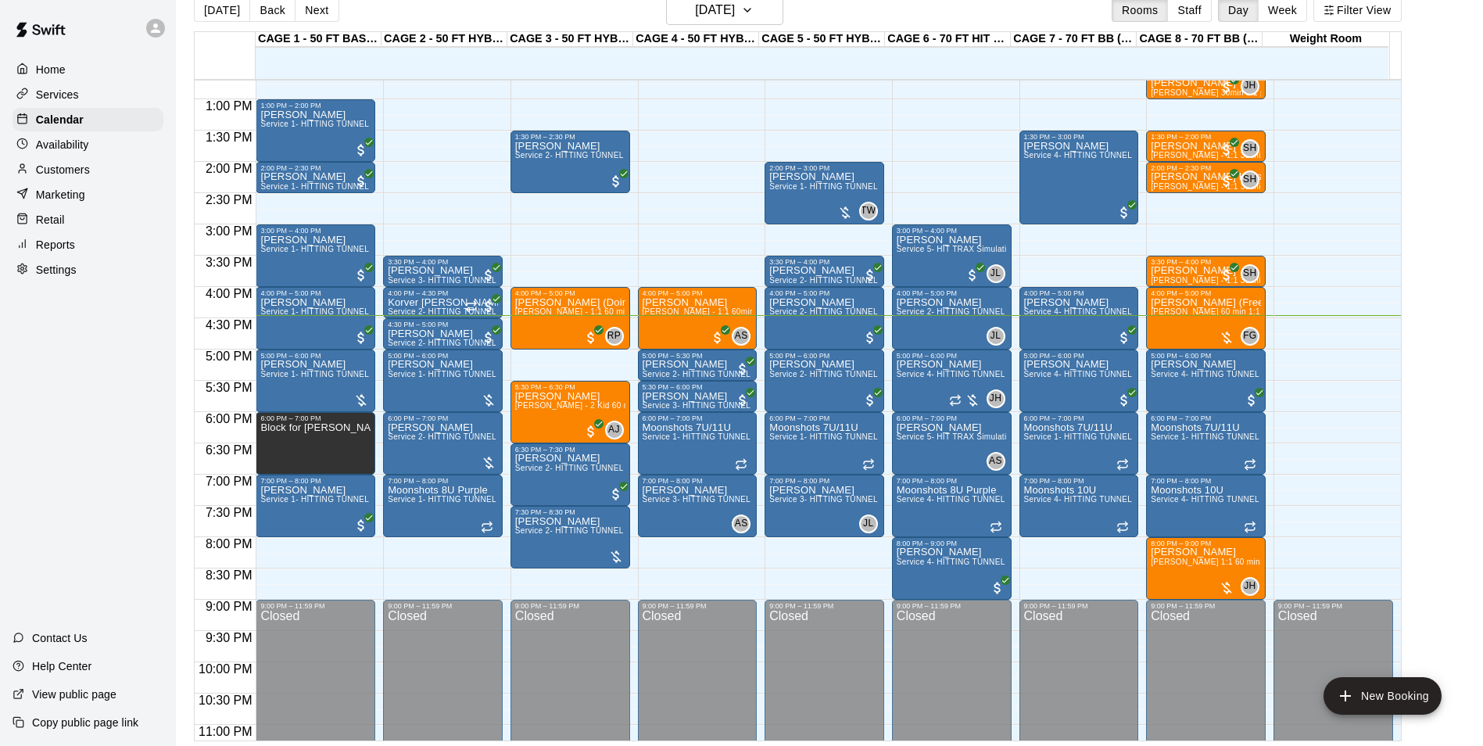
scroll to position [25, 0]
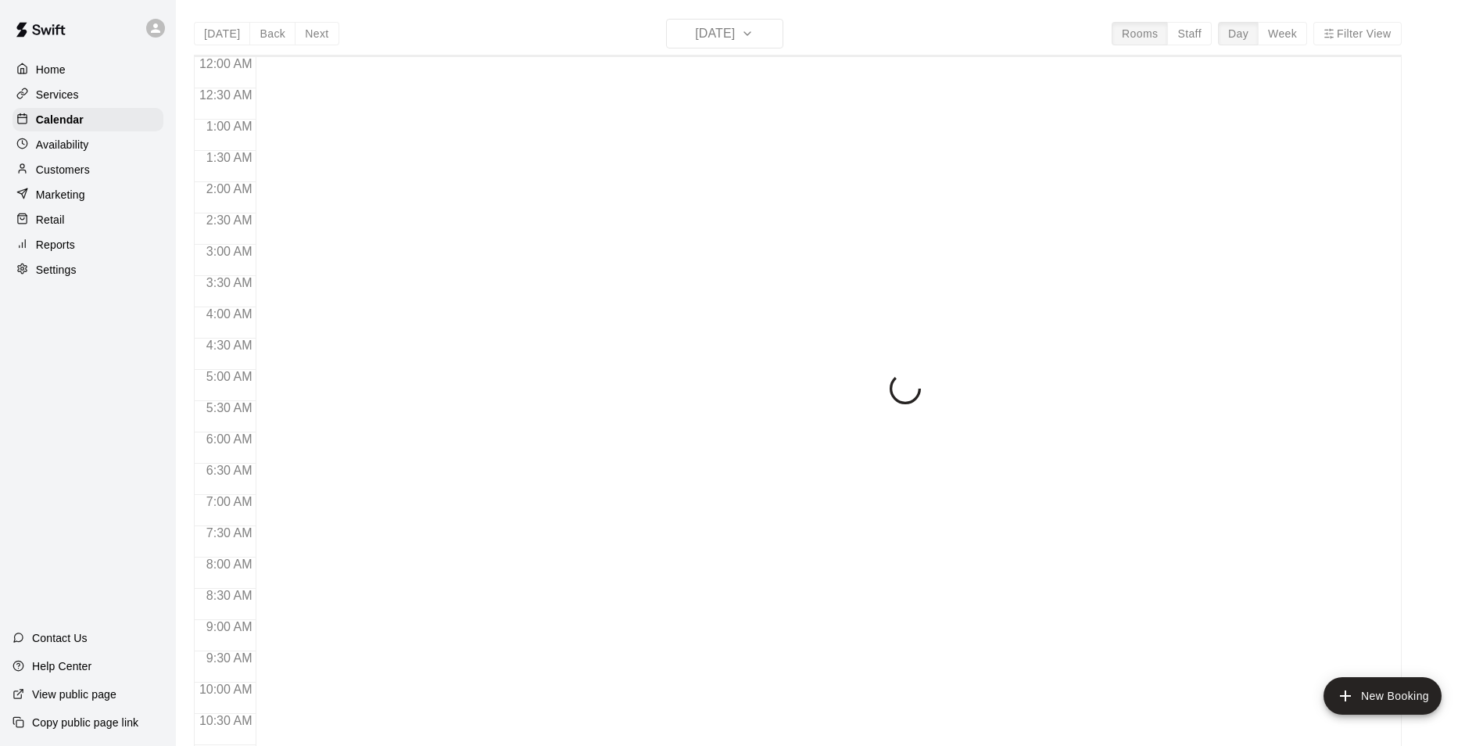
scroll to position [794, 0]
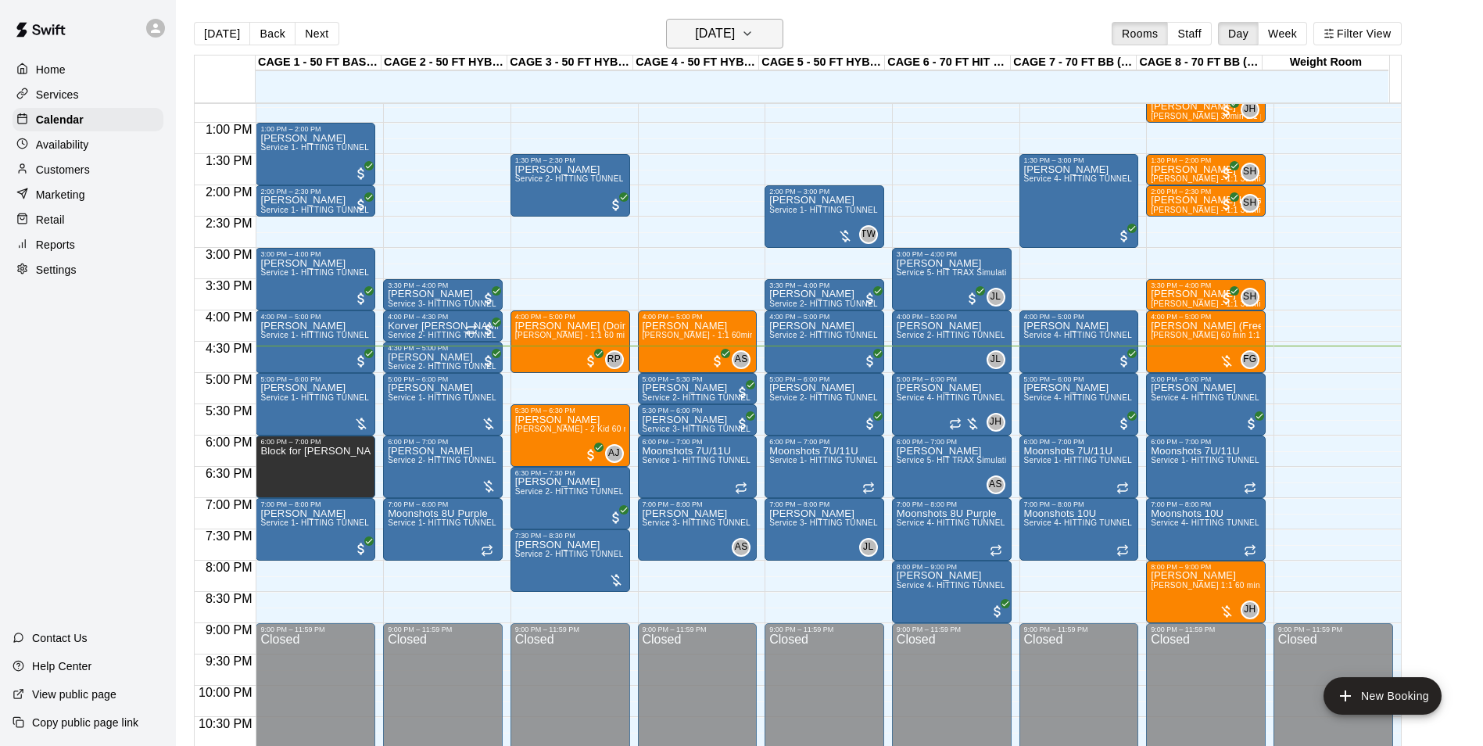
click at [695, 41] on h6 "[DATE]" at bounding box center [715, 34] width 40 height 22
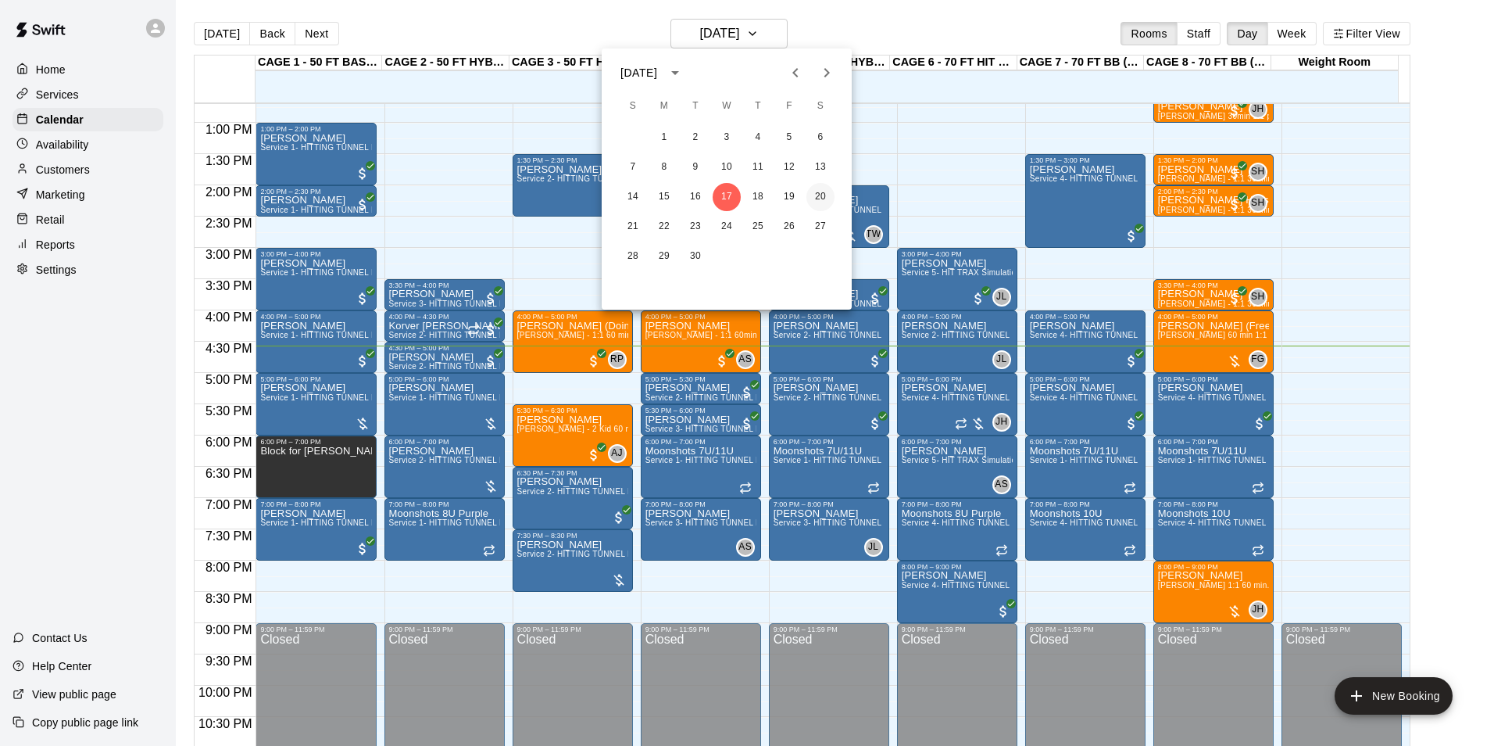
click at [810, 191] on button "20" at bounding box center [821, 197] width 28 height 28
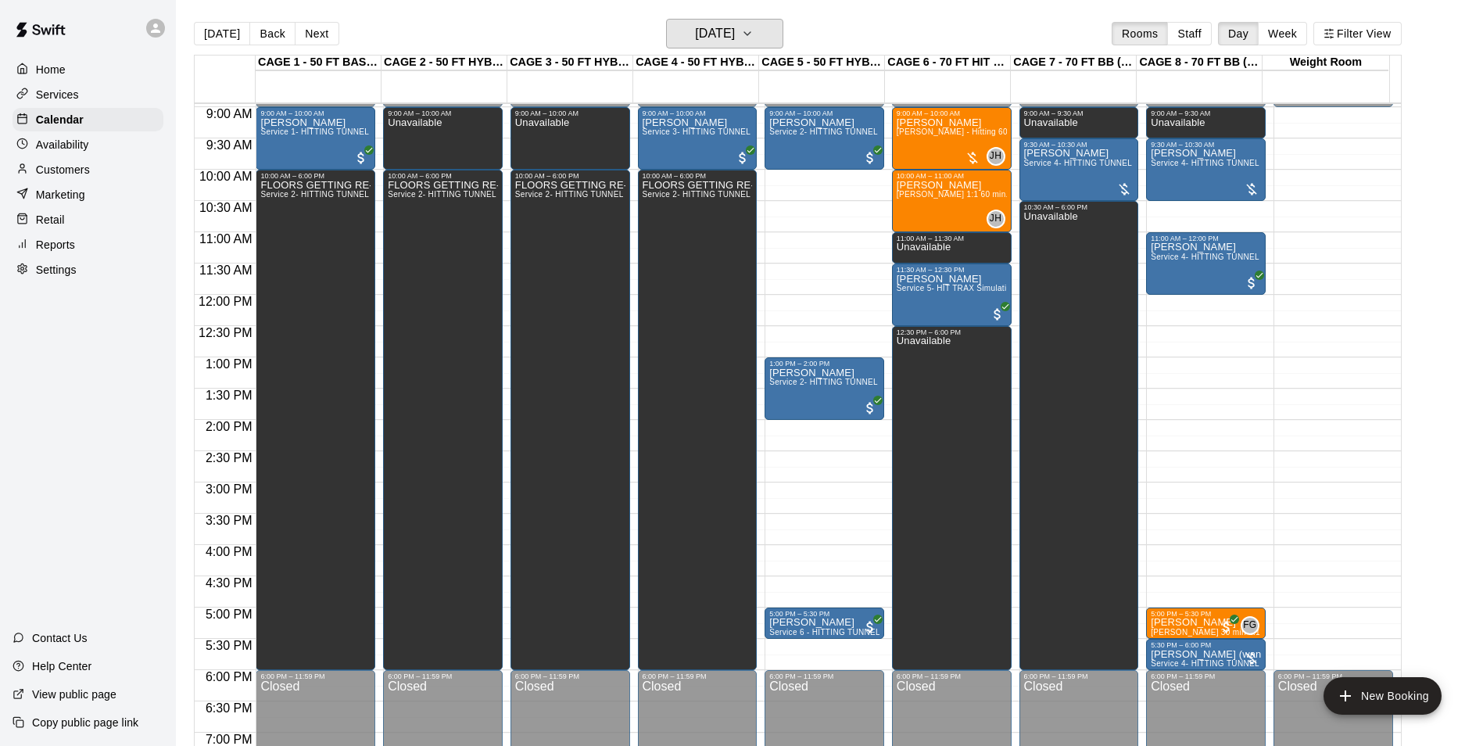
scroll to position [481, 0]
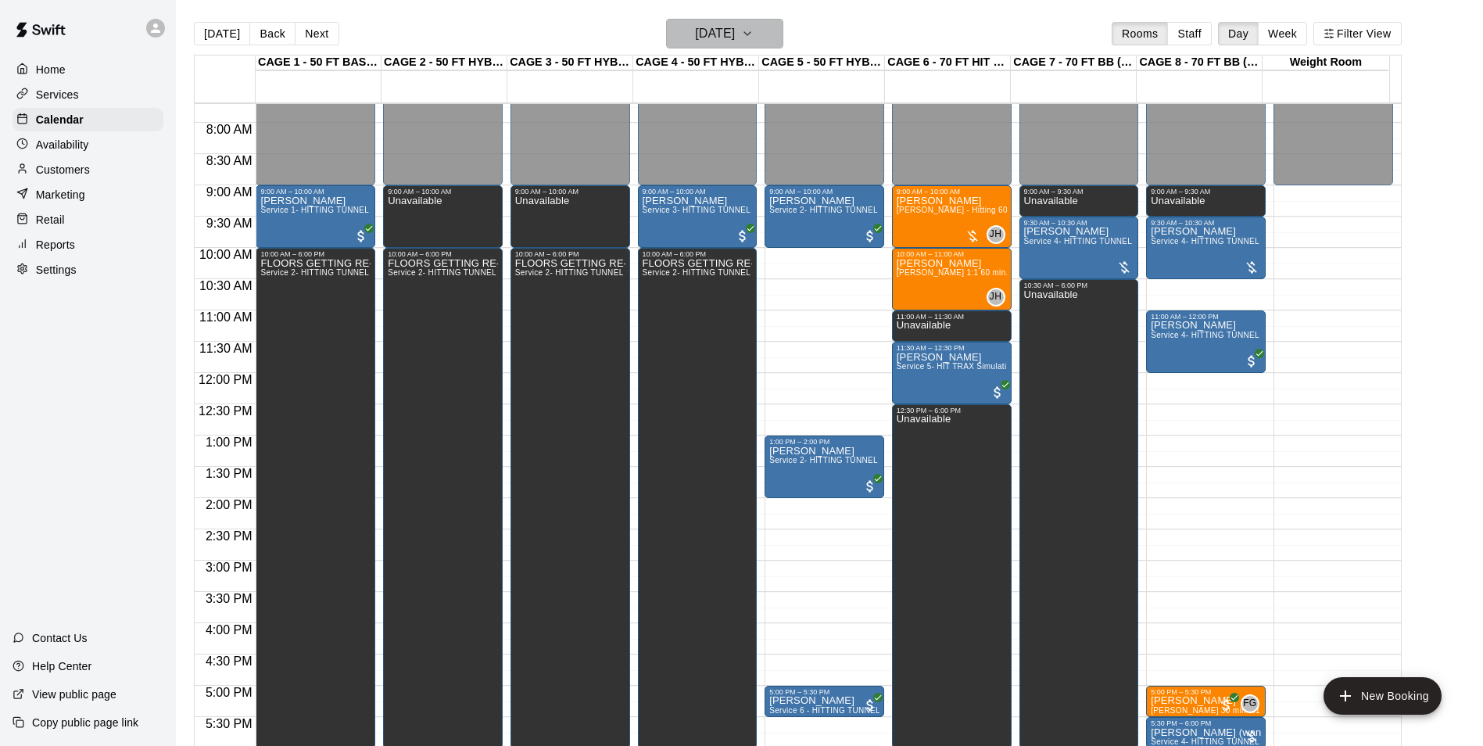
click at [715, 41] on h6 "[DATE]" at bounding box center [715, 34] width 40 height 22
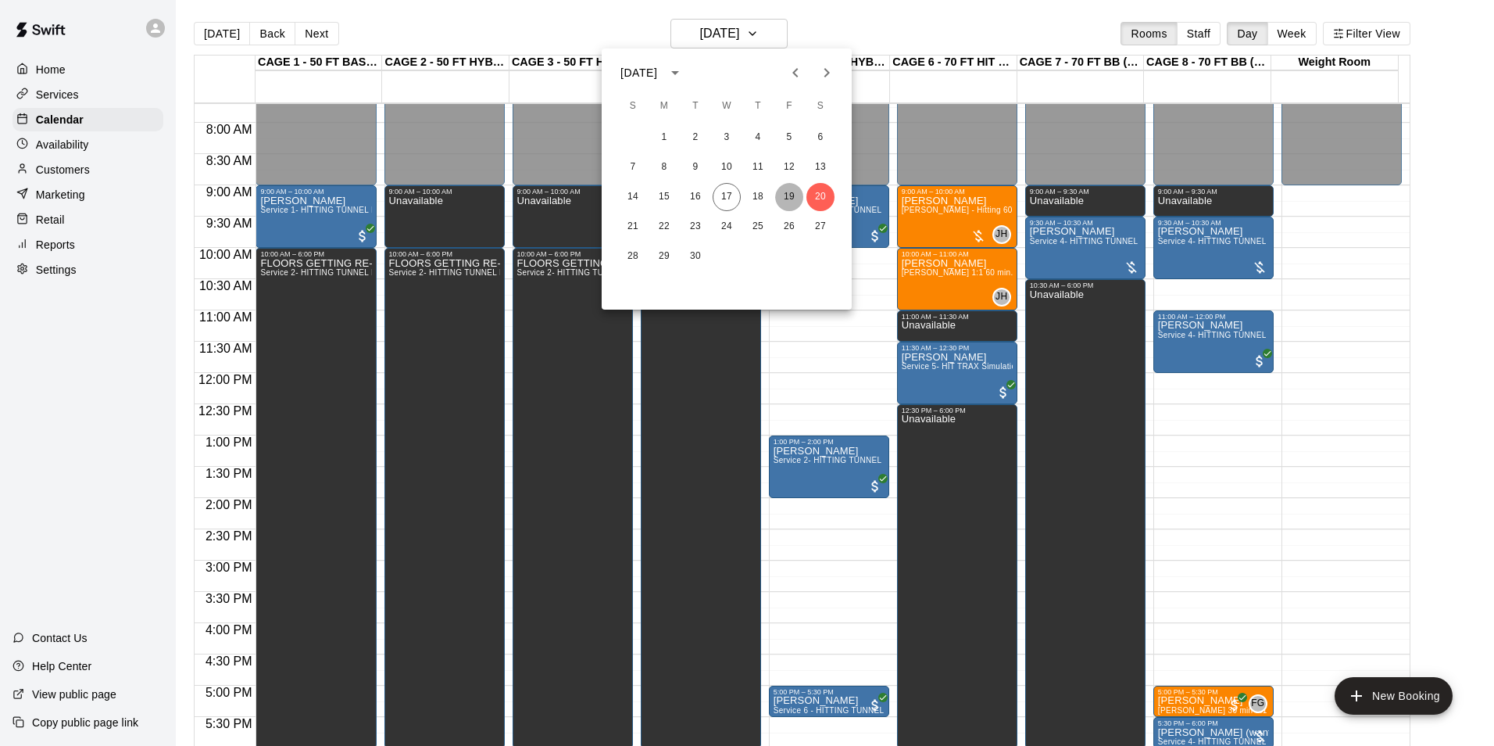
click at [797, 199] on button "19" at bounding box center [789, 197] width 28 height 28
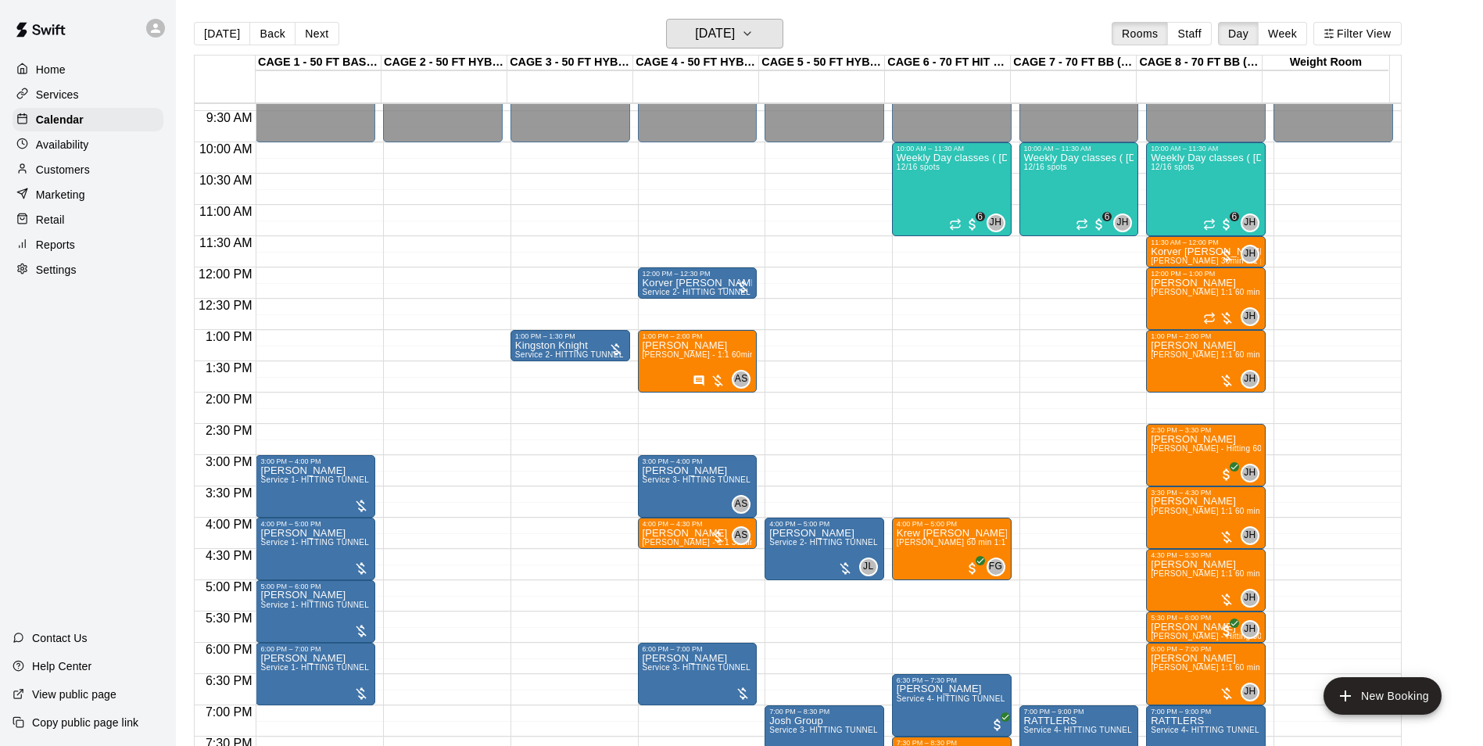
scroll to position [560, 0]
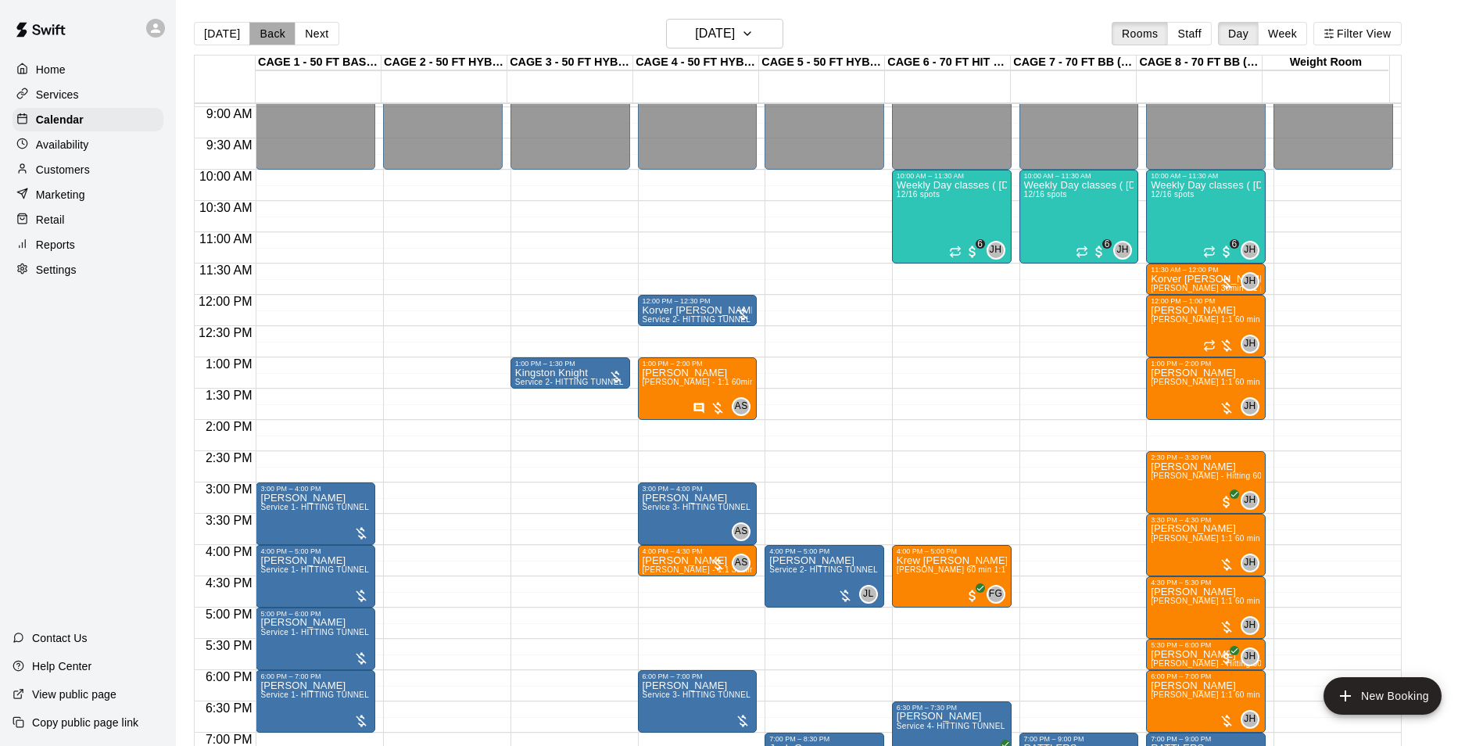
click at [264, 31] on button "Back" at bounding box center [272, 33] width 46 height 23
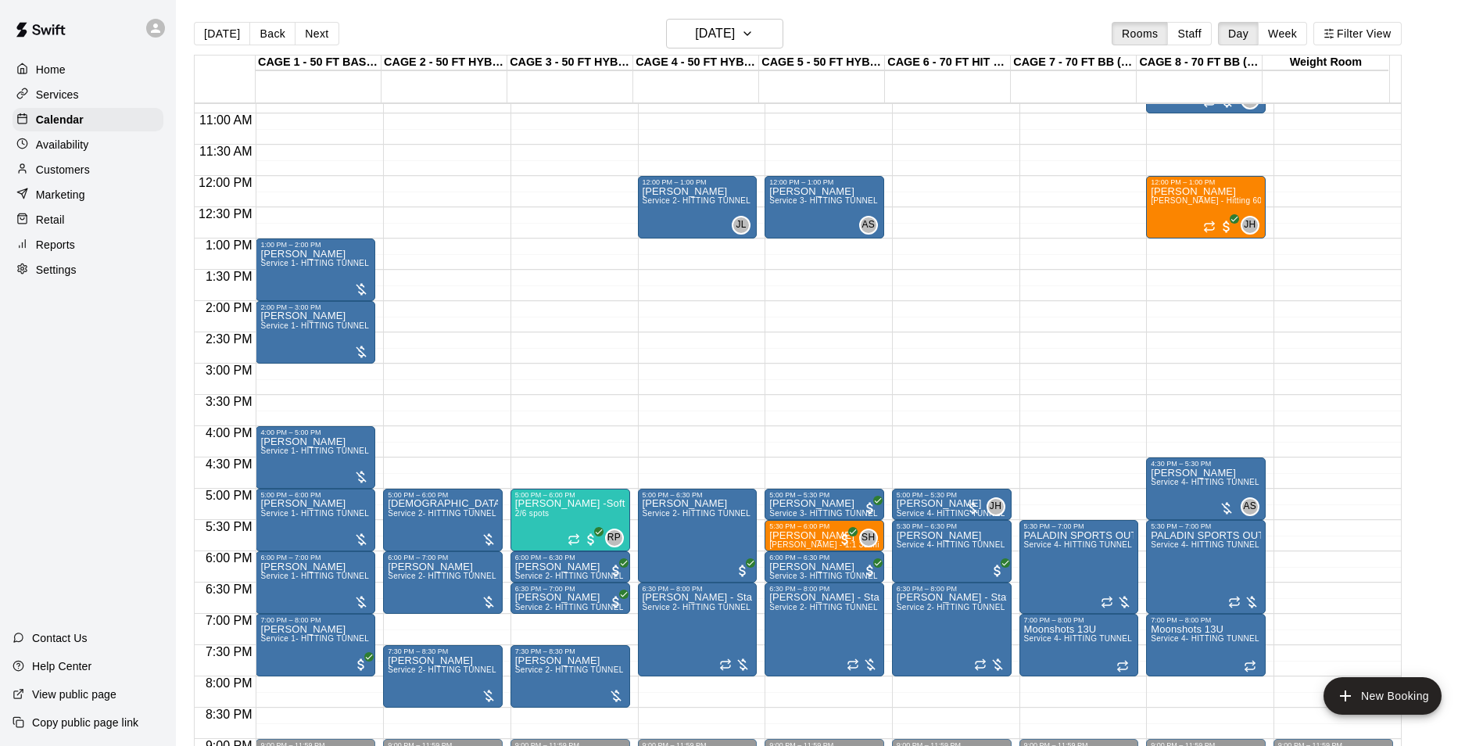
scroll to position [716, 0]
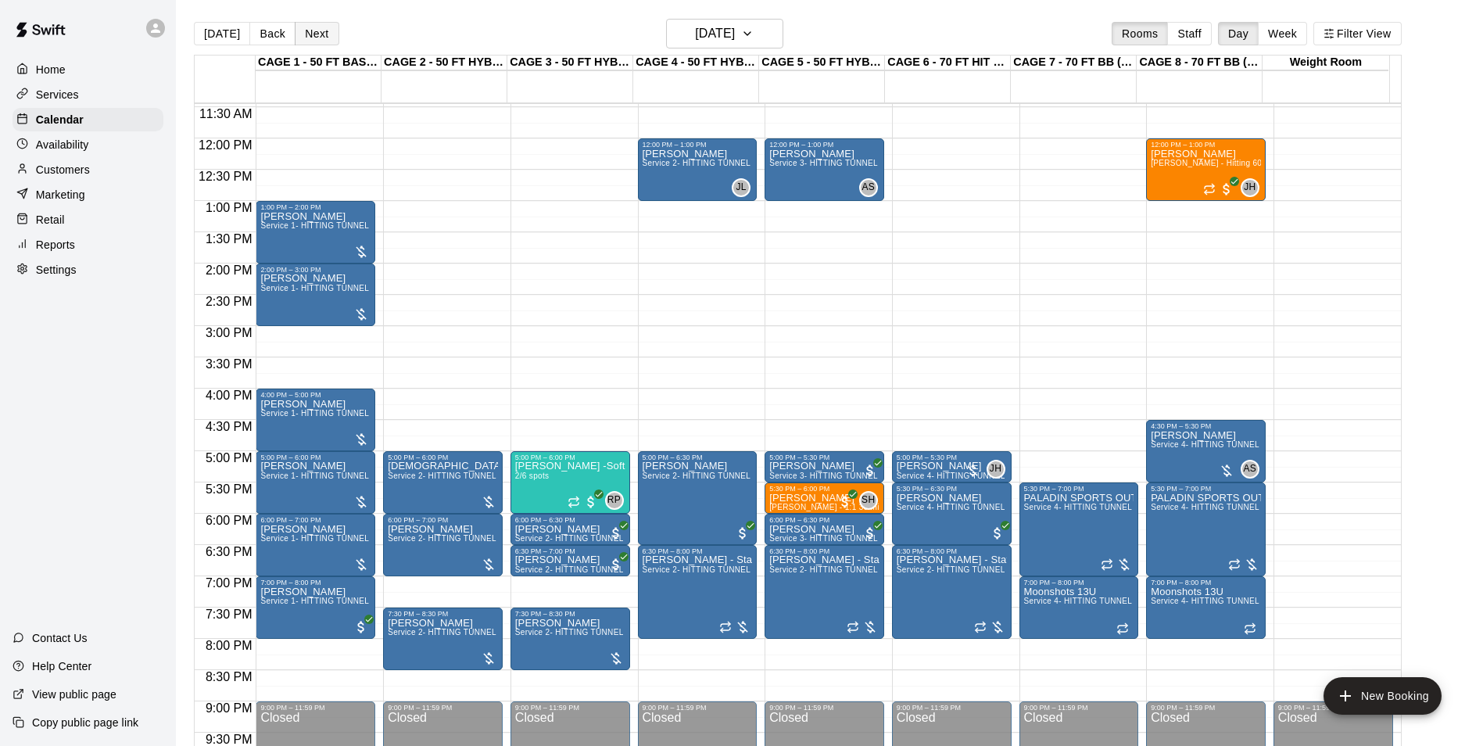
click at [315, 27] on button "Next" at bounding box center [317, 33] width 44 height 23
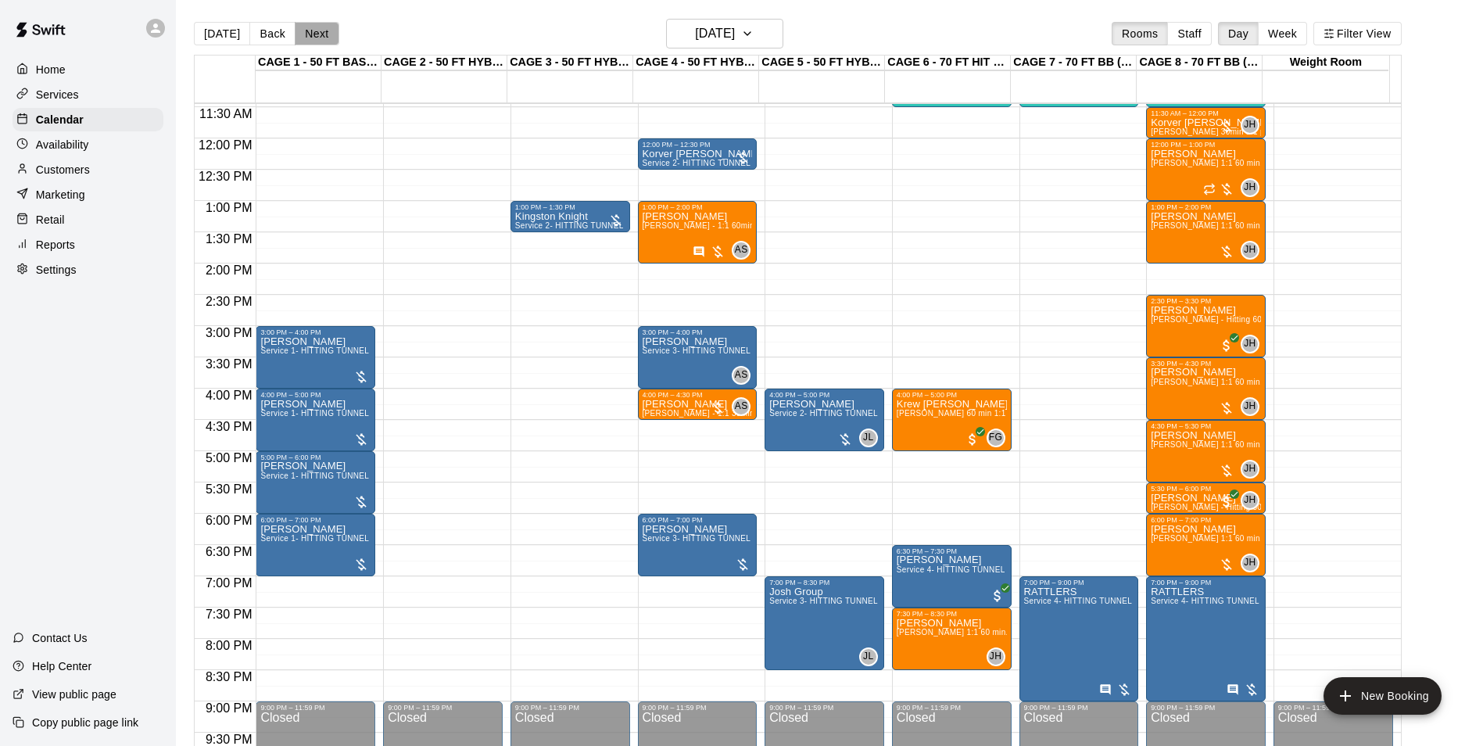
click at [330, 35] on button "Next" at bounding box center [317, 33] width 44 height 23
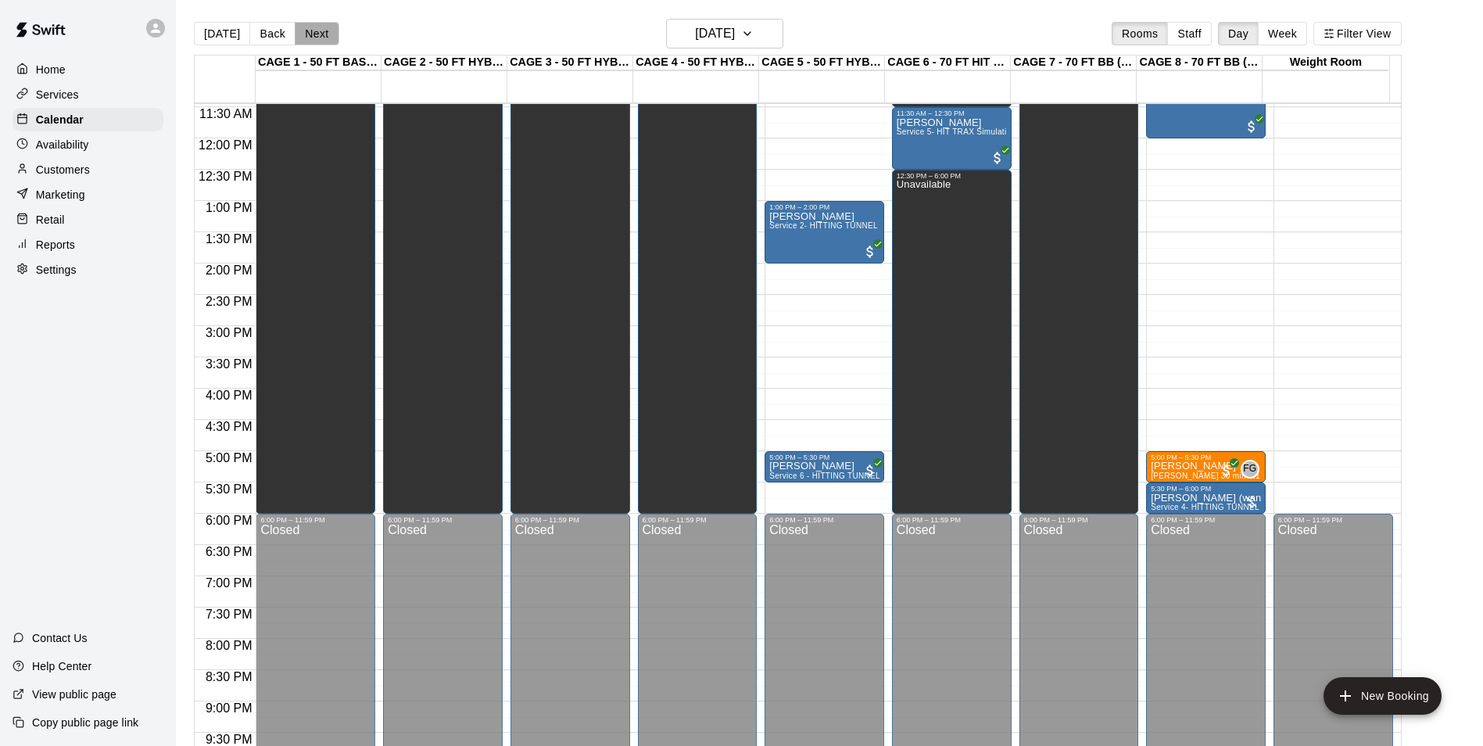
click at [330, 35] on button "Next" at bounding box center [317, 33] width 44 height 23
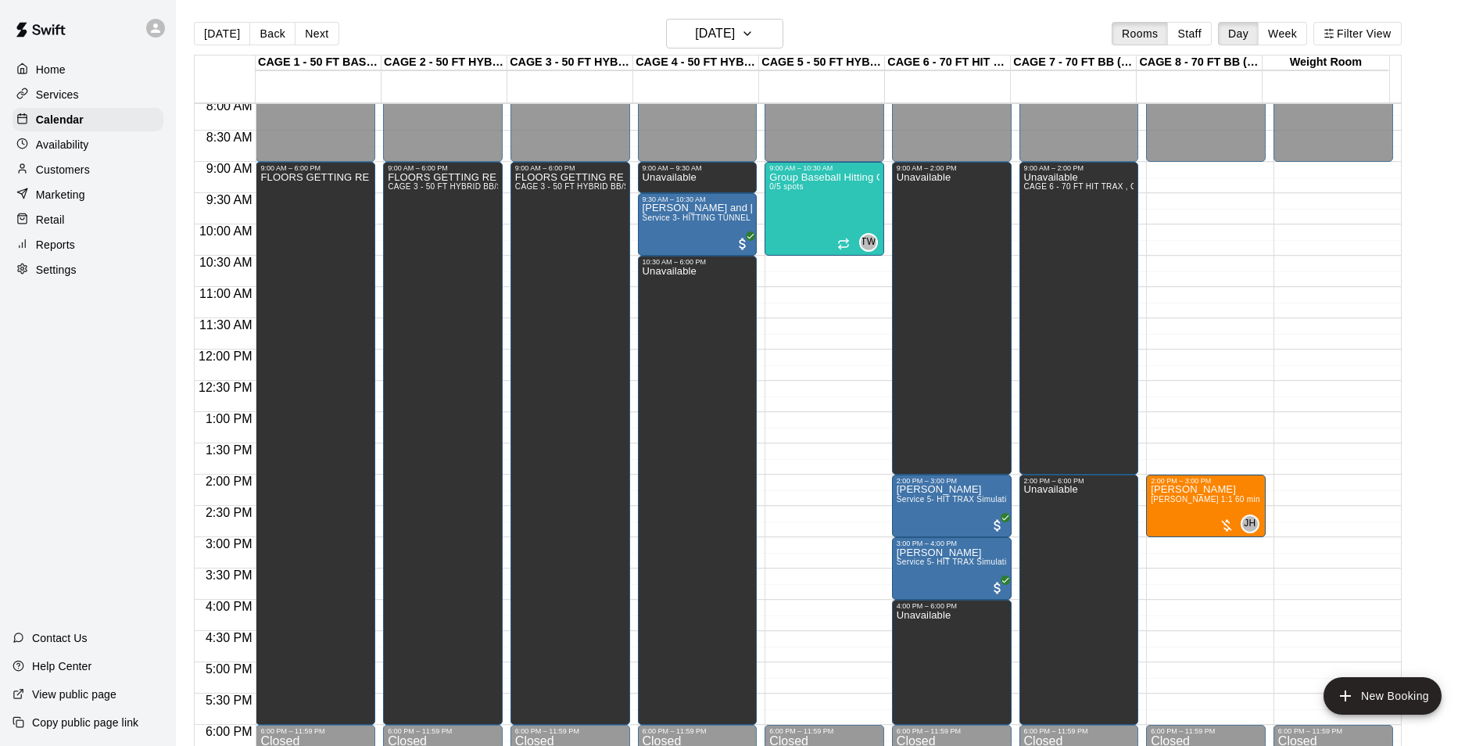
scroll to position [481, 0]
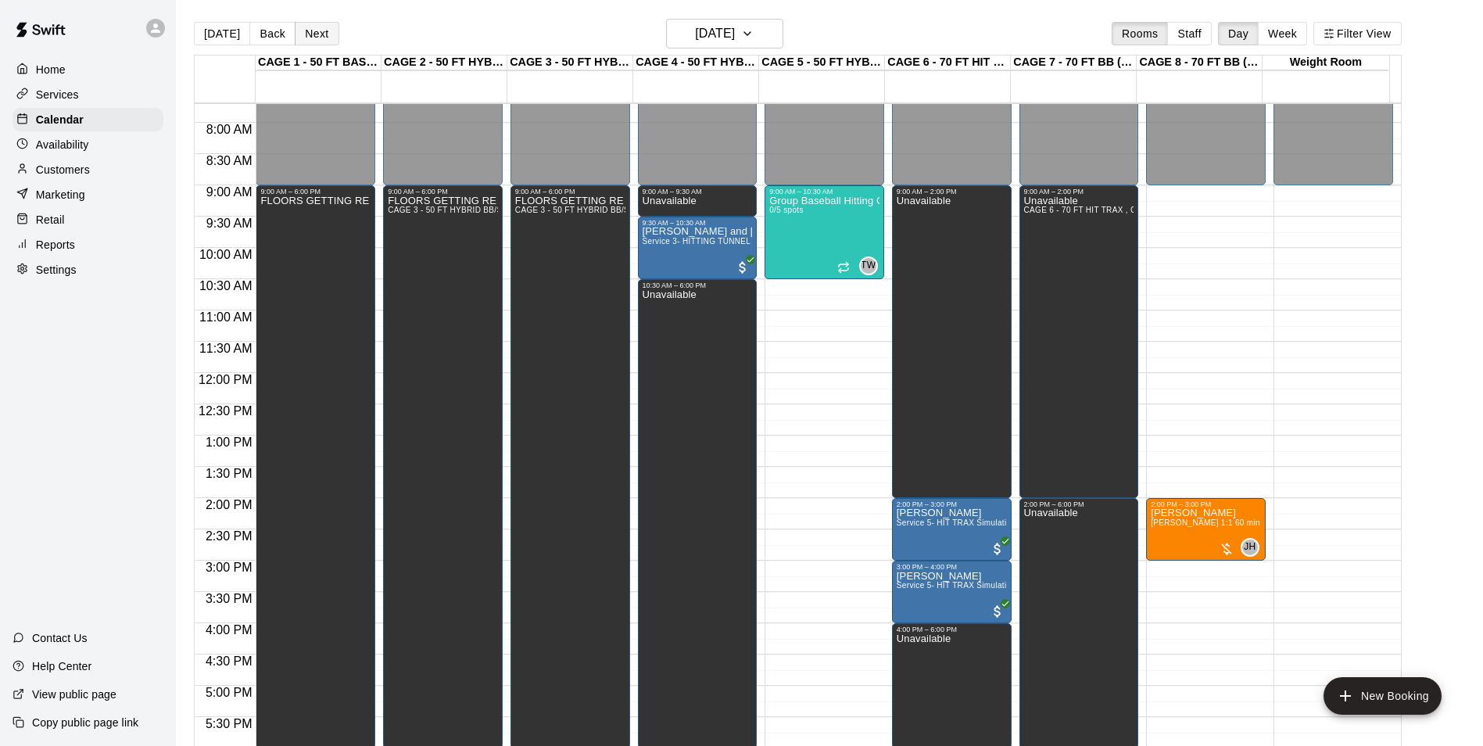
click at [327, 27] on button "Next" at bounding box center [317, 33] width 44 height 23
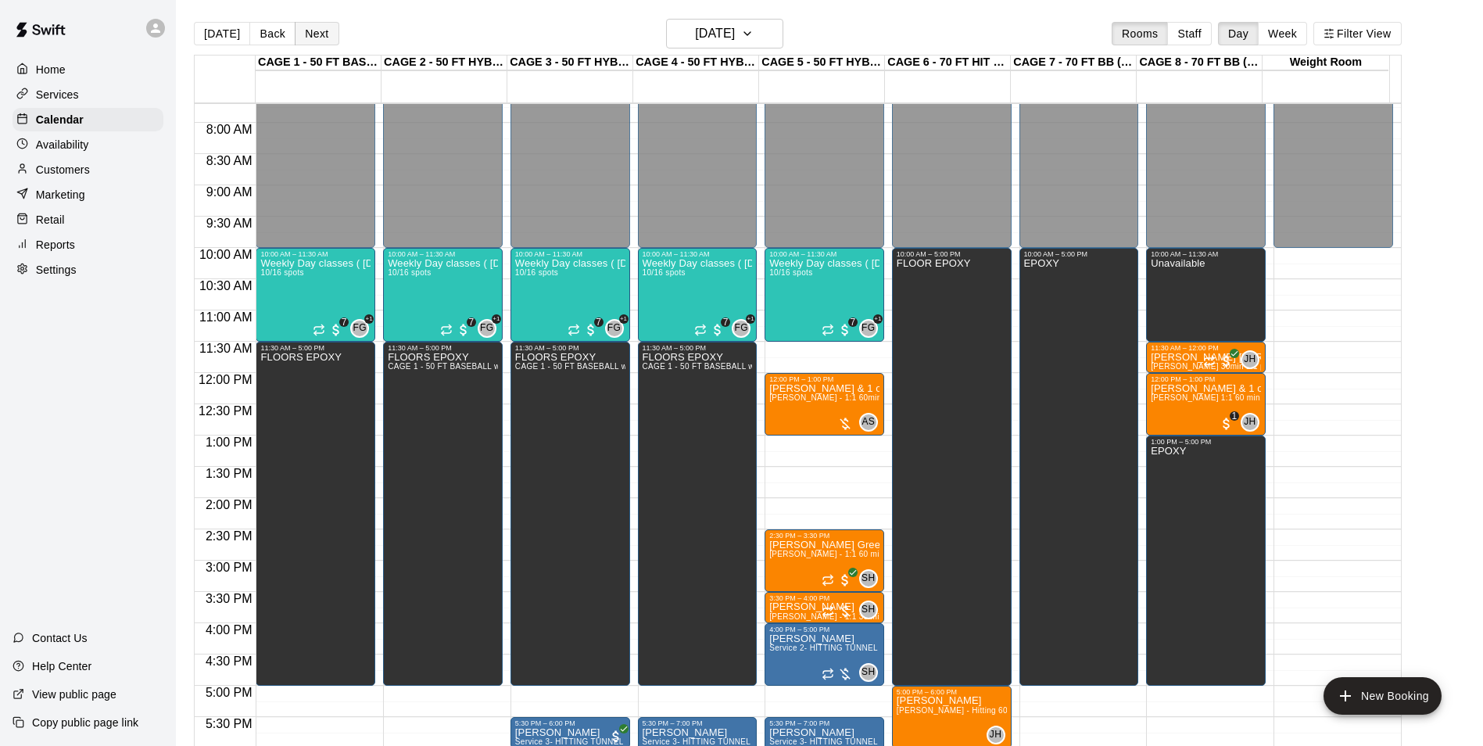
click at [323, 40] on button "Next" at bounding box center [317, 33] width 44 height 23
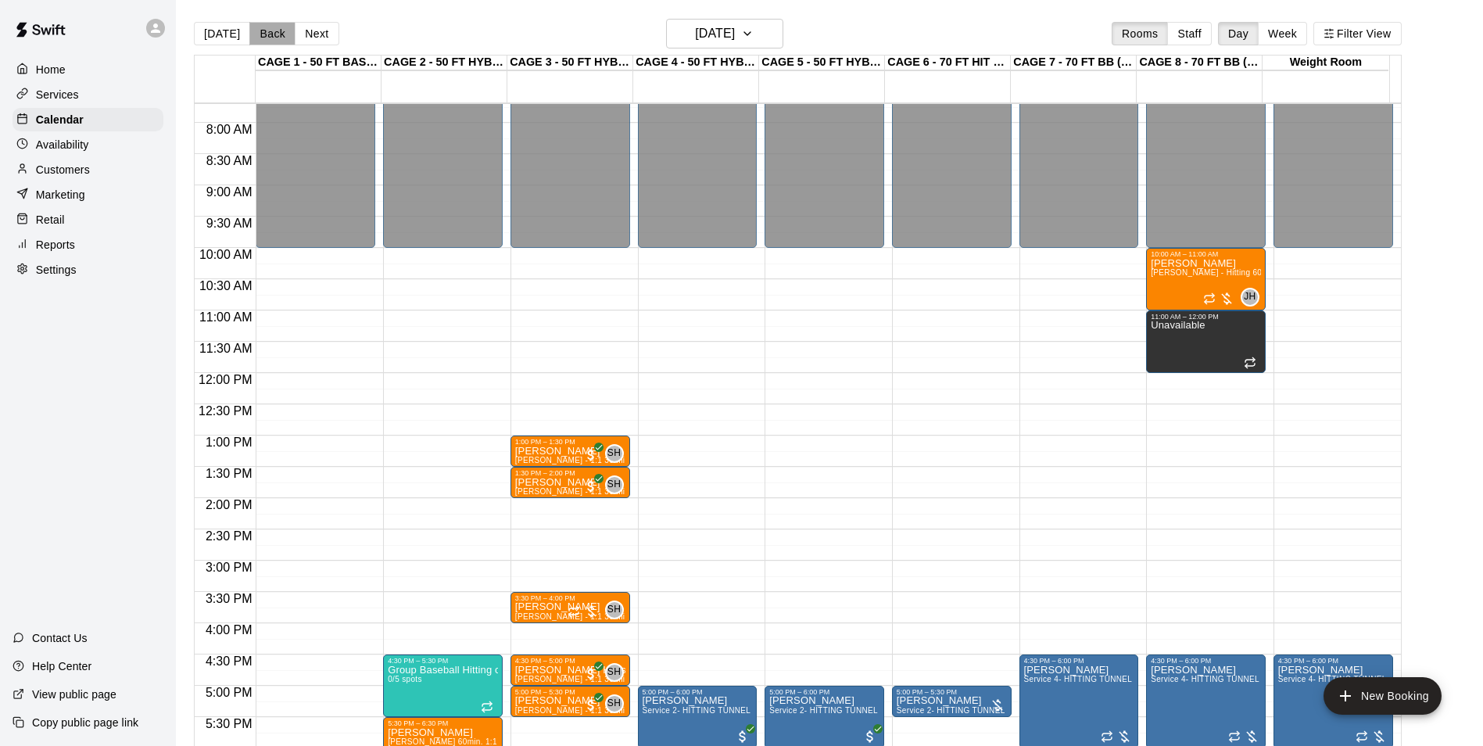
click at [254, 31] on button "Back" at bounding box center [272, 33] width 46 height 23
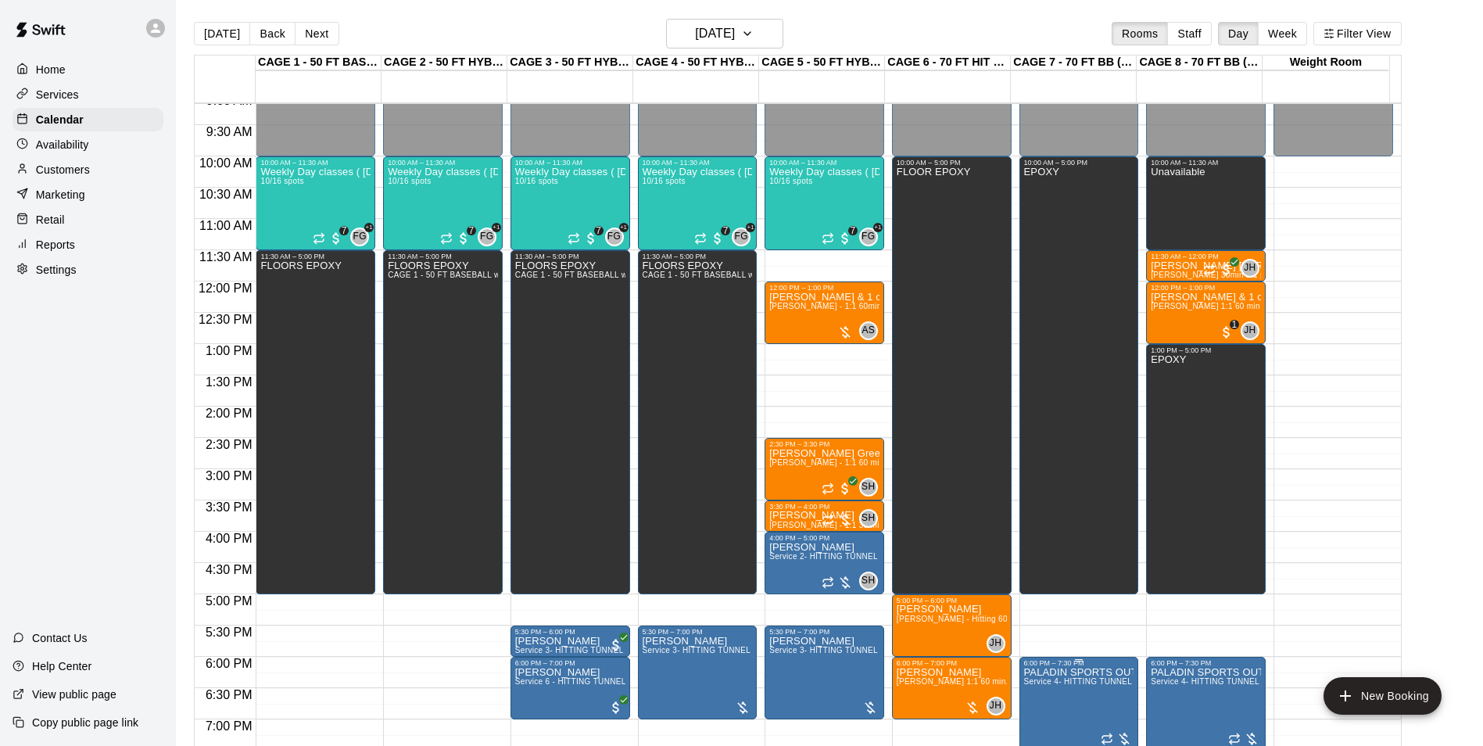
scroll to position [560, 0]
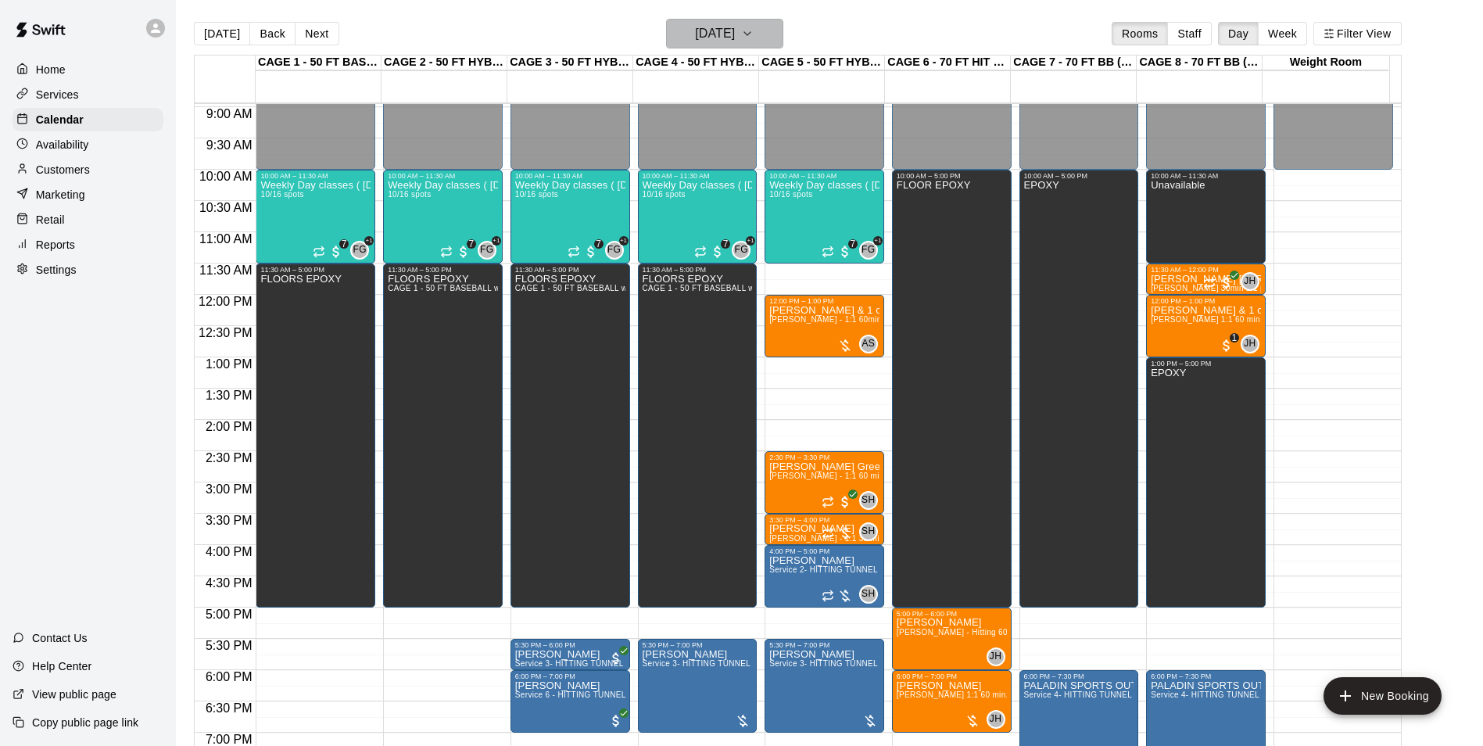
click at [701, 33] on h6 "Monday Sep 22" at bounding box center [715, 34] width 40 height 22
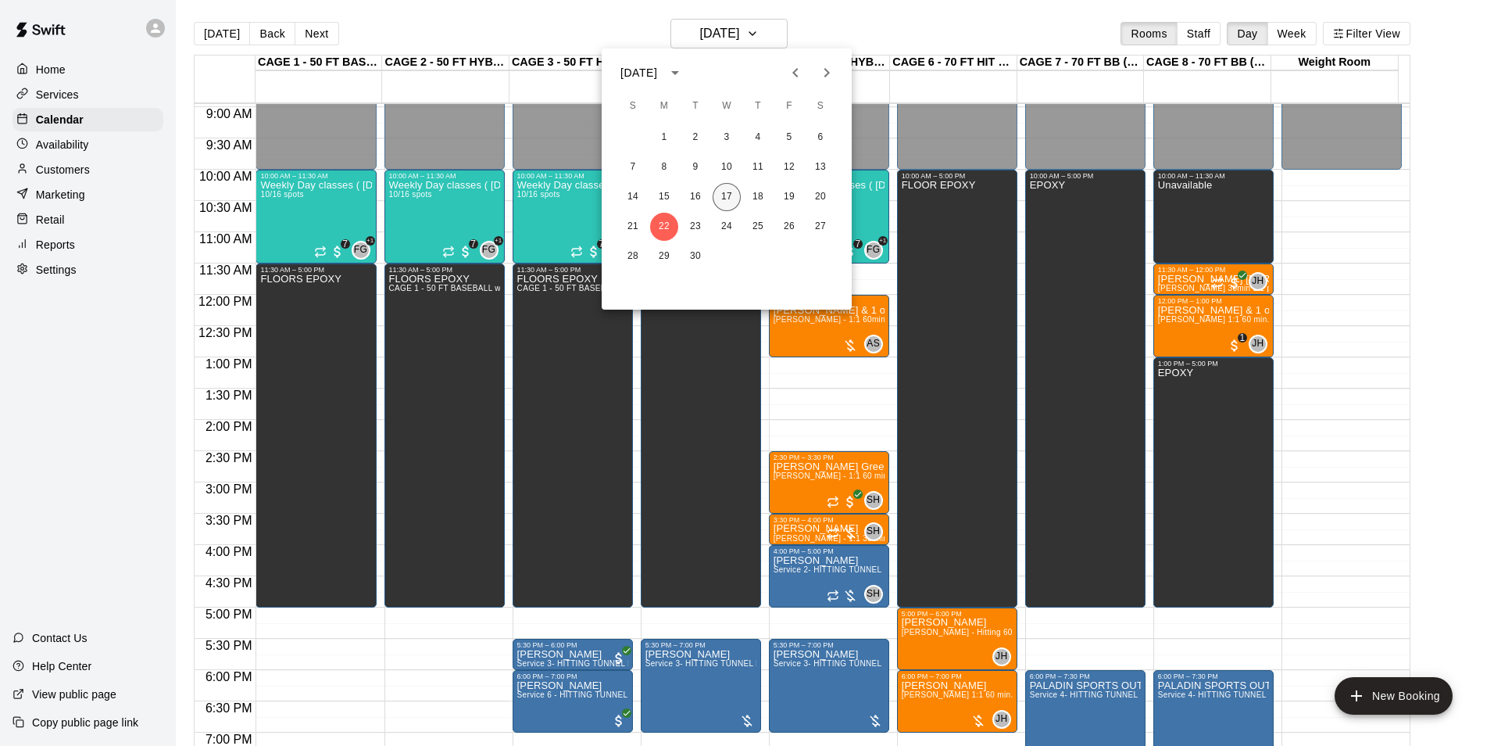
click at [715, 194] on button "17" at bounding box center [727, 197] width 28 height 28
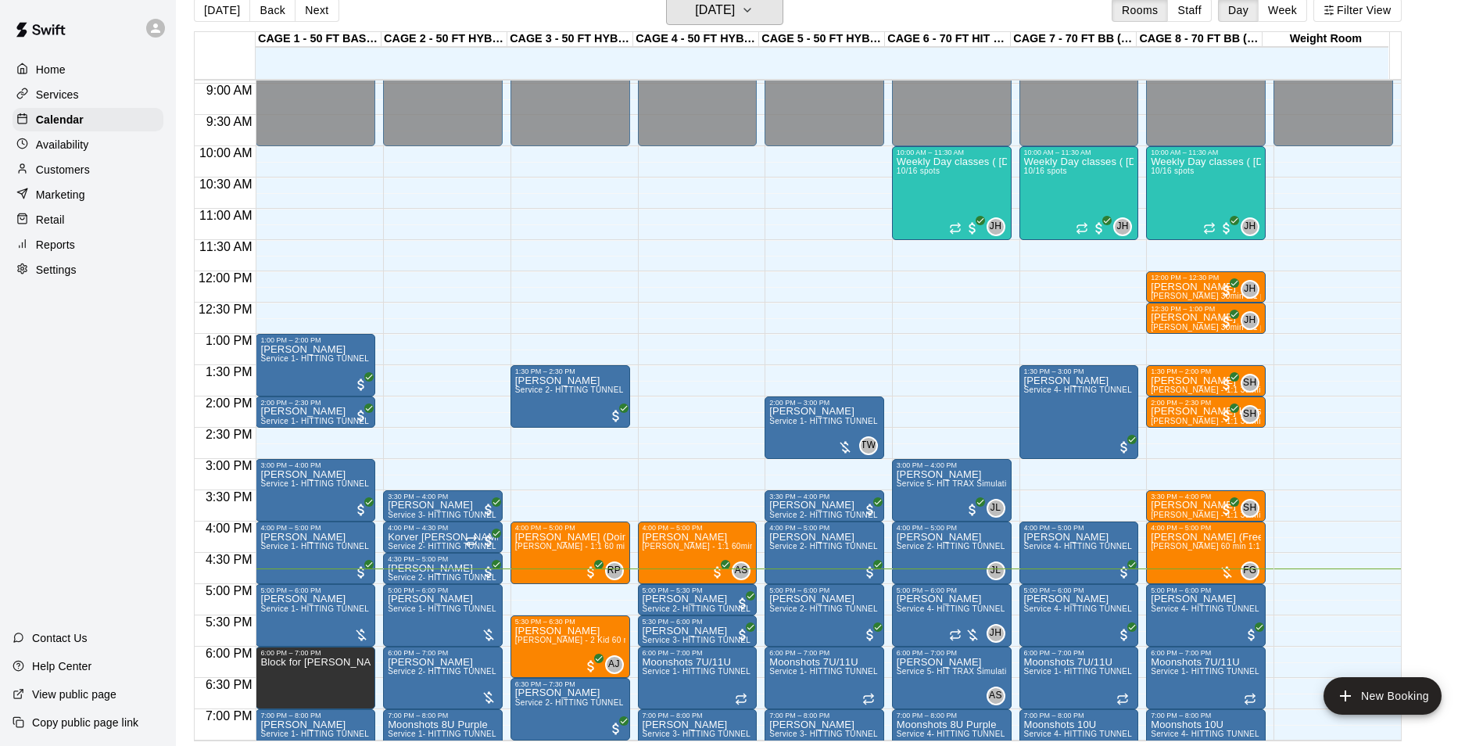
scroll to position [25, 0]
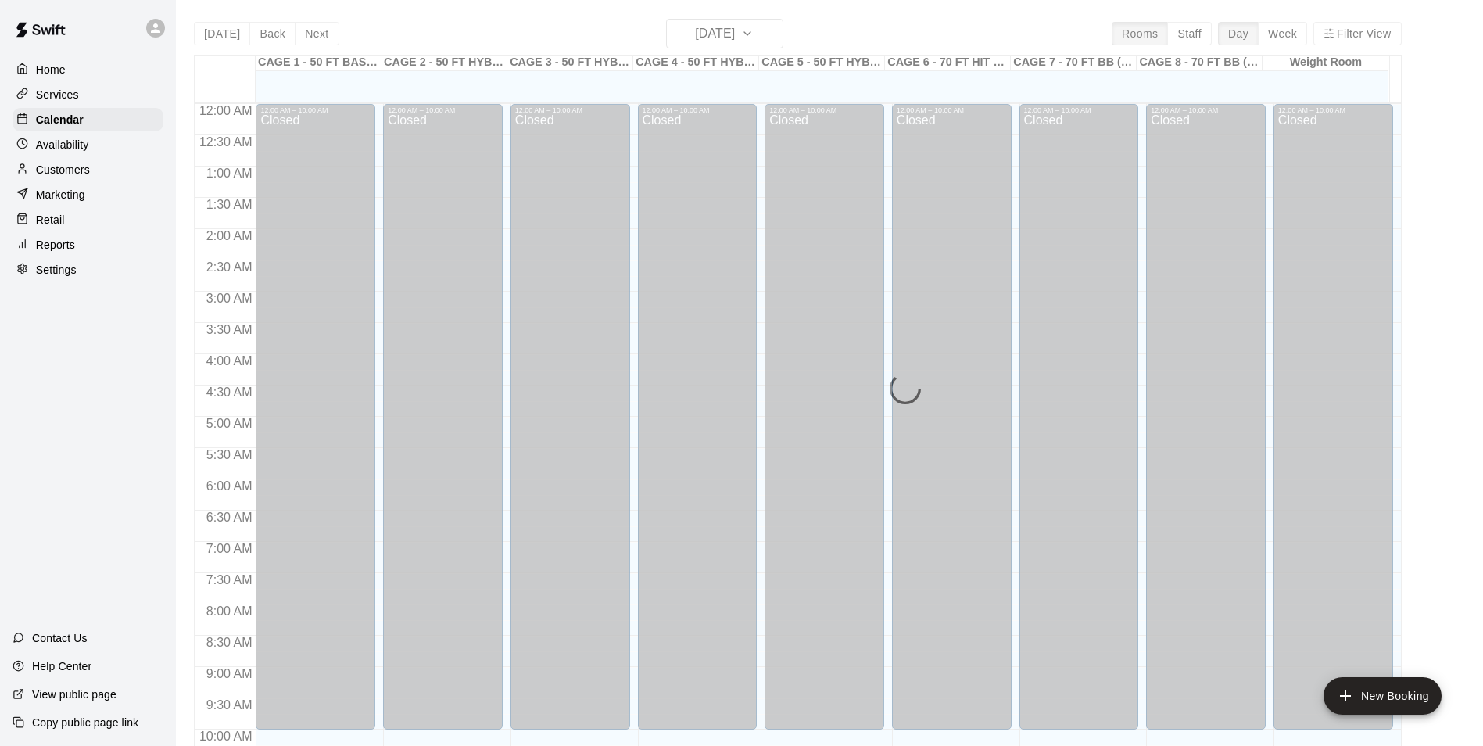
scroll to position [794, 0]
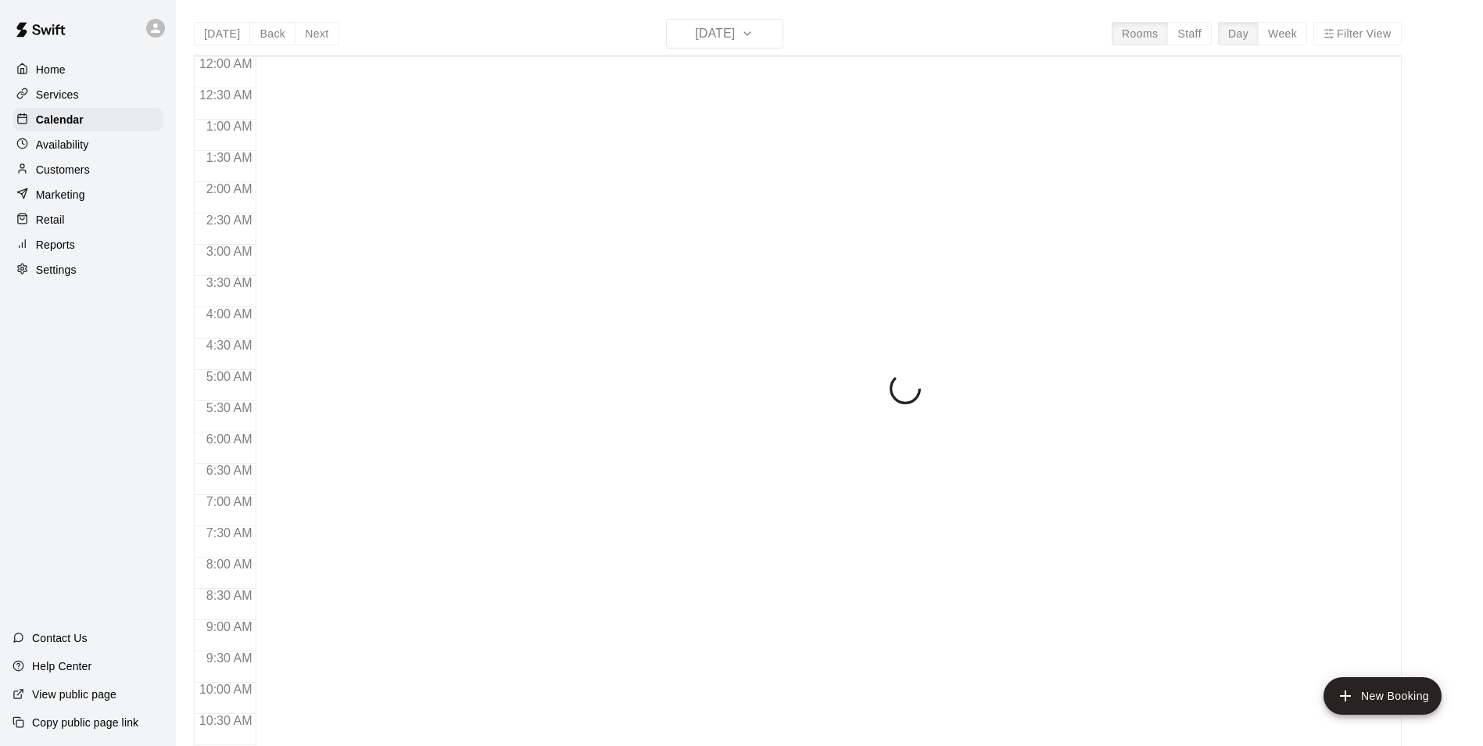
scroll to position [794, 0]
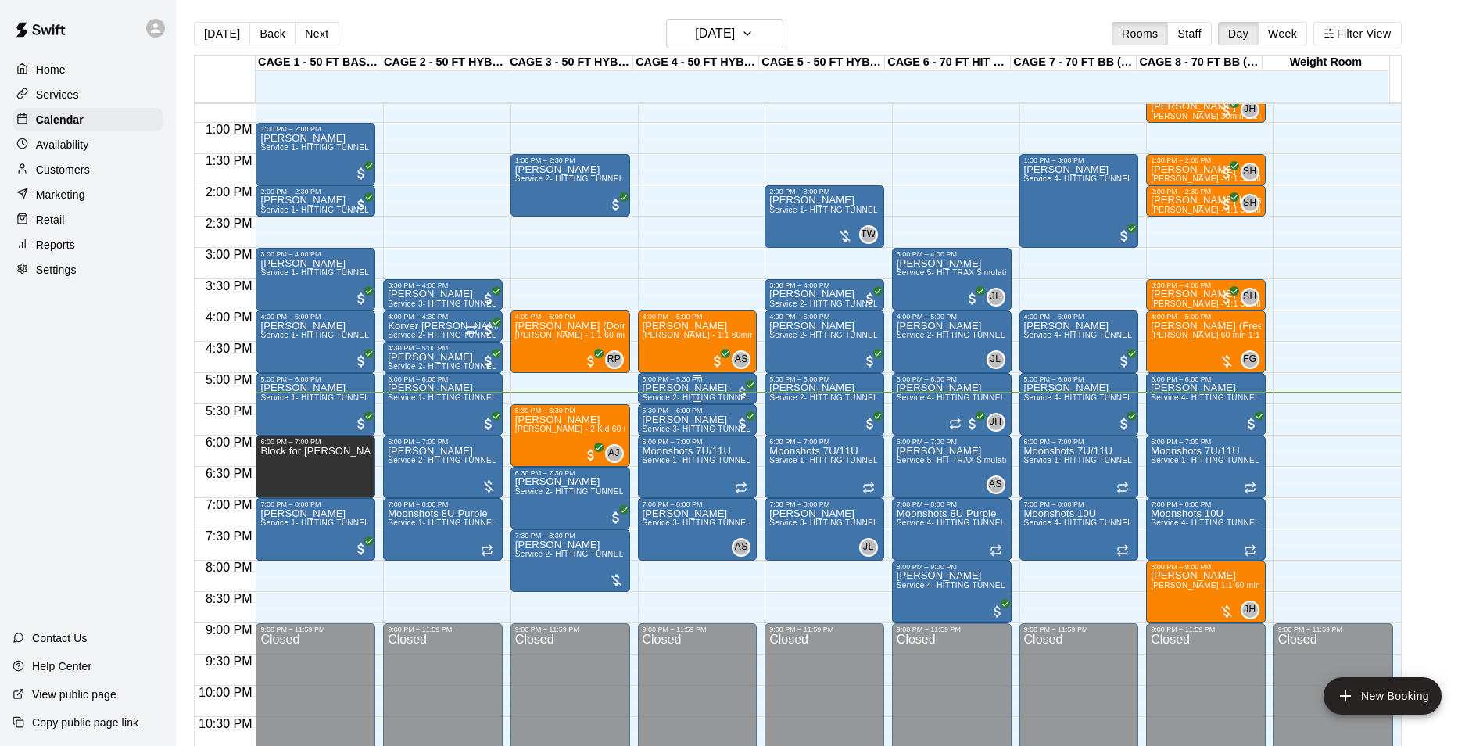
scroll to position [25, 0]
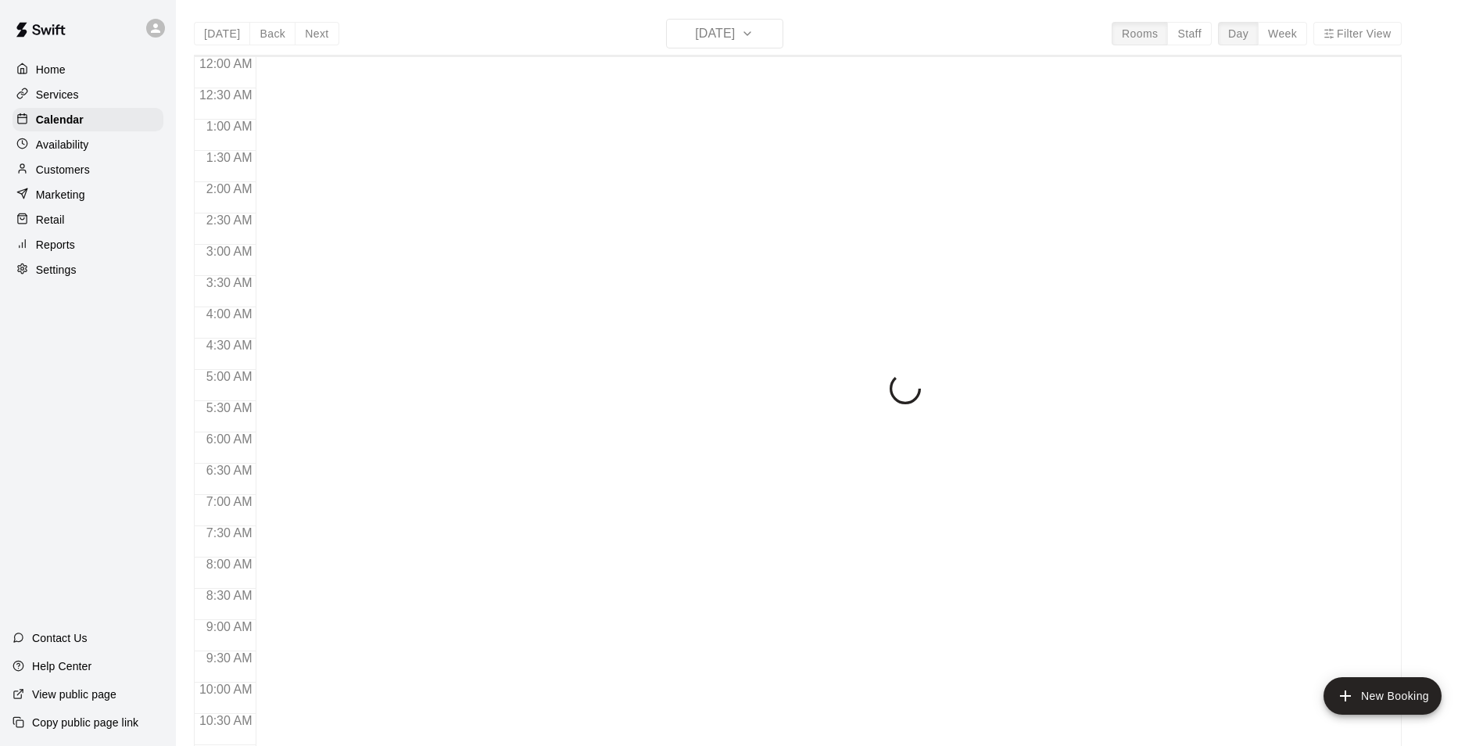
scroll to position [794, 0]
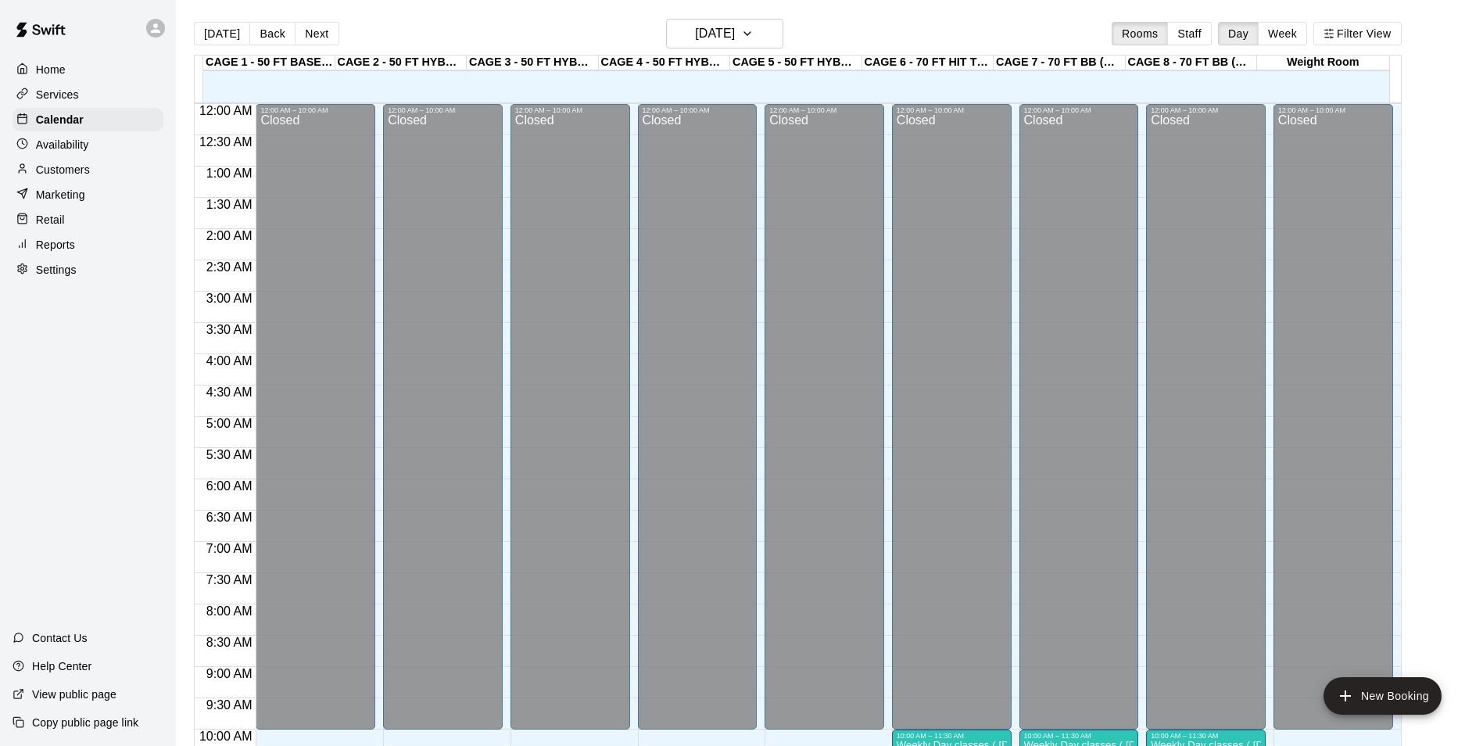
scroll to position [794, 0]
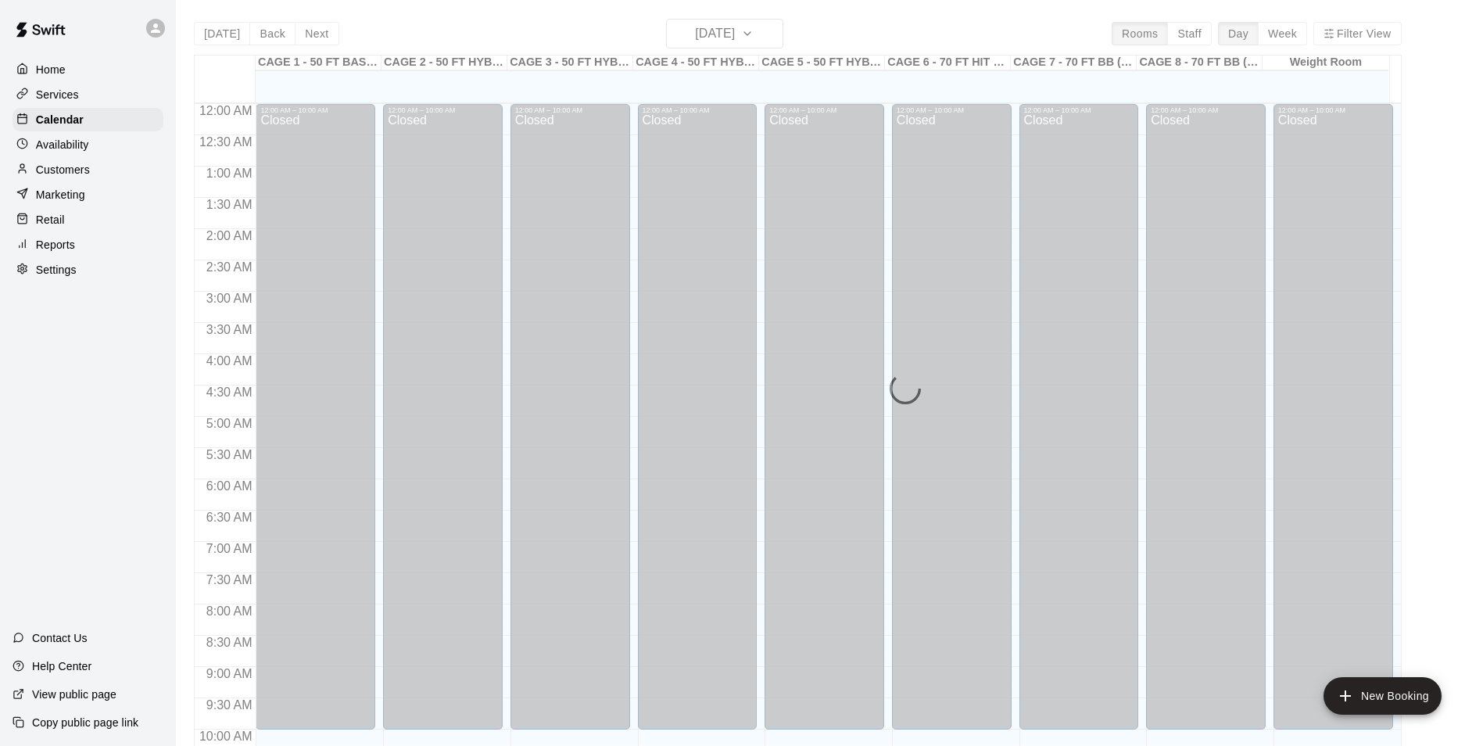
scroll to position [794, 0]
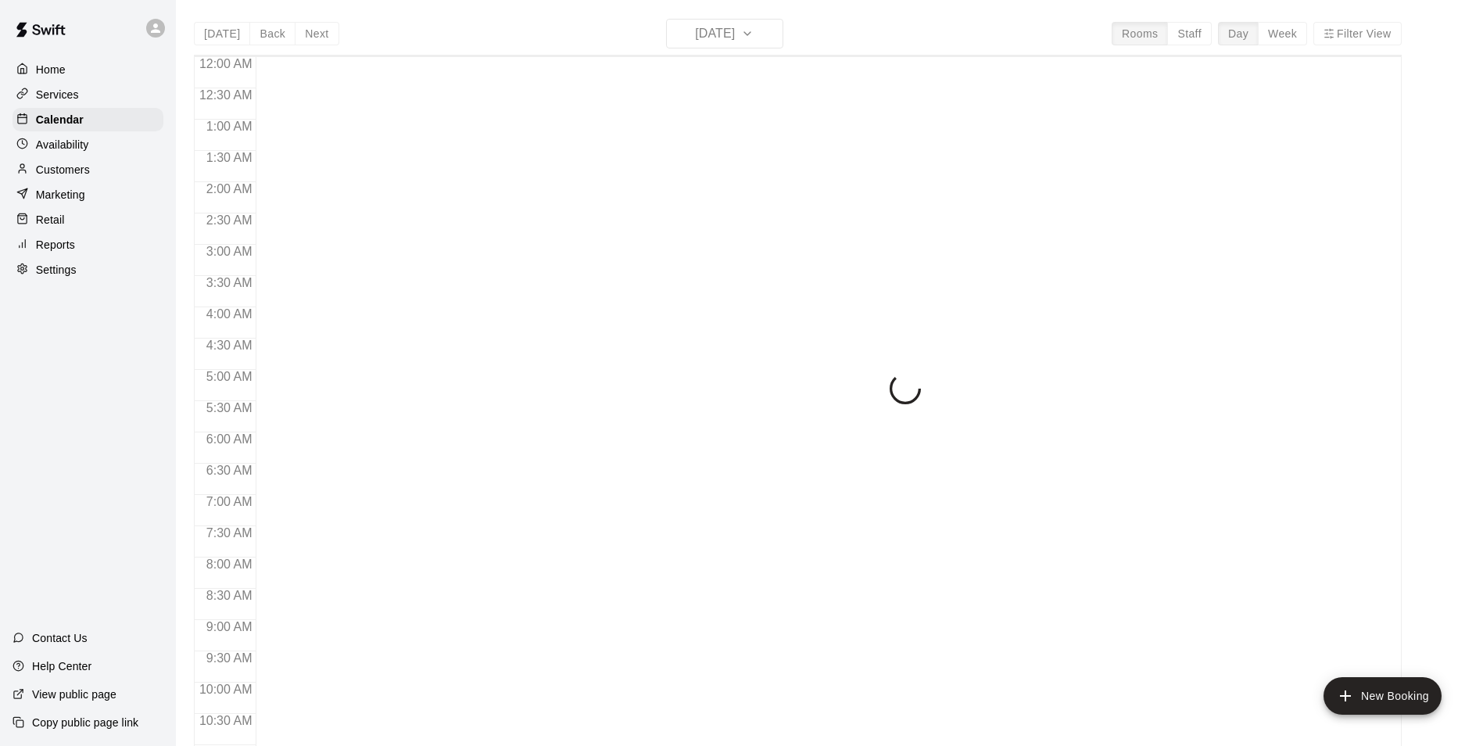
scroll to position [794, 0]
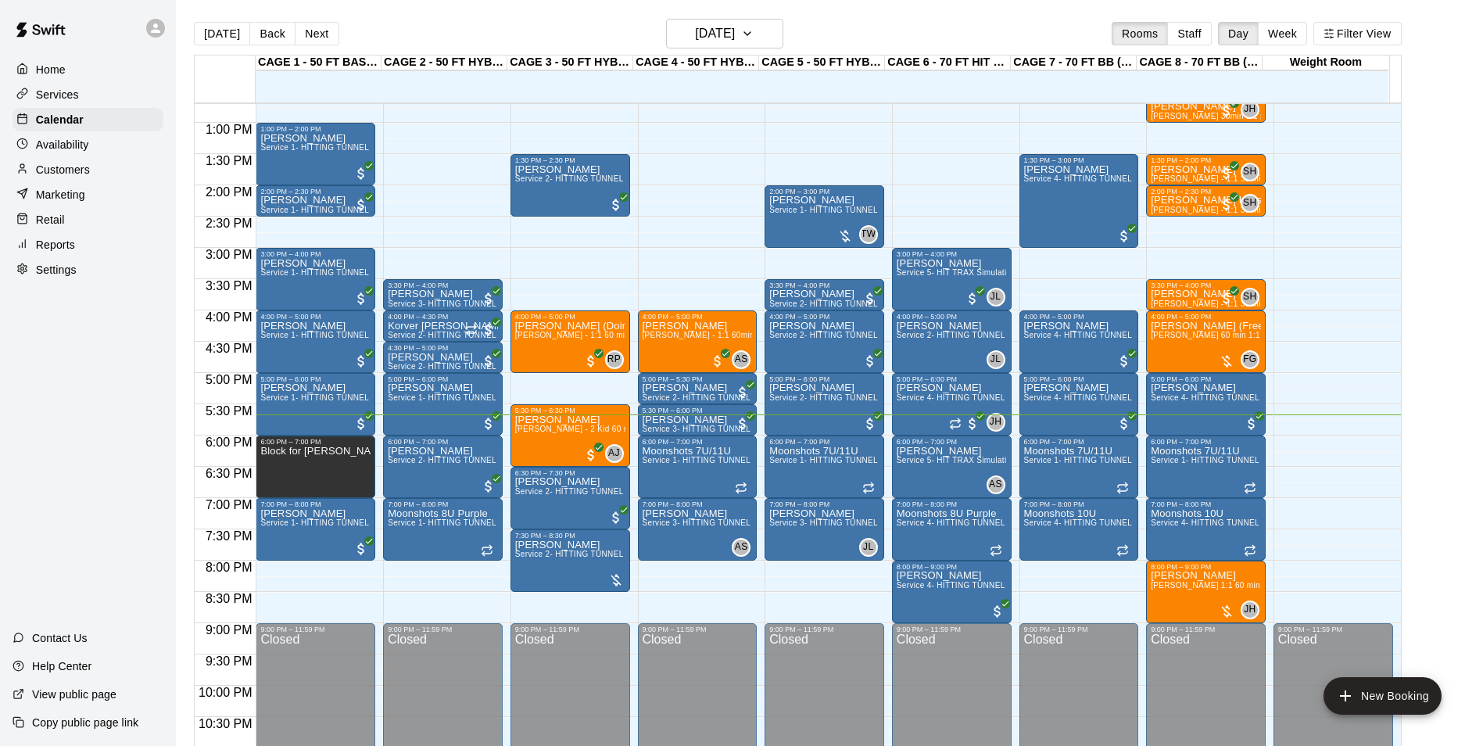
scroll to position [25, 0]
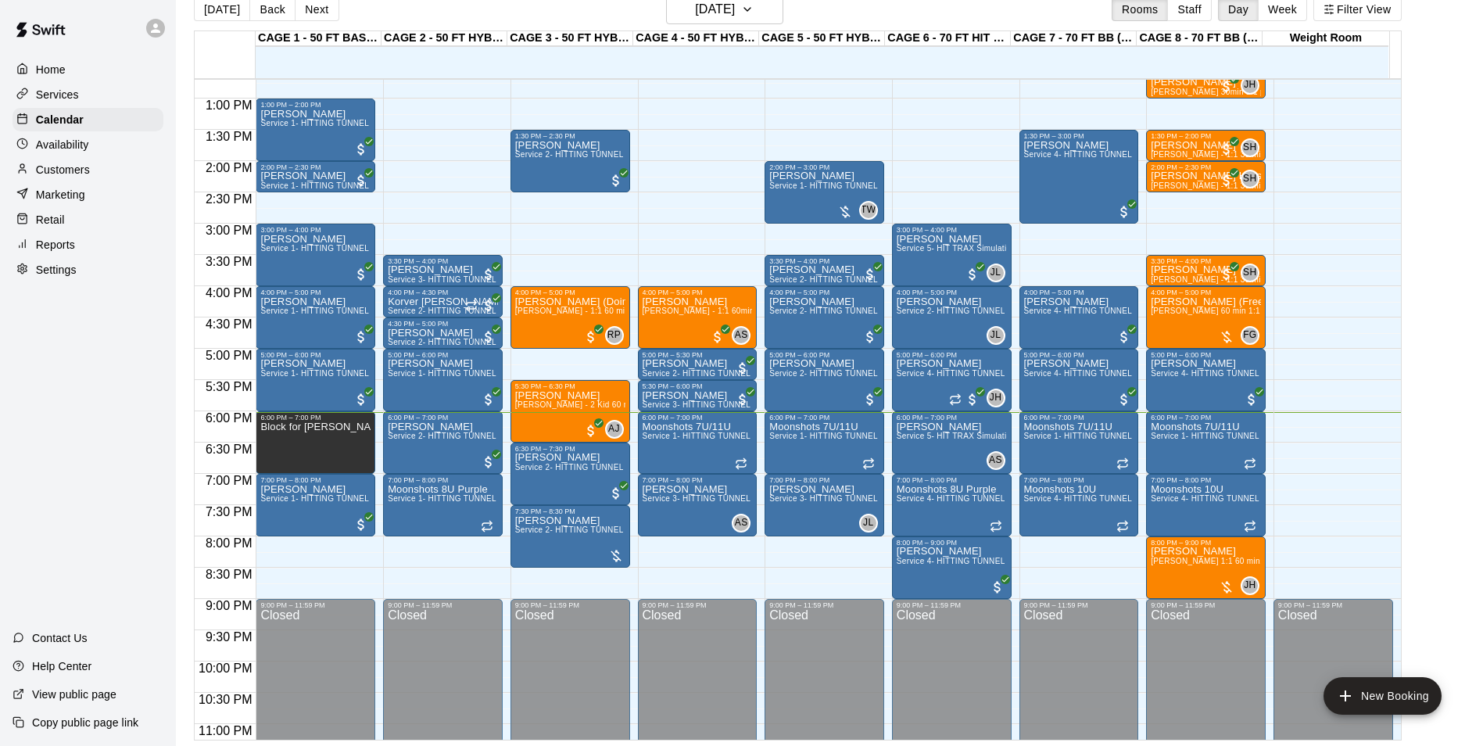
scroll to position [25, 0]
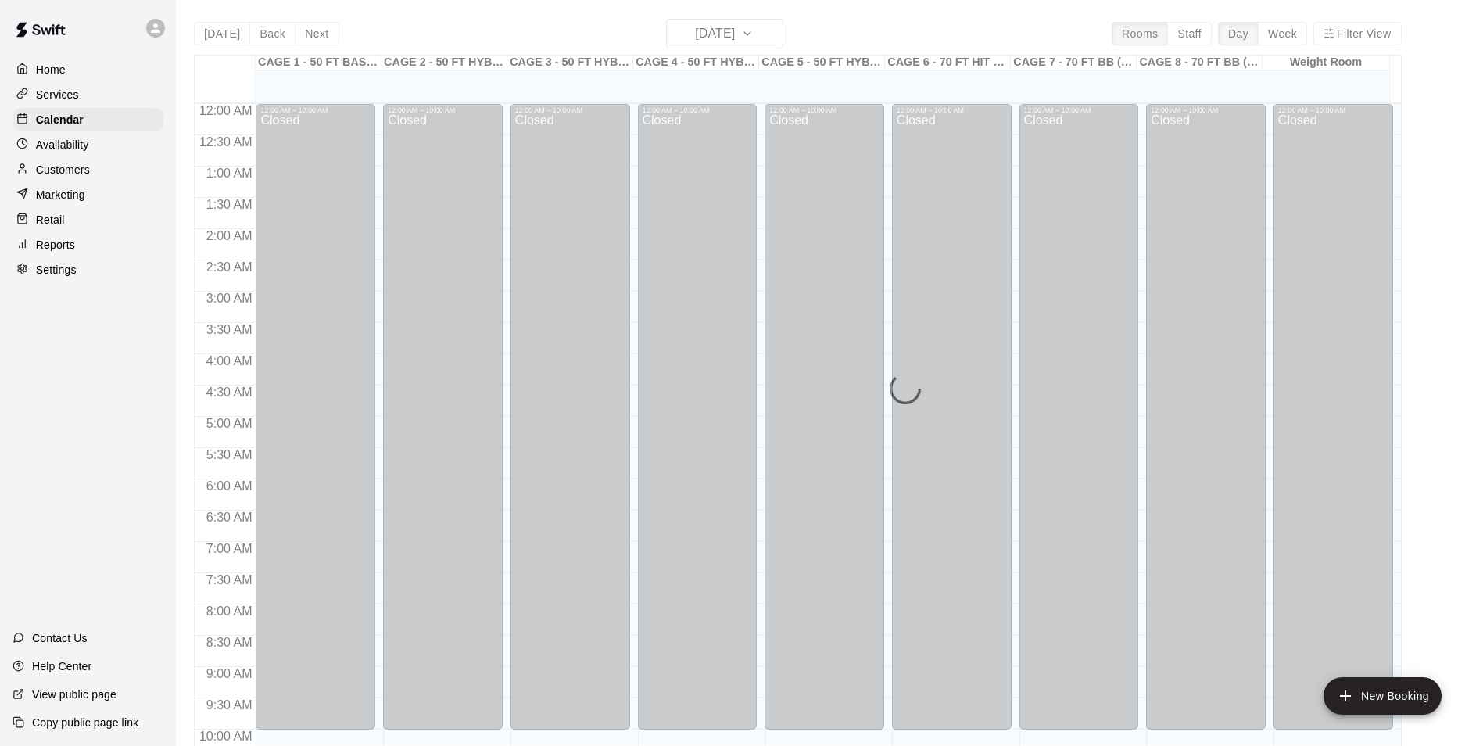
scroll to position [794, 0]
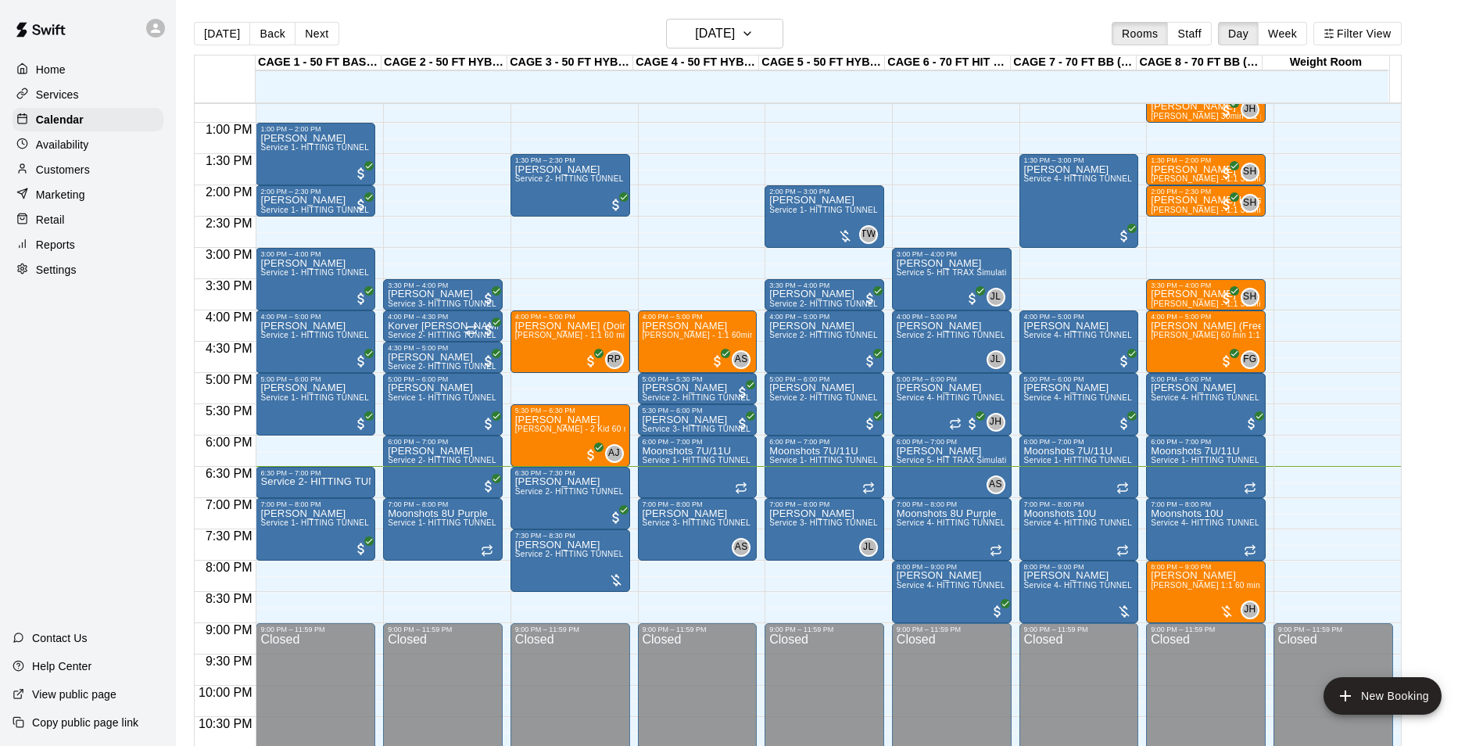
click at [13, 201] on div "Home Services Calendar Availability Customers Marketing Retail Reports Settings" at bounding box center [88, 169] width 176 height 227
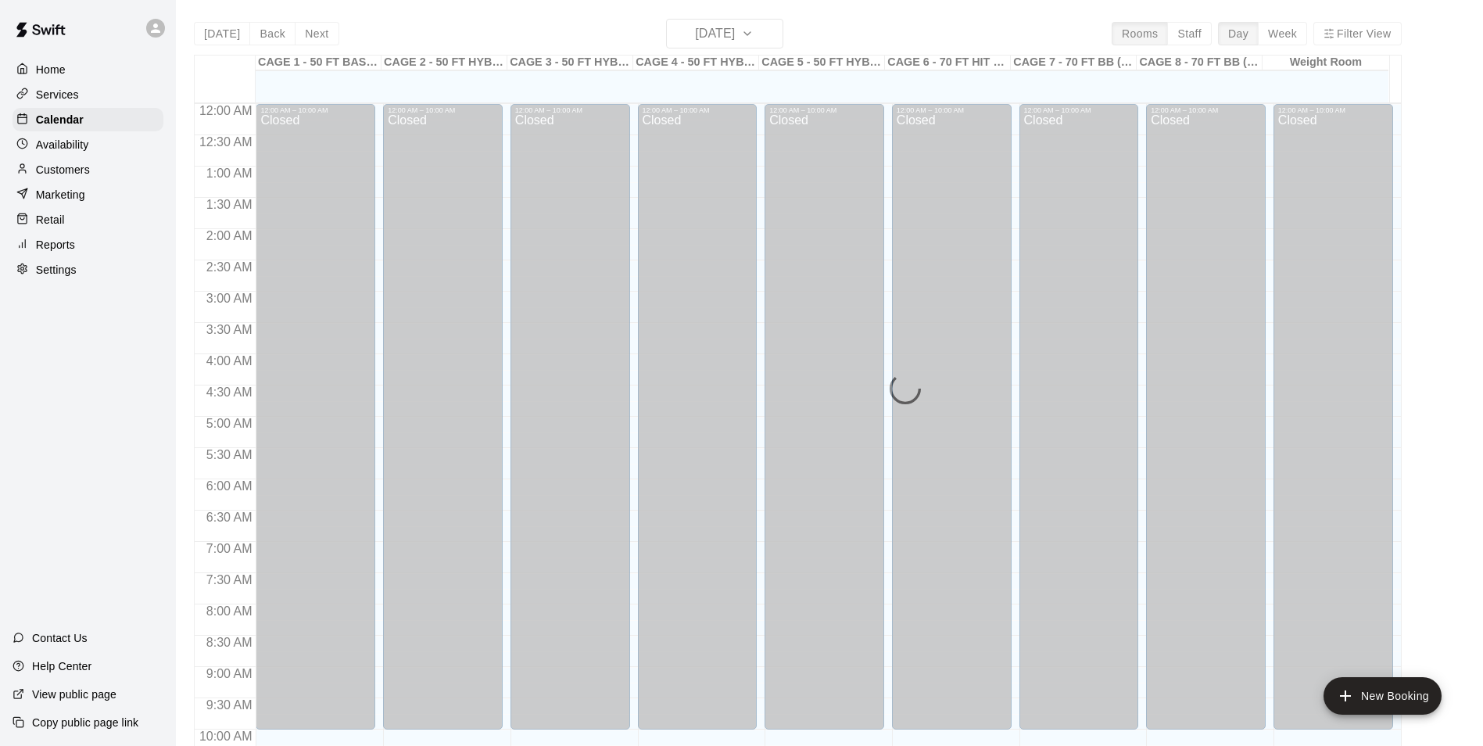
scroll to position [794, 0]
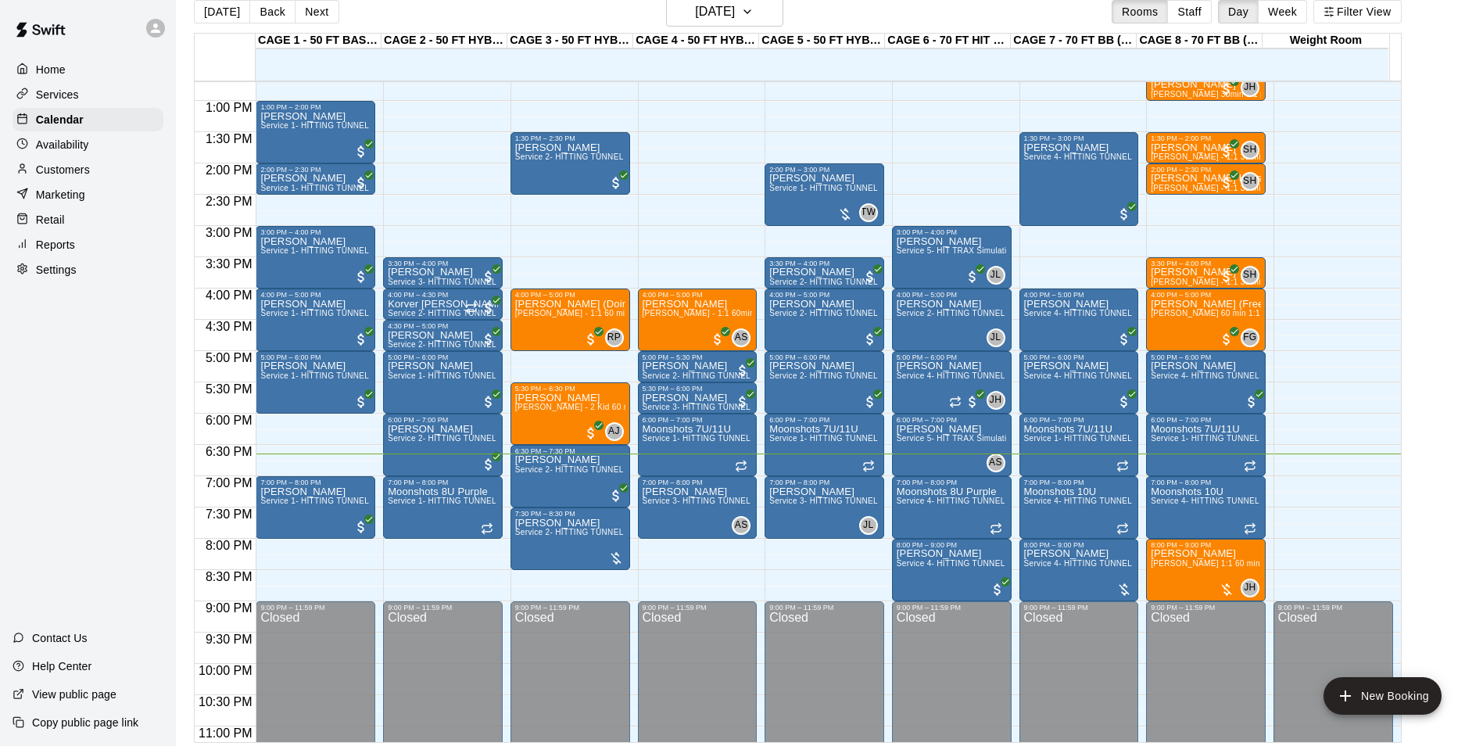
scroll to position [25, 0]
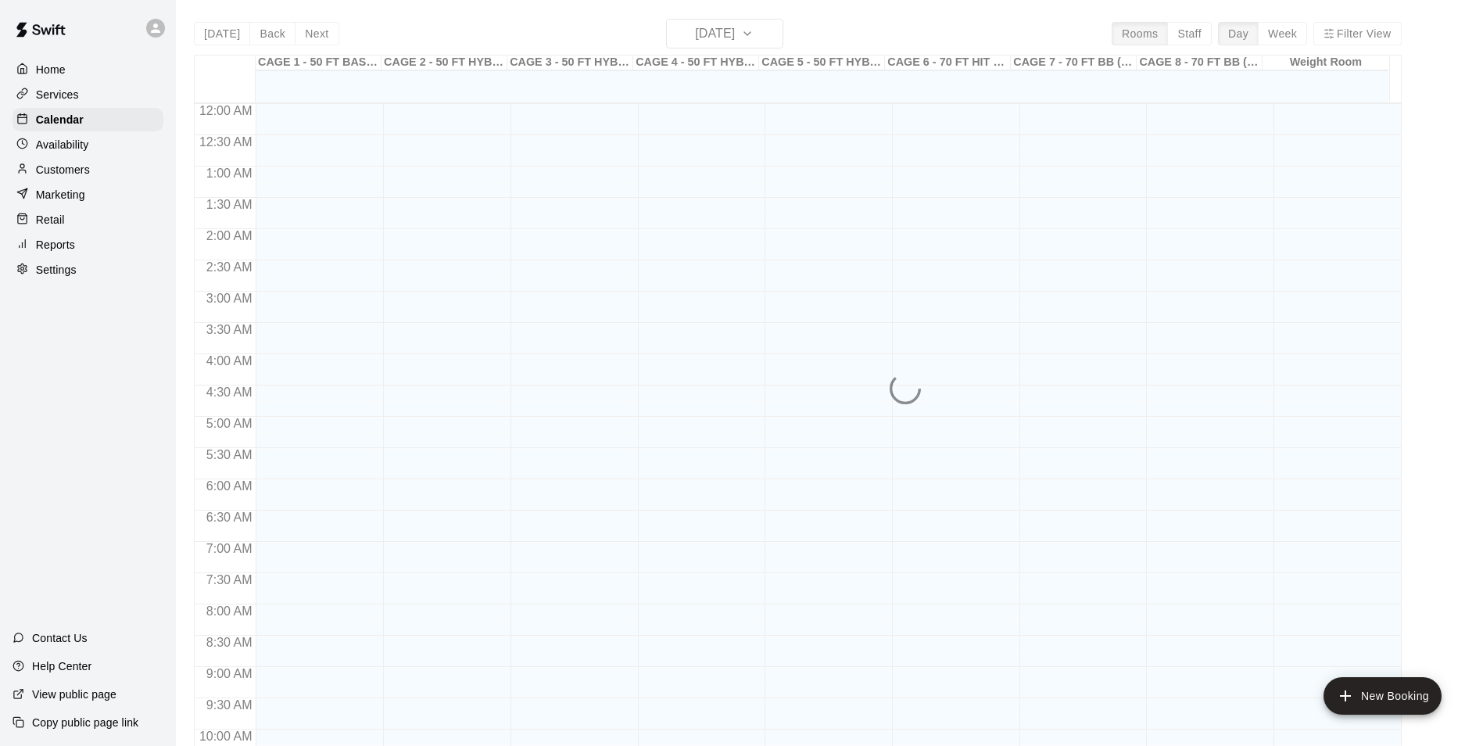
scroll to position [794, 0]
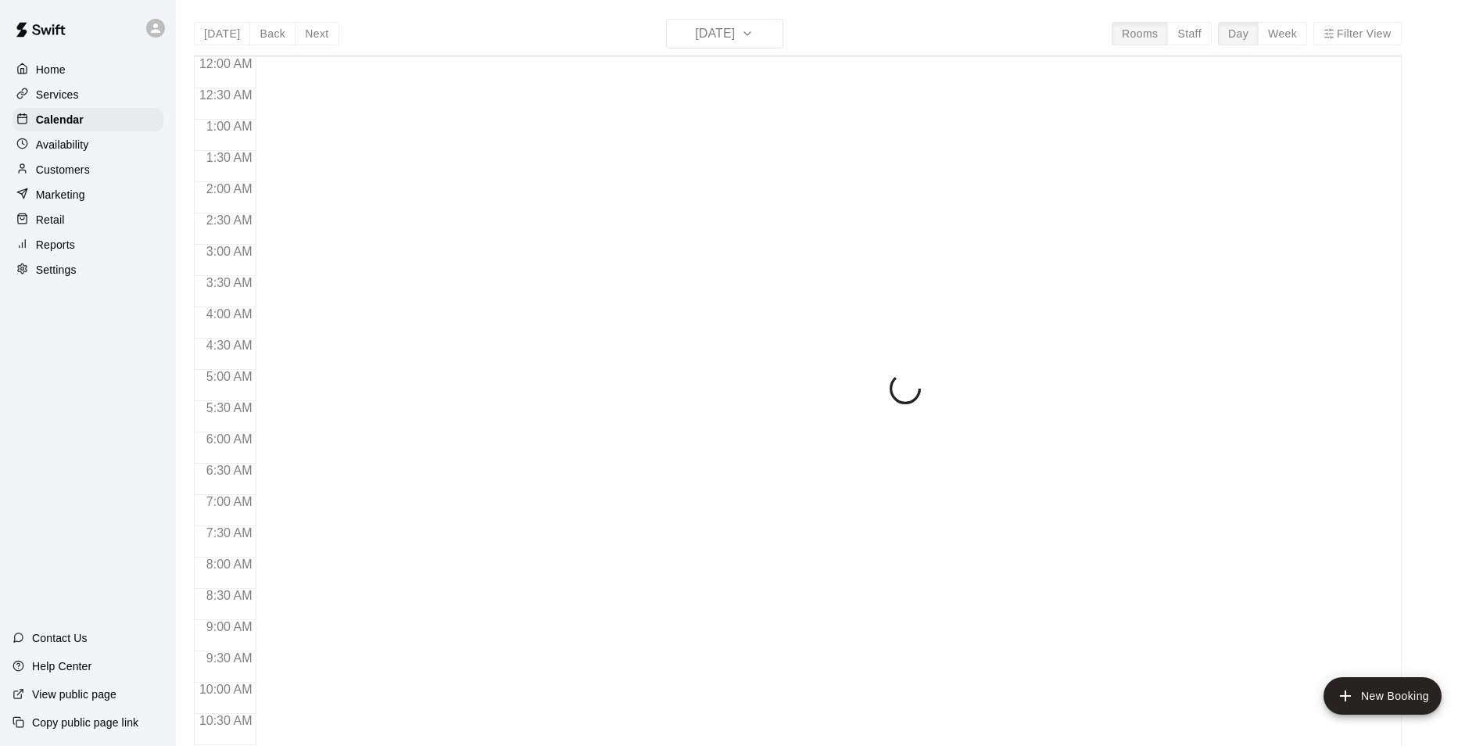
scroll to position [794, 0]
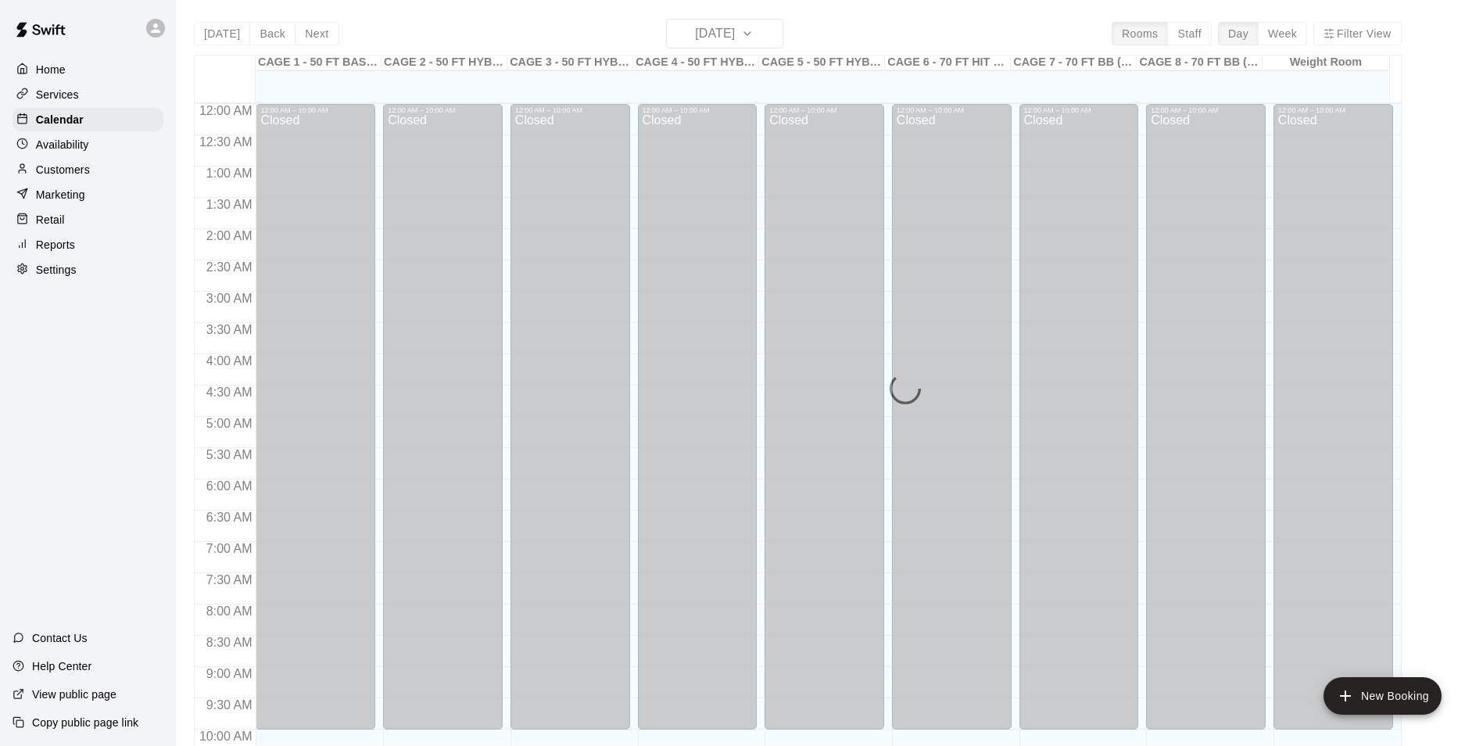
scroll to position [794, 0]
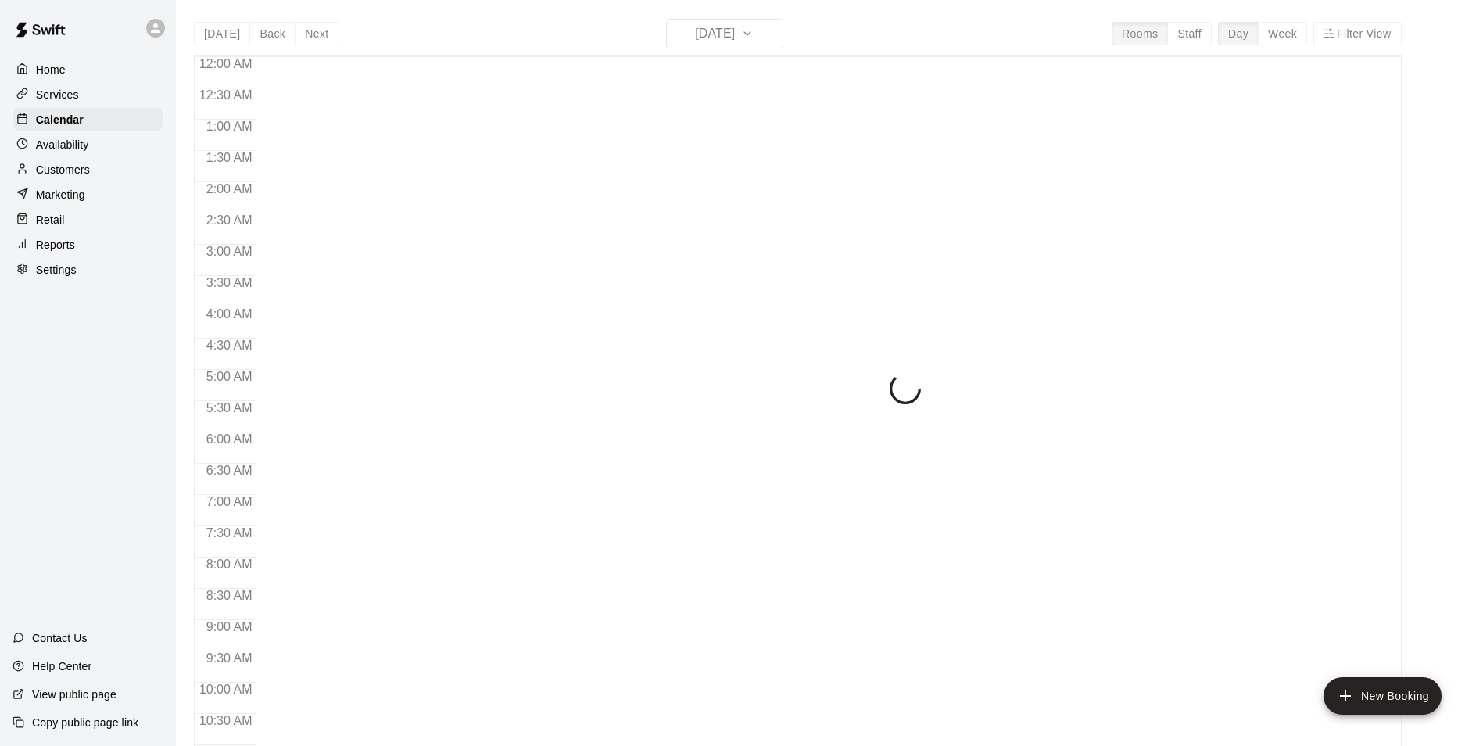
scroll to position [794, 0]
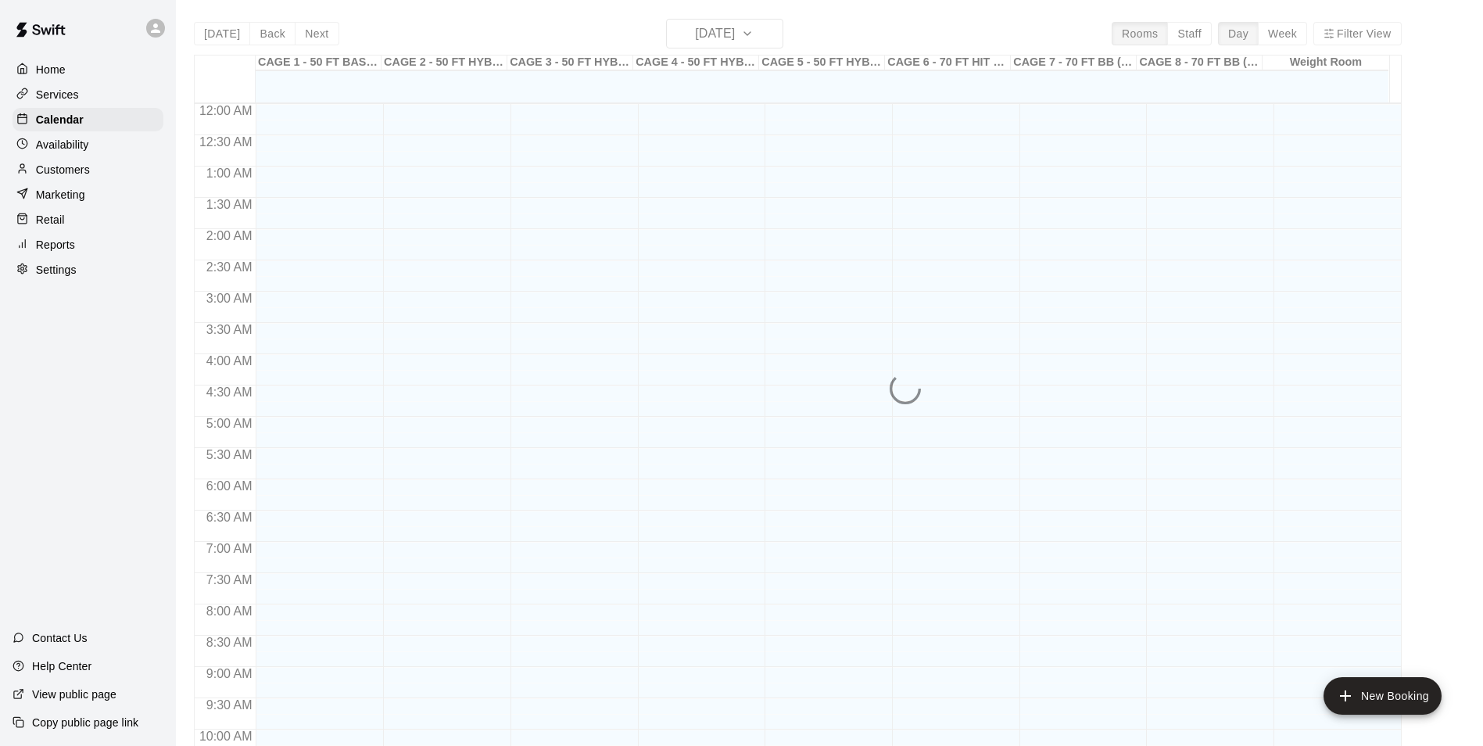
scroll to position [794, 0]
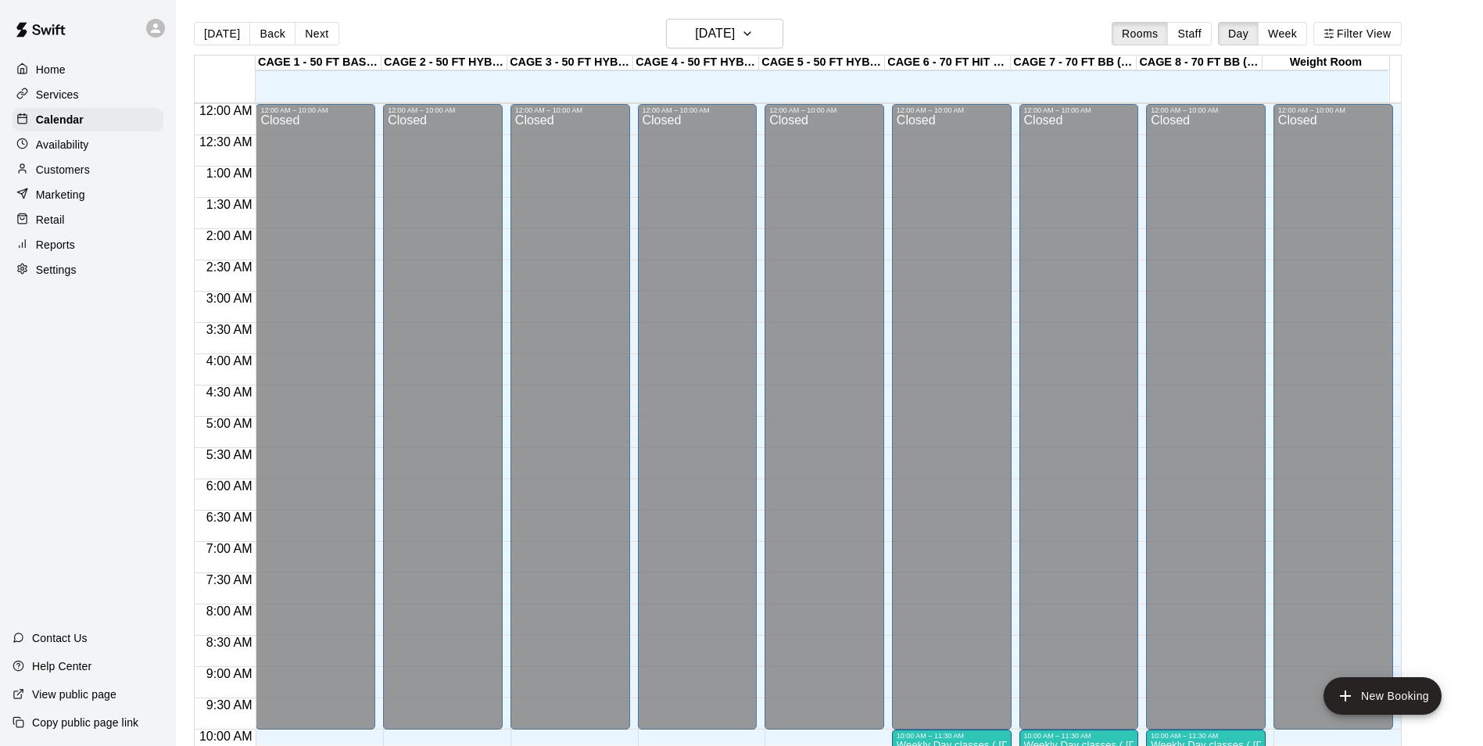
scroll to position [794, 0]
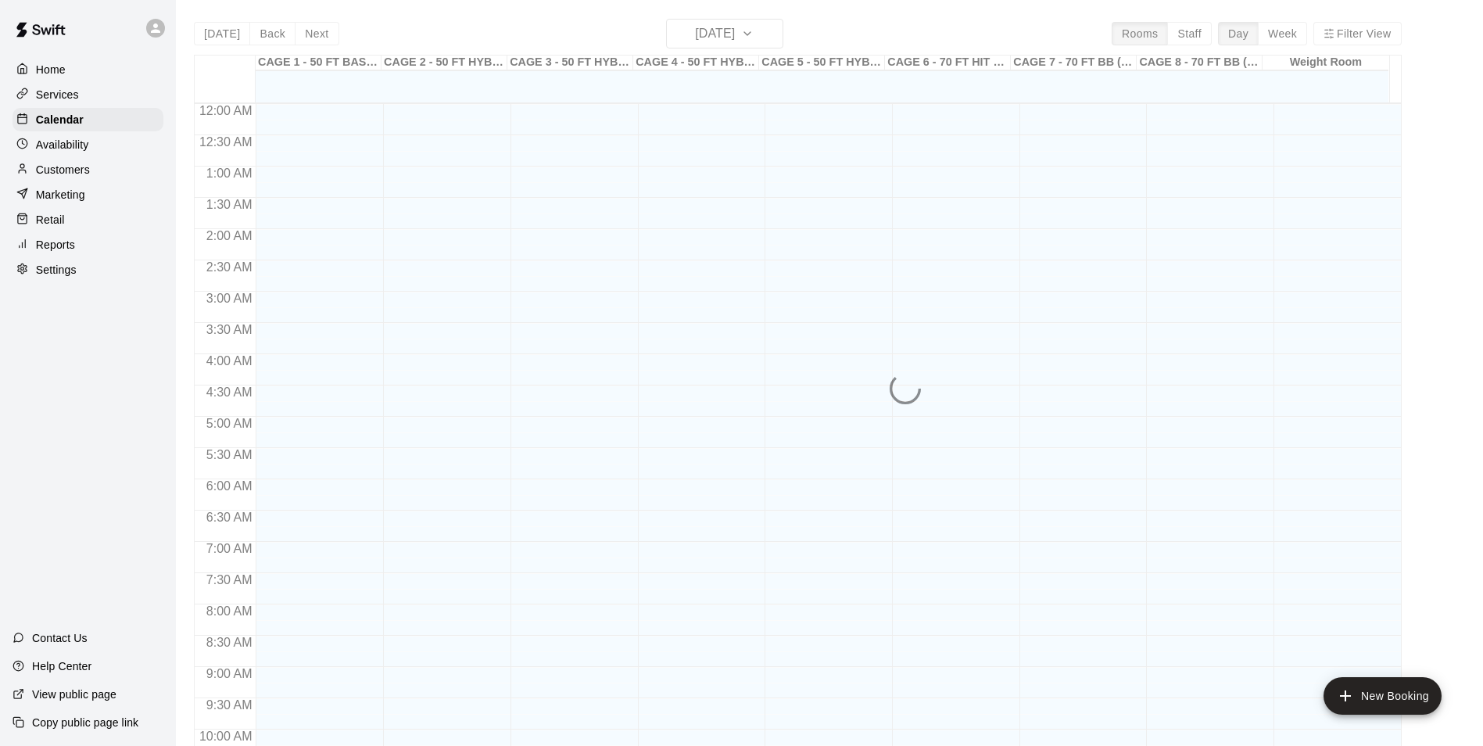
scroll to position [794, 0]
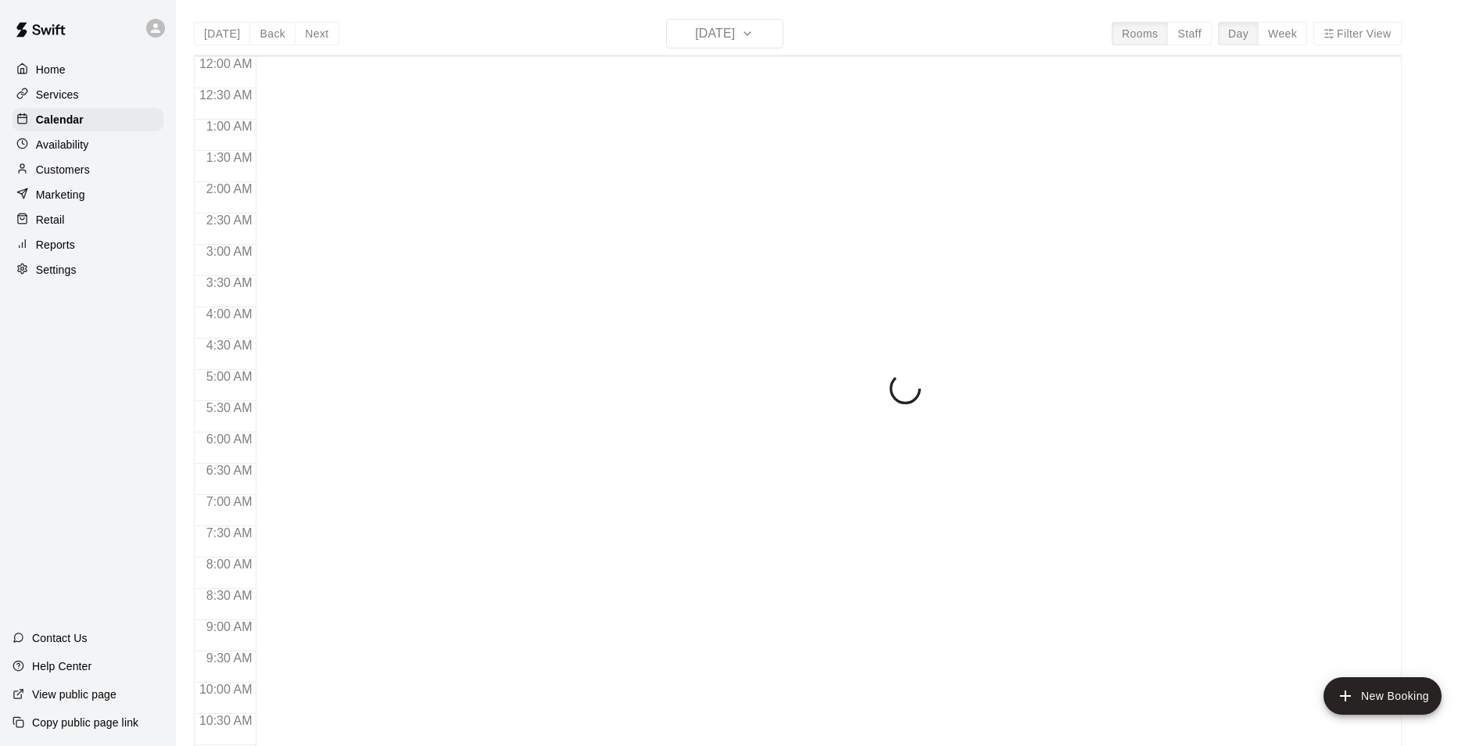
scroll to position [794, 0]
